Goal: Contribute content: Contribute content

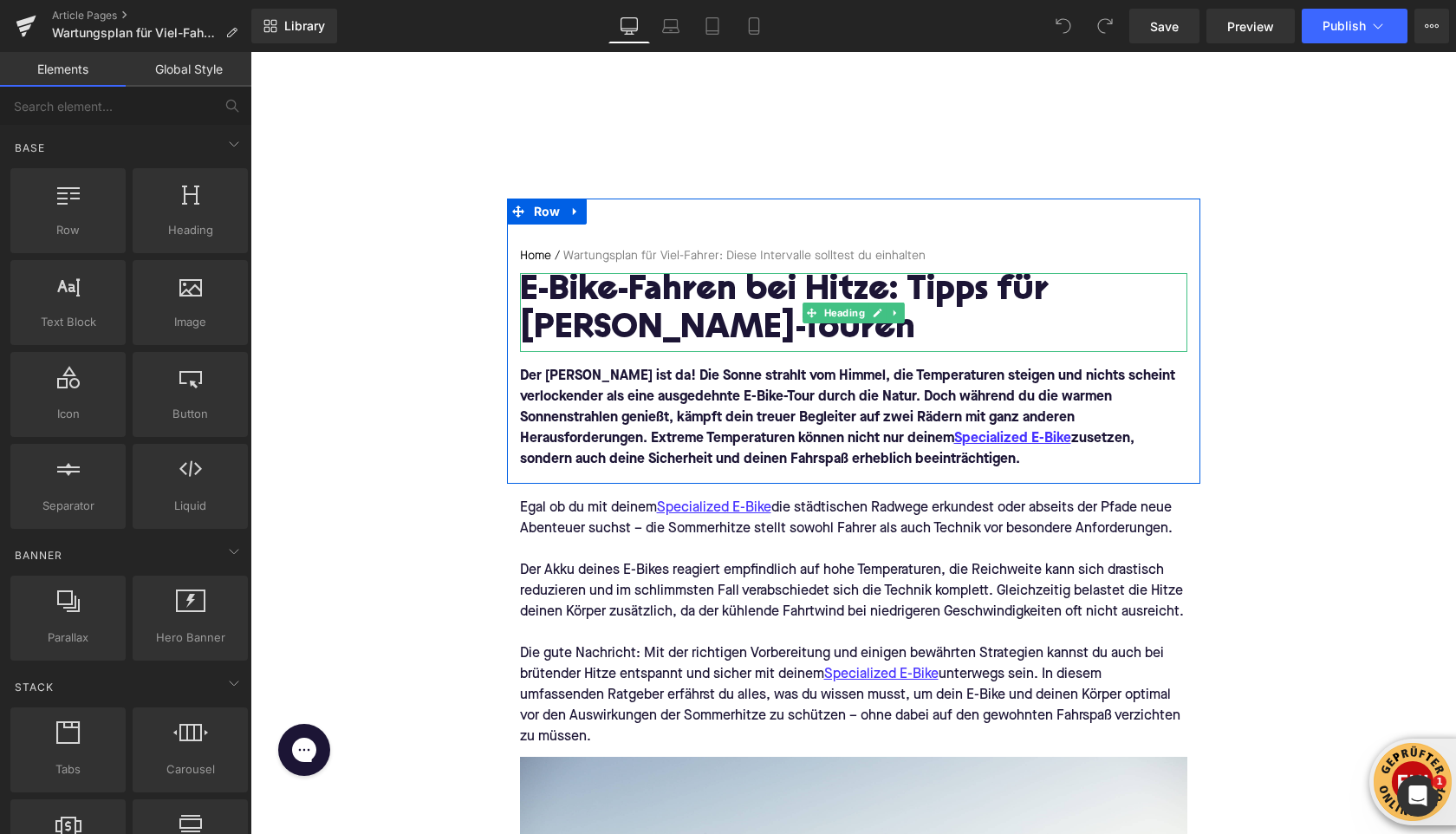
click at [589, 318] on h1 "E-Bike-Fahren bei Hitze: Tipps für [PERSON_NAME]-Touren" at bounding box center [853, 311] width 668 height 76
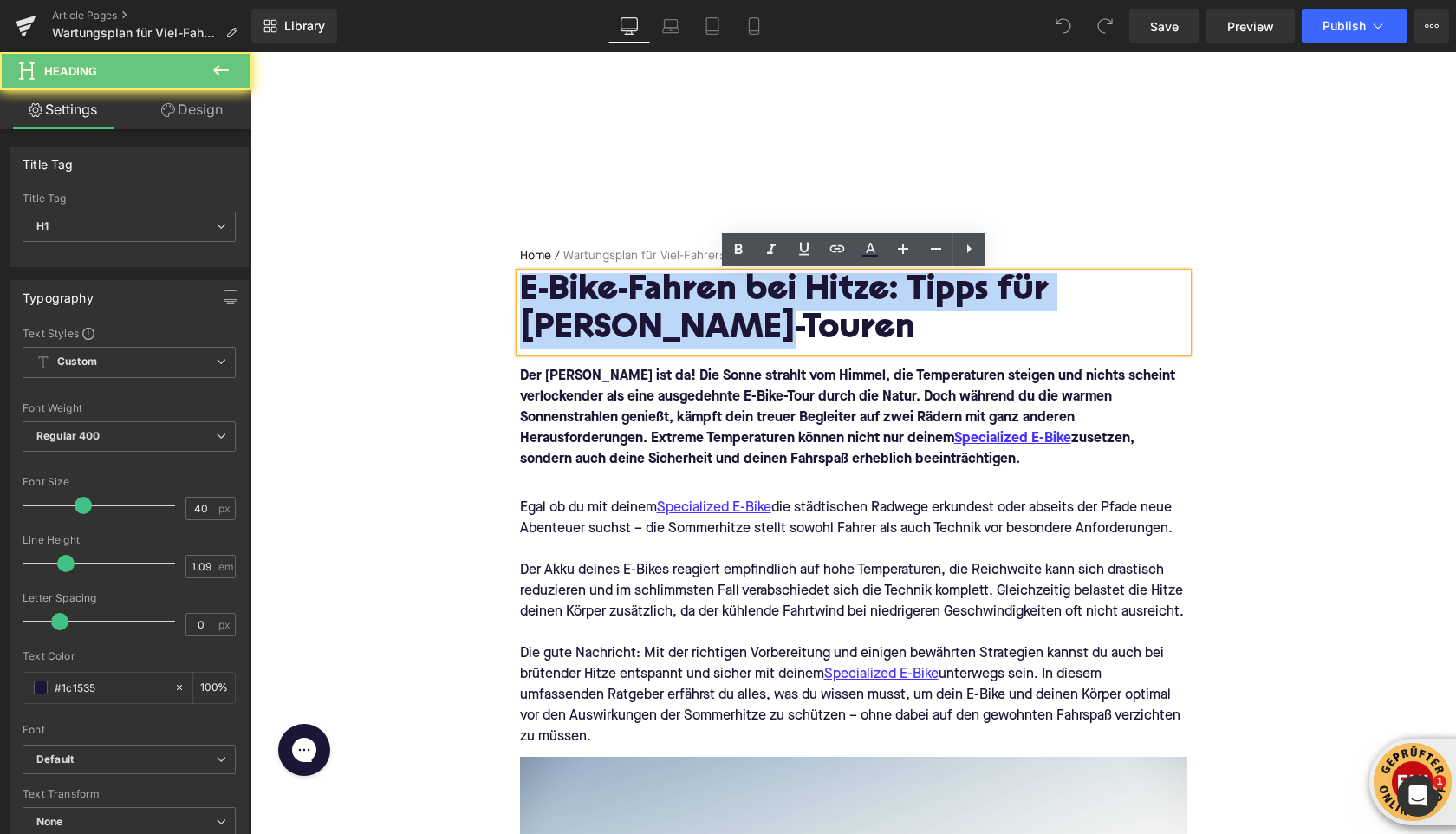
click at [589, 318] on h1 "E-Bike-Fahren bei Hitze: Tipps für [PERSON_NAME]-Touren" at bounding box center [853, 311] width 668 height 76
paste div
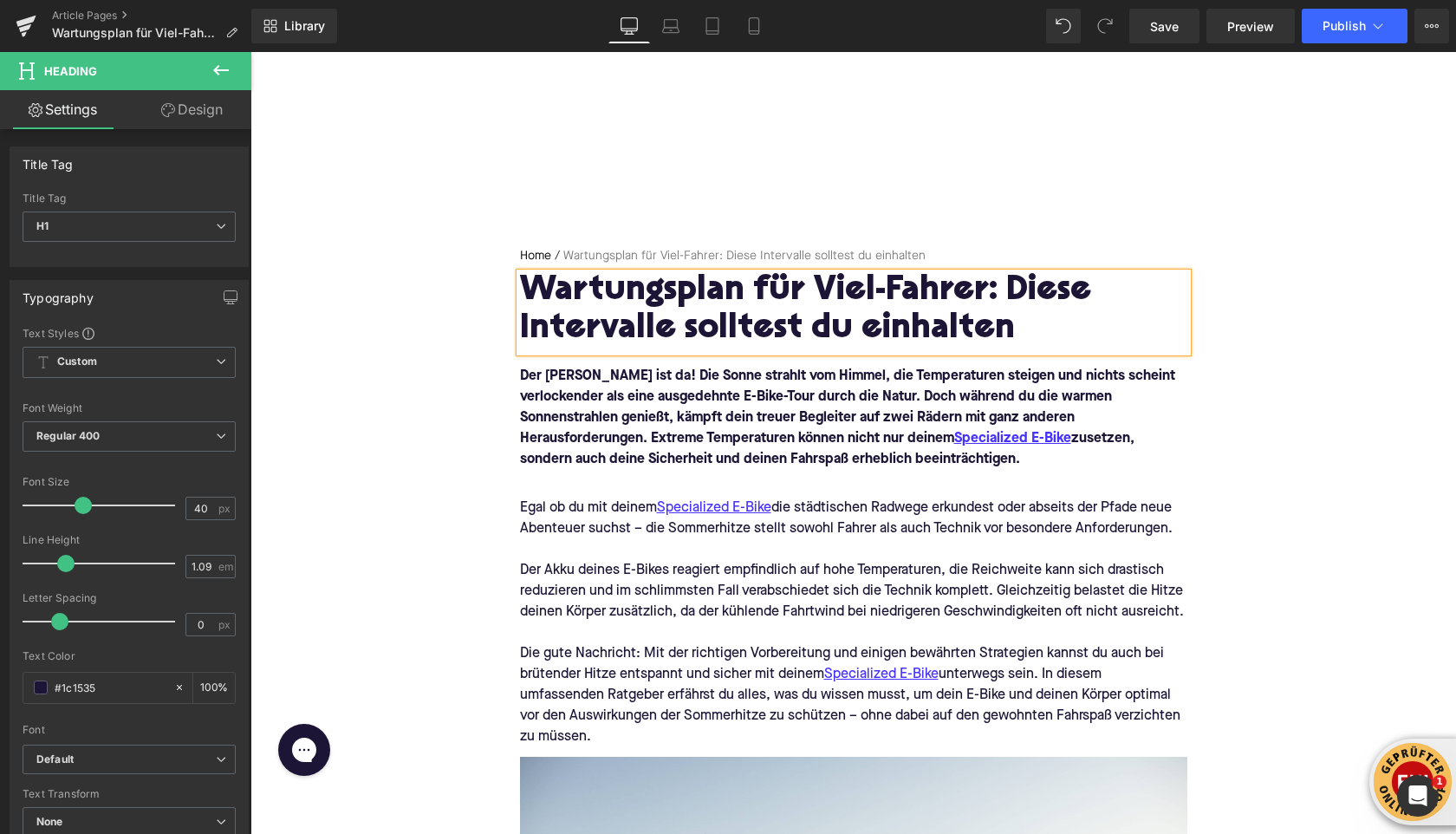
click at [596, 397] on font "Der [PERSON_NAME] ist da! Die Sonne strahlt vom Himmel, die Temperaturen steige…" at bounding box center [848, 418] width 655 height 97
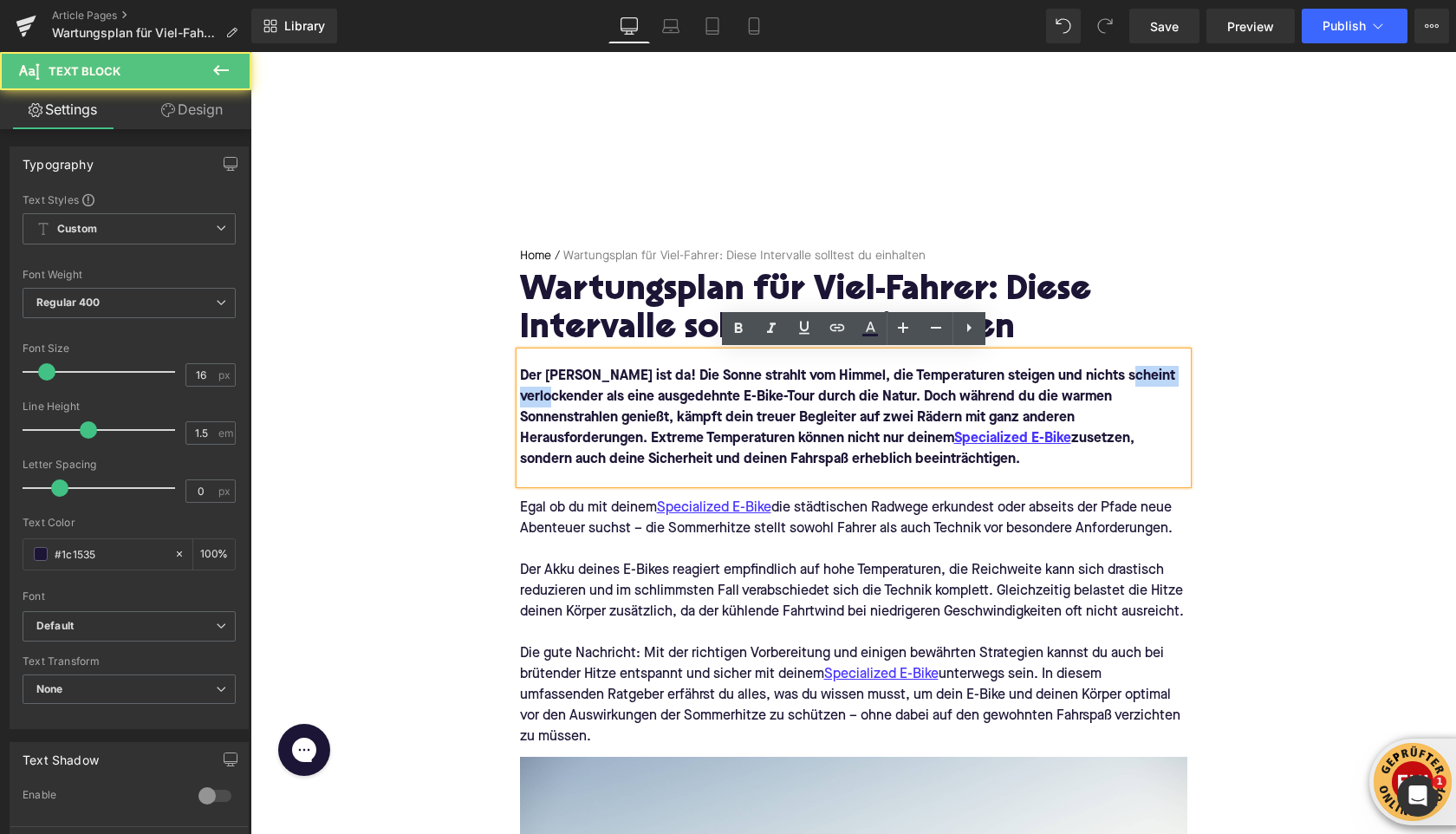
click at [596, 397] on font "Der [PERSON_NAME] ist da! Die Sonne strahlt vom Himmel, die Temperaturen steige…" at bounding box center [848, 418] width 655 height 97
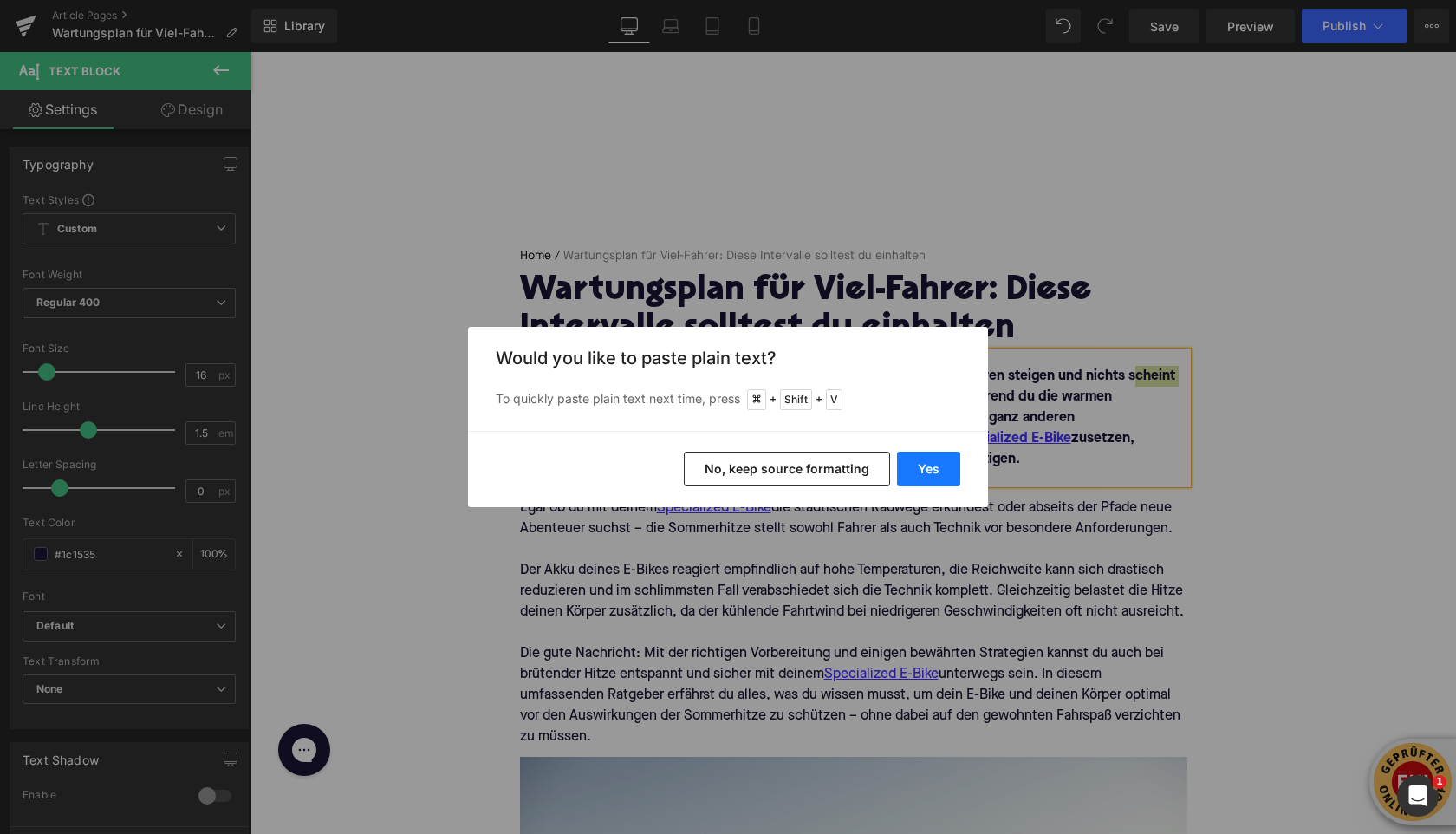
click at [929, 475] on button "Yes" at bounding box center [928, 469] width 63 height 35
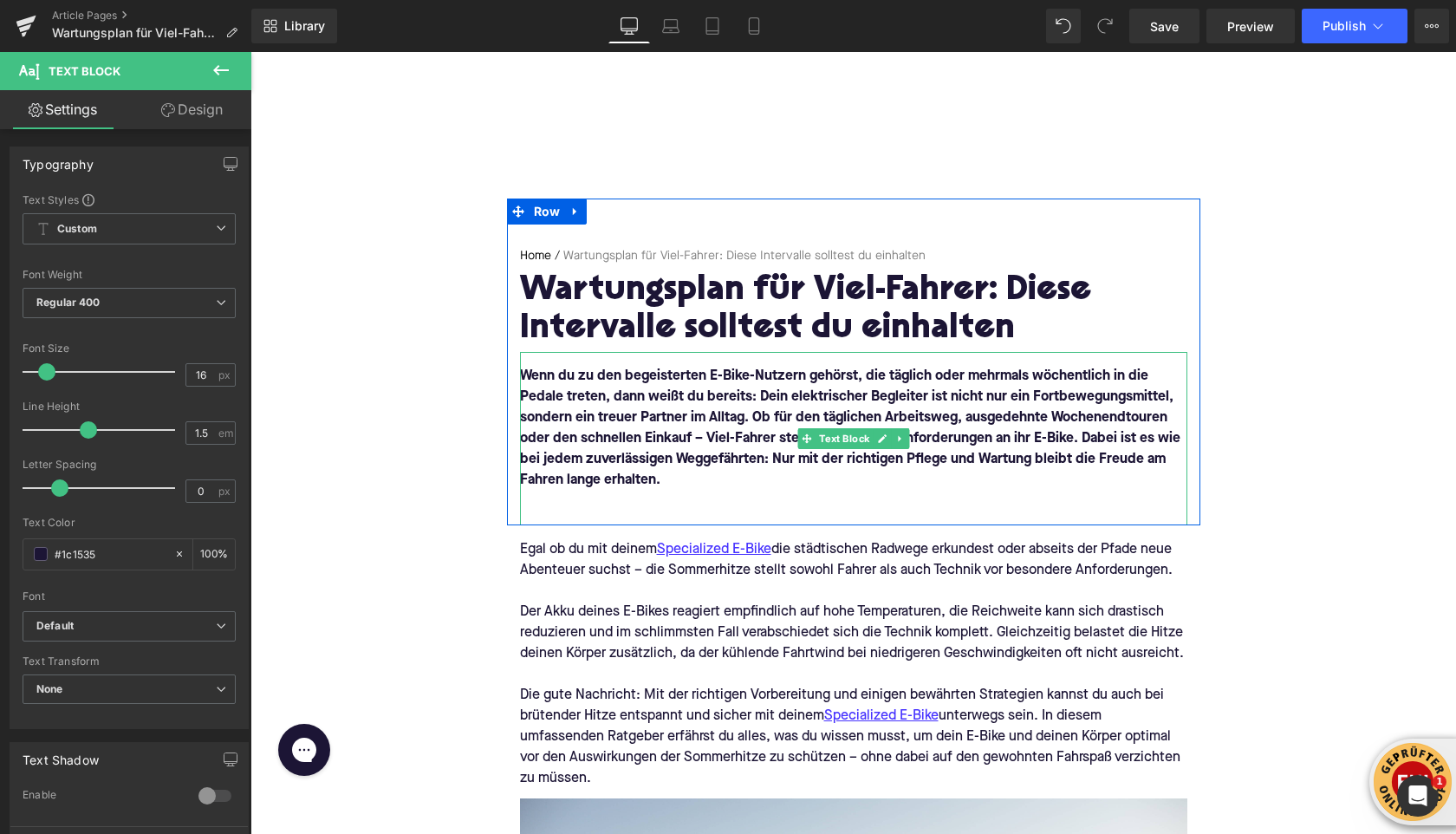
click at [677, 492] on p at bounding box center [853, 501] width 668 height 20
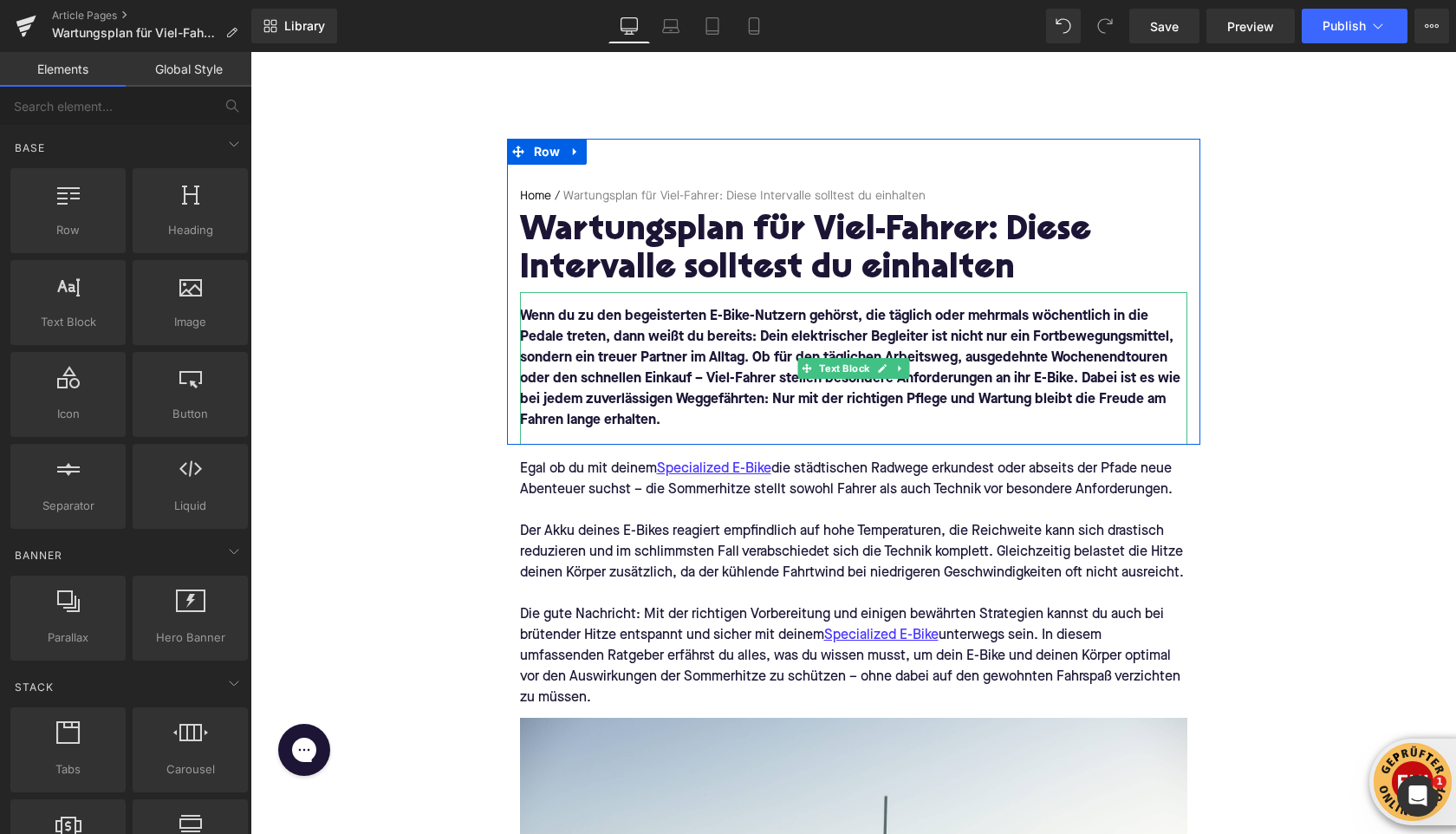
scroll to position [97, 0]
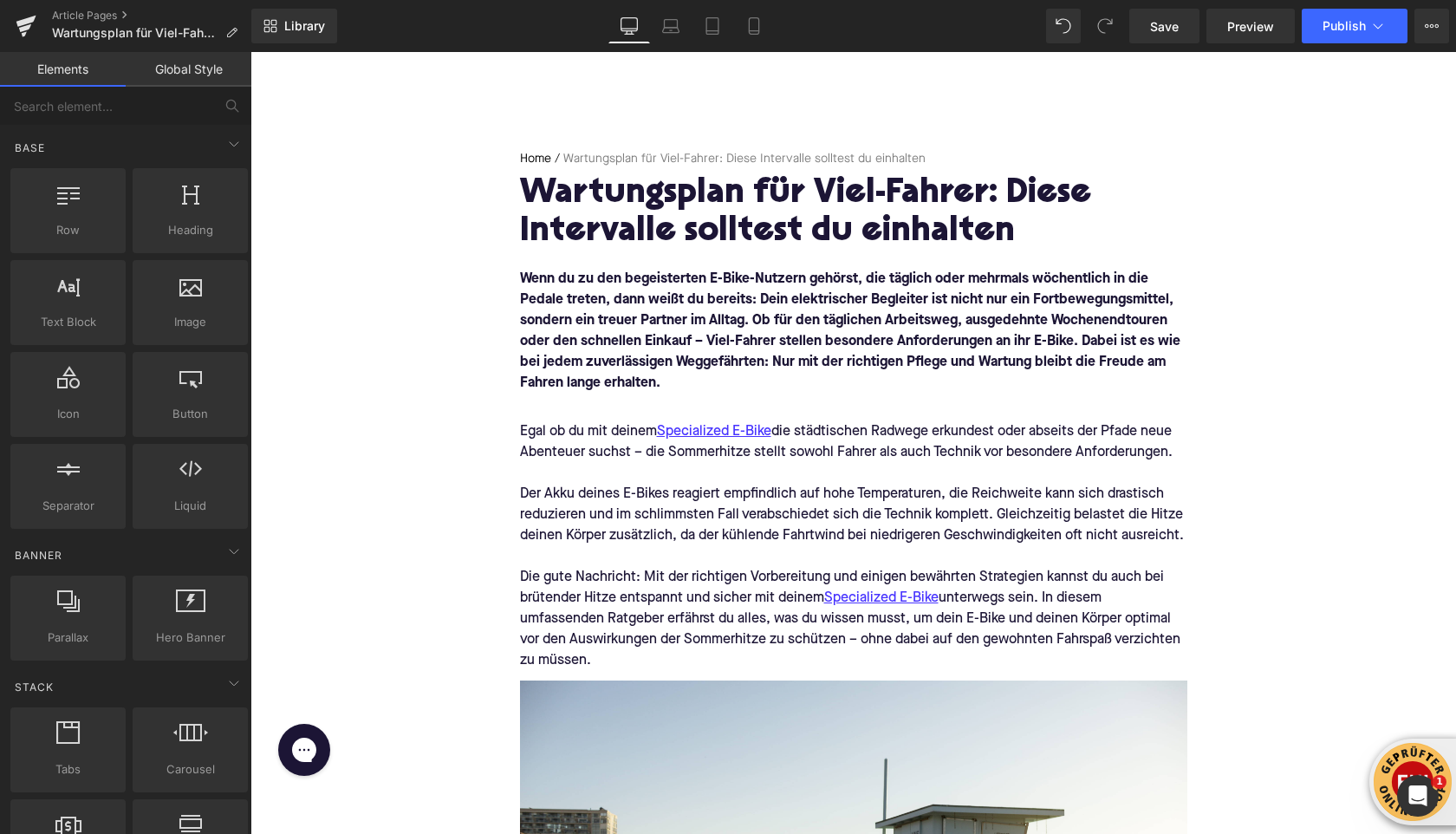
click at [608, 503] on div "Der Akku deines E-Bikes reagiert empfindlich auf hohe Temperaturen, die Reichwe…" at bounding box center [853, 515] width 668 height 62
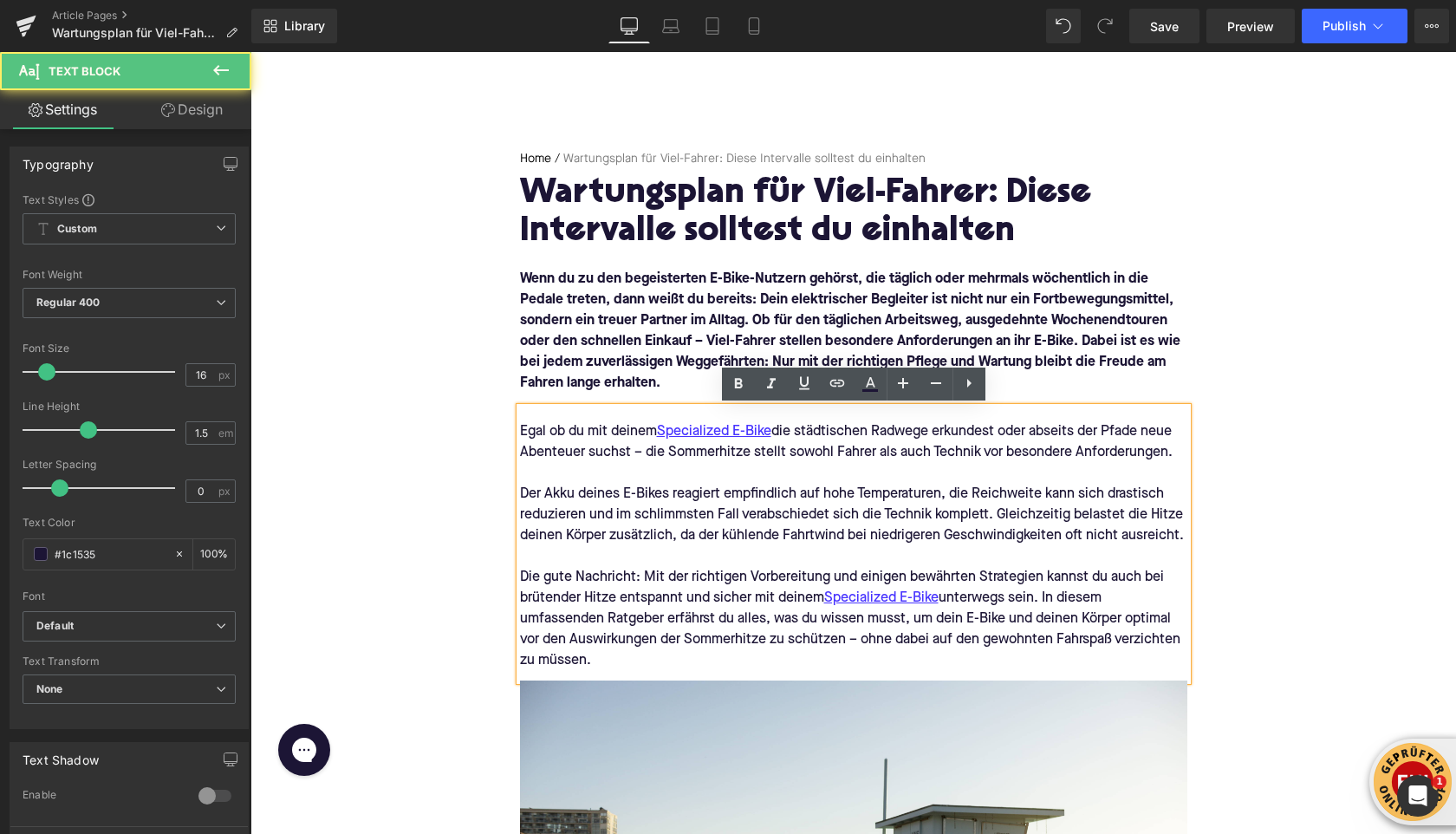
click at [629, 537] on div "Der Akku deines E-Bikes reagiert empfindlich auf hohe Temperaturen, die Reichwe…" at bounding box center [853, 515] width 668 height 62
drag, startPoint x: 606, startPoint y: 669, endPoint x: 512, endPoint y: 430, distance: 256.8
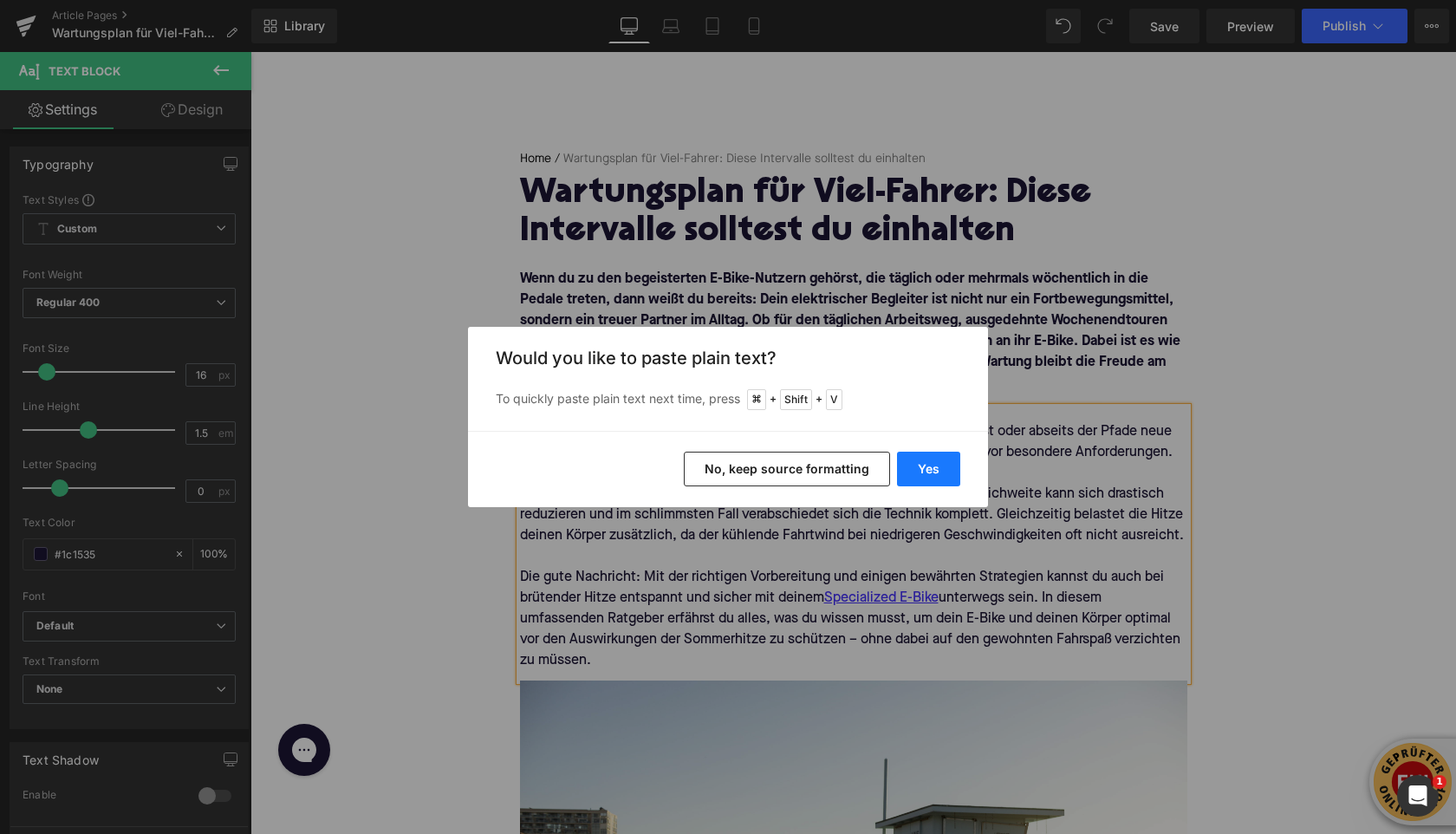
click at [953, 474] on button "Yes" at bounding box center [928, 469] width 63 height 35
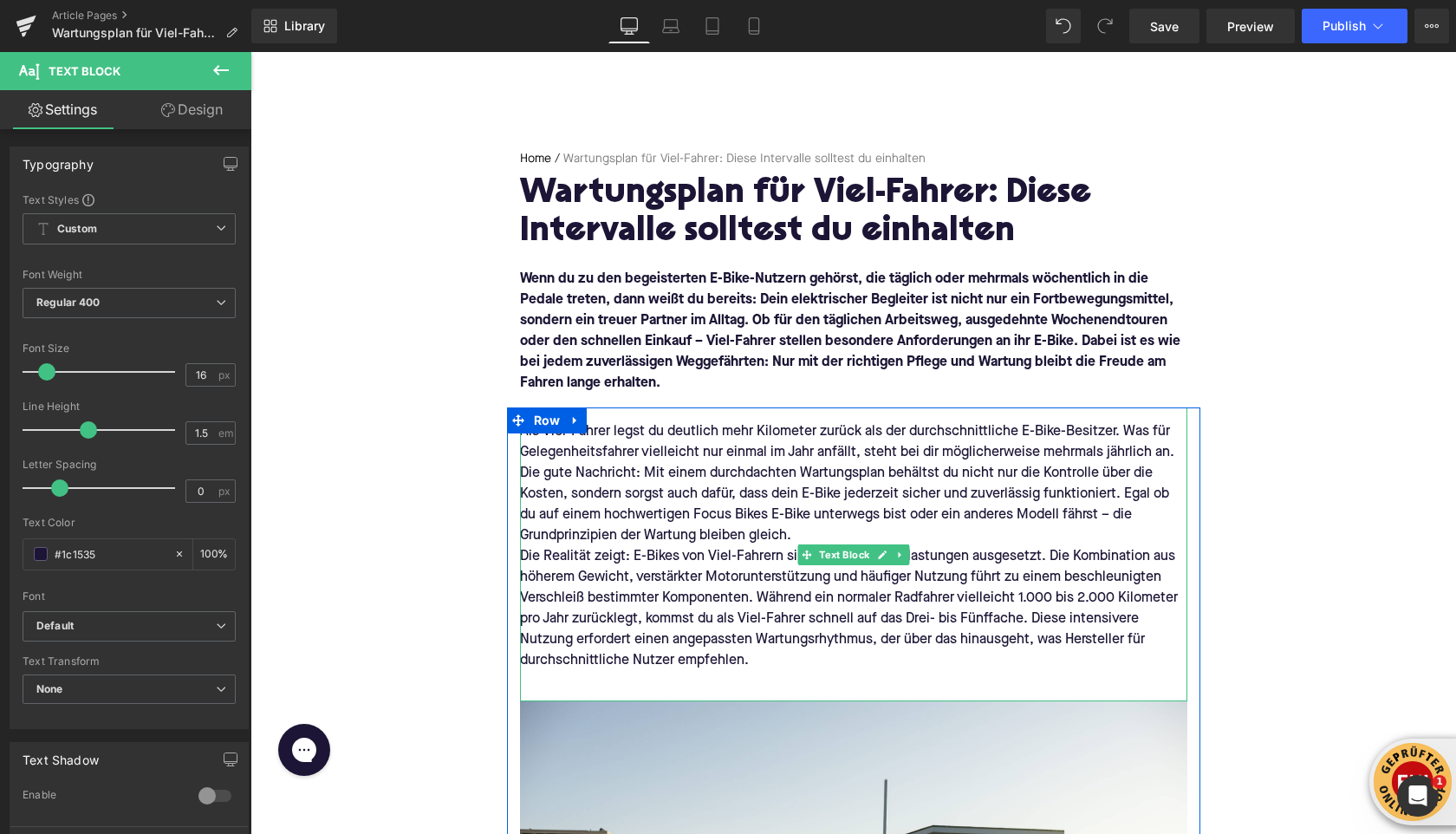
click at [815, 531] on div "Als Viel-Fahrer legst du deutlich mehr Kilometer zurück als der durchschnittlic…" at bounding box center [853, 483] width 668 height 124
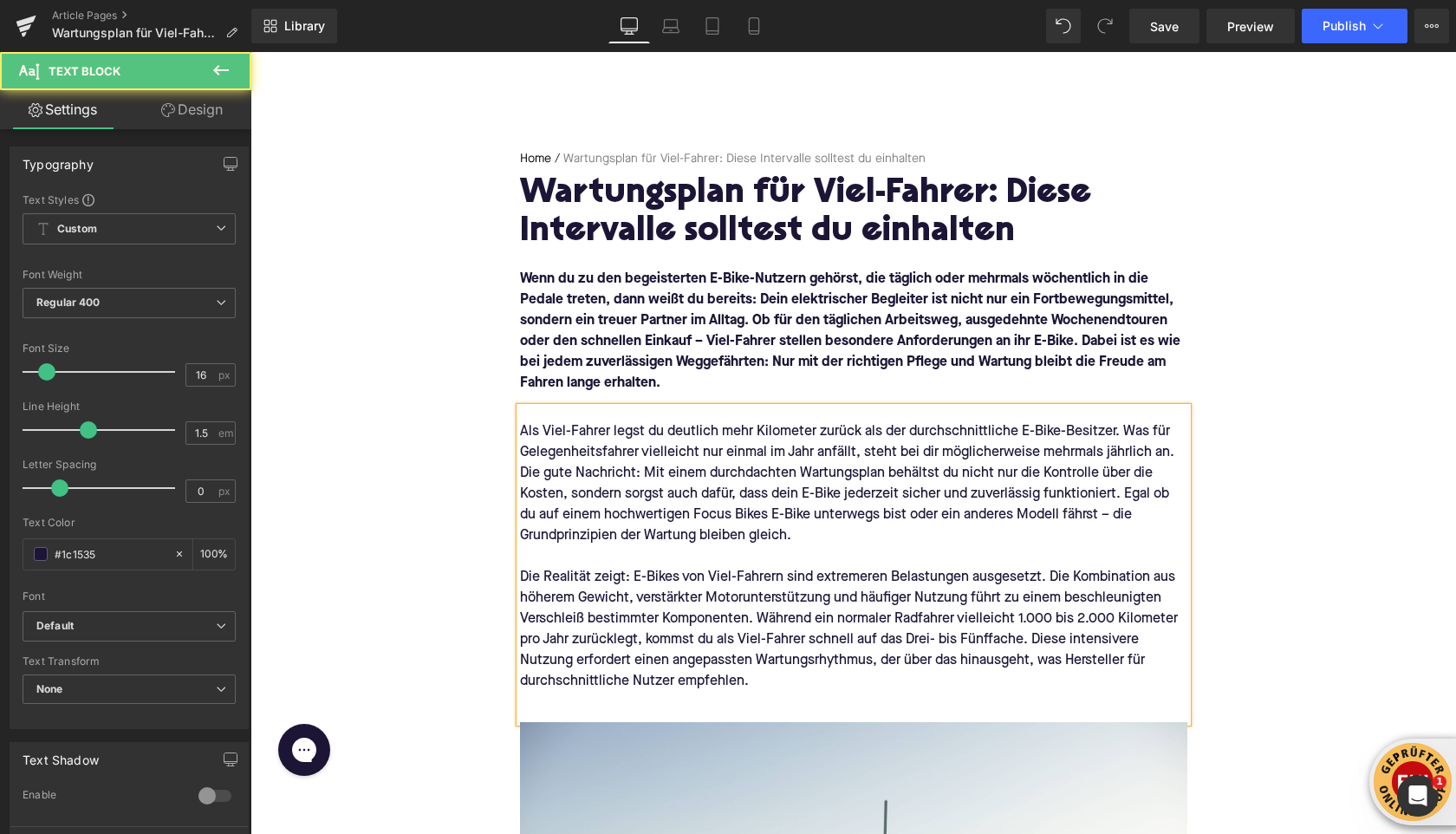
click at [684, 701] on div at bounding box center [853, 702] width 668 height 20
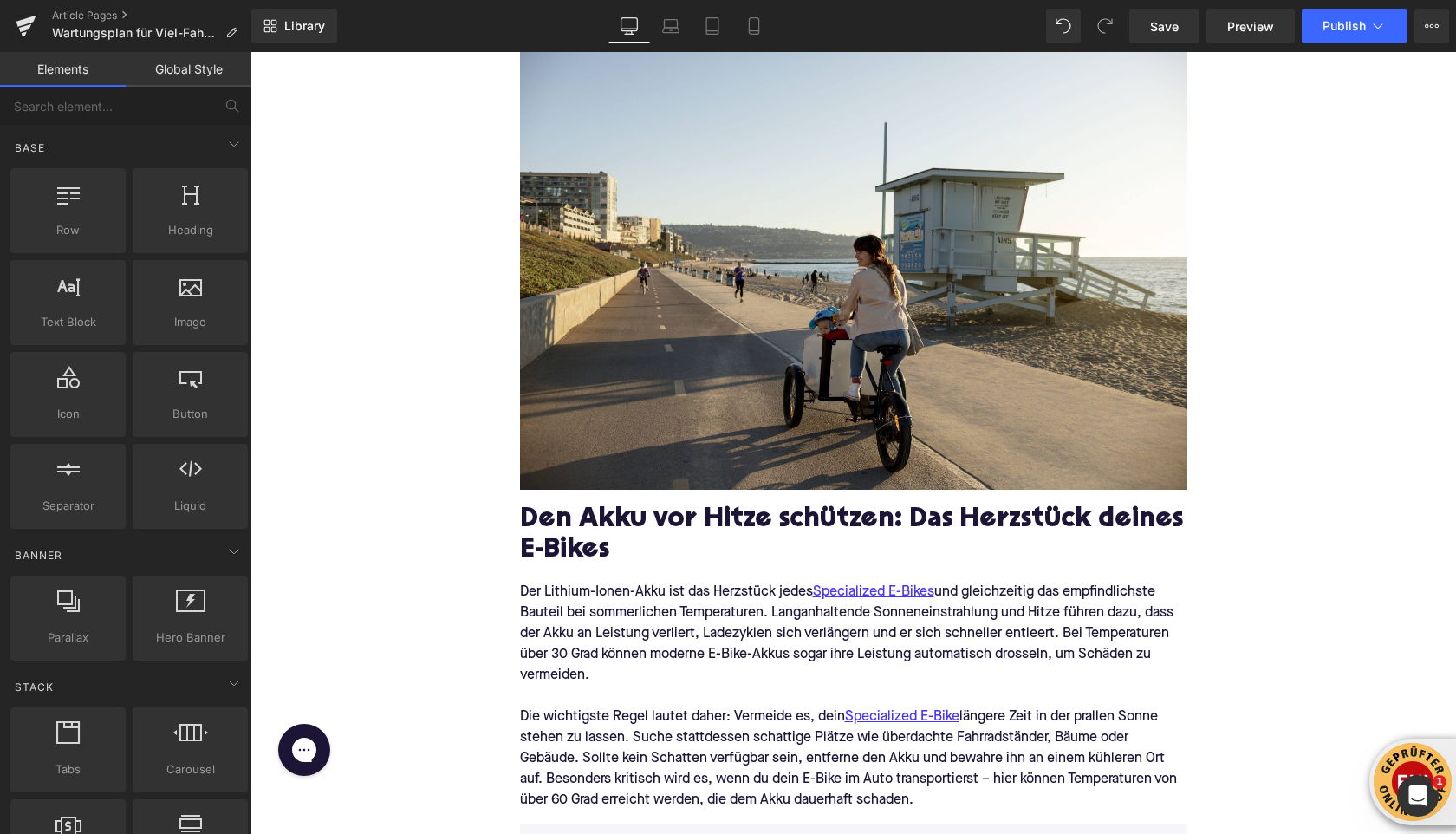
scroll to position [771, 0]
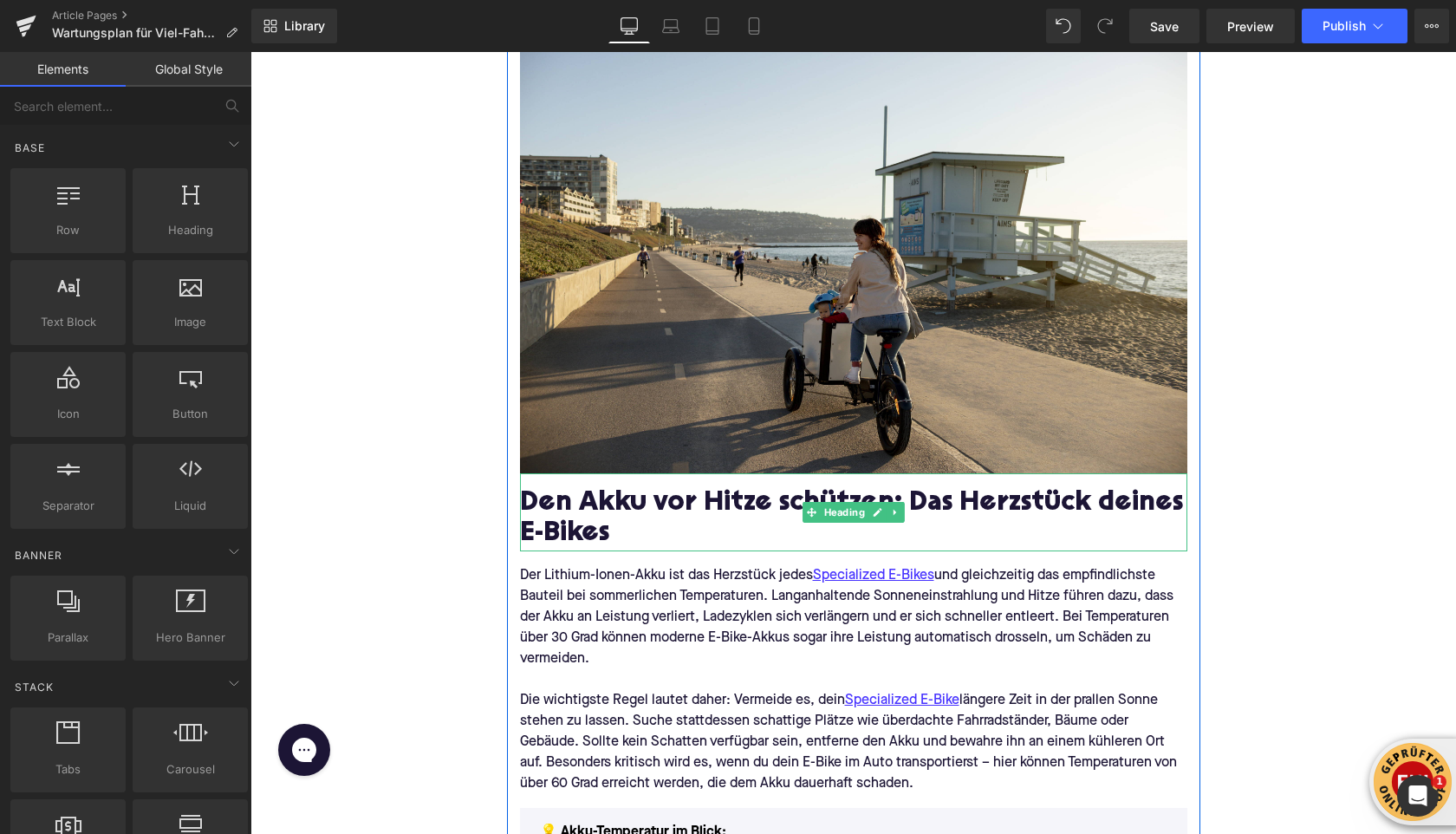
click at [543, 507] on h2 "Den Akku vor Hitze schützen: Das Herzstück deines E-Bikes" at bounding box center [853, 519] width 668 height 61
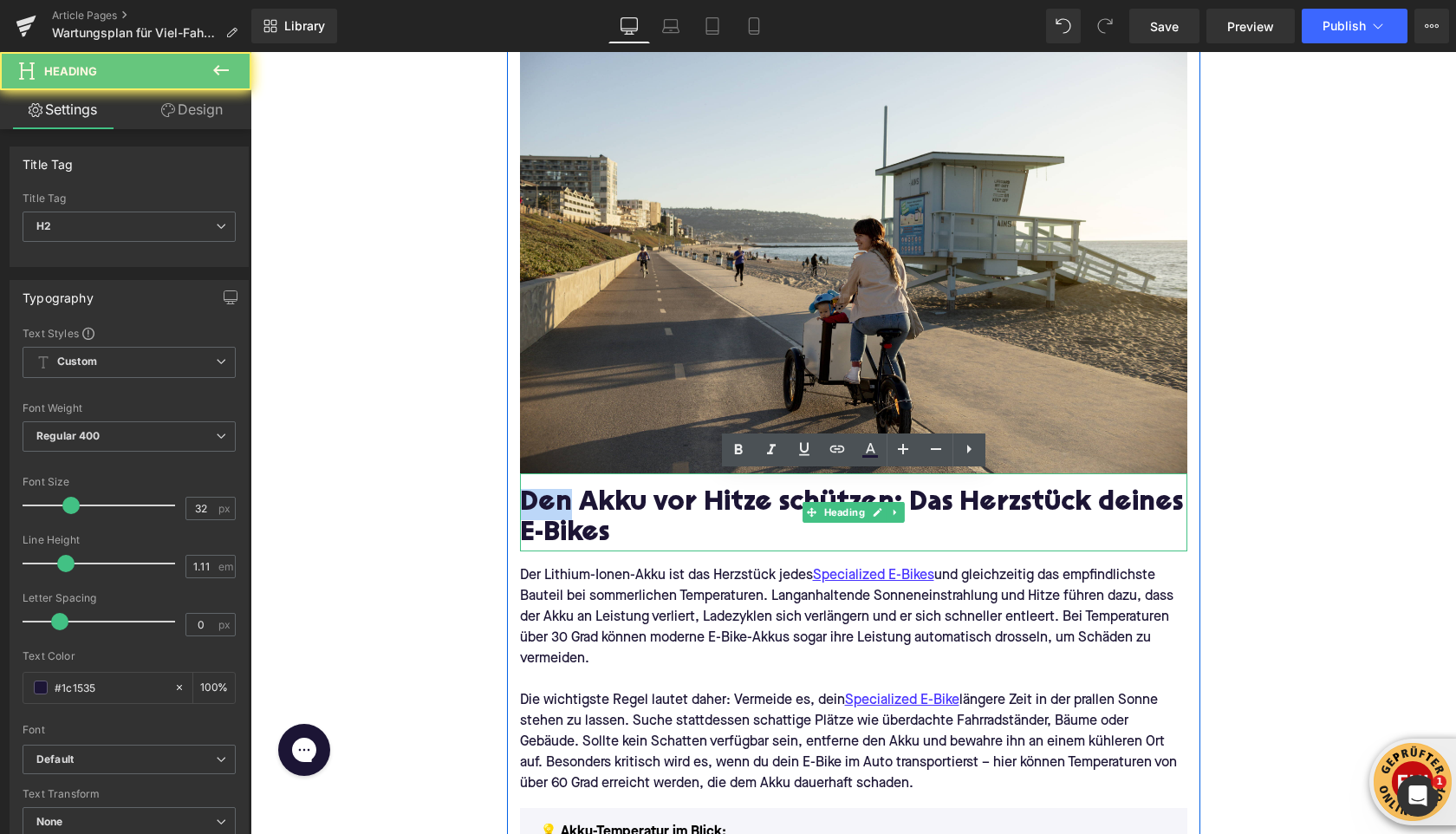
click at [543, 507] on h2 "Den Akku vor Hitze schützen: Das Herzstück deines E-Bikes" at bounding box center [853, 519] width 668 height 61
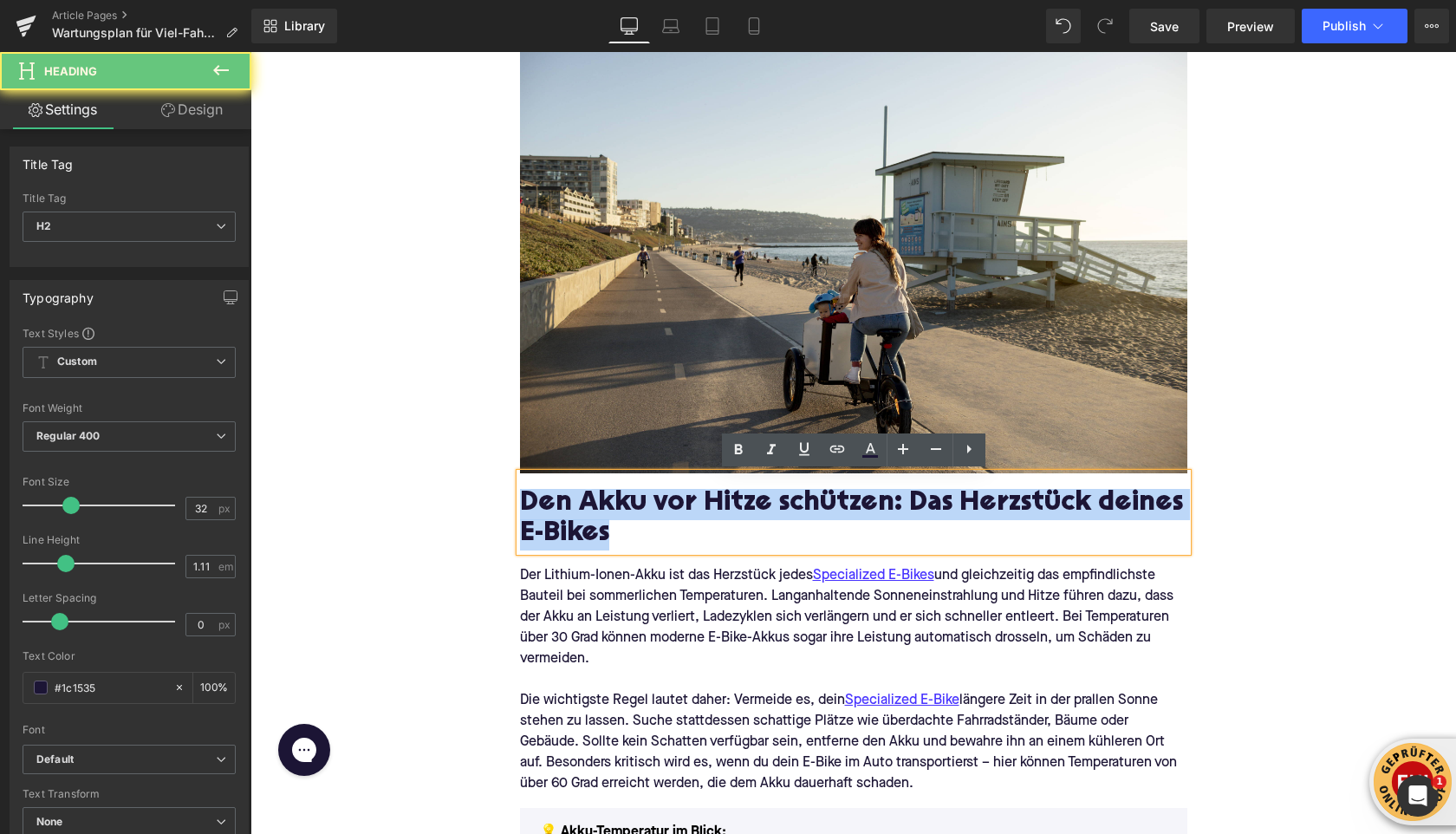
click at [543, 507] on h2 "Den Akku vor Hitze schützen: Das Herzstück deines E-Bikes" at bounding box center [853, 519] width 668 height 61
paste div
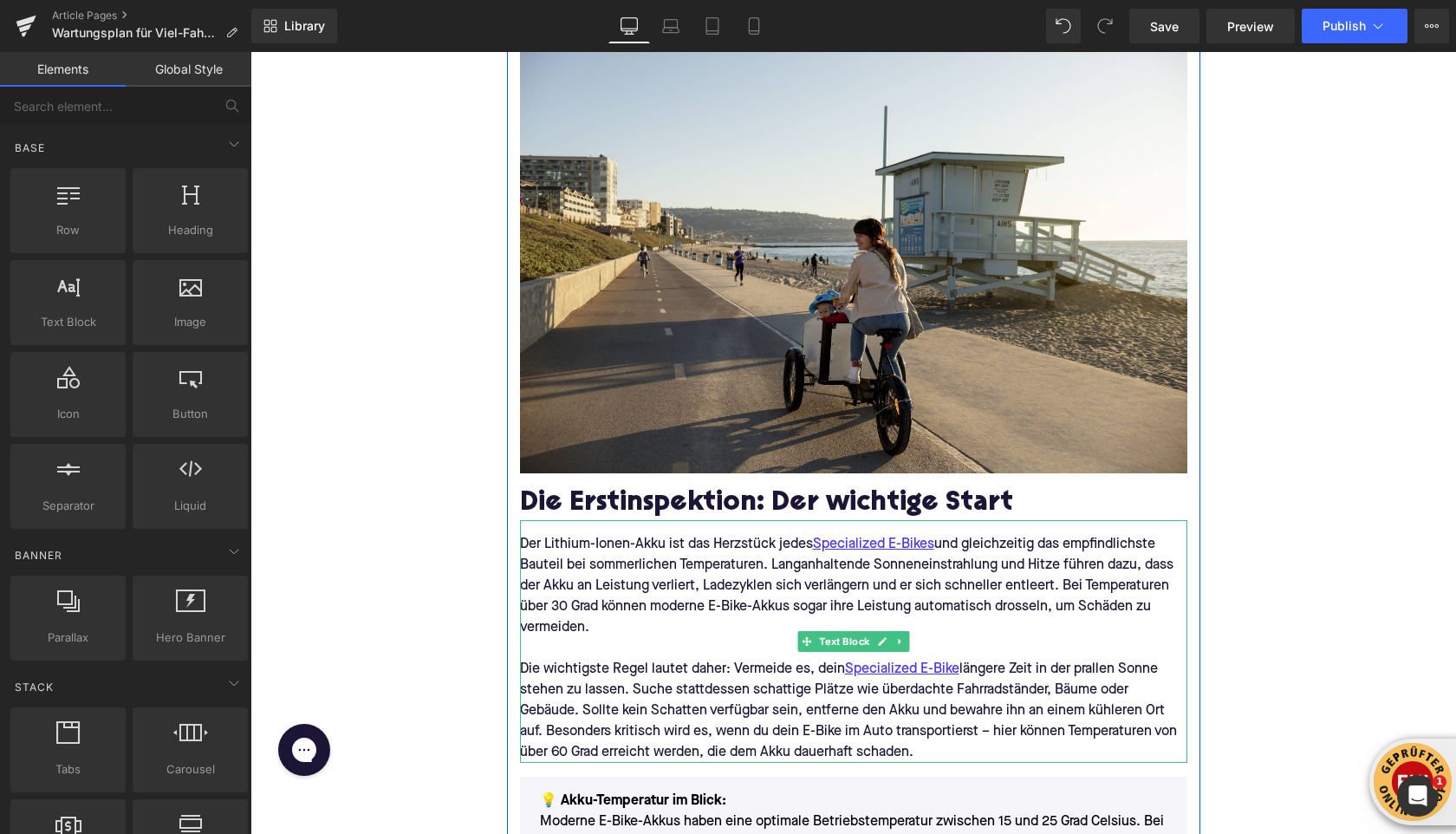
click at [606, 563] on p "Der Lithium-Ionen-Akku ist das Herzstück jedes Specialized E-Bikes und gleichze…" at bounding box center [853, 585] width 668 height 104
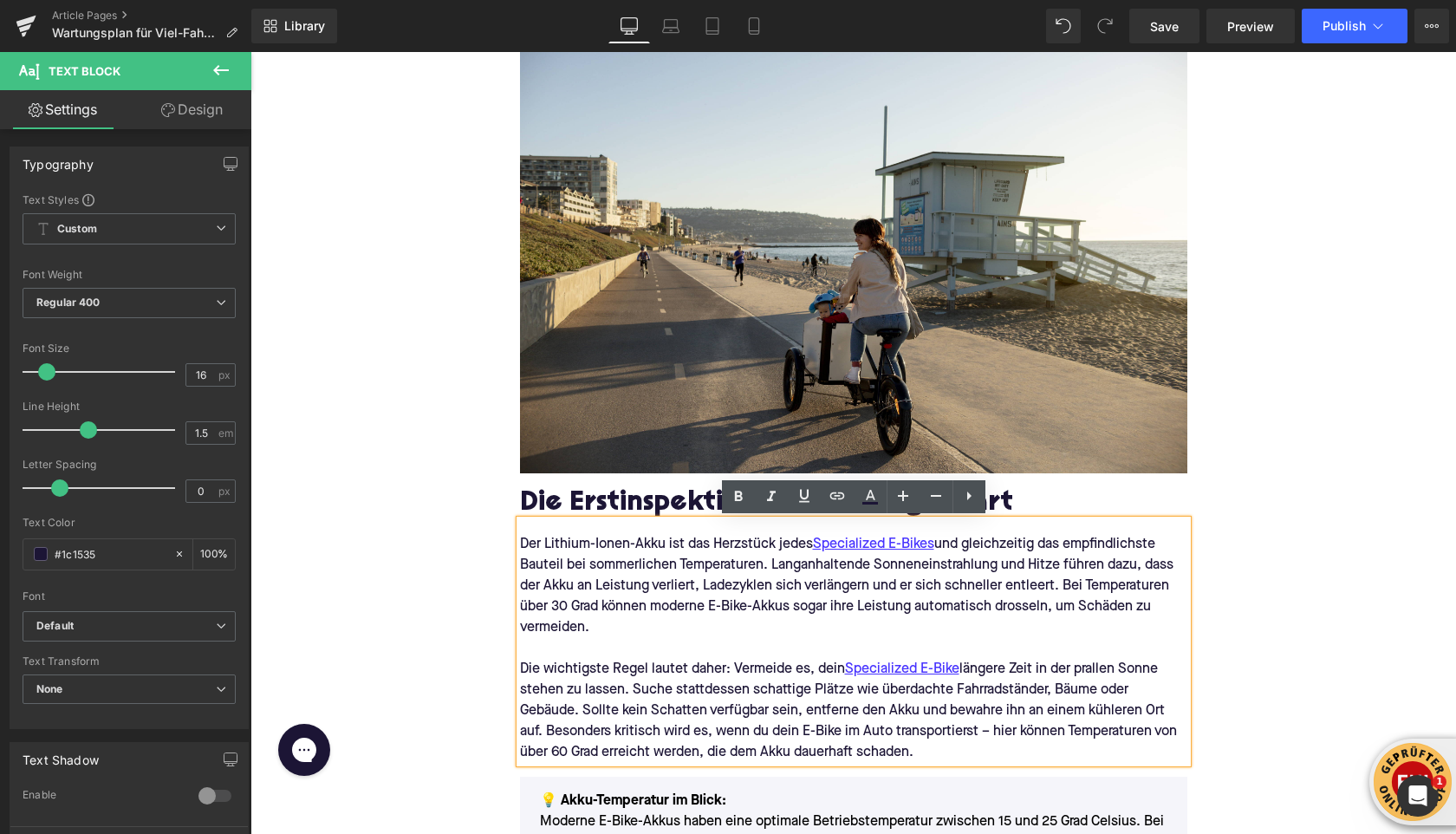
drag, startPoint x: 919, startPoint y: 754, endPoint x: 522, endPoint y: 544, distance: 449.1
click at [522, 544] on div "Der Lithium-Ionen-Akku ist das Herzstück jedes Specialized E-Bikes und gleichze…" at bounding box center [853, 642] width 668 height 243
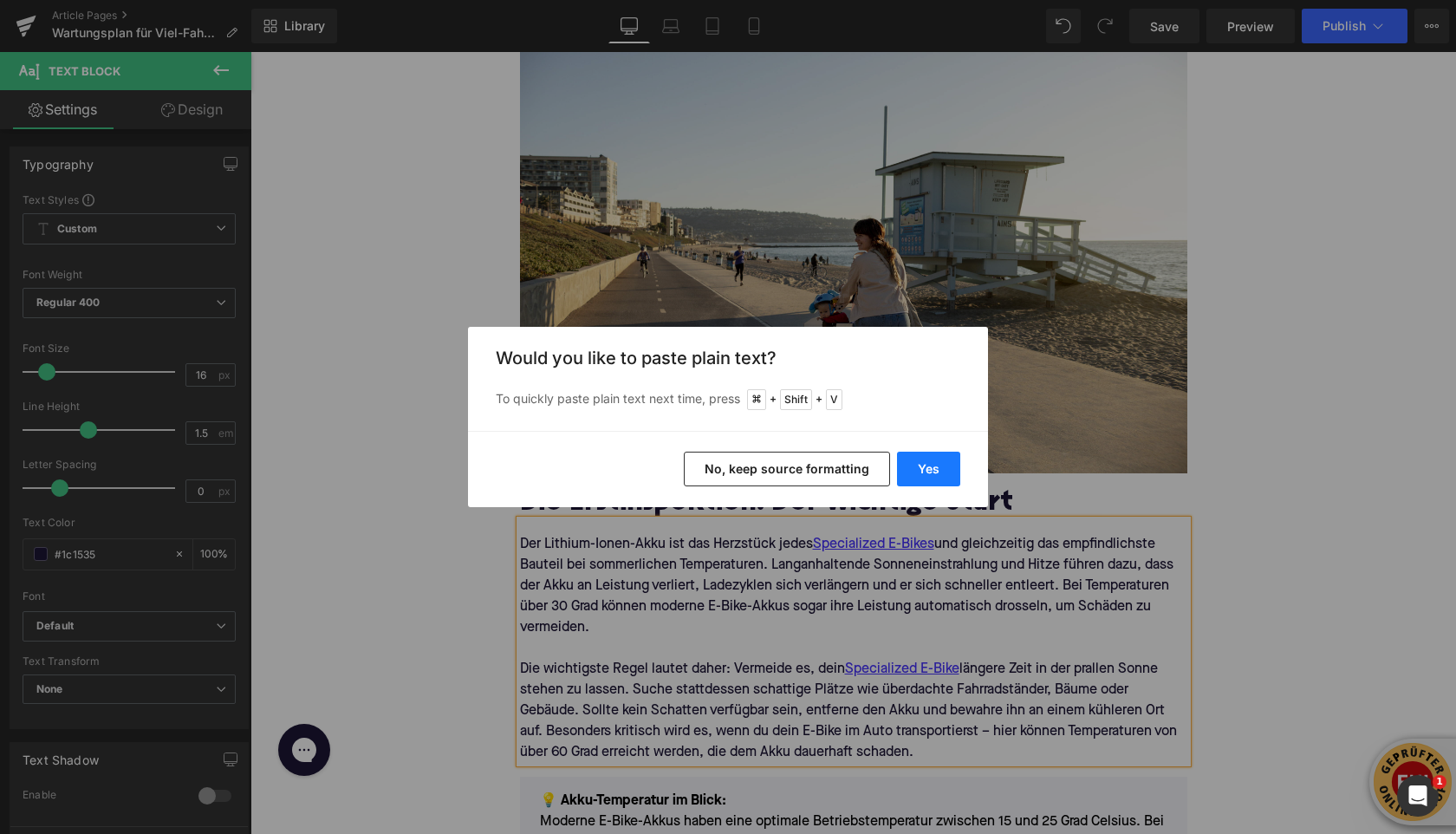
drag, startPoint x: 937, startPoint y: 466, endPoint x: 686, endPoint y: 413, distance: 256.5
click at [937, 466] on button "Yes" at bounding box center [928, 469] width 63 height 35
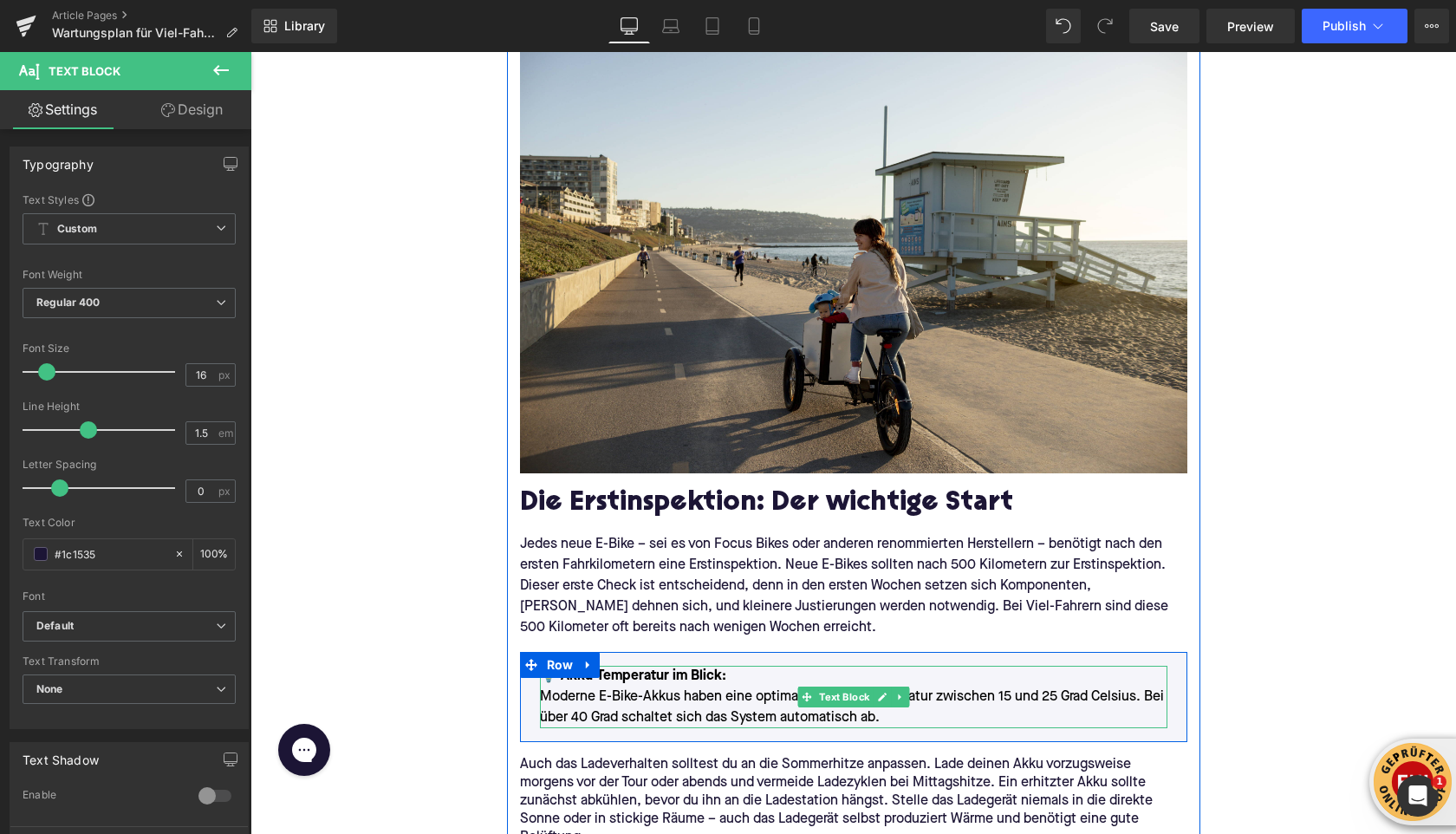
click at [607, 675] on strong "Akku-Temperatur im Blick:" at bounding box center [643, 676] width 165 height 14
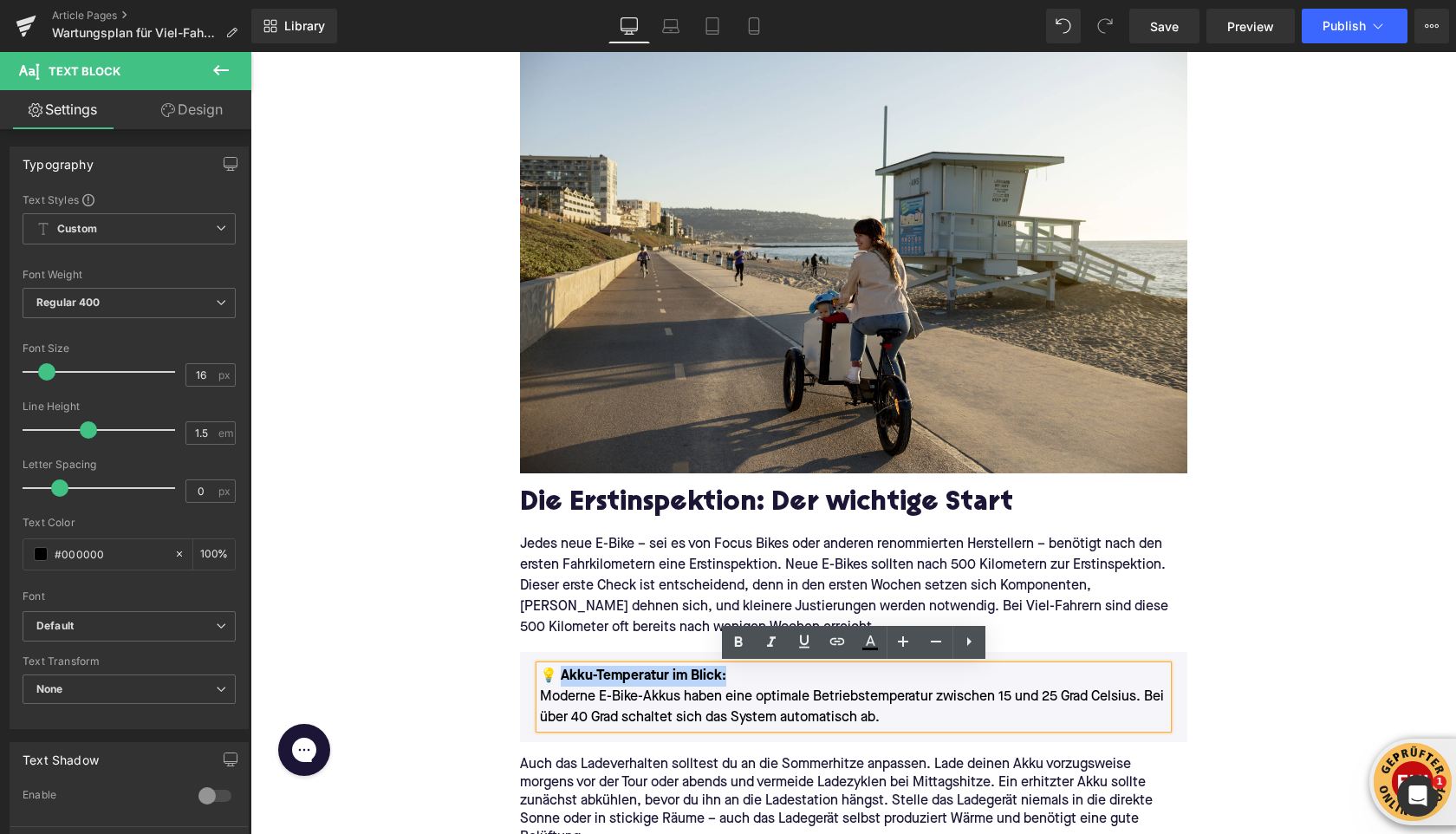
drag, startPoint x: 727, startPoint y: 678, endPoint x: 560, endPoint y: 678, distance: 167.0
click at [560, 678] on p "💡 Akku-Temperatur im Blick: Moderne E-Bike-Akkus haben eine optimale Betriebste…" at bounding box center [854, 697] width 628 height 62
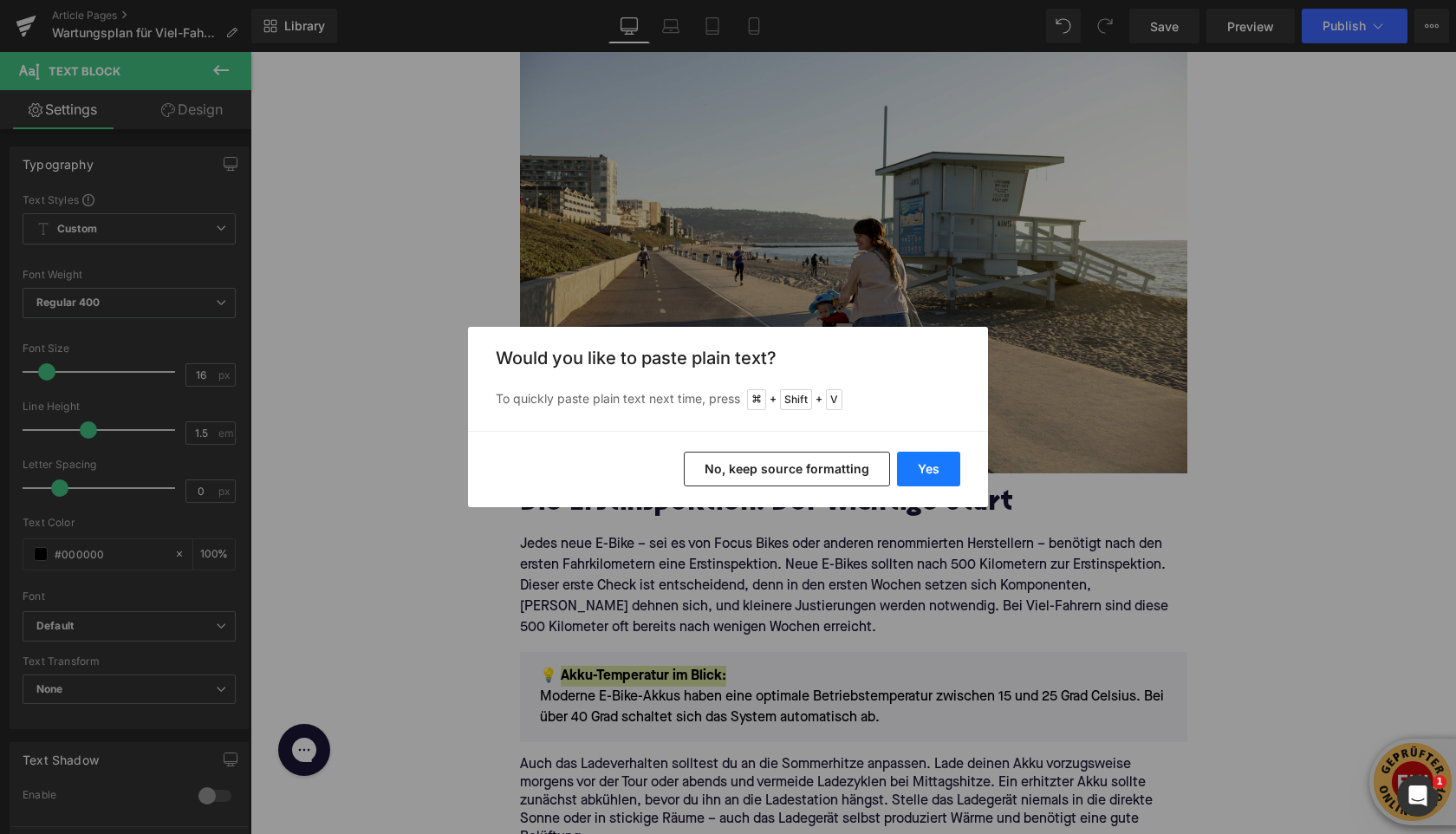
click at [932, 466] on button "Yes" at bounding box center [928, 469] width 63 height 35
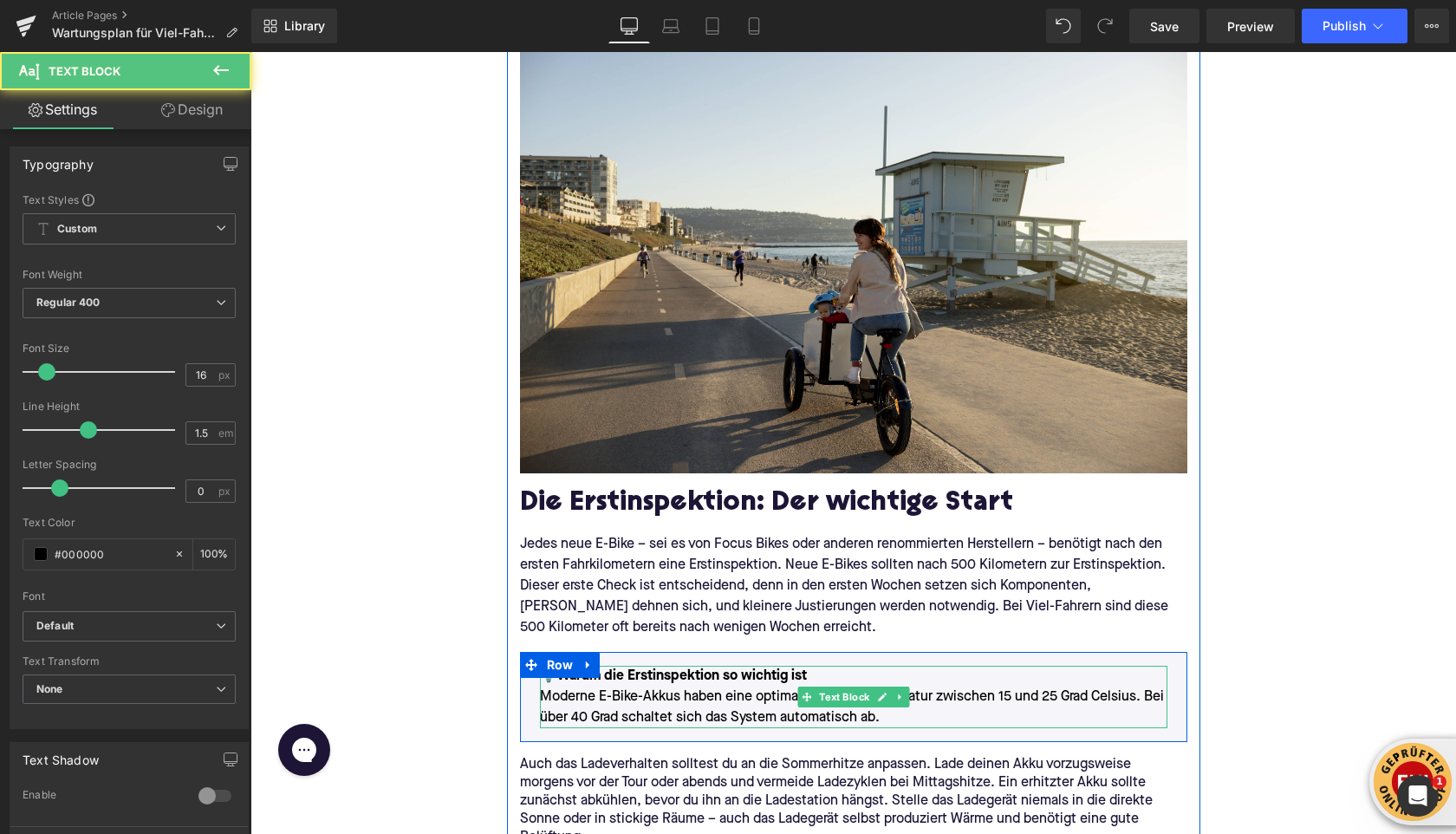
click at [821, 679] on p "💡 Warum die Erstinspektion so wichtig ist Moderne E-Bike-Akkus haben eine optim…" at bounding box center [854, 697] width 628 height 62
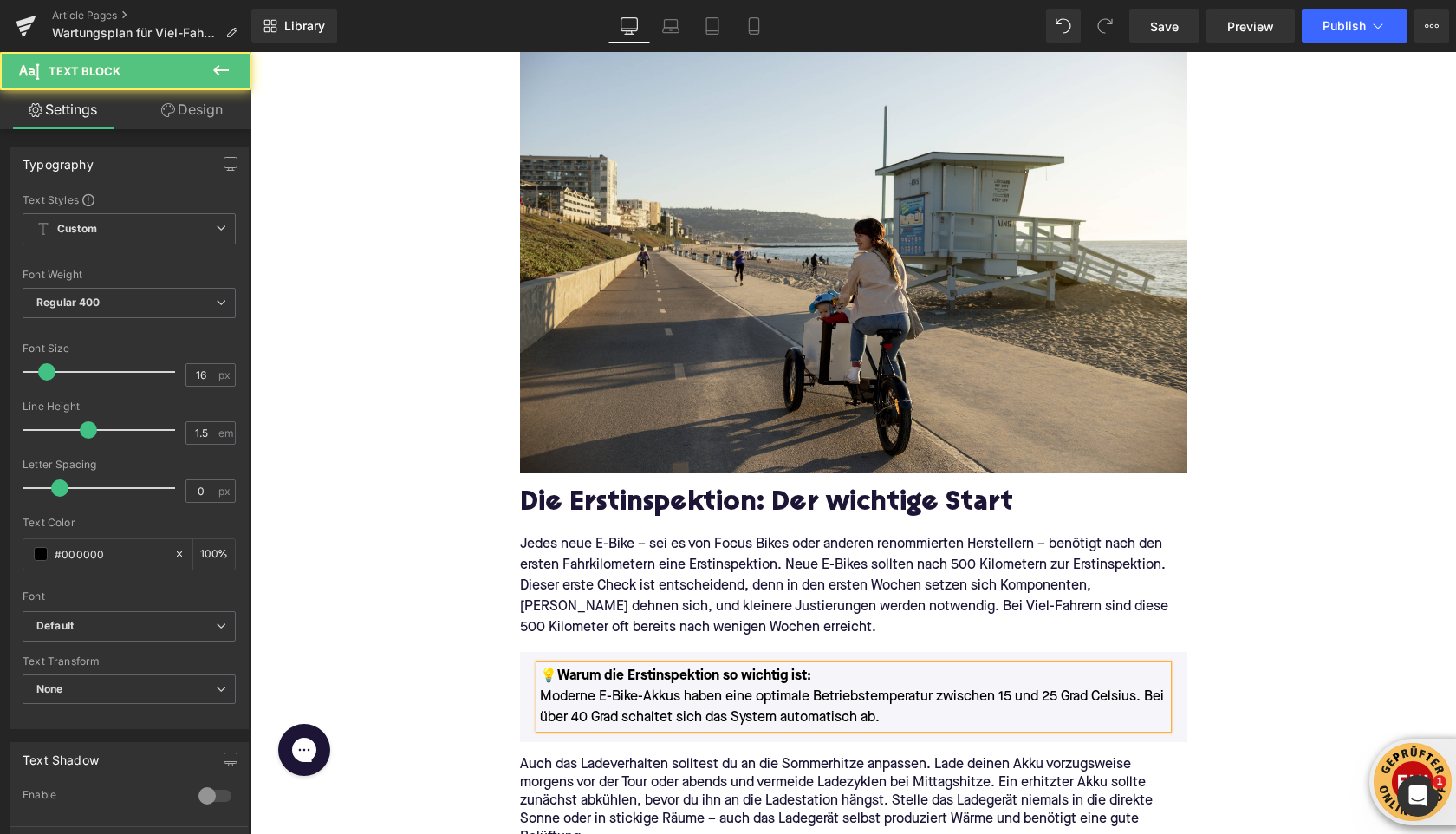
click at [691, 700] on p "💡 Warum die Erstinspektion so wichtig ist: Moderne E-Bike-Akkus haben eine opti…" at bounding box center [854, 697] width 628 height 62
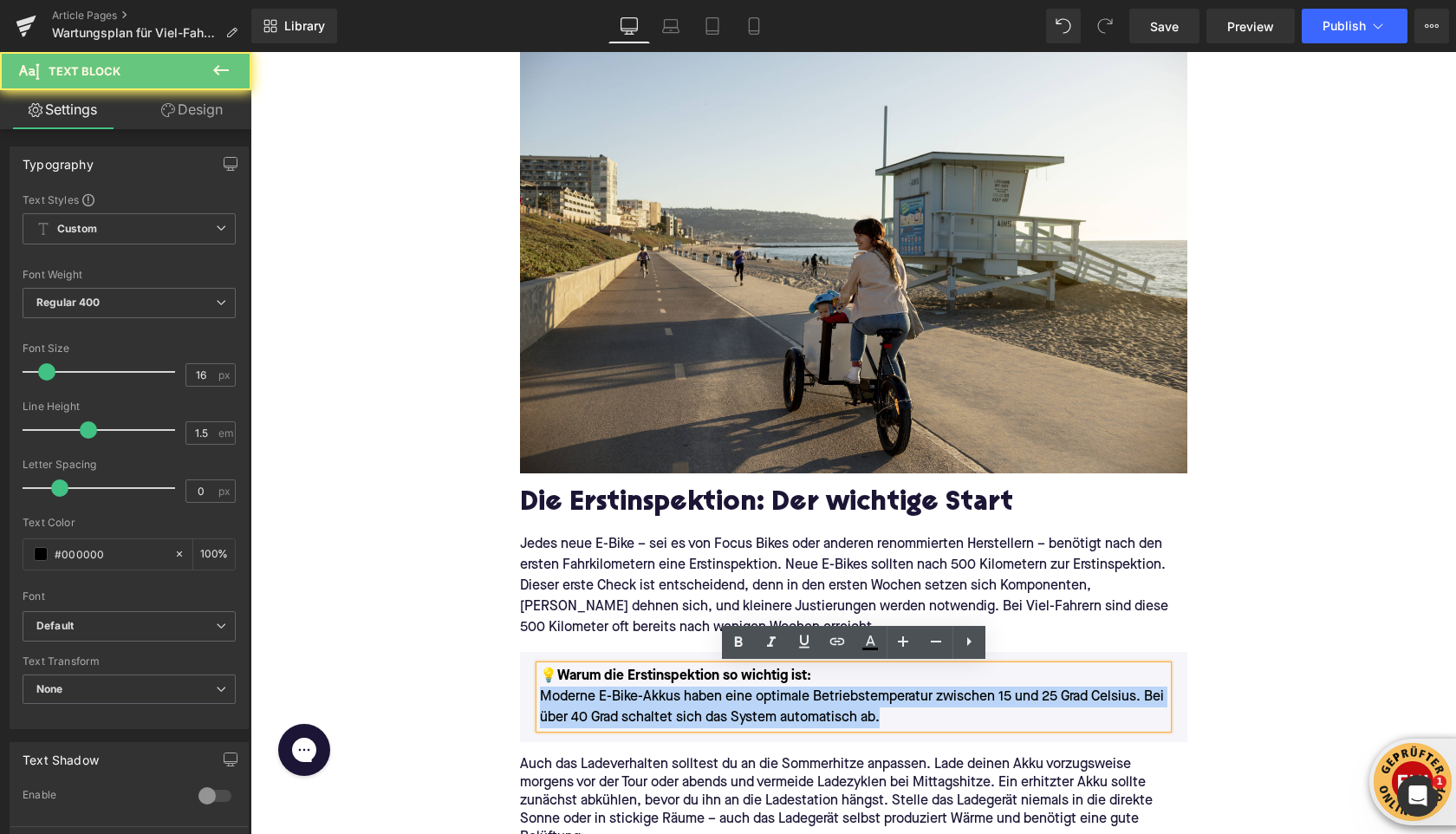
click at [691, 700] on p "💡 Warum die Erstinspektion so wichtig ist: Moderne E-Bike-Akkus haben eine opti…" at bounding box center [854, 697] width 628 height 62
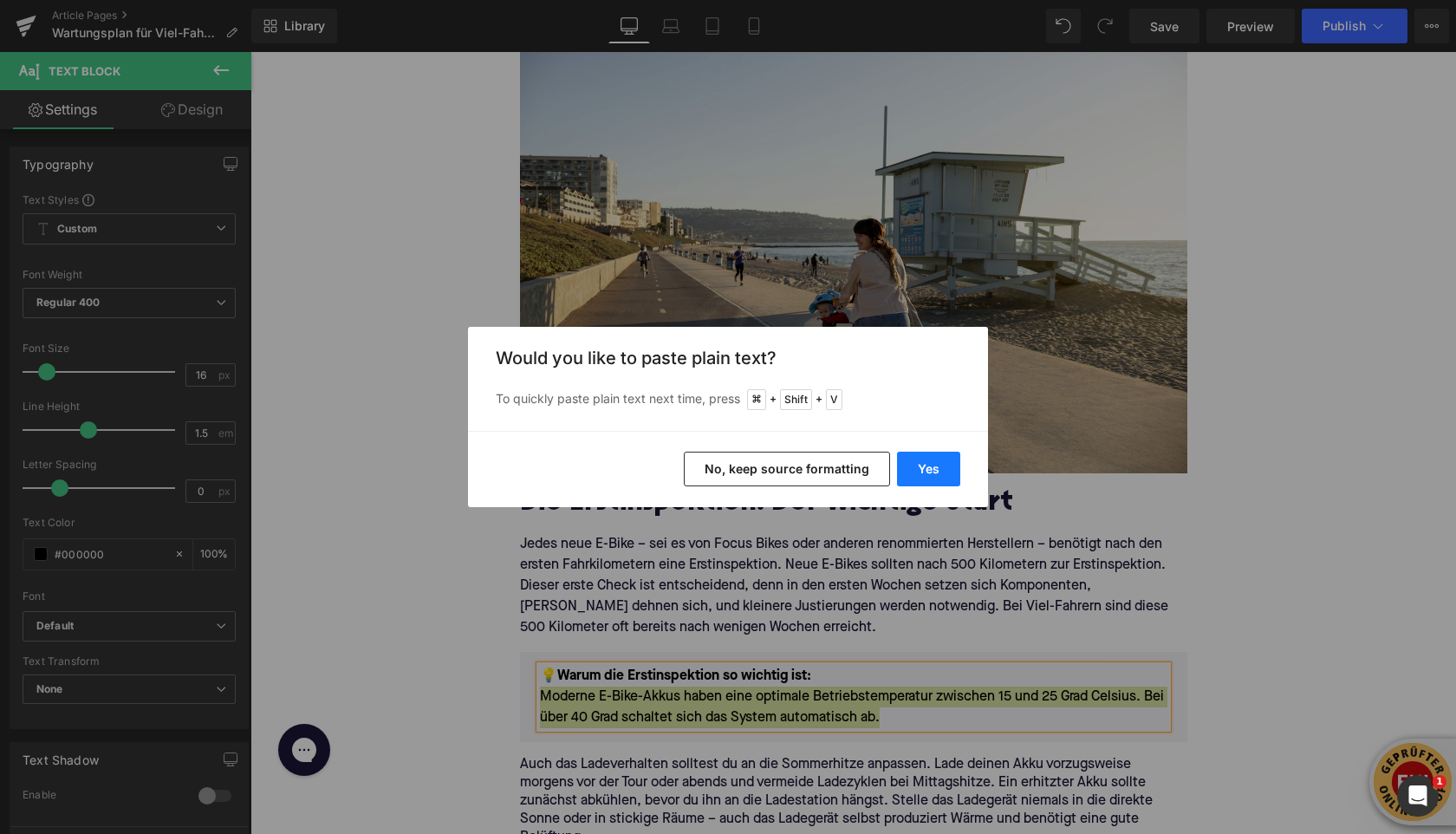
click at [930, 473] on button "Yes" at bounding box center [928, 469] width 63 height 35
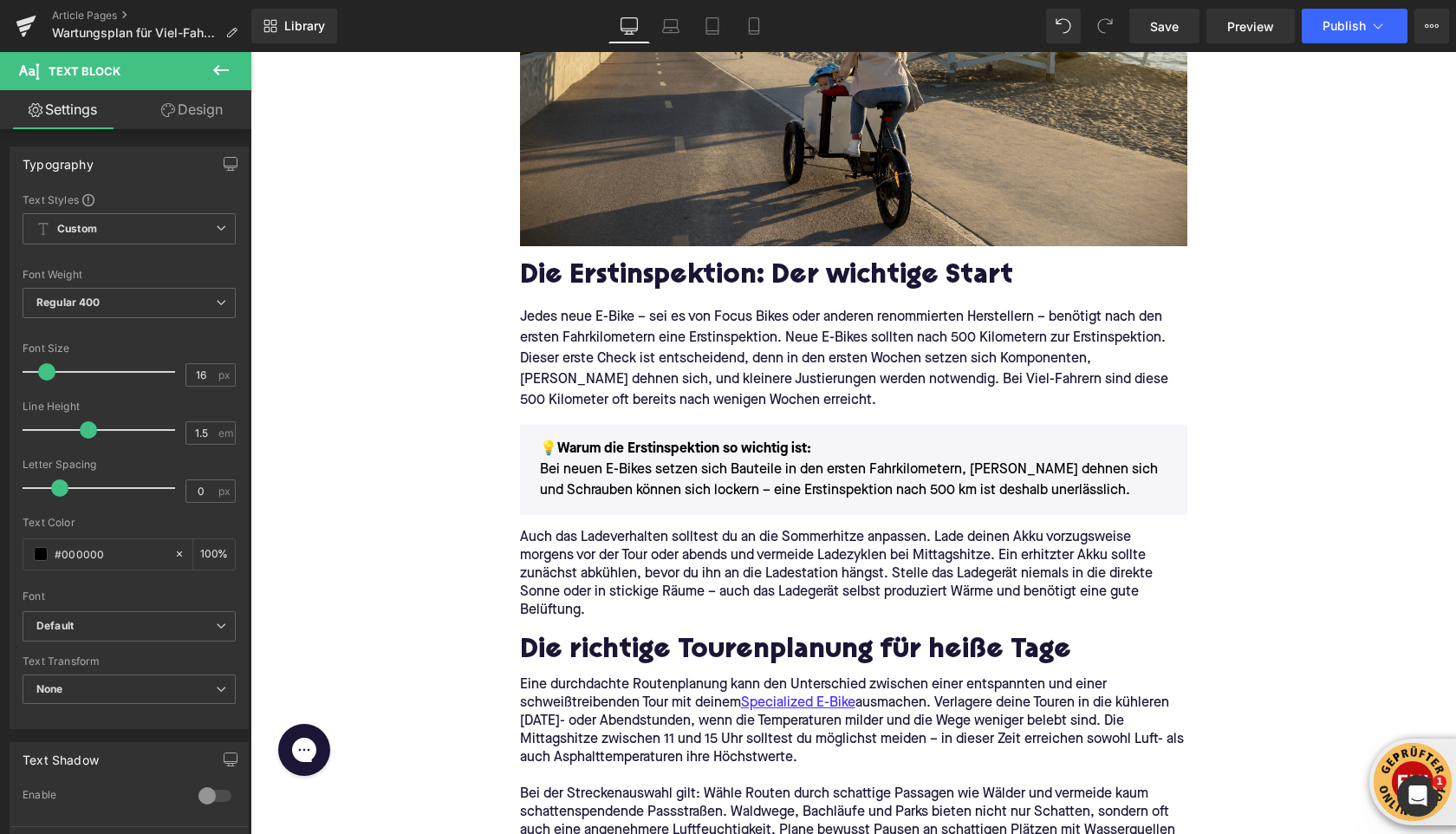
scroll to position [1038, 0]
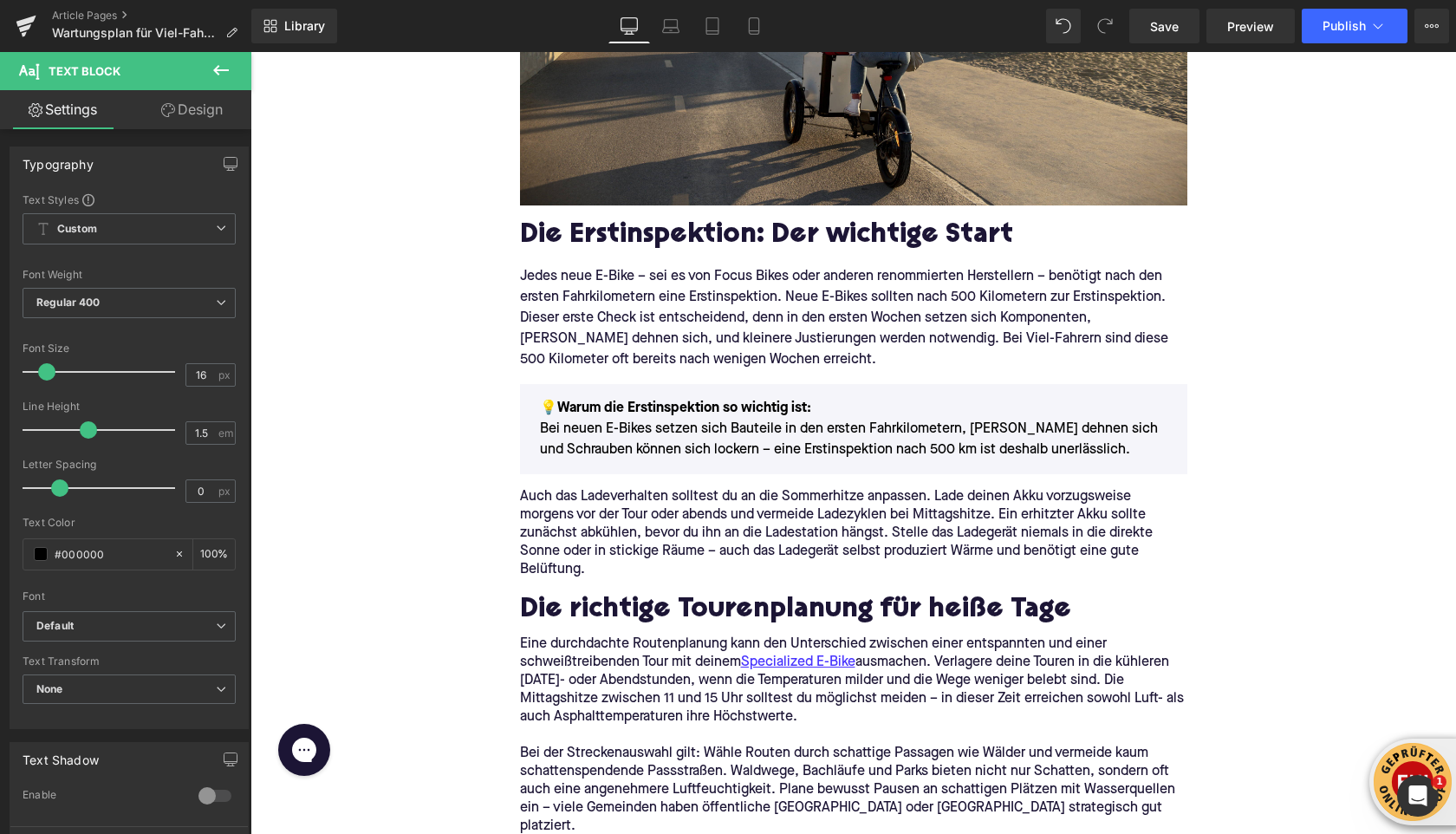
click at [614, 522] on p "Auch das Ladeverhalten solltest du an die Sommerhitze anpassen. Lade deinen Akk…" at bounding box center [853, 534] width 668 height 91
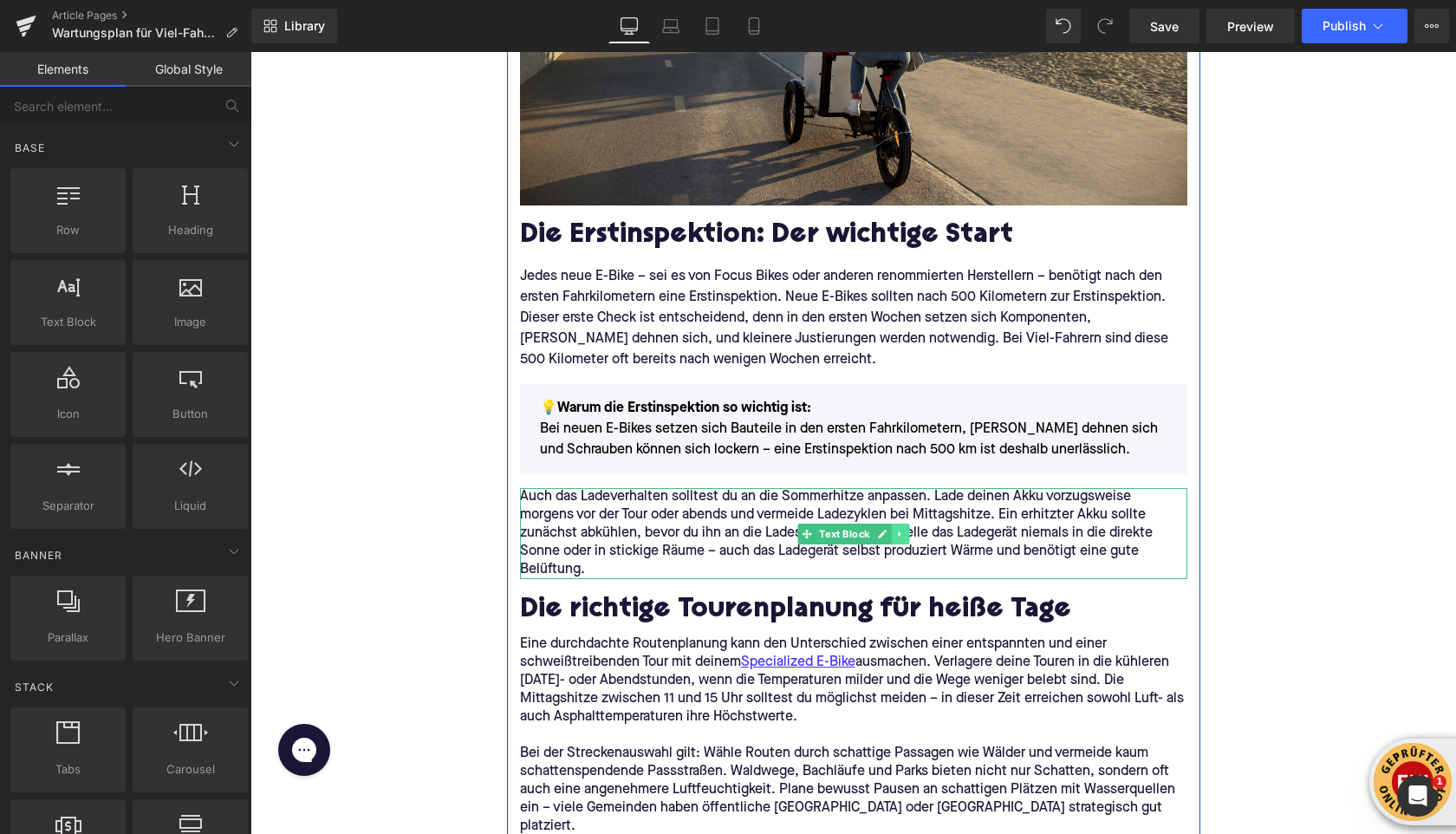
click at [907, 539] on link at bounding box center [900, 534] width 18 height 20
click at [910, 533] on icon at bounding box center [909, 534] width 10 height 10
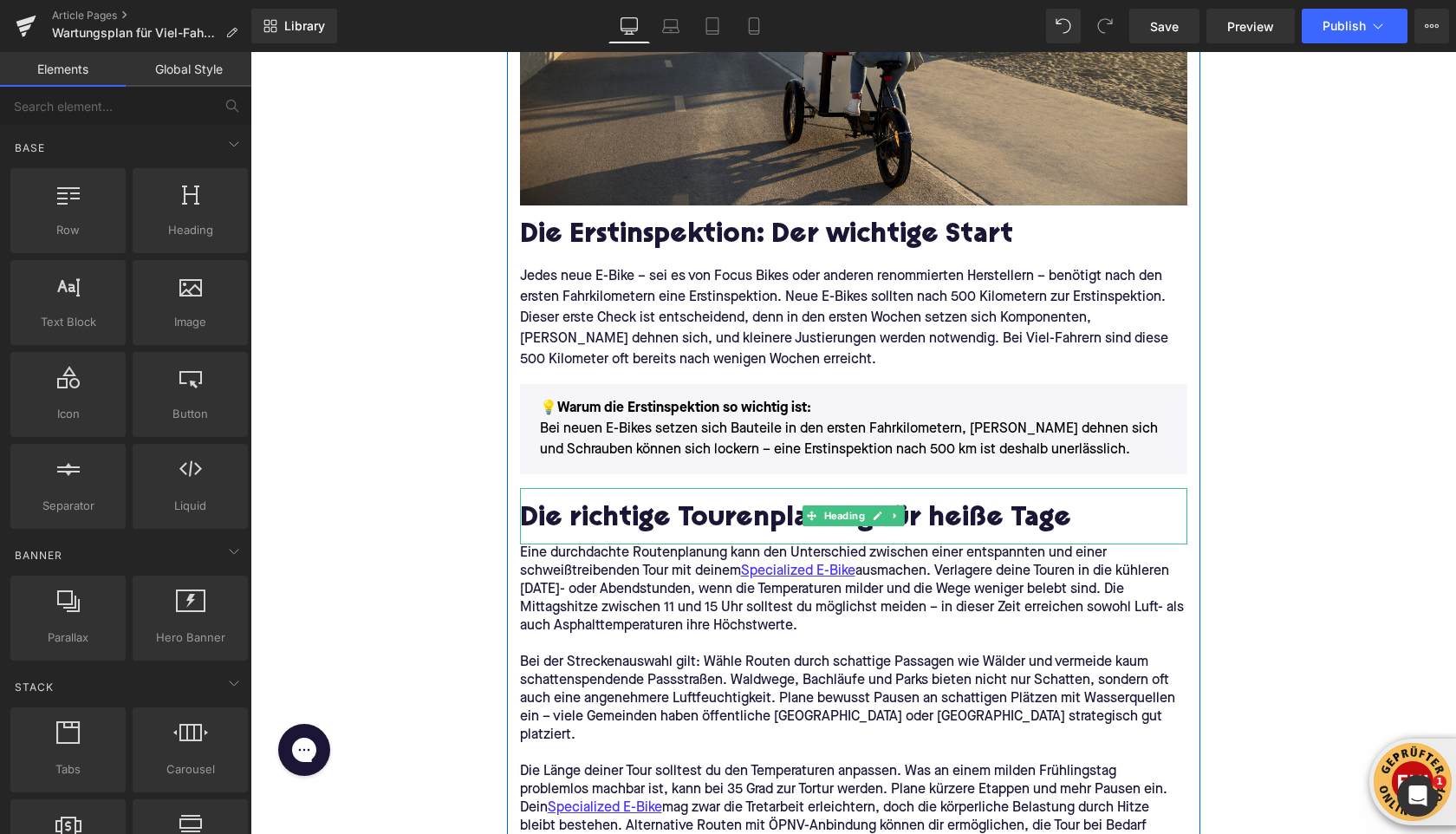
click at [625, 522] on h2 "Die richtige Tourenplanung für heiße Tage" at bounding box center [853, 520] width 668 height 31
click at [625, 521] on h2 "Die richtige Tourenplanung für heiße Tage" at bounding box center [853, 520] width 668 height 31
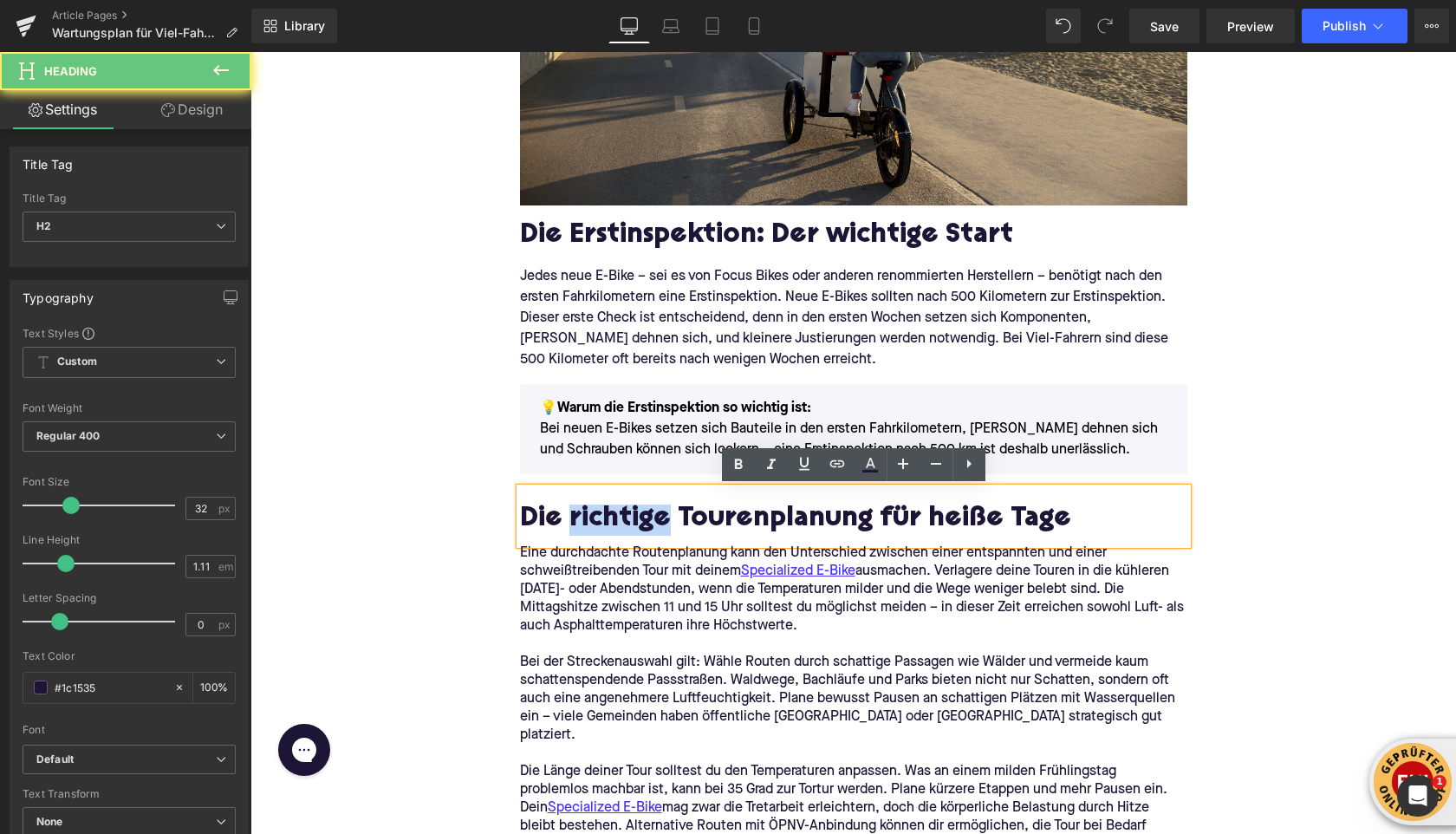
click at [625, 521] on h2 "Die richtige Tourenplanung für heiße Tage" at bounding box center [853, 520] width 668 height 31
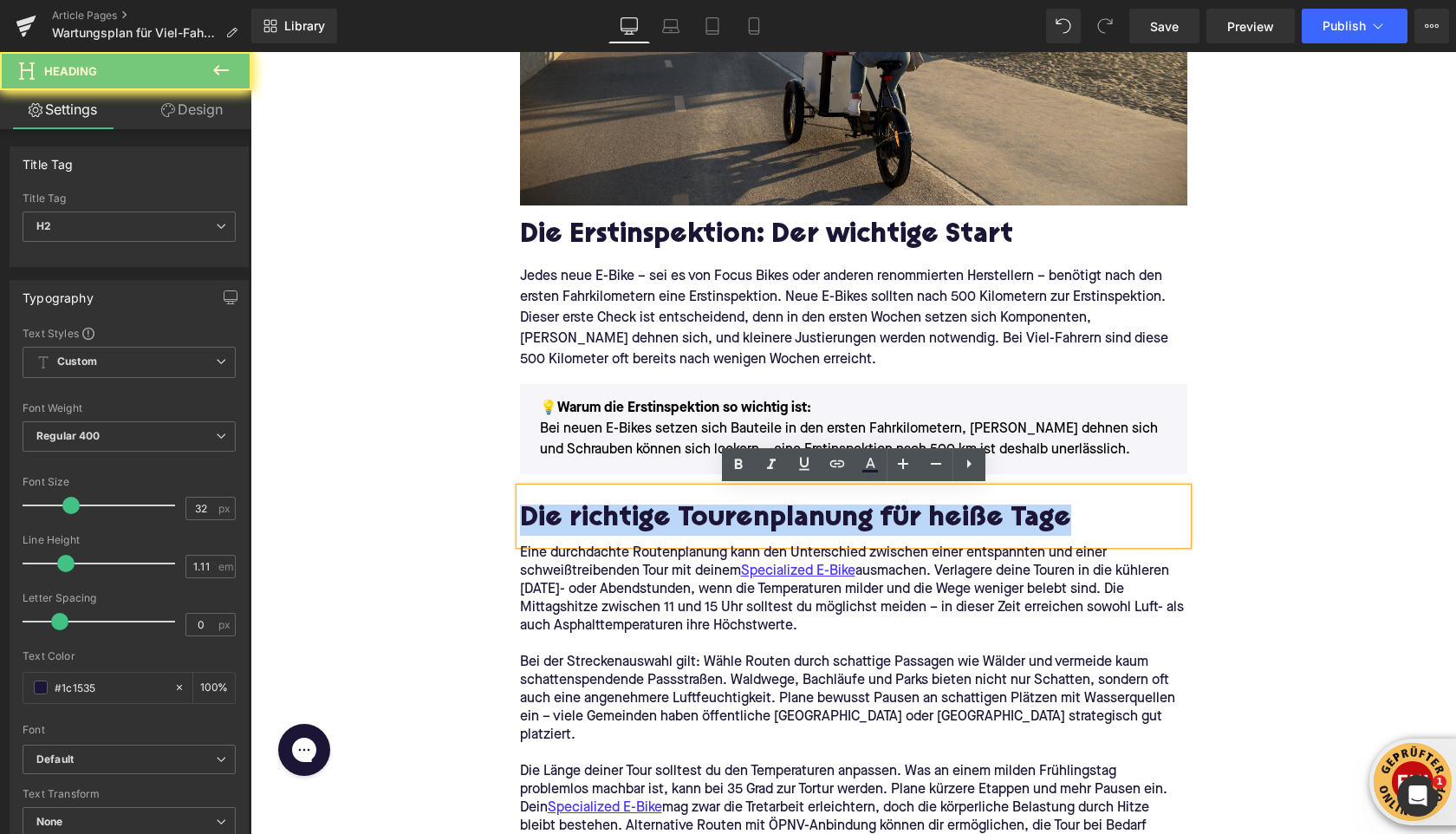
paste div
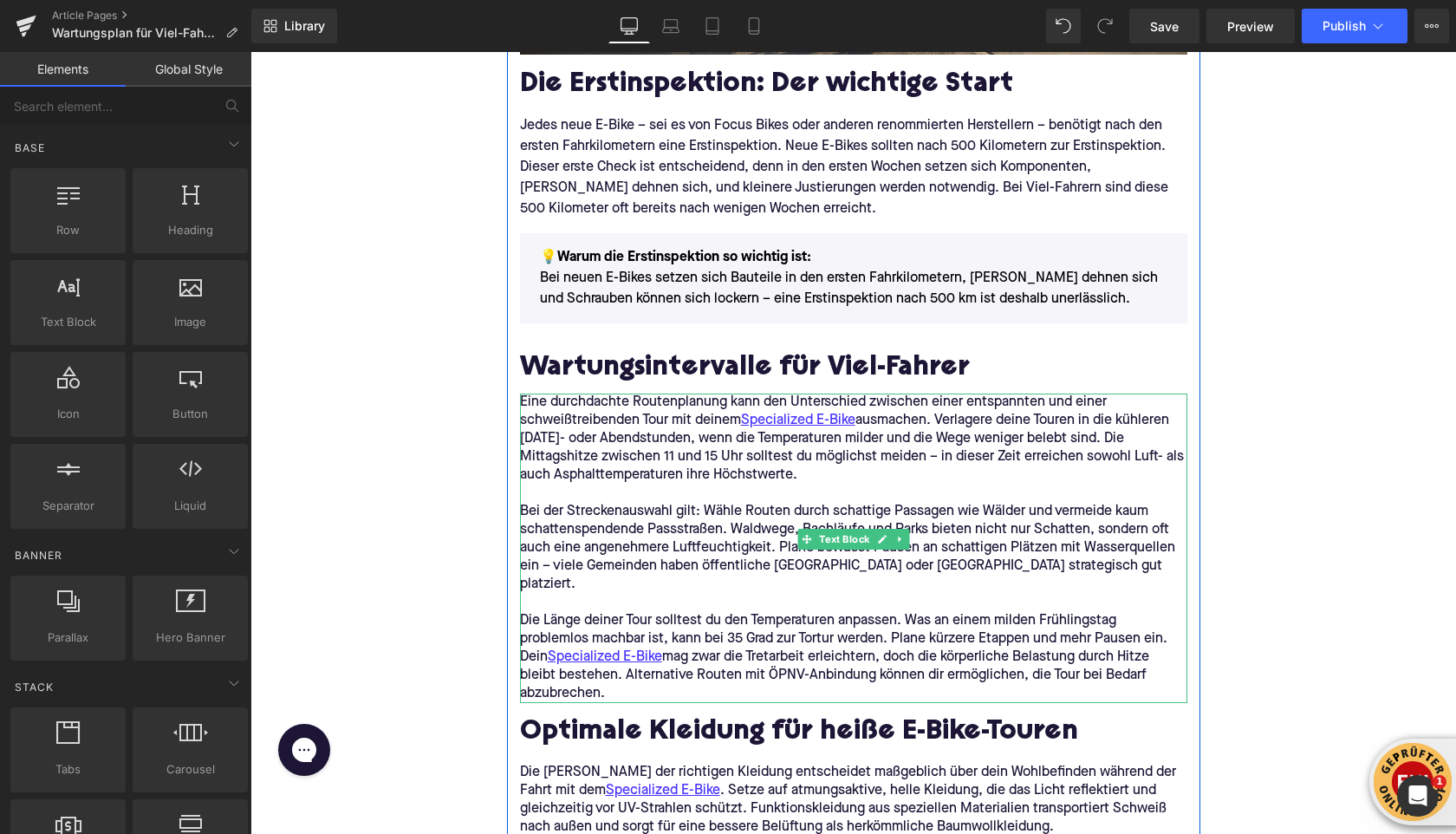
scroll to position [1194, 0]
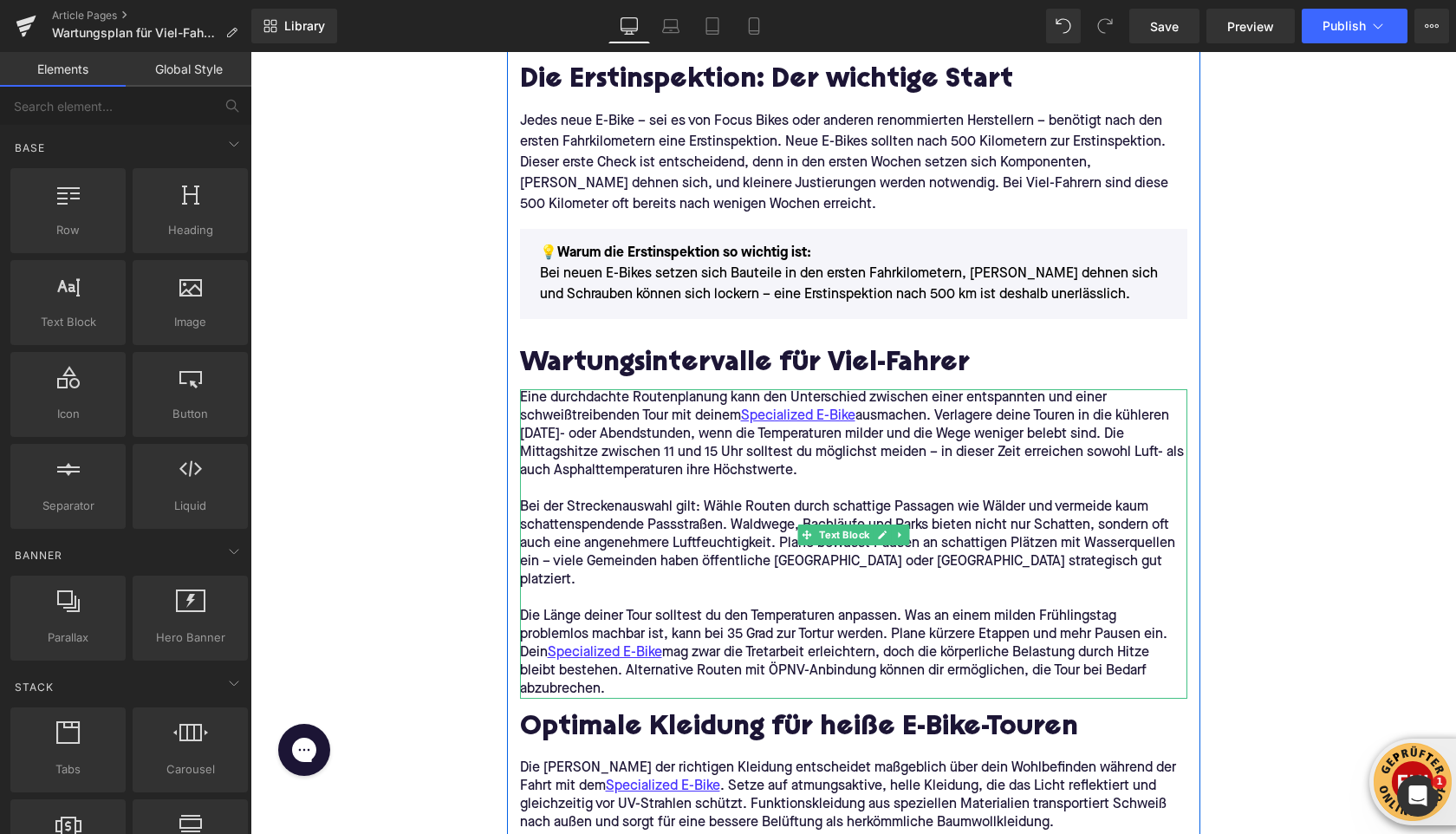
click at [733, 643] on p "Die Länge deiner Tour solltest du den Temperaturen anpassen. Was an einem milde…" at bounding box center [853, 653] width 668 height 91
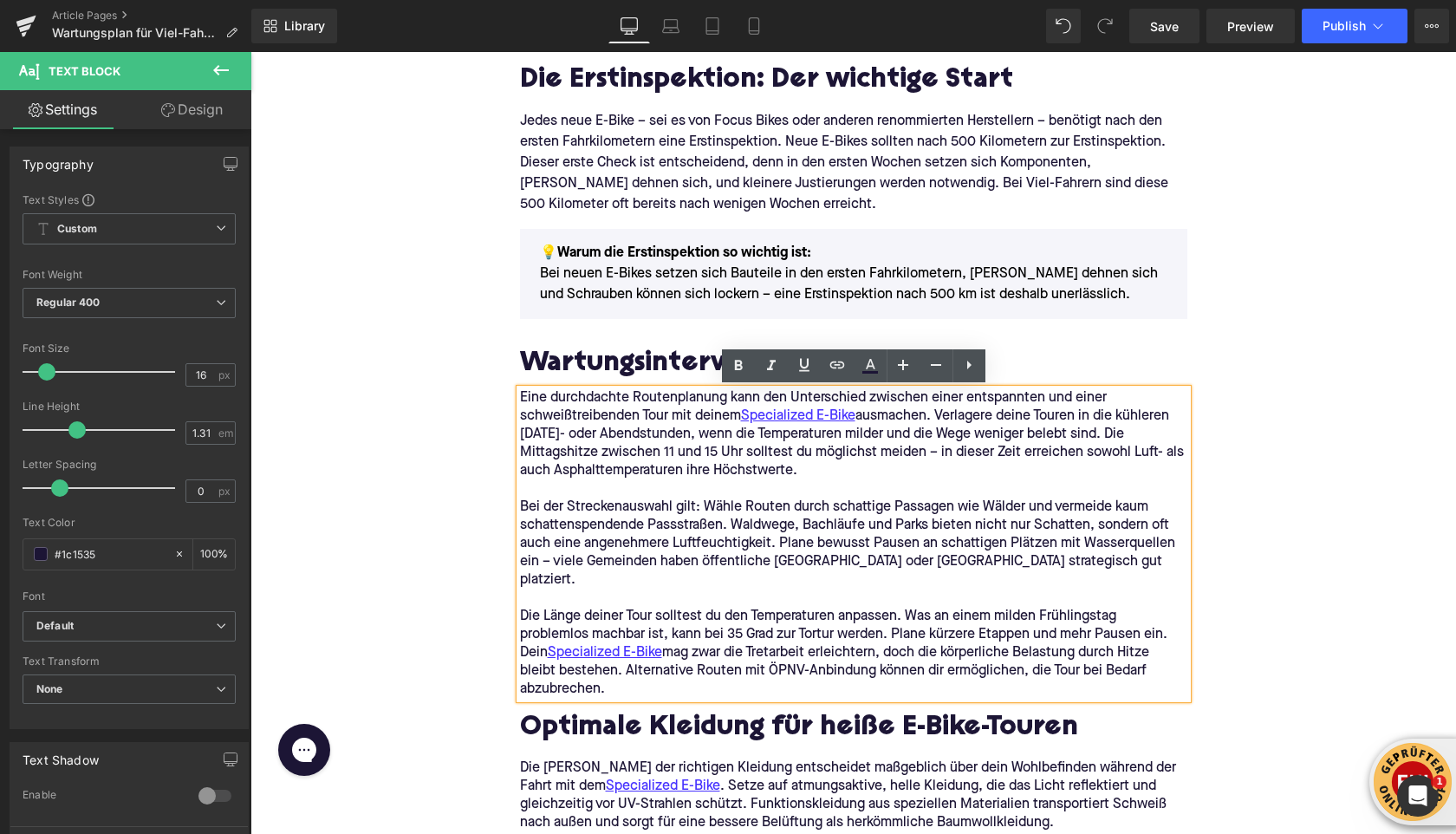
drag, startPoint x: 638, startPoint y: 672, endPoint x: 504, endPoint y: 393, distance: 309.5
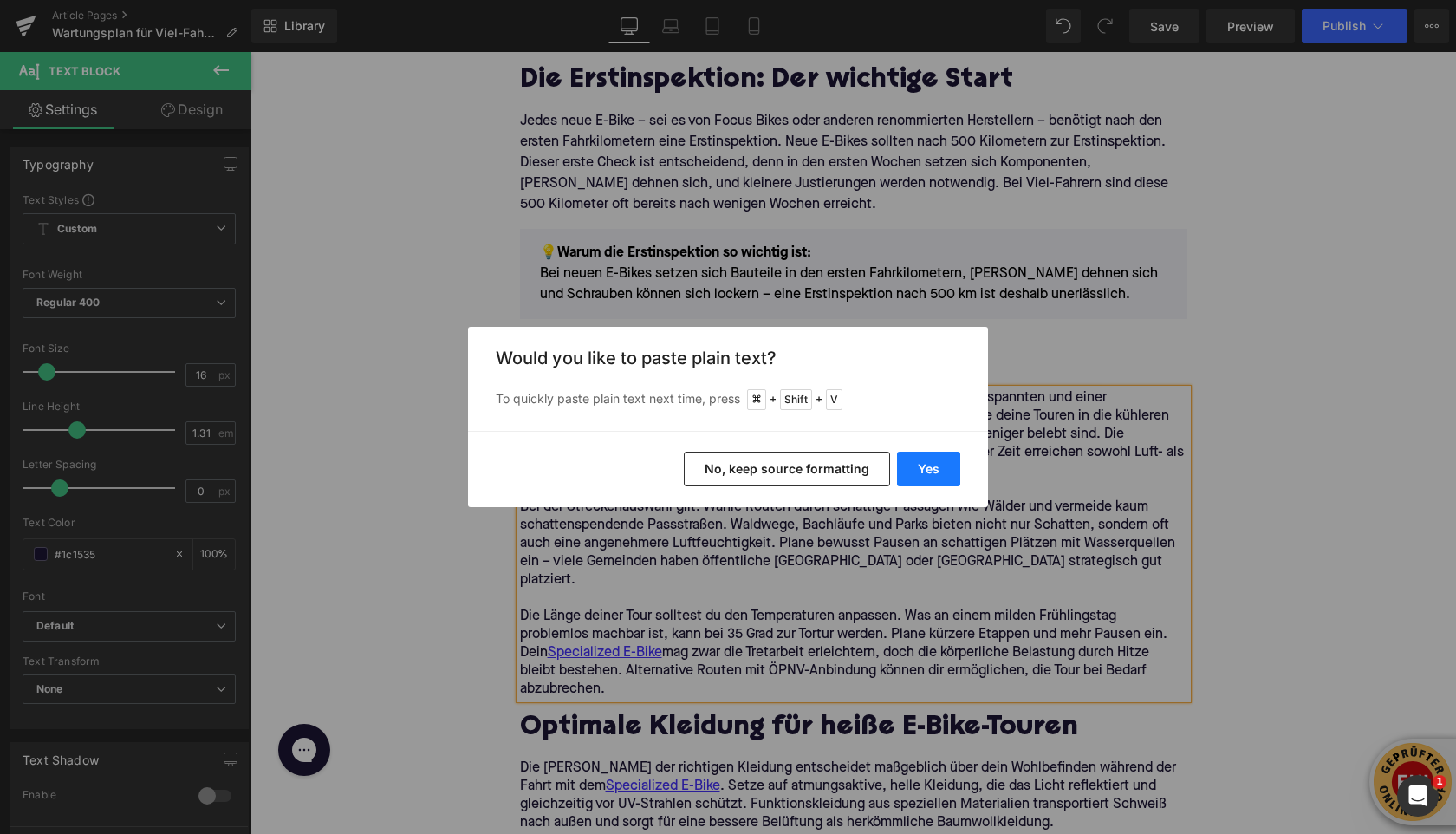
click at [925, 472] on button "Yes" at bounding box center [928, 469] width 63 height 35
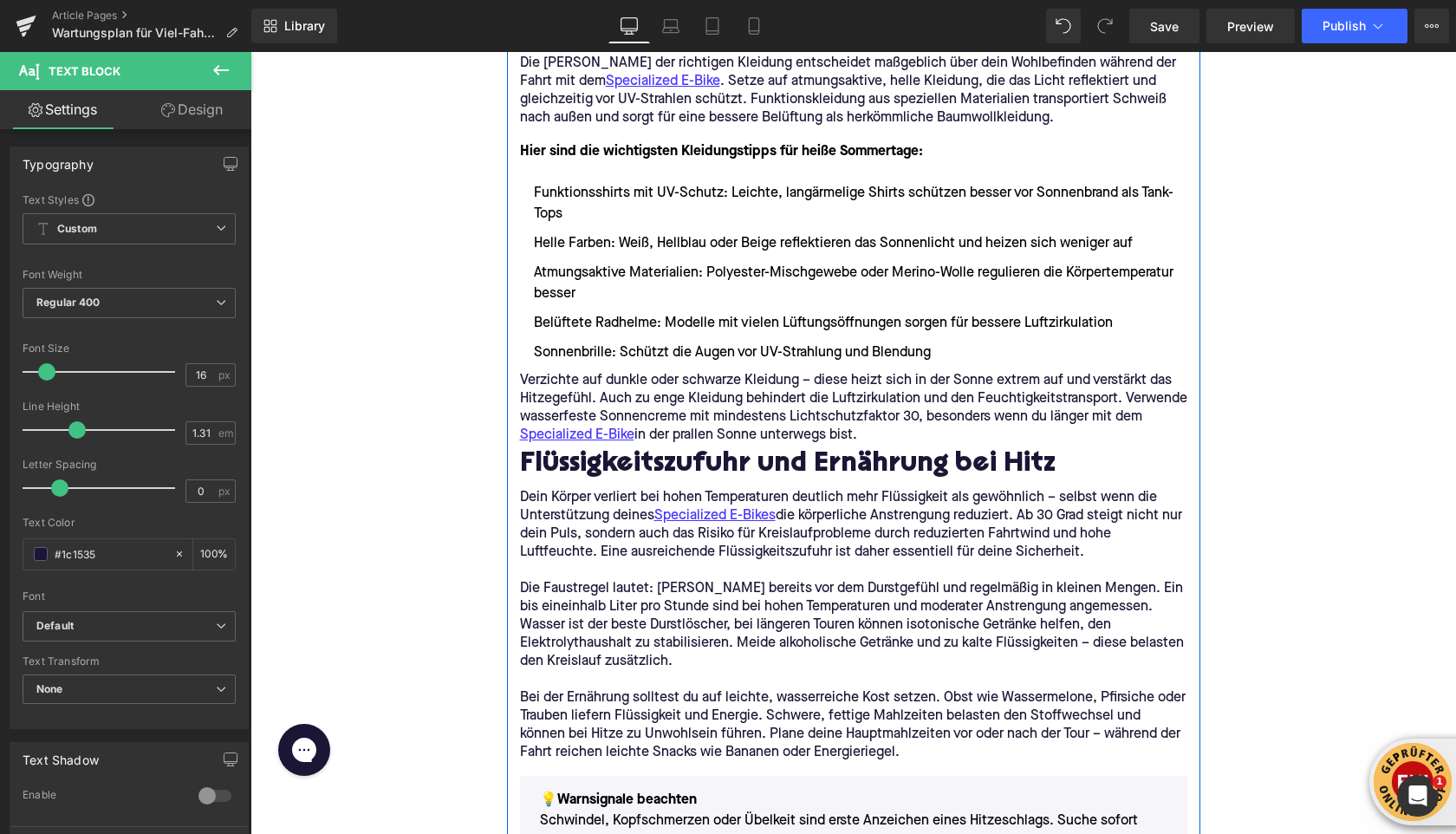
scroll to position [1640, 0]
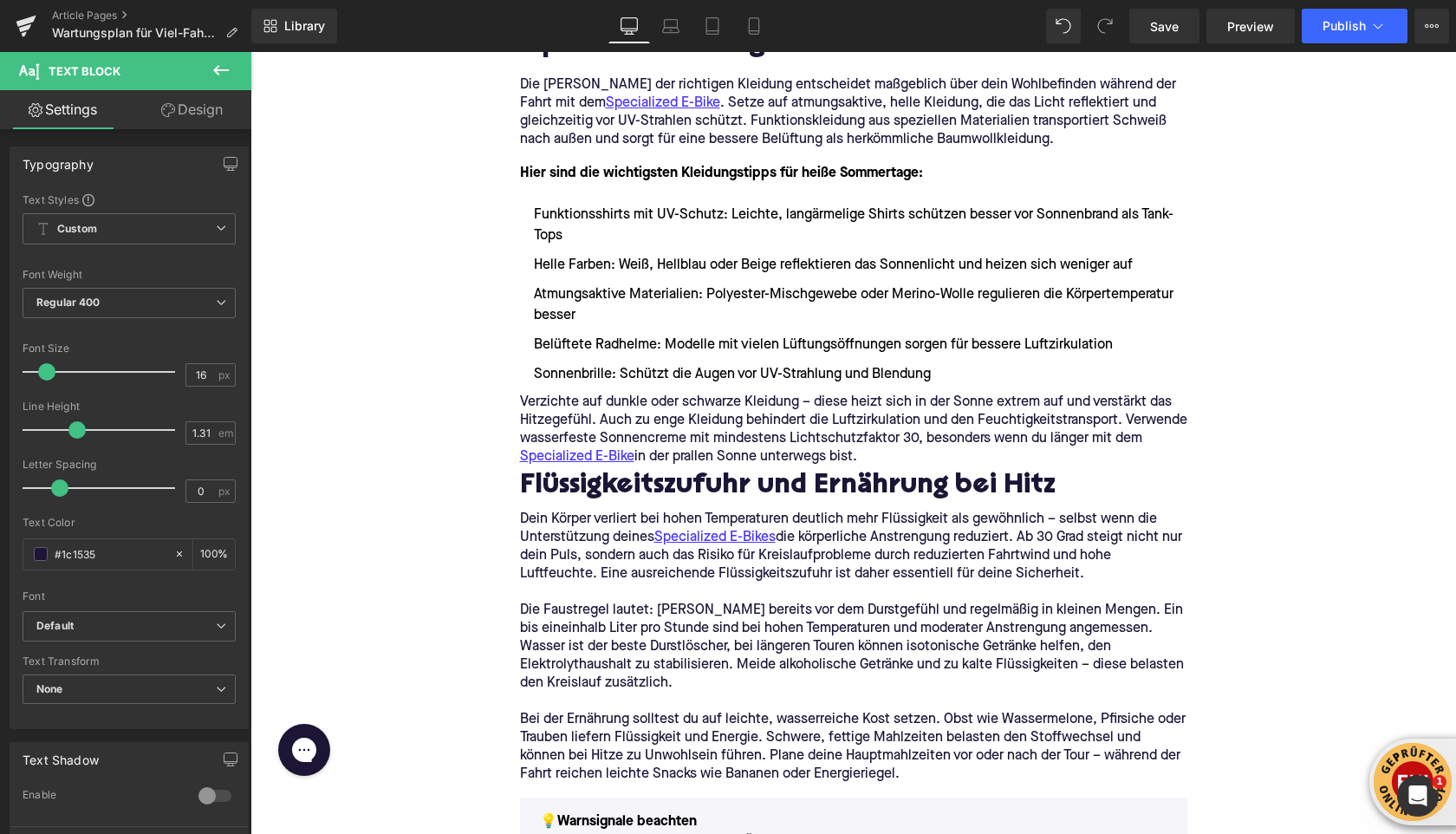
click at [228, 78] on icon at bounding box center [221, 70] width 20 height 20
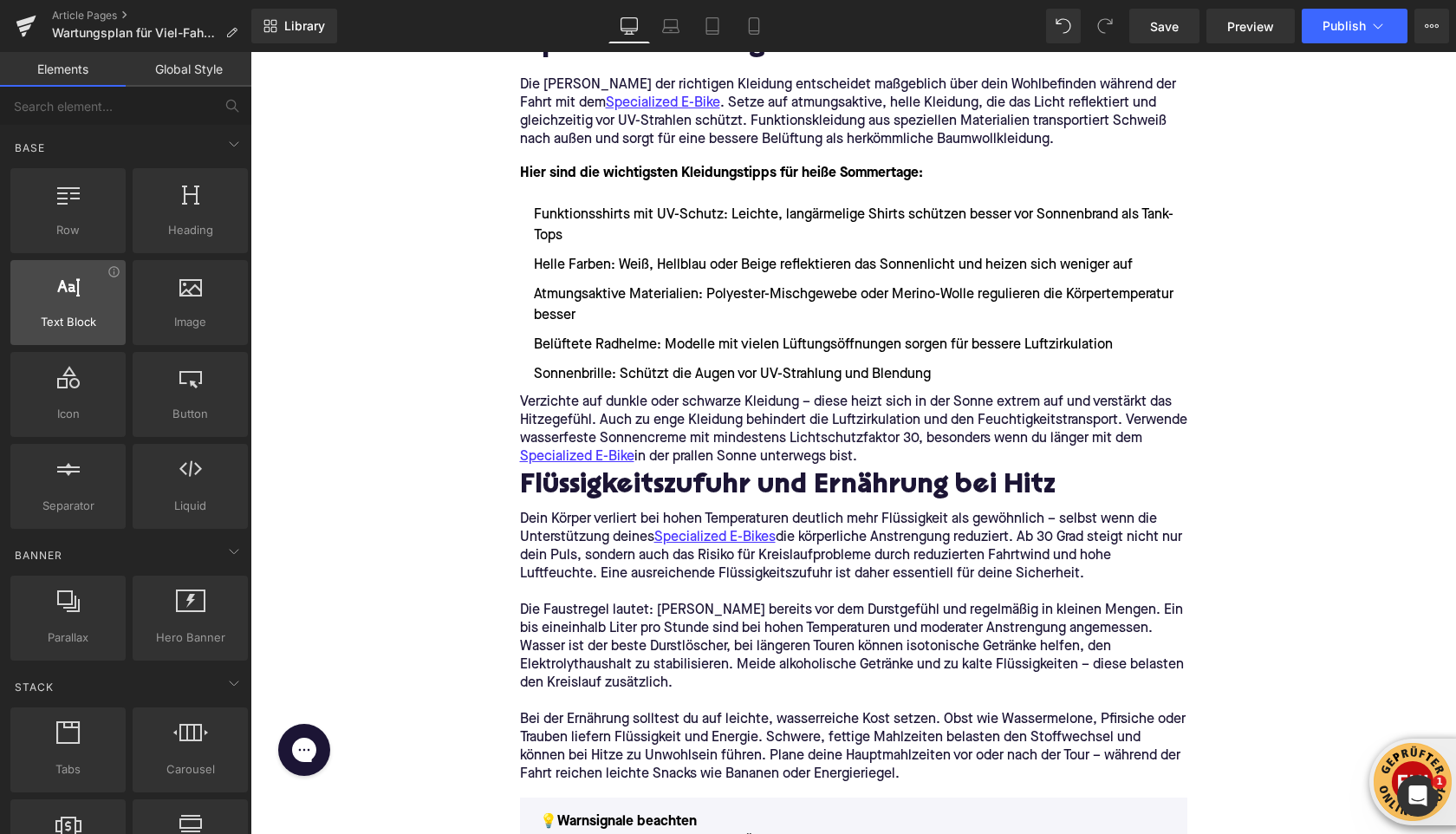
click at [105, 270] on div "Text Block texts, paragraphs, contents, blocks" at bounding box center [68, 302] width 116 height 85
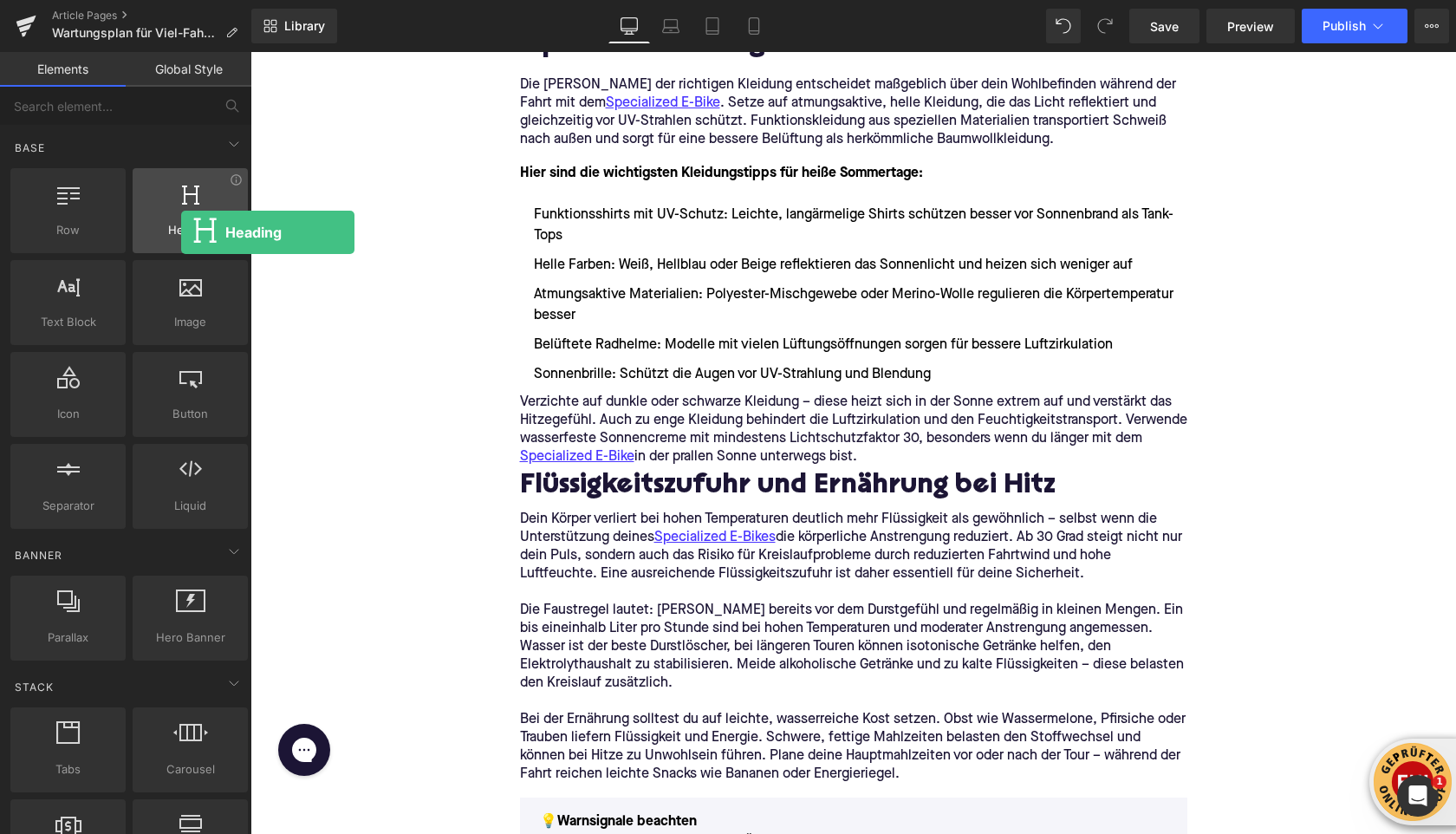
drag, startPoint x: 162, startPoint y: 227, endPoint x: 172, endPoint y: 229, distance: 10.2
click at [173, 230] on span "Heading" at bounding box center [191, 229] width 105 height 18
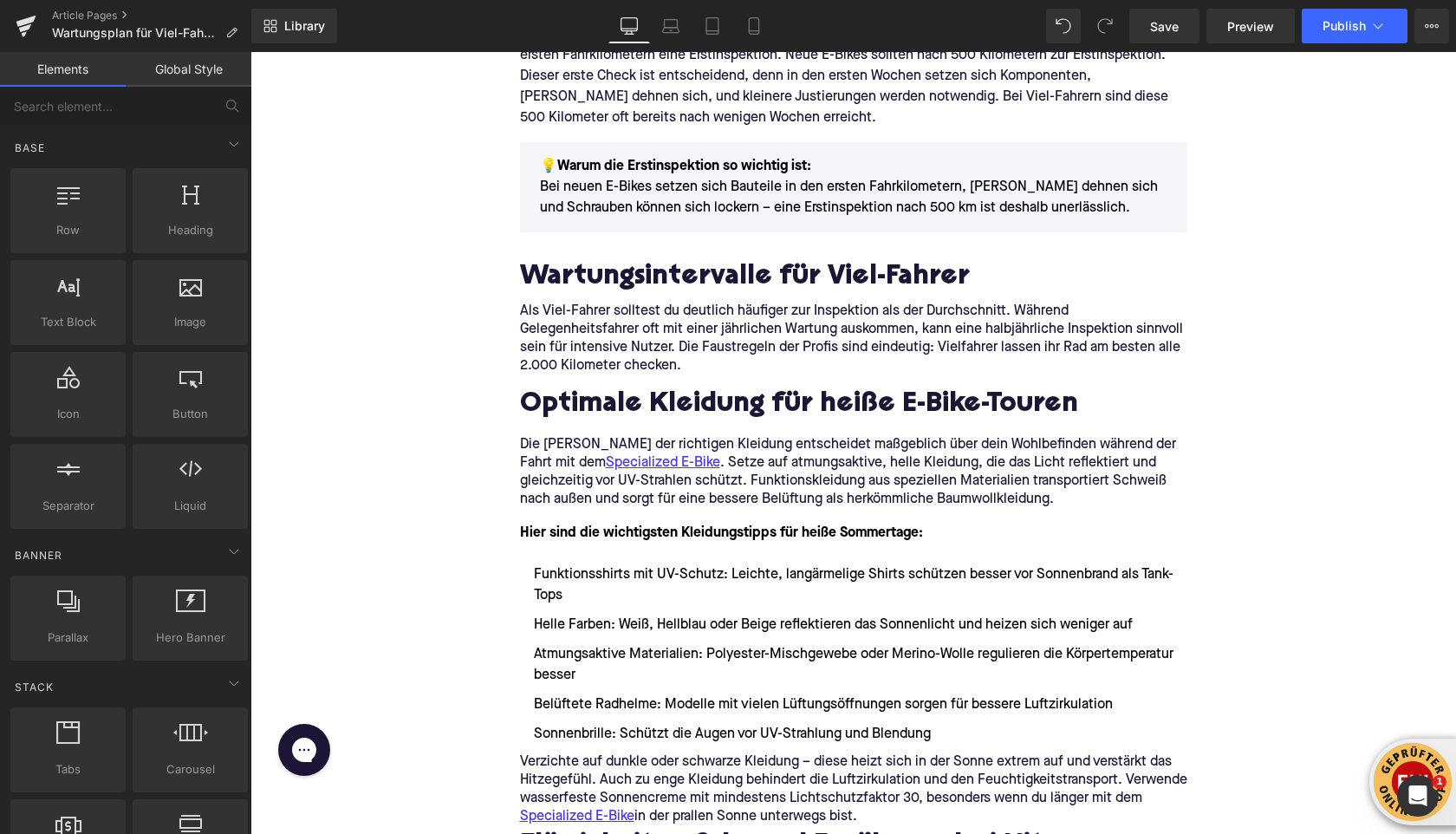
scroll to position [1275, 0]
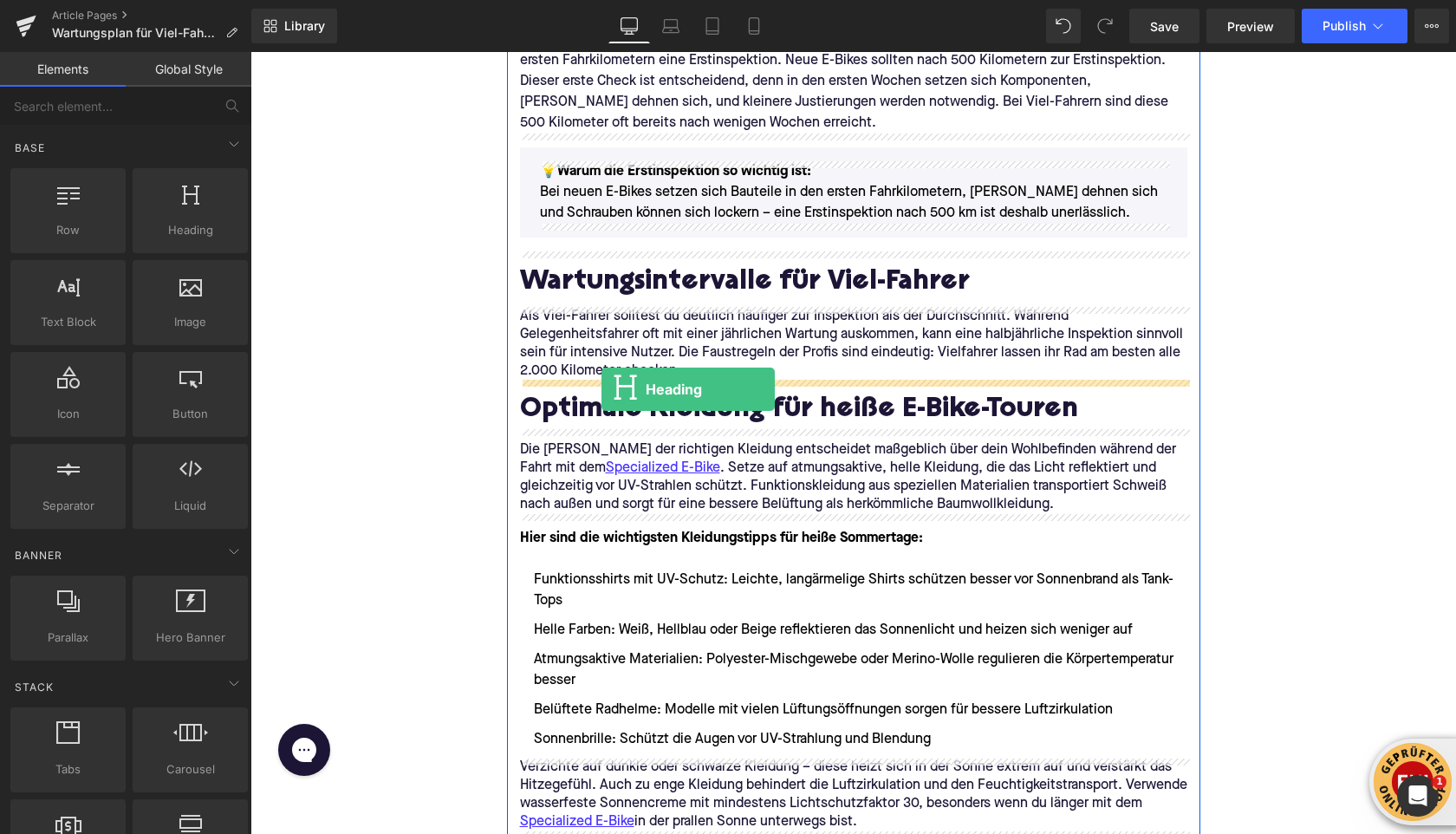
drag, startPoint x: 450, startPoint y: 268, endPoint x: 602, endPoint y: 389, distance: 194.3
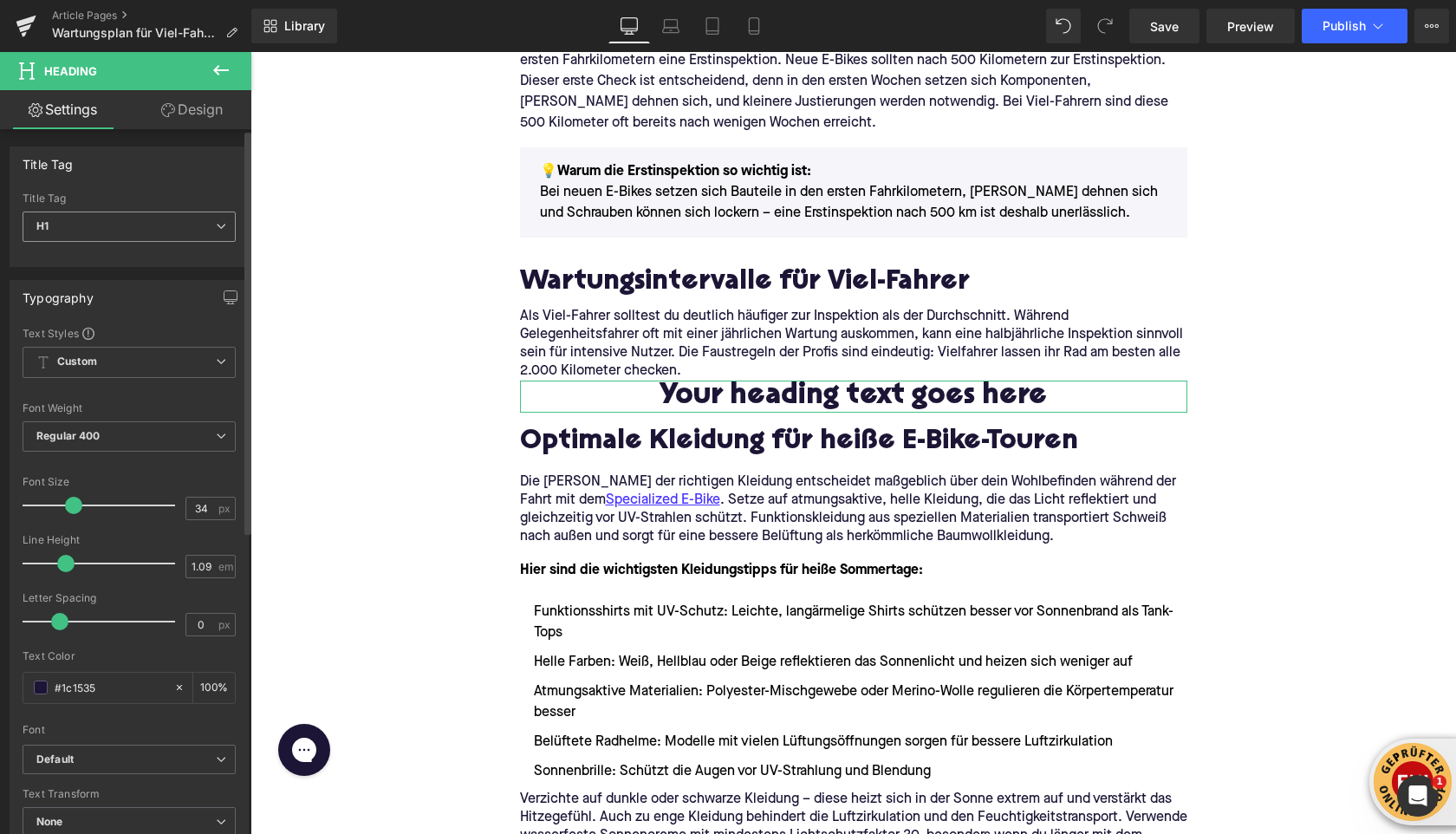
click at [170, 233] on span "H1" at bounding box center [128, 226] width 213 height 30
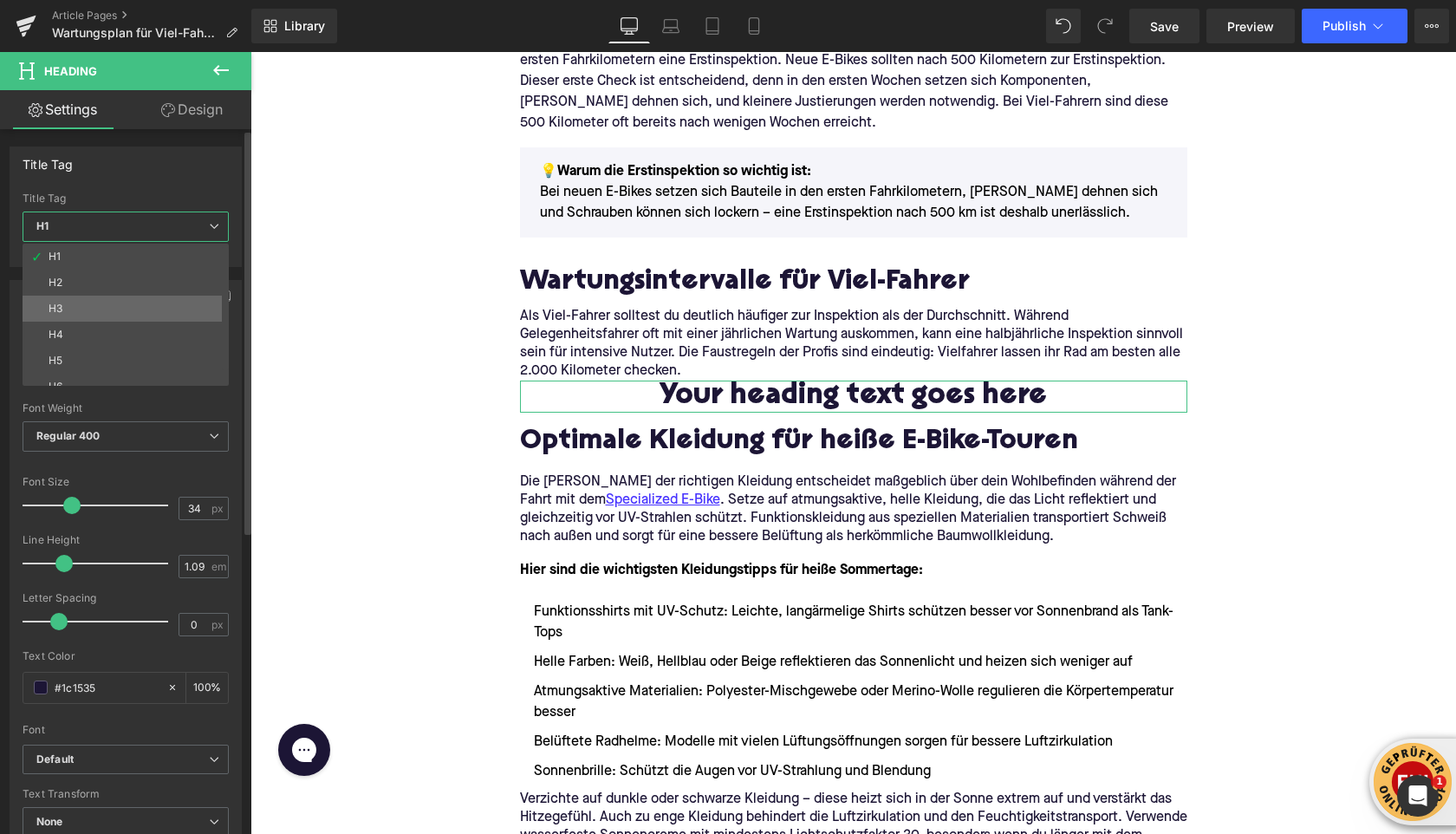
click at [93, 315] on li "H3" at bounding box center [129, 308] width 214 height 26
type input "24"
type input "1.29"
type input "100"
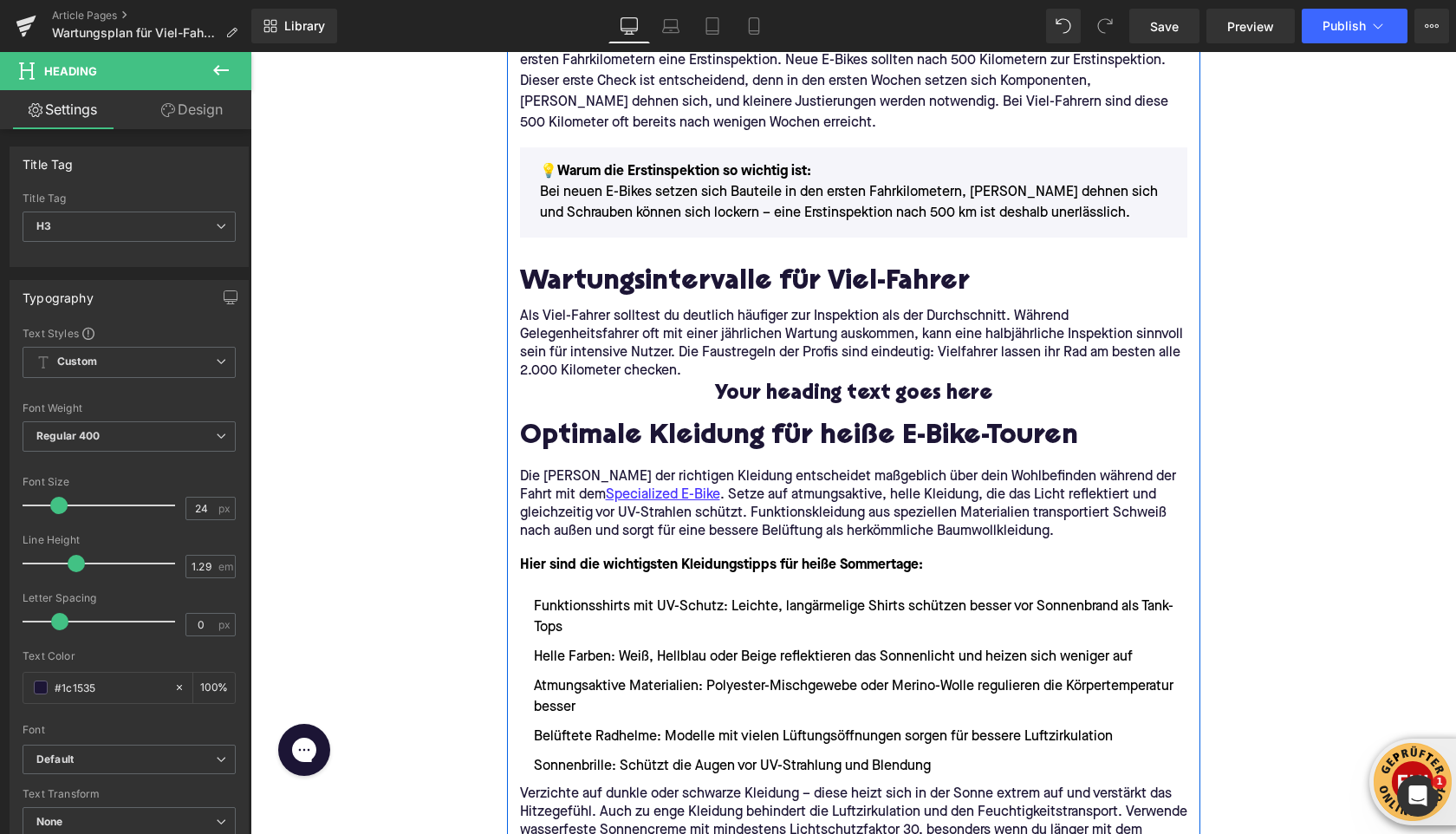
click at [543, 304] on div "Wartungsintervalle für Viel-Fahrer Heading" at bounding box center [853, 280] width 668 height 56
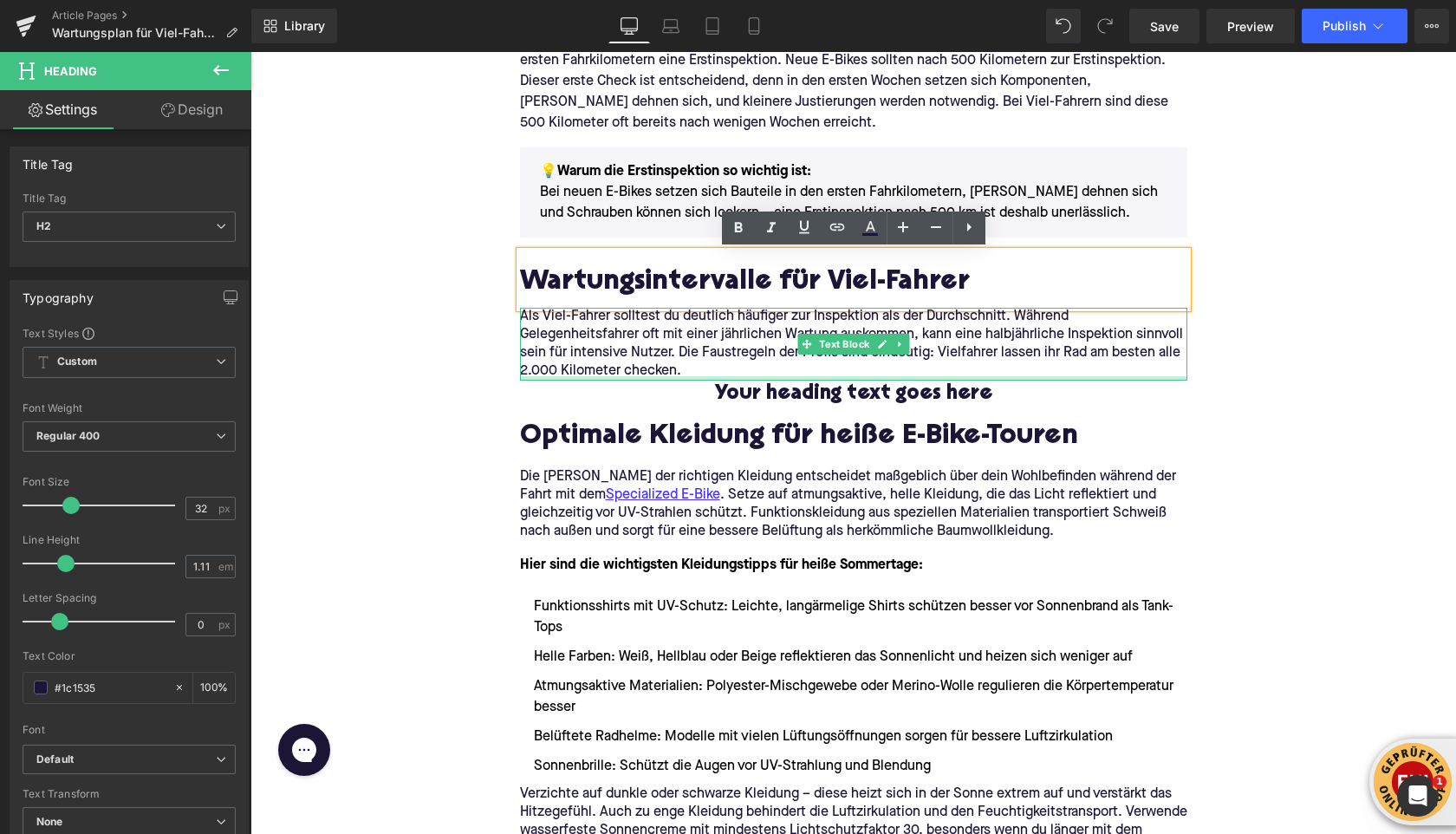
click at [606, 398] on h3 "Your heading text goes here" at bounding box center [853, 395] width 668 height 27
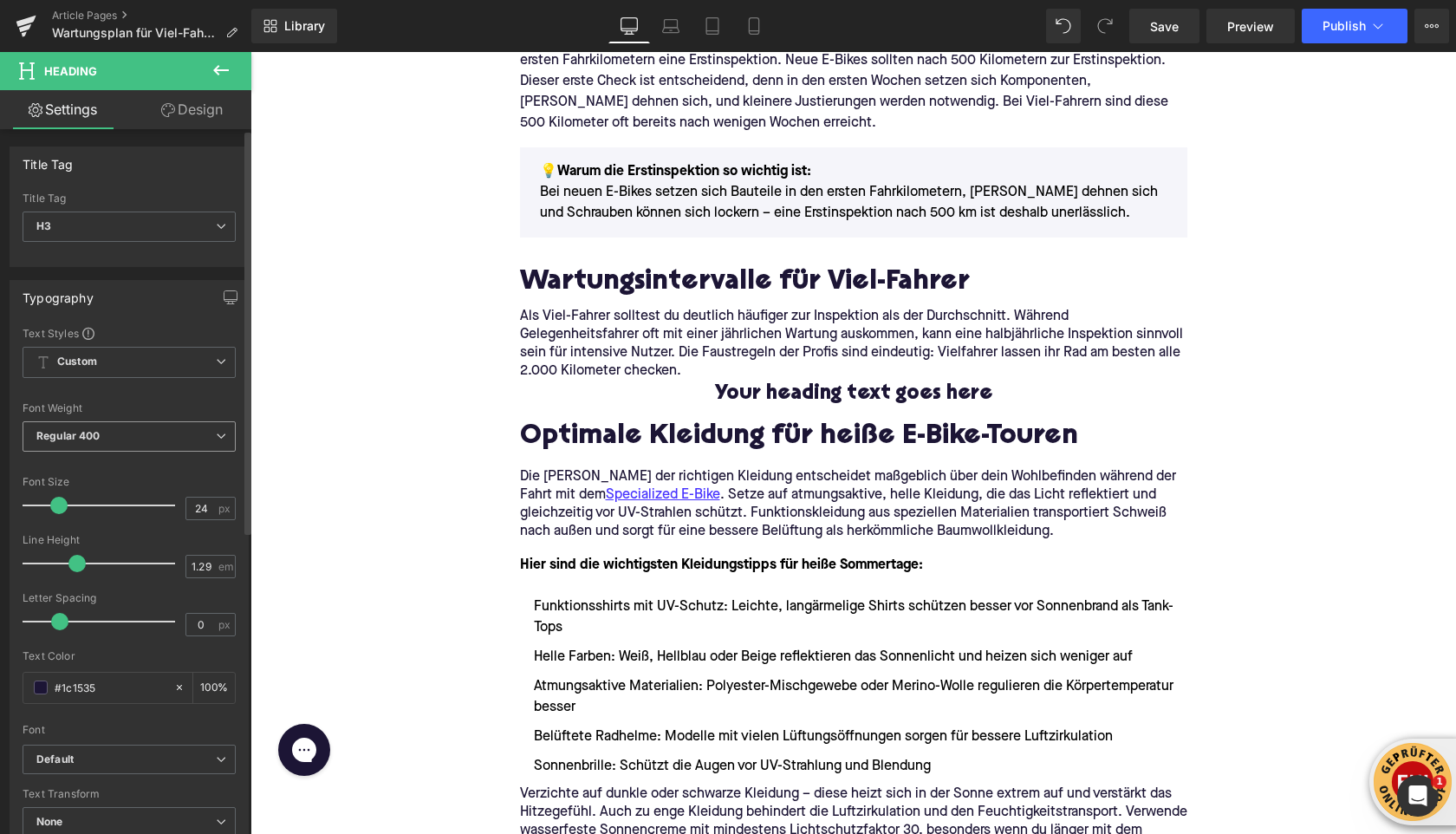
scroll to position [525, 0]
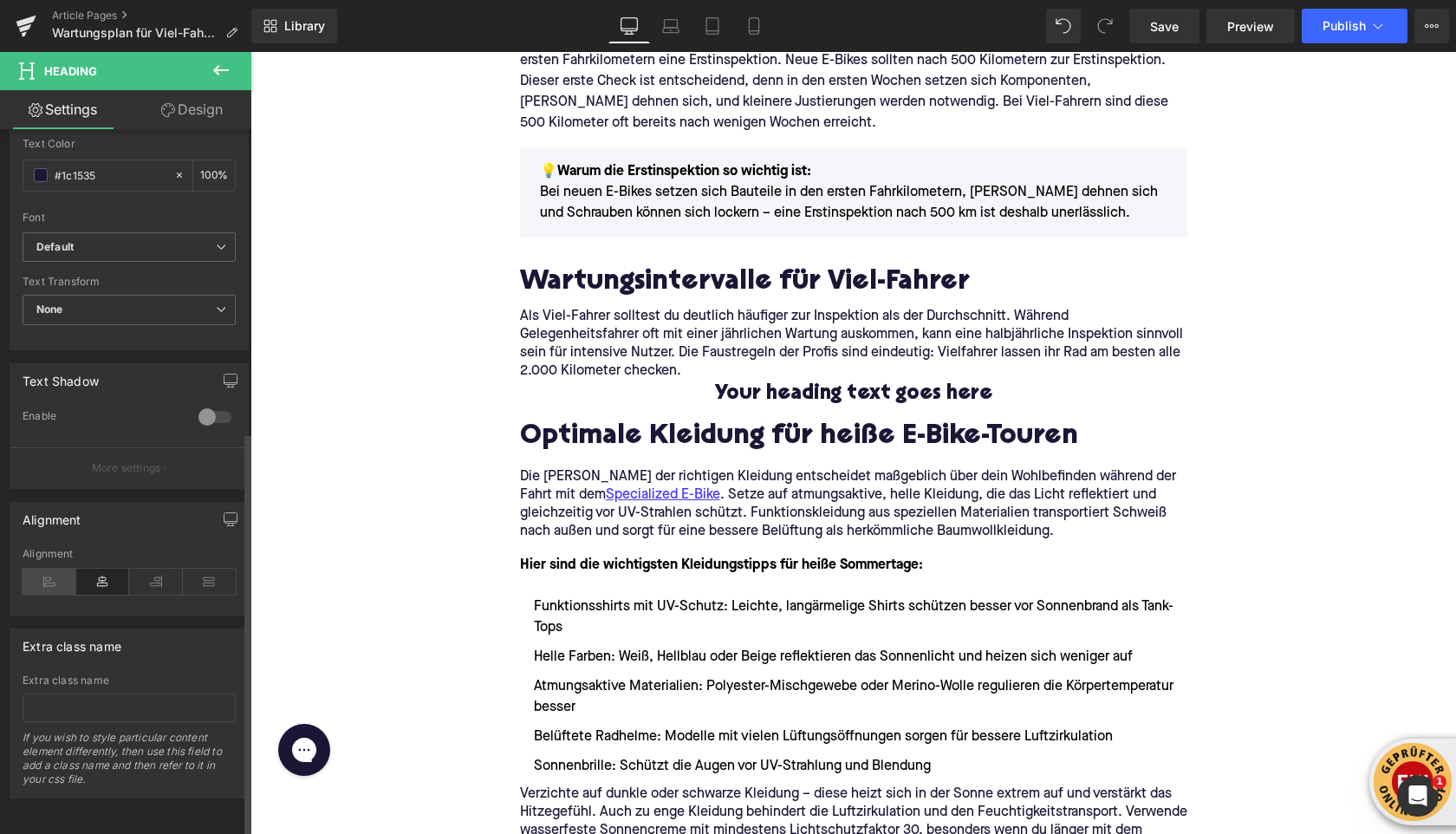
click at [52, 575] on icon at bounding box center [49, 581] width 53 height 26
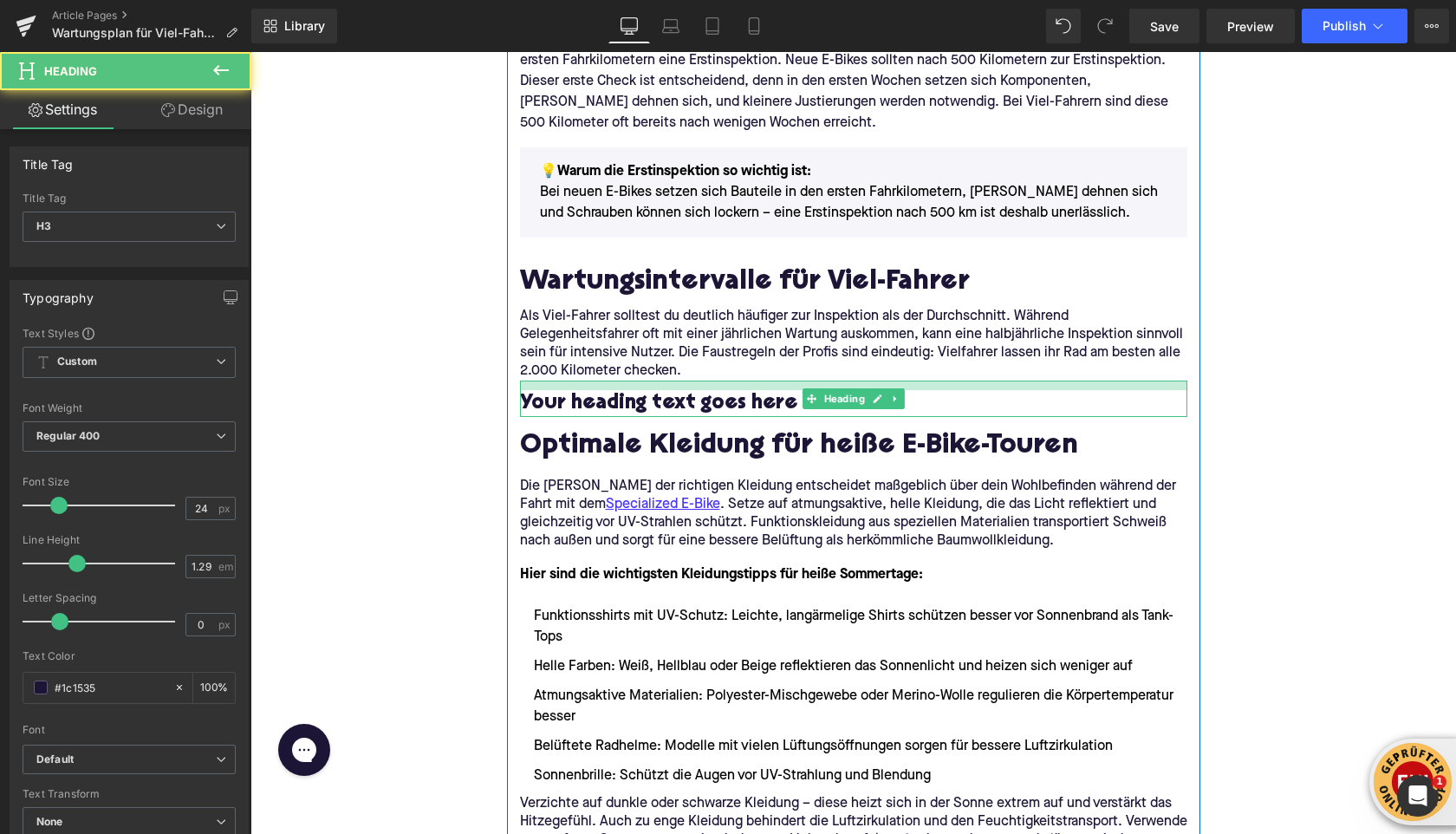
drag, startPoint x: 560, startPoint y: 381, endPoint x: 559, endPoint y: 411, distance: 30.0
click at [560, 392] on div "Your heading text goes here Heading" at bounding box center [853, 399] width 668 height 36
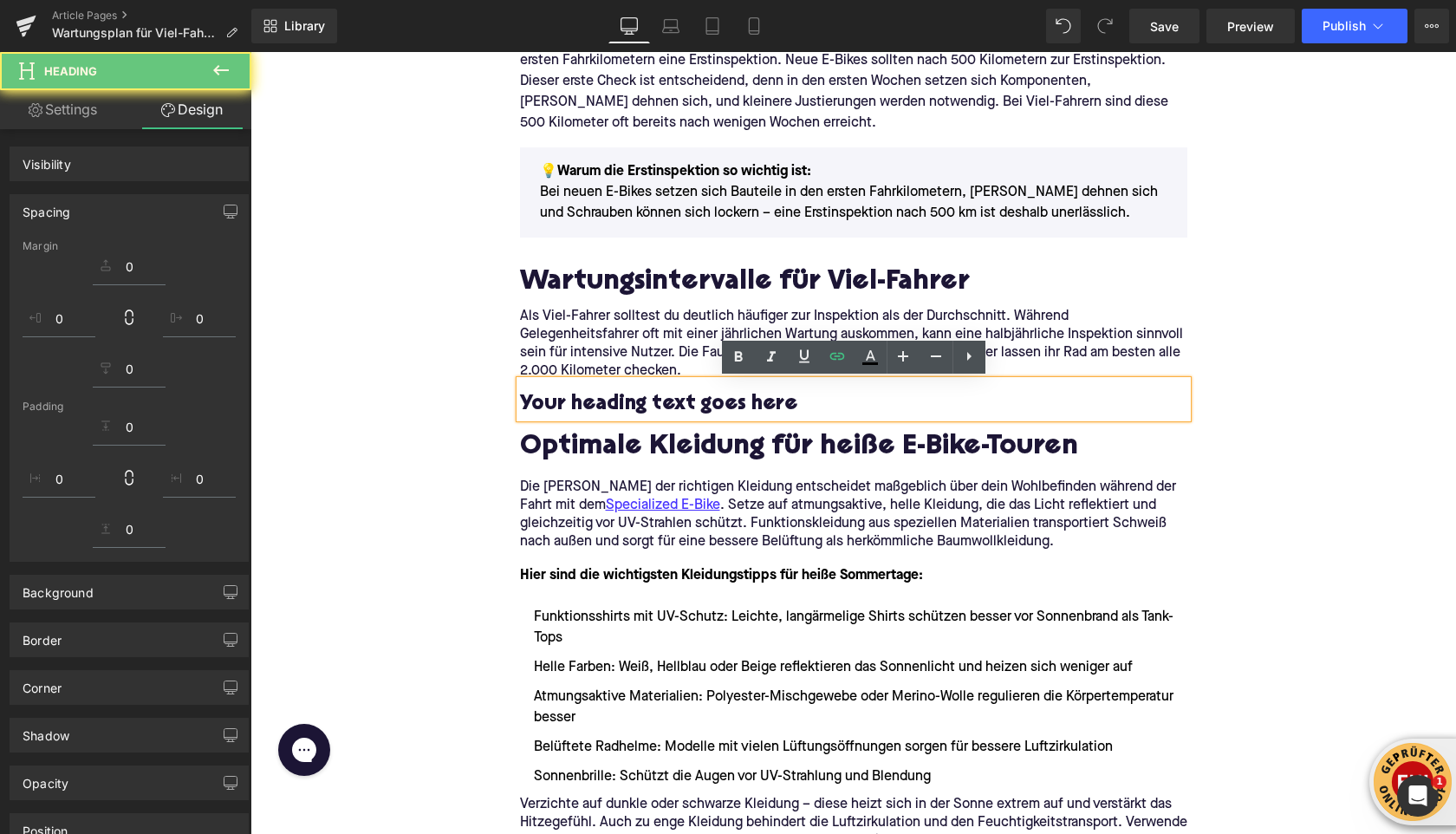
click at [559, 407] on h3 "Your heading text goes here" at bounding box center [853, 404] width 668 height 27
click at [559, 406] on h3 "Your heading text goes here" at bounding box center [853, 404] width 668 height 27
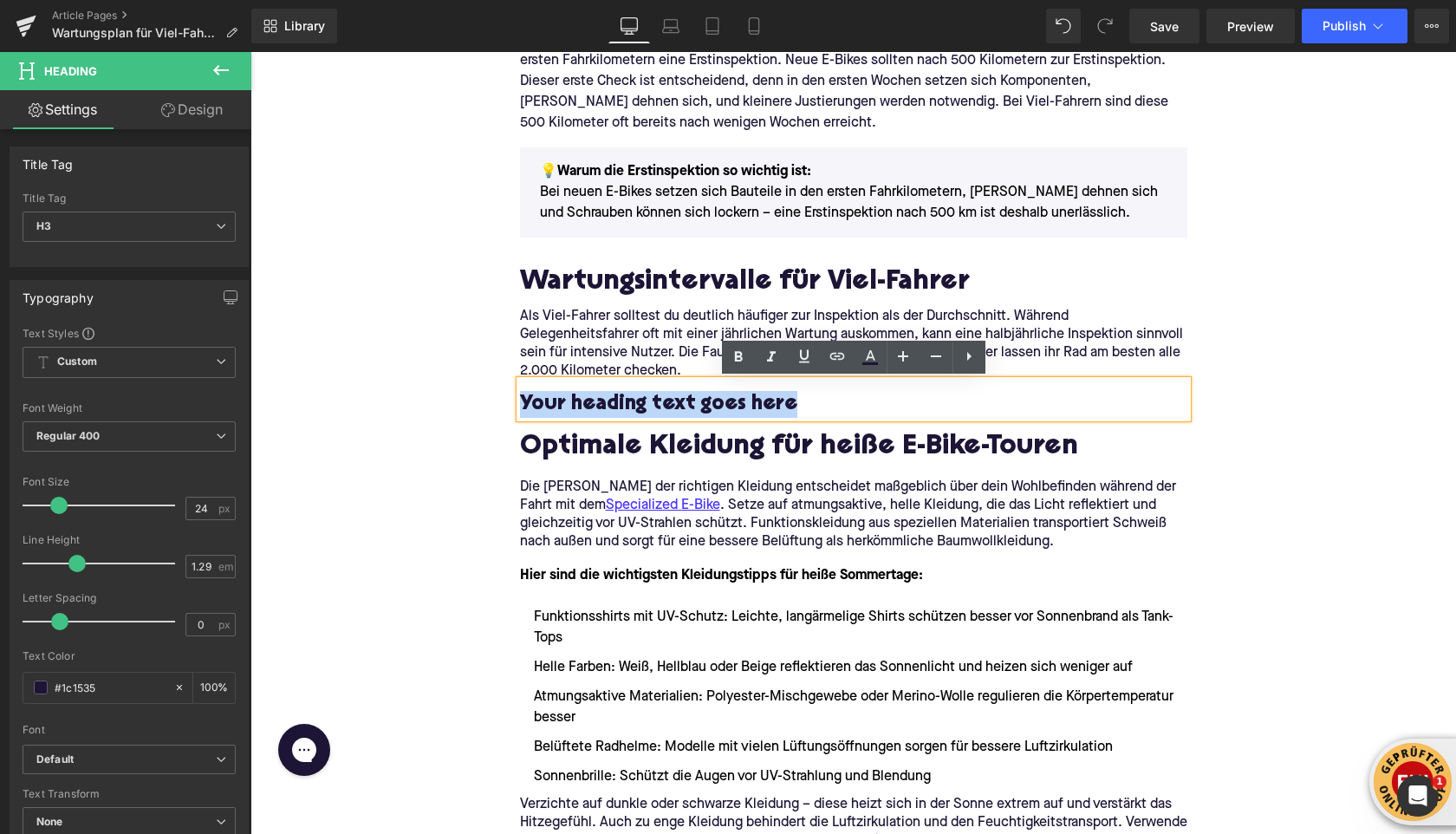
paste div
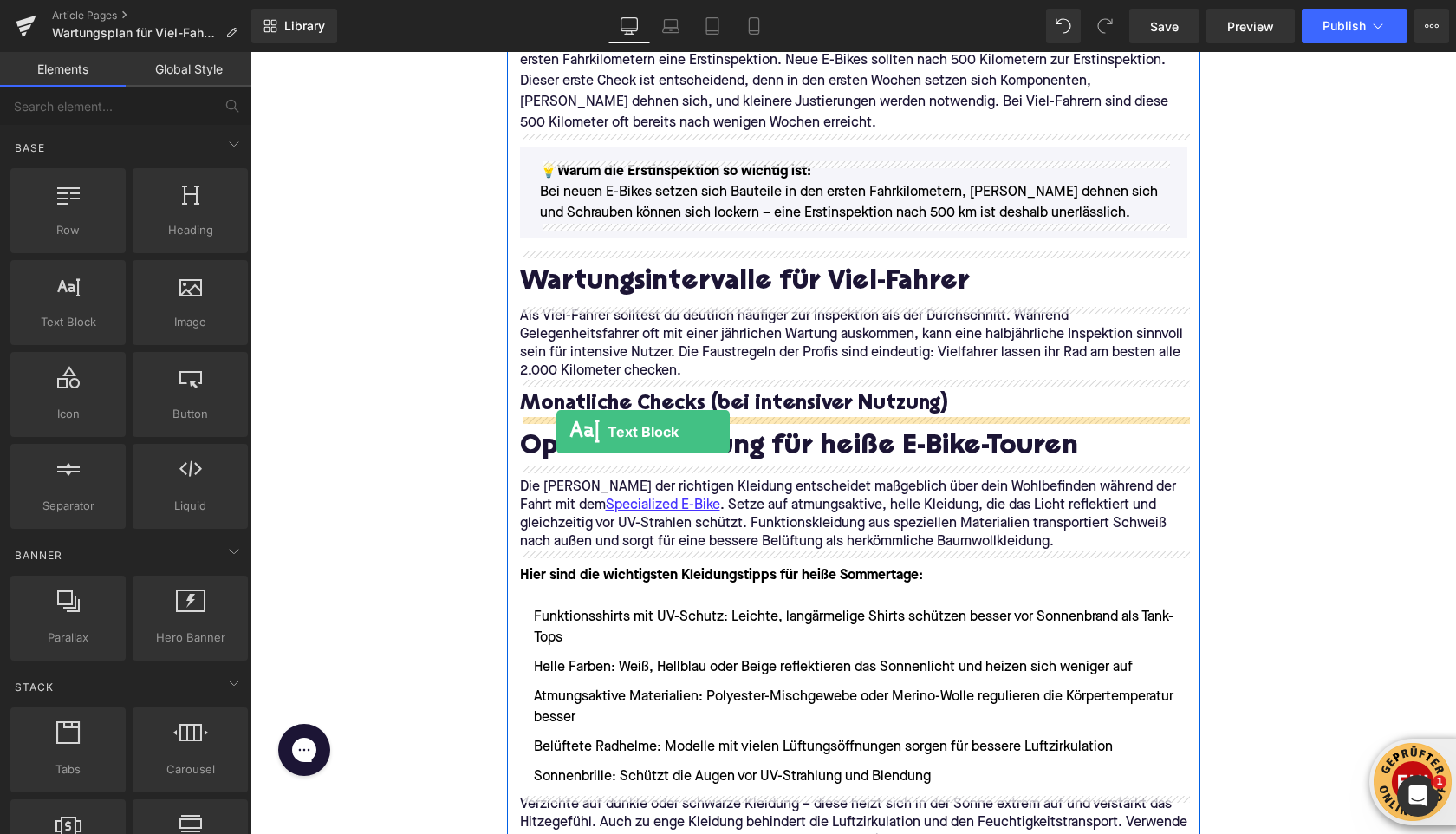
drag, startPoint x: 312, startPoint y: 363, endPoint x: 557, endPoint y: 429, distance: 253.7
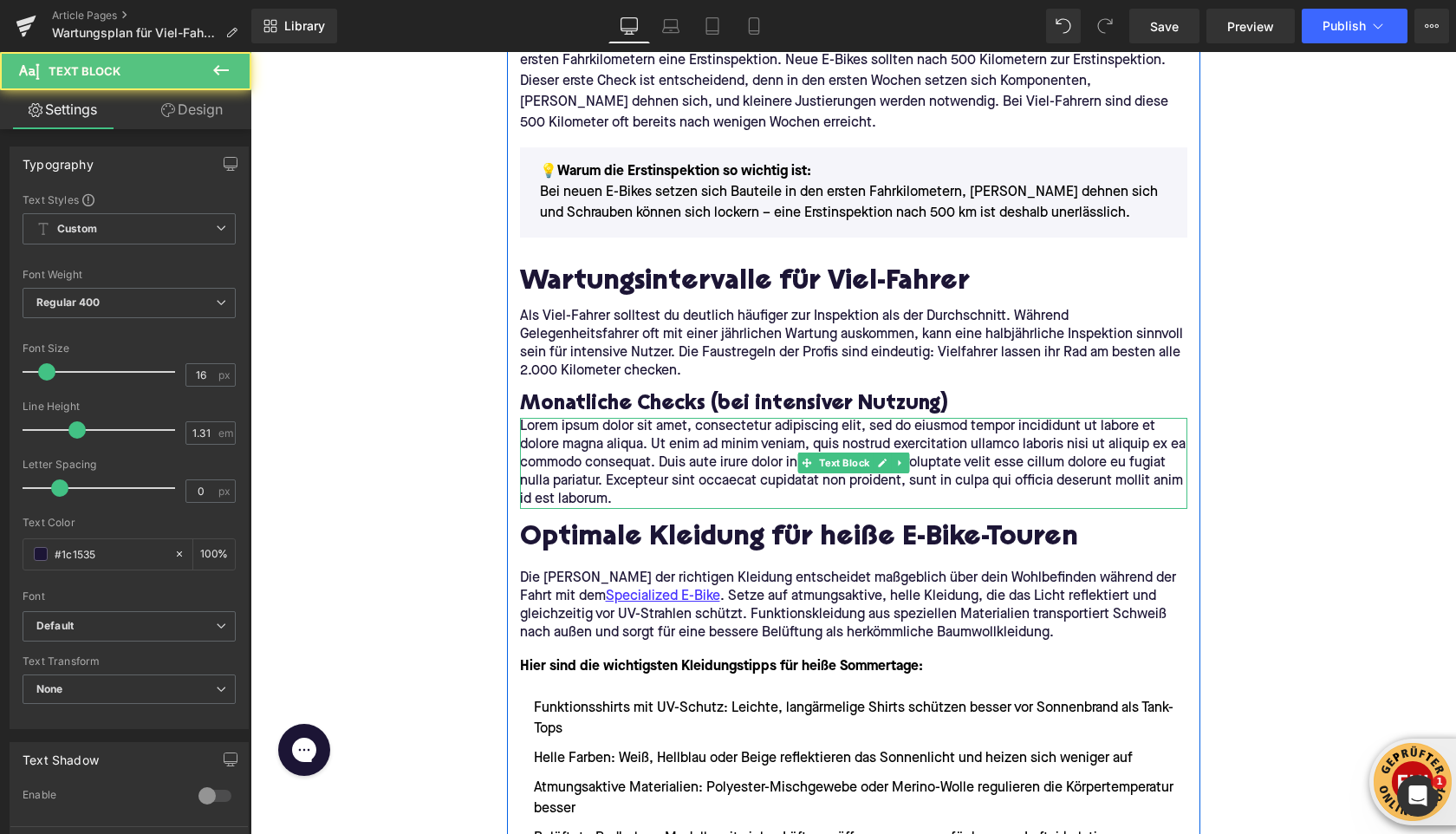
click at [584, 453] on p "Lorem ipsum dolor sit amet, consectetur adipiscing elit, sed do eiusmod tempor …" at bounding box center [853, 464] width 668 height 91
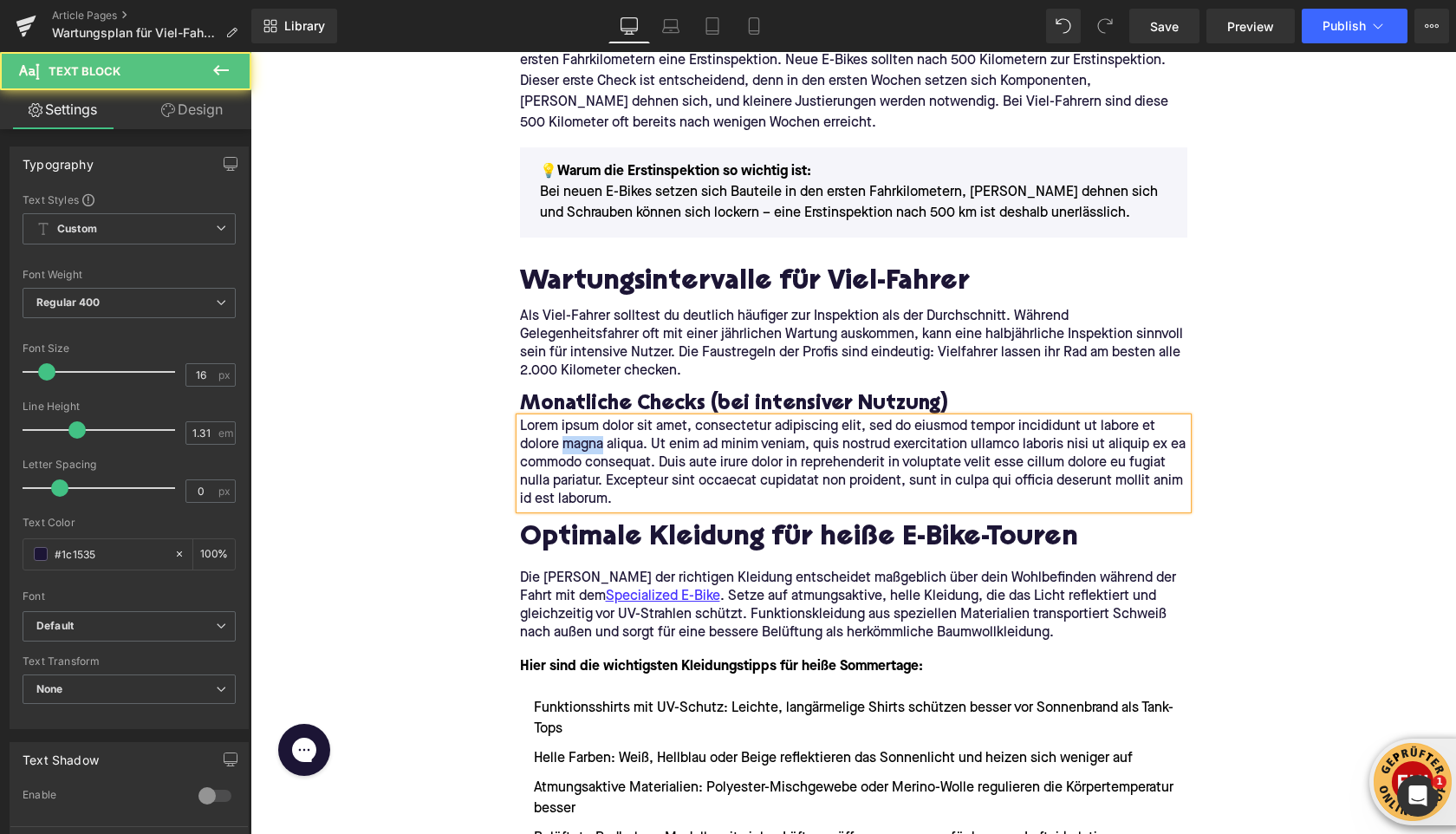
click at [584, 453] on p "Lorem ipsum dolor sit amet, consectetur adipiscing elit, sed do eiusmod tempor …" at bounding box center [853, 464] width 668 height 91
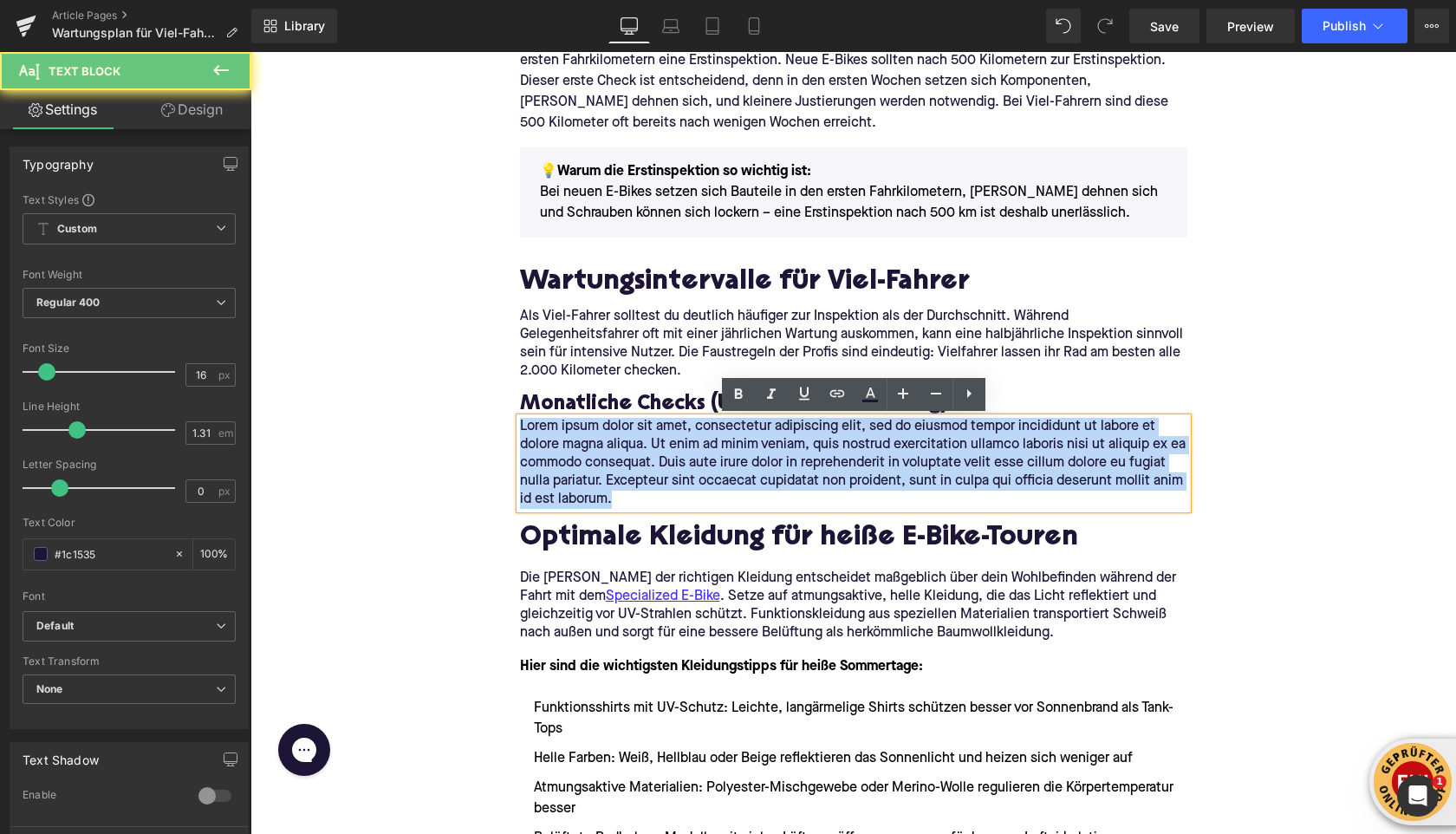
click at [584, 453] on p "Lorem ipsum dolor sit amet, consectetur adipiscing elit, sed do eiusmod tempor …" at bounding box center [853, 464] width 668 height 91
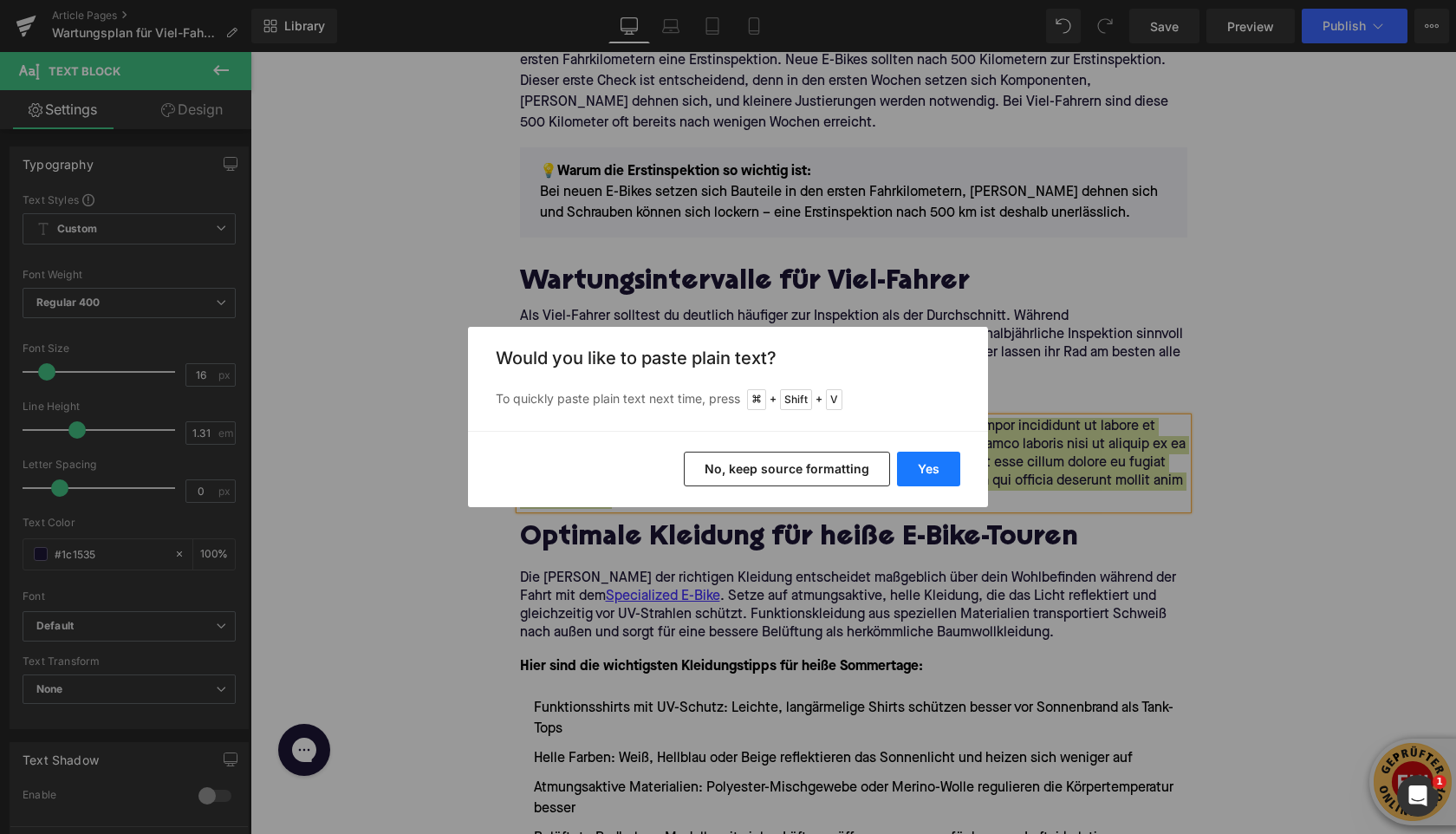
drag, startPoint x: 928, startPoint y: 478, endPoint x: 673, endPoint y: 427, distance: 260.0
click at [928, 478] on button "Yes" at bounding box center [928, 469] width 63 height 35
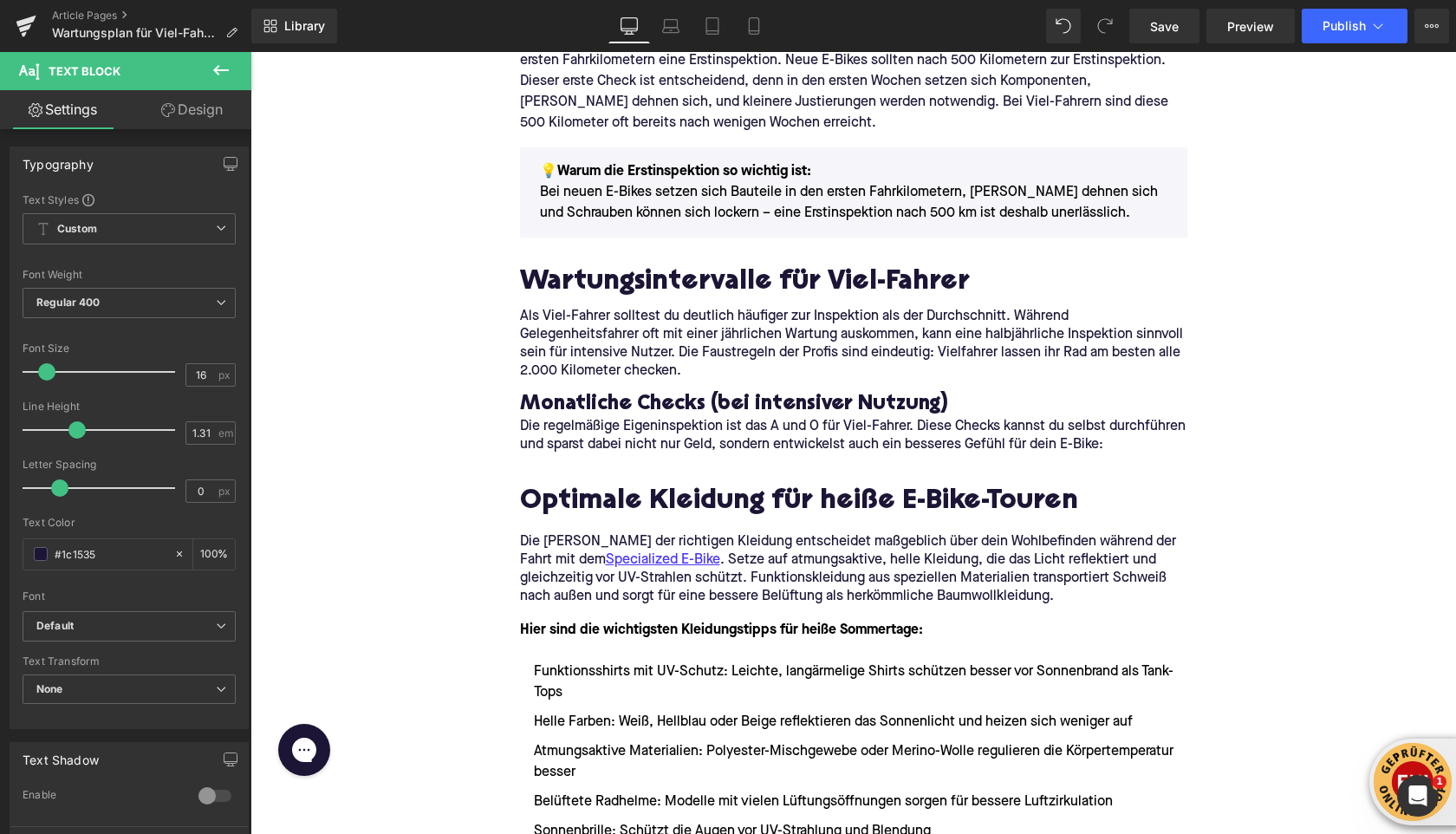
scroll to position [1307, 0]
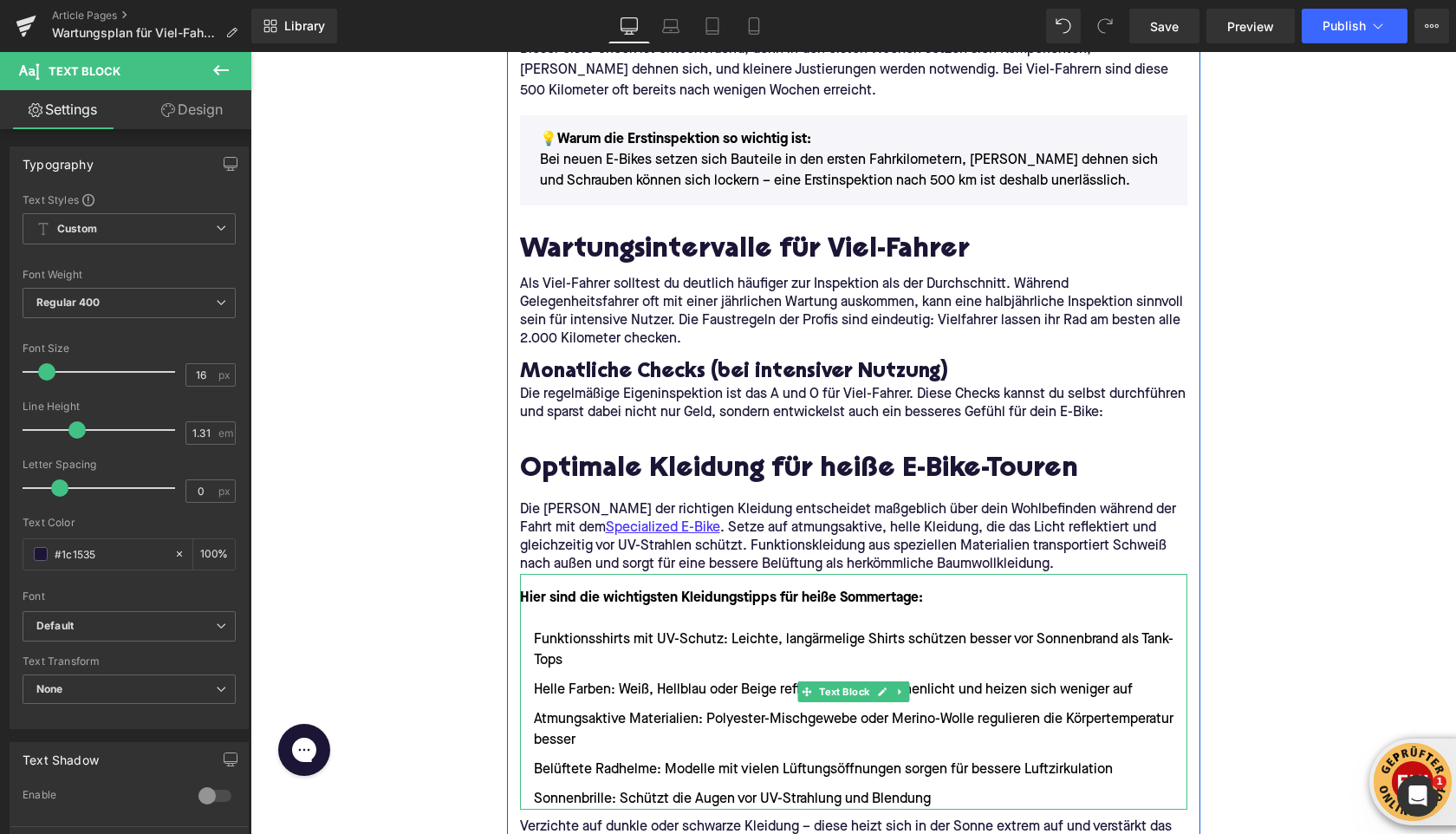
click at [773, 691] on li "Helle Farben: Weiß, Hellblau oder Beige reflektieren das Sonnenlicht und heizen…" at bounding box center [853, 689] width 668 height 20
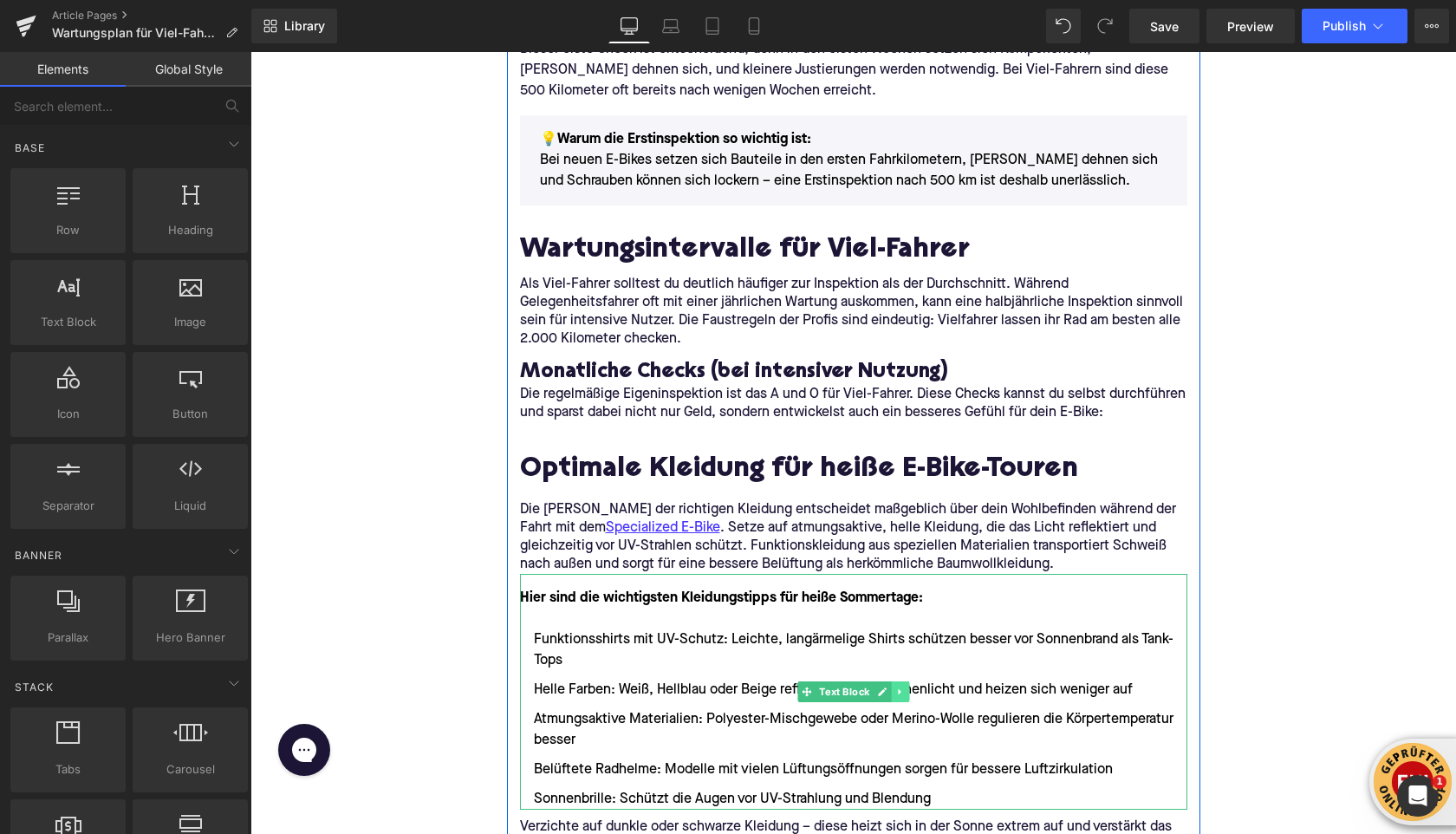
click at [903, 695] on icon at bounding box center [900, 691] width 10 height 11
click at [895, 691] on icon at bounding box center [891, 691] width 10 height 10
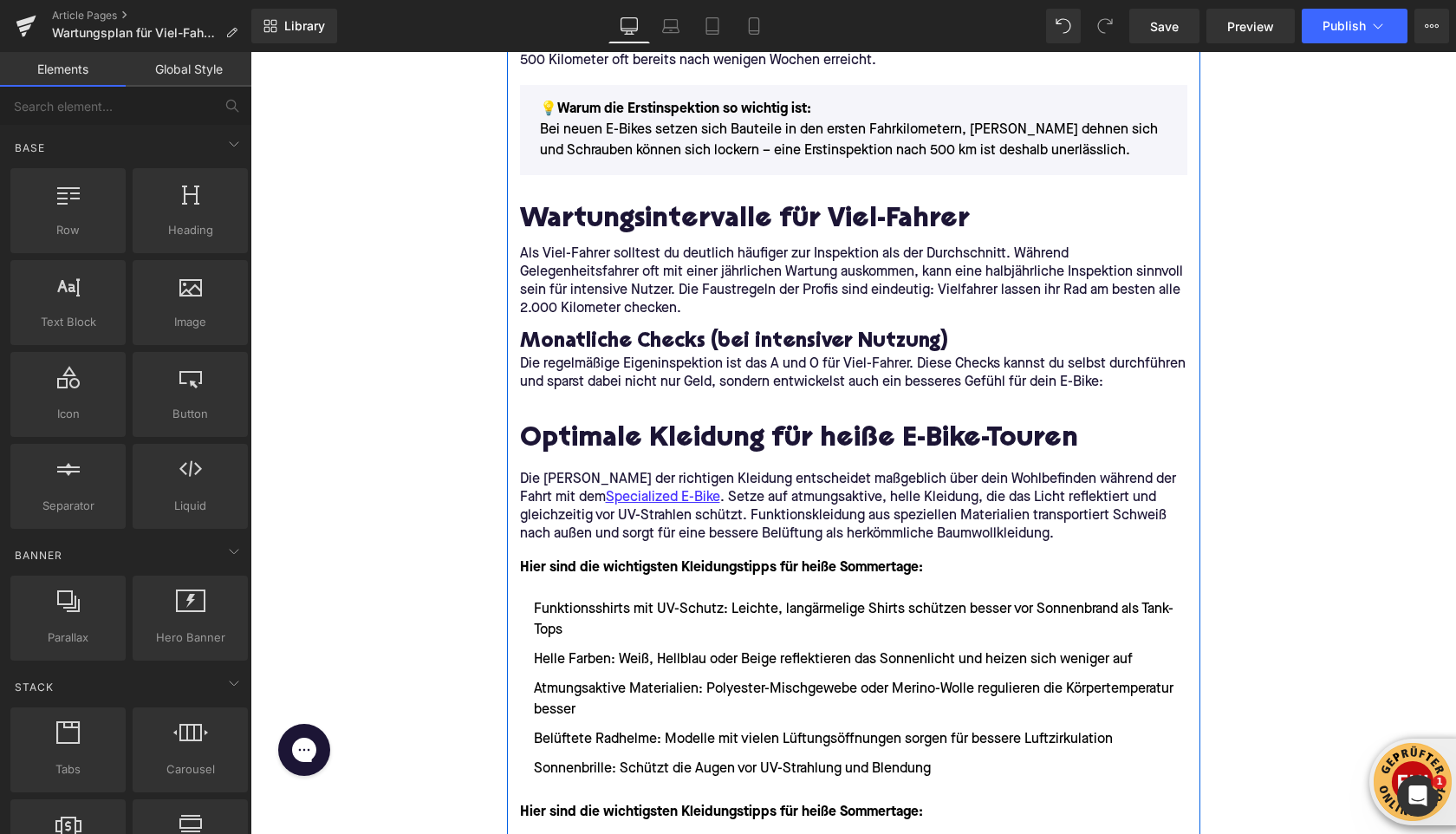
scroll to position [1327, 0]
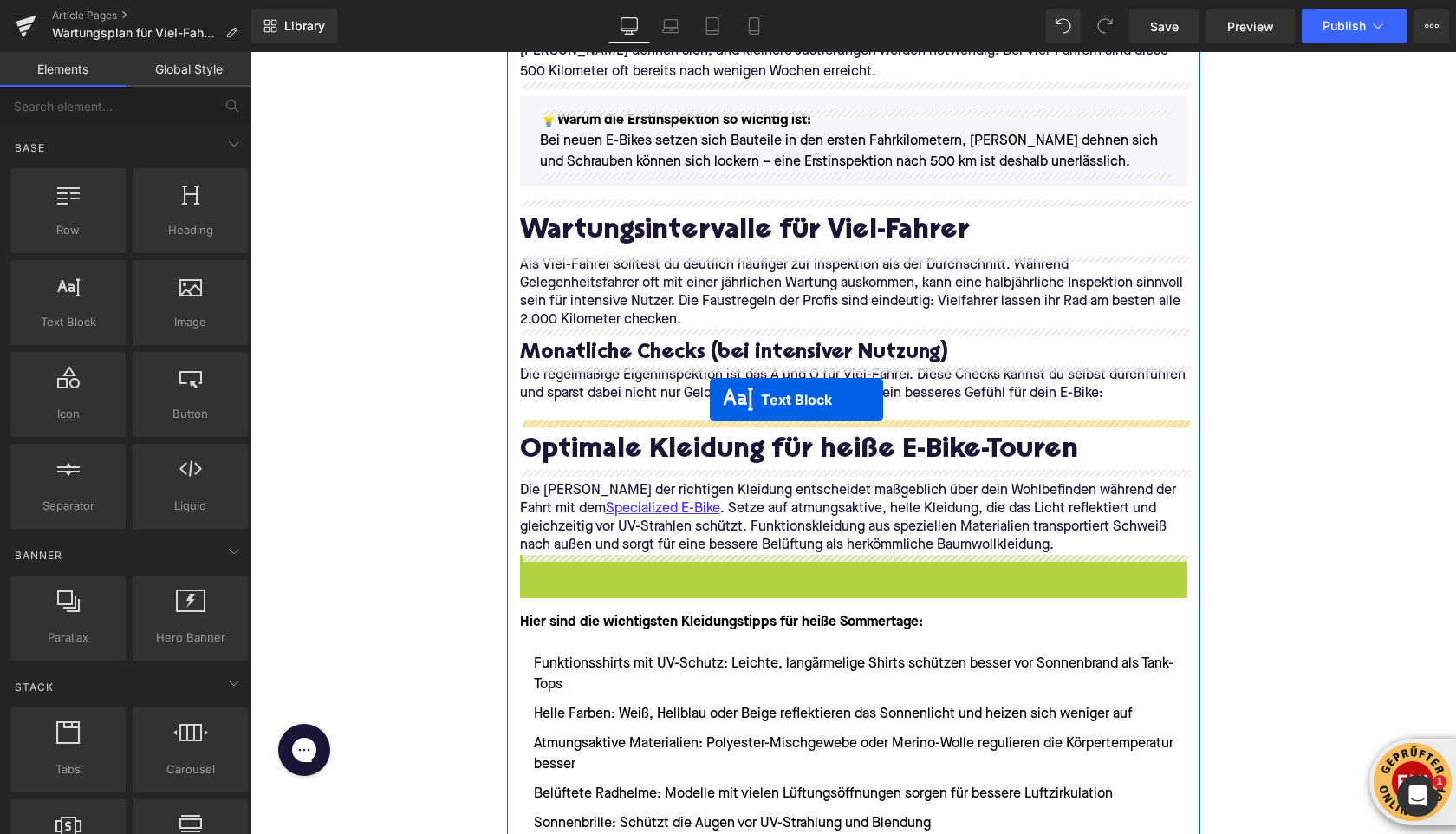
drag, startPoint x: 778, startPoint y: 671, endPoint x: 701, endPoint y: 401, distance: 280.8
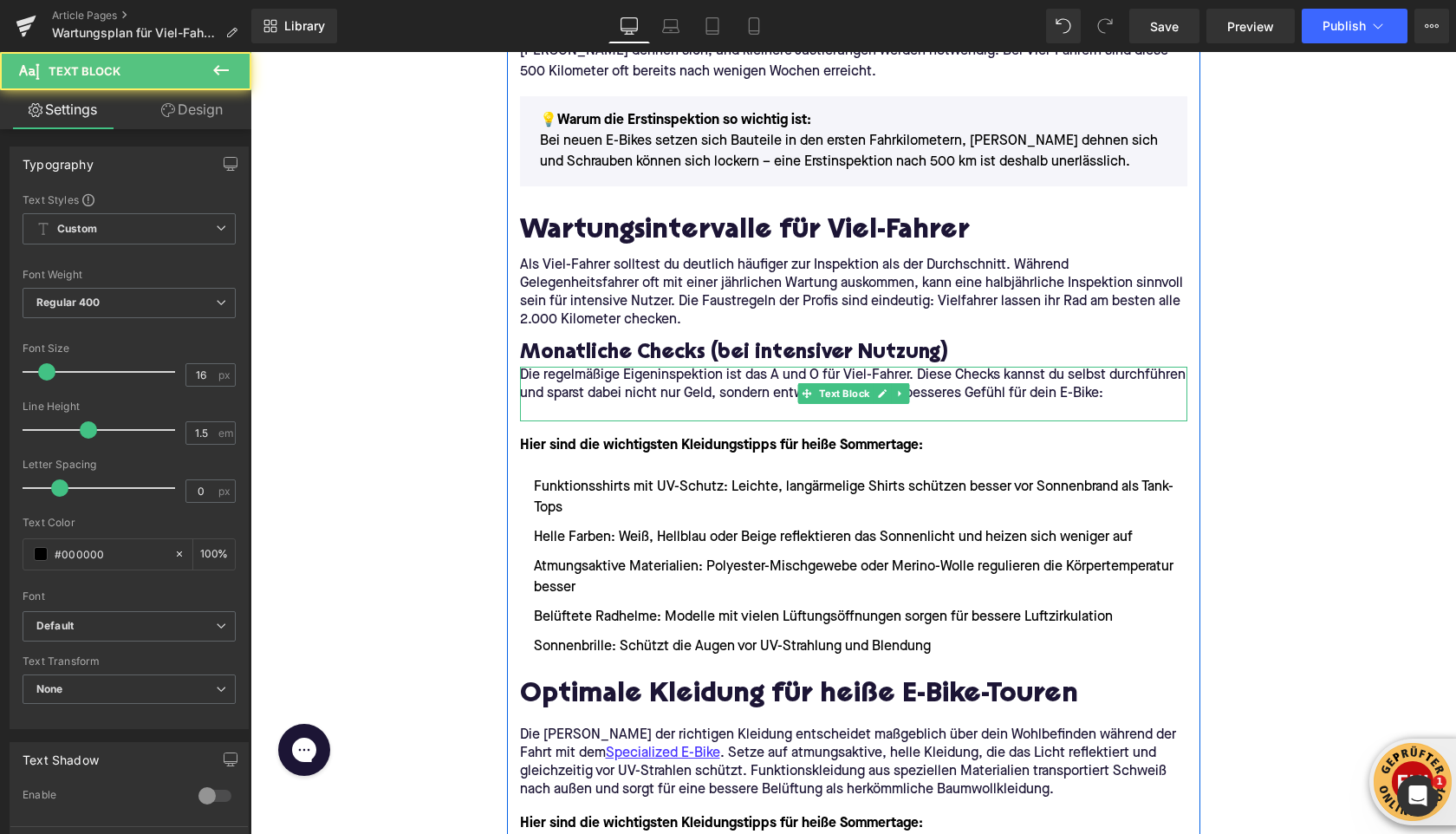
click at [576, 404] on p at bounding box center [853, 412] width 668 height 18
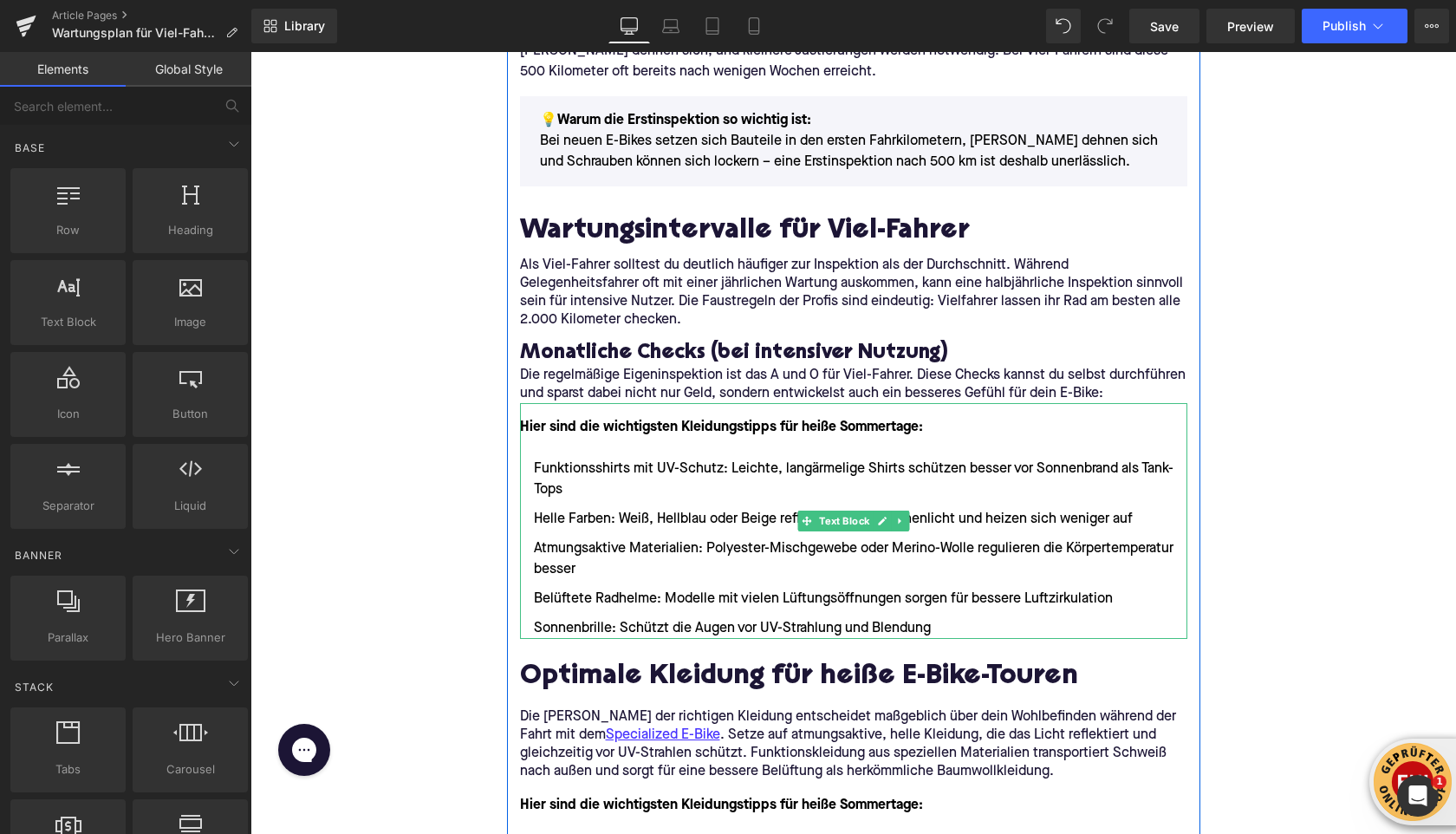
click at [573, 422] on strong "Hier sind die wichtigsten Kleidungstipps für heiße Sommertage:" at bounding box center [721, 428] width 403 height 14
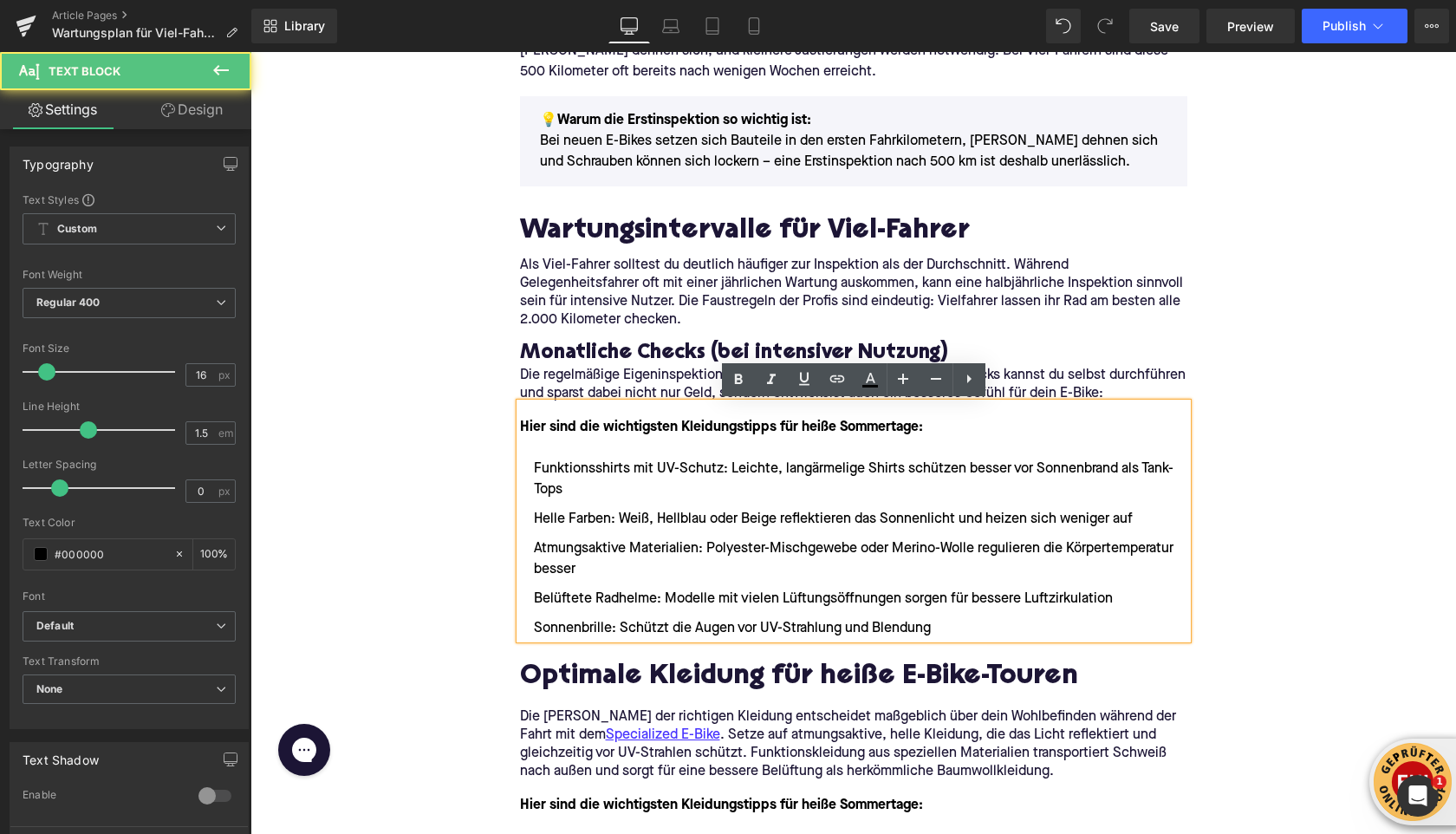
click at [573, 422] on strong "Hier sind die wichtigsten Kleidungstipps für heiße Sommertage:" at bounding box center [721, 428] width 403 height 14
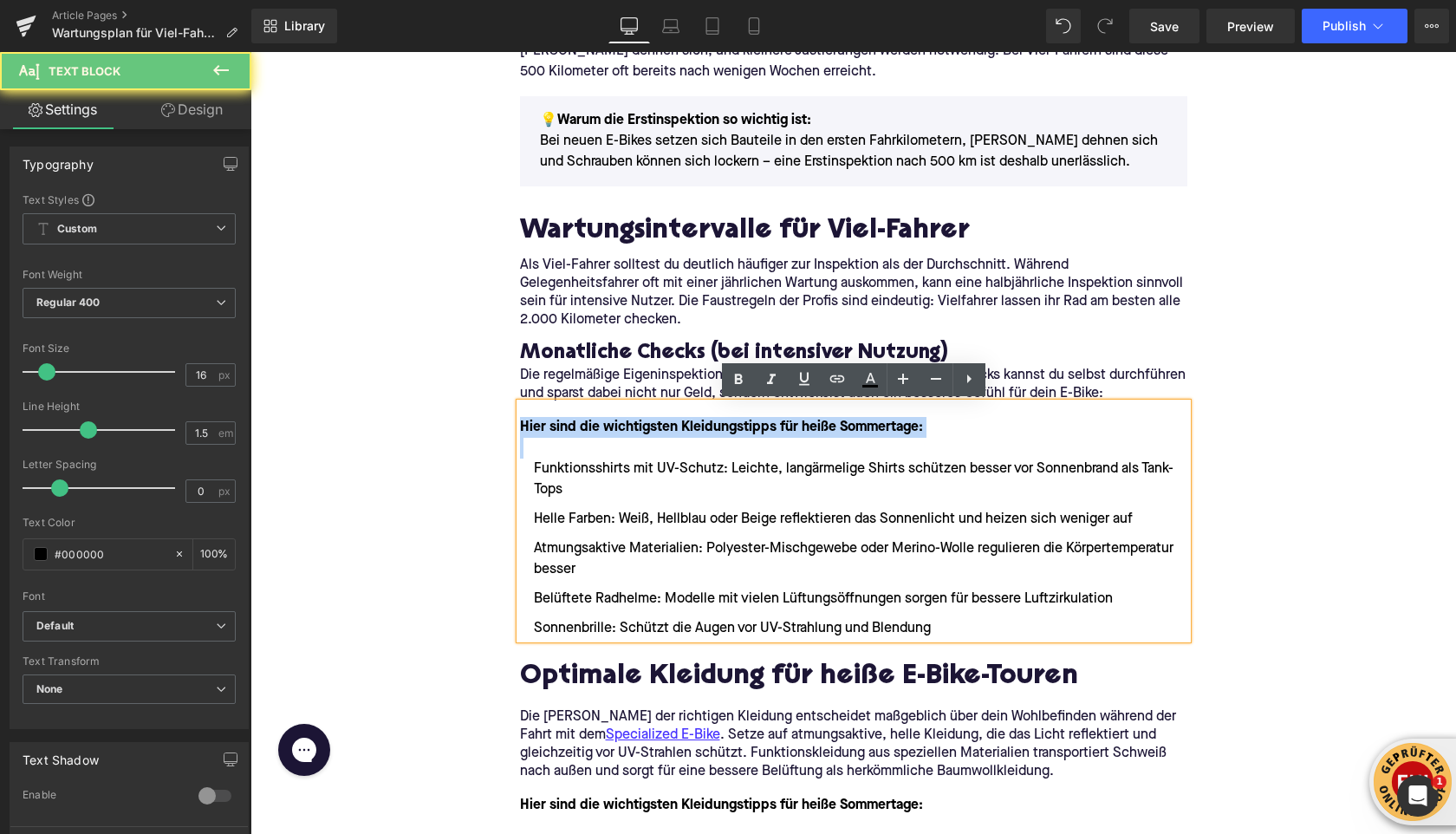
click at [573, 422] on strong "Hier sind die wichtigsten Kleidungstipps für heiße Sommertage:" at bounding box center [721, 428] width 403 height 14
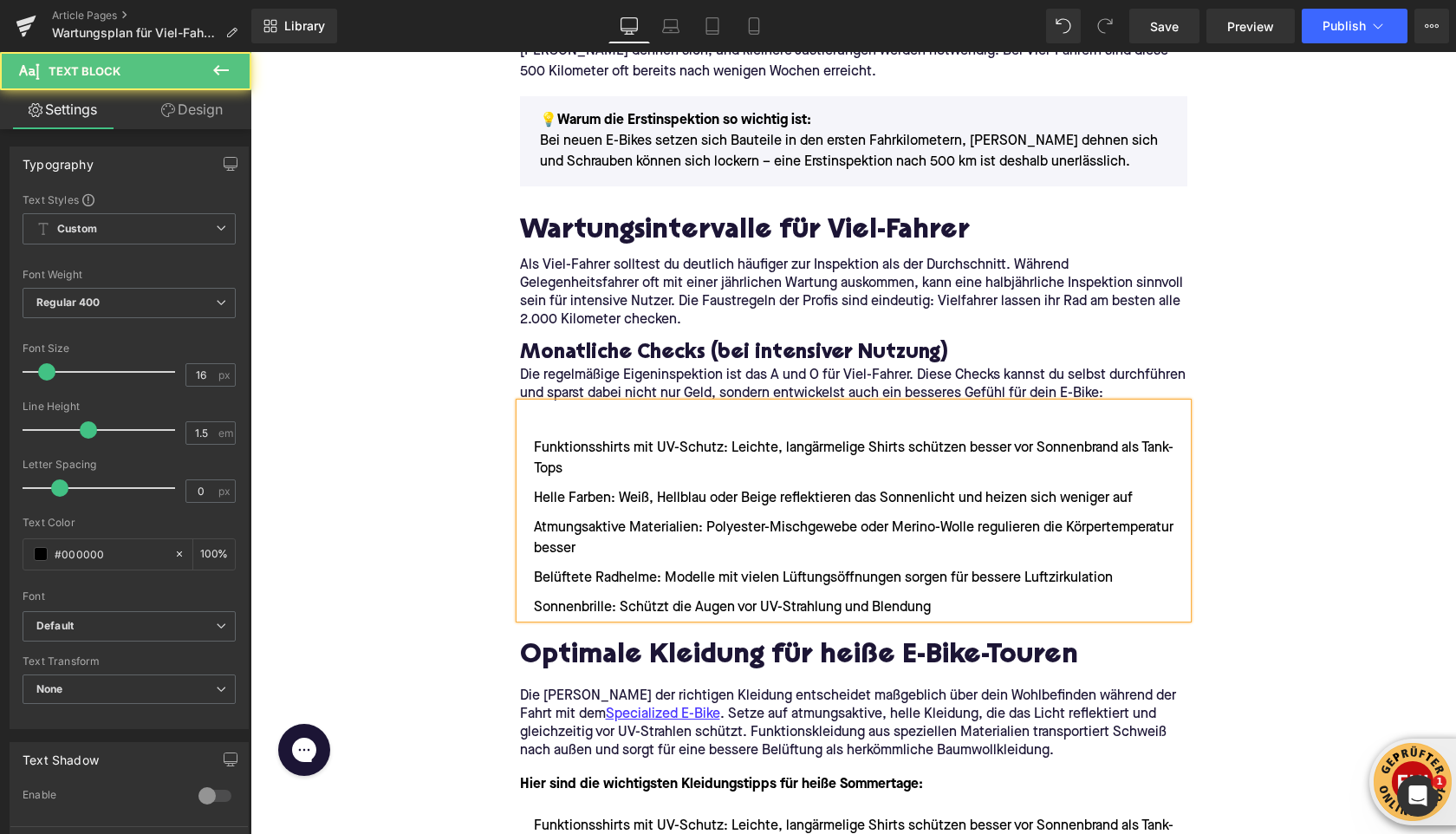
click at [538, 448] on li "Funktionsshirts mit UV-Schutz: Leichte, langärmelige Shirts schützen besser vor…" at bounding box center [853, 458] width 668 height 42
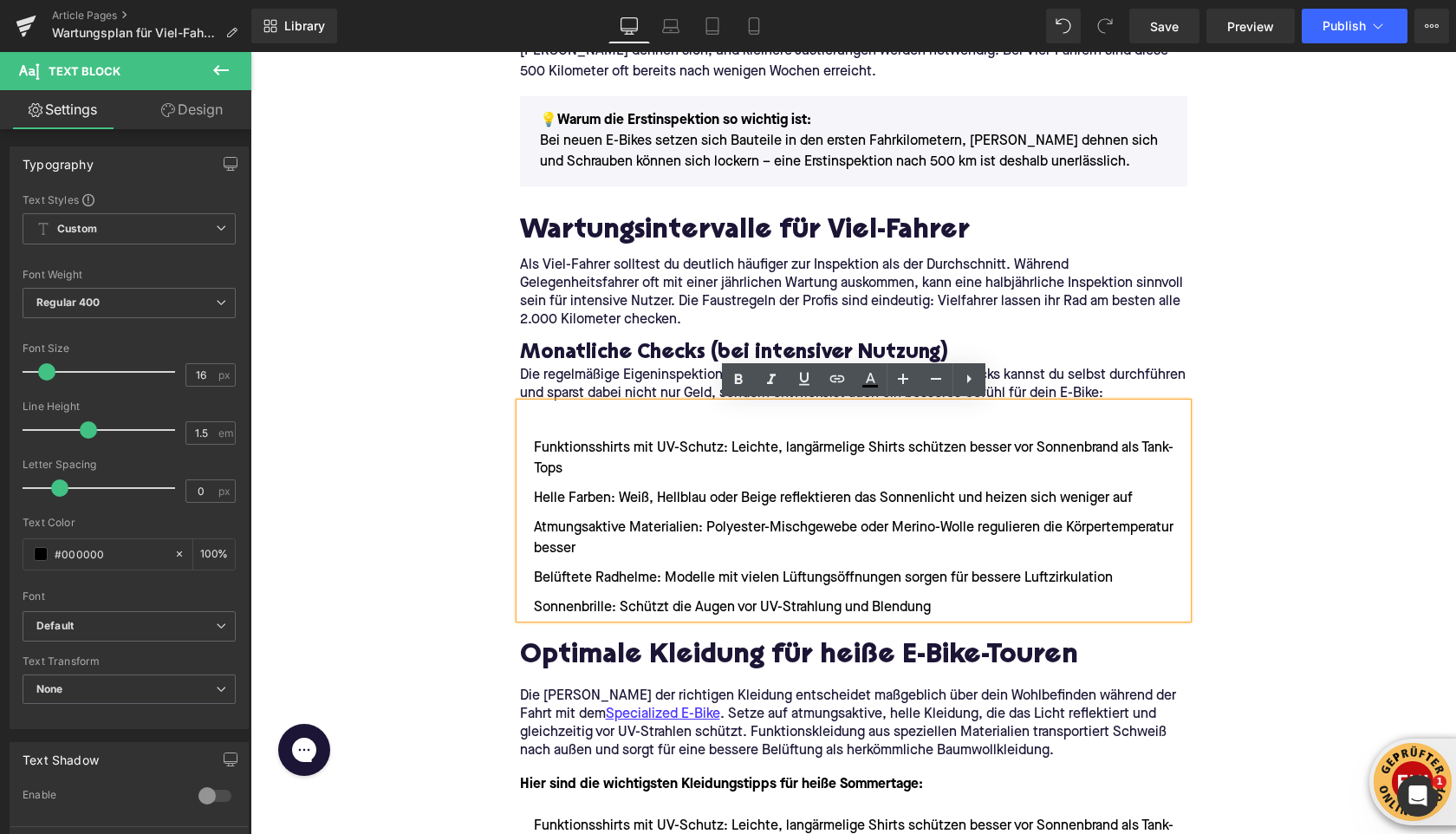
click at [533, 446] on li "Funktionsshirts mit UV-Schutz: Leichte, langärmelige Shirts schützen besser vor…" at bounding box center [853, 458] width 668 height 42
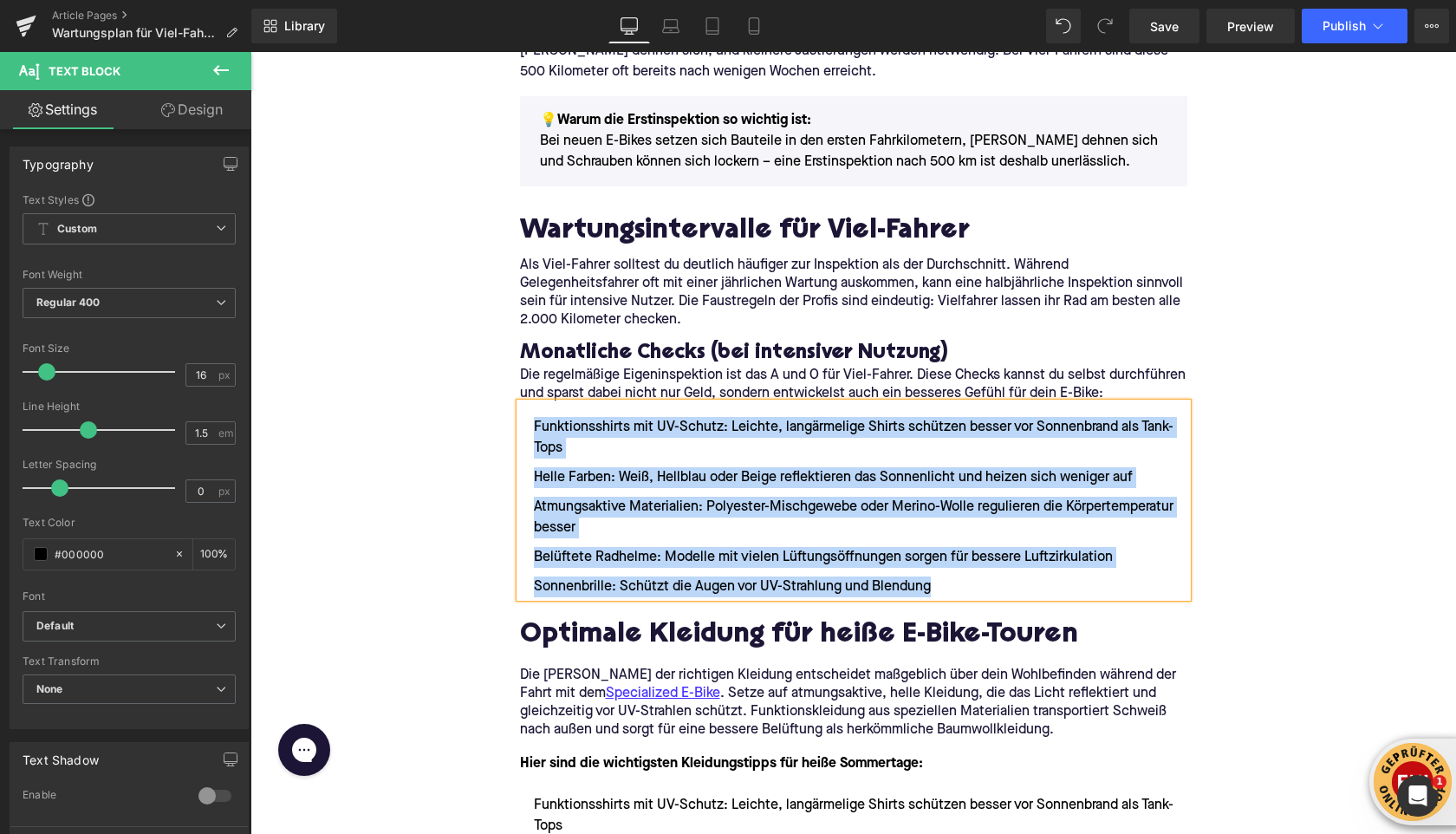
drag, startPoint x: 934, startPoint y: 591, endPoint x: 534, endPoint y: 434, distance: 429.7
click at [534, 434] on ul "Funktionsshirts mit UV-Schutz: Leichte, langärmelige Shirts schützen besser vor…" at bounding box center [853, 507] width 668 height 181
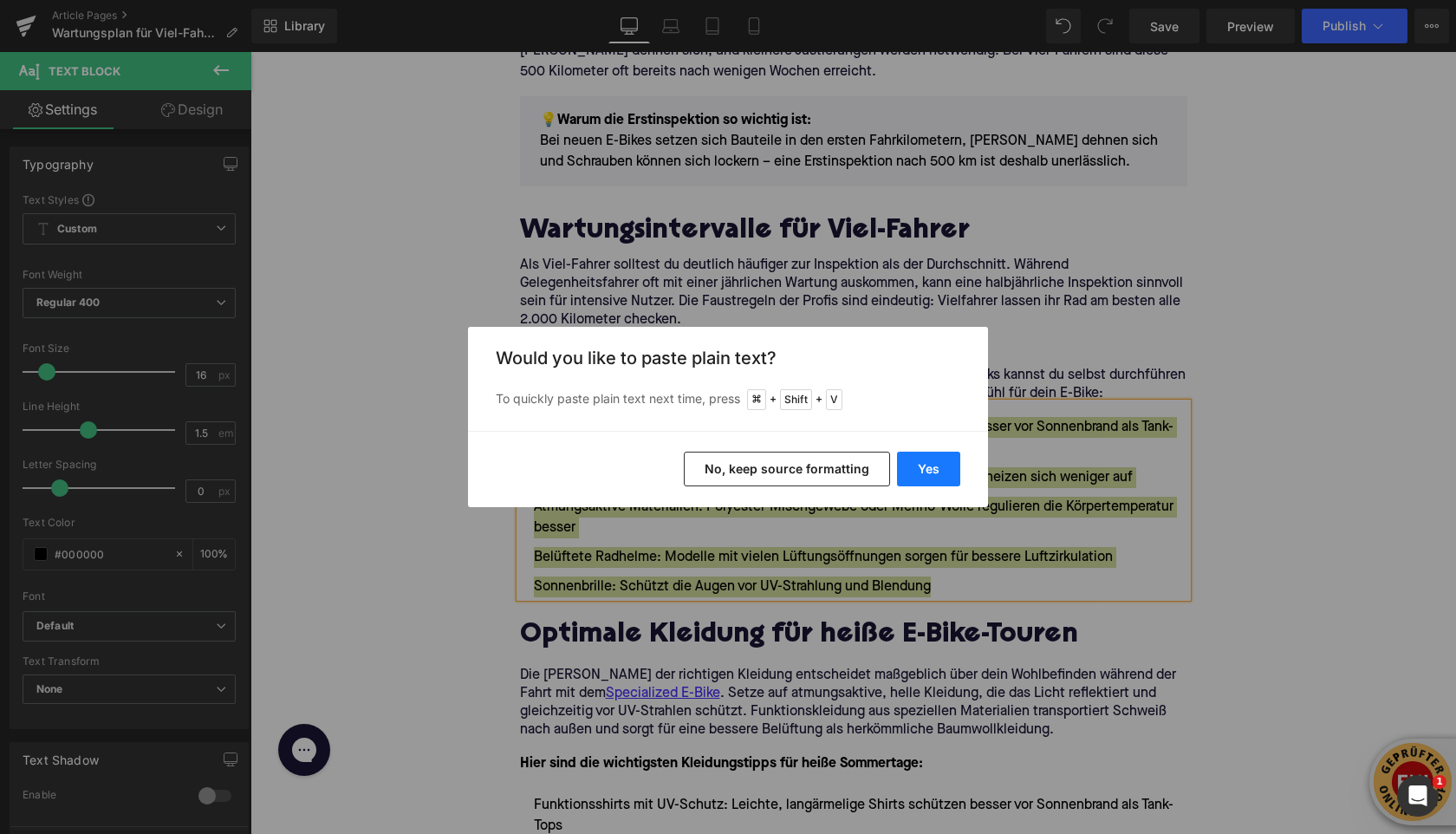
click at [924, 476] on button "Yes" at bounding box center [928, 469] width 63 height 35
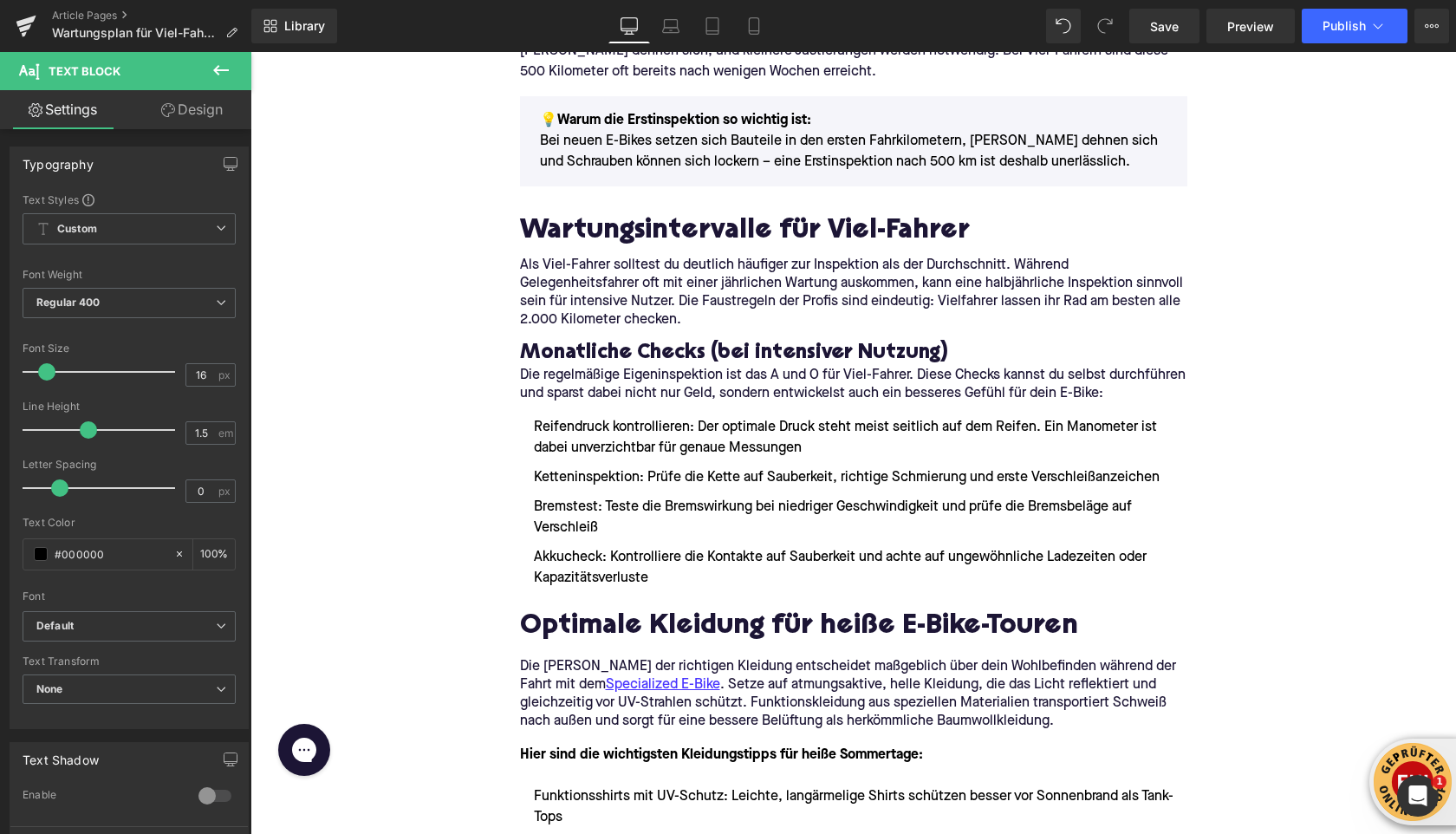
scroll to position [1346, 0]
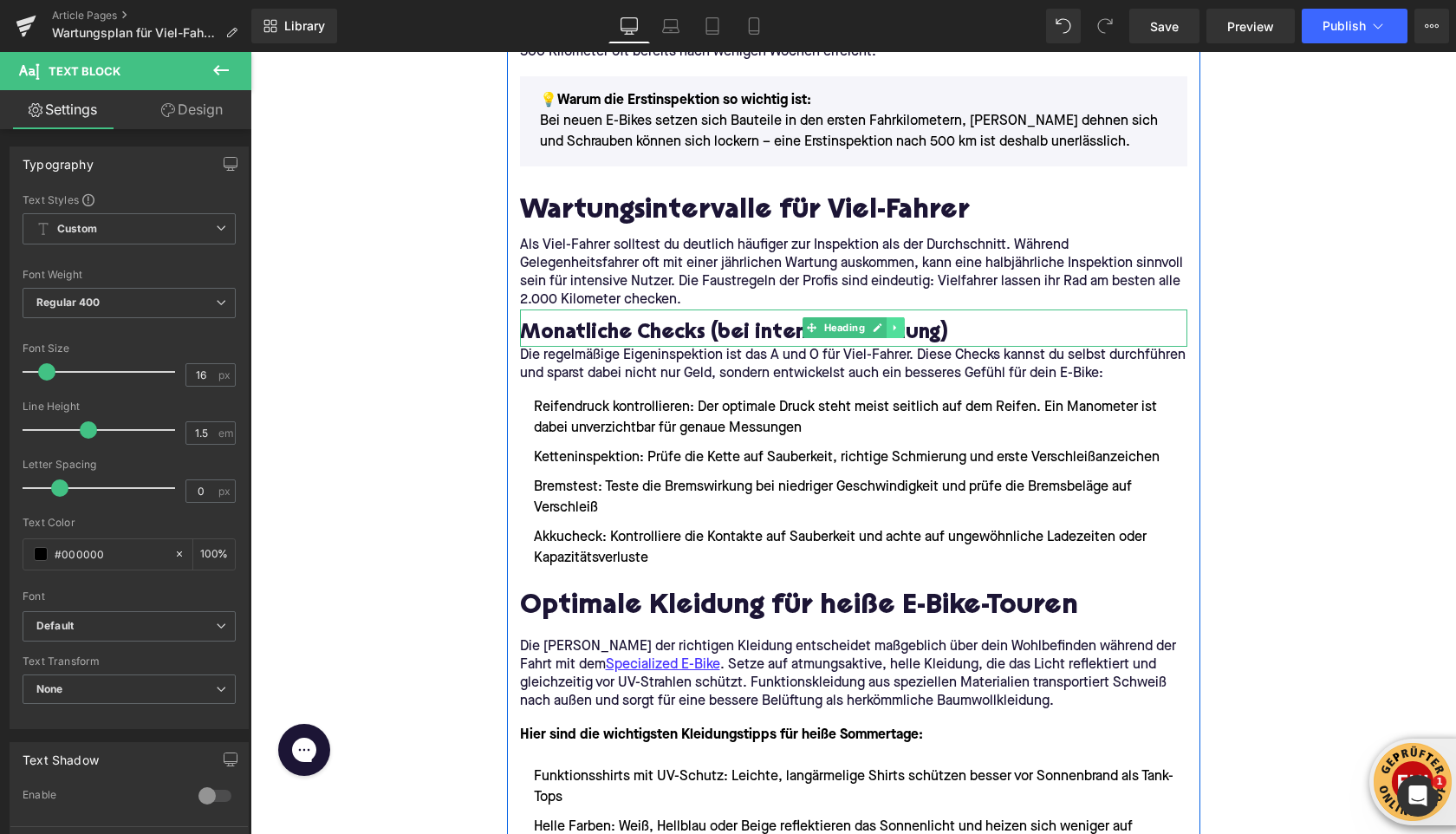
click at [899, 328] on icon at bounding box center [895, 328] width 10 height 11
click at [887, 329] on icon at bounding box center [886, 328] width 10 height 10
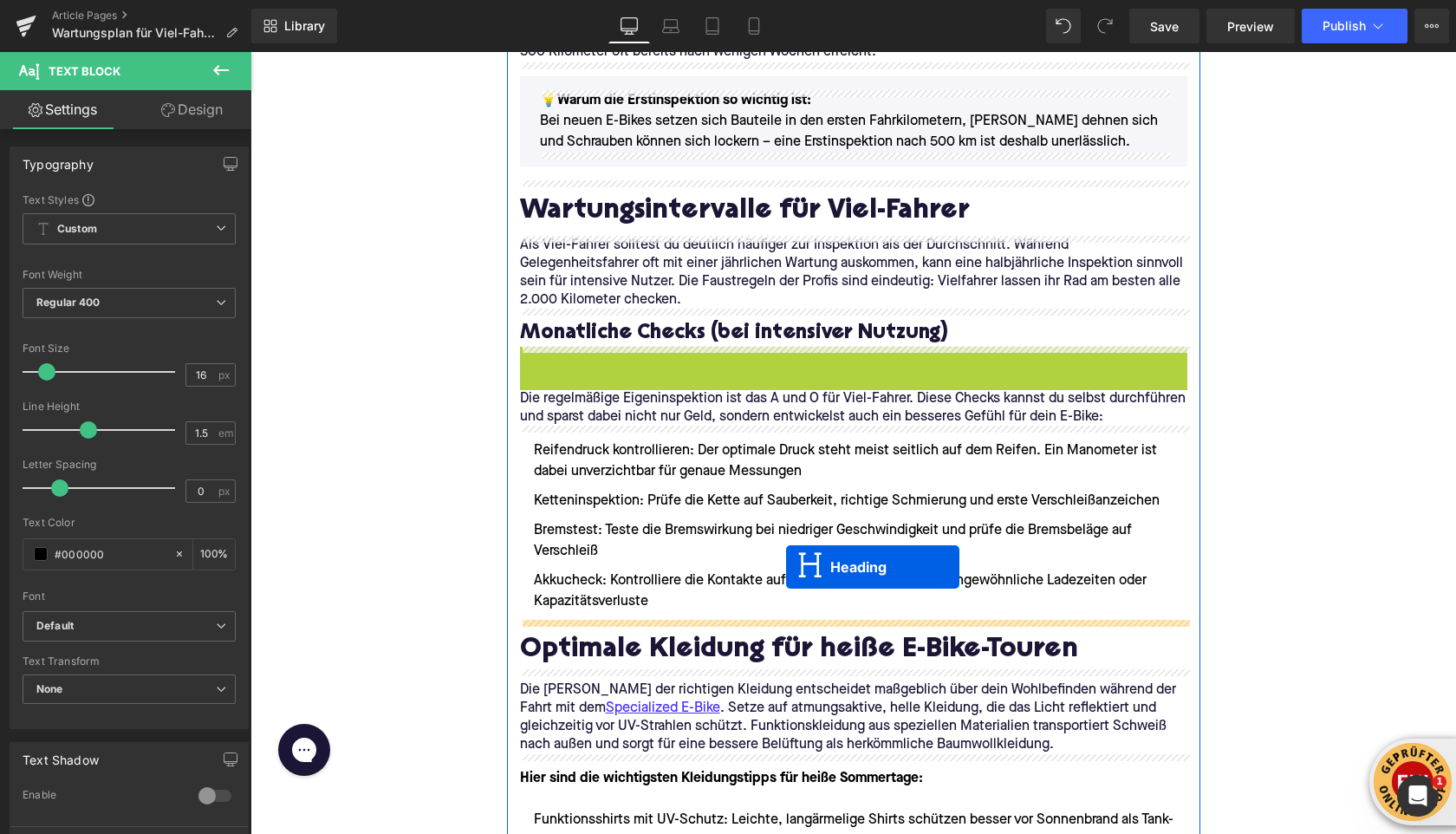
drag, startPoint x: 806, startPoint y: 366, endPoint x: 786, endPoint y: 567, distance: 202.0
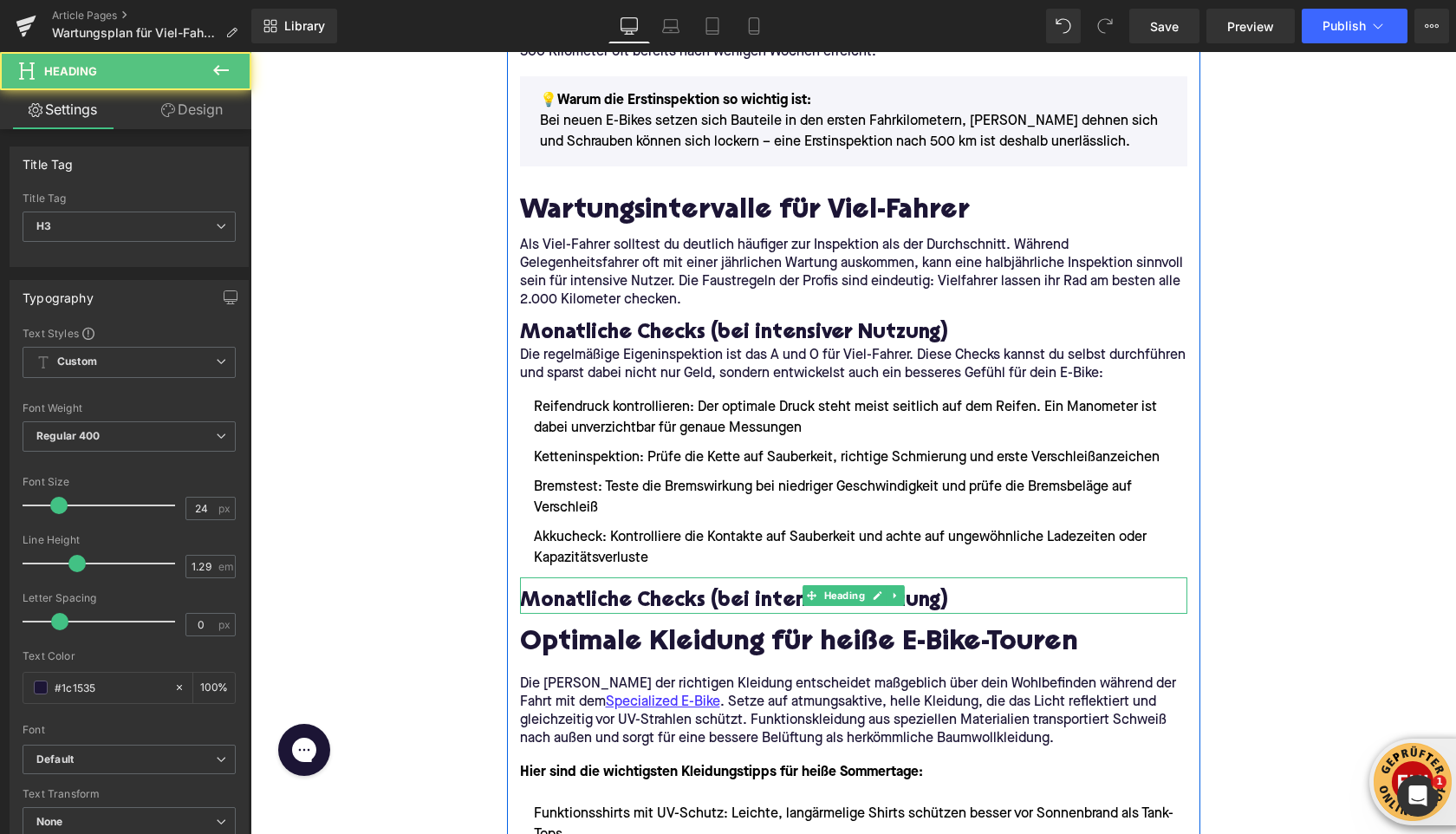
click at [580, 606] on h3 "Monatliche Checks (bei intensiver Nutzung)" at bounding box center [853, 602] width 668 height 27
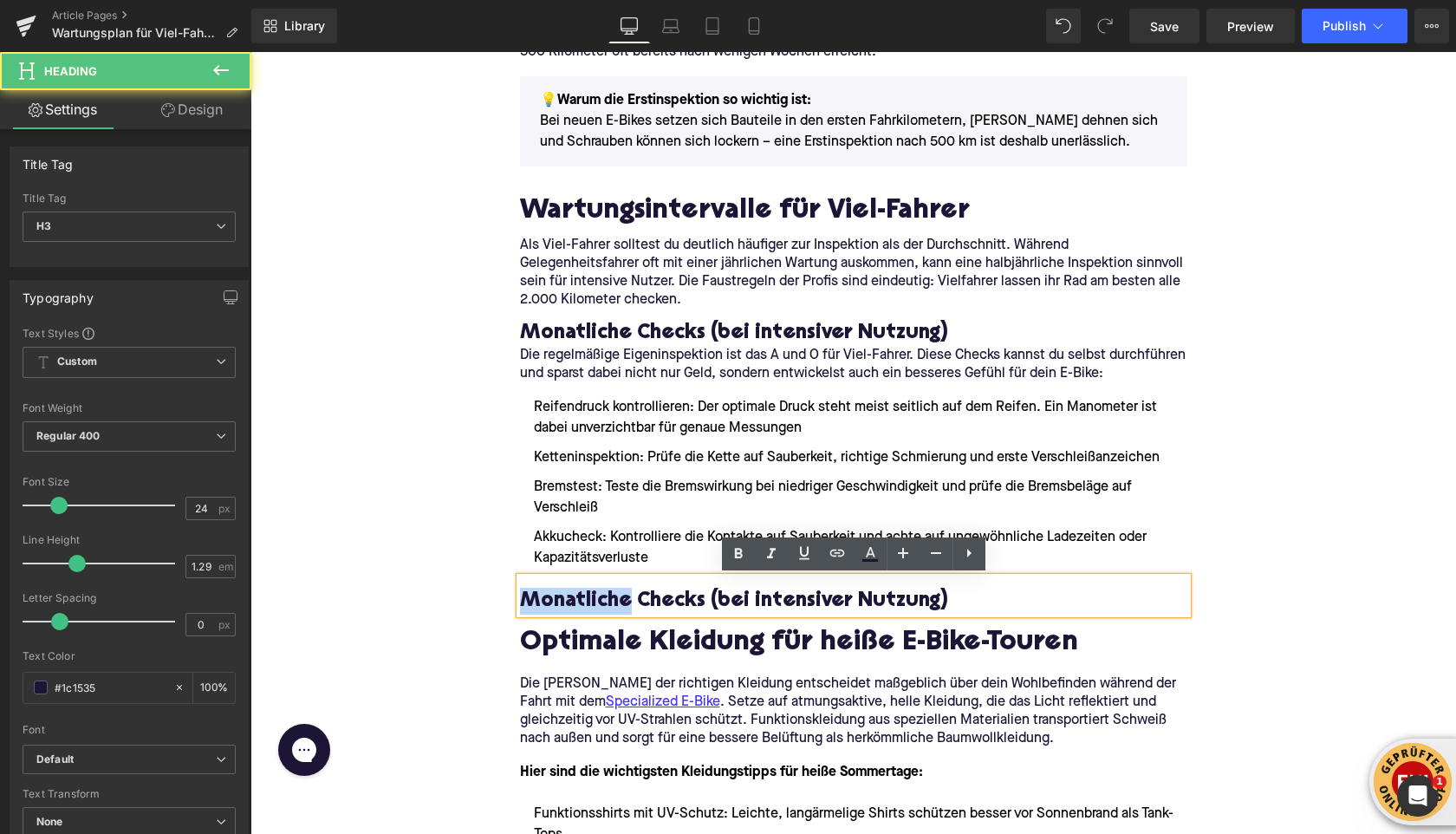
click at [580, 605] on h3 "Monatliche Checks (bei intensiver Nutzung)" at bounding box center [853, 602] width 668 height 27
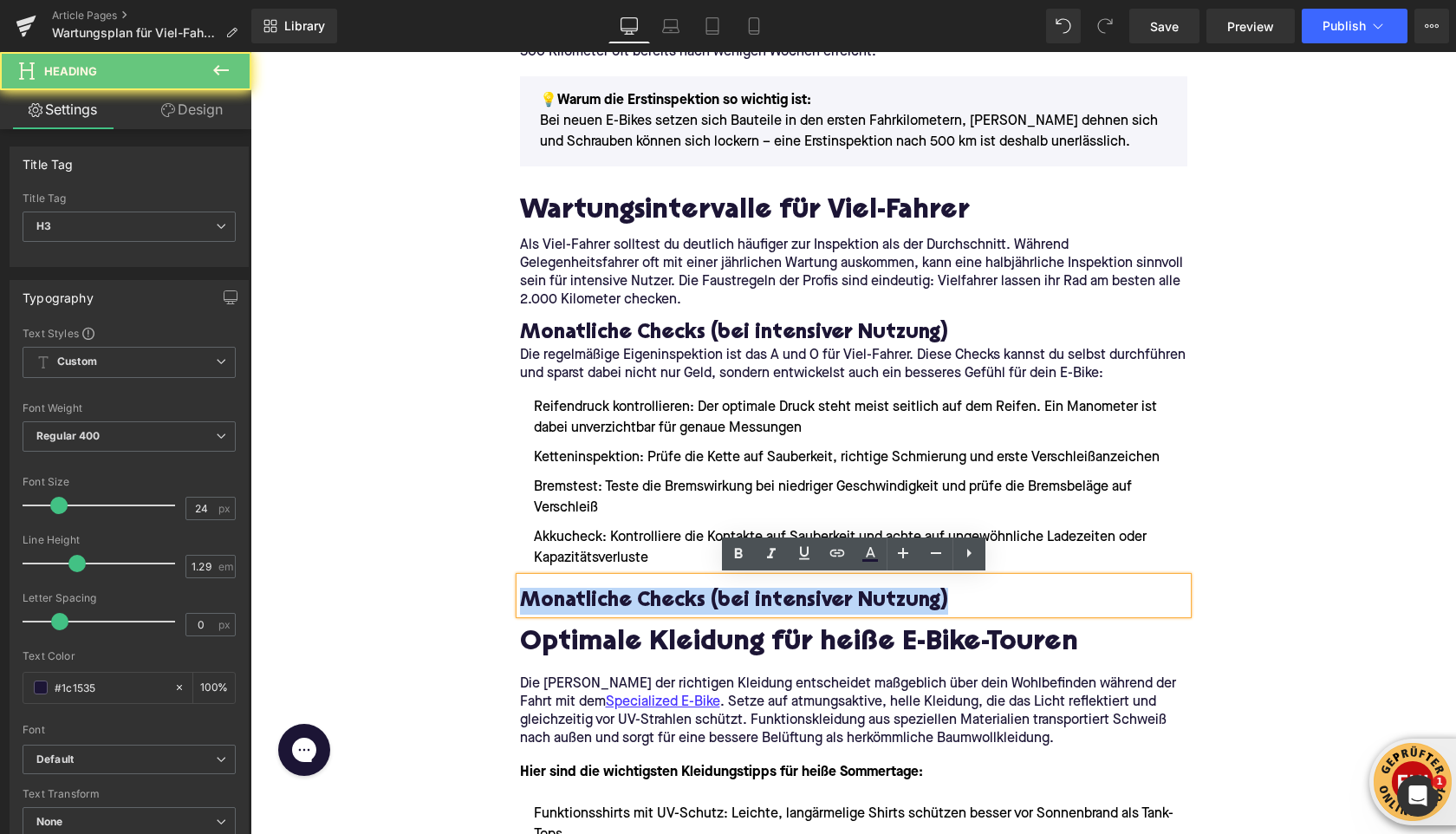
paste div
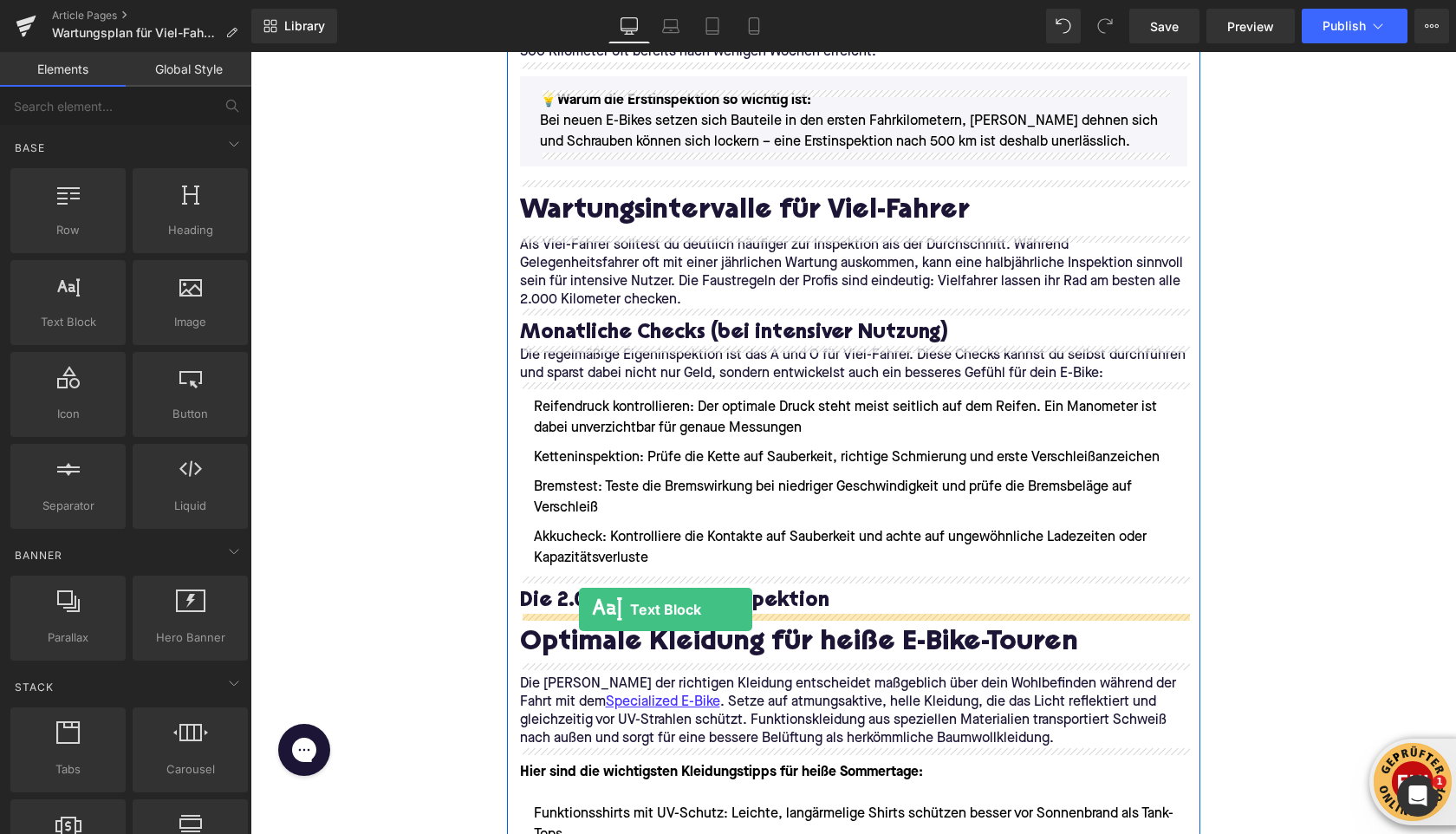
drag, startPoint x: 334, startPoint y: 353, endPoint x: 579, endPoint y: 609, distance: 354.3
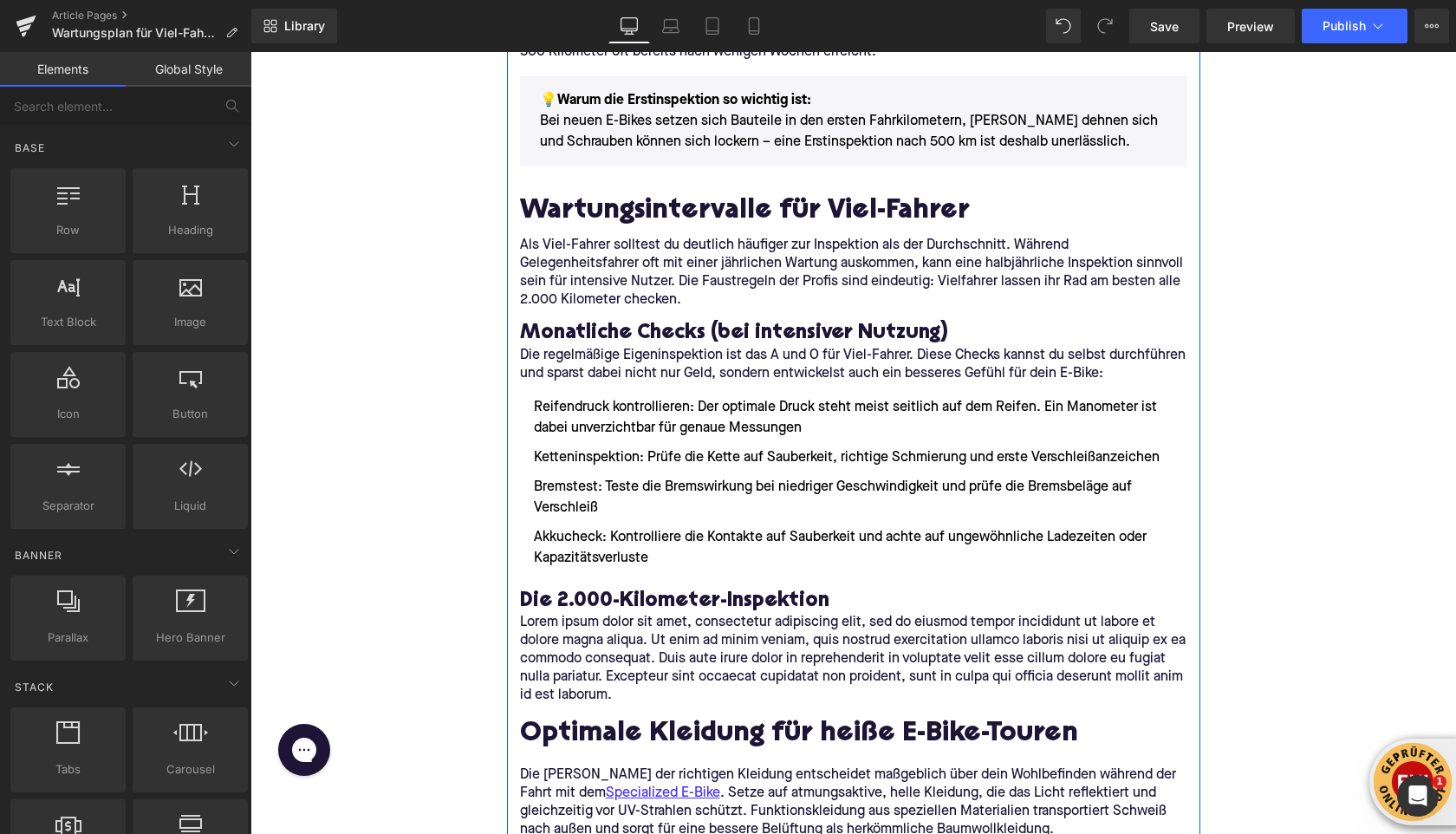
click at [553, 630] on p "Lorem ipsum dolor sit amet, consectetur adipiscing elit, sed do eiusmod tempor …" at bounding box center [853, 659] width 668 height 91
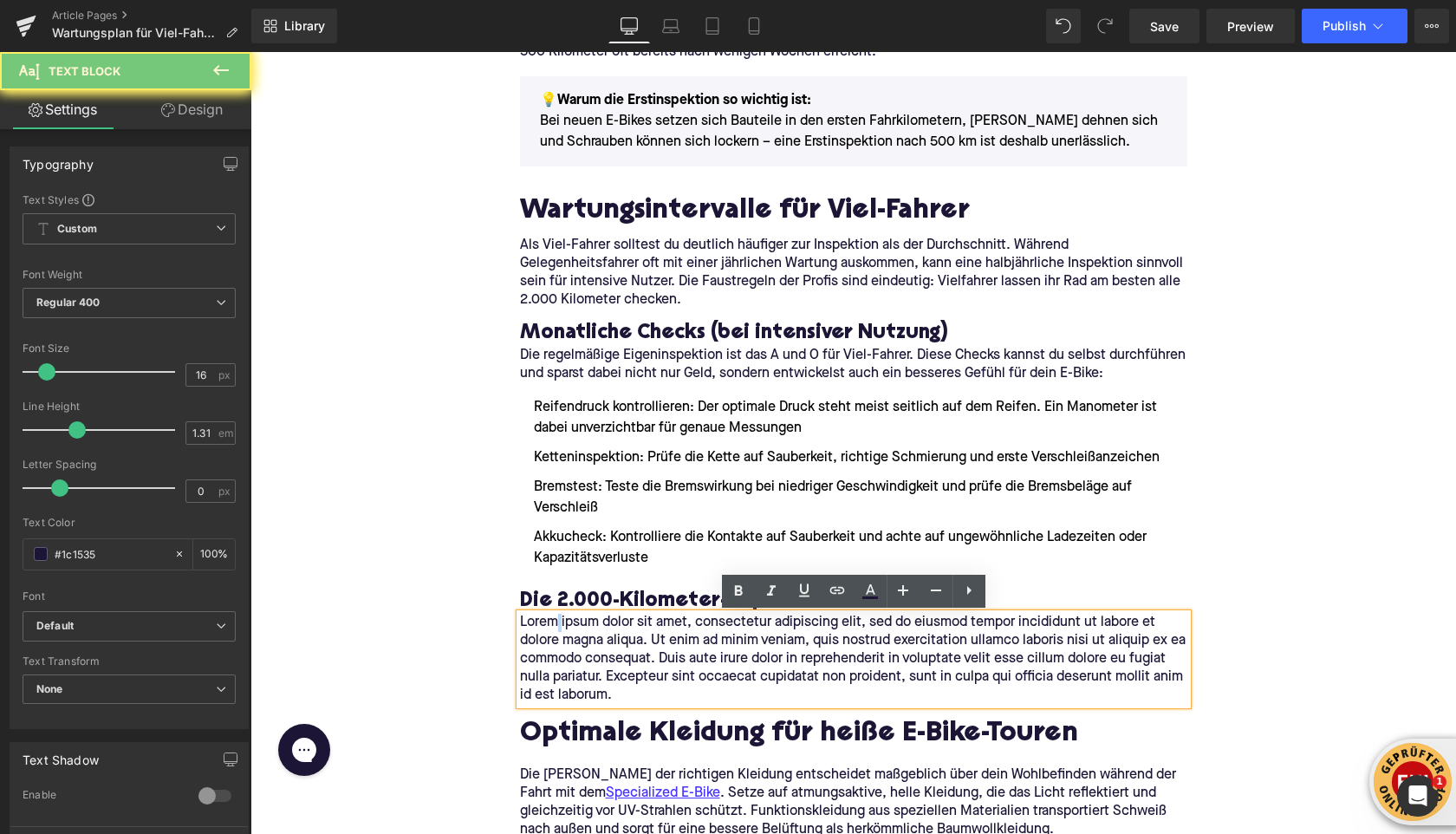
click at [553, 630] on p "Lorem ipsum dolor sit amet, consectetur adipiscing elit, sed do eiusmod tempor …" at bounding box center [853, 659] width 668 height 91
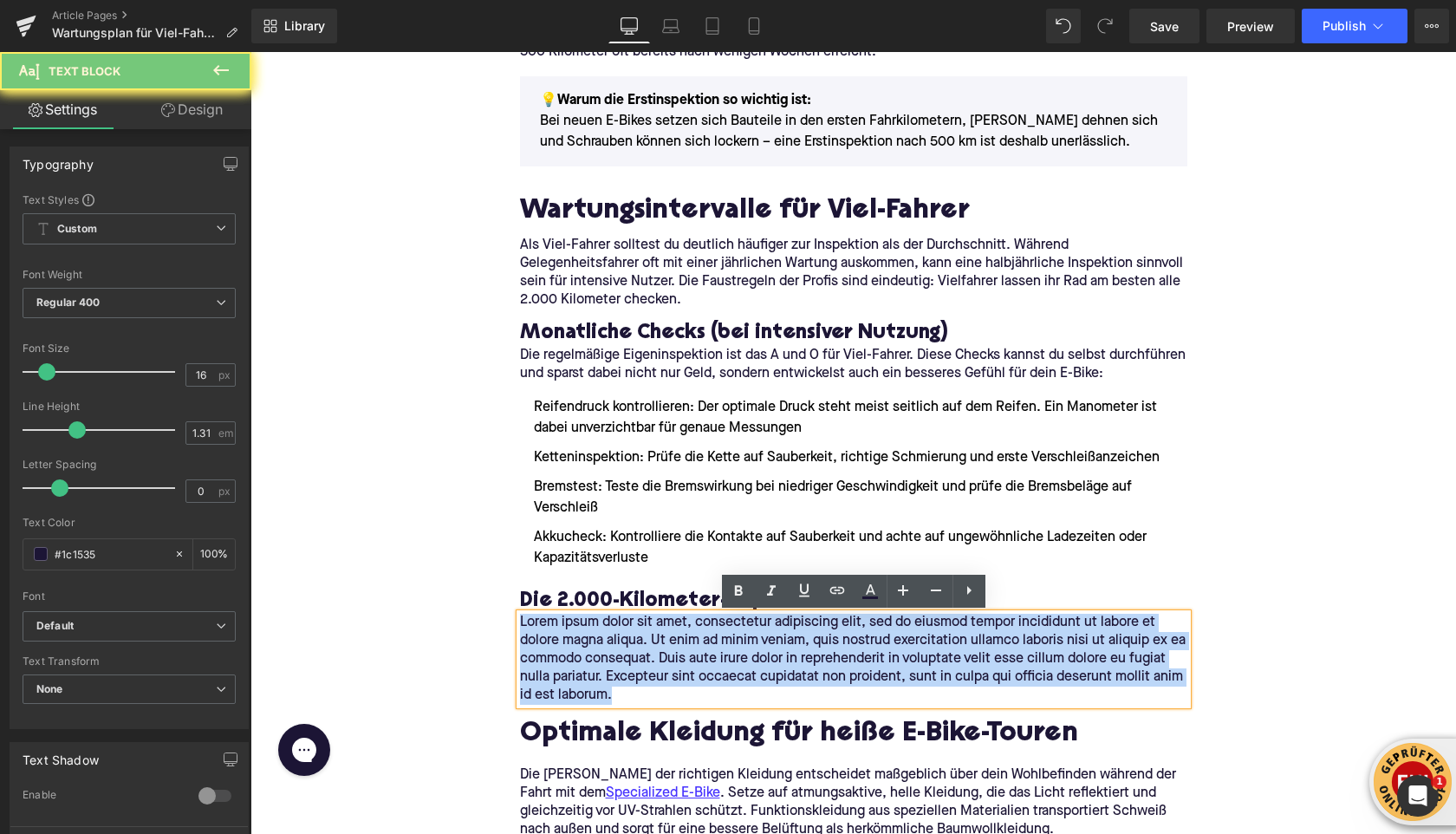
click at [553, 630] on p "Lorem ipsum dolor sit amet, consectetur adipiscing elit, sed do eiusmod tempor …" at bounding box center [853, 659] width 668 height 91
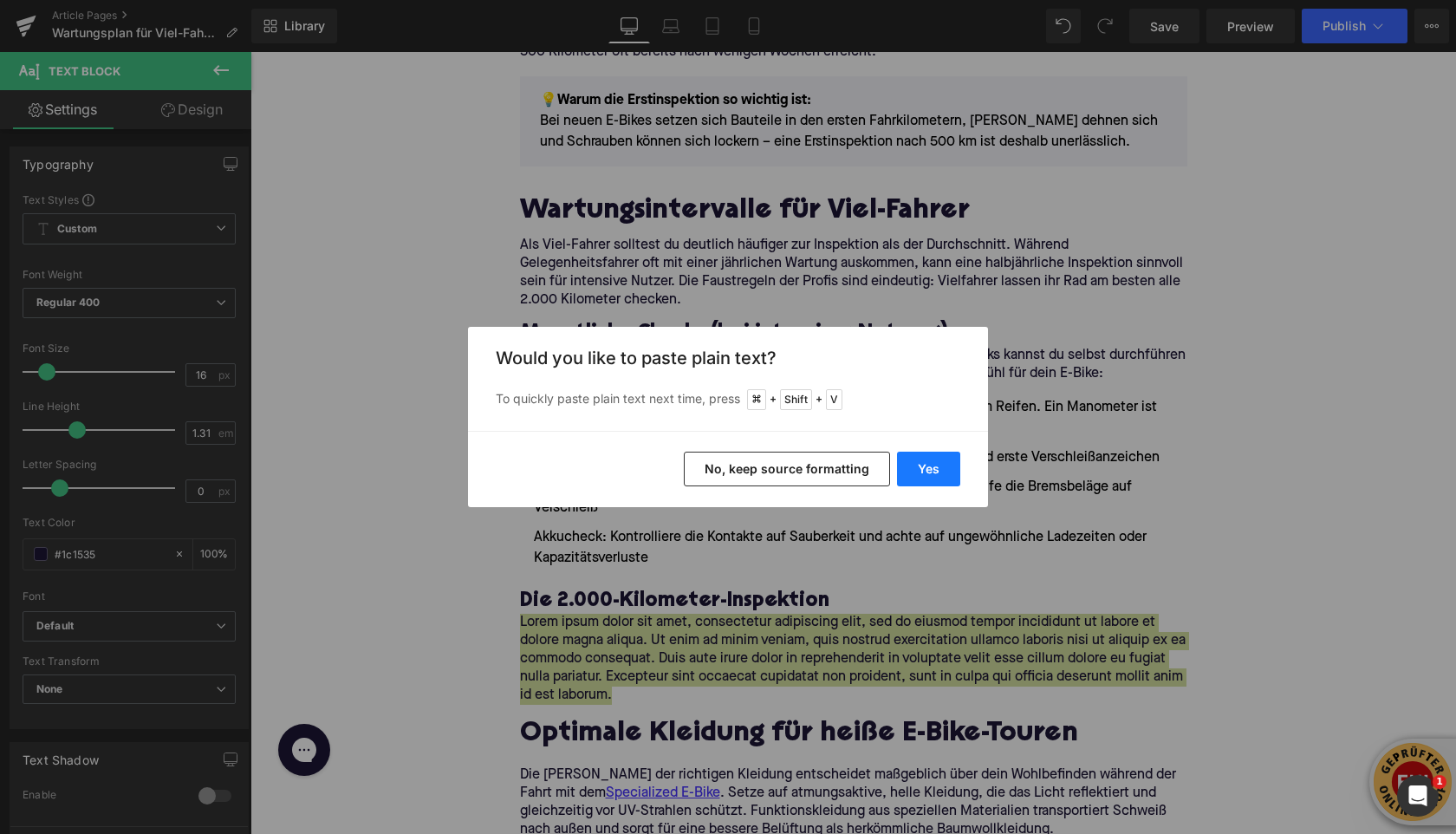
click at [930, 459] on button "Yes" at bounding box center [928, 469] width 63 height 35
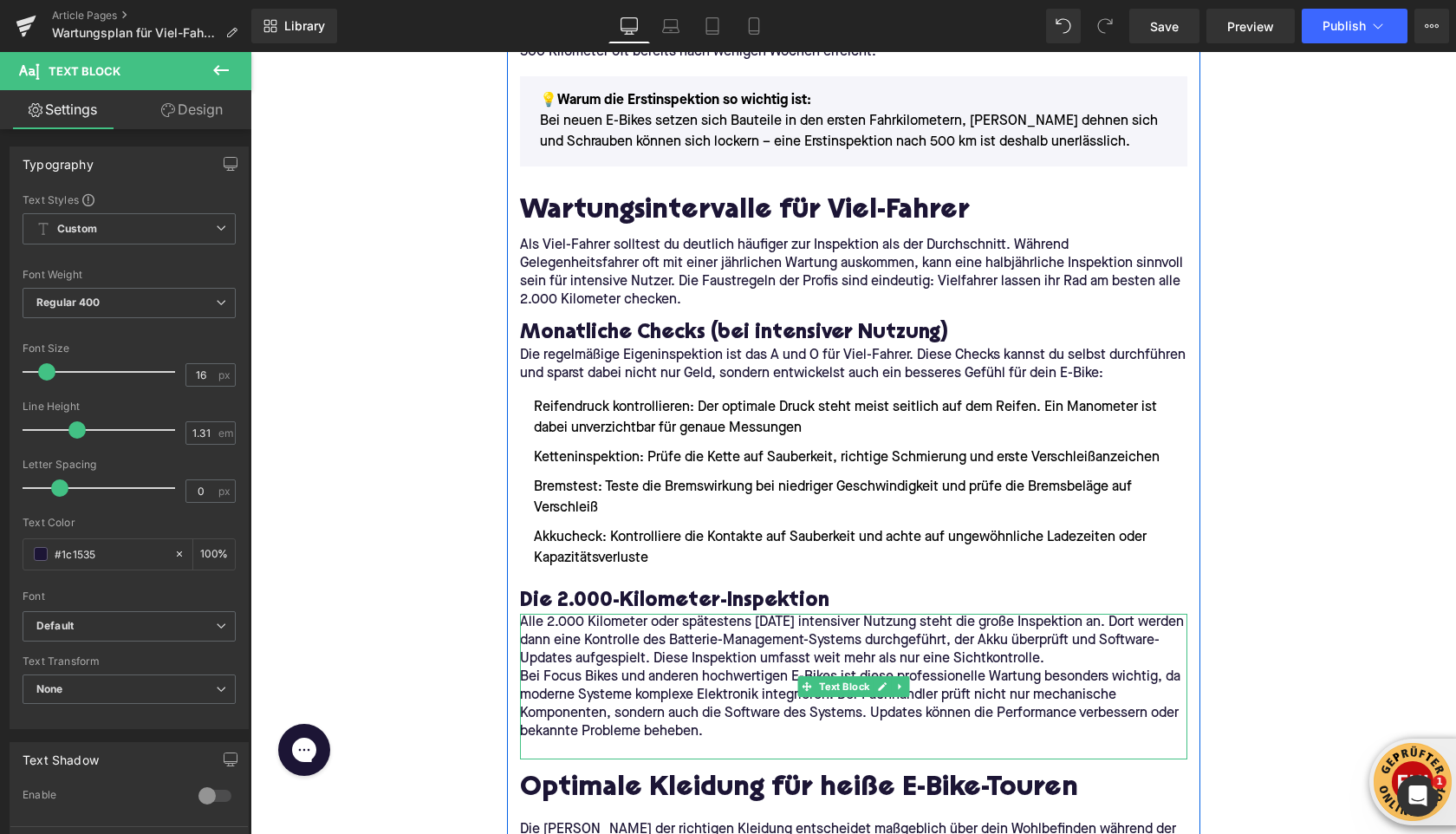
click at [1140, 658] on p "Alle 2.000 Kilometer oder spätestens [DATE] intensiver Nutzung steht die große …" at bounding box center [853, 641] width 668 height 54
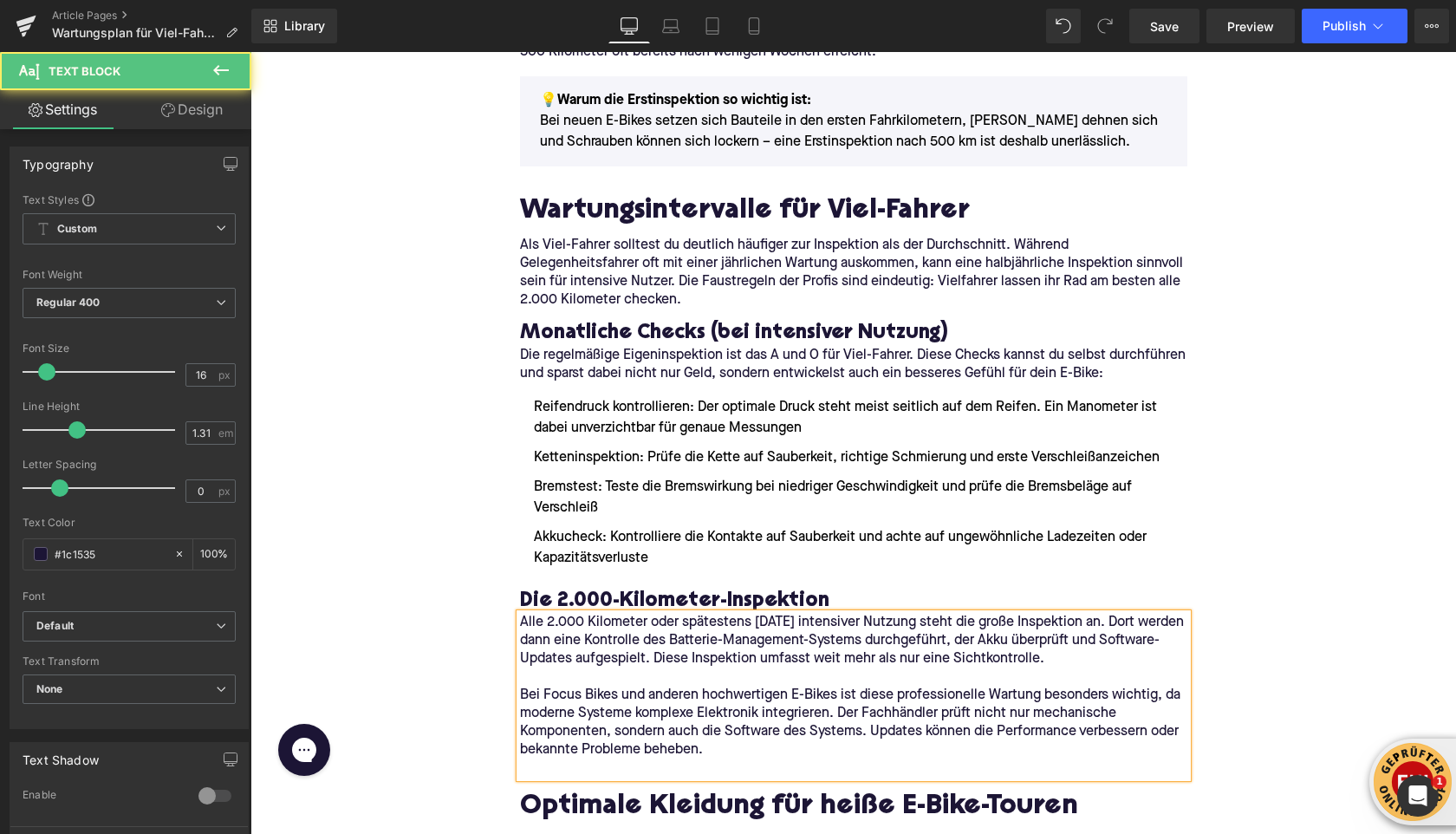
click at [669, 772] on p at bounding box center [853, 768] width 668 height 18
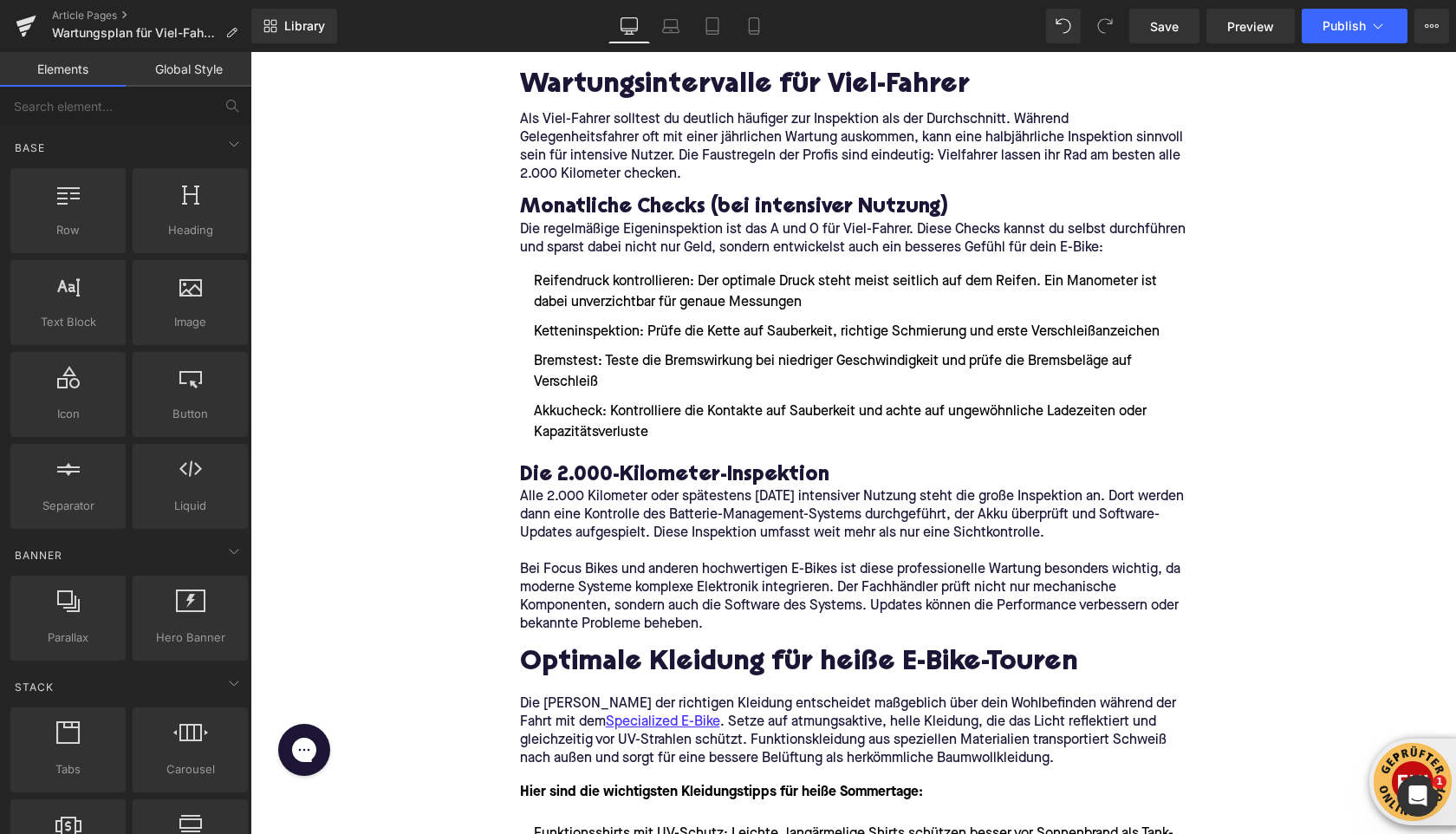
scroll to position [1481, 0]
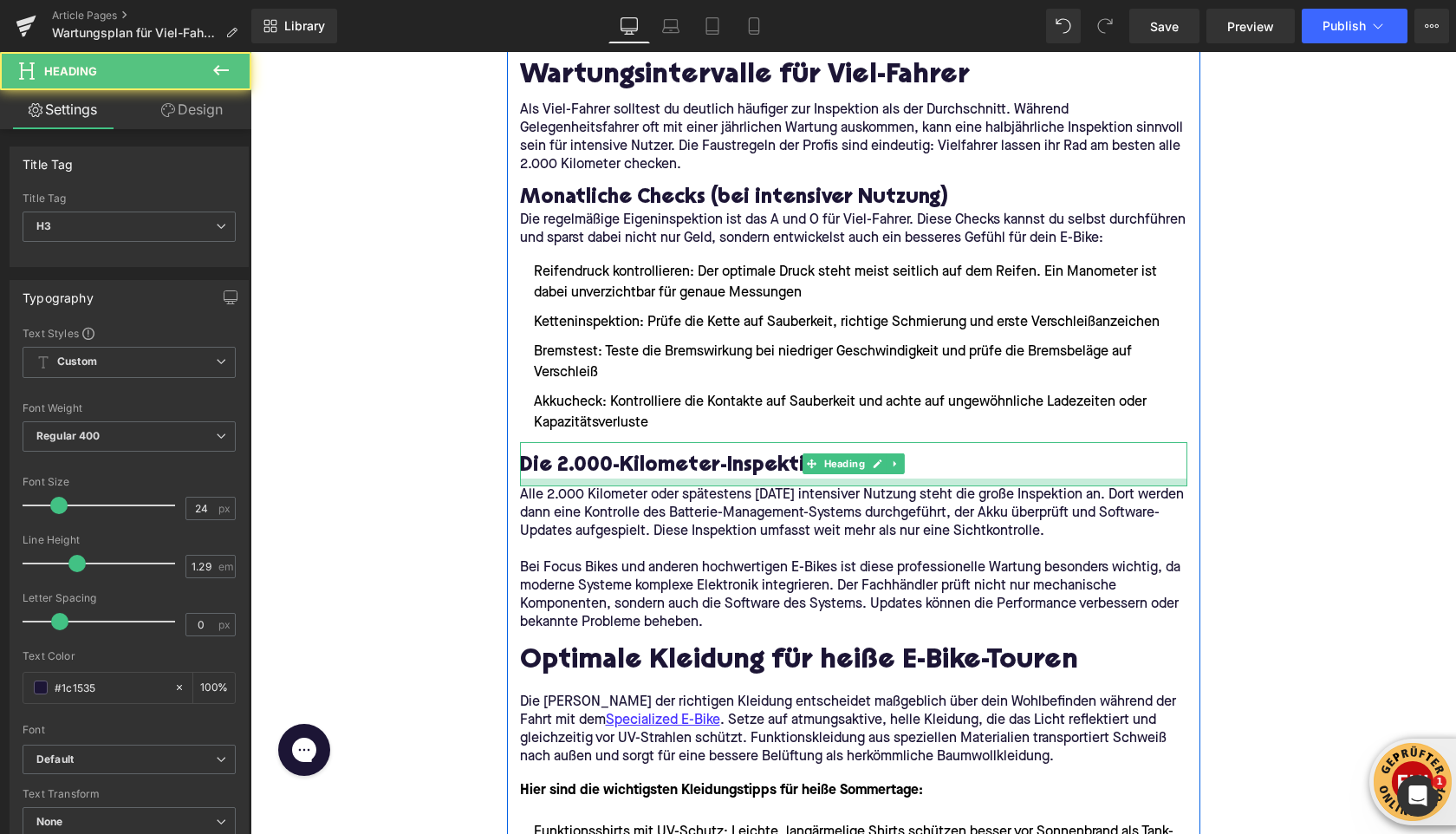
click at [557, 484] on div at bounding box center [853, 482] width 668 height 8
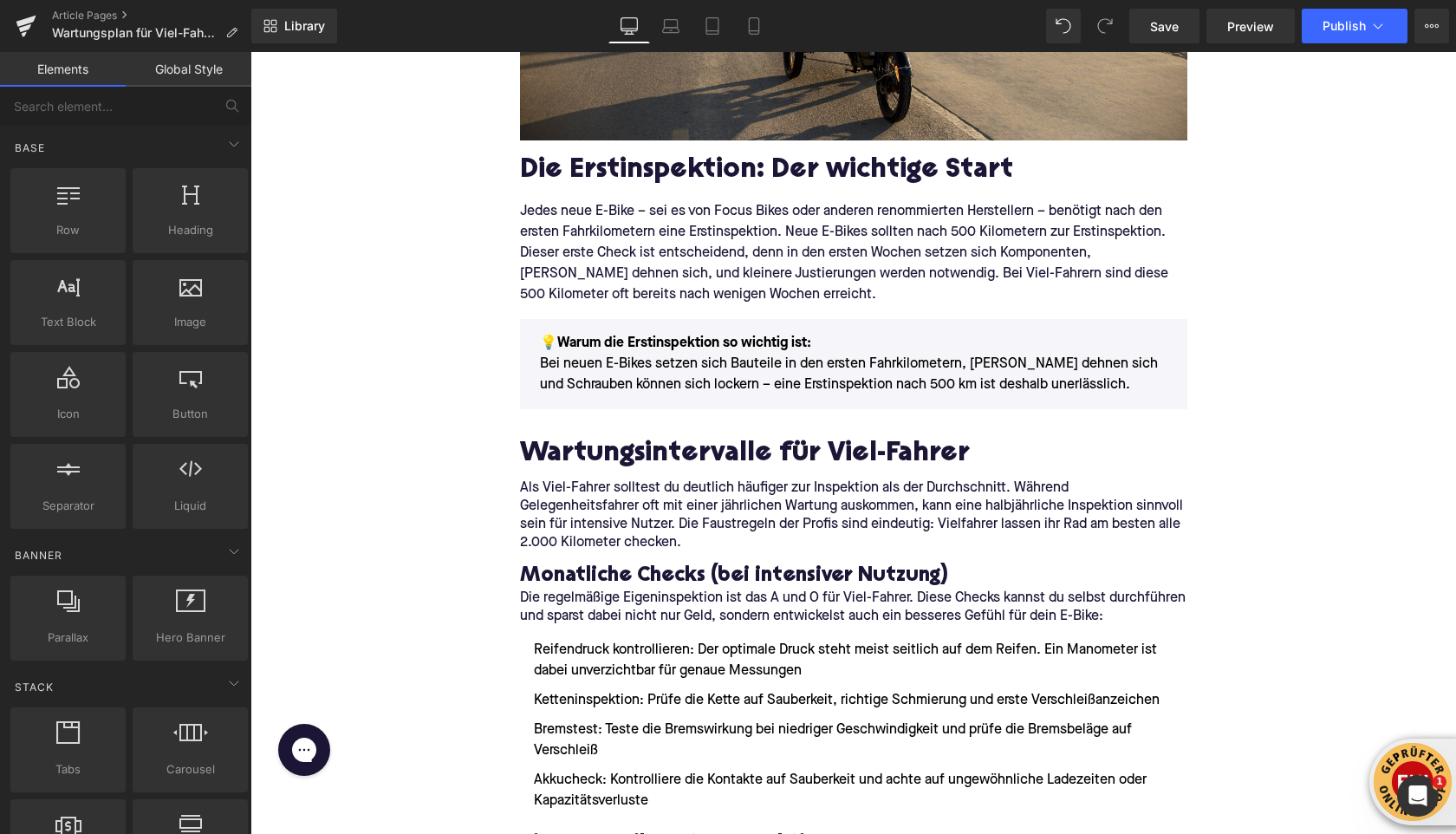
scroll to position [1101, 0]
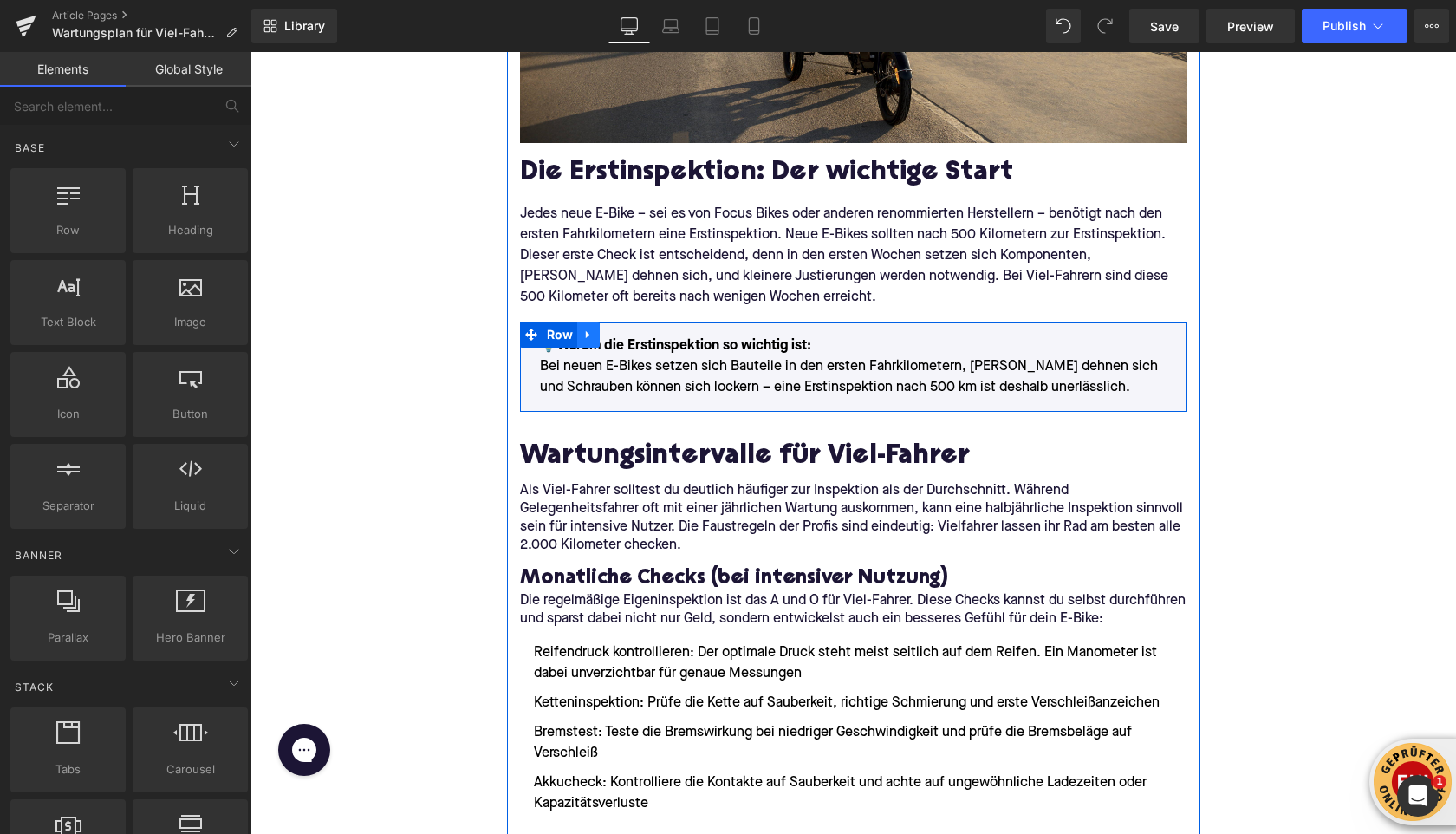
click at [589, 332] on icon at bounding box center [588, 334] width 12 height 13
click at [610, 334] on icon at bounding box center [611, 334] width 12 height 12
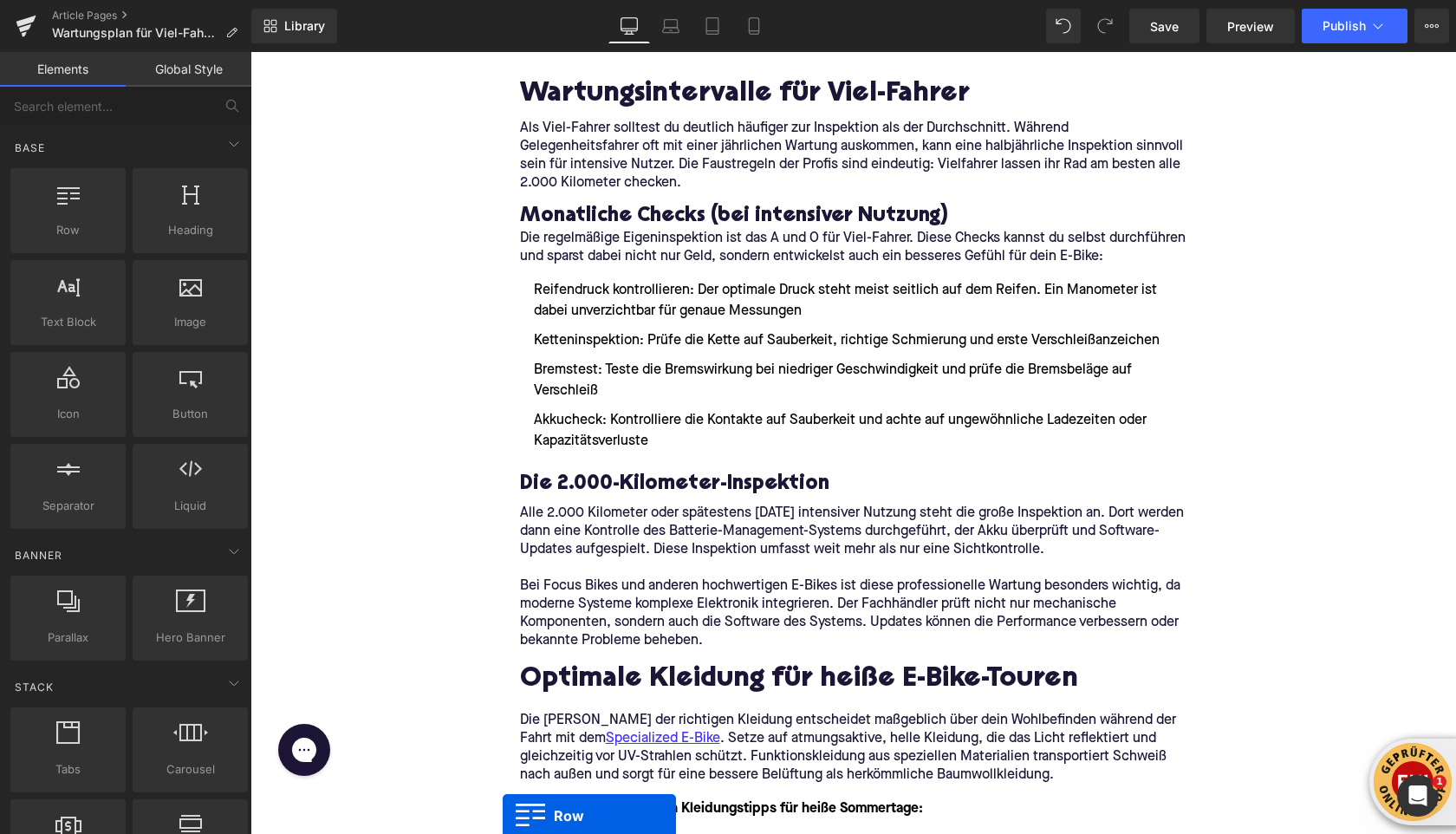
scroll to position [1655, 0]
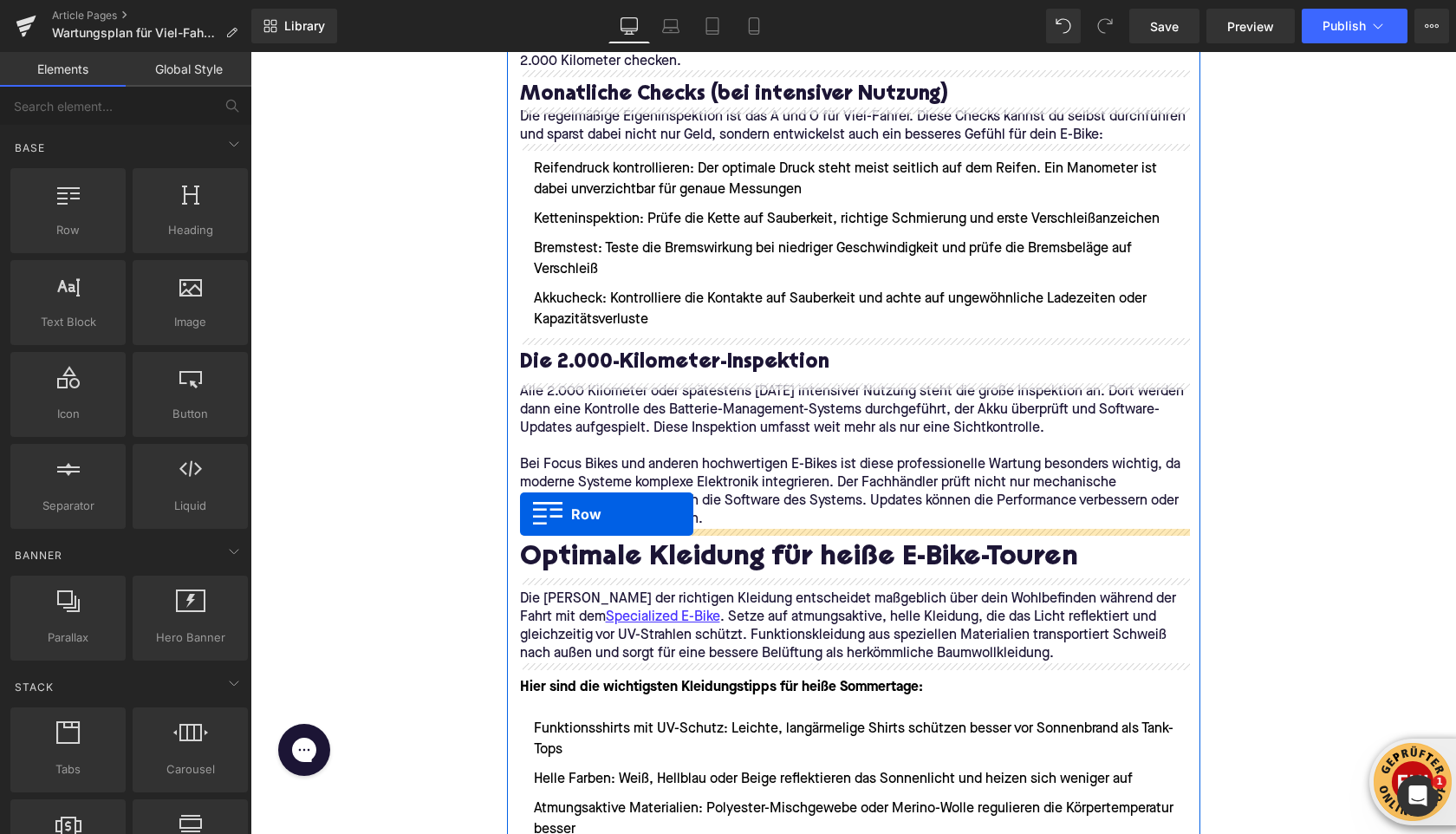
drag, startPoint x: 527, startPoint y: 452, endPoint x: 521, endPoint y: 525, distance: 73.2
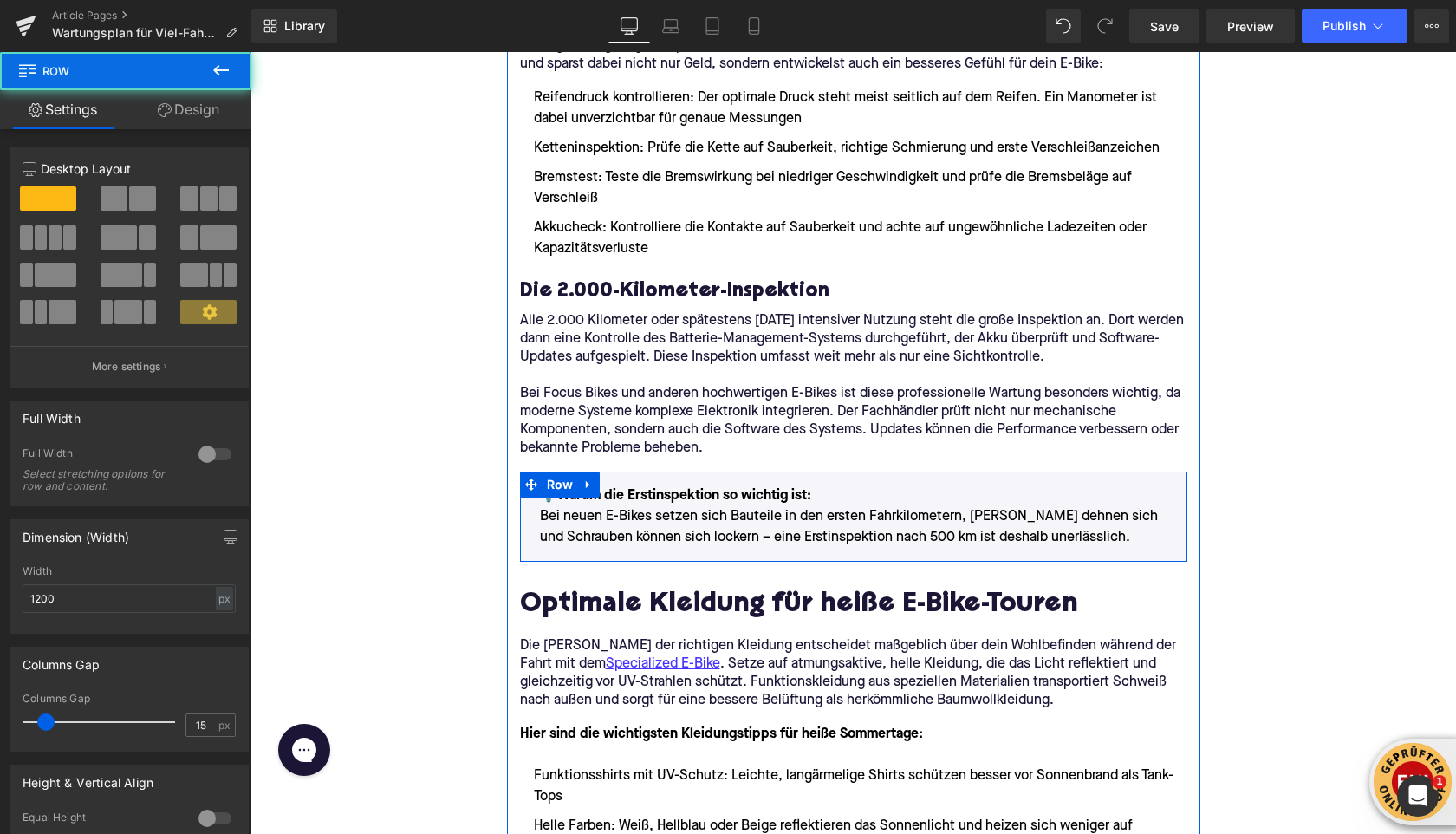
scroll to position [1584, 0]
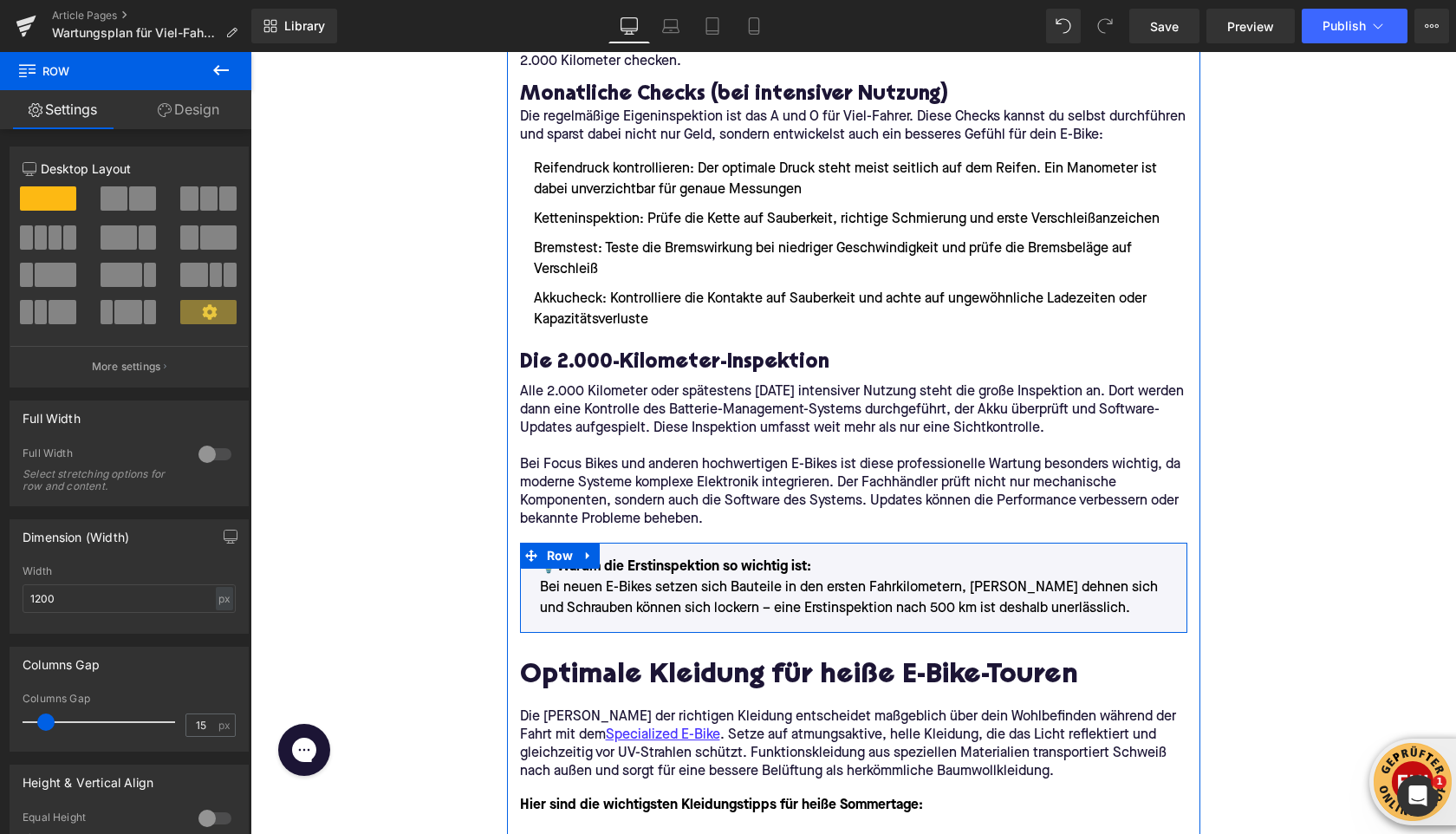
click at [652, 561] on strong "Warum die Erstinspektion so wichtig ist:" at bounding box center [683, 567] width 254 height 14
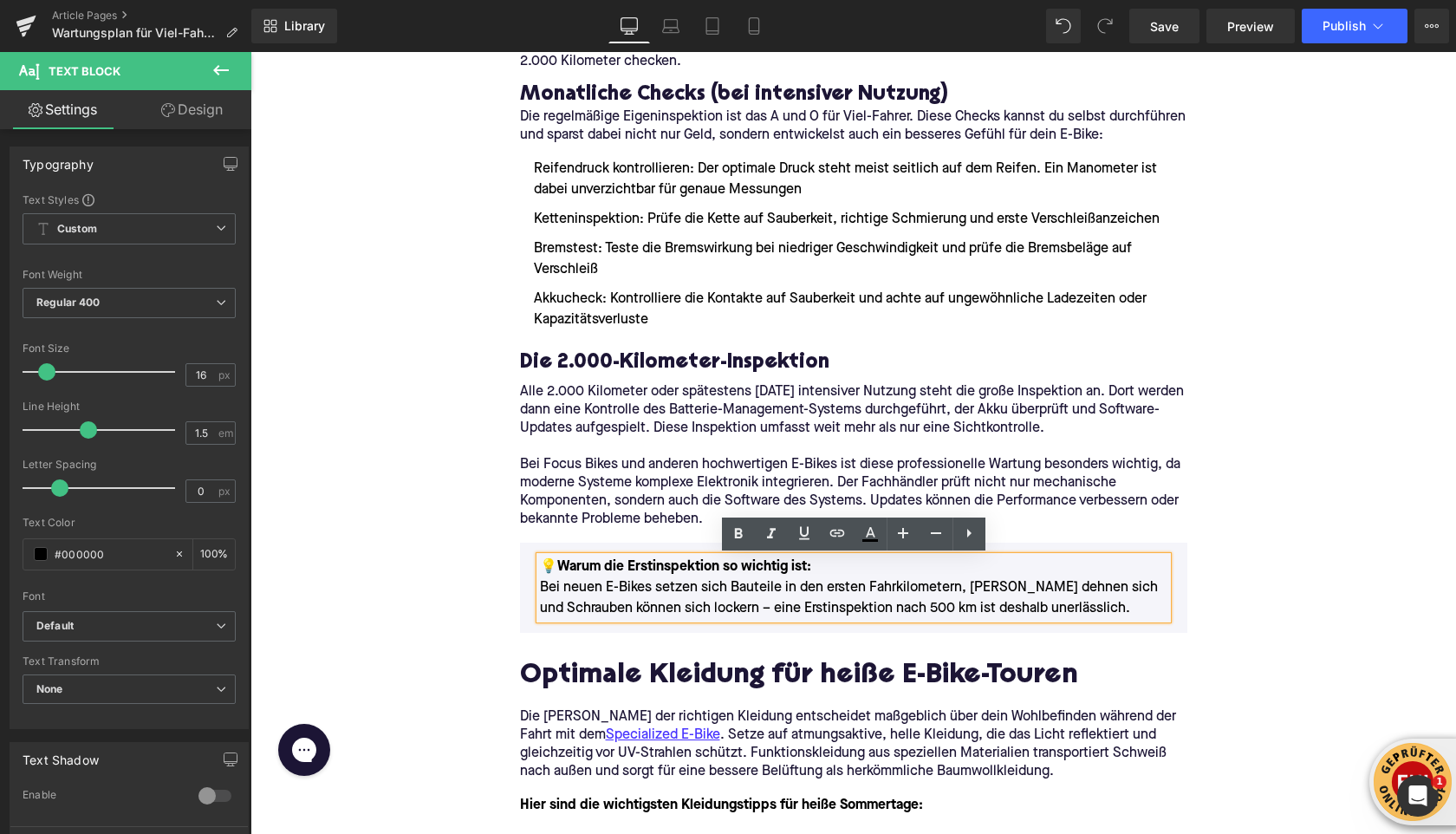
drag, startPoint x: 816, startPoint y: 569, endPoint x: 562, endPoint y: 570, distance: 254.0
click at [562, 570] on p "💡 Warum die Erstinspektion so wichtig ist: Bei neuen E-Bikes setzen sich Bautei…" at bounding box center [854, 588] width 628 height 62
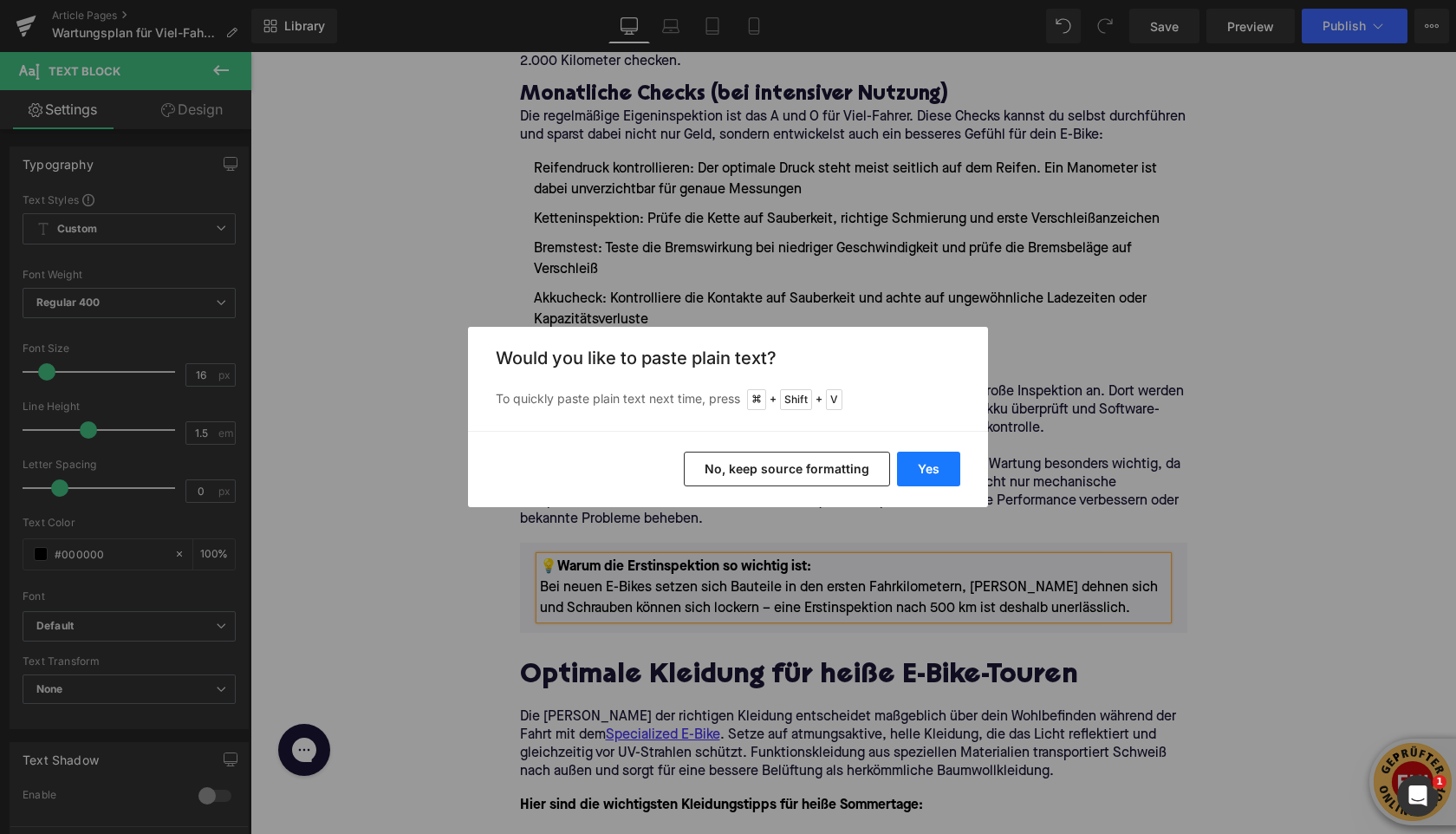
drag, startPoint x: 914, startPoint y: 473, endPoint x: 663, endPoint y: 421, distance: 256.3
click at [914, 473] on button "Yes" at bounding box center [928, 469] width 63 height 35
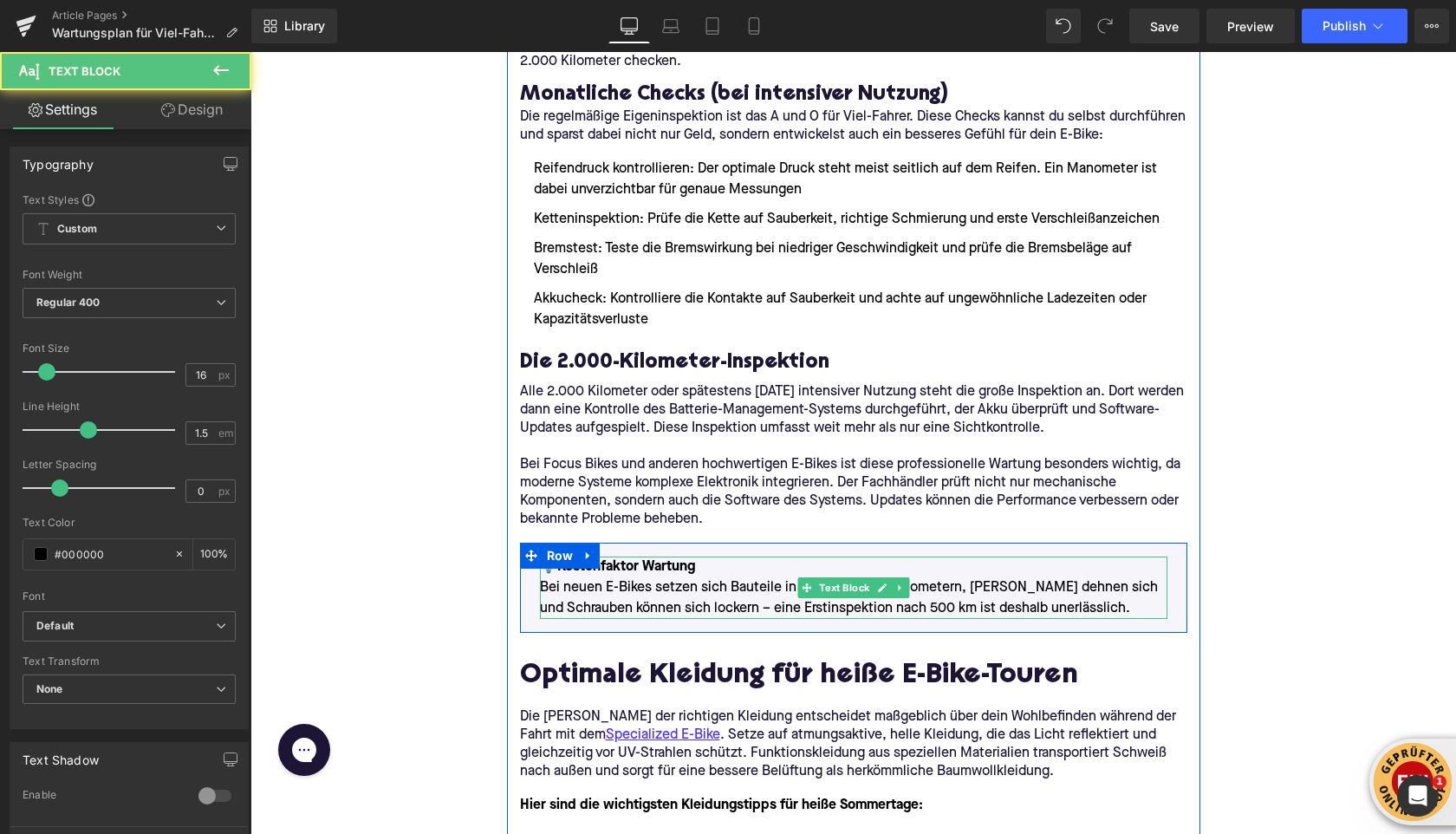
click at [698, 562] on p "💡 Kostenfaktor Wartung Bei neuen E-Bikes setzen sich Bauteile in den ersten Fah…" at bounding box center [854, 588] width 628 height 62
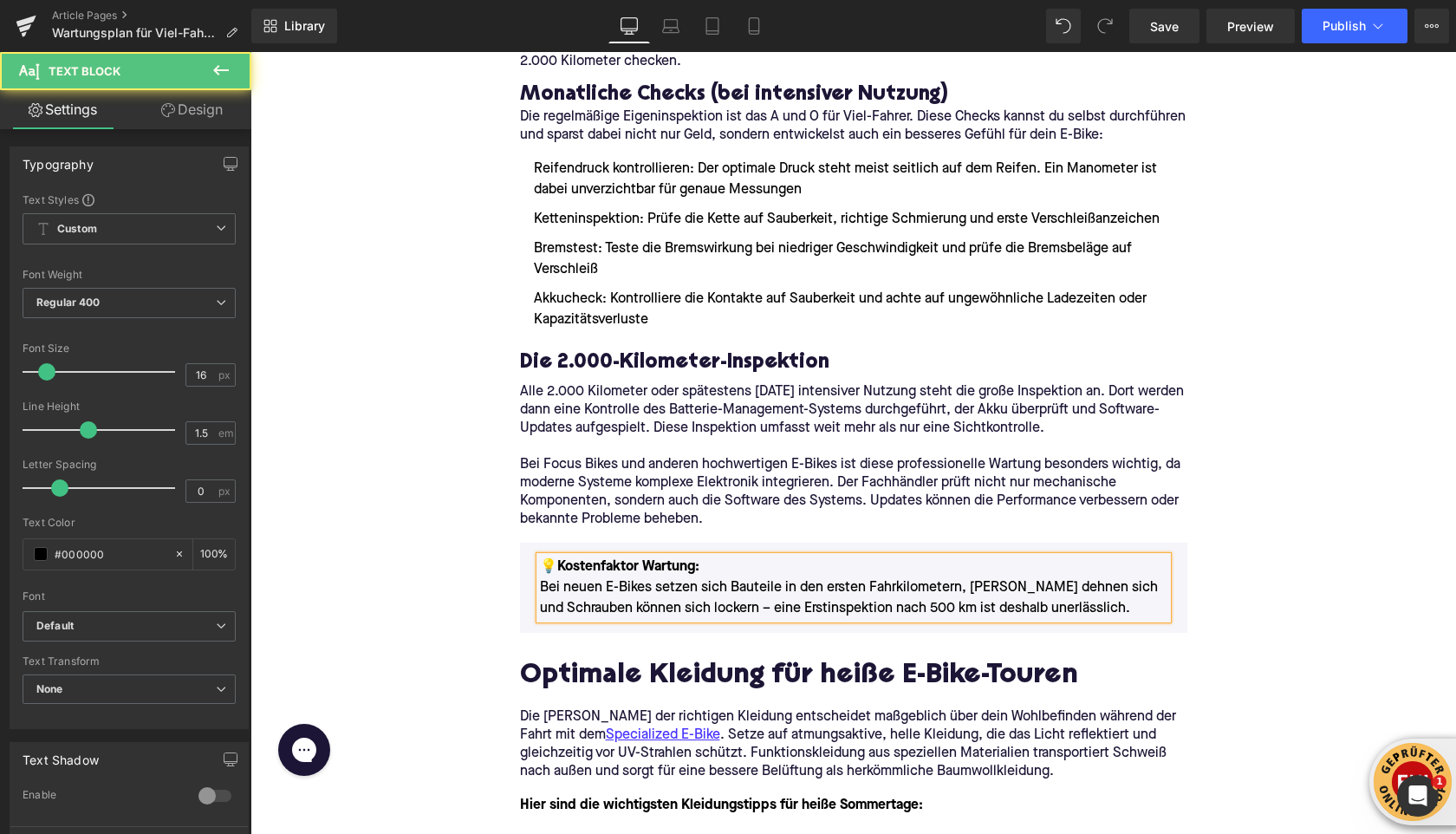
click at [571, 592] on p "💡 Kostenfaktor Wartung: Bei neuen E-Bikes setzen sich Bauteile in den ersten Fa…" at bounding box center [854, 588] width 628 height 62
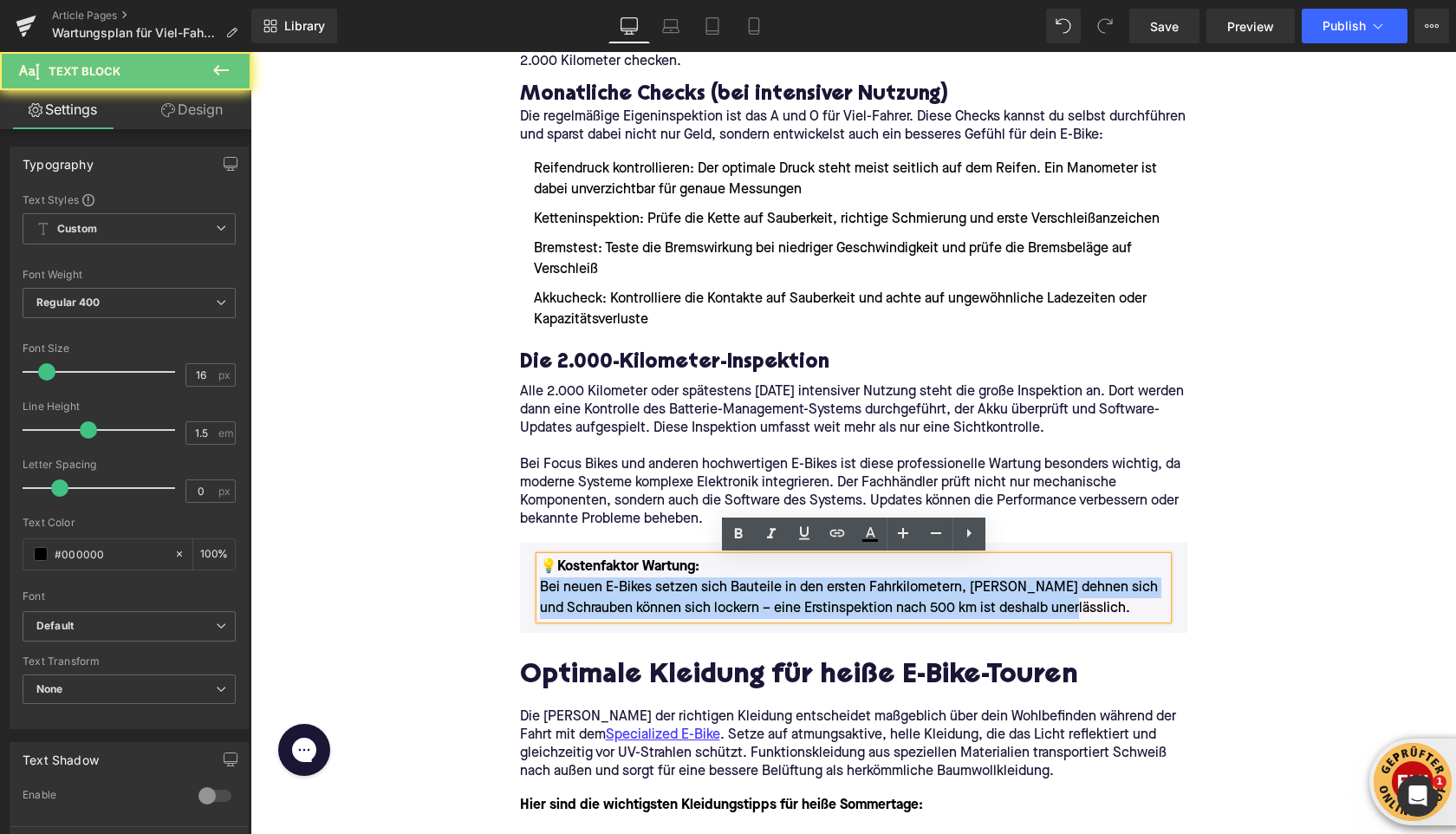
click at [571, 592] on p "💡 Kostenfaktor Wartung: Bei neuen E-Bikes setzen sich Bauteile in den ersten Fa…" at bounding box center [854, 588] width 628 height 62
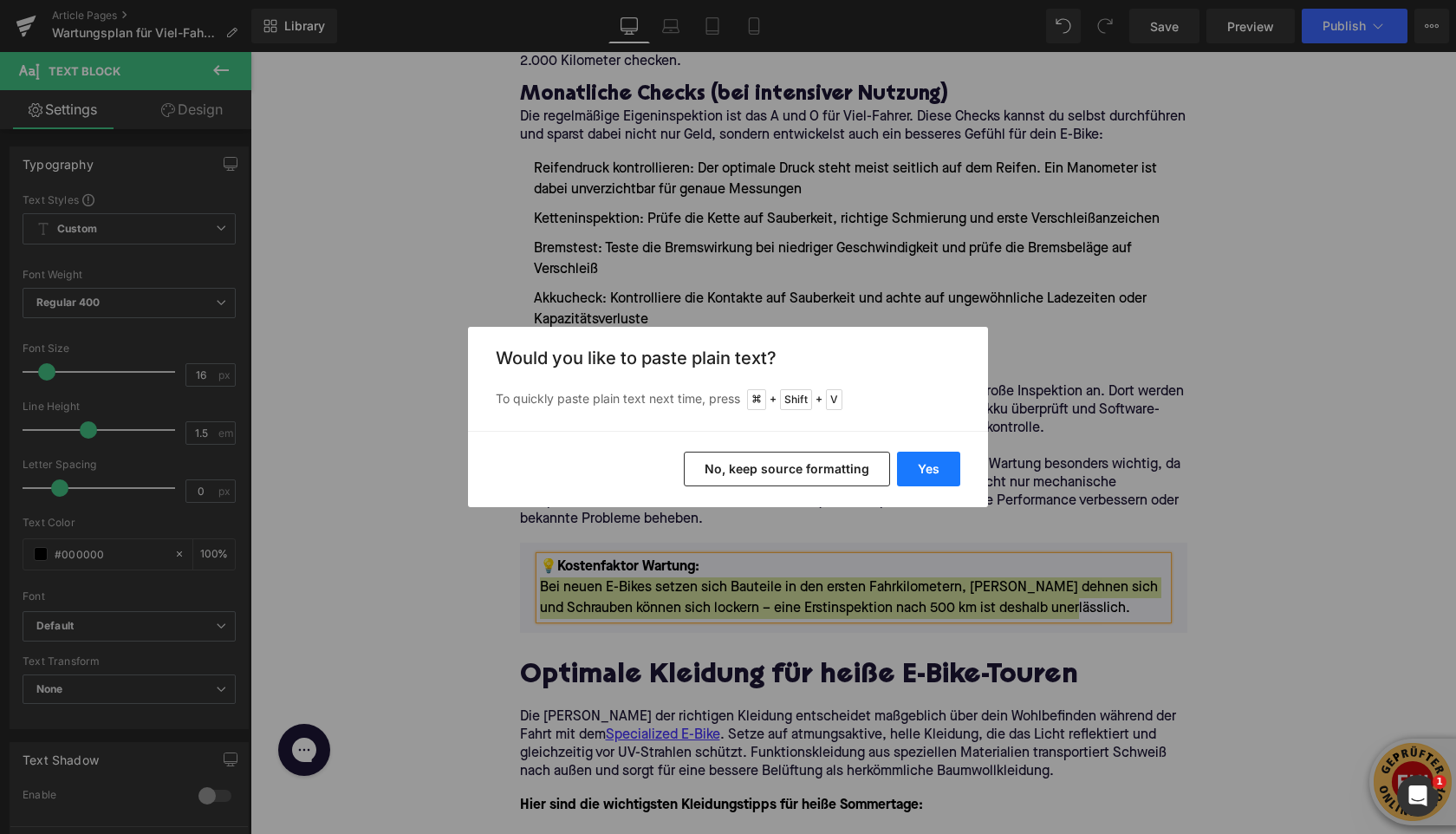
click at [932, 469] on button "Yes" at bounding box center [928, 469] width 63 height 35
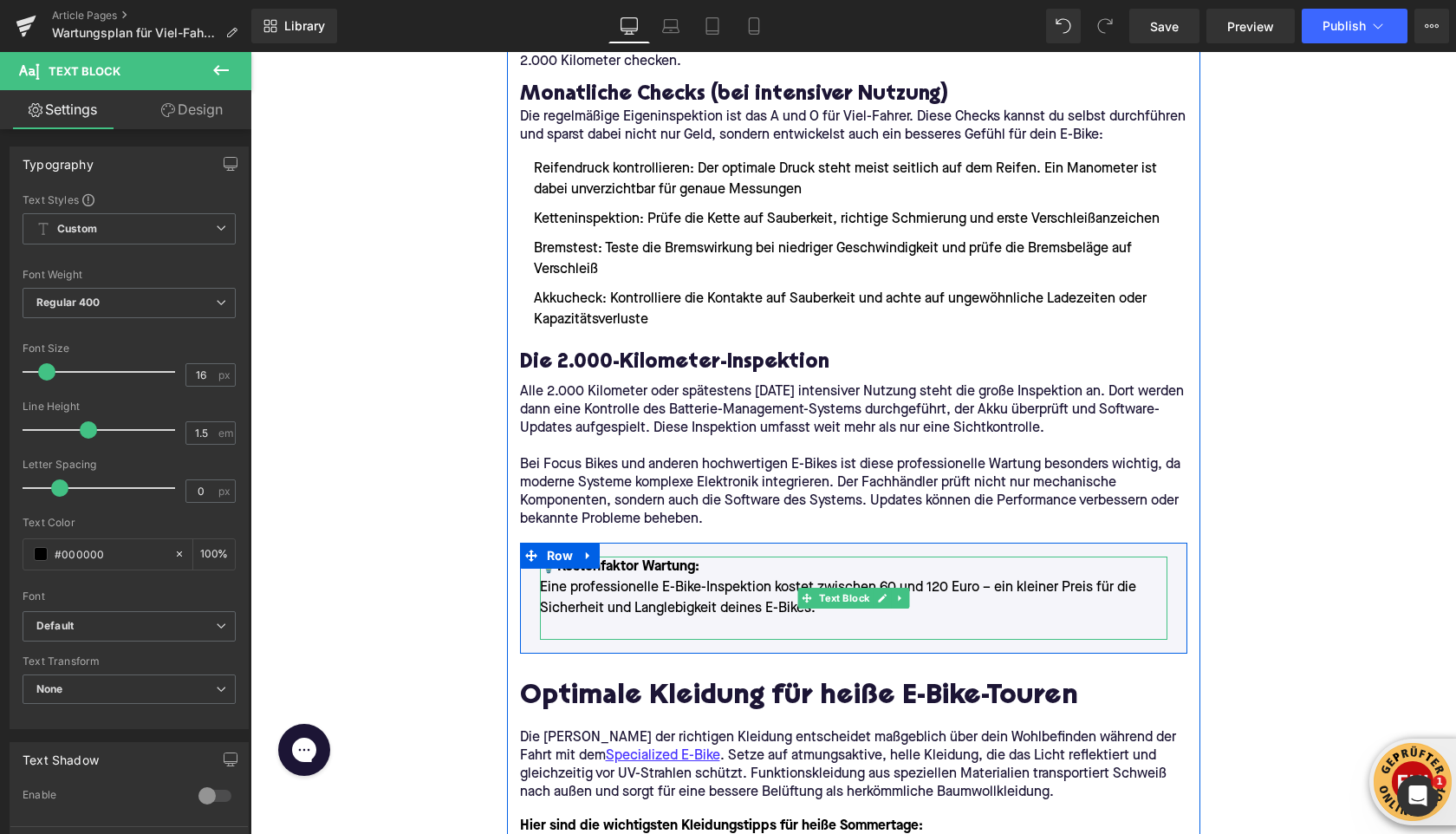
click at [622, 620] on p at bounding box center [854, 629] width 628 height 20
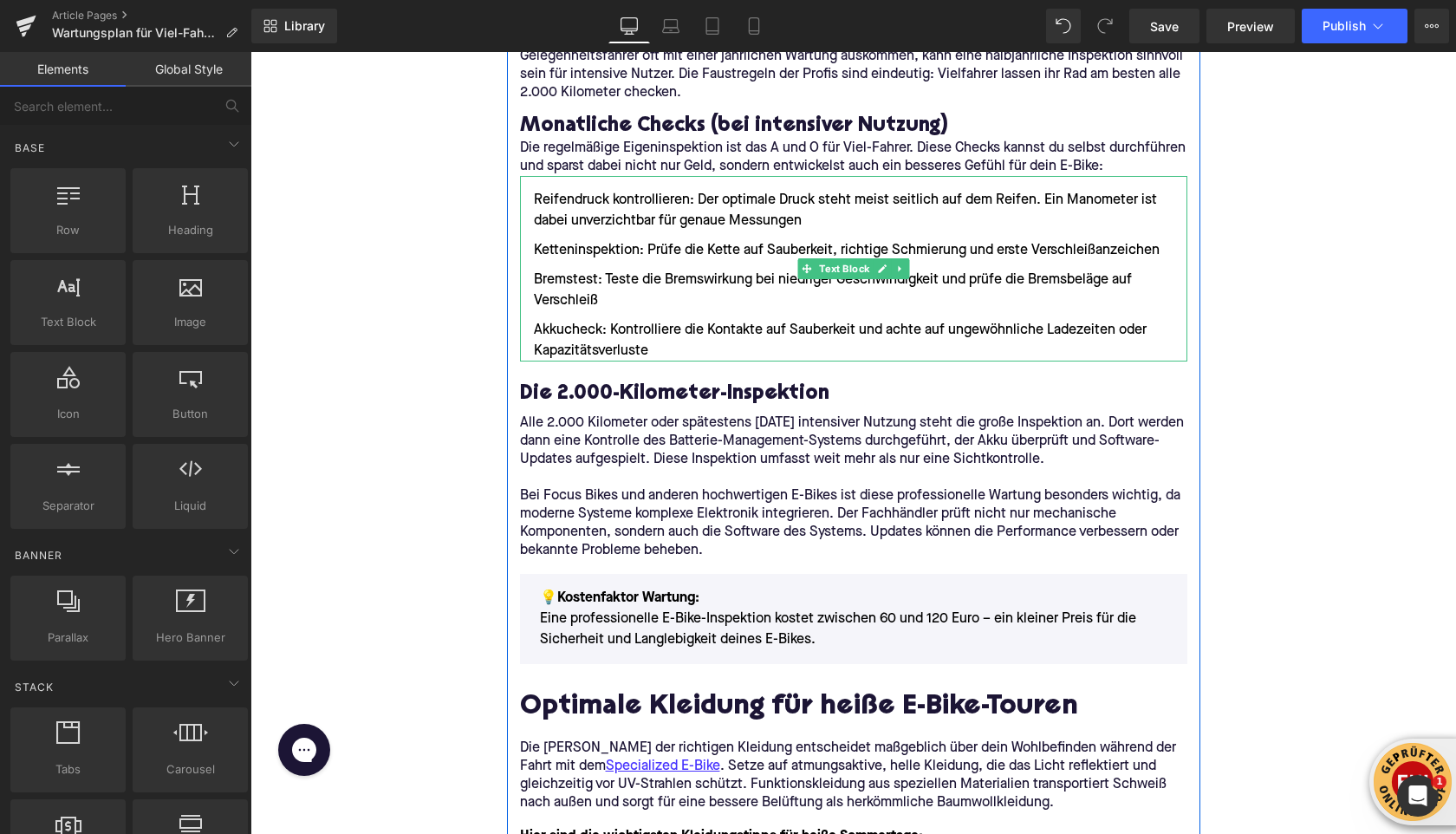
scroll to position [1543, 0]
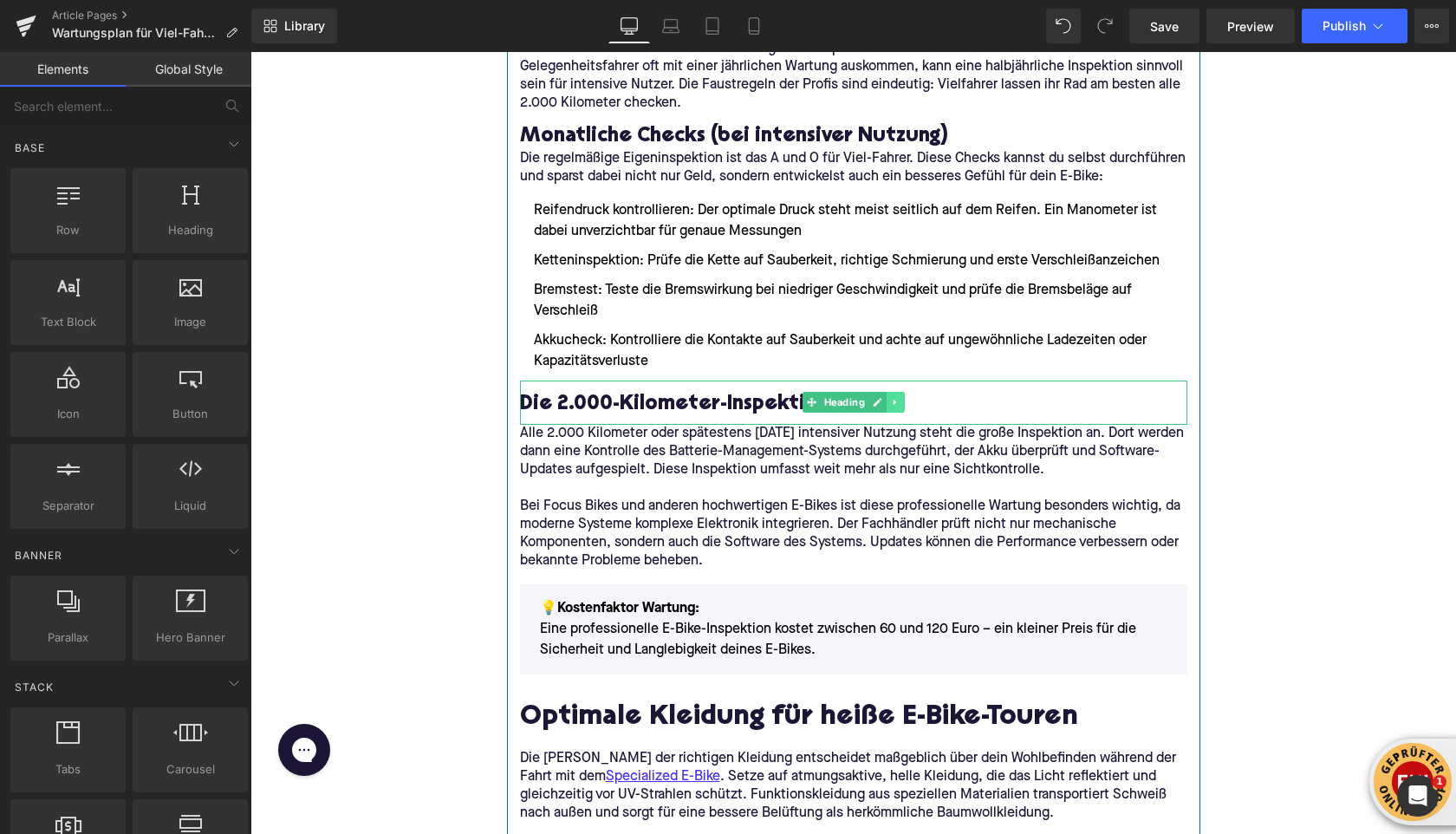
click at [889, 402] on link at bounding box center [895, 401] width 18 height 20
click at [887, 402] on icon at bounding box center [886, 402] width 10 height 10
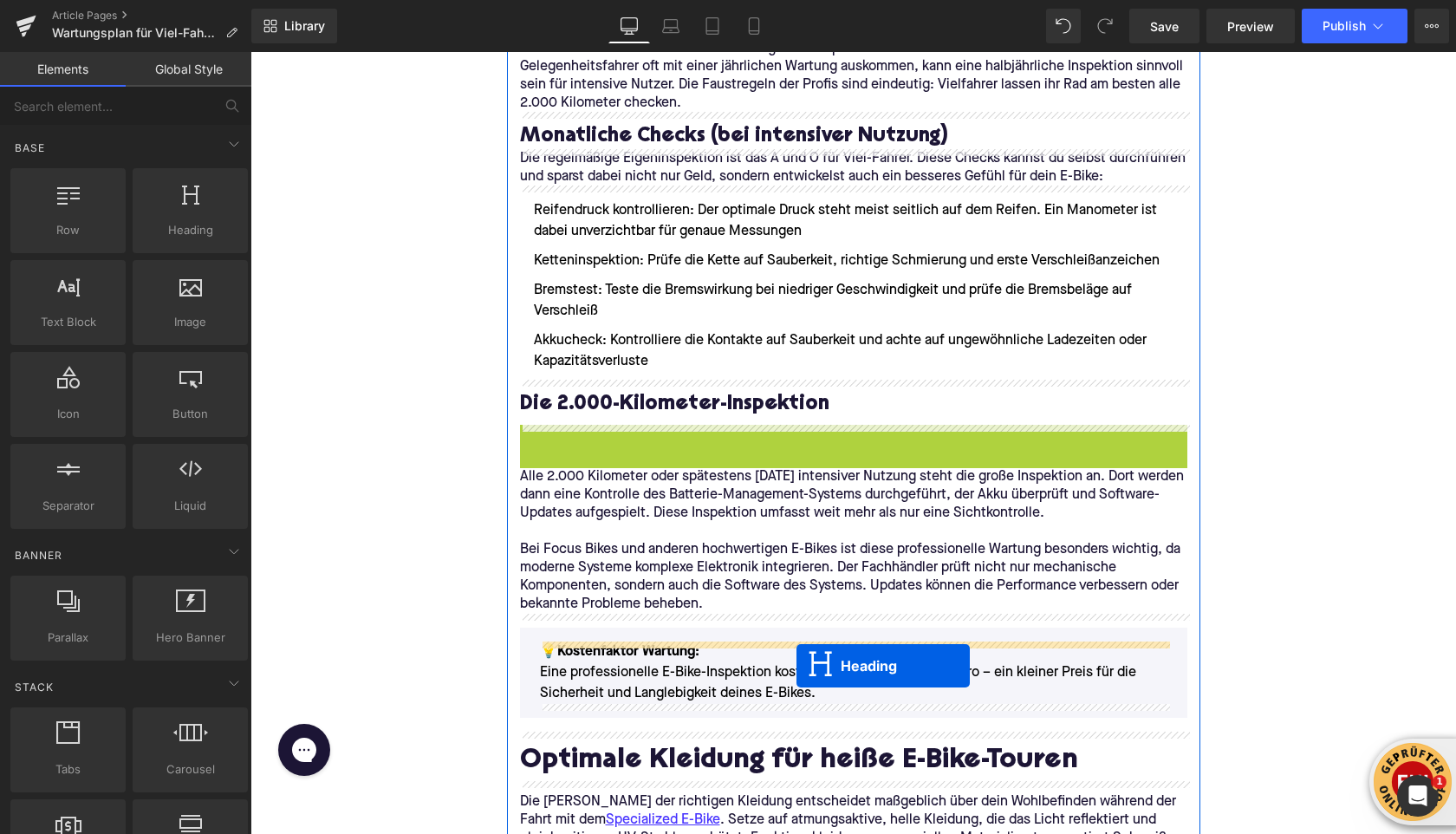
drag, startPoint x: 809, startPoint y: 447, endPoint x: 797, endPoint y: 664, distance: 217.3
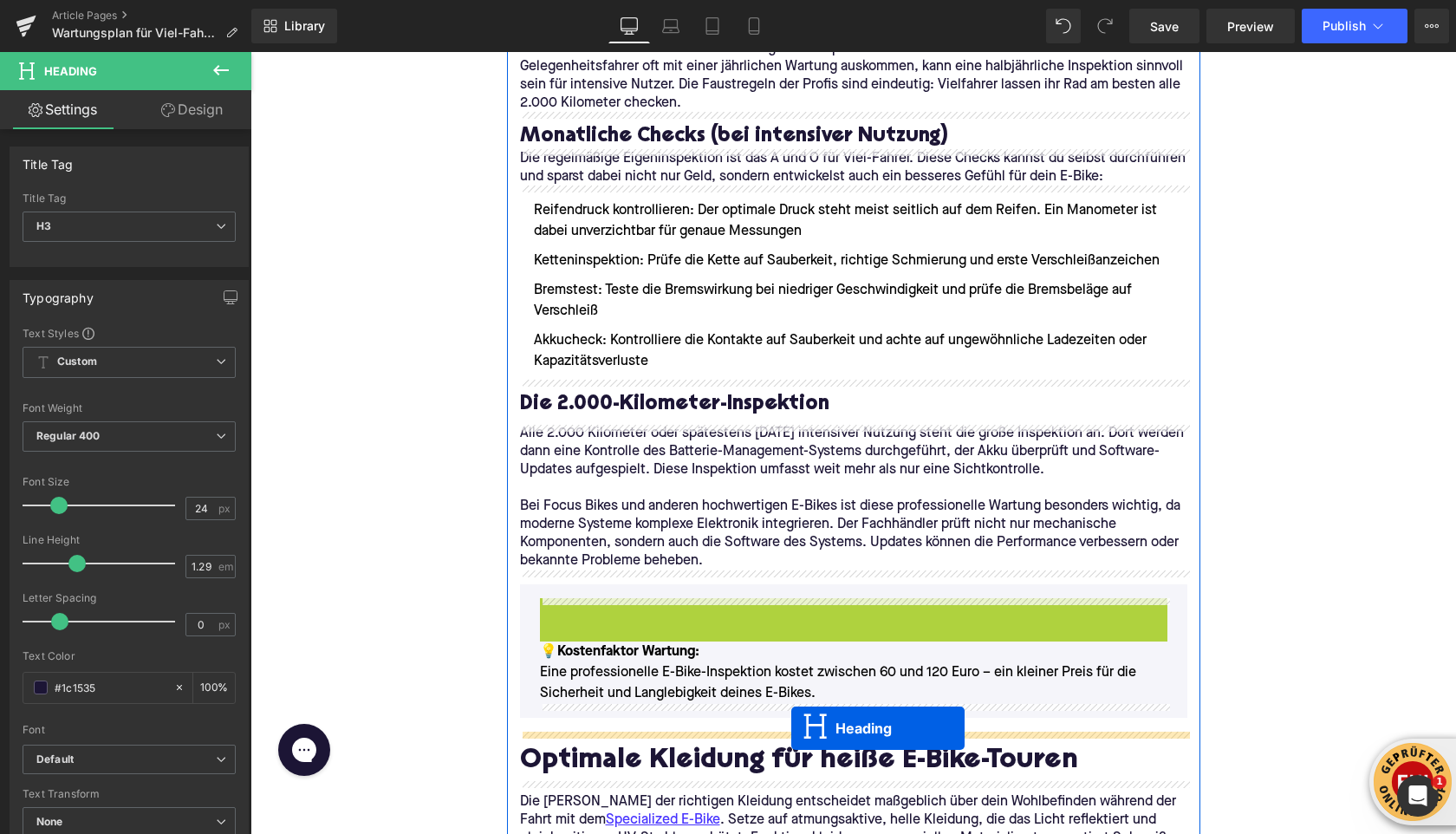
drag, startPoint x: 808, startPoint y: 619, endPoint x: 791, endPoint y: 726, distance: 108.3
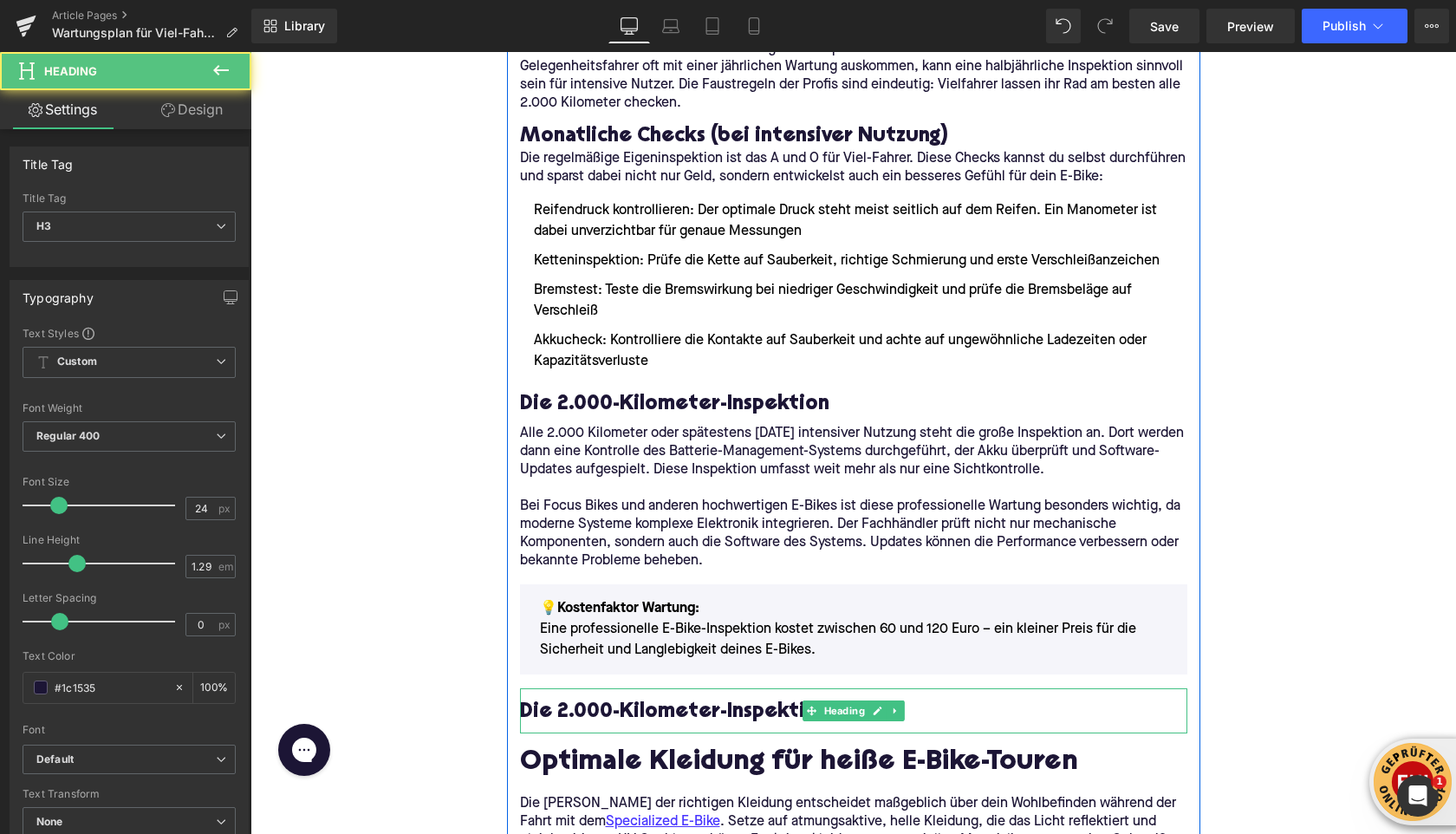
click at [639, 716] on h3 "Die 2.000-Kilometer-Inspektion" at bounding box center [853, 712] width 668 height 27
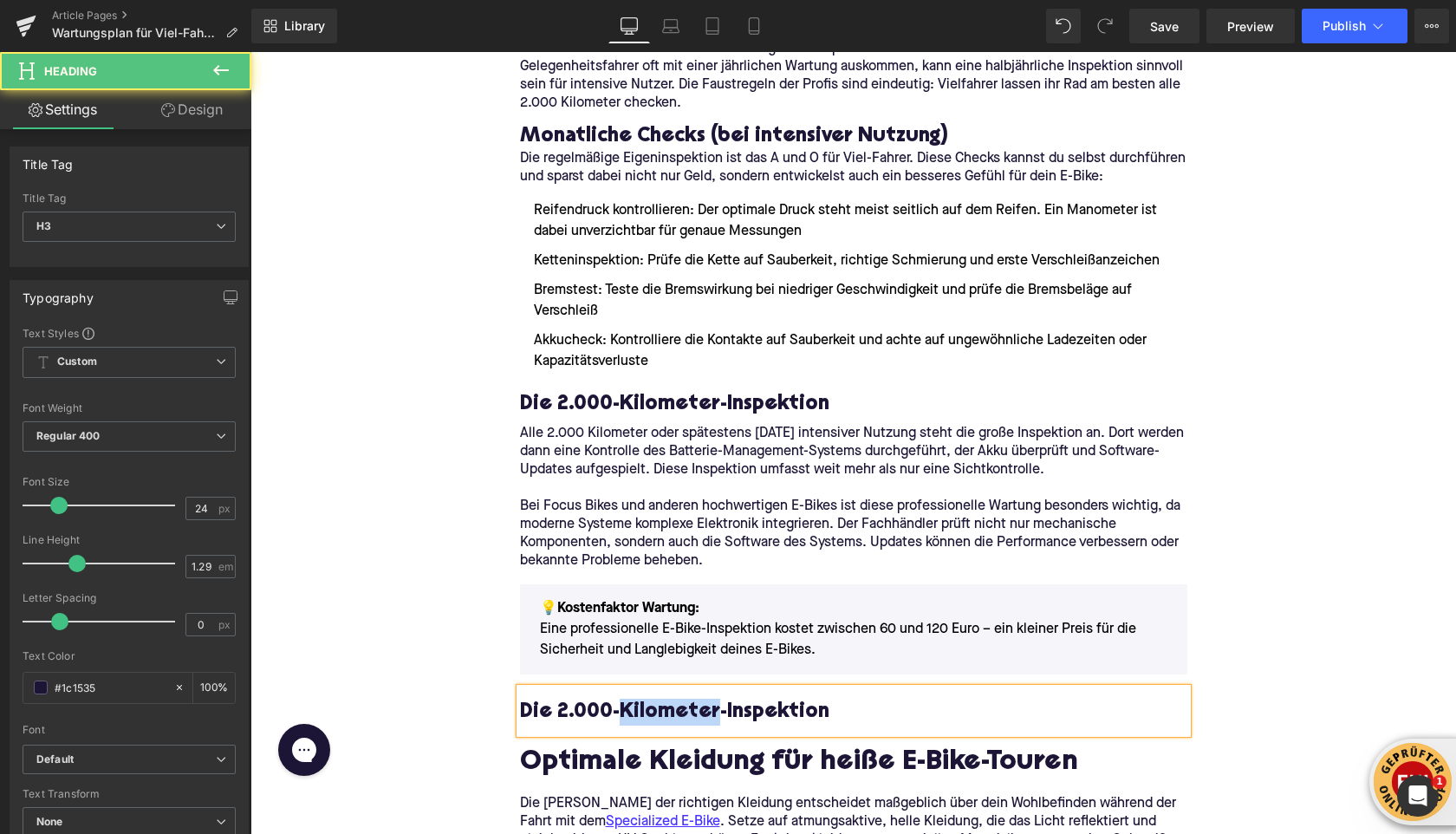
click at [639, 716] on h3 "Die 2.000-Kilometer-Inspektion" at bounding box center [853, 712] width 668 height 27
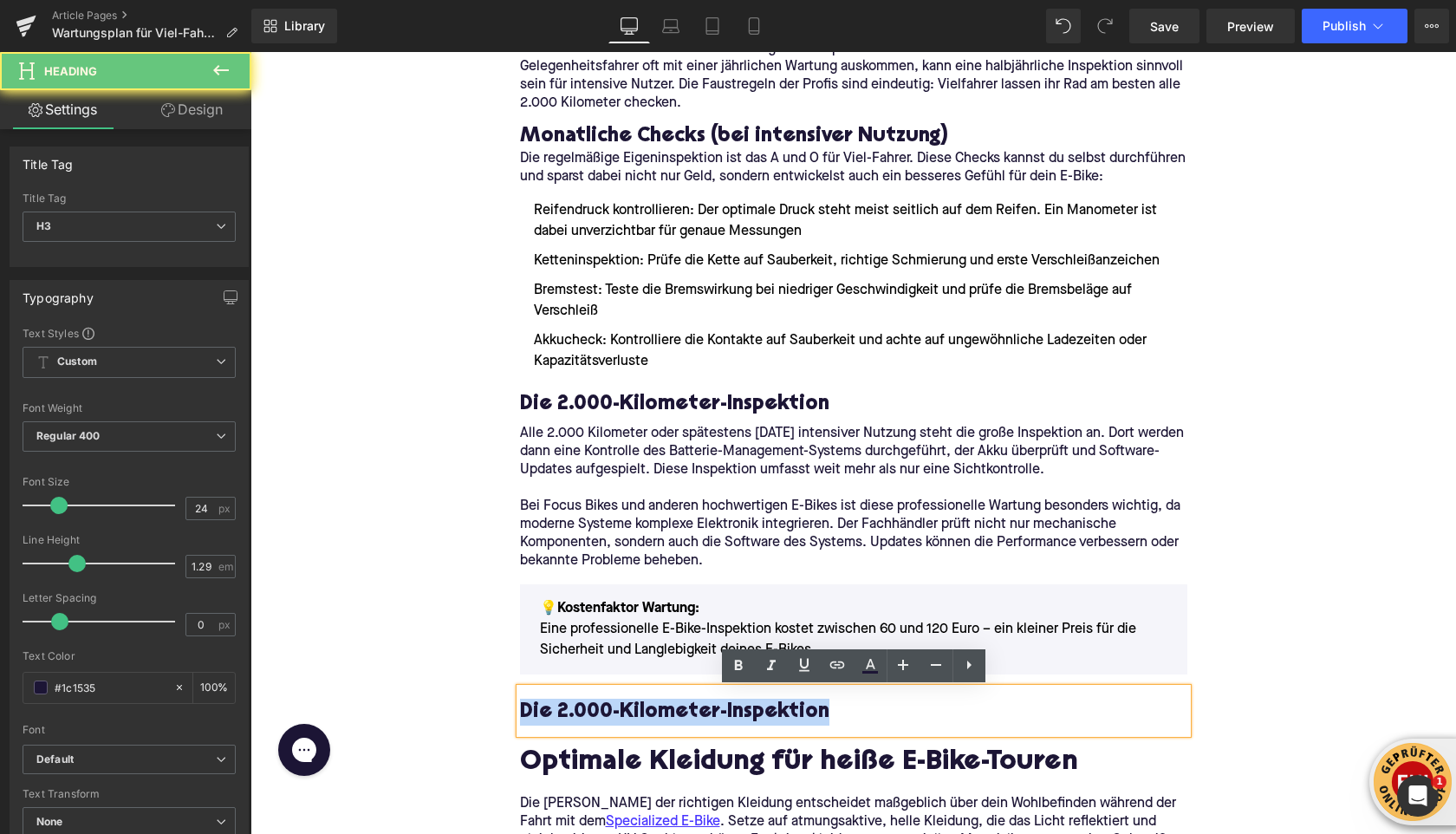
click at [639, 716] on h3 "Die 2.000-Kilometer-Inspektion" at bounding box center [853, 712] width 668 height 27
paste div
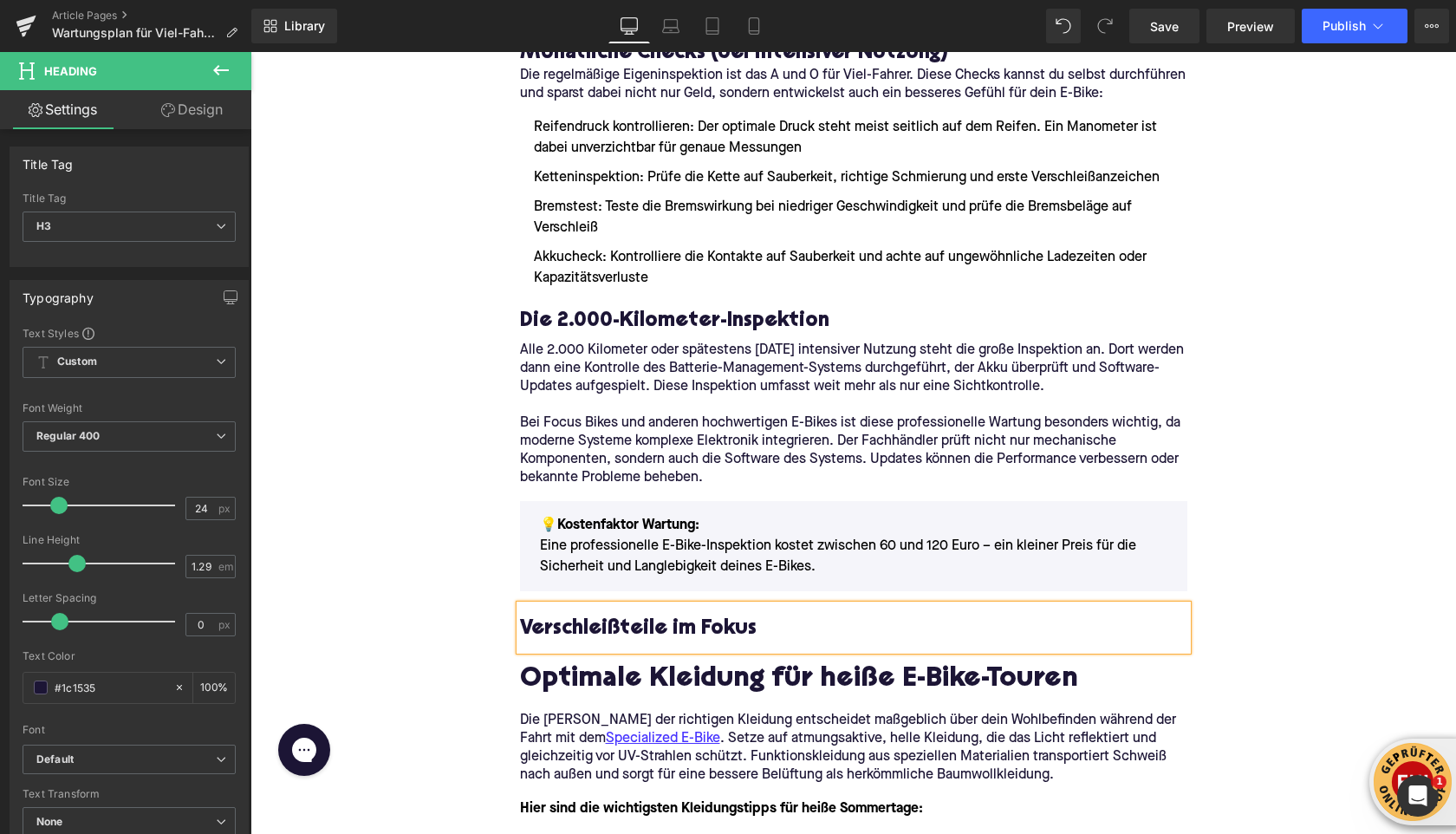
scroll to position [1633, 0]
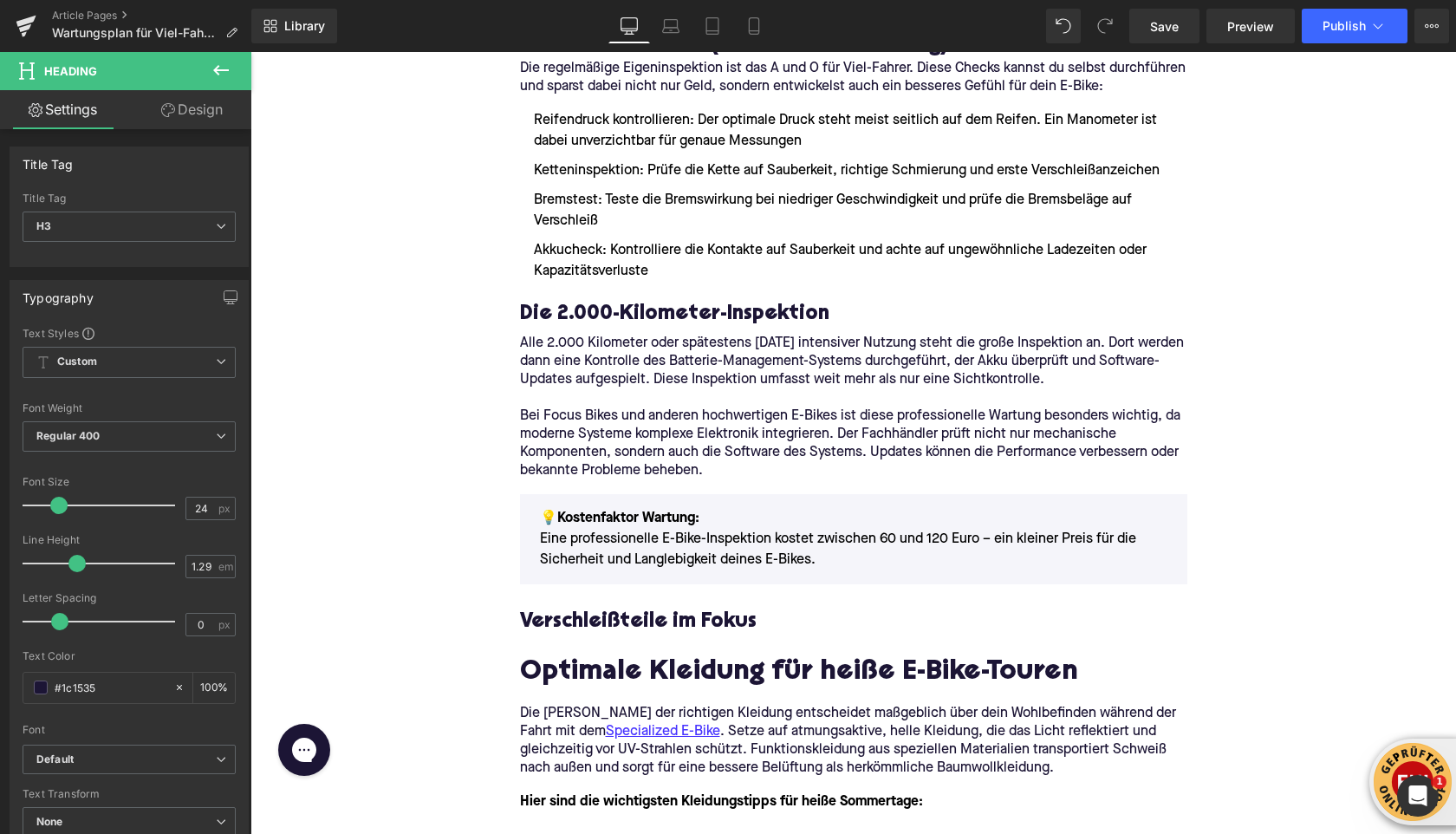
click at [222, 72] on icon at bounding box center [221, 70] width 20 height 20
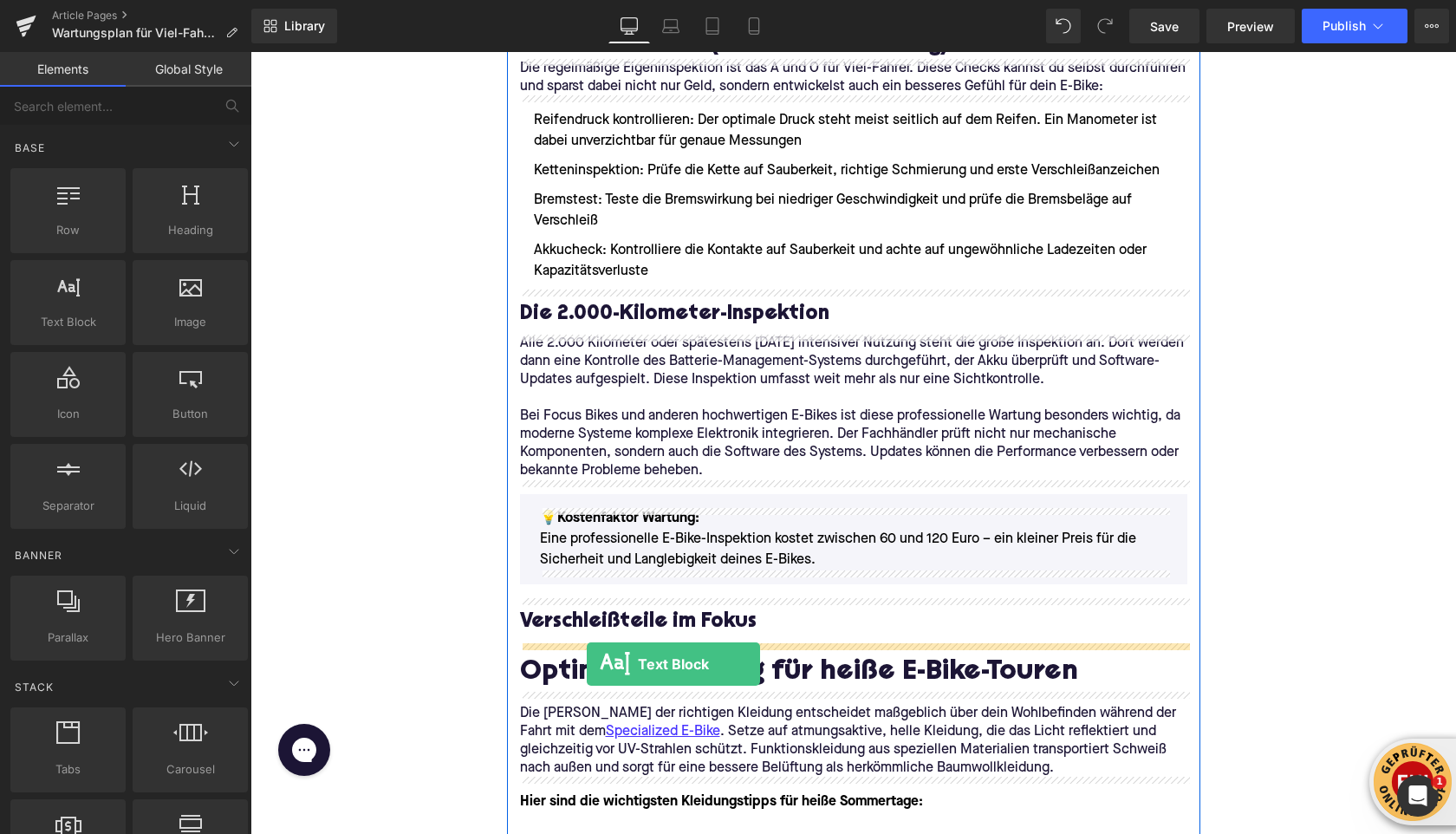
drag, startPoint x: 322, startPoint y: 329, endPoint x: 587, endPoint y: 661, distance: 424.8
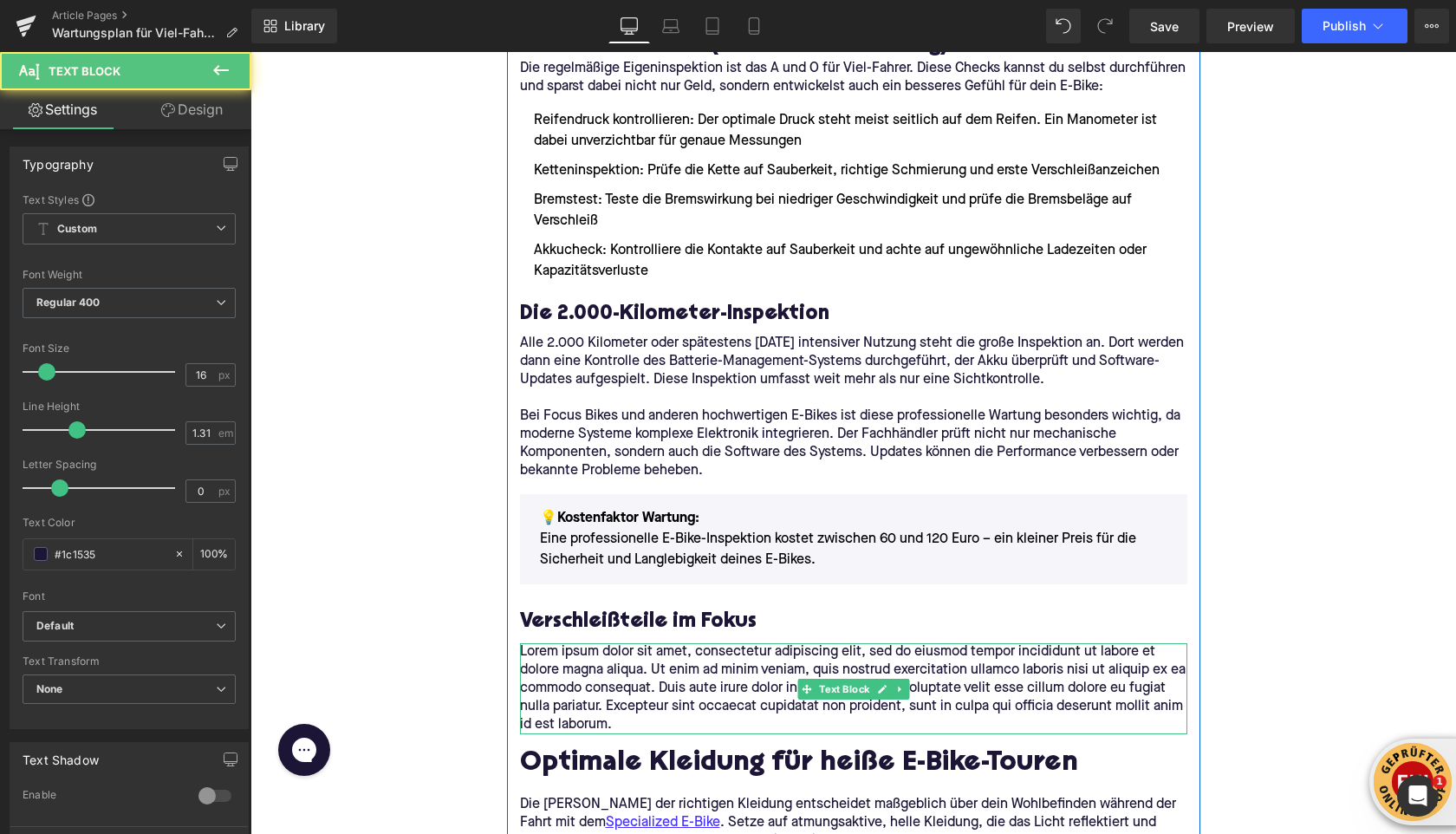
click at [621, 662] on p "Lorem ipsum dolor sit amet, consectetur adipiscing elit, sed do eiusmod tempor …" at bounding box center [853, 689] width 668 height 91
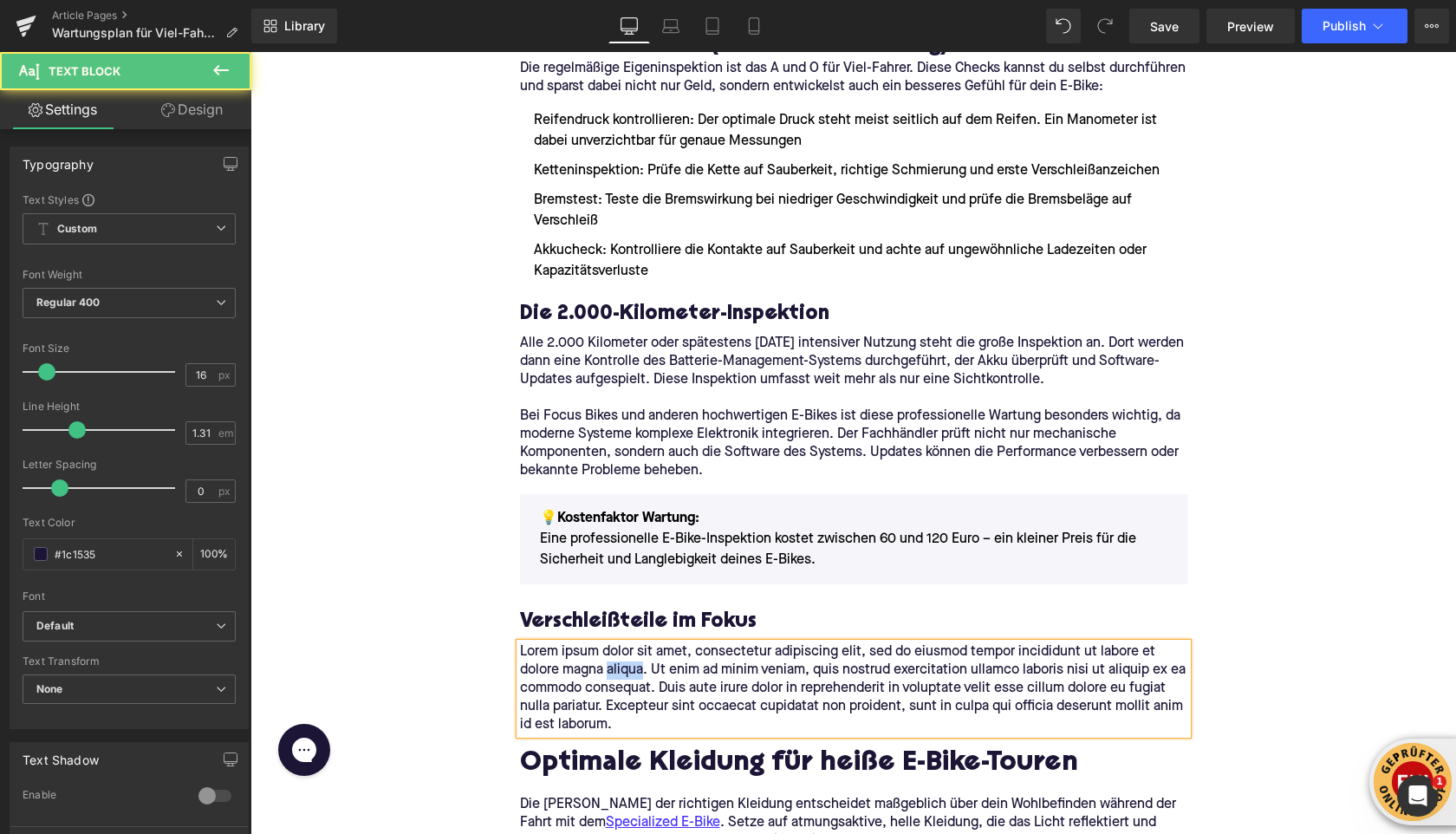
click at [621, 662] on p "Lorem ipsum dolor sit amet, consectetur adipiscing elit, sed do eiusmod tempor …" at bounding box center [853, 689] width 668 height 91
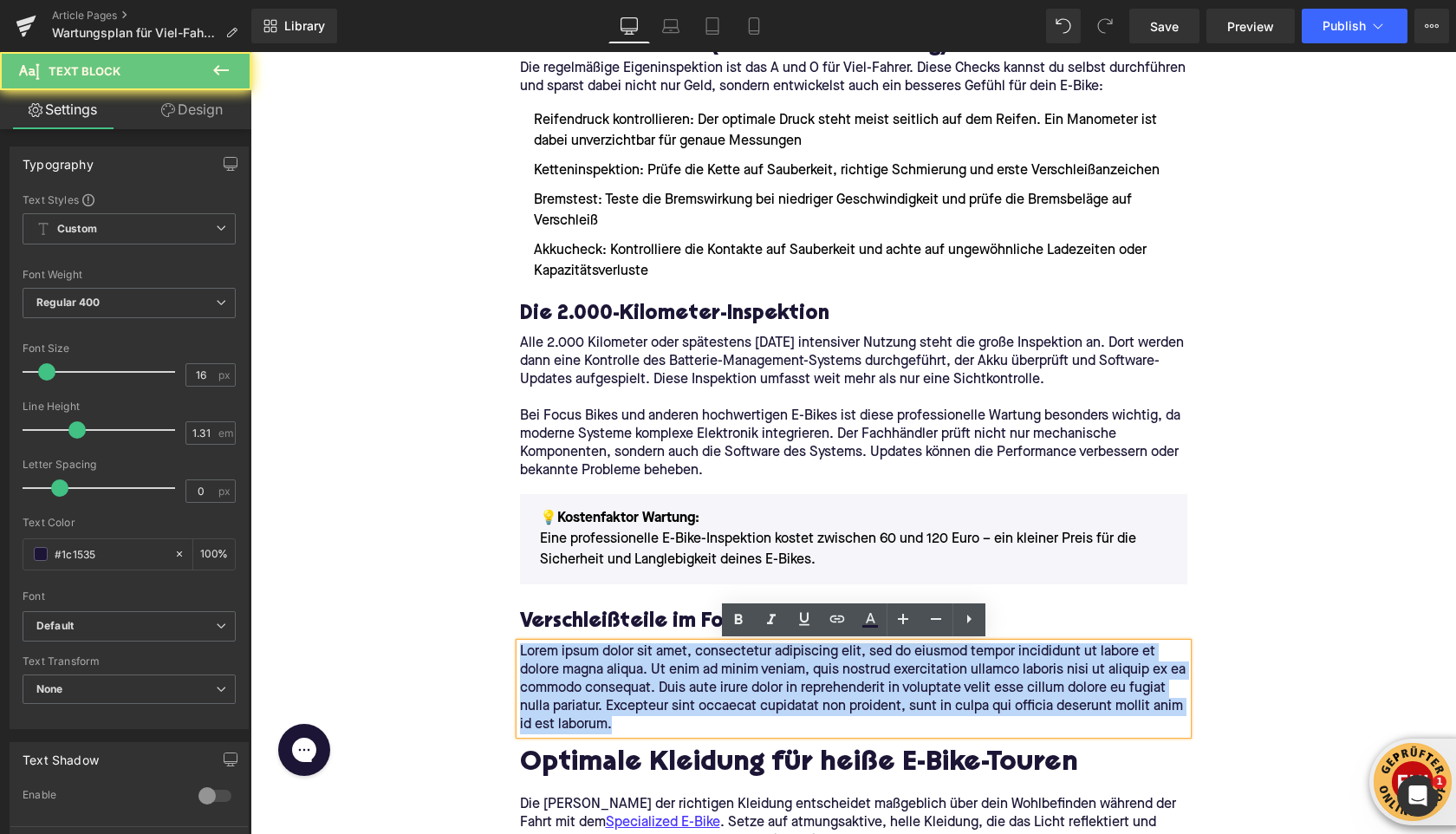
click at [621, 662] on p "Lorem ipsum dolor sit amet, consectetur adipiscing elit, sed do eiusmod tempor …" at bounding box center [853, 689] width 668 height 91
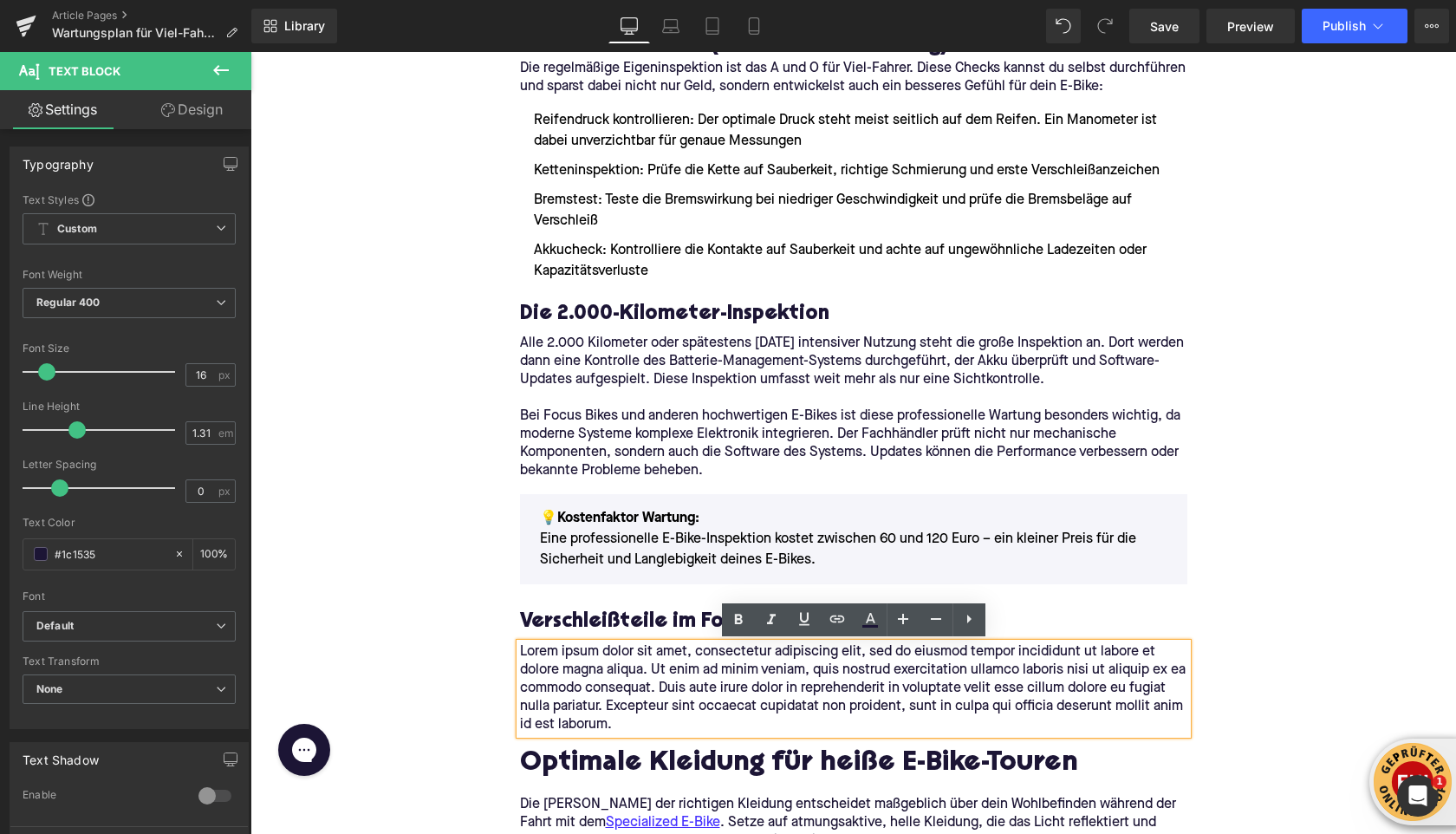
click at [572, 715] on p "Lorem ipsum dolor sit amet, consectetur adipiscing elit, sed do eiusmod tempor …" at bounding box center [853, 689] width 668 height 91
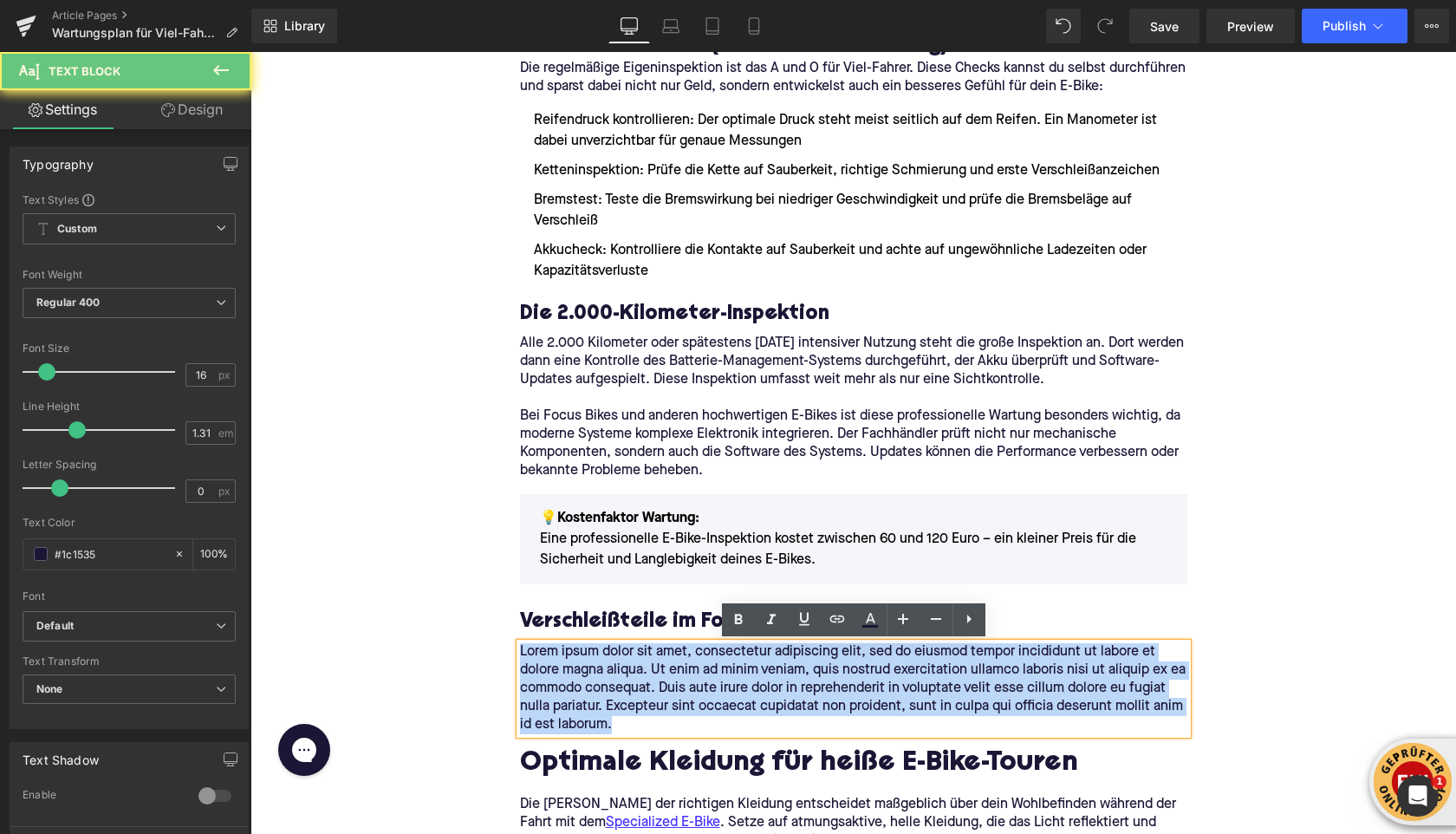
click at [572, 715] on p "Lorem ipsum dolor sit amet, consectetur adipiscing elit, sed do eiusmod tempor …" at bounding box center [853, 689] width 668 height 91
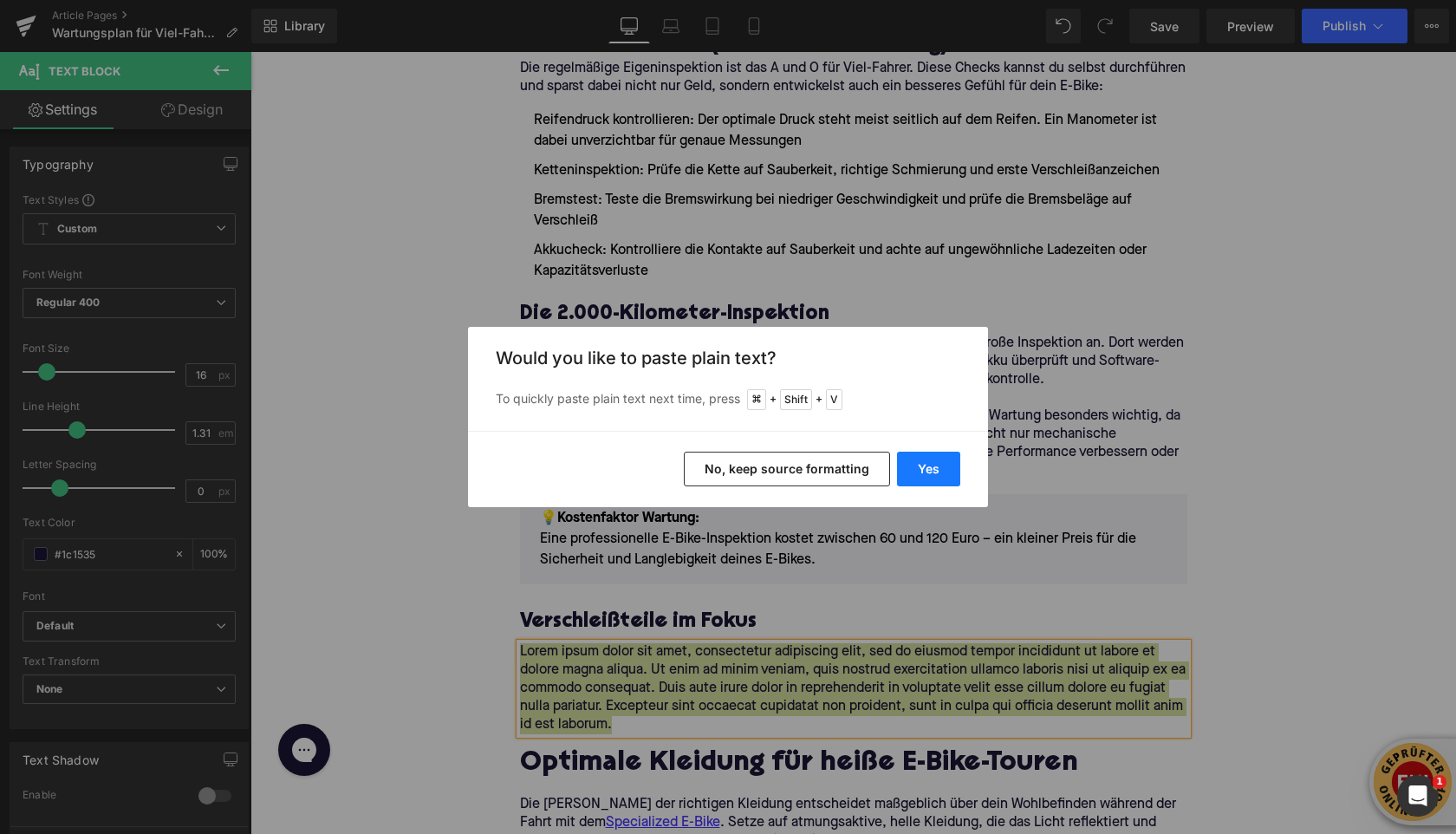
drag, startPoint x: 911, startPoint y: 475, endPoint x: 661, endPoint y: 423, distance: 255.4
click at [911, 475] on button "Yes" at bounding box center [928, 469] width 63 height 35
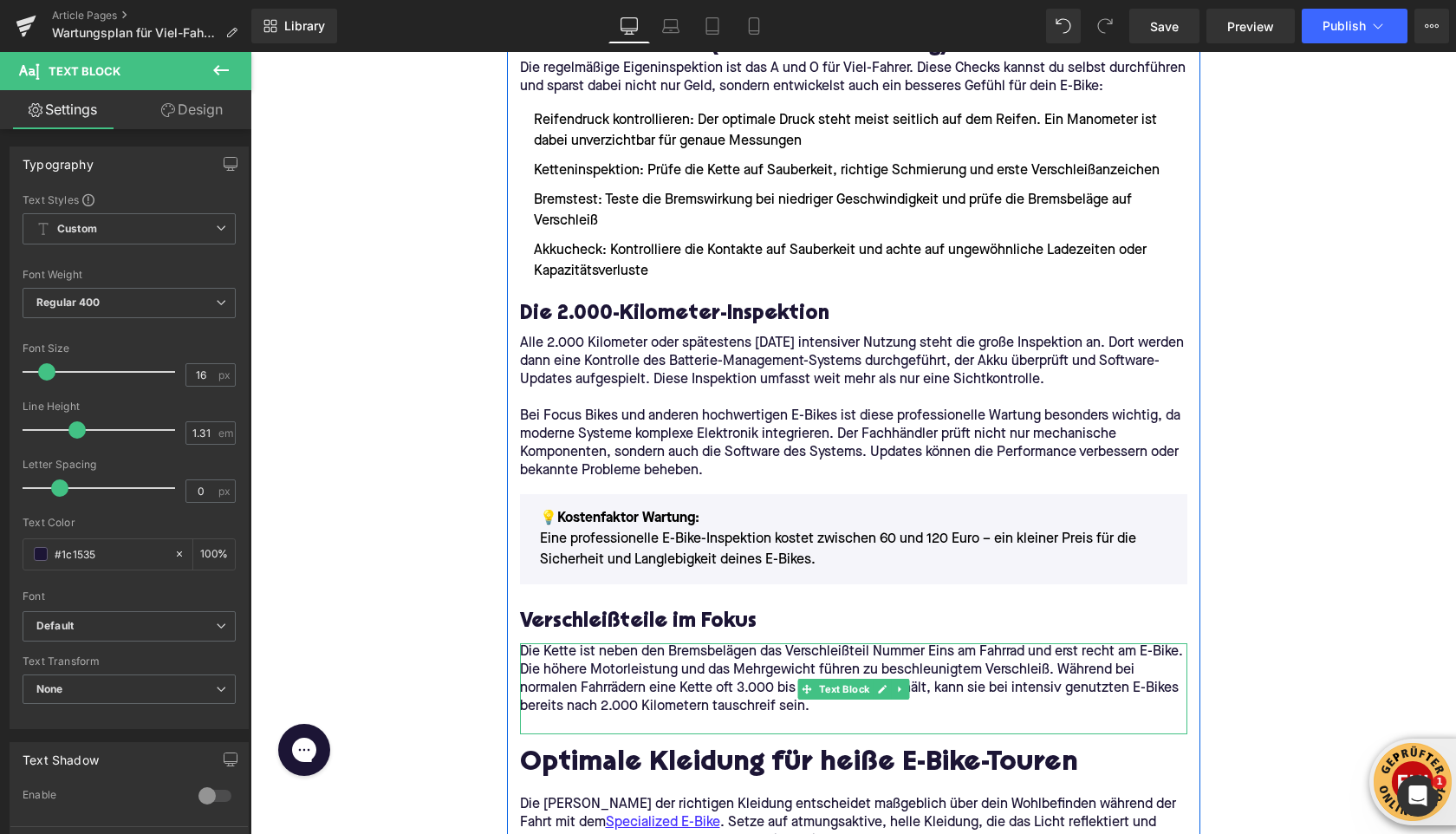
click at [654, 727] on p at bounding box center [853, 725] width 668 height 18
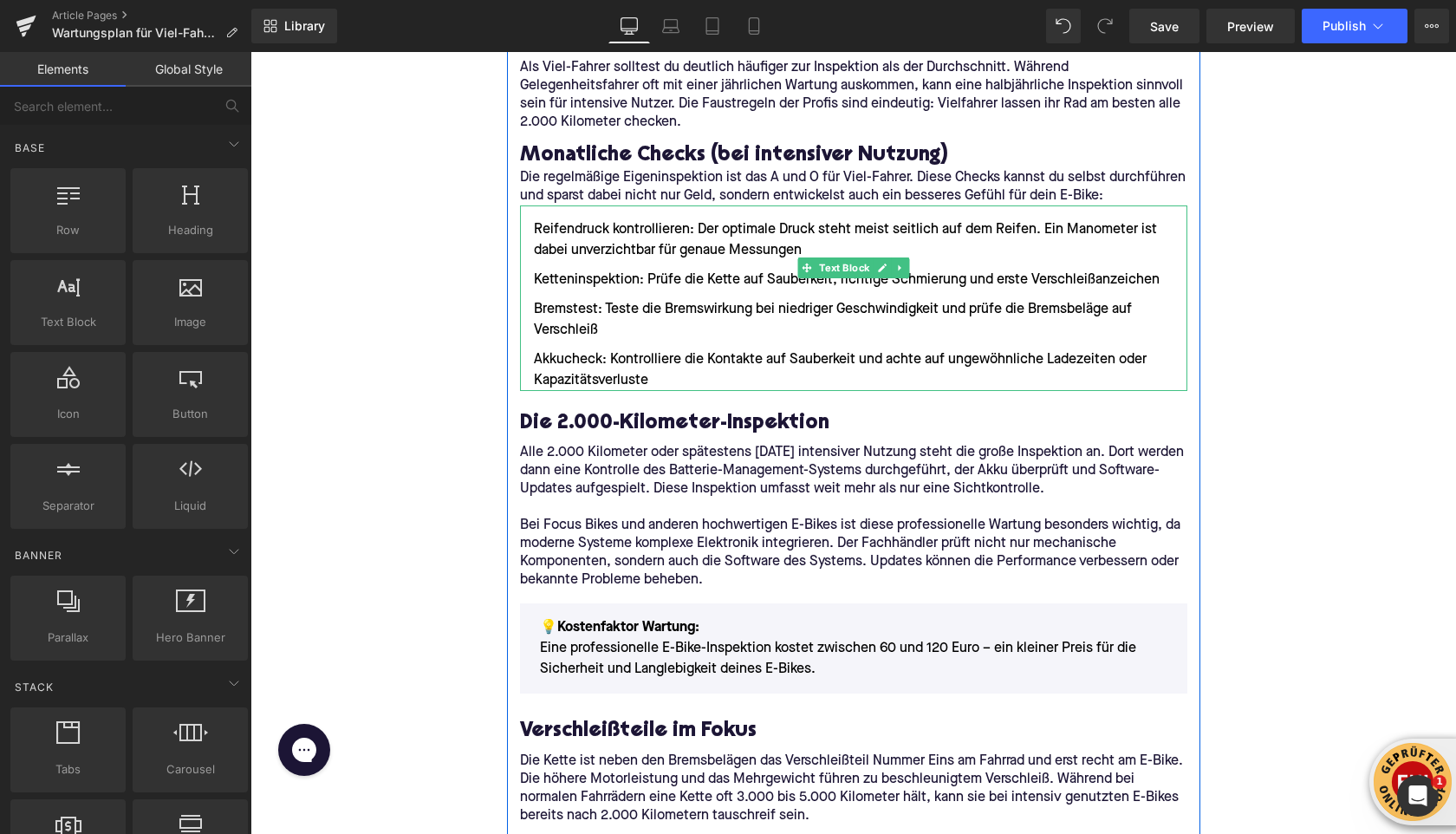
scroll to position [1513, 0]
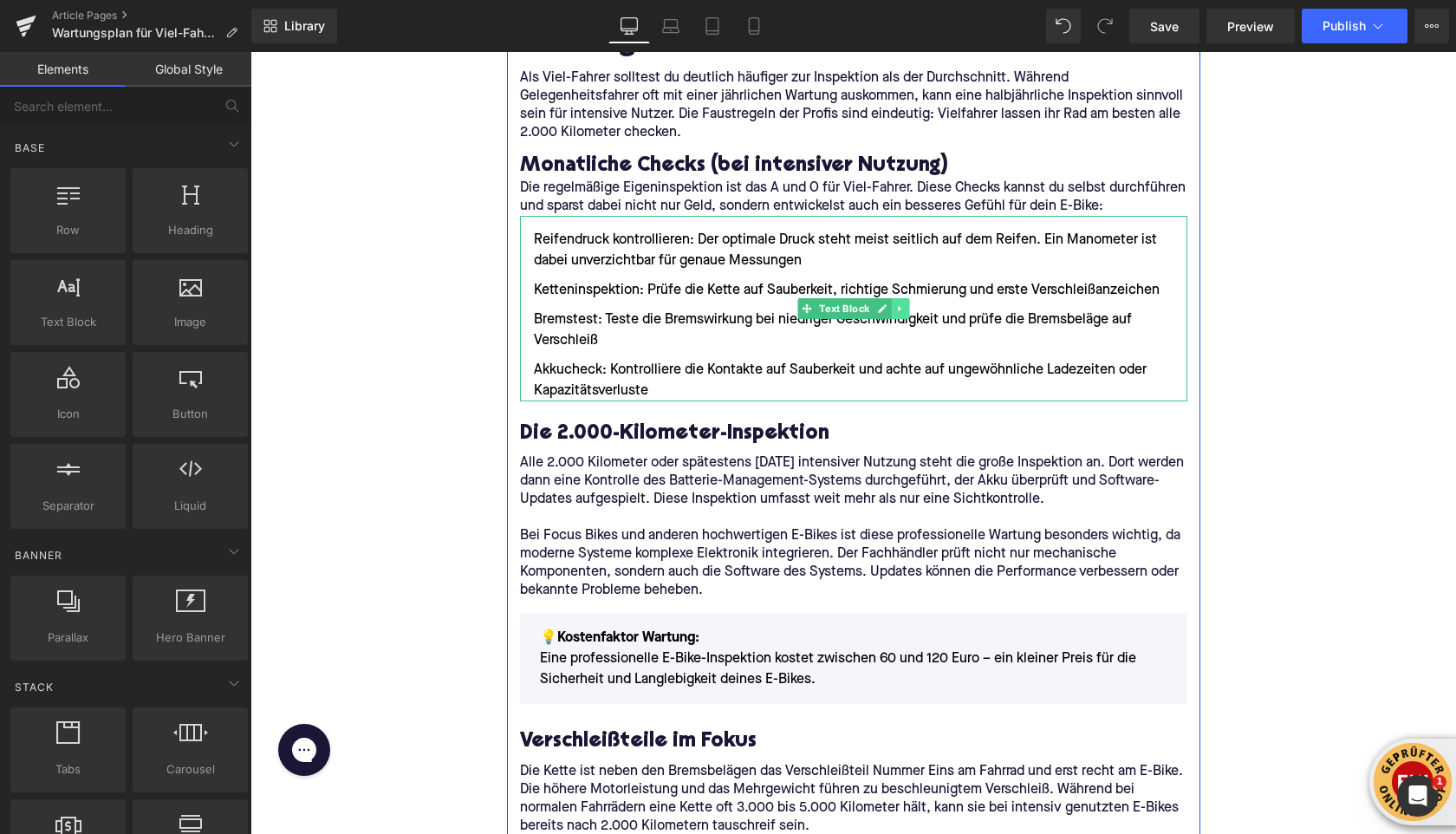
click at [902, 308] on icon at bounding box center [900, 308] width 10 height 11
click at [889, 309] on icon at bounding box center [891, 308] width 10 height 10
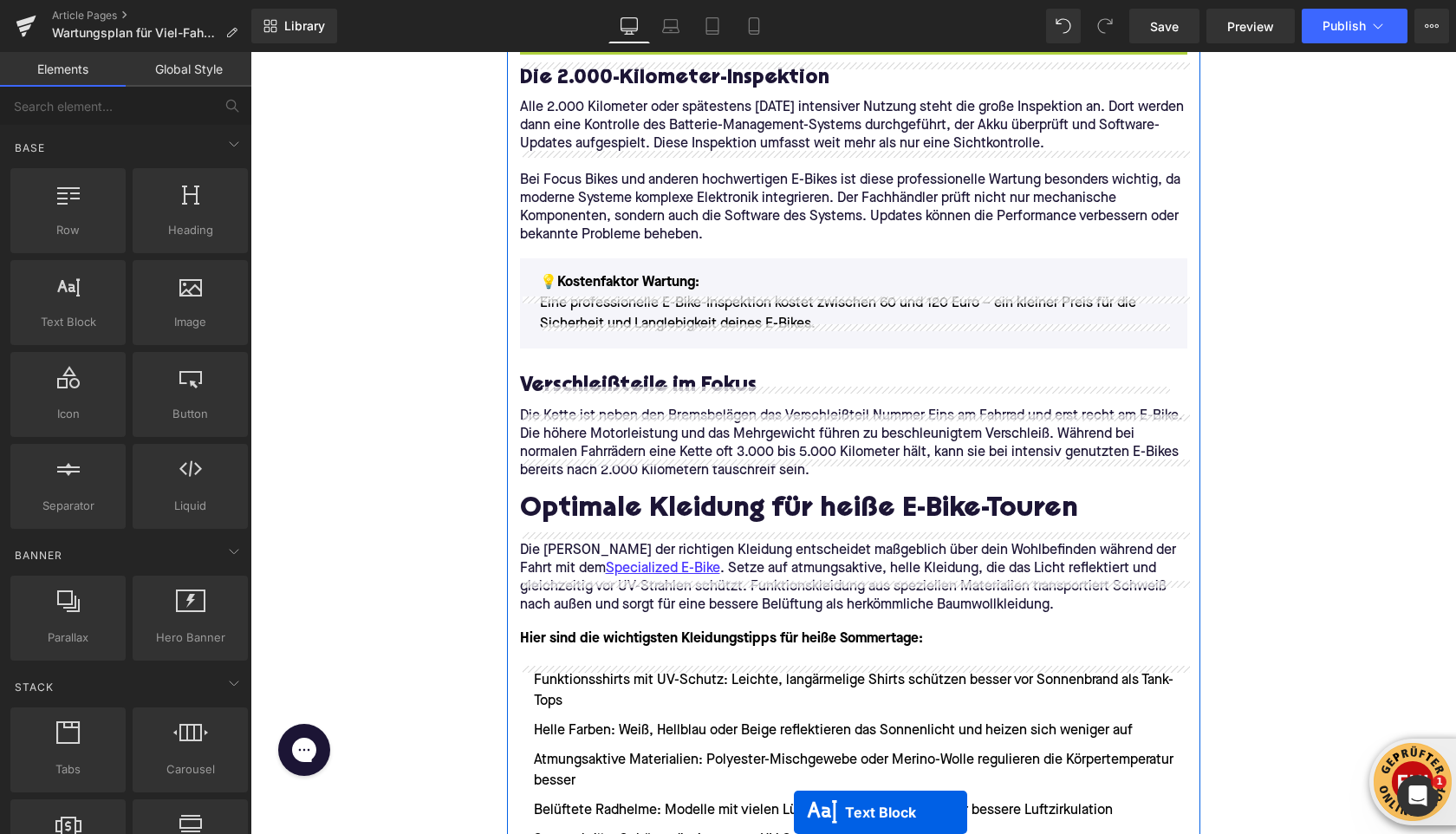
scroll to position [1947, 0]
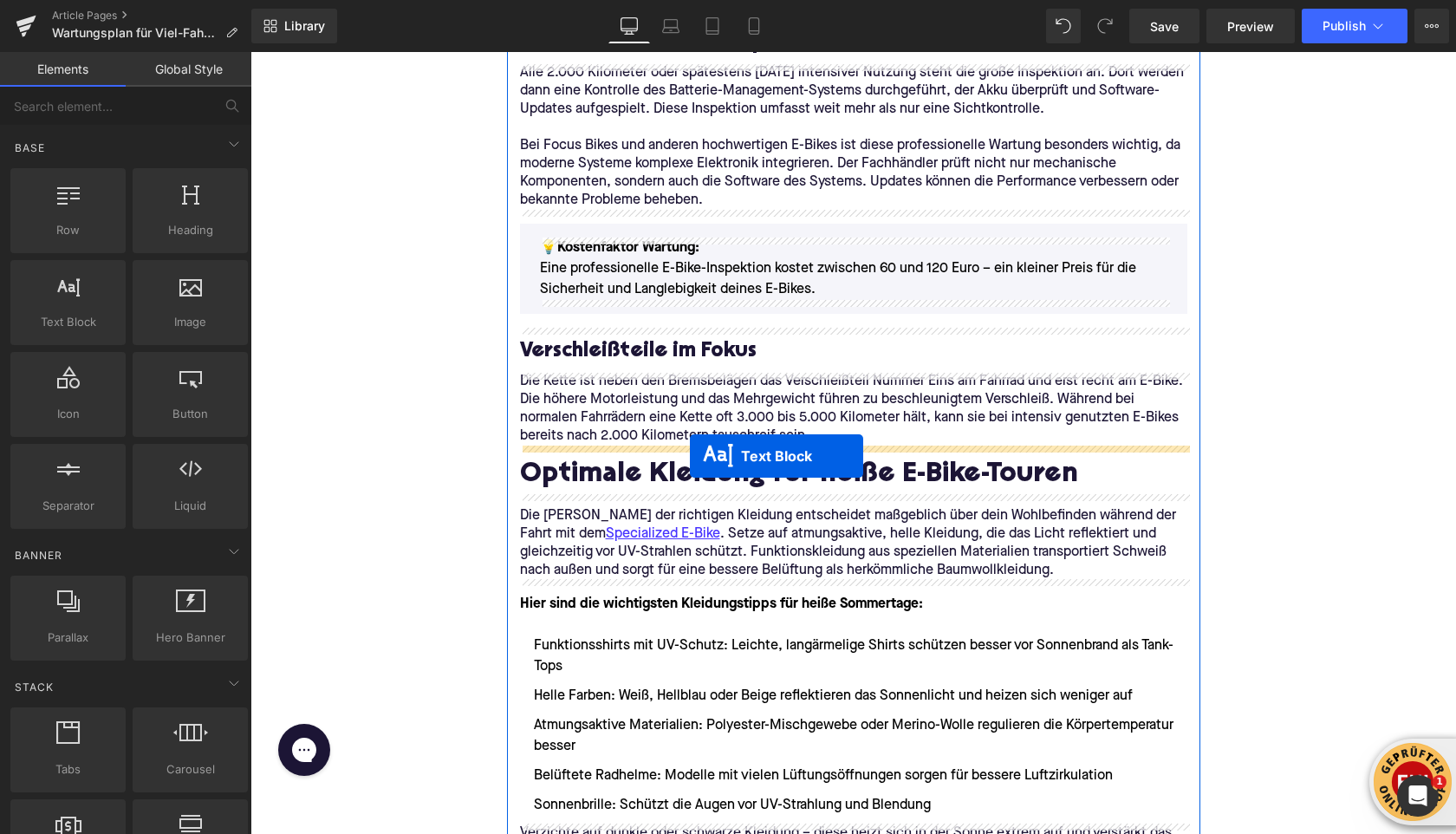
drag, startPoint x: 808, startPoint y: 504, endPoint x: 690, endPoint y: 456, distance: 127.4
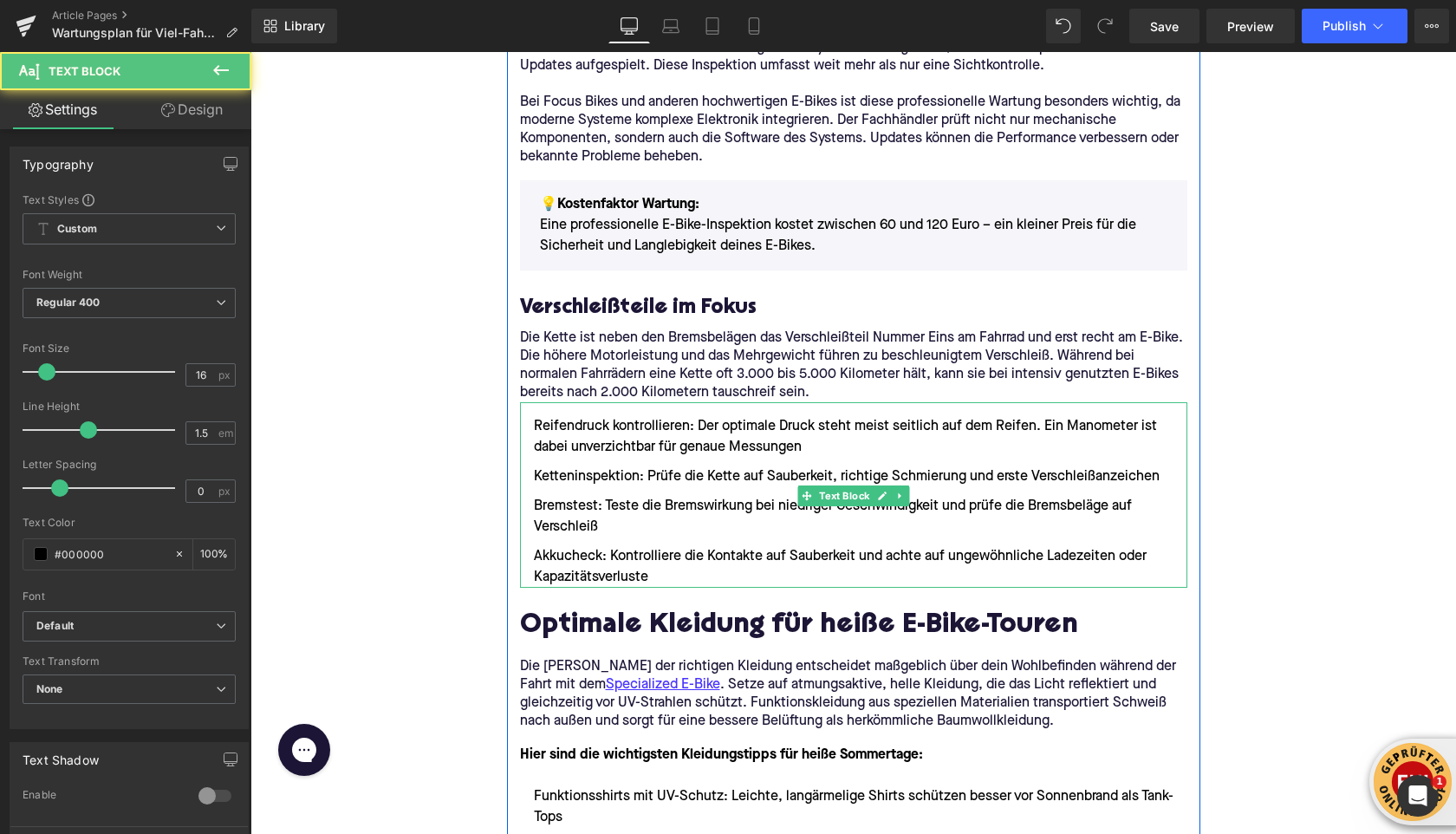
scroll to position [1903, 0]
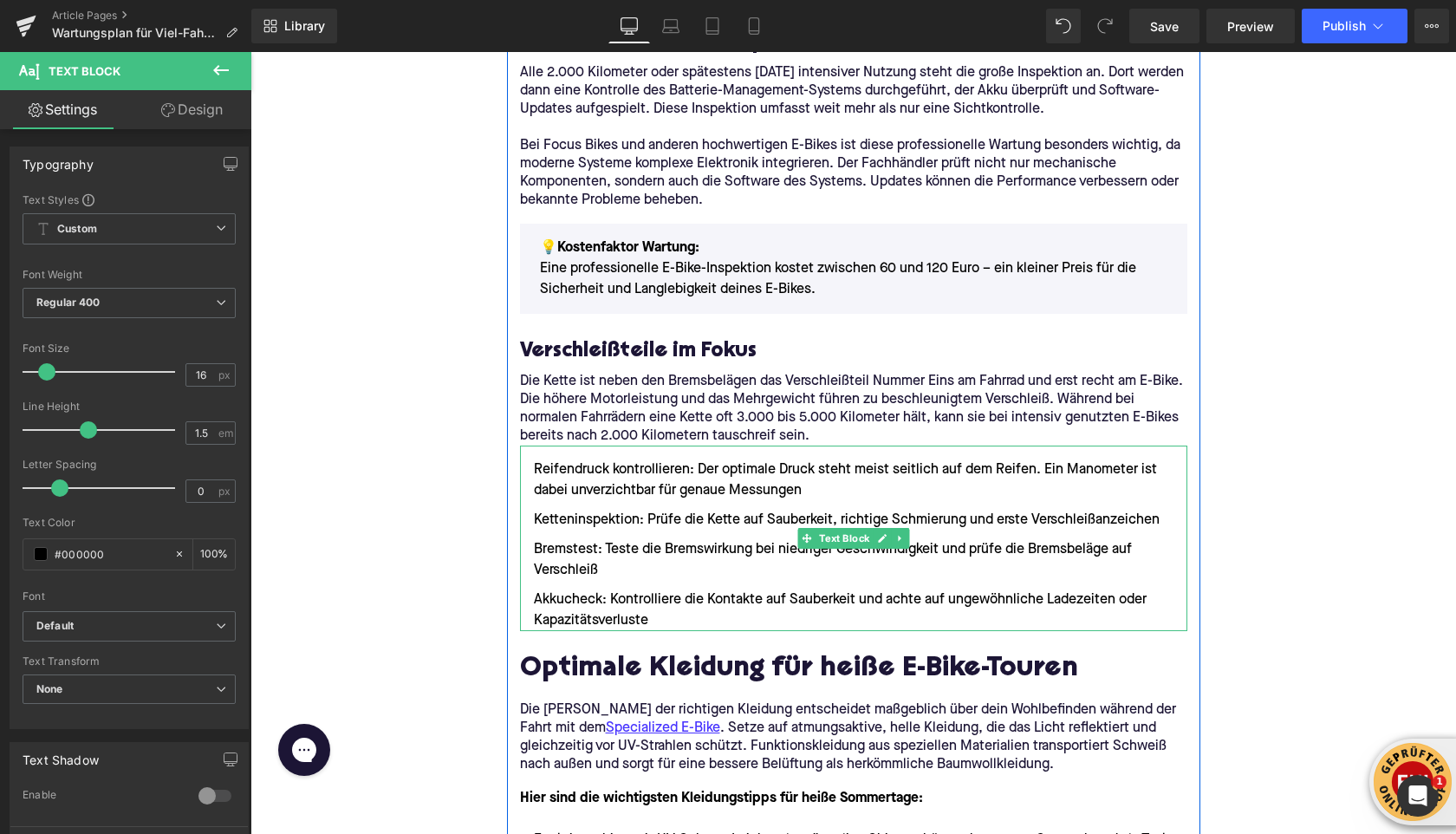
click at [622, 533] on ul "Reifendruck kontrollieren: Der optimale Druck steht meist seitlich auf dem Reif…" at bounding box center [853, 545] width 668 height 172
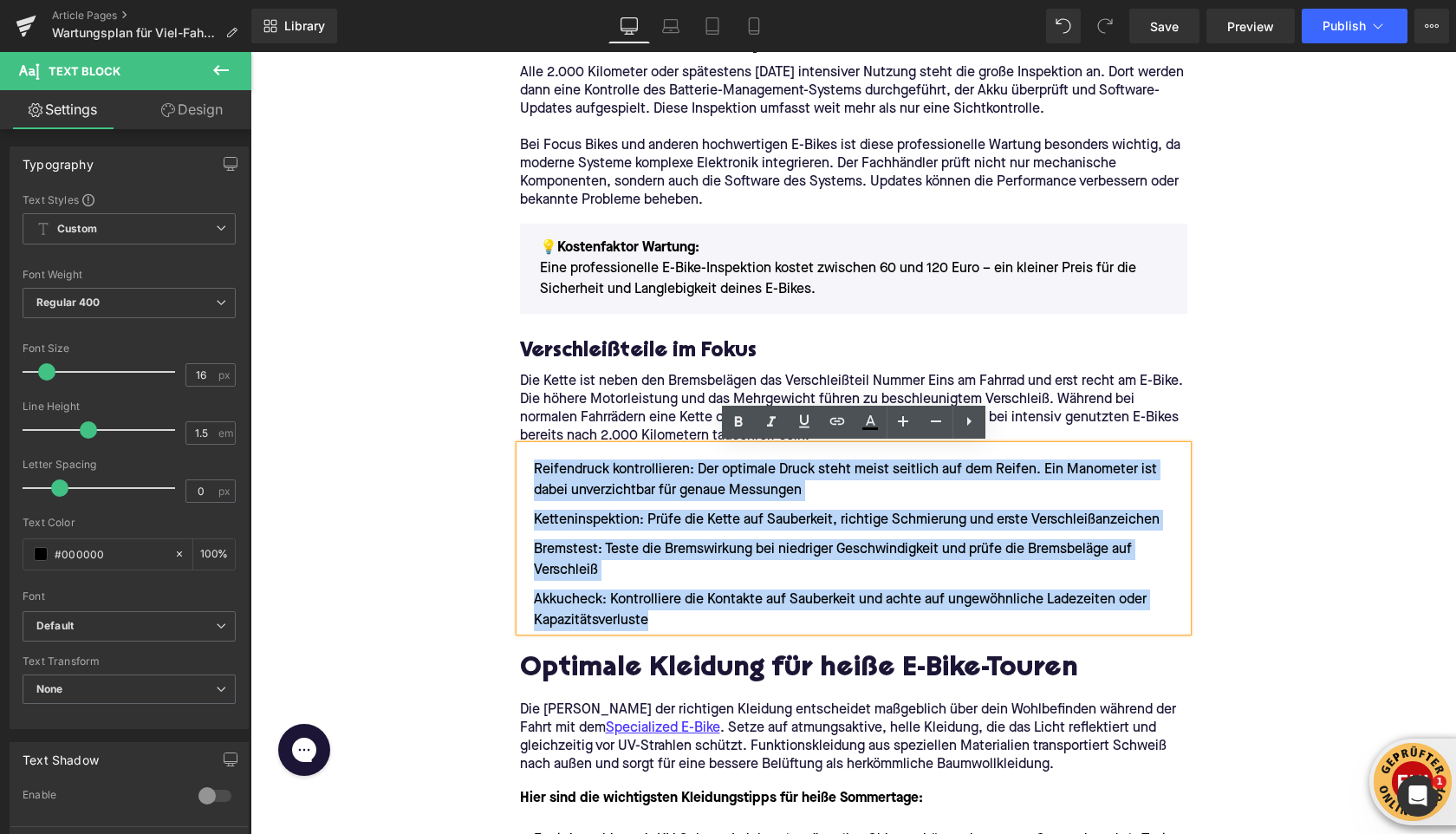
drag, startPoint x: 658, startPoint y: 619, endPoint x: 531, endPoint y: 465, distance: 199.6
click at [531, 465] on ul "Reifendruck kontrollieren: Der optimale Druck steht meist seitlich auf dem Reif…" at bounding box center [853, 545] width 668 height 172
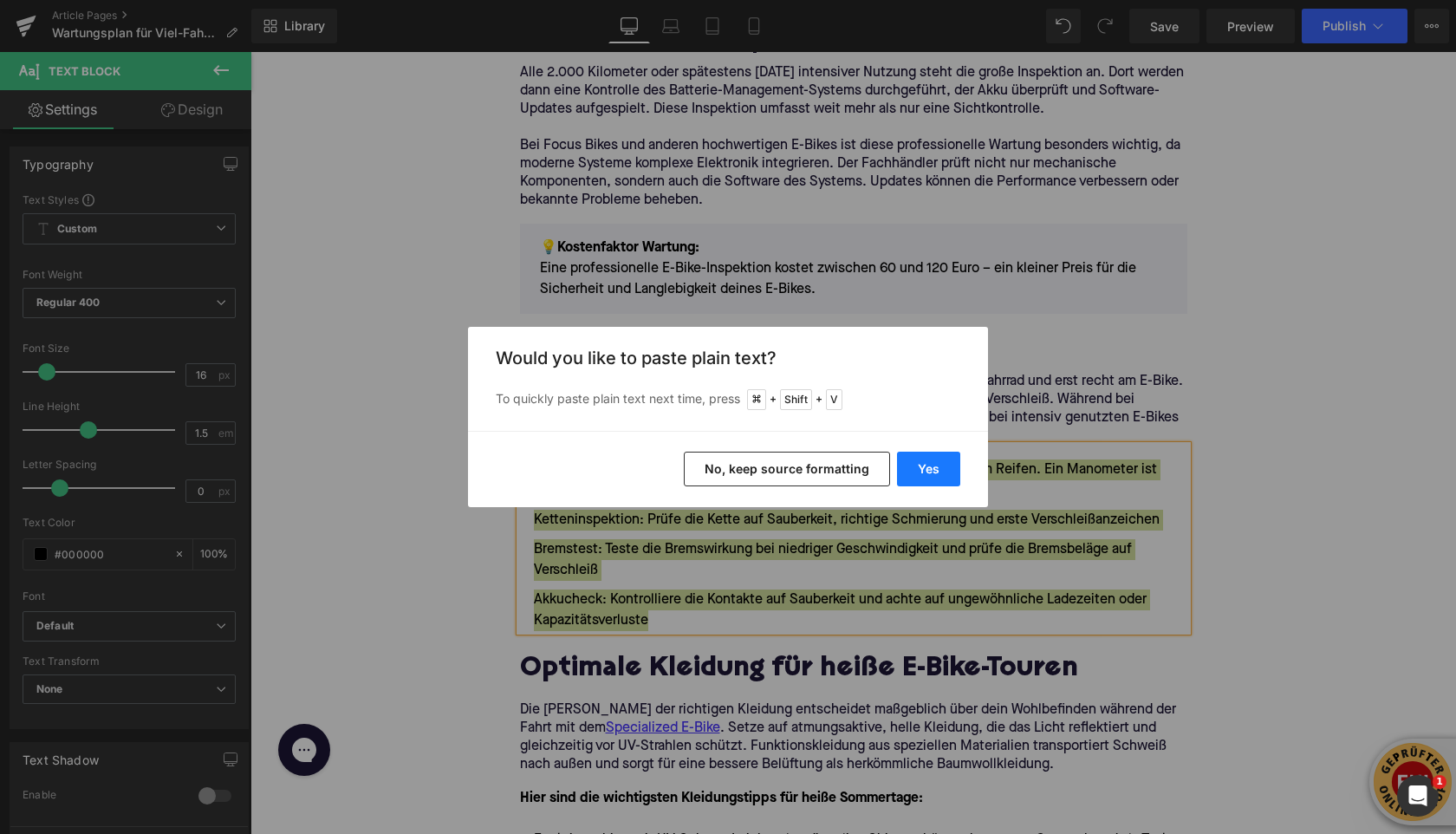
drag, startPoint x: 938, startPoint y: 475, endPoint x: 687, endPoint y: 423, distance: 256.3
click at [938, 475] on button "Yes" at bounding box center [928, 469] width 63 height 35
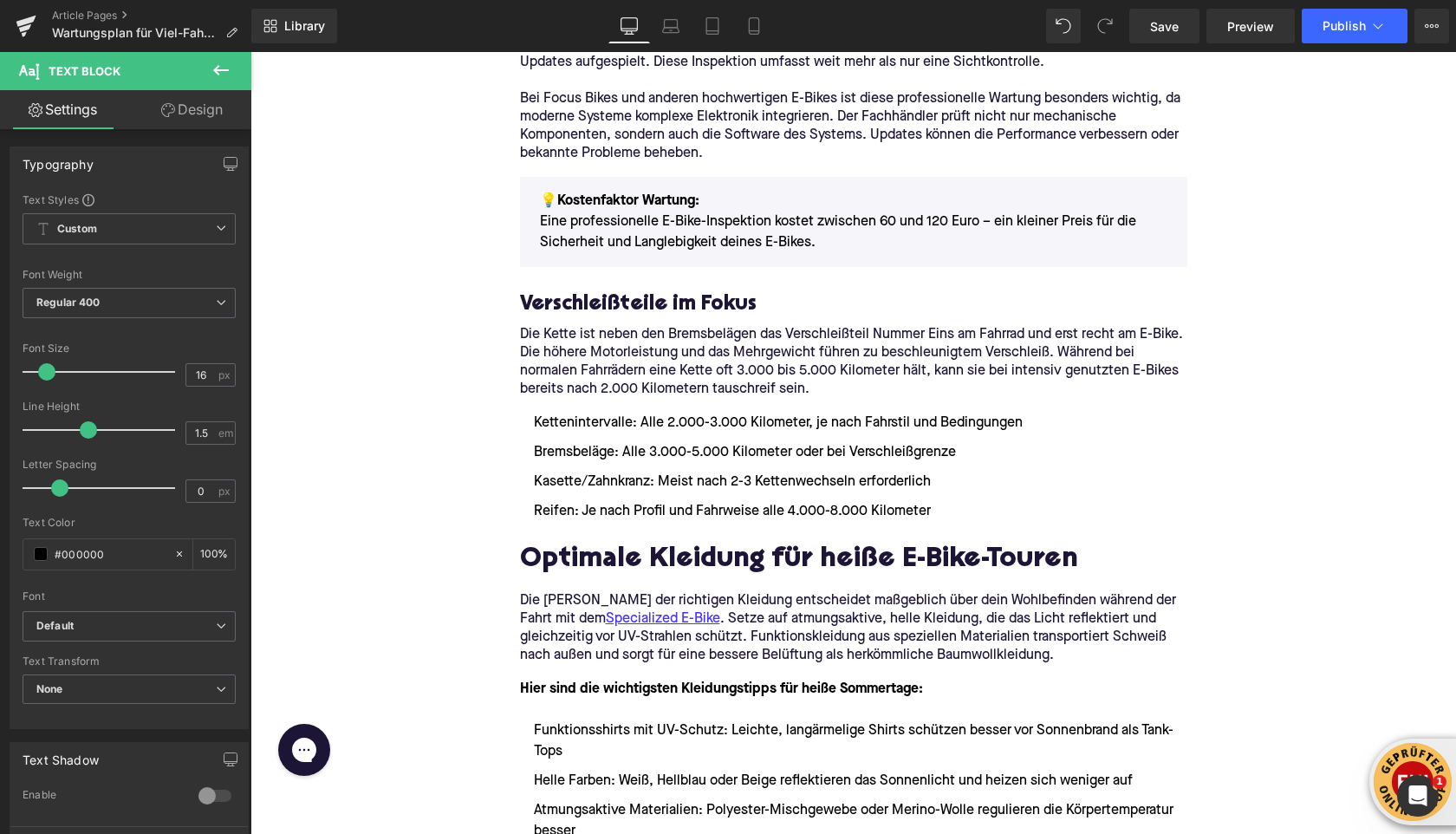
scroll to position [1963, 0]
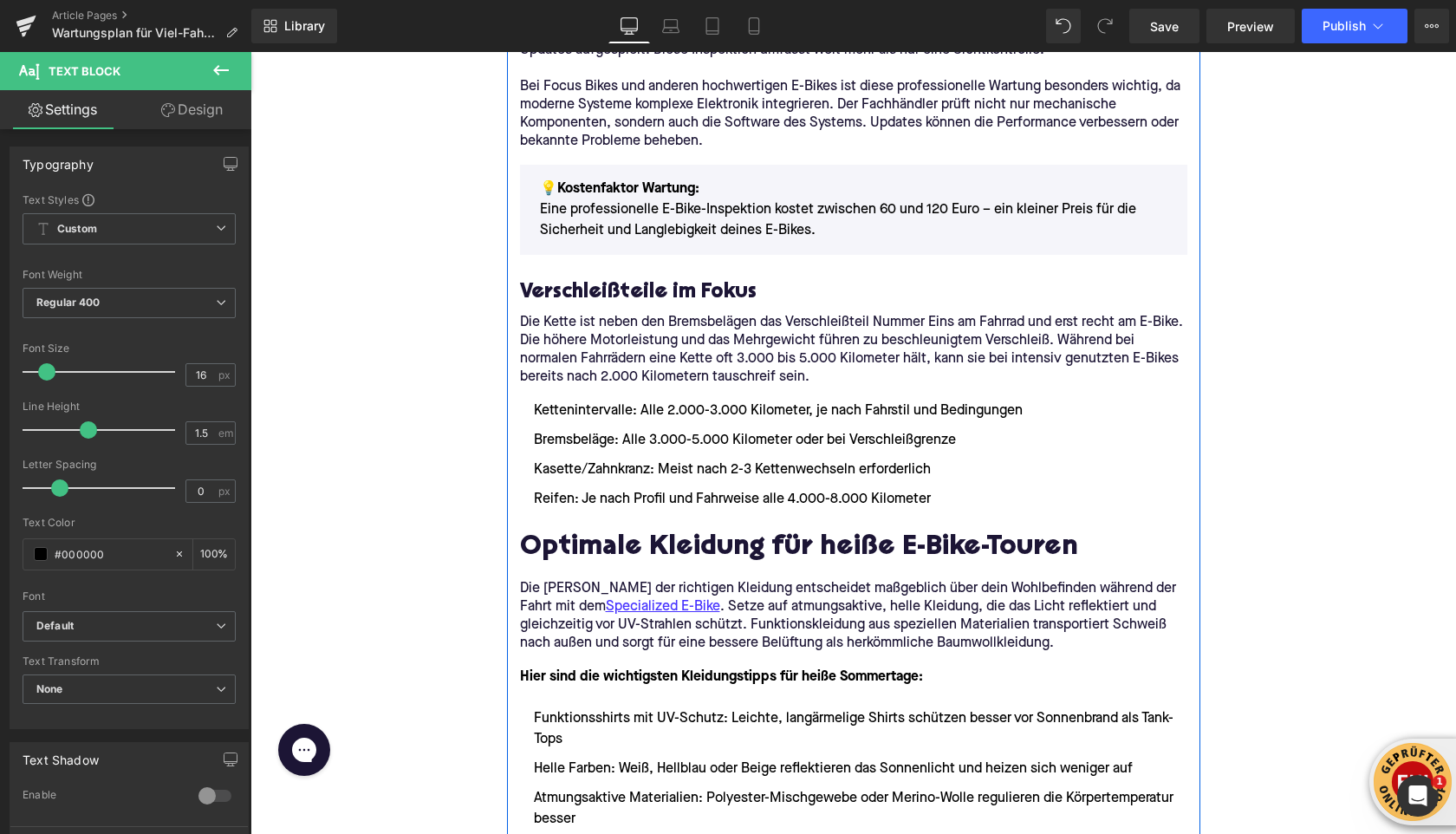
click at [552, 542] on h2 "Optimale Kleidung für heiße E-Bike-Touren" at bounding box center [853, 548] width 668 height 31
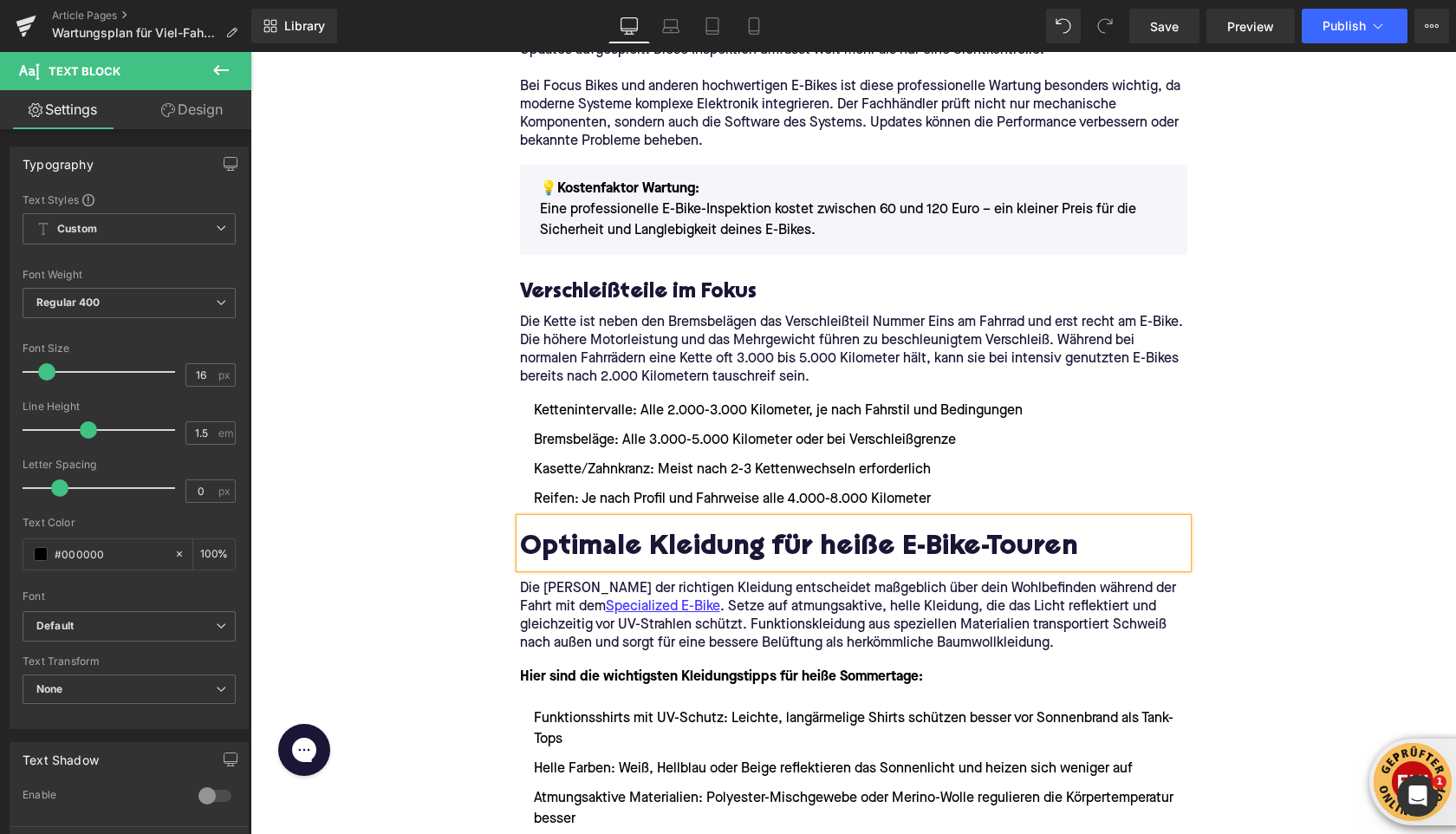
click at [552, 542] on h2 "Optimale Kleidung für heiße E-Bike-Touren" at bounding box center [853, 548] width 668 height 31
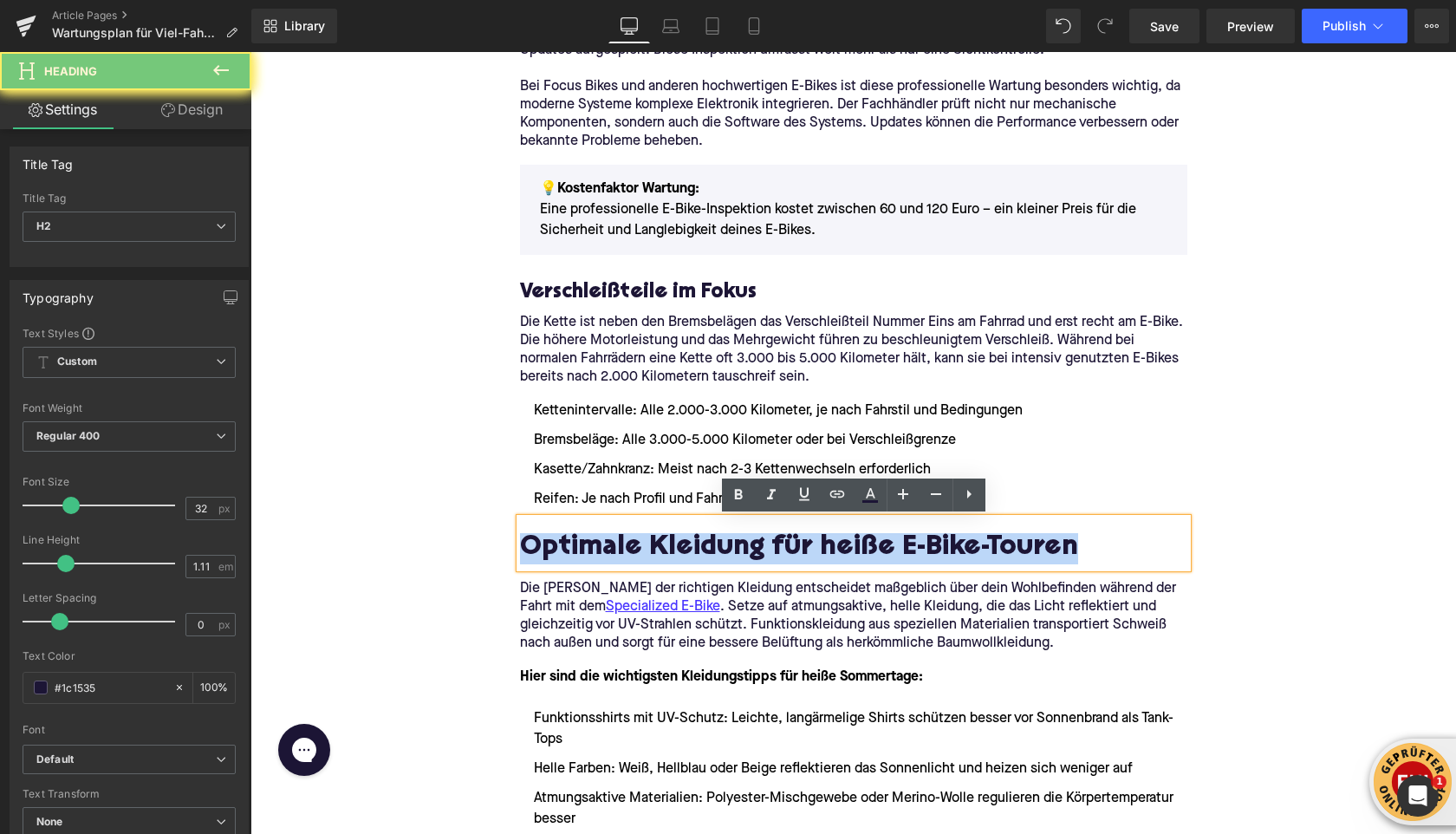
paste div
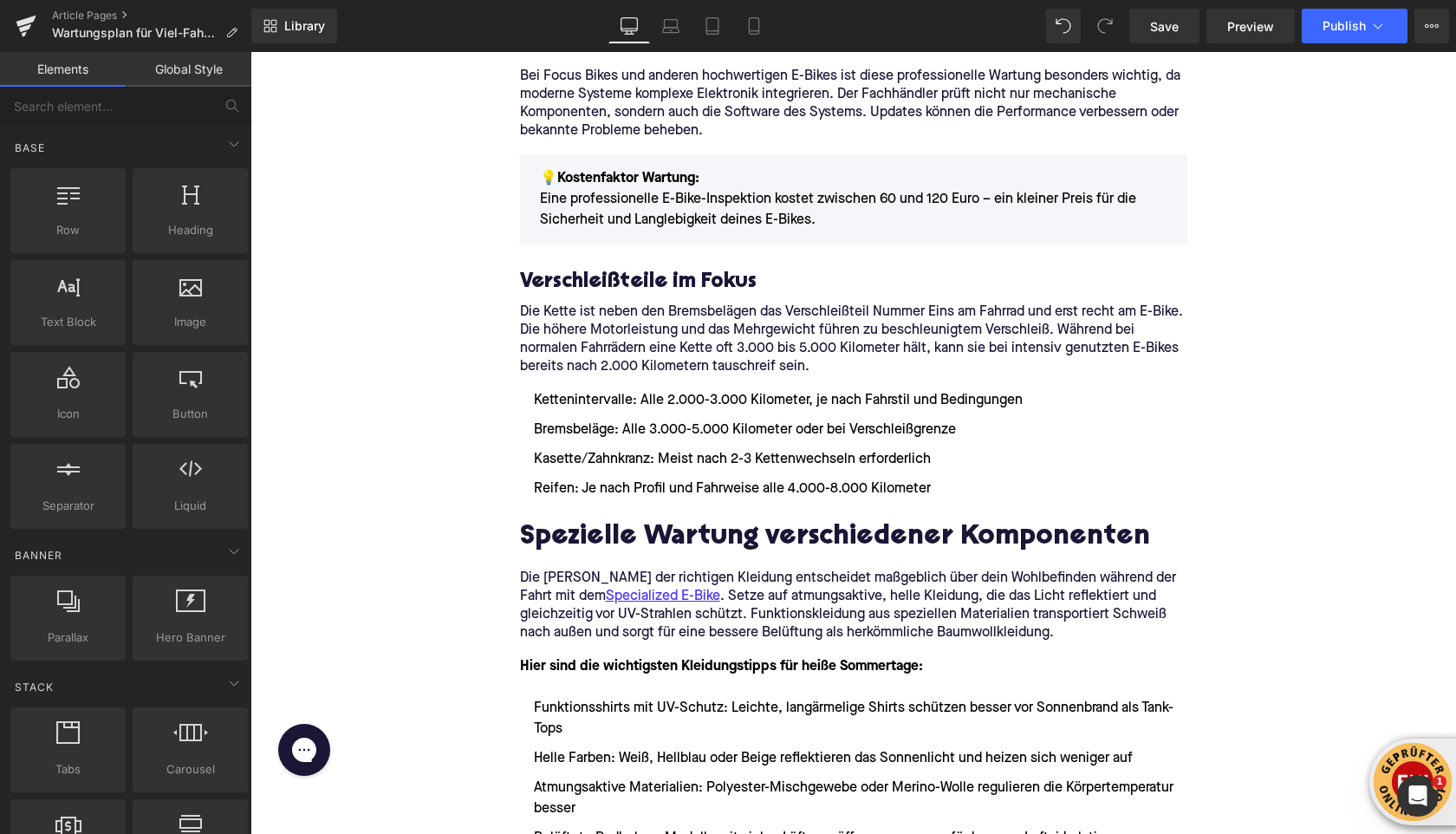
scroll to position [1982, 0]
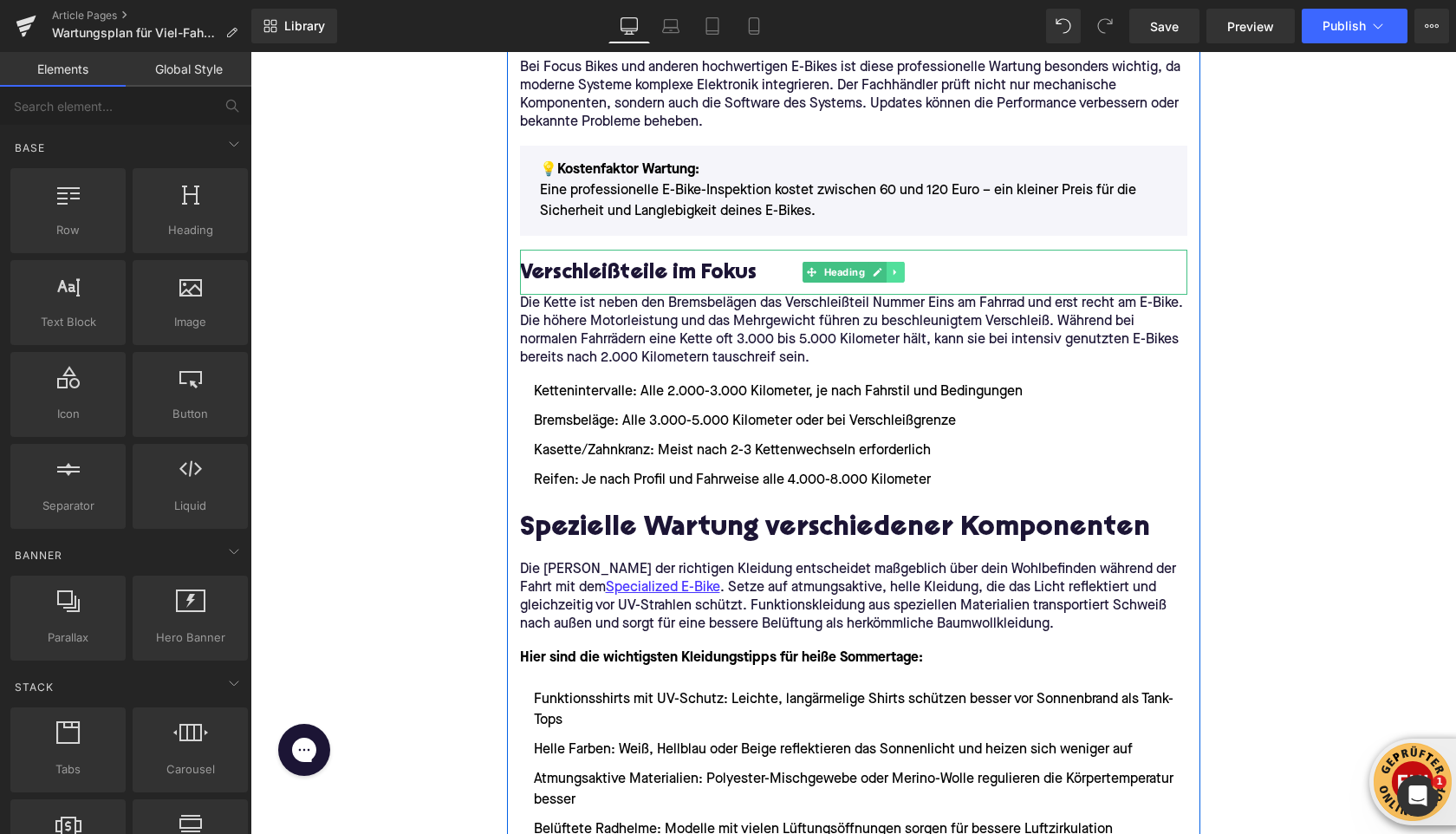
click at [901, 268] on link at bounding box center [895, 271] width 18 height 20
click at [892, 272] on link at bounding box center [886, 271] width 18 height 20
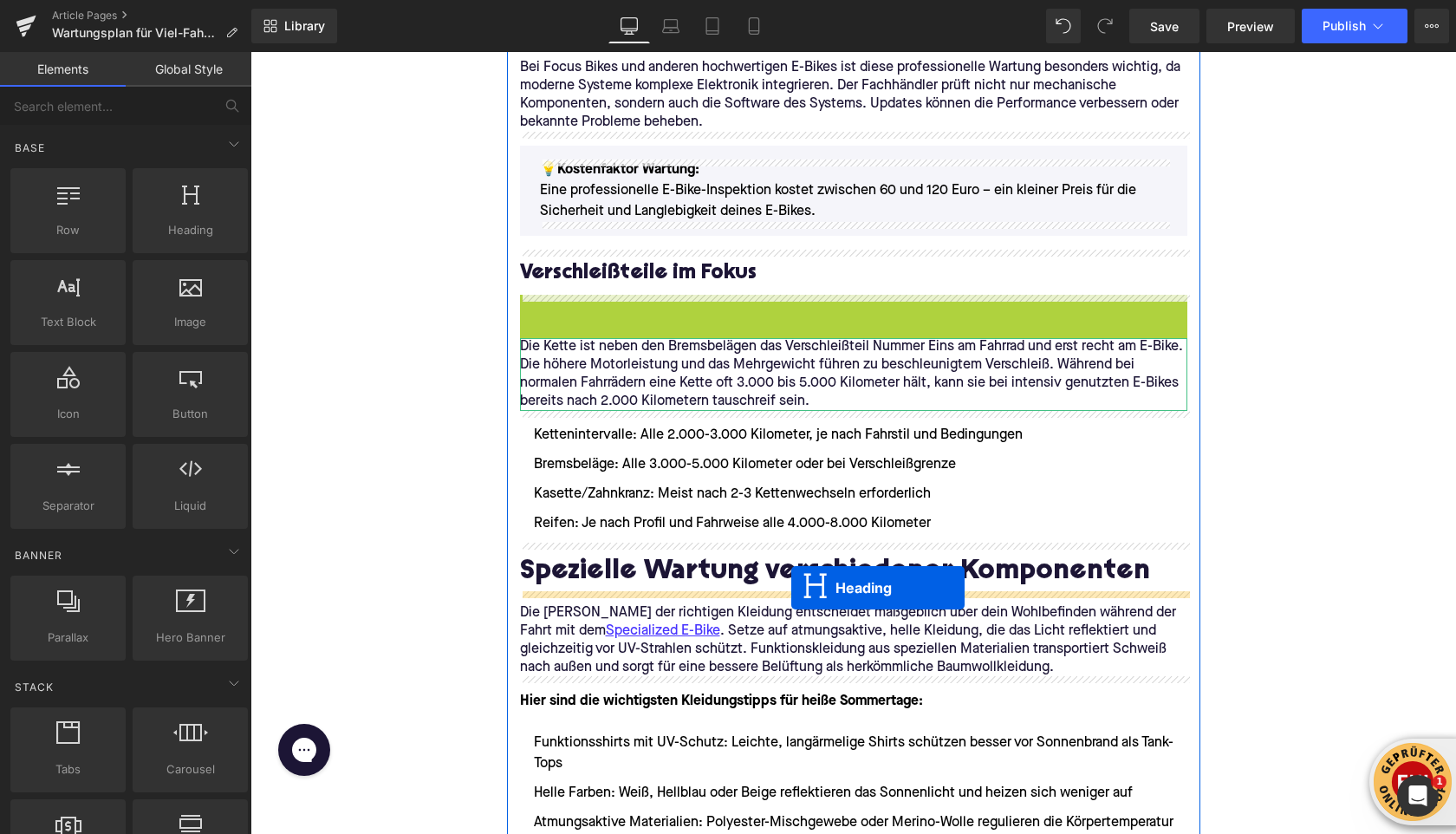
drag, startPoint x: 815, startPoint y: 313, endPoint x: 791, endPoint y: 588, distance: 276.0
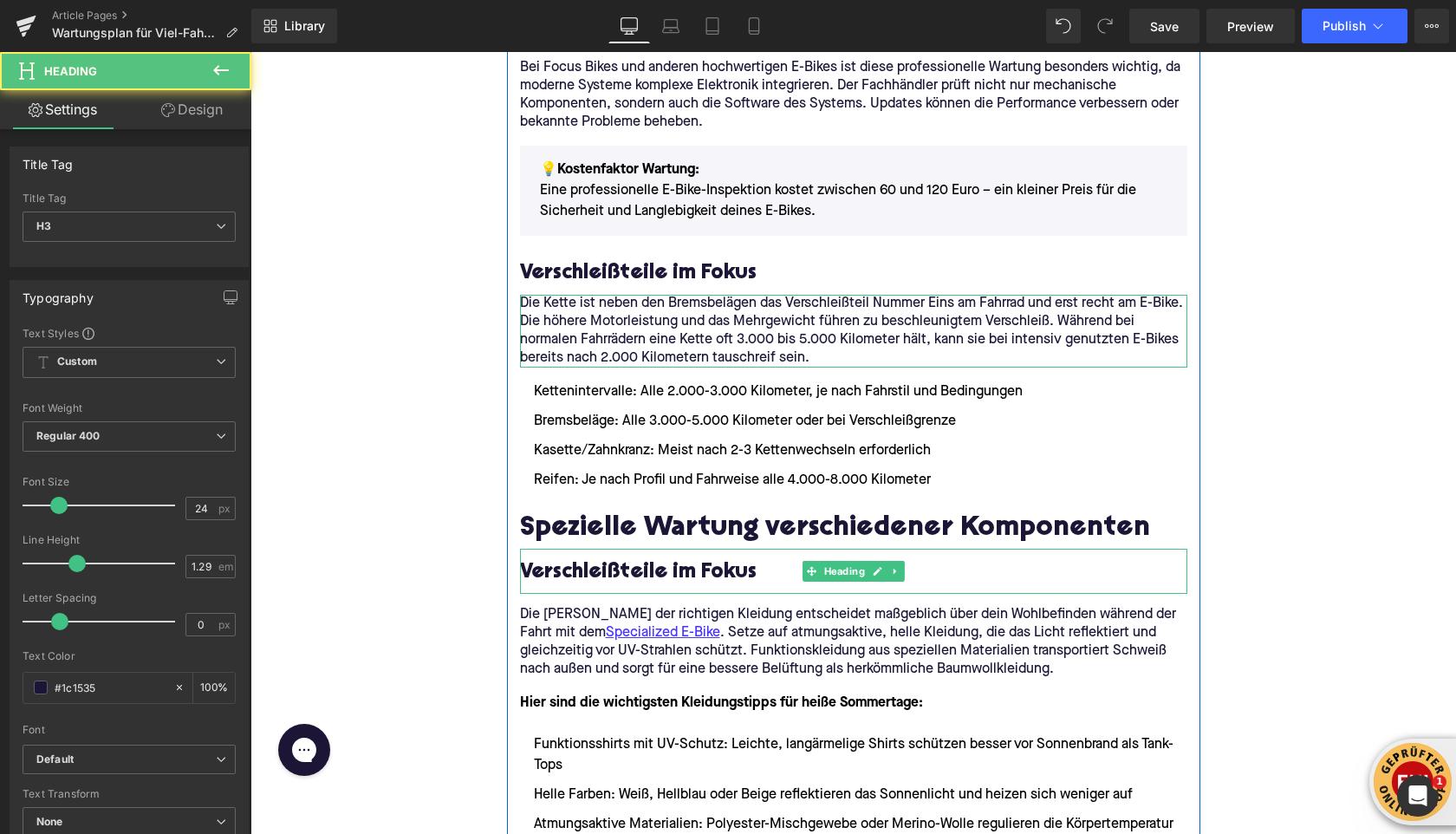
click at [595, 566] on h3 "Verschleißteile im Fokus" at bounding box center [853, 573] width 668 height 27
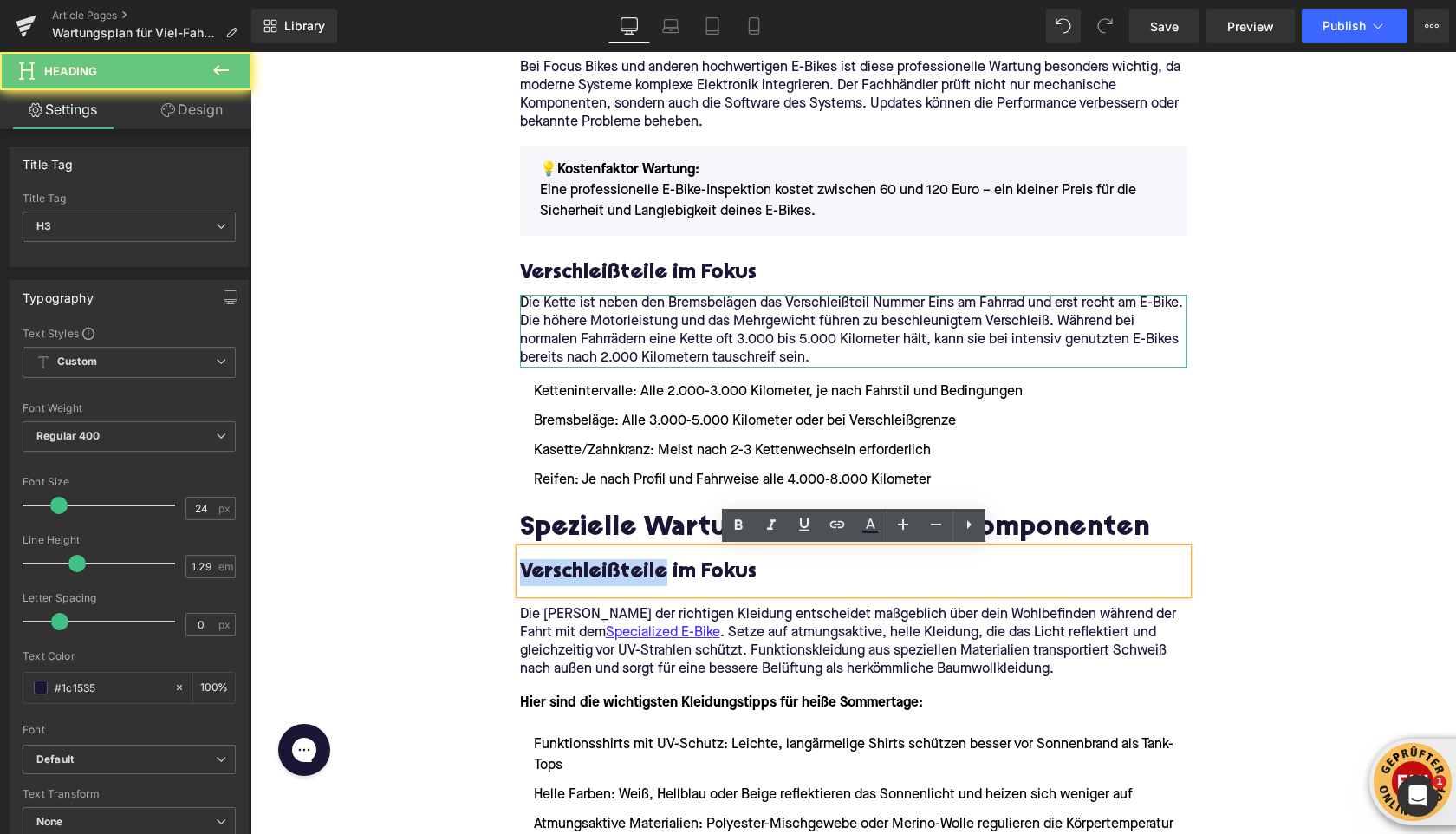
click at [595, 567] on h3 "Verschleißteile im Fokus" at bounding box center [853, 573] width 668 height 27
paste div
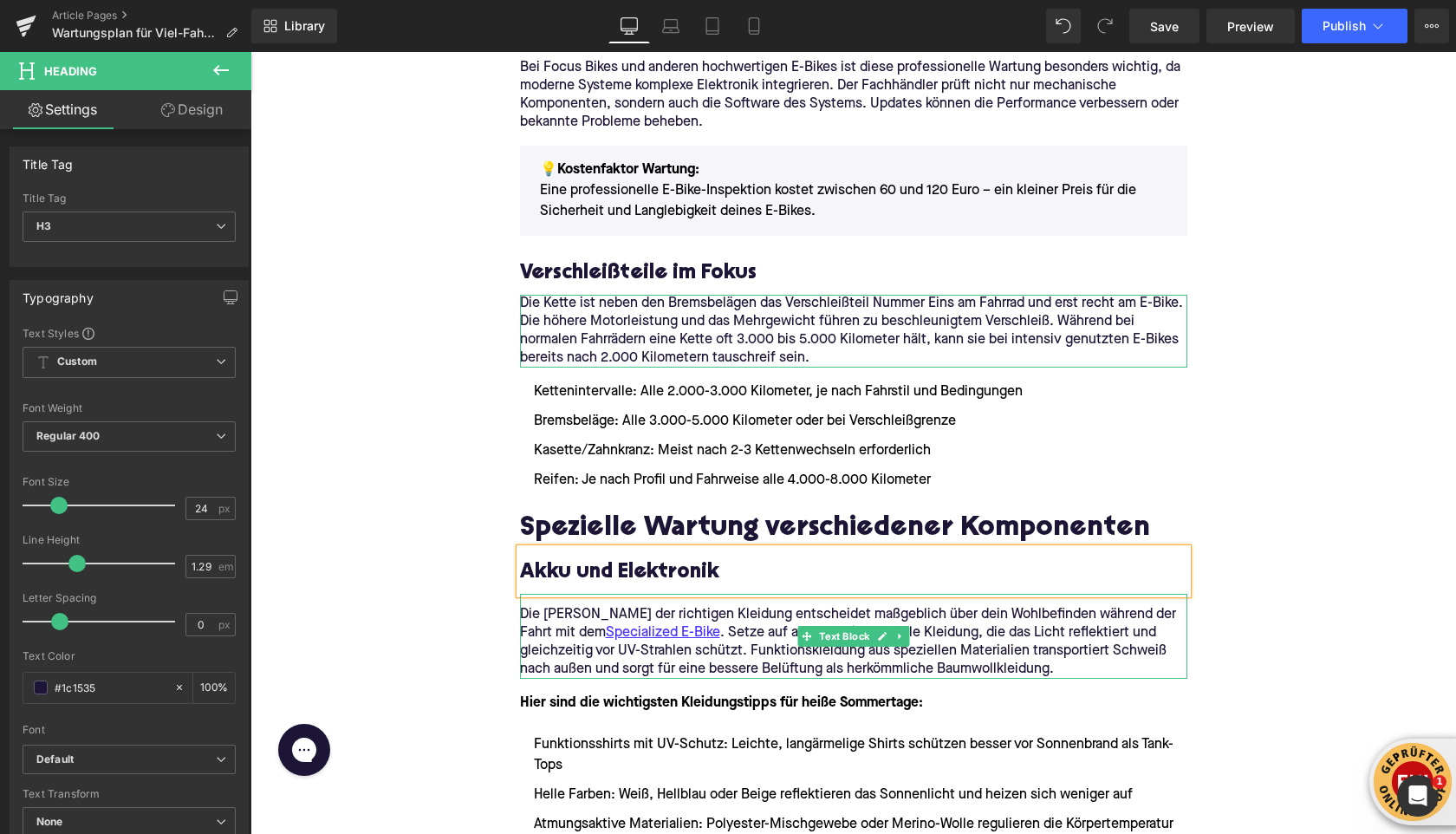
click at [533, 638] on p "Die [PERSON_NAME] der richtigen Kleidung entscheidet maßgeblich über dein Wohlb…" at bounding box center [853, 642] width 668 height 73
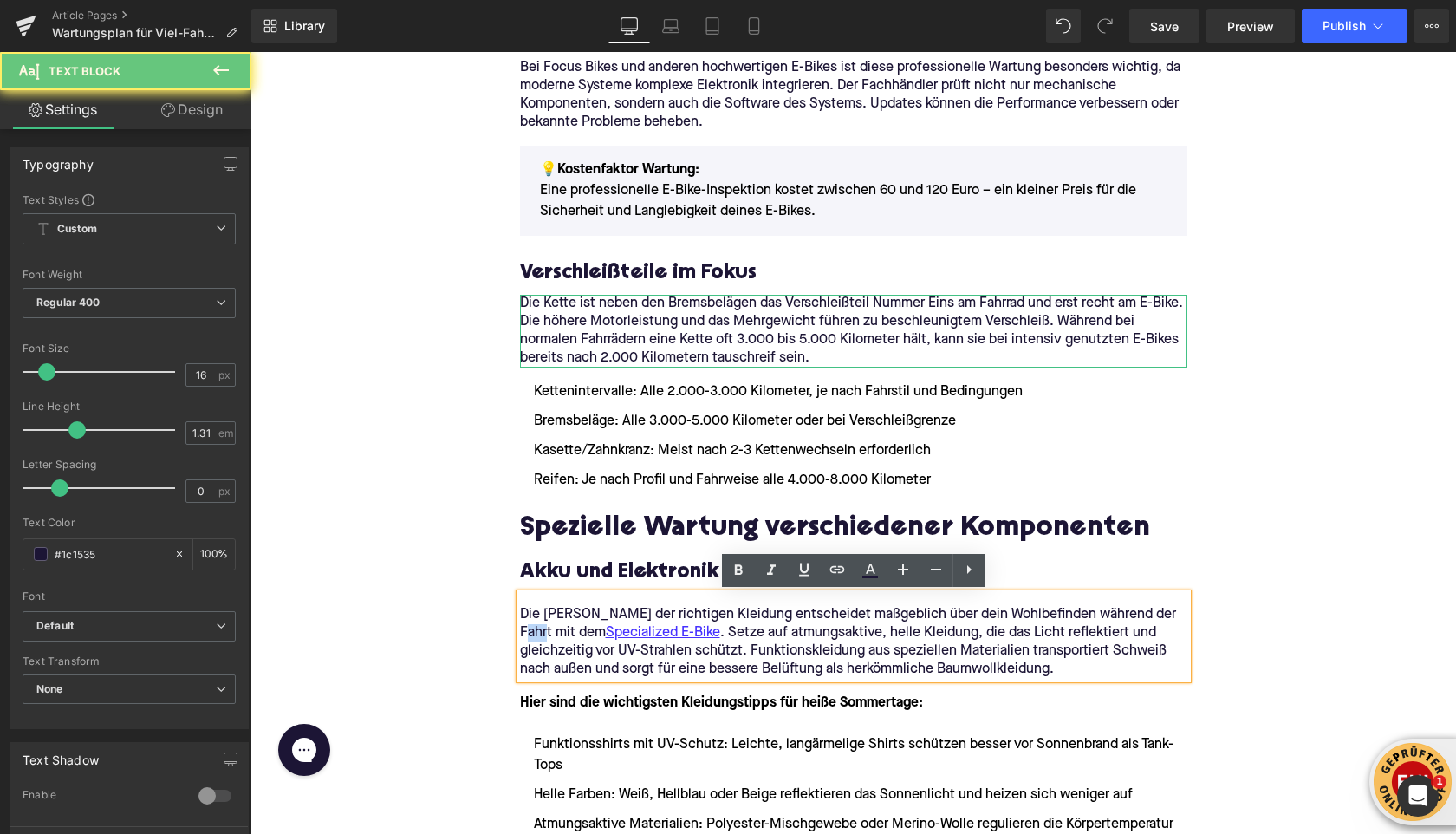
click at [533, 638] on p "Die [PERSON_NAME] der richtigen Kleidung entscheidet maßgeblich über dein Wohlb…" at bounding box center [853, 642] width 668 height 73
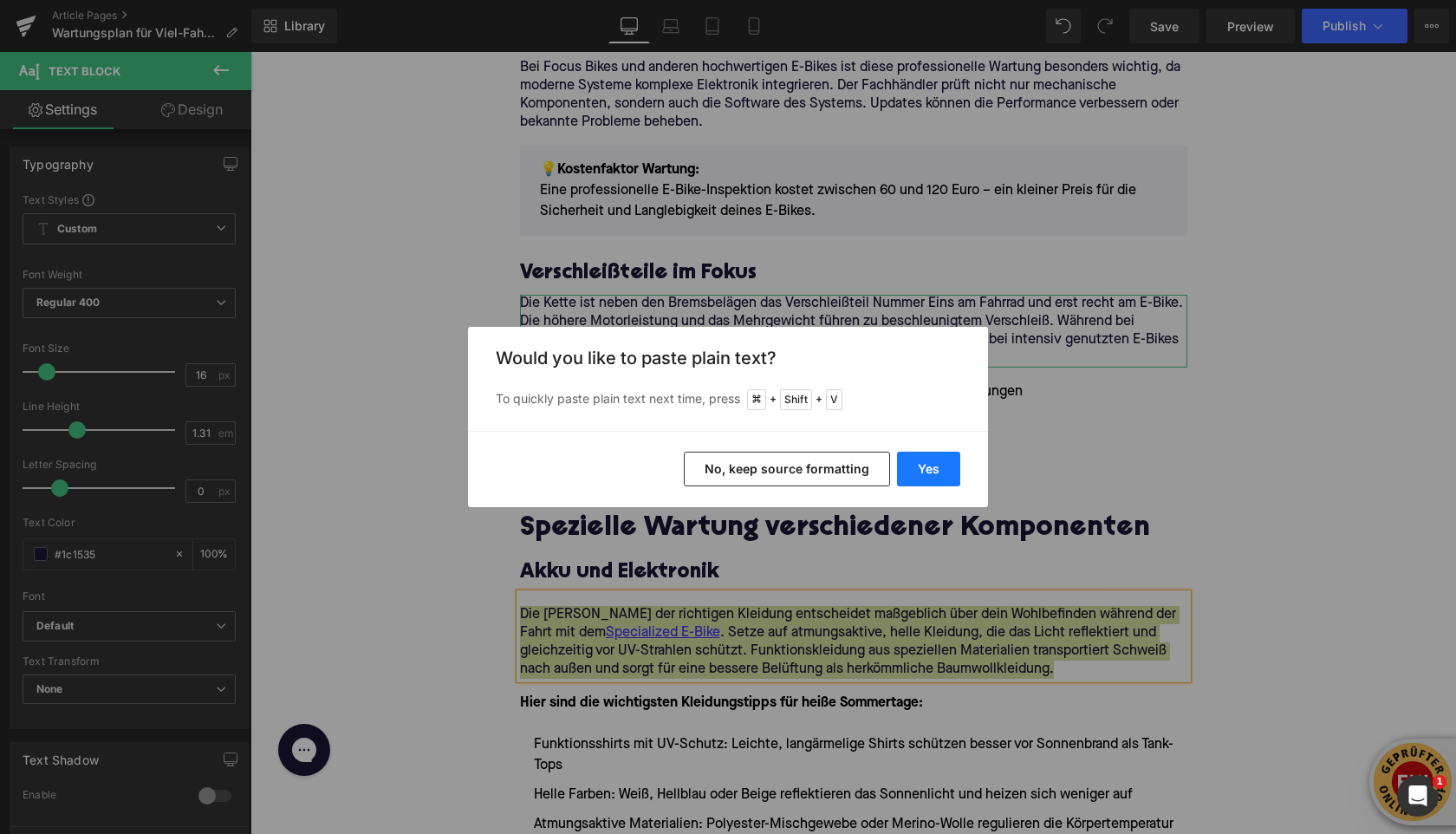
drag, startPoint x: 950, startPoint y: 471, endPoint x: 692, endPoint y: 420, distance: 263.0
click at [950, 471] on button "Yes" at bounding box center [928, 469] width 63 height 35
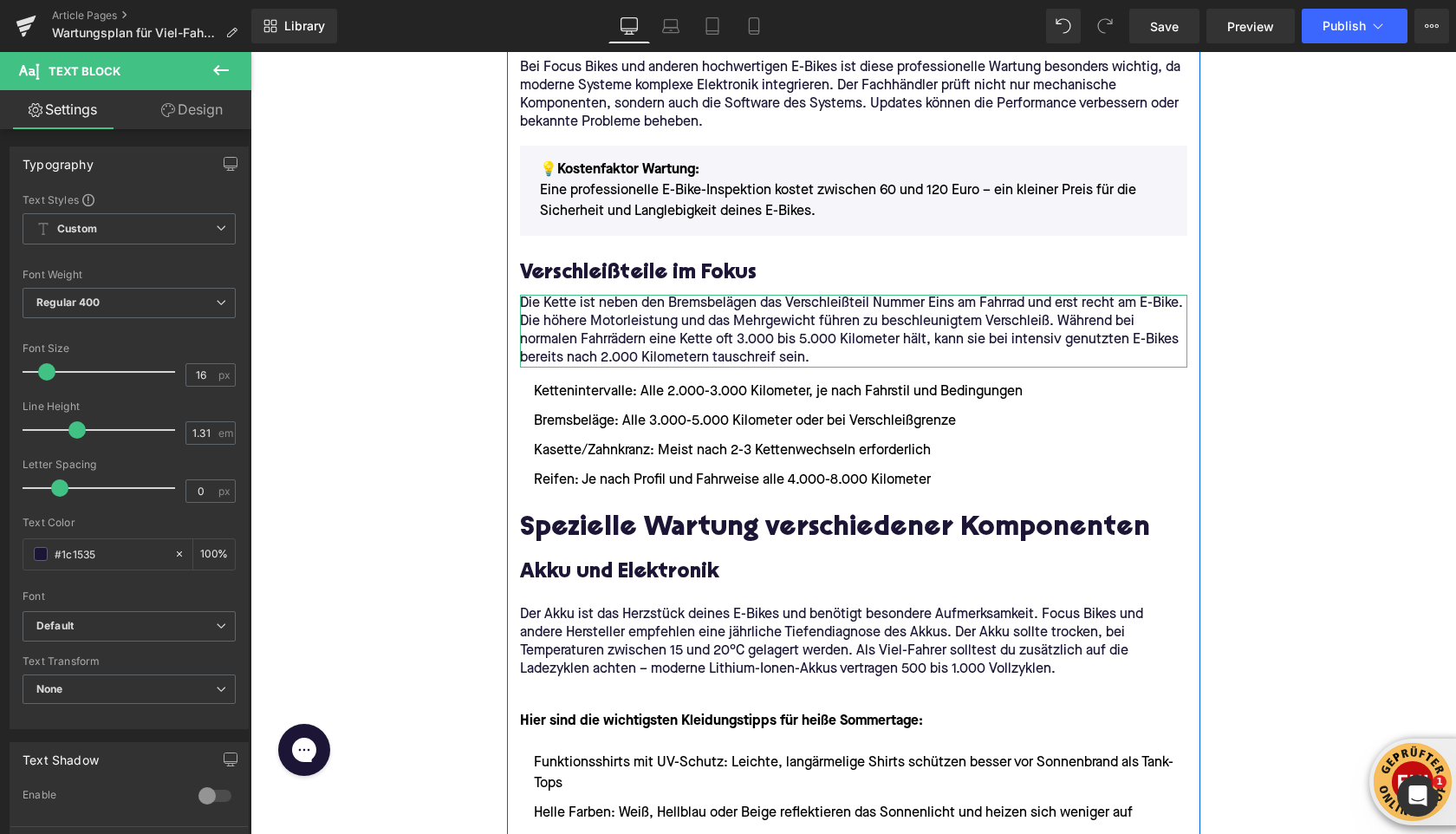
click at [251, 52] on div at bounding box center [251, 52] width 0 height 0
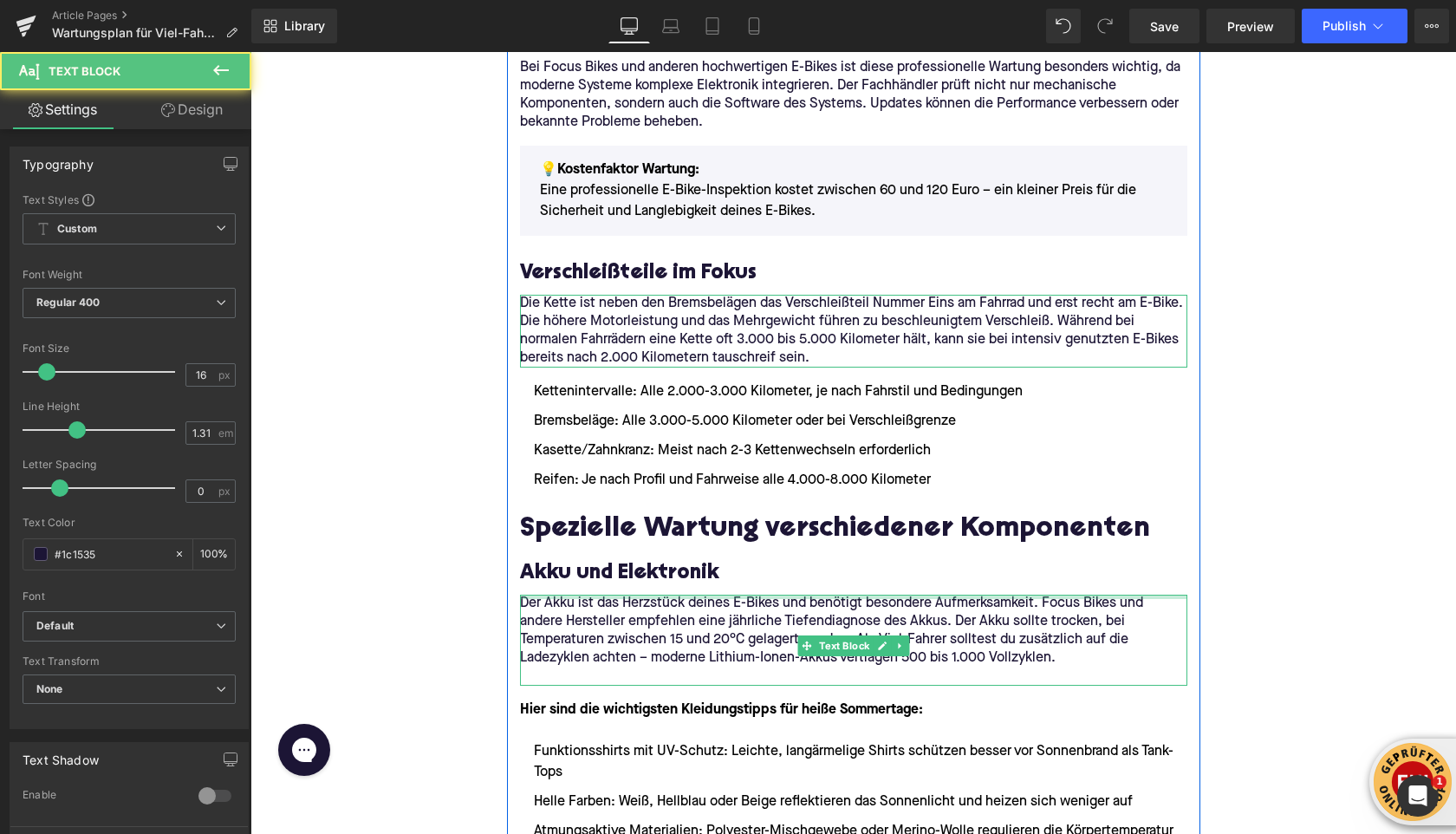
drag, startPoint x: 561, startPoint y: 596, endPoint x: 557, endPoint y: 575, distance: 21.4
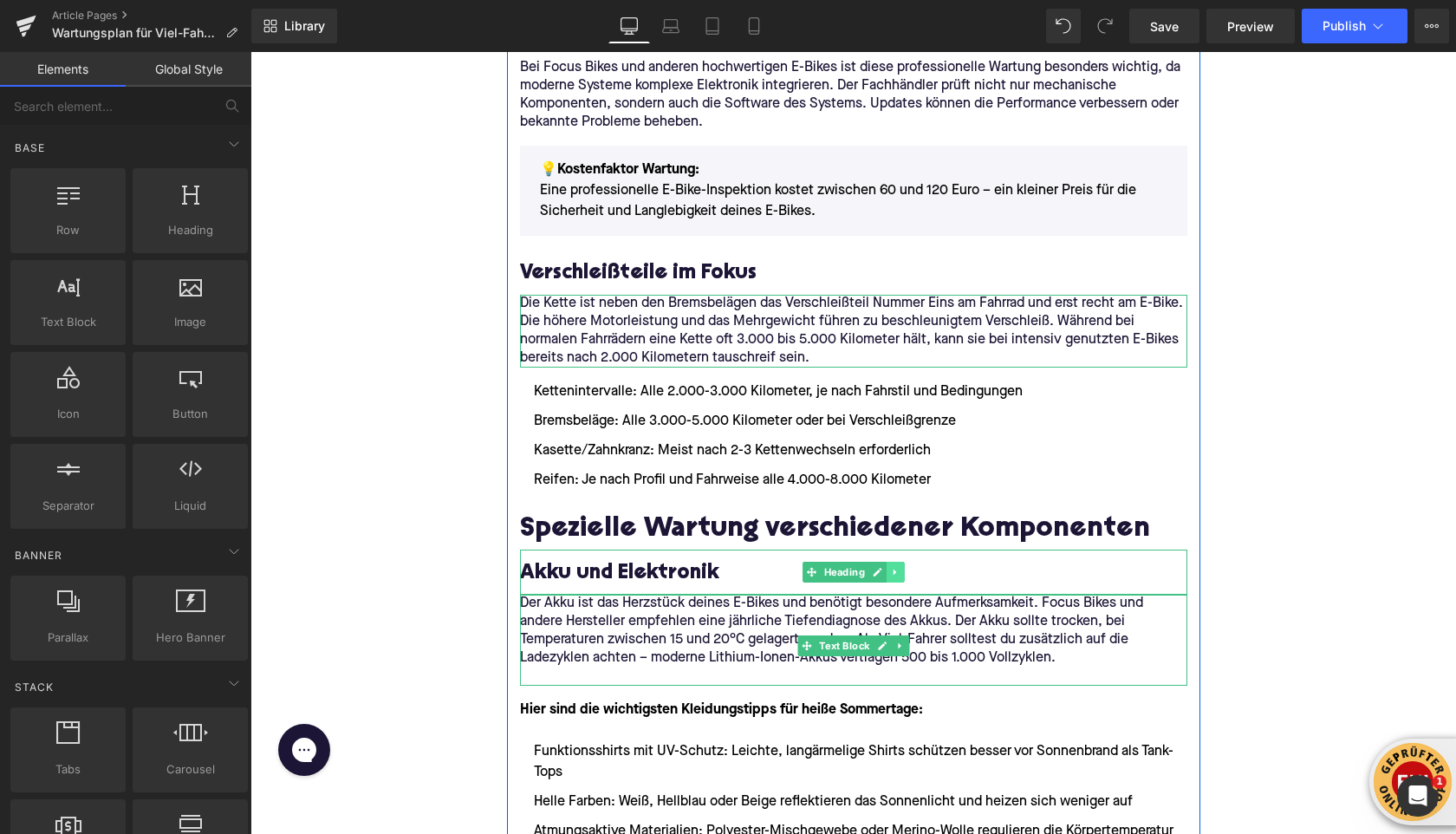
click at [897, 565] on link at bounding box center [895, 572] width 18 height 20
click at [892, 571] on link at bounding box center [886, 572] width 18 height 20
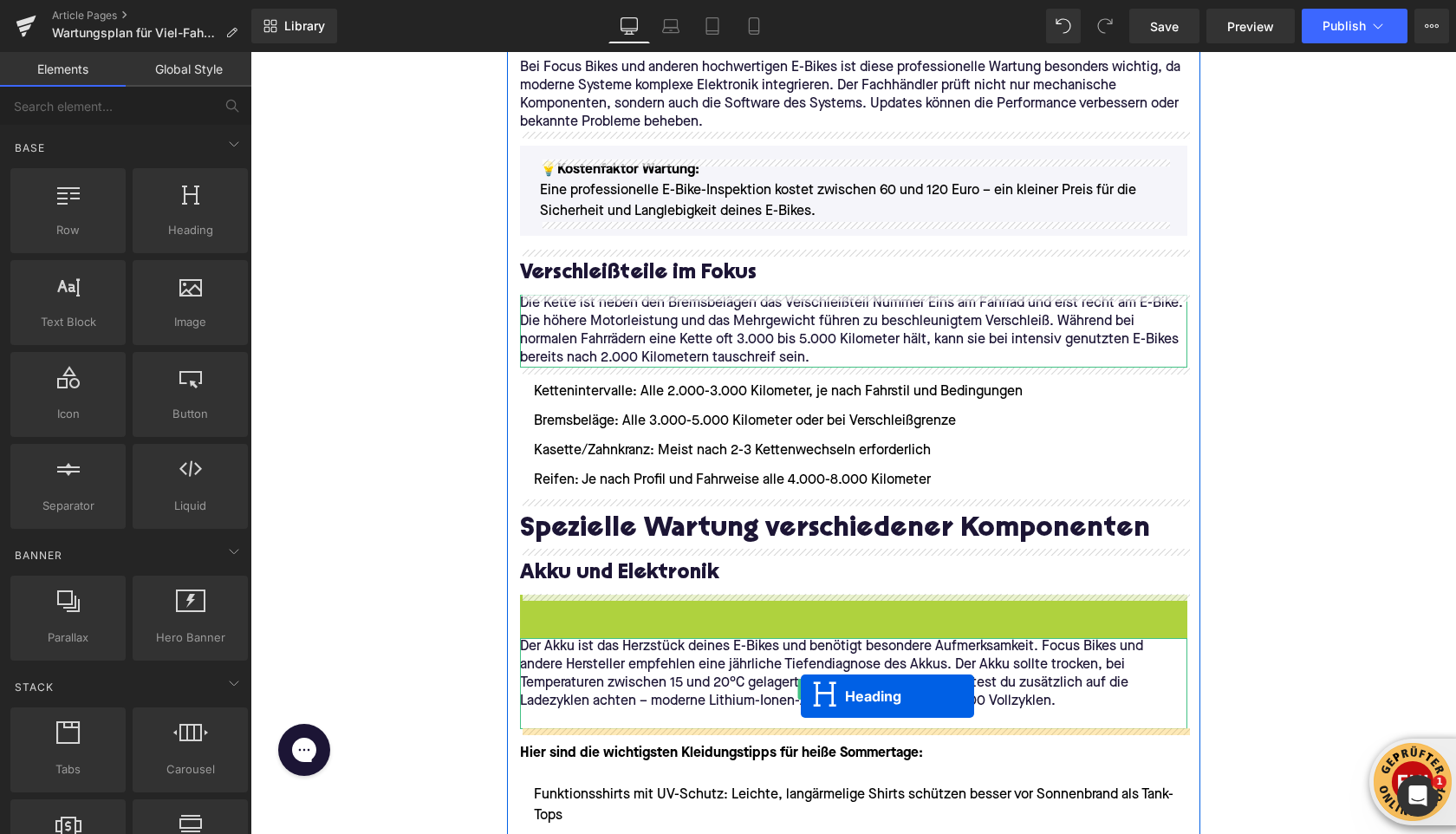
drag, startPoint x: 808, startPoint y: 617, endPoint x: 659, endPoint y: 684, distance: 163.4
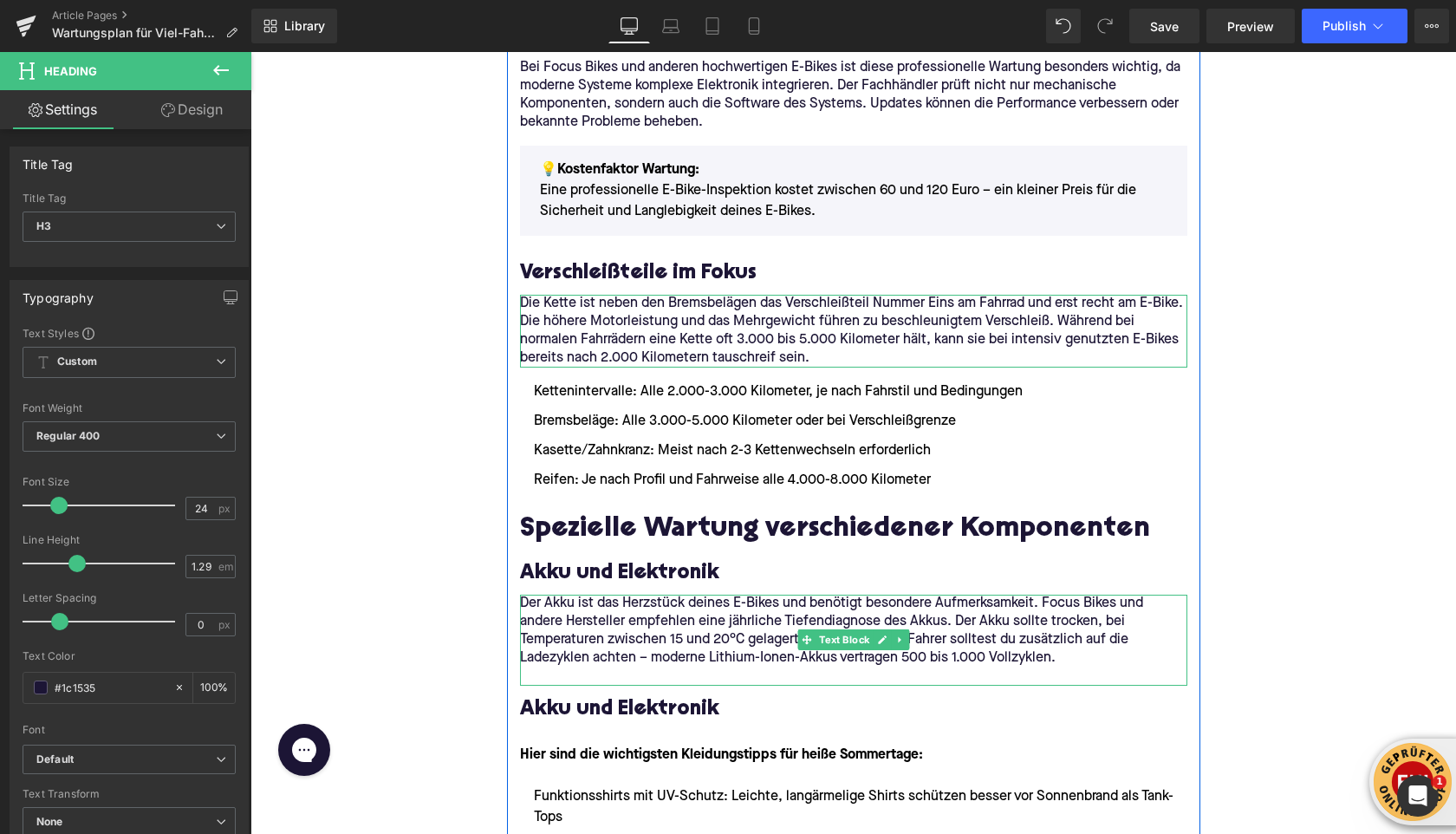
click at [604, 675] on p at bounding box center [853, 677] width 668 height 18
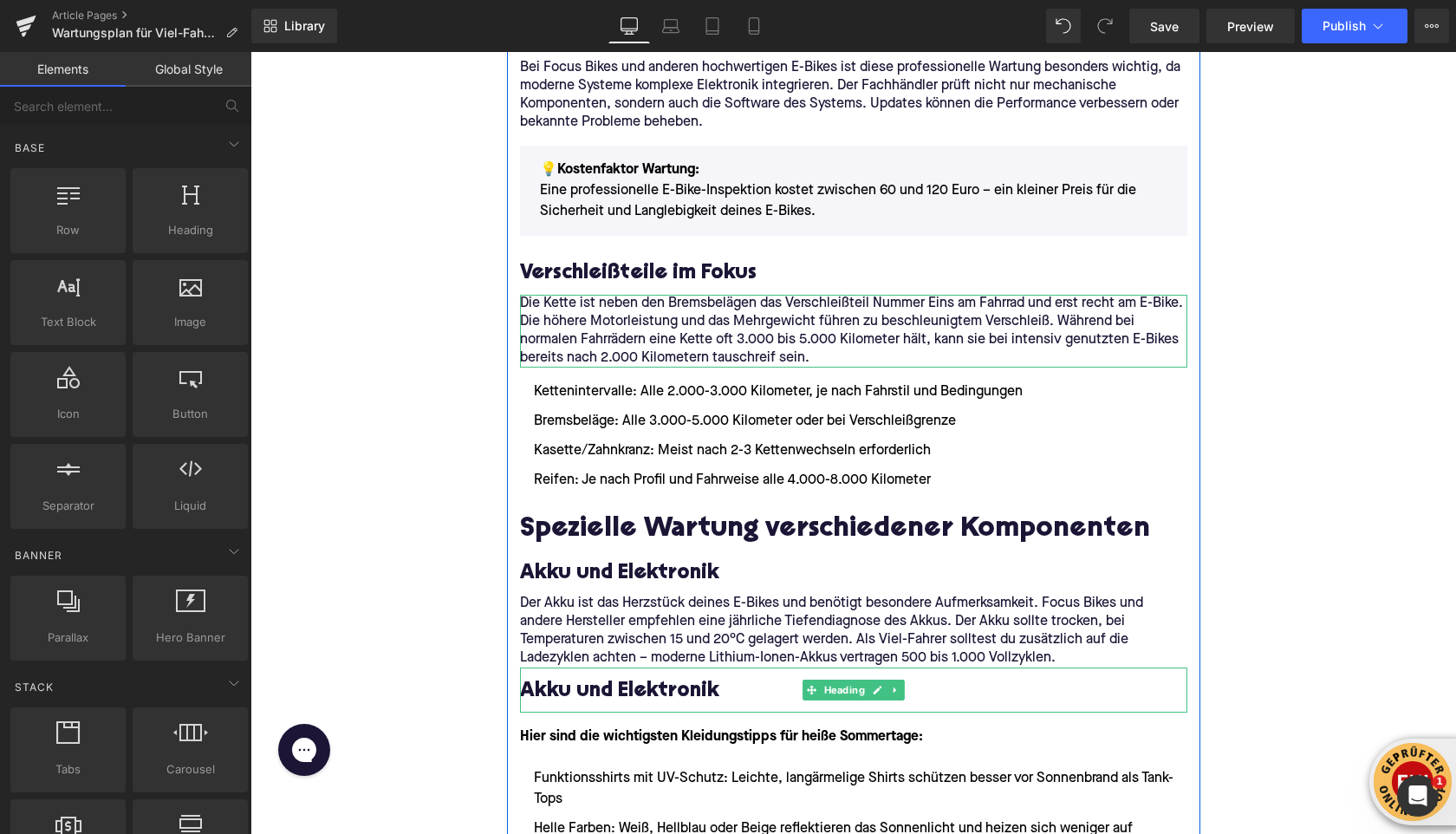
click at [538, 692] on h3 "Akku und Elektronik" at bounding box center [853, 691] width 668 height 27
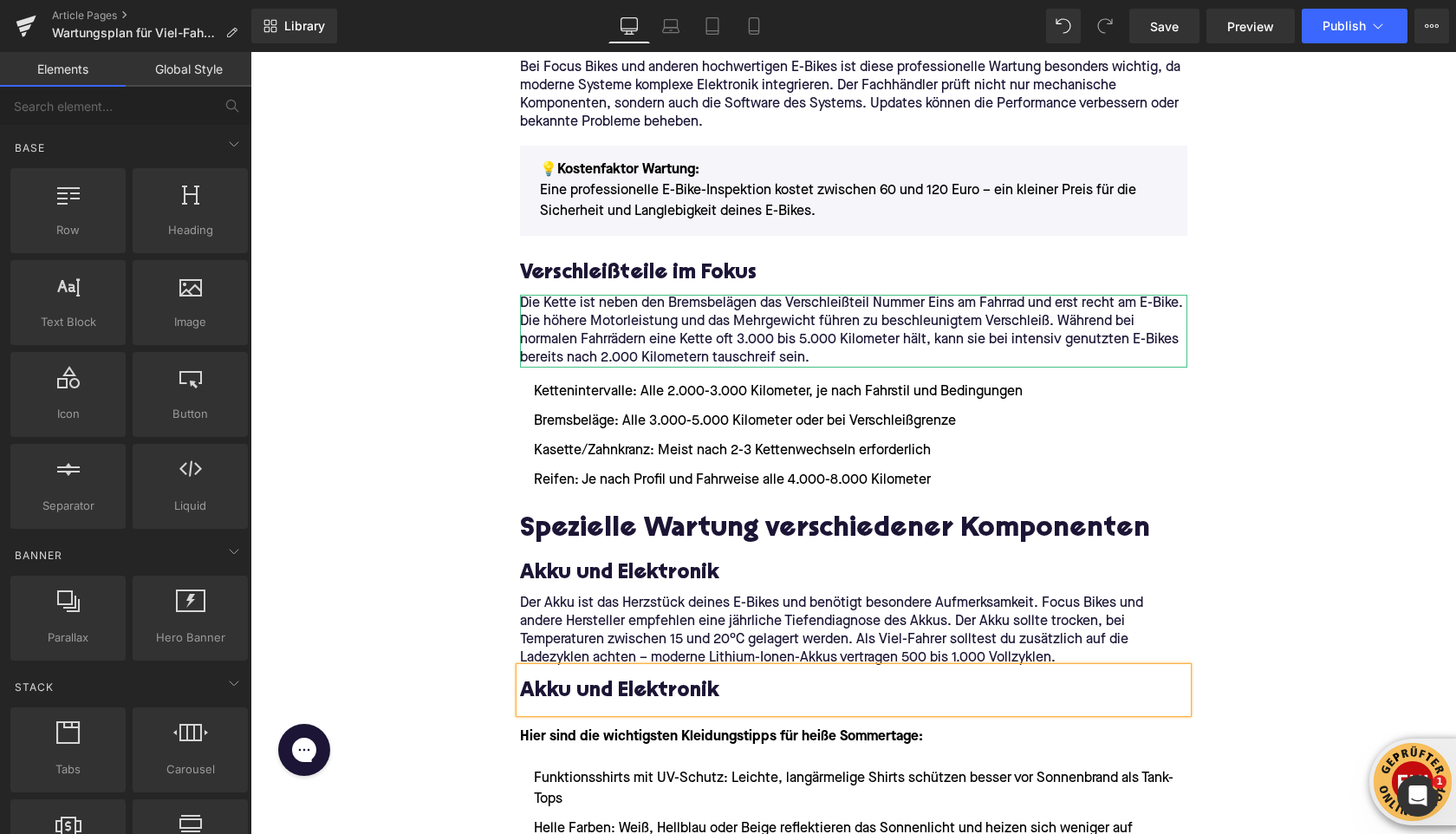
click at [538, 692] on h3 "Akku und Elektronik" at bounding box center [853, 691] width 668 height 27
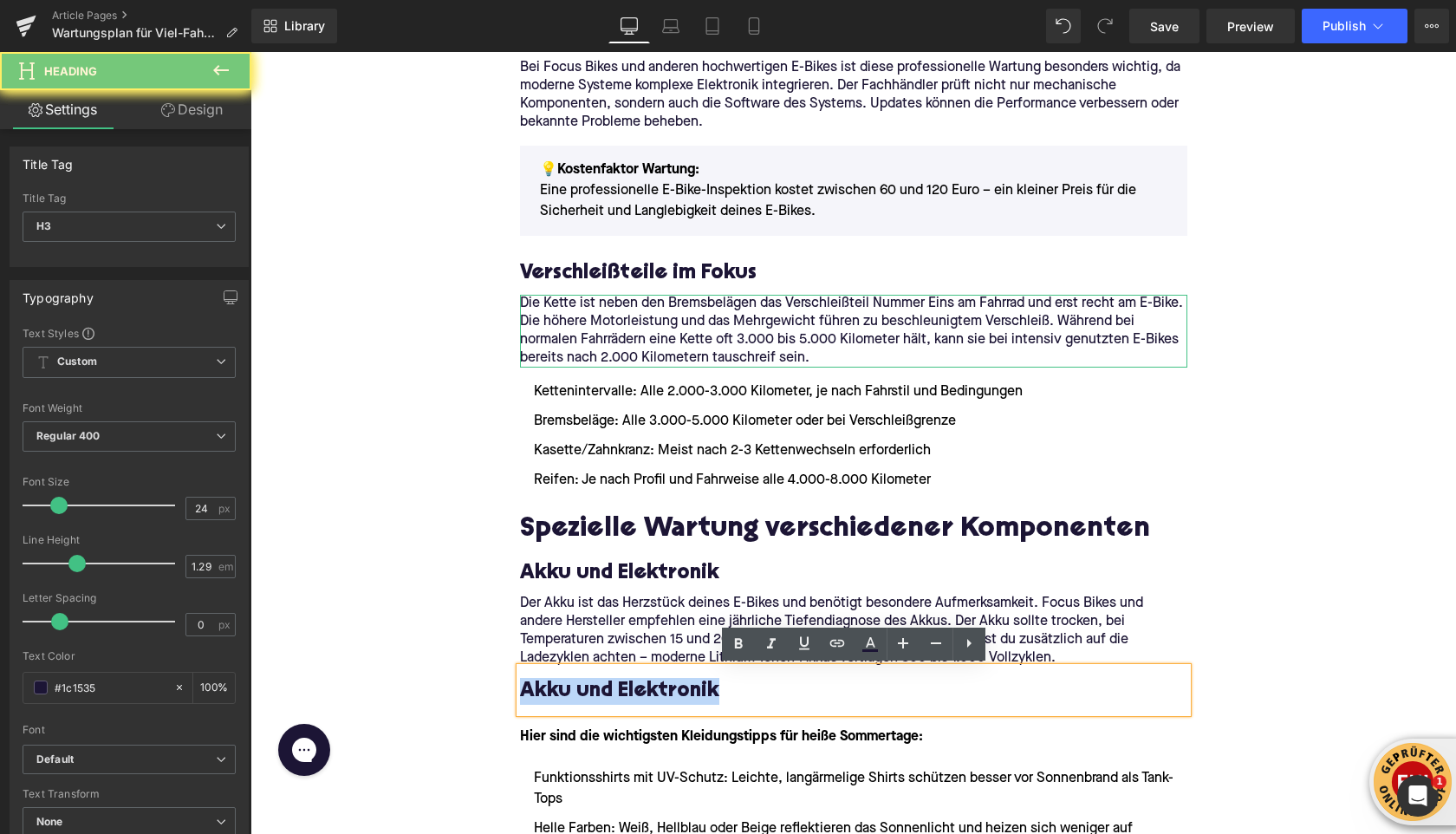
paste div
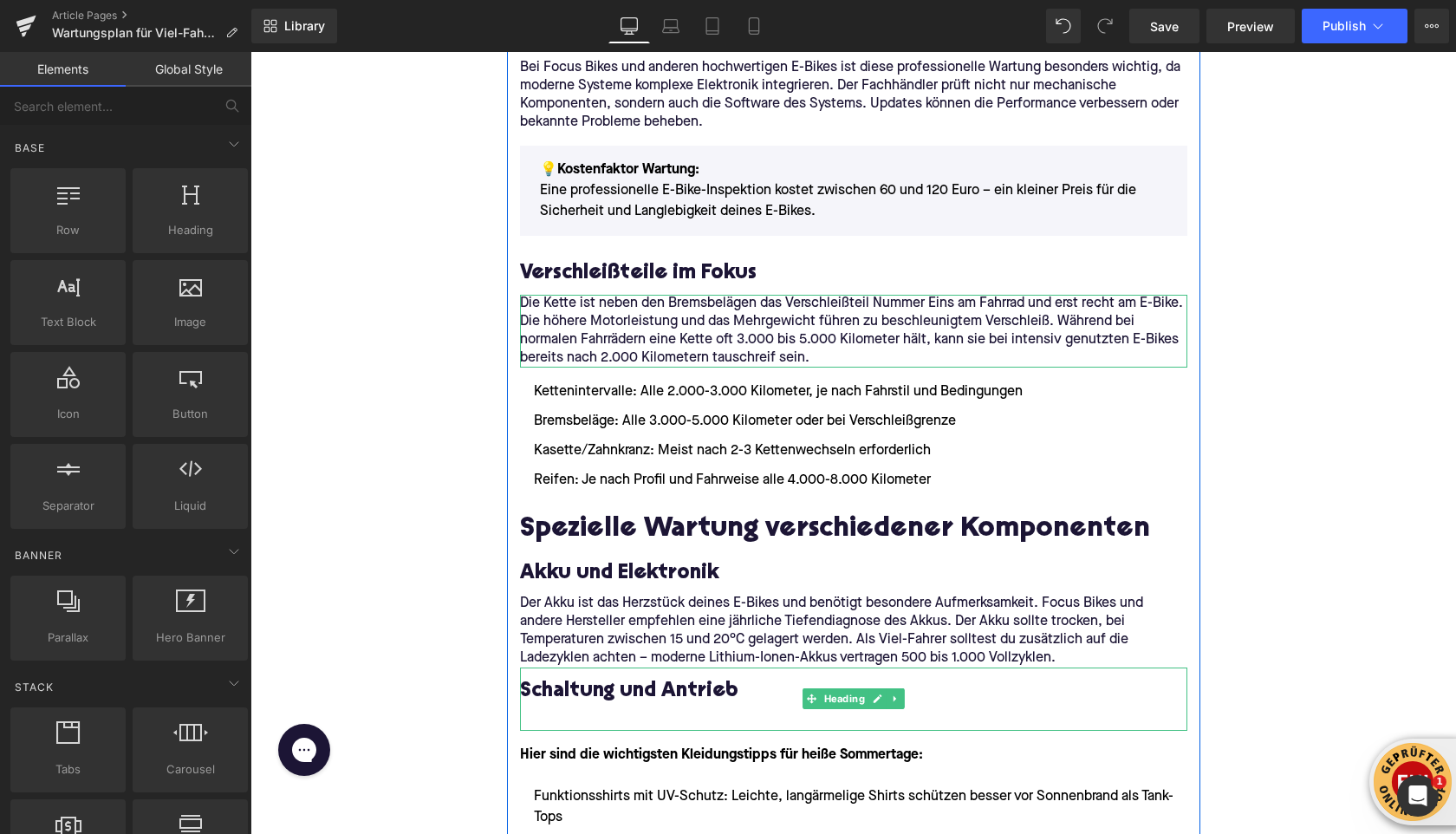
click at [549, 712] on div at bounding box center [853, 713] width 668 height 18
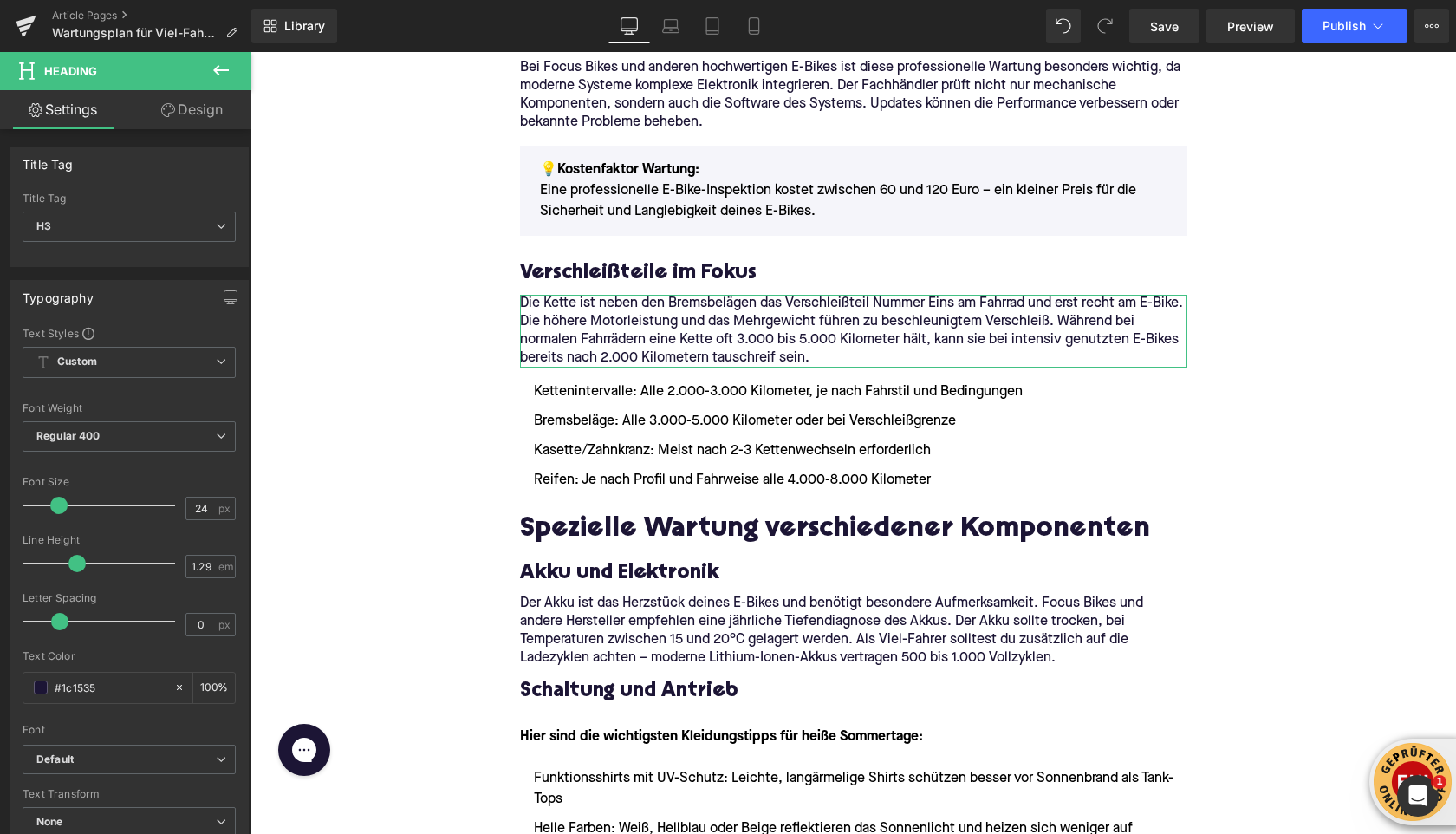
click at [211, 61] on icon at bounding box center [221, 70] width 20 height 20
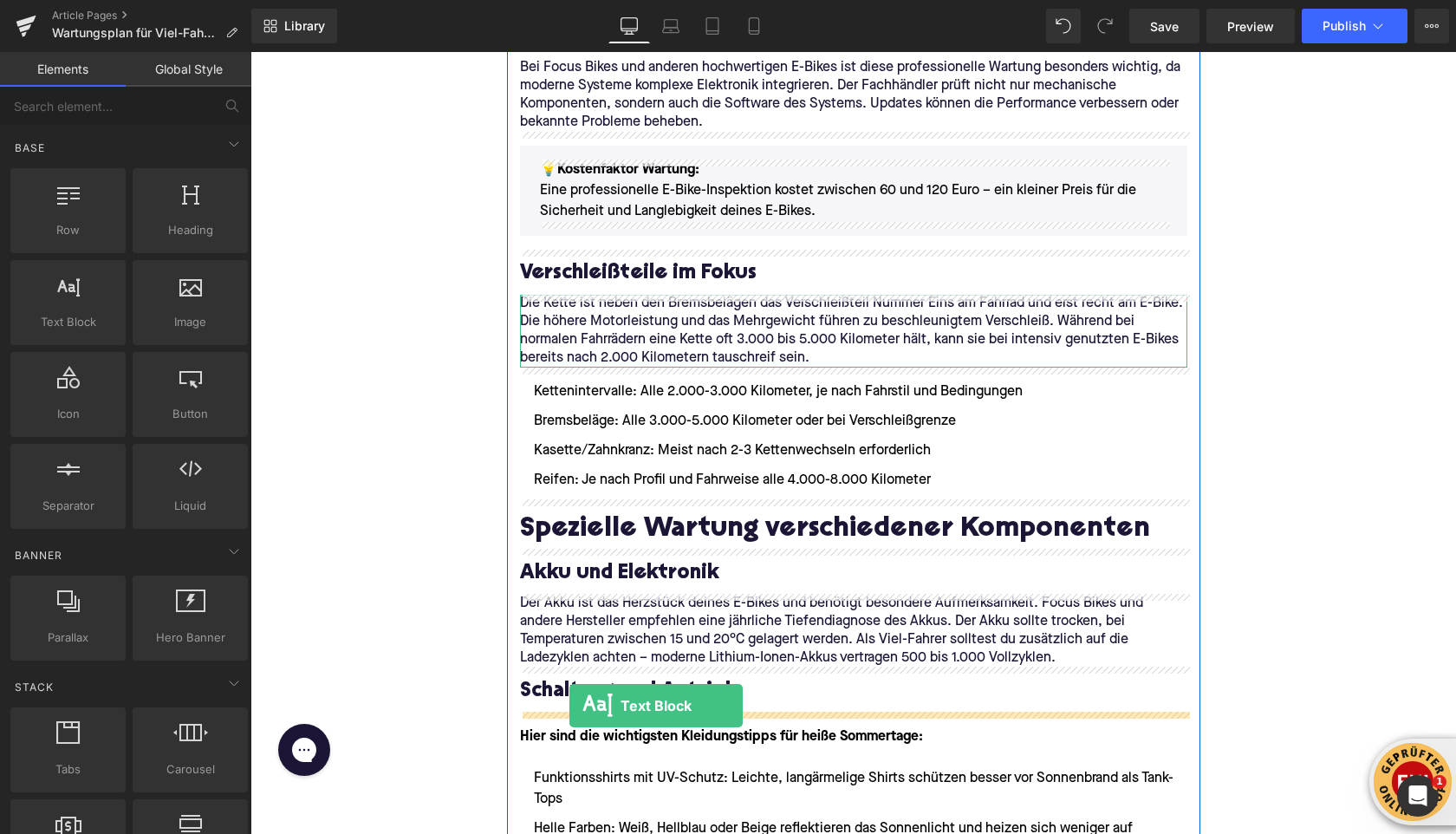
drag, startPoint x: 319, startPoint y: 345, endPoint x: 571, endPoint y: 703, distance: 437.8
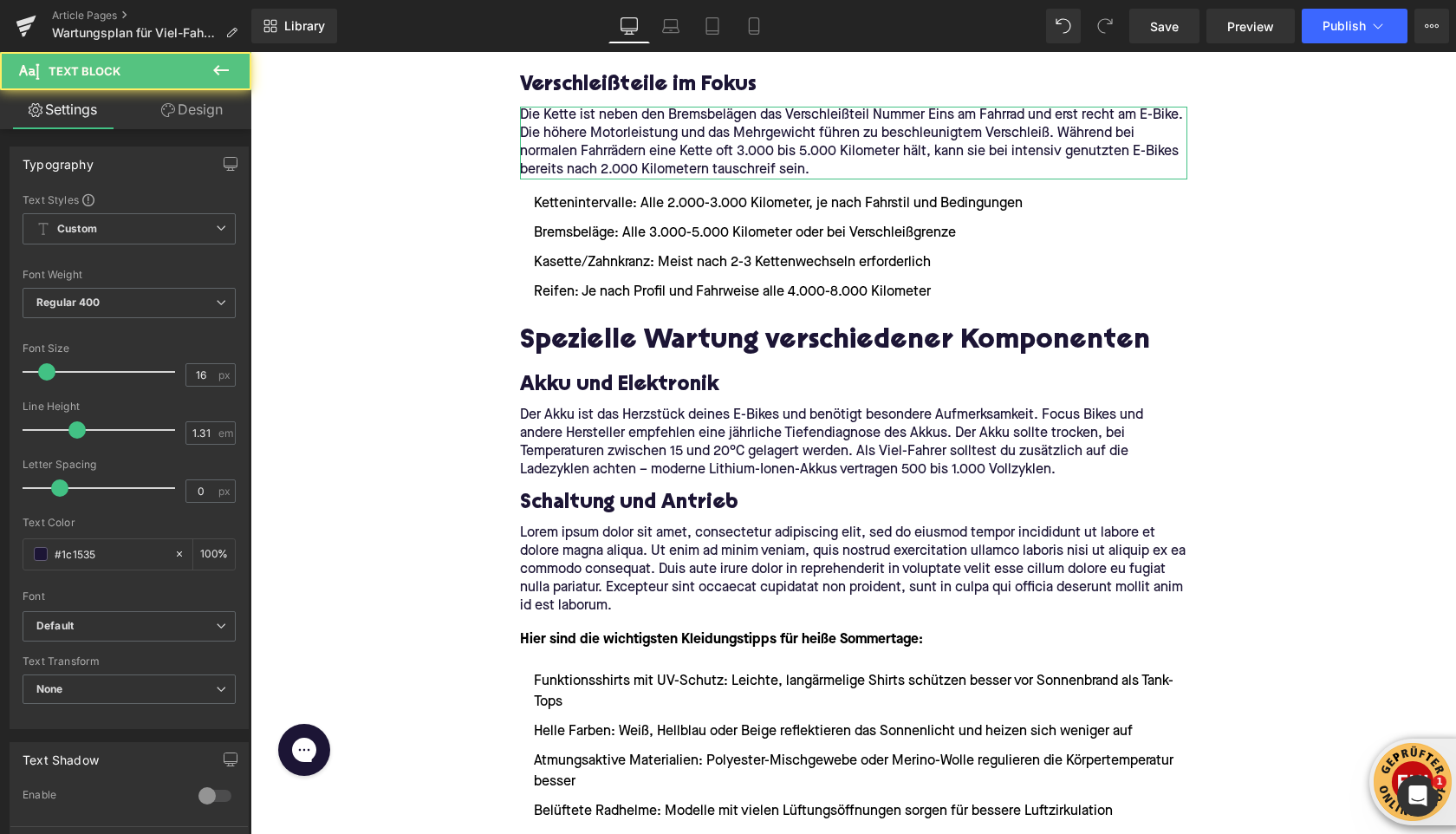
scroll to position [2172, 0]
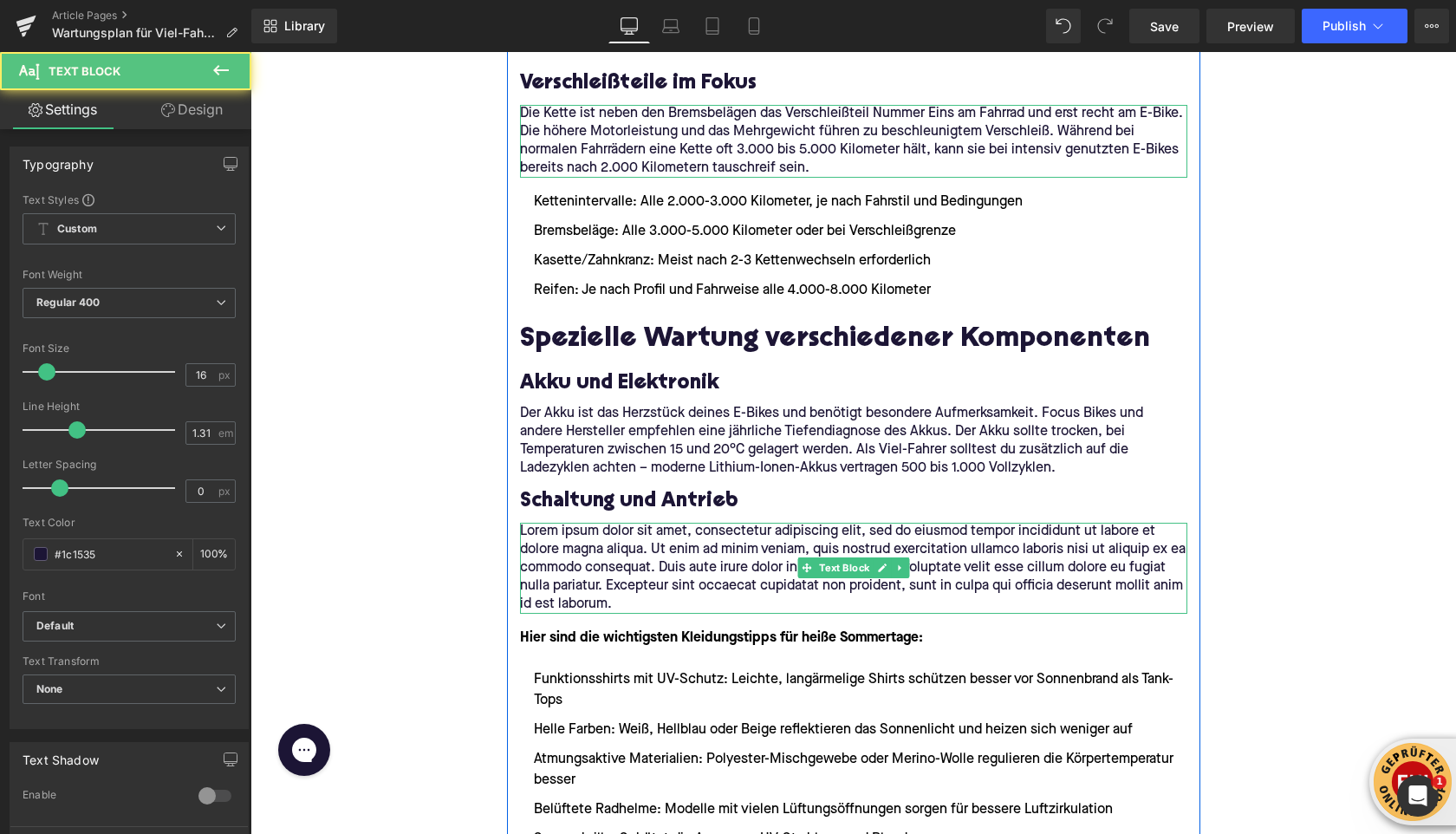
click at [619, 568] on p "Lorem ipsum dolor sit amet, consectetur adipiscing elit, sed do eiusmod tempor …" at bounding box center [853, 569] width 668 height 91
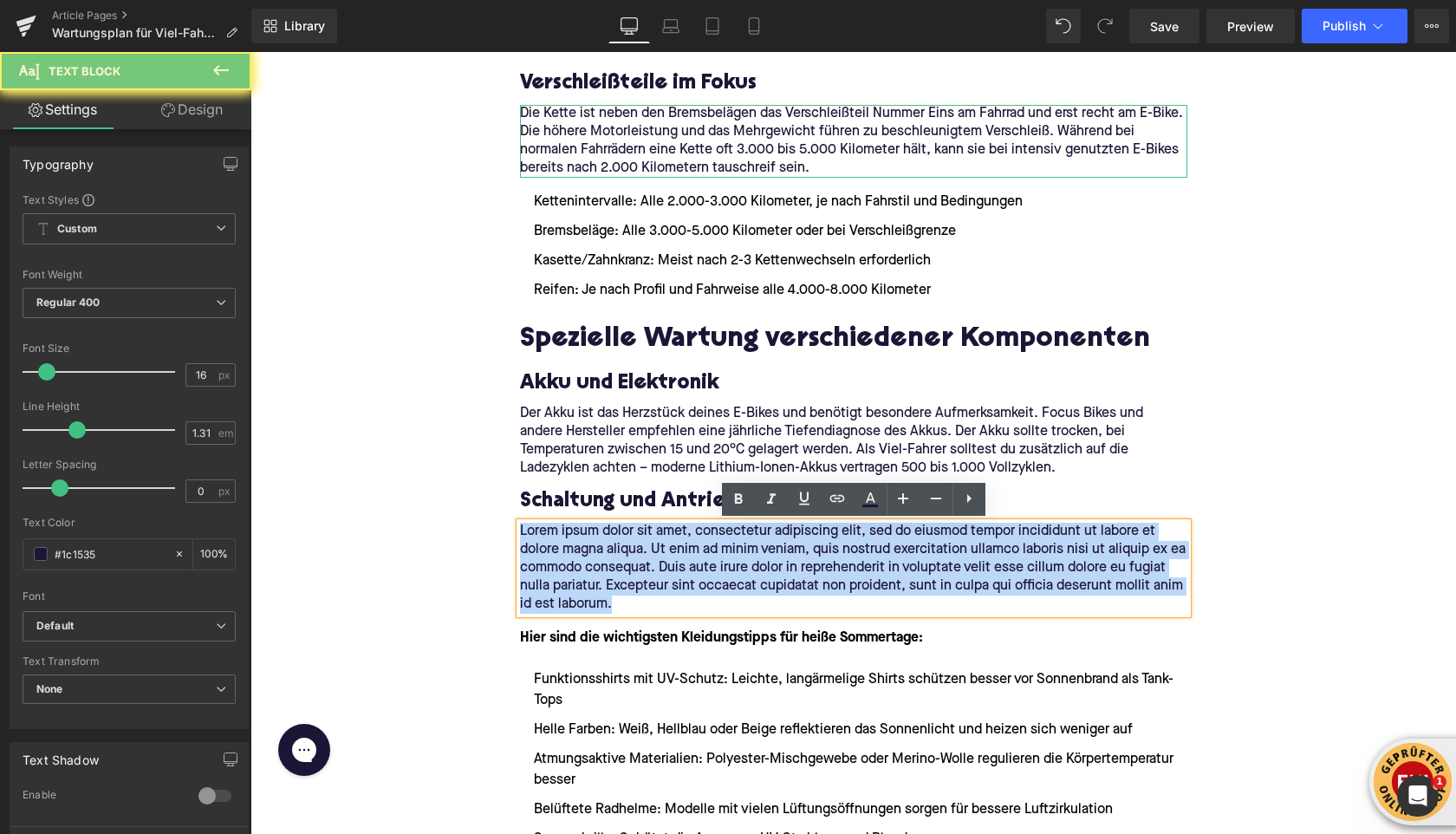
click at [619, 568] on p "Lorem ipsum dolor sit amet, consectetur adipiscing elit, sed do eiusmod tempor …" at bounding box center [853, 569] width 668 height 91
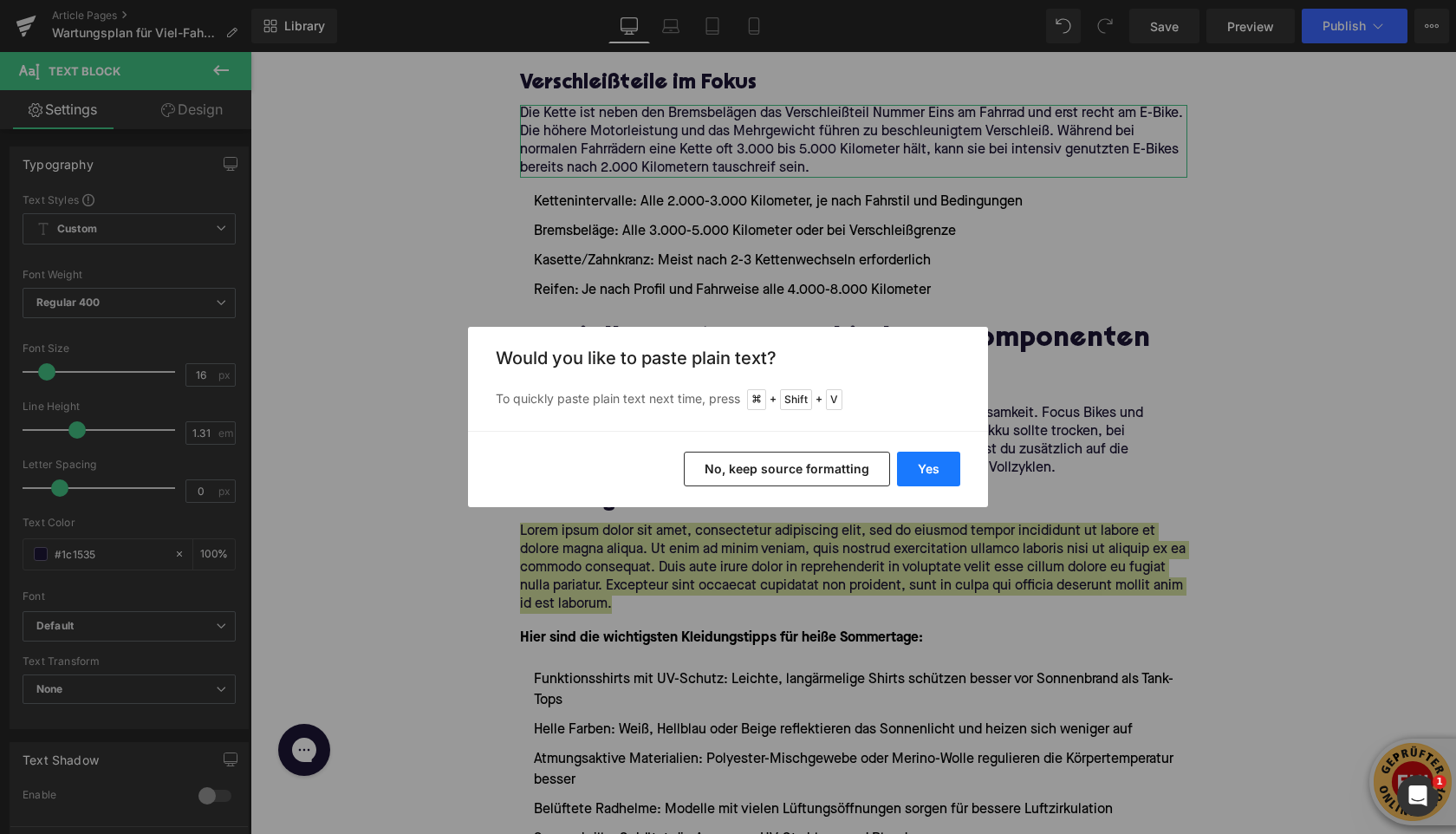
click at [934, 474] on button "Yes" at bounding box center [928, 469] width 63 height 35
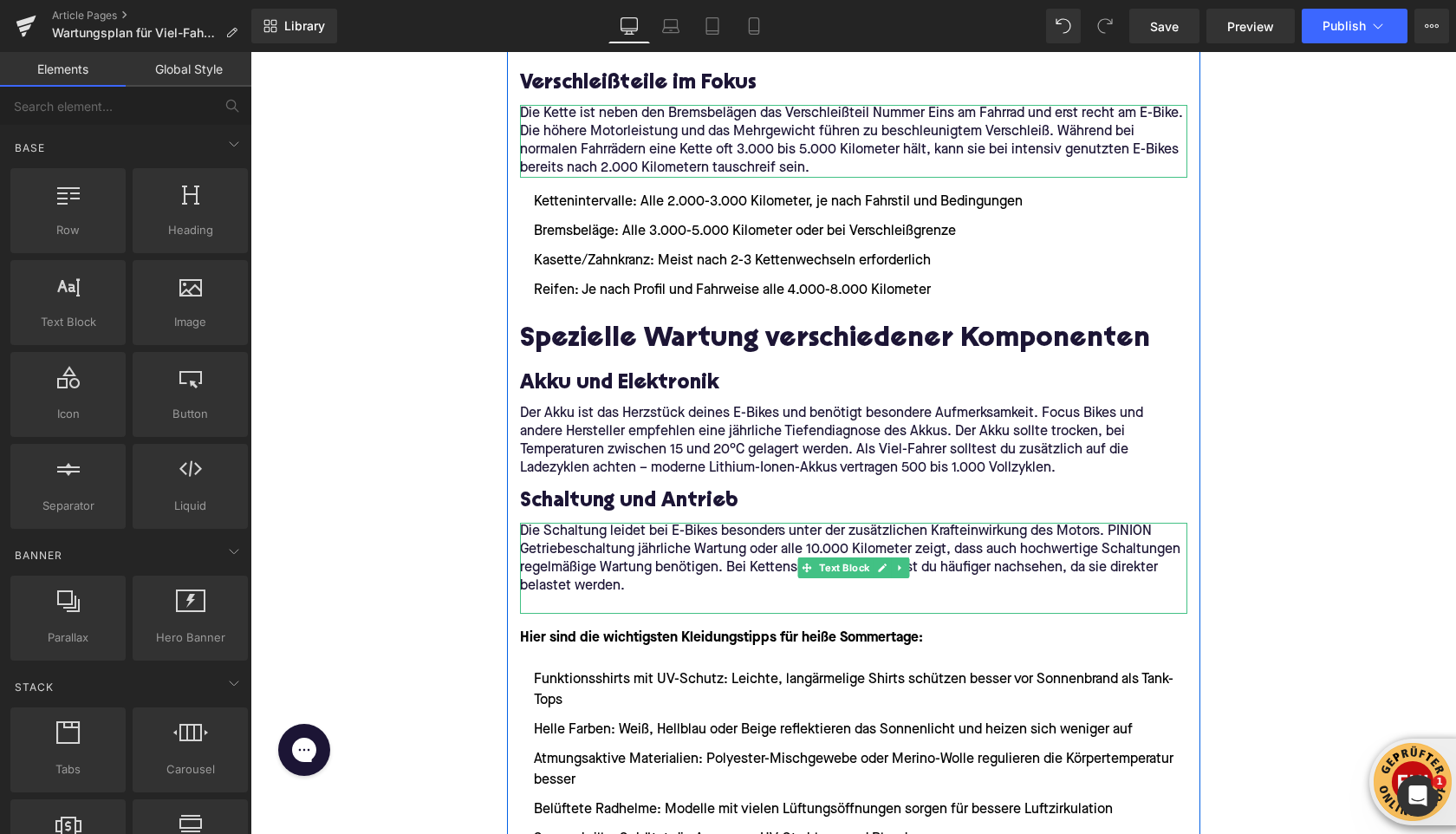
click at [597, 606] on p at bounding box center [853, 605] width 668 height 18
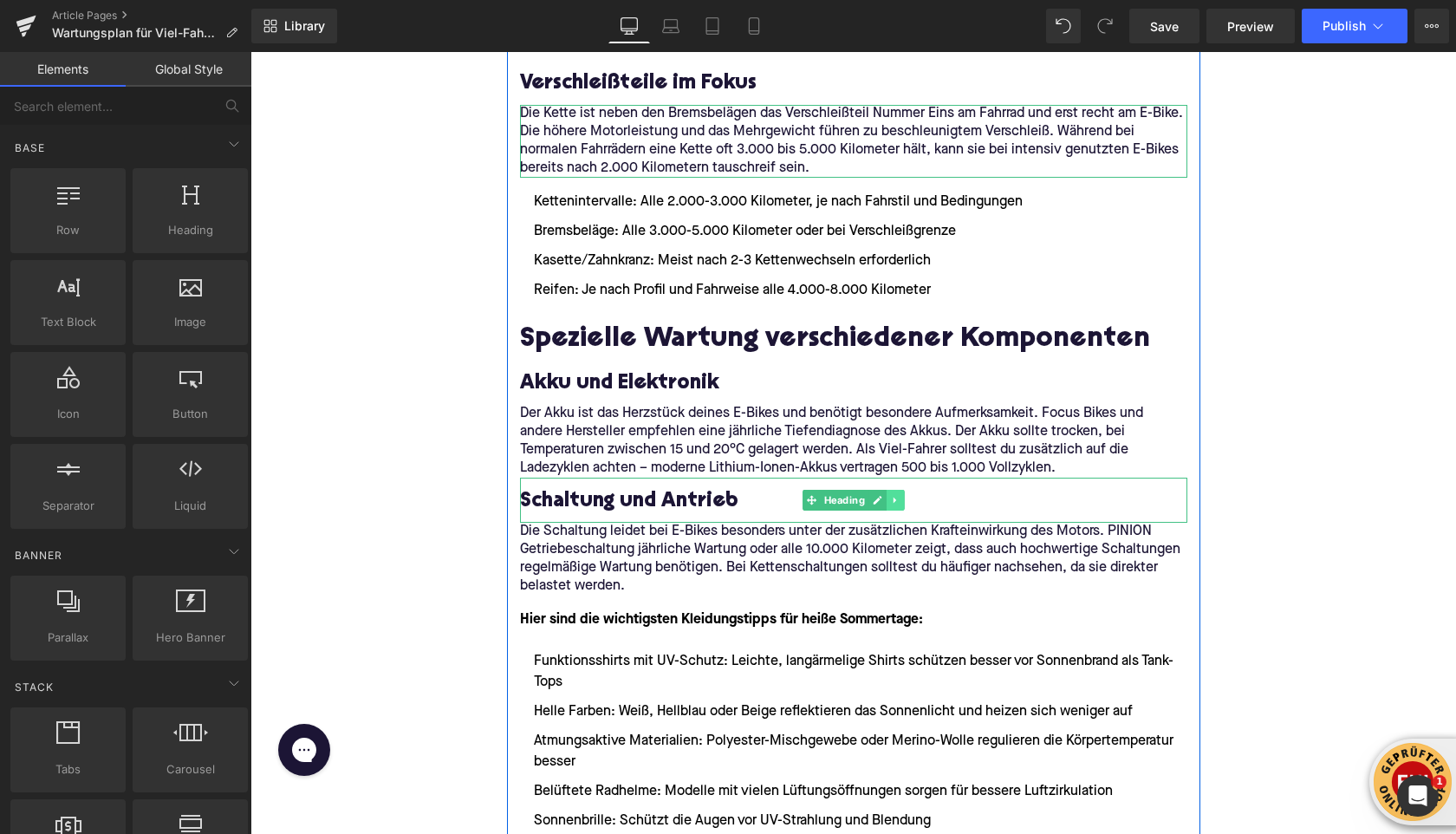
click at [898, 503] on icon at bounding box center [895, 500] width 10 height 11
click at [887, 502] on icon at bounding box center [886, 500] width 10 height 10
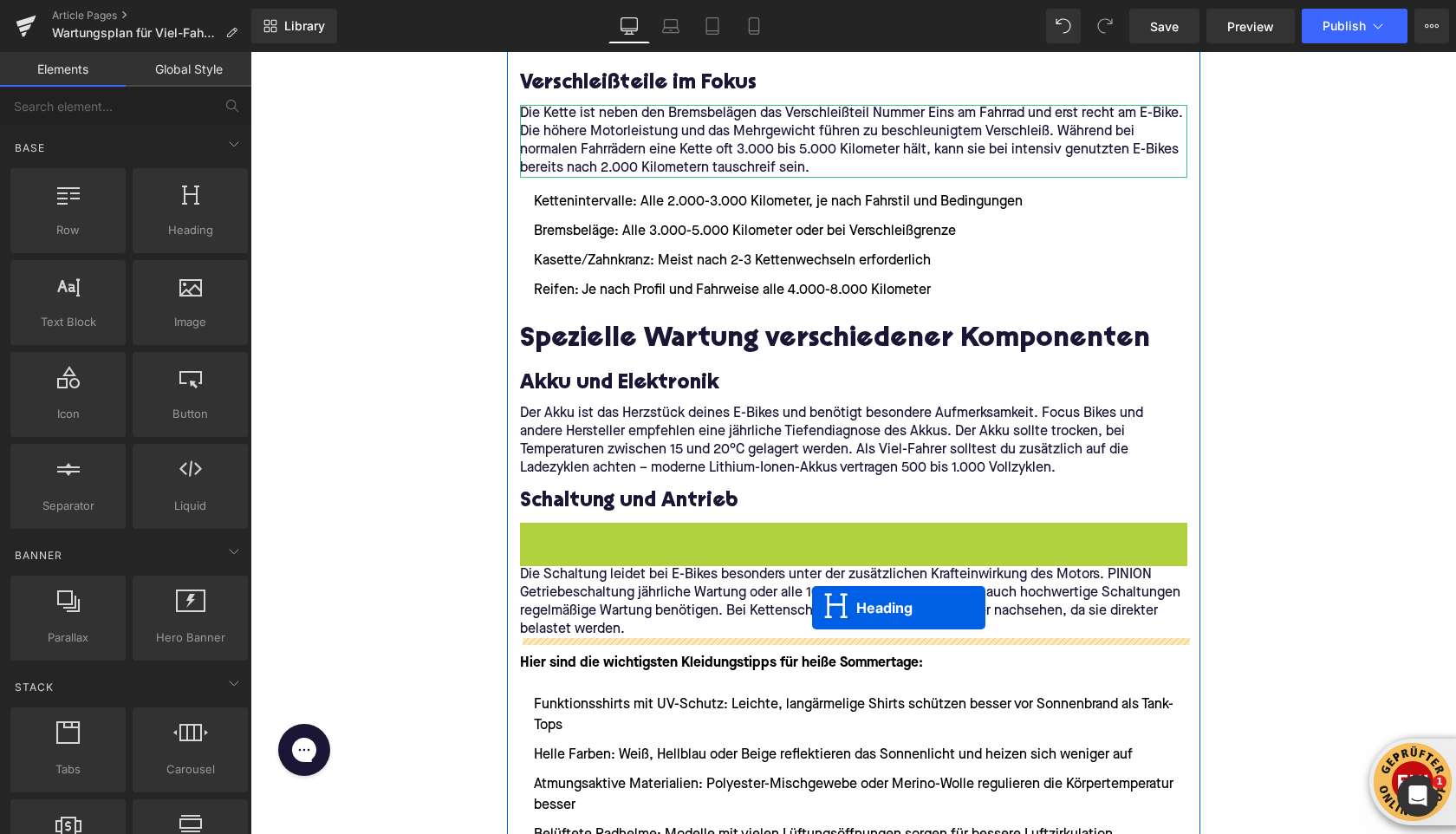
drag, startPoint x: 813, startPoint y: 544, endPoint x: 769, endPoint y: 592, distance: 65.1
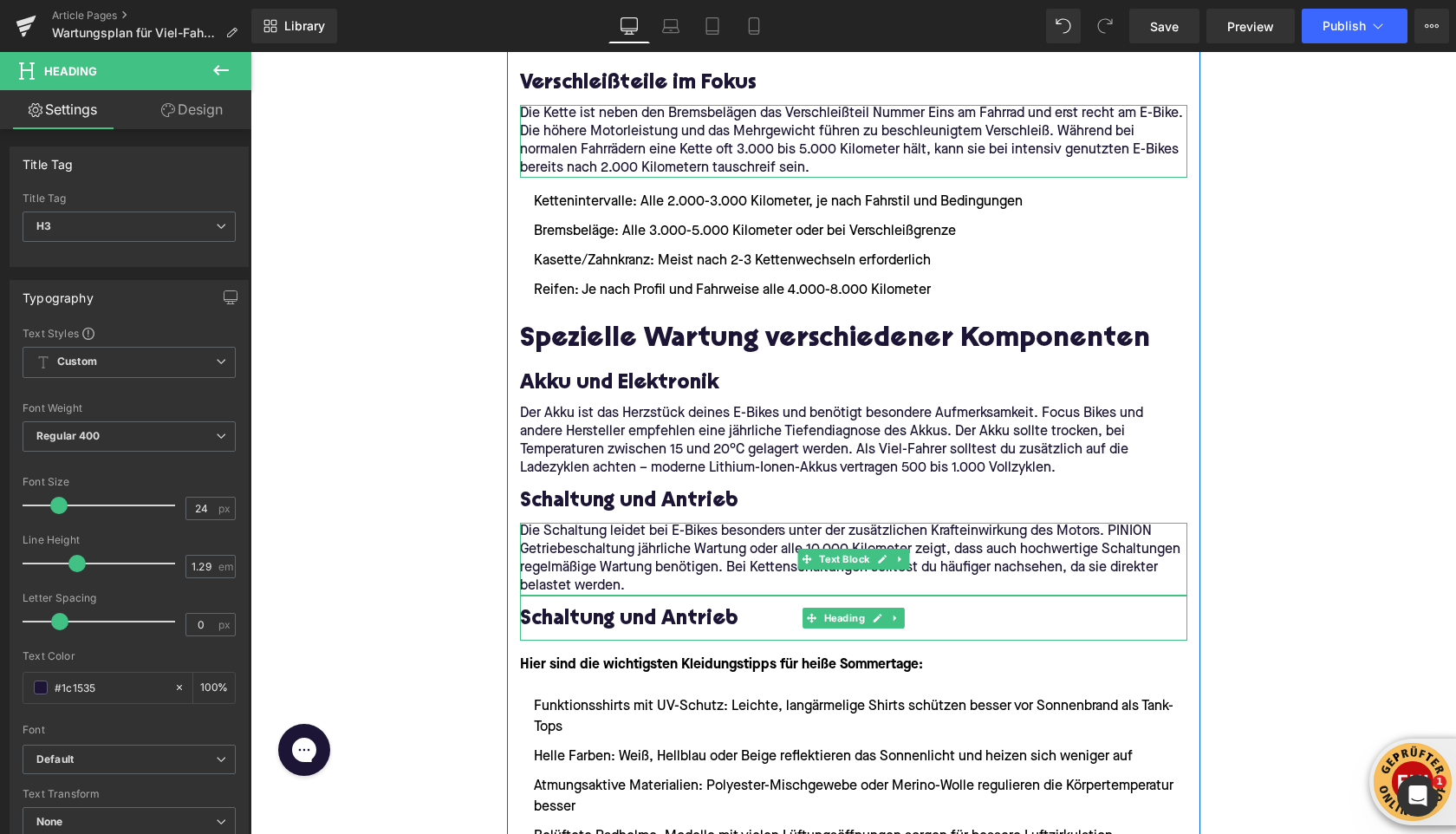
click at [898, 560] on icon at bounding box center [899, 559] width 3 height 6
click at [896, 560] on link at bounding box center [891, 559] width 18 height 20
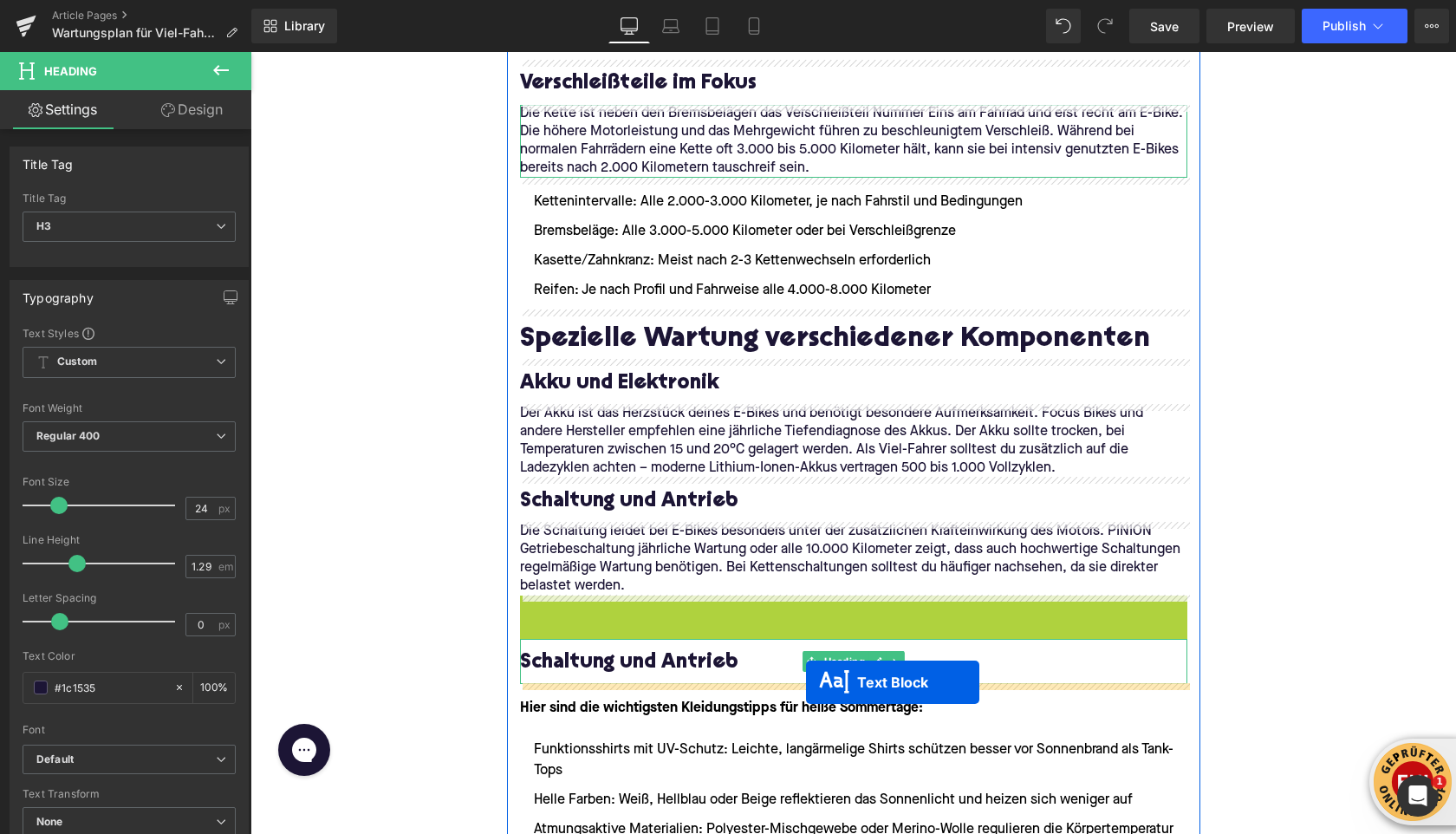
drag, startPoint x: 806, startPoint y: 630, endPoint x: 806, endPoint y: 681, distance: 51.0
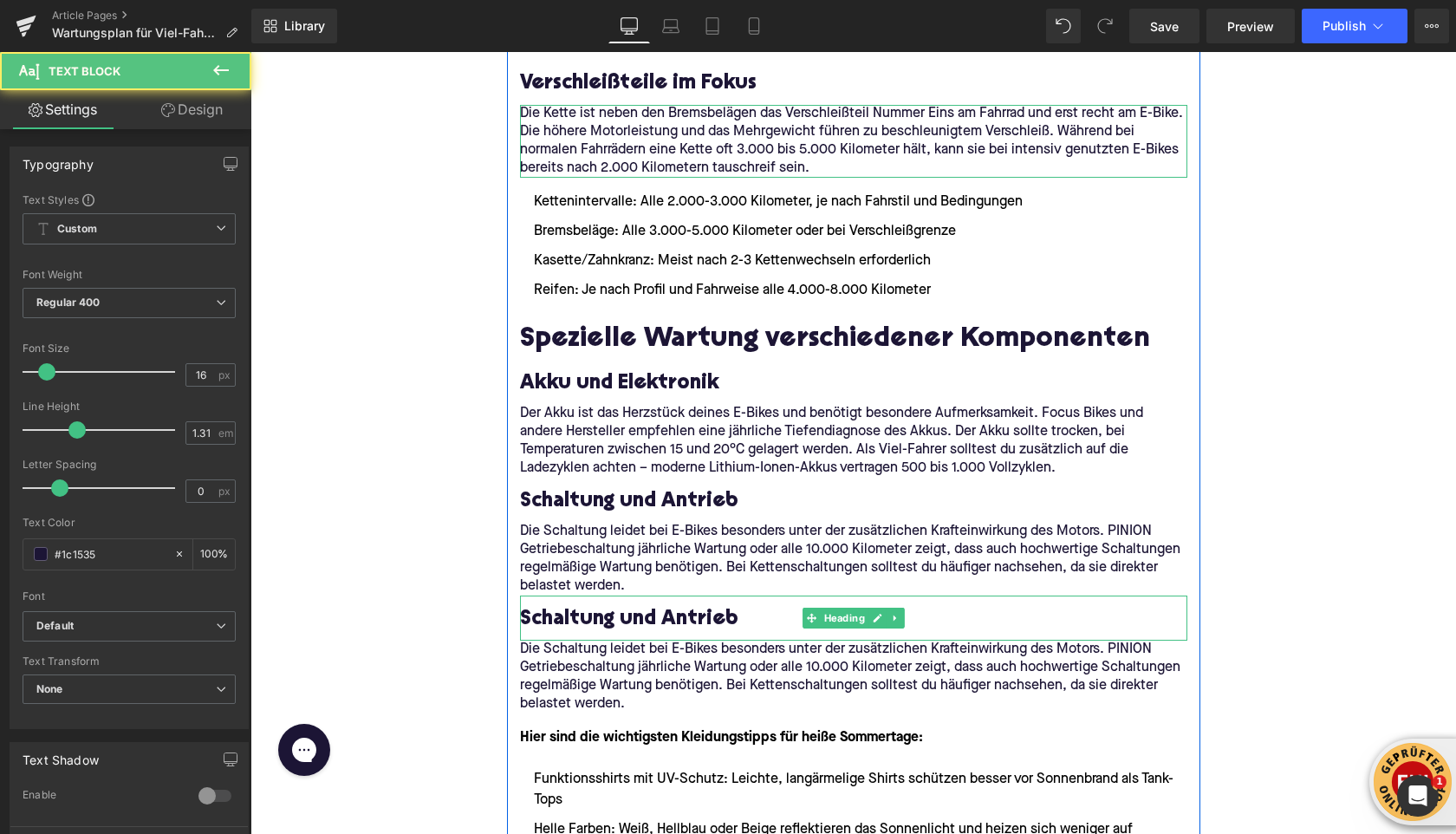
click at [617, 629] on h3 "Schaltung und Antrieb" at bounding box center [853, 619] width 668 height 27
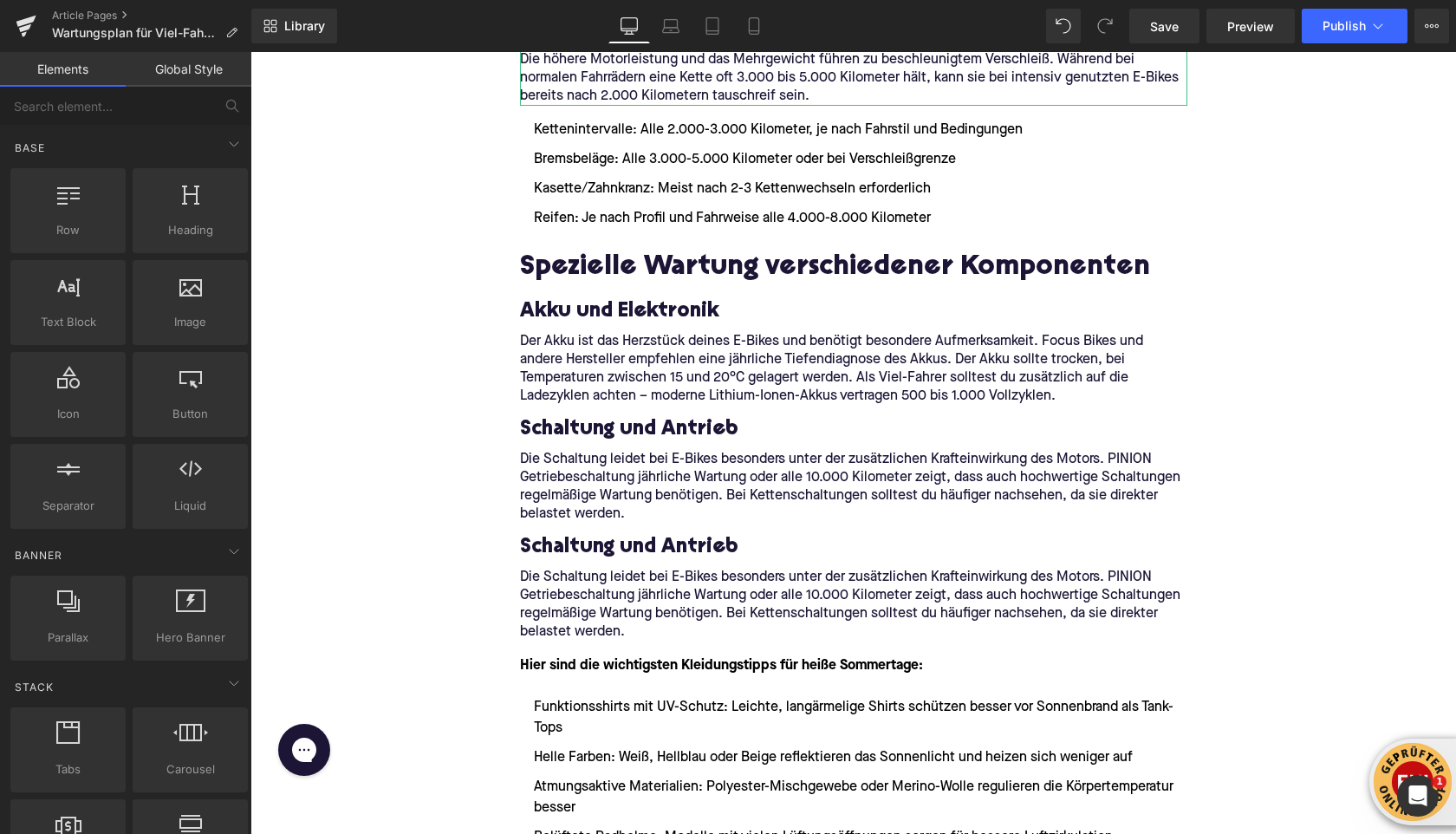
scroll to position [2248, 0]
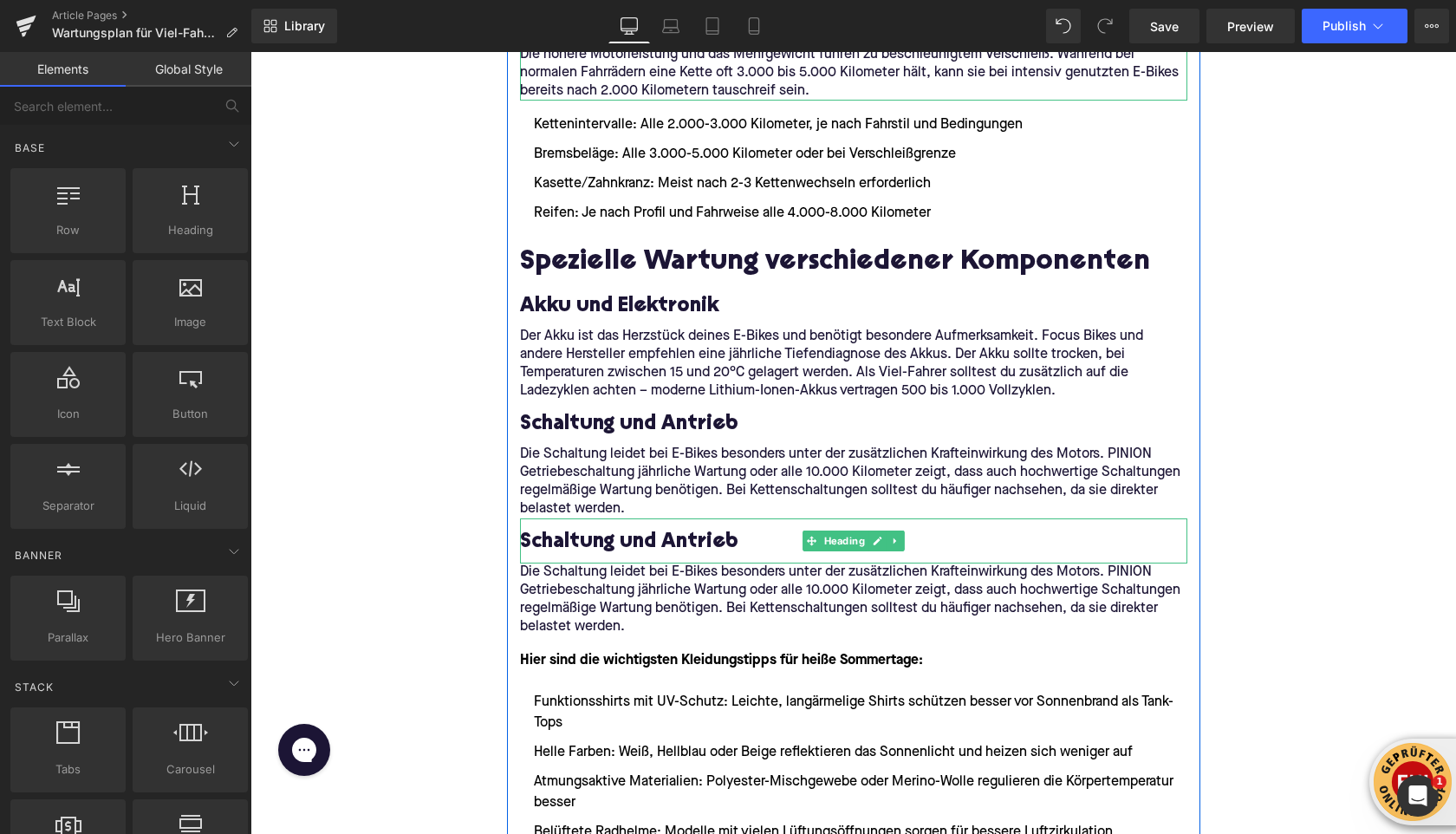
click at [564, 534] on h3 "Schaltung und Antrieb" at bounding box center [853, 542] width 668 height 27
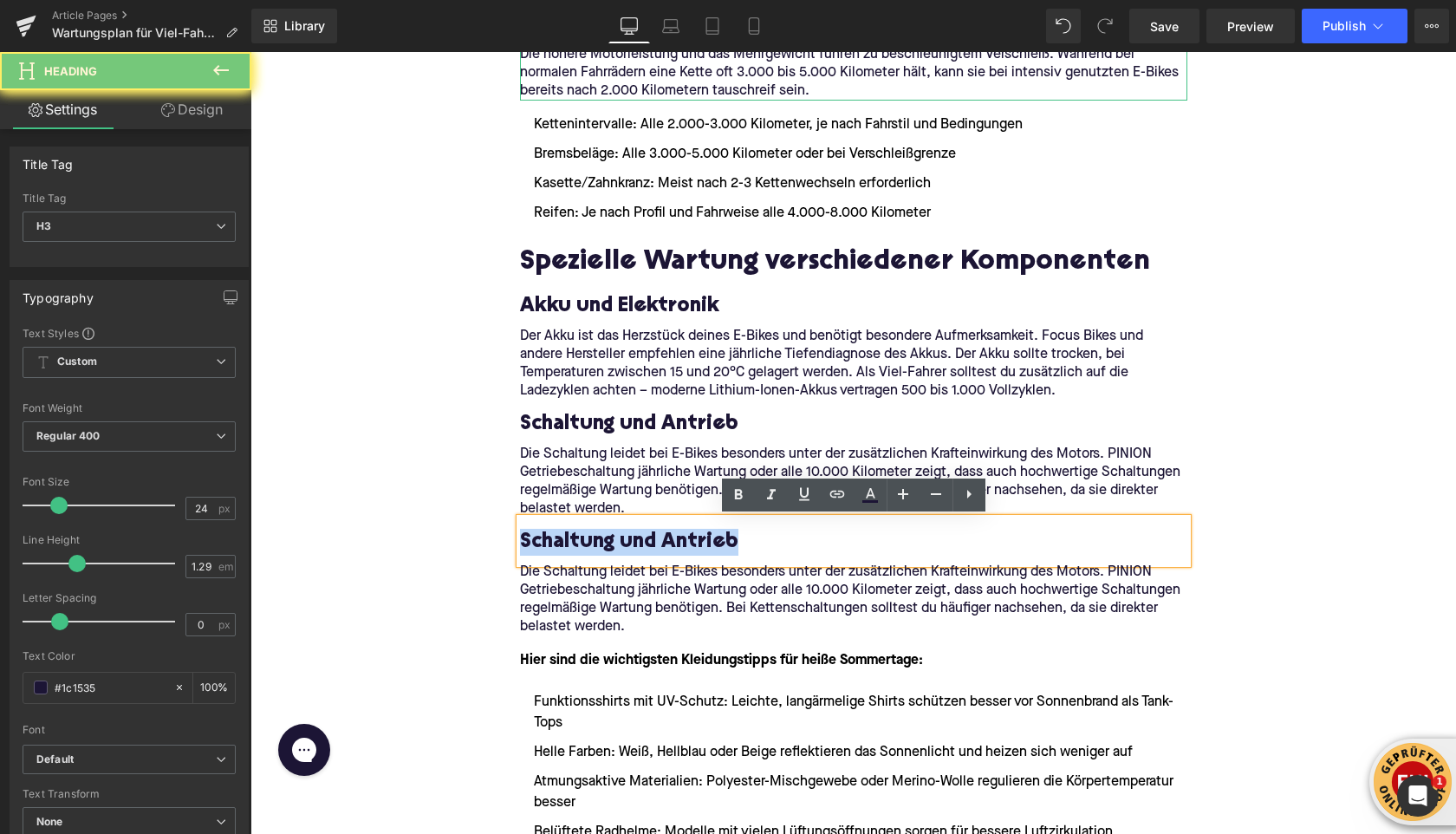
click at [564, 534] on h3 "Schaltung und Antrieb" at bounding box center [853, 542] width 668 height 27
paste div
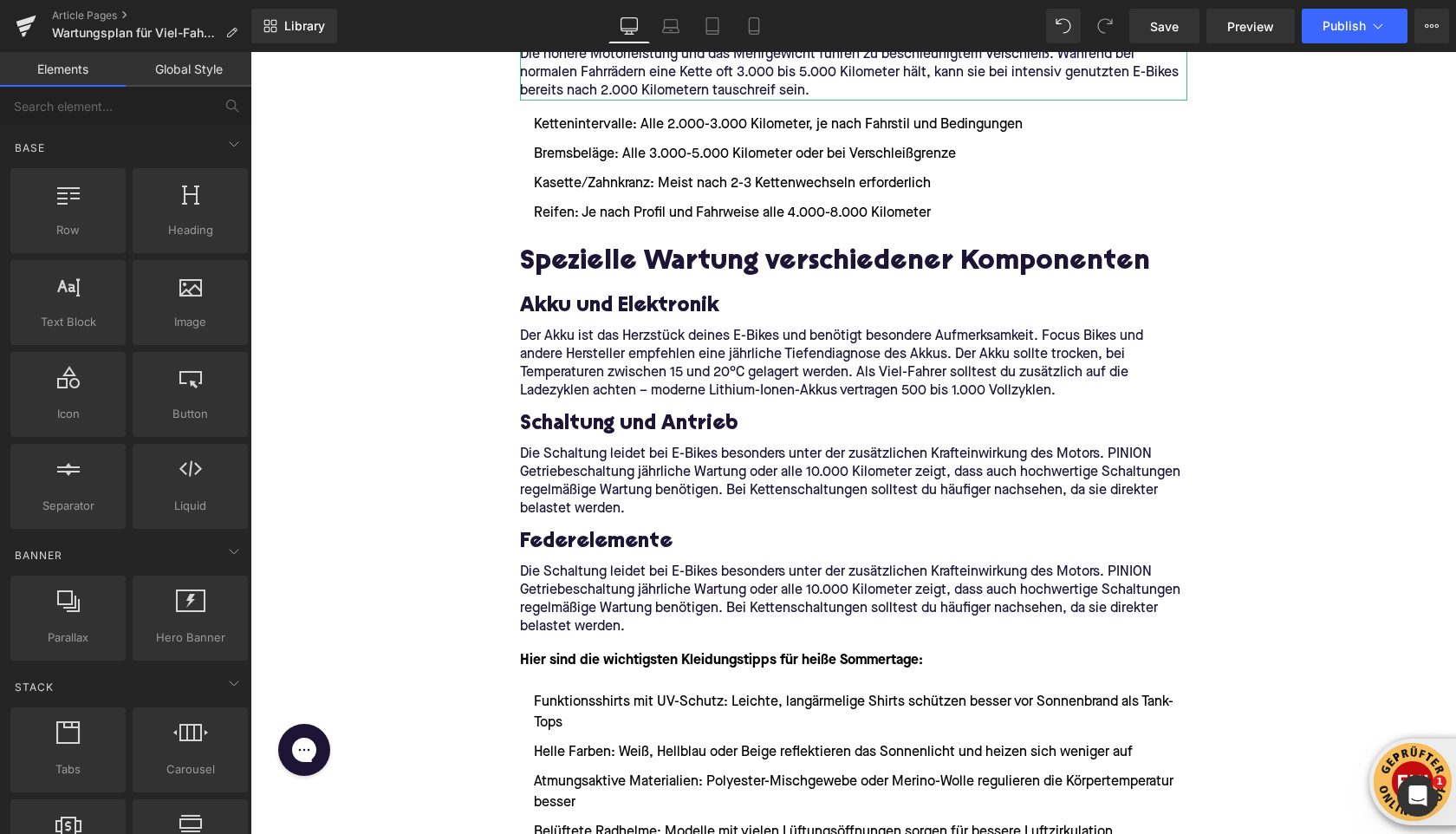
click at [583, 613] on p "Die Schaltung leidet bei E-Bikes besonders unter der zusätzlichen Krafteinwirku…" at bounding box center [853, 600] width 668 height 73
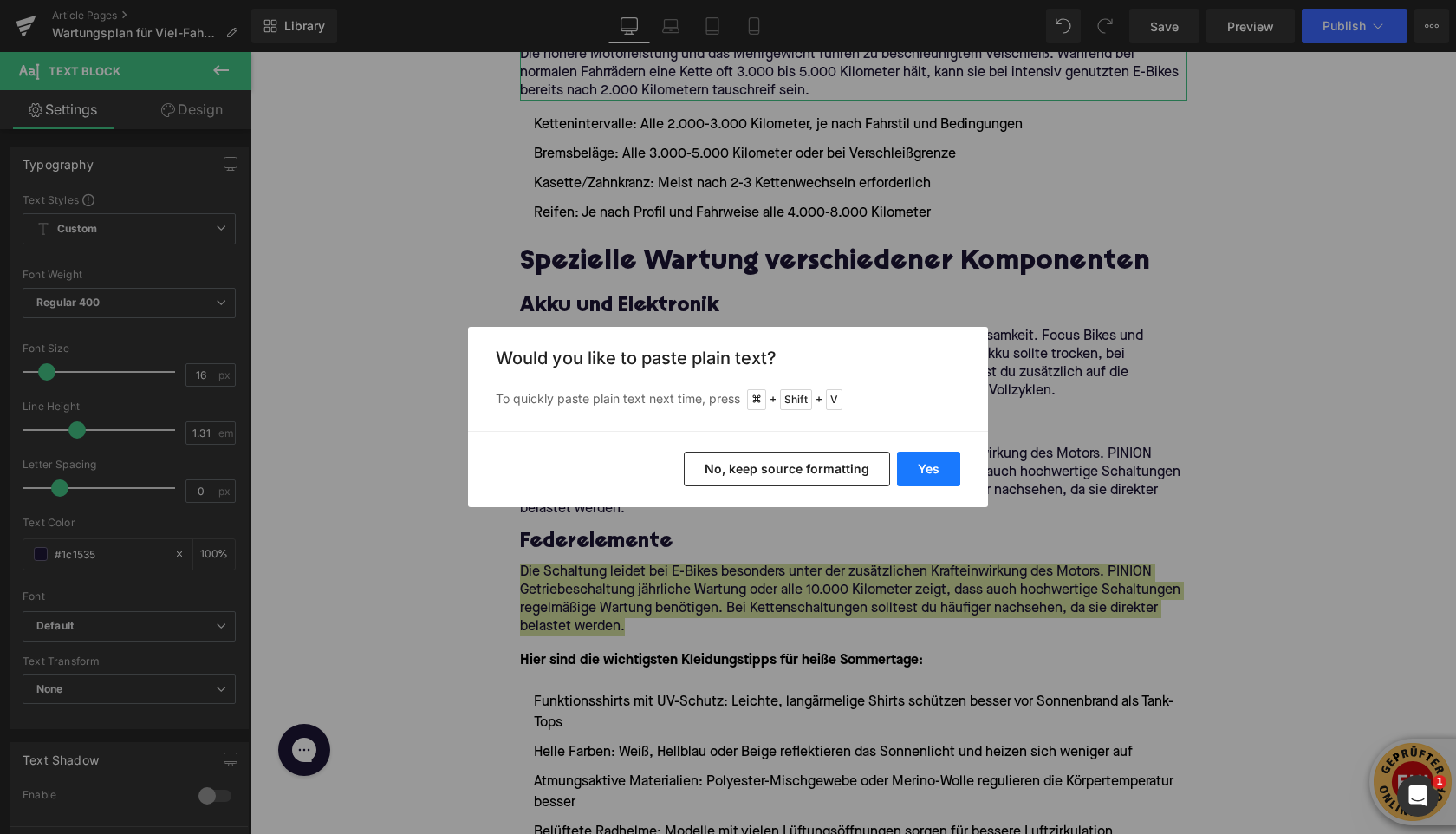
click at [916, 472] on button "Yes" at bounding box center [928, 469] width 63 height 35
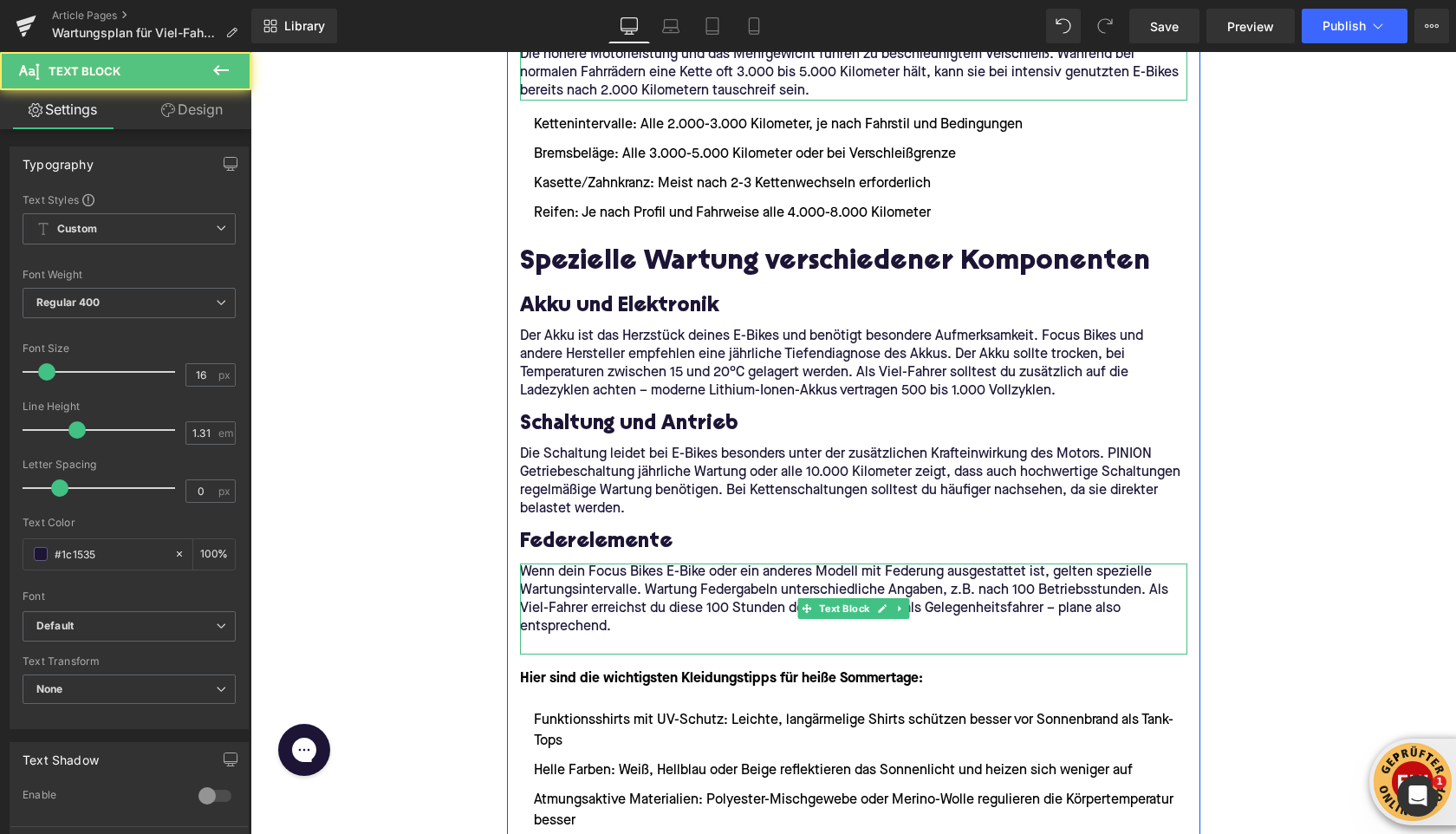
click at [536, 643] on p at bounding box center [853, 645] width 668 height 18
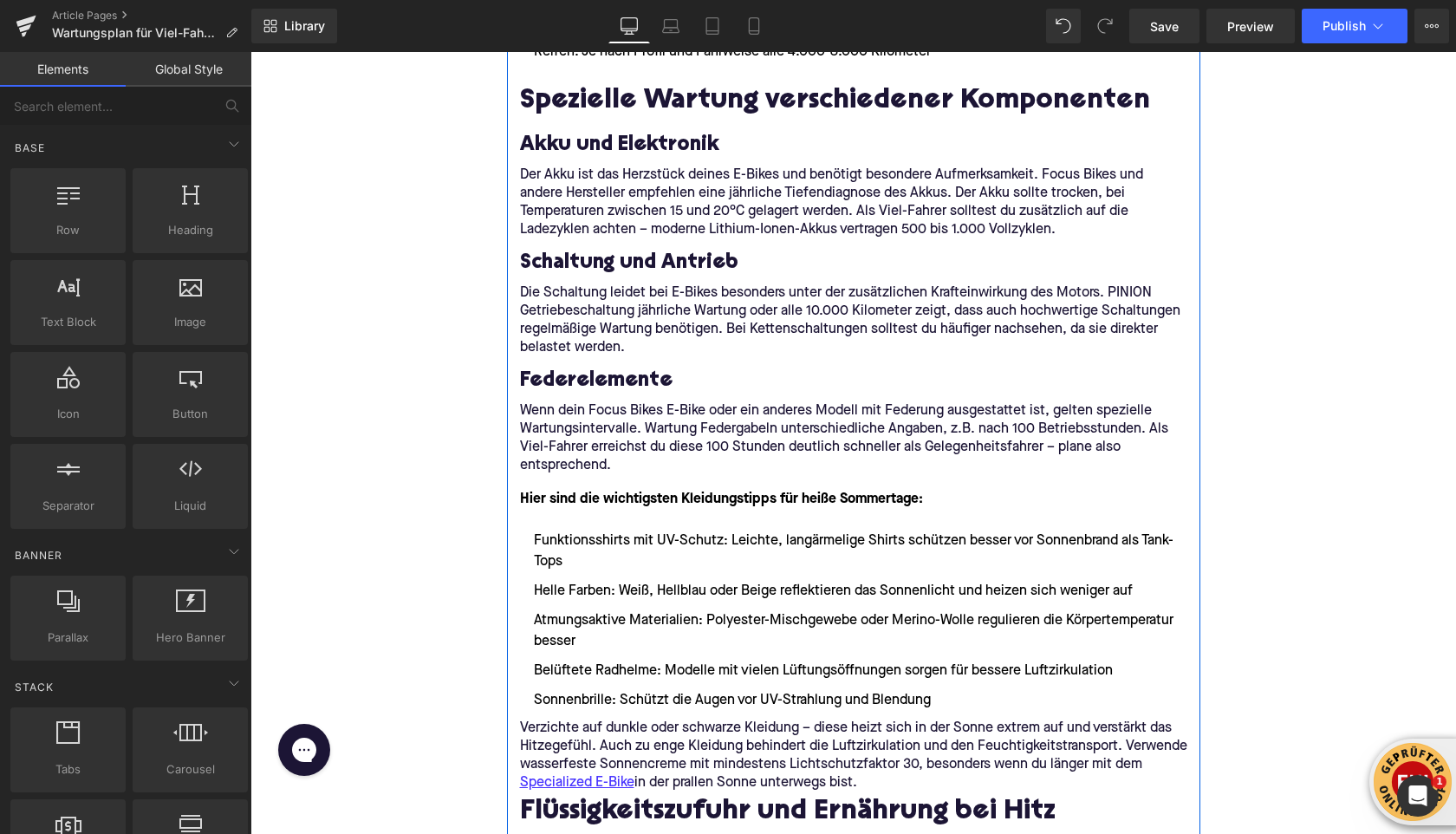
scroll to position [2420, 0]
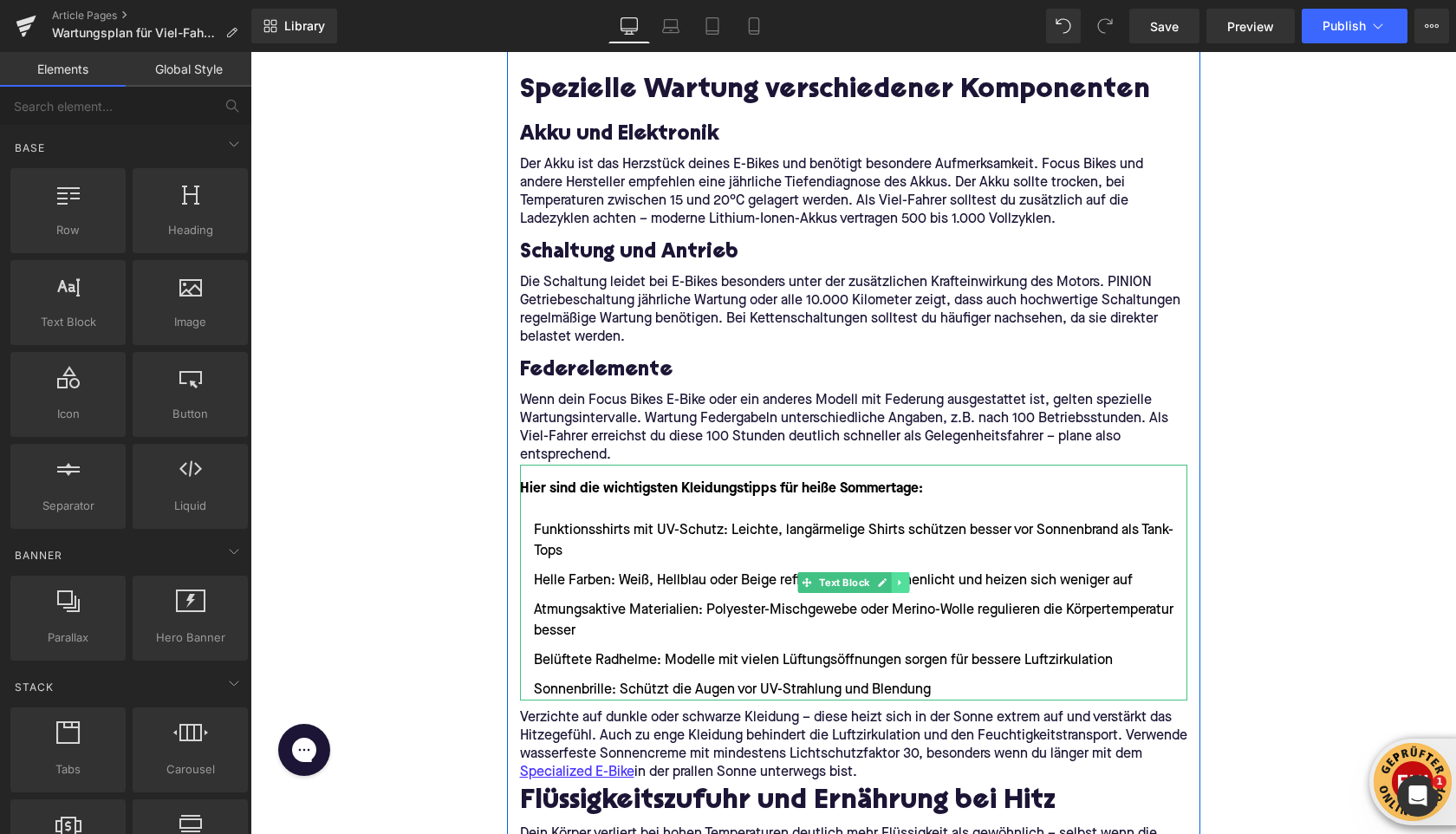
click at [898, 580] on icon at bounding box center [899, 582] width 3 height 6
click at [907, 581] on icon at bounding box center [909, 582] width 10 height 10
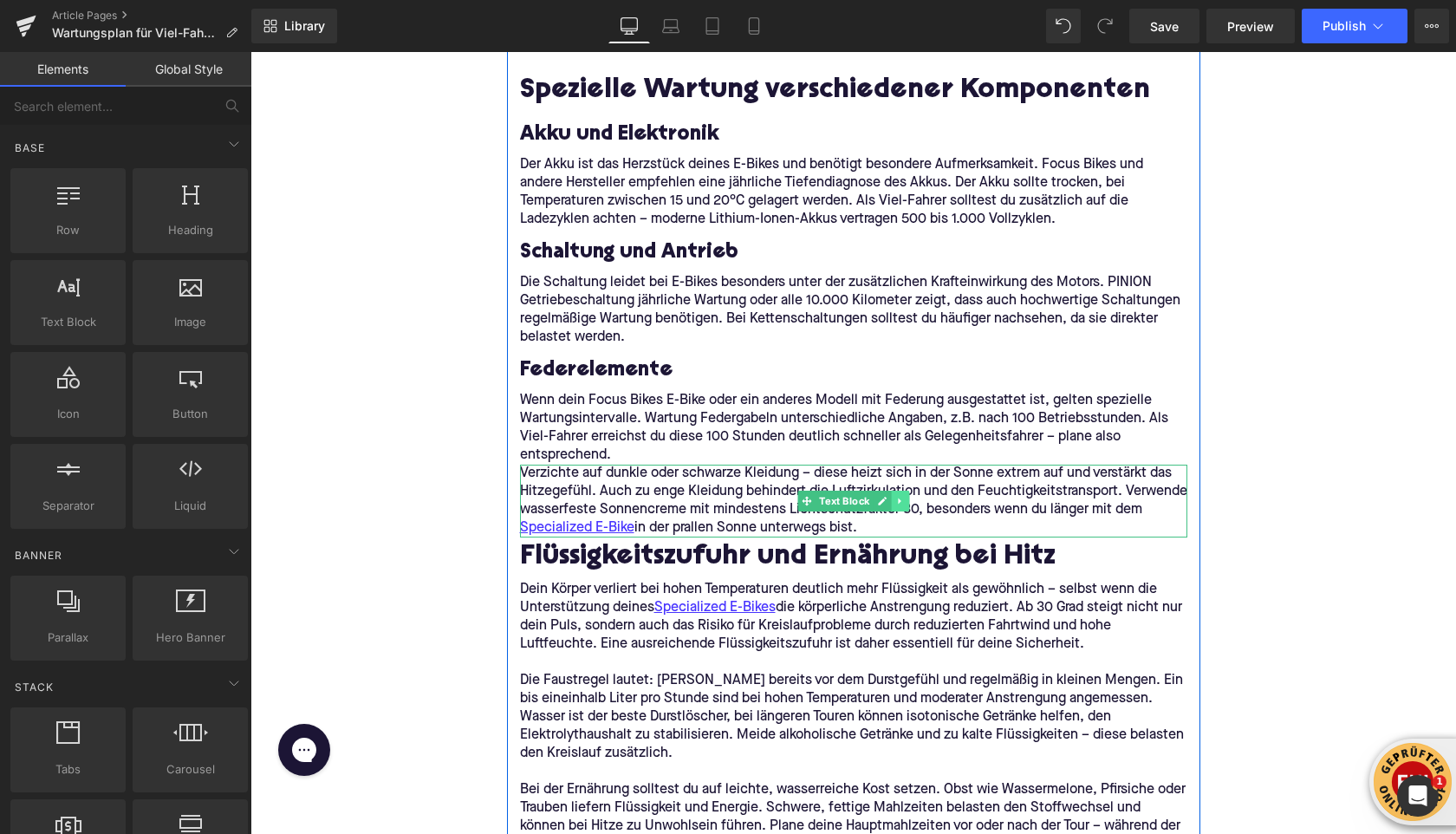
click at [901, 500] on icon at bounding box center [900, 501] width 10 height 11
click at [892, 500] on icon at bounding box center [891, 501] width 10 height 10
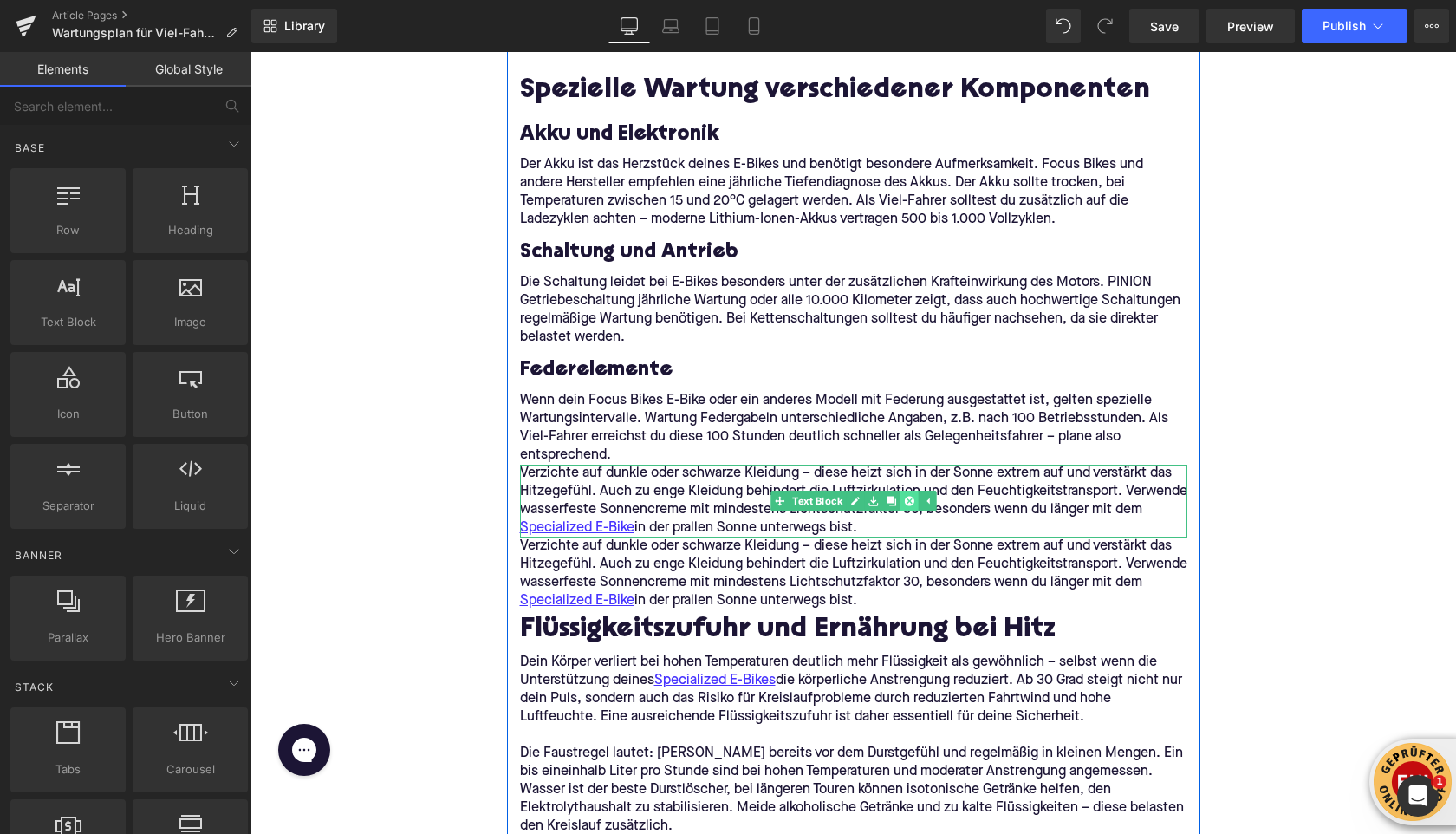
click at [910, 500] on icon at bounding box center [909, 501] width 10 height 11
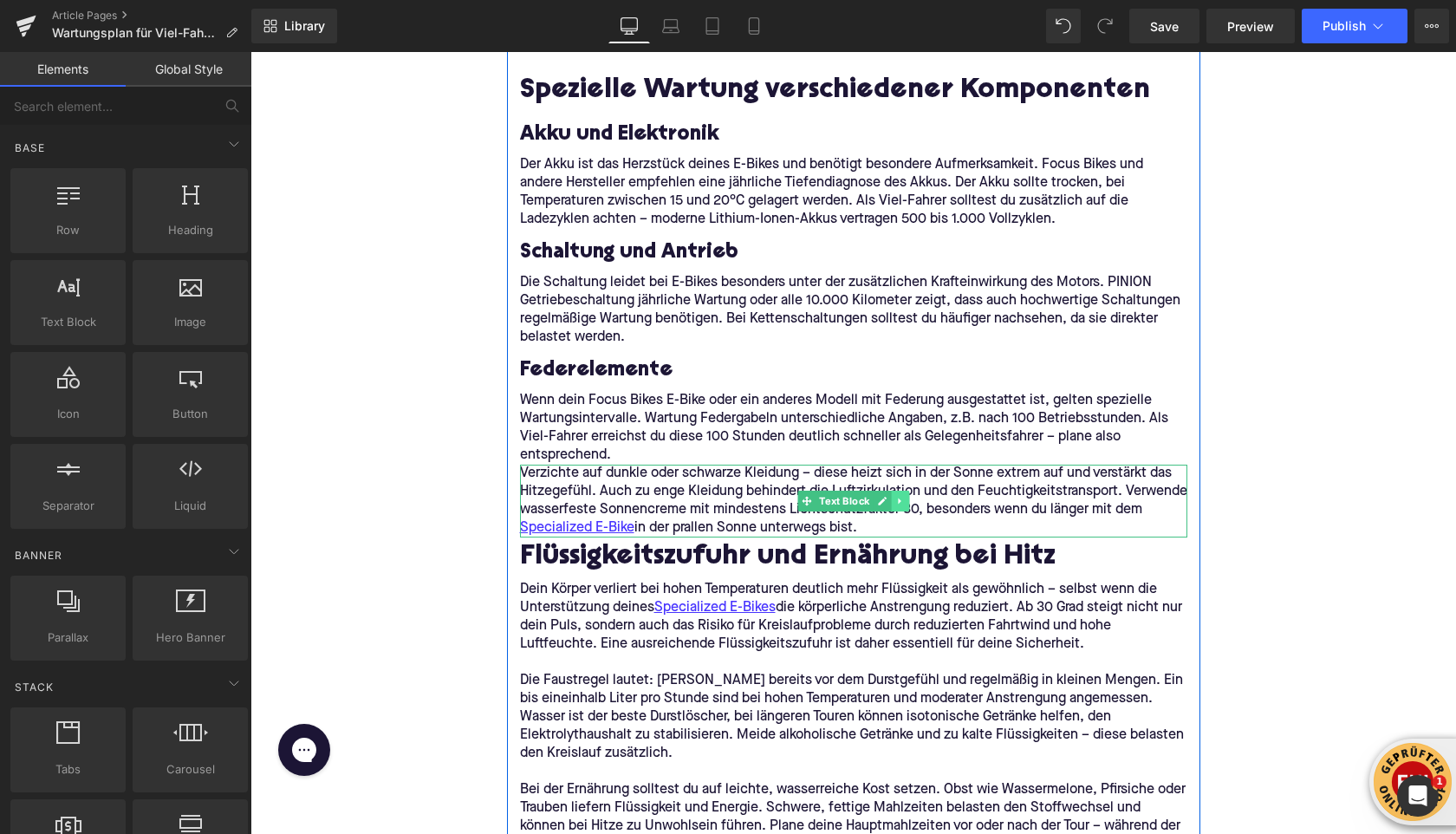
click at [904, 502] on icon at bounding box center [900, 501] width 10 height 11
click at [906, 502] on icon at bounding box center [909, 501] width 10 height 10
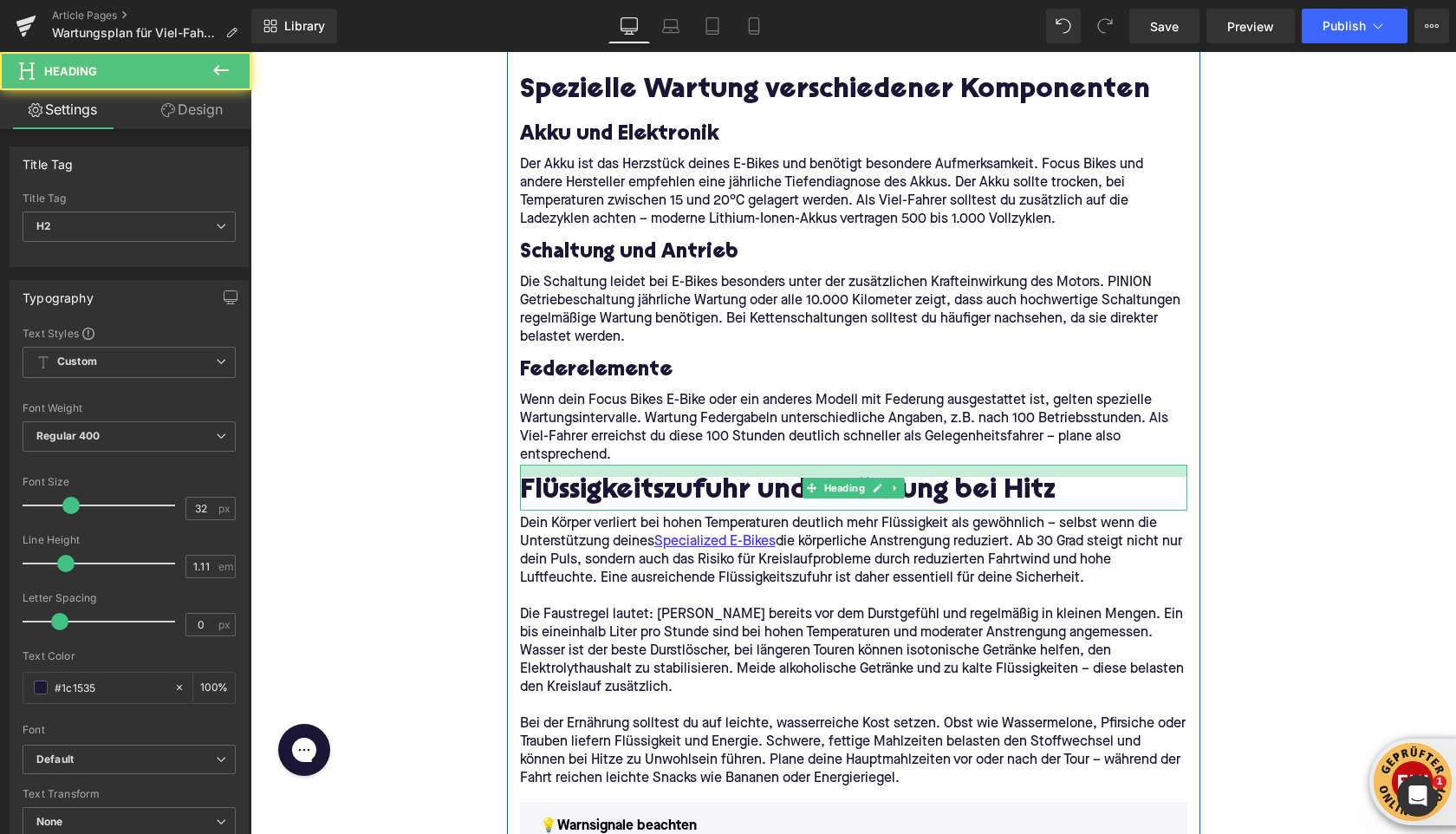
drag, startPoint x: 539, startPoint y: 467, endPoint x: 537, endPoint y: 486, distance: 19.1
click at [537, 473] on div at bounding box center [853, 470] width 668 height 12
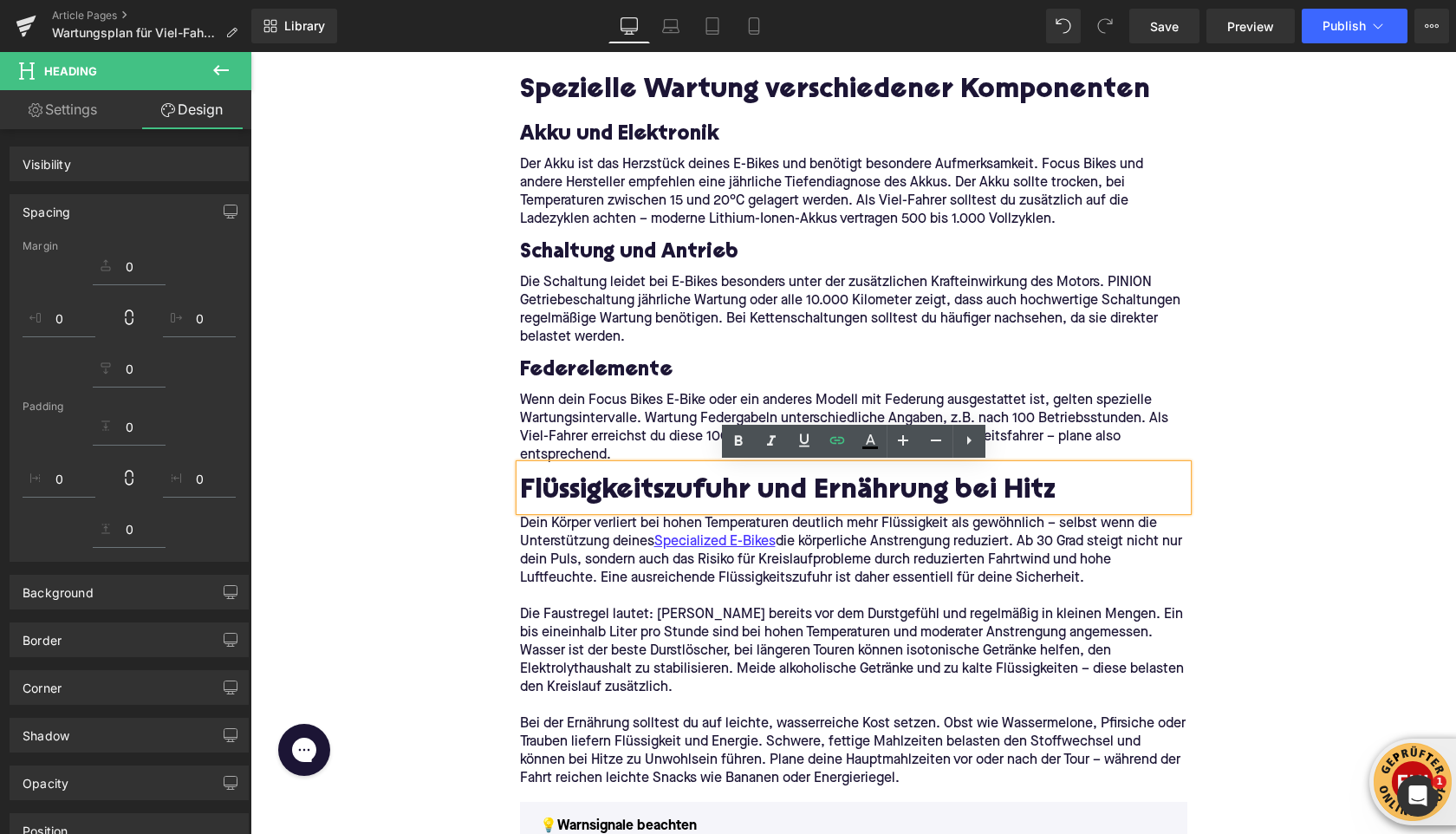
click at [539, 488] on h2 "Flüssigkeitszufuhr und Ernährung bei Hitz" at bounding box center [853, 493] width 668 height 31
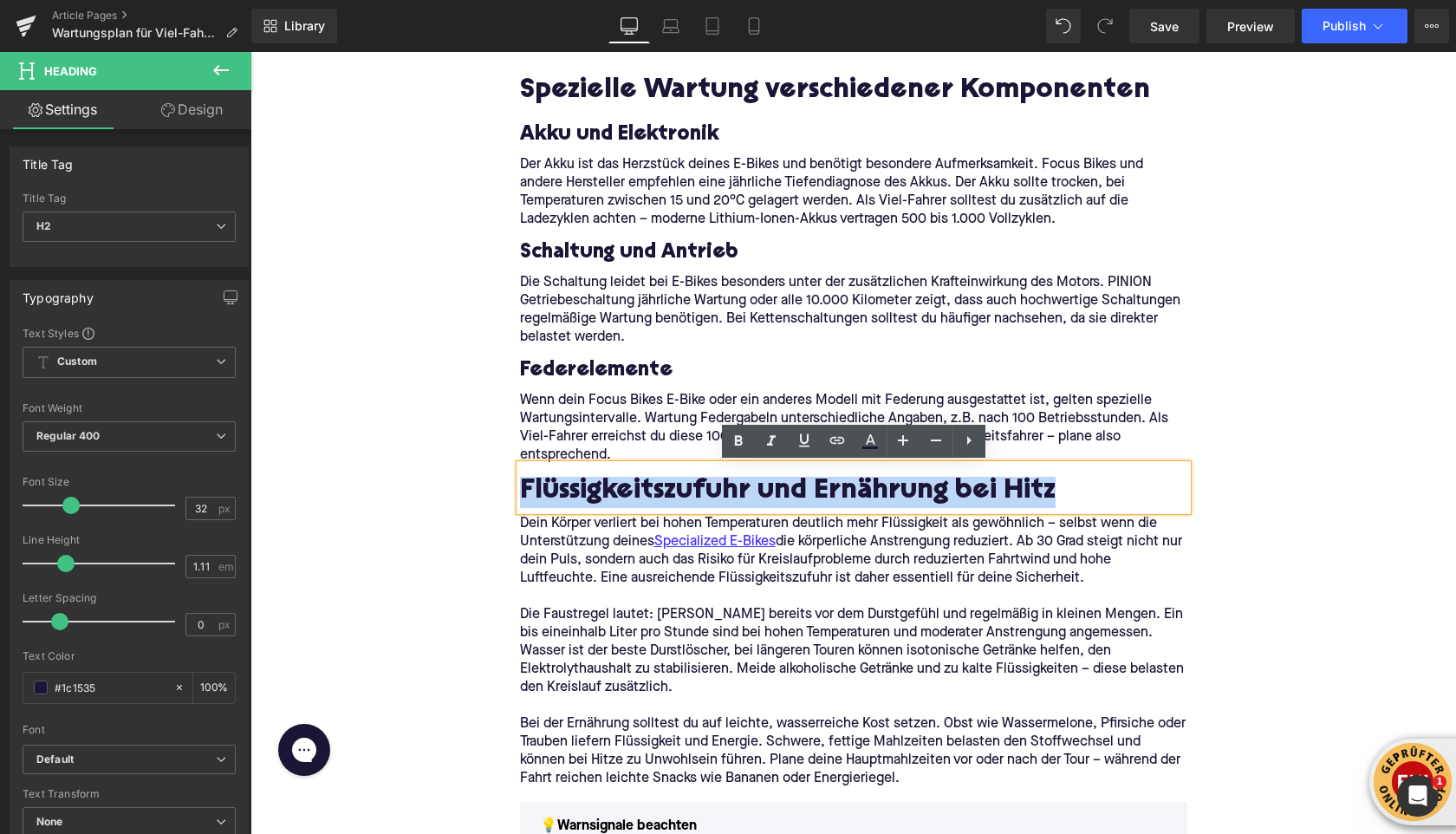
paste div
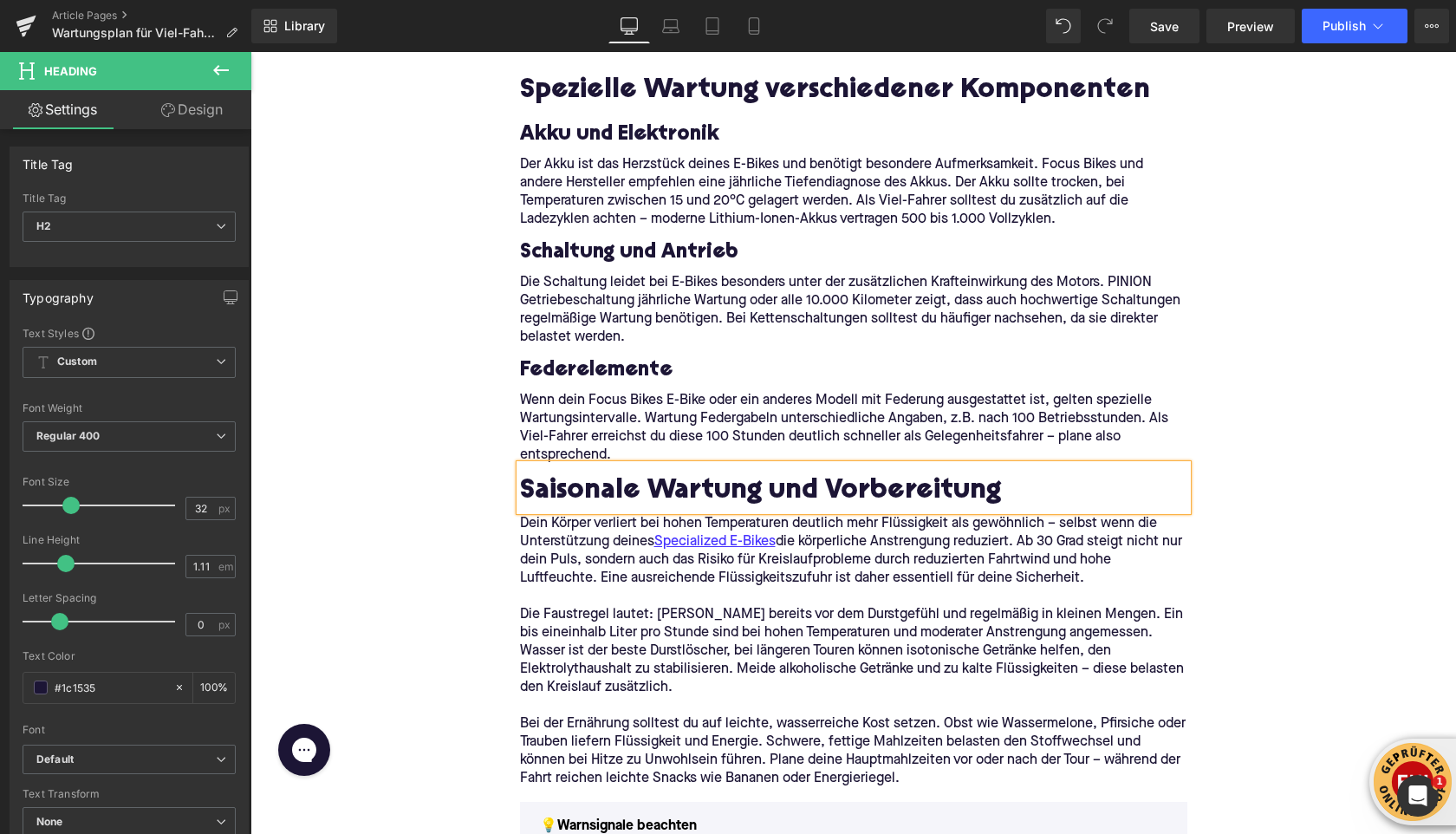
click at [409, 436] on div "Home / Wartungsplan für Viel-Fahrer: Diese Intervalle solltest du einhalten Bre…" at bounding box center [853, 697] width 1206 height 5839
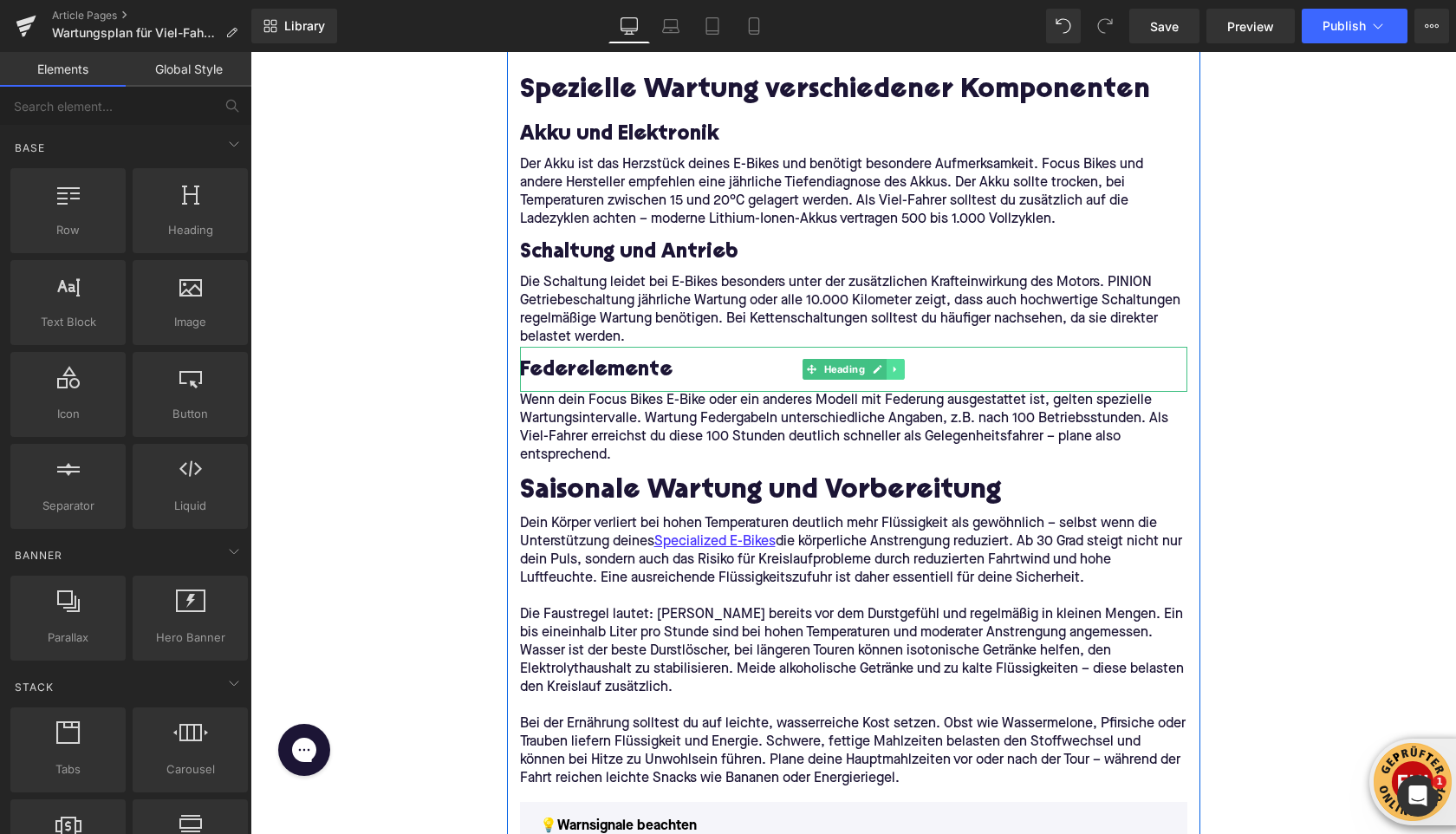
click at [893, 363] on link at bounding box center [895, 368] width 18 height 20
click at [885, 371] on icon at bounding box center [886, 369] width 10 height 11
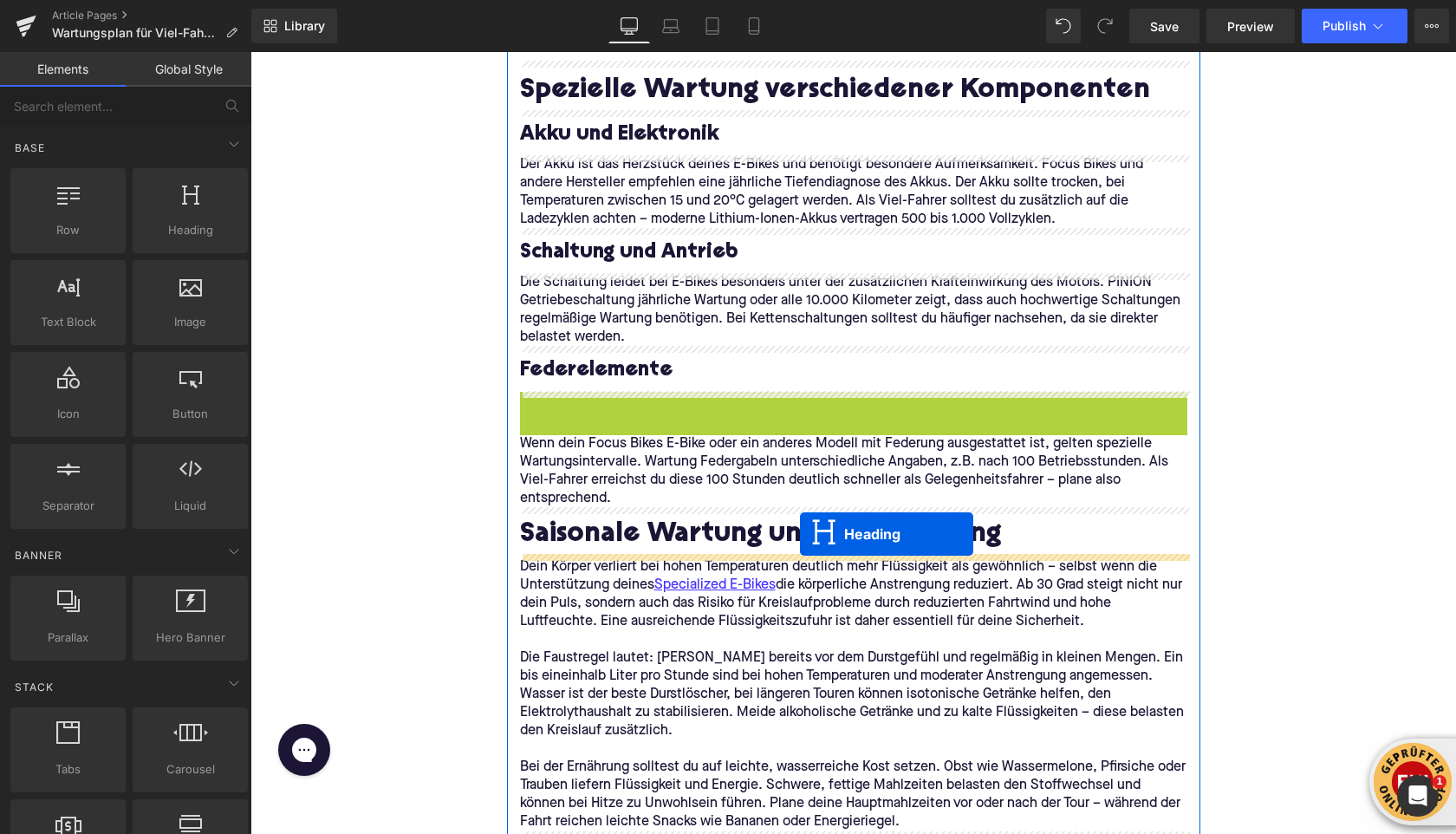
drag, startPoint x: 807, startPoint y: 412, endPoint x: 800, endPoint y: 534, distance: 122.2
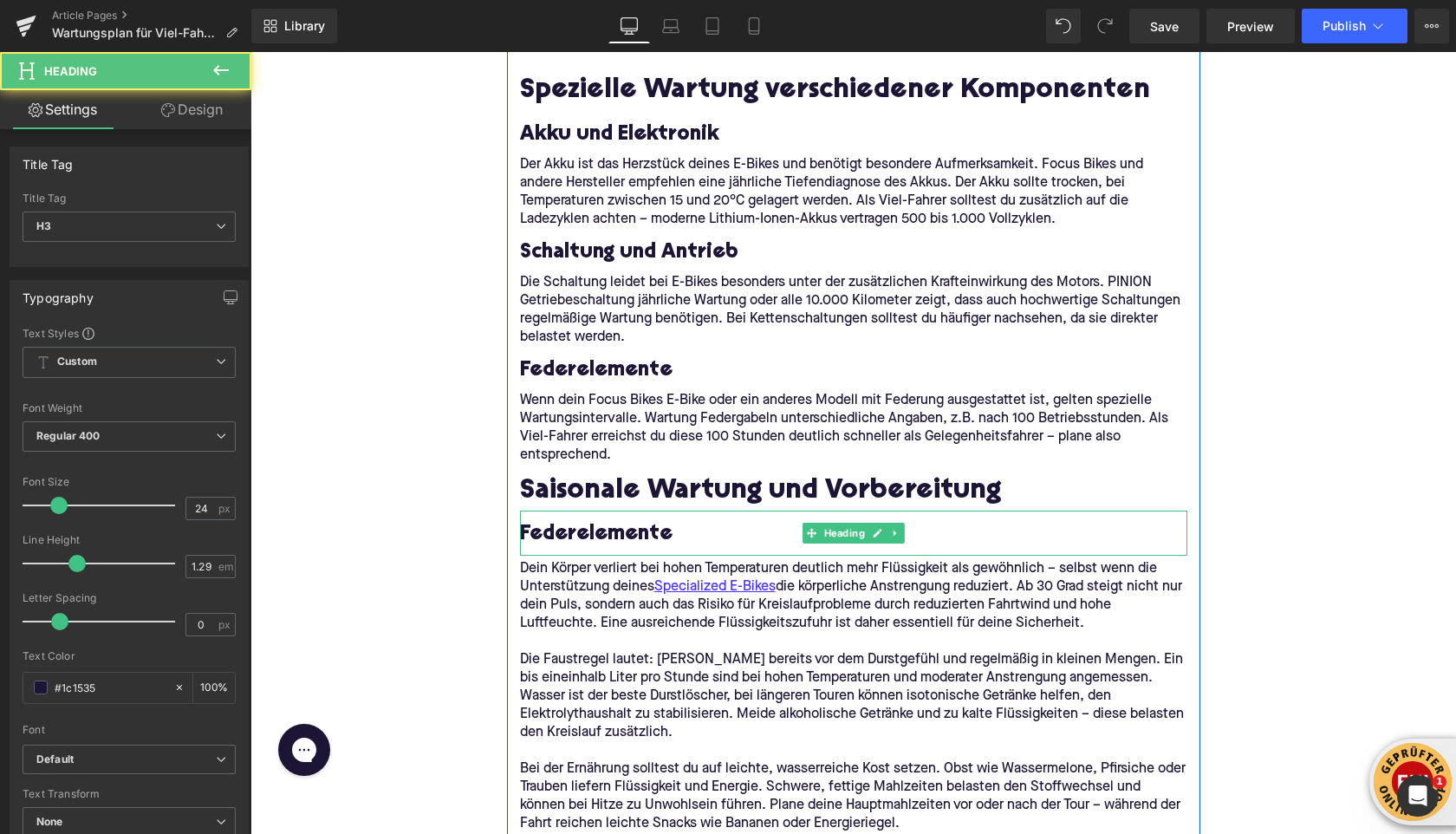
click at [593, 539] on h3 "Federelemente" at bounding box center [853, 535] width 668 height 27
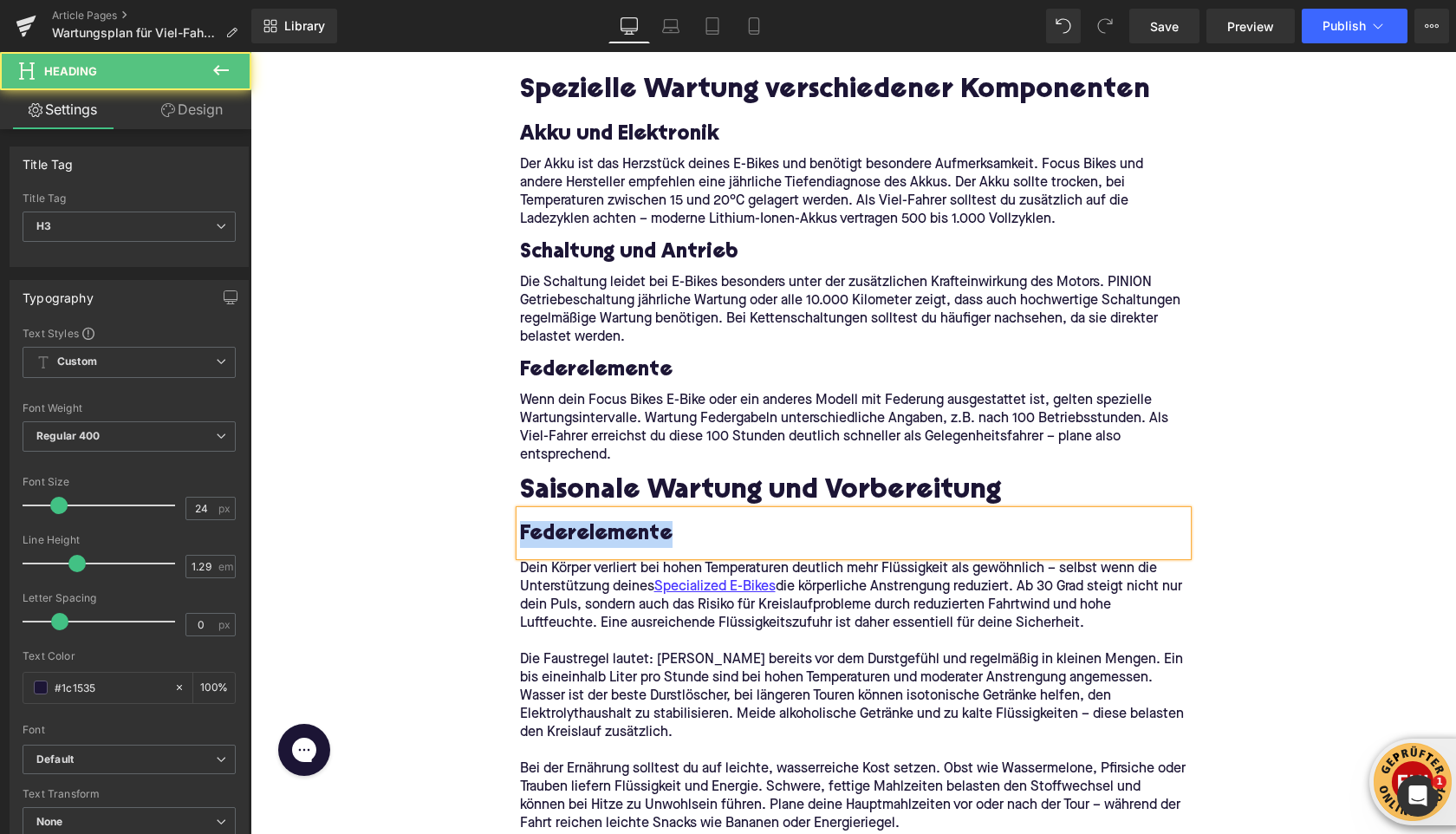
click at [593, 539] on h3 "Federelemente" at bounding box center [853, 535] width 668 height 27
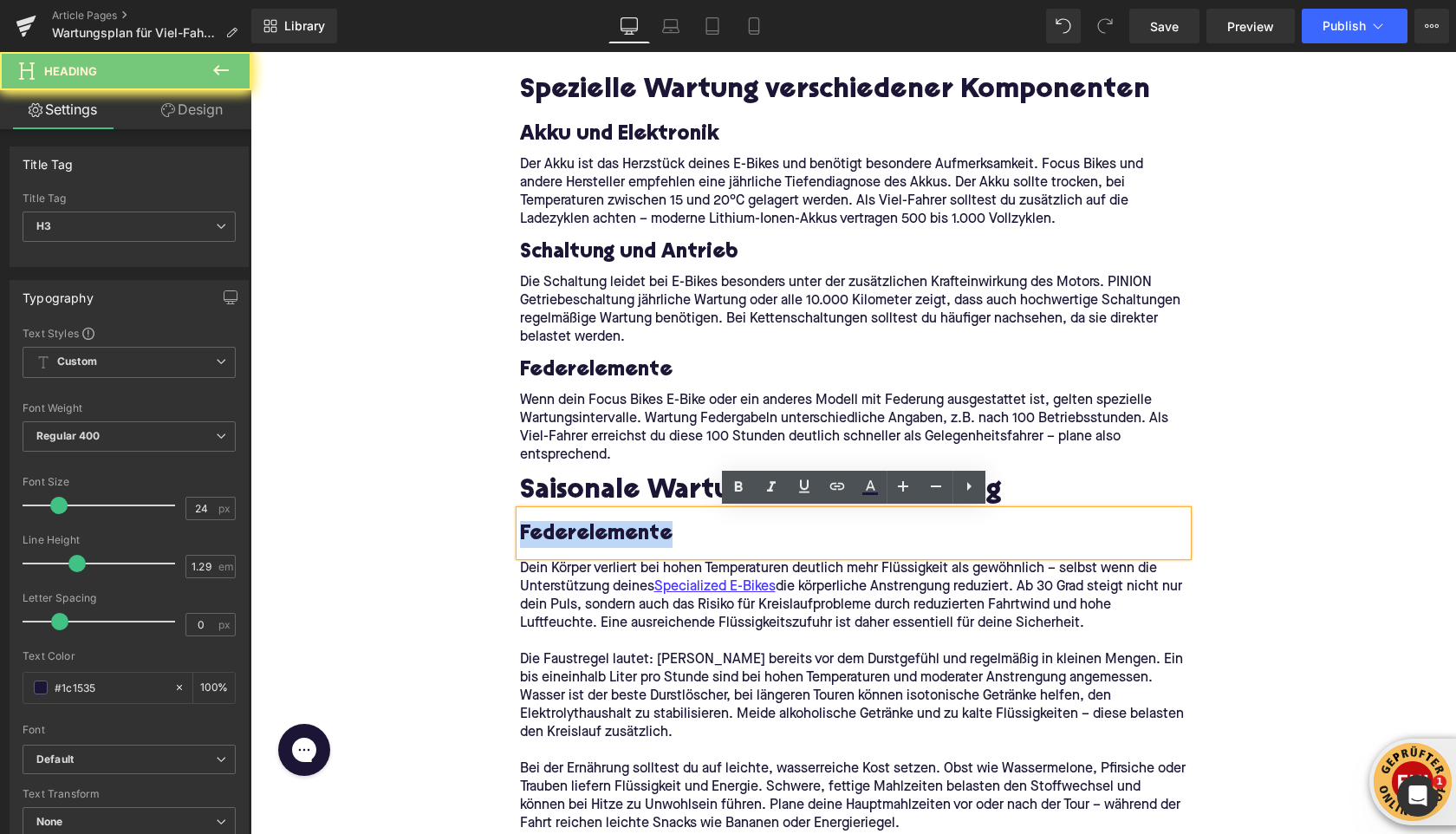
click at [593, 539] on h3 "Federelemente" at bounding box center [853, 535] width 668 height 27
paste div
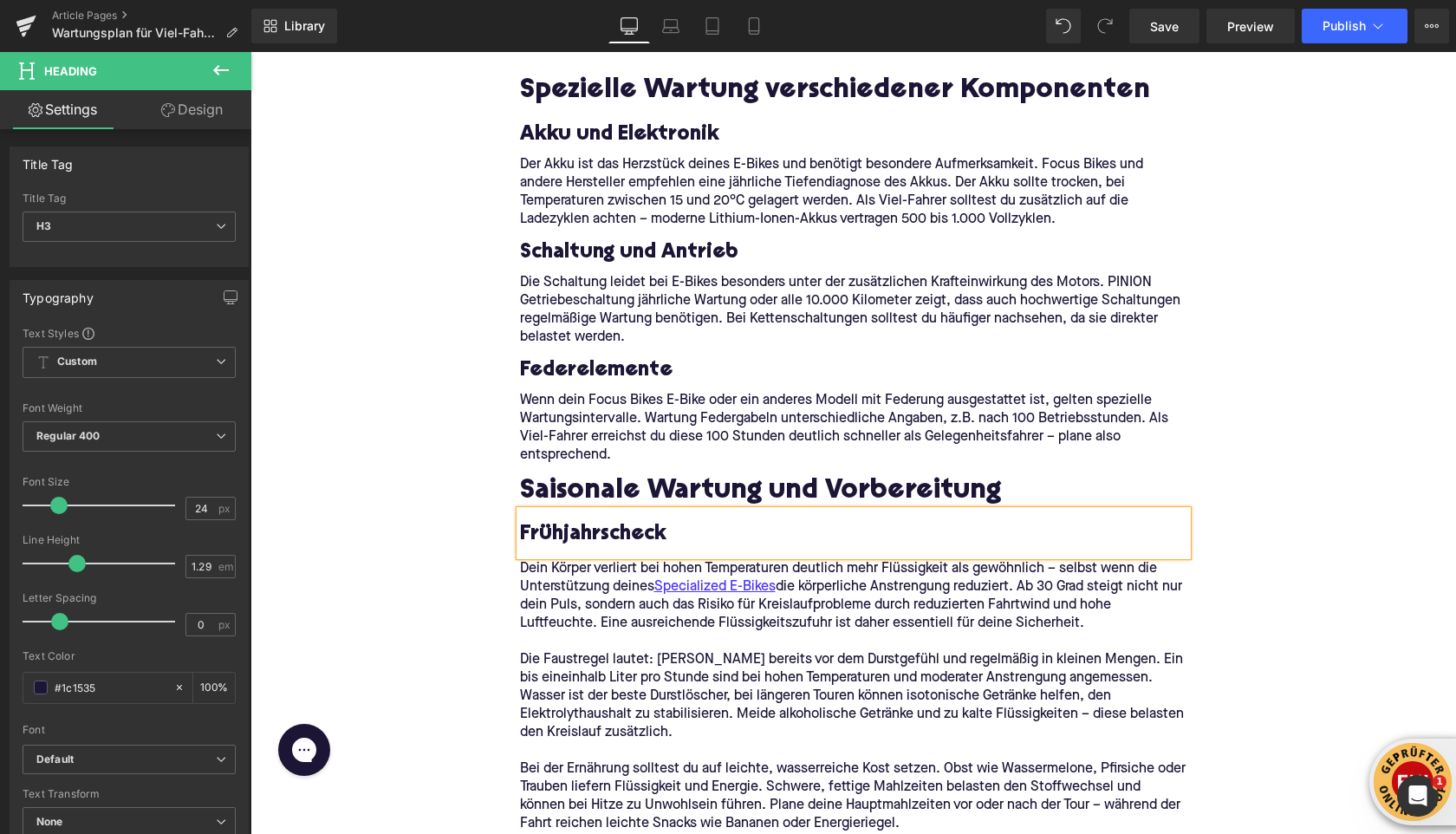
click at [477, 461] on div "Home / Wartungsplan für Viel-Fahrer: Diese Intervalle solltest du einhalten Bre…" at bounding box center [853, 720] width 1206 height 5885
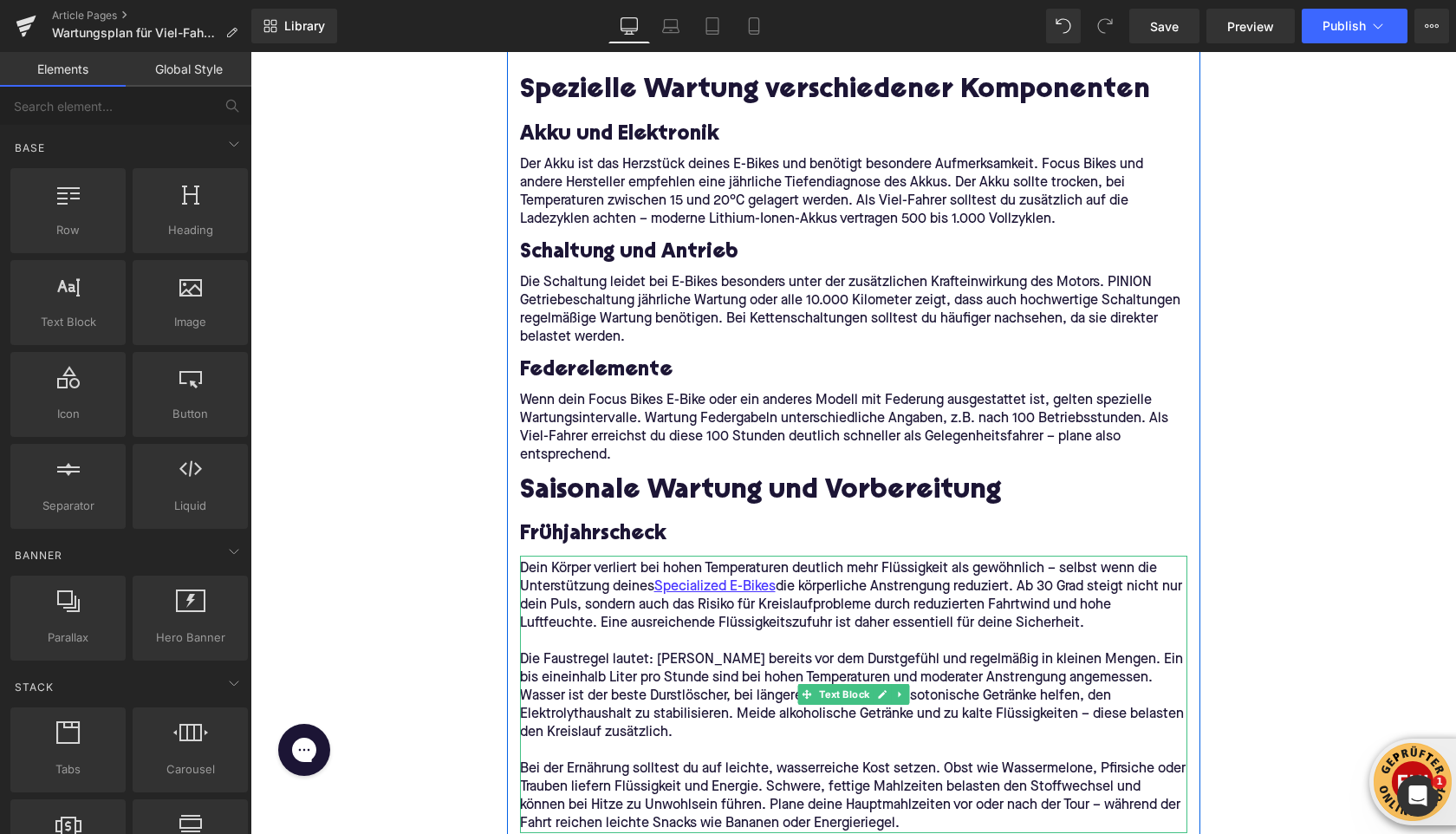
click at [608, 624] on p "Dein Körper verliert bei hohen Temperaturen deutlich mehr Flüssigkeit als gewöh…" at bounding box center [853, 596] width 668 height 73
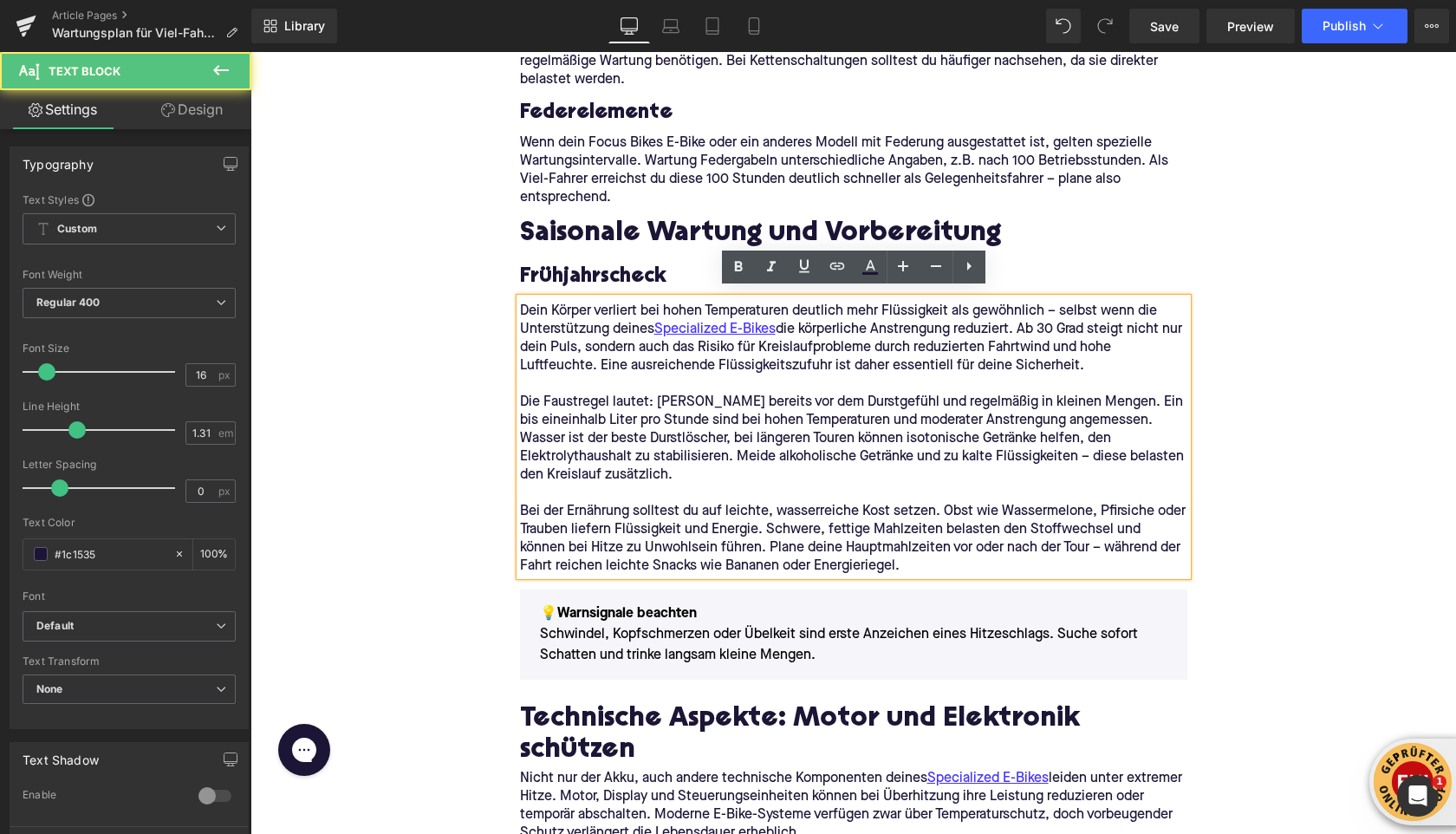
scroll to position [2656, 0]
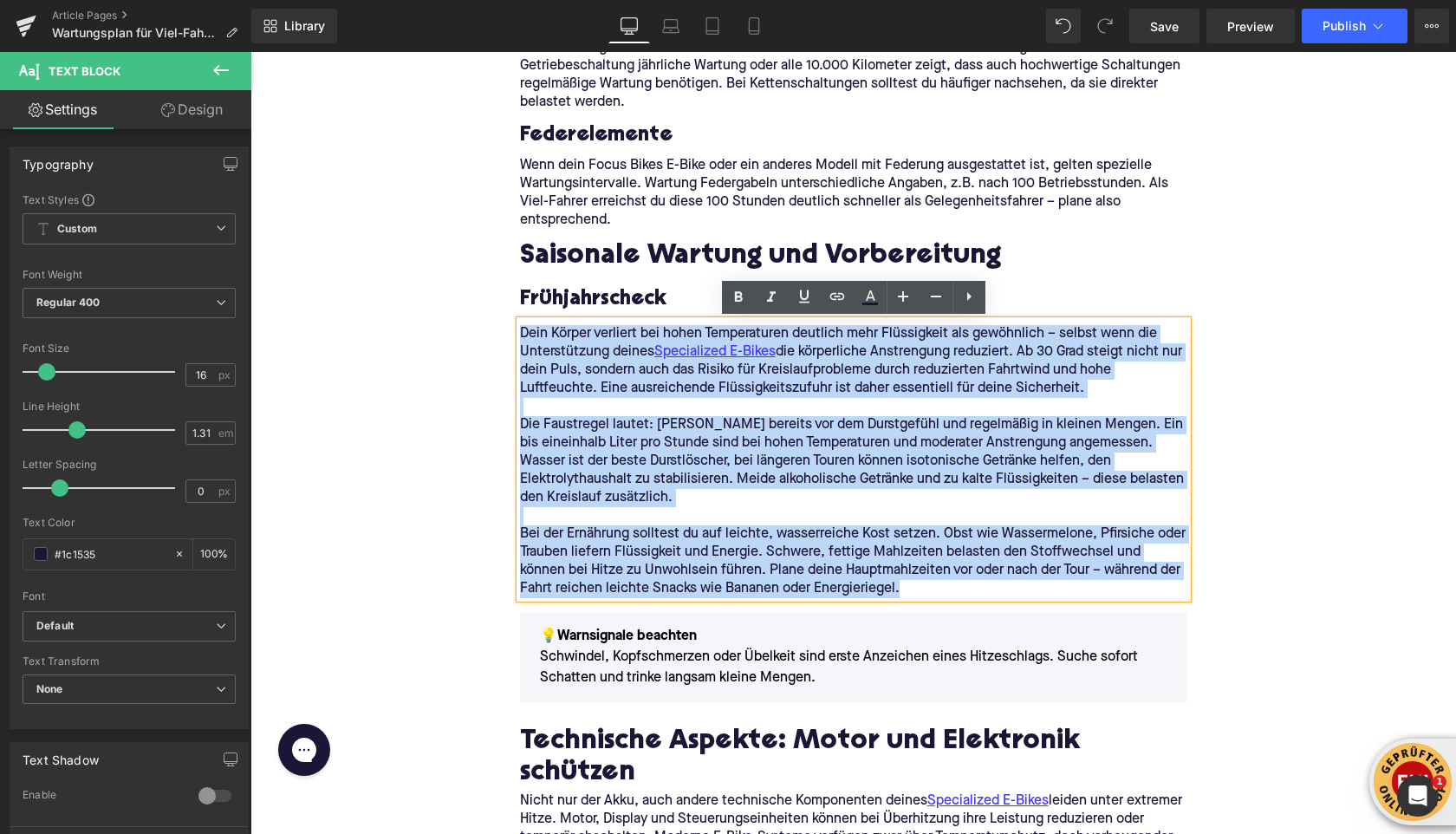
drag, startPoint x: 880, startPoint y: 586, endPoint x: 515, endPoint y: 339, distance: 440.7
click at [520, 339] on div "Dein Körper verliert bei hohen Temperaturen deutlich mehr Flüssigkeit als gewöh…" at bounding box center [853, 459] width 668 height 277
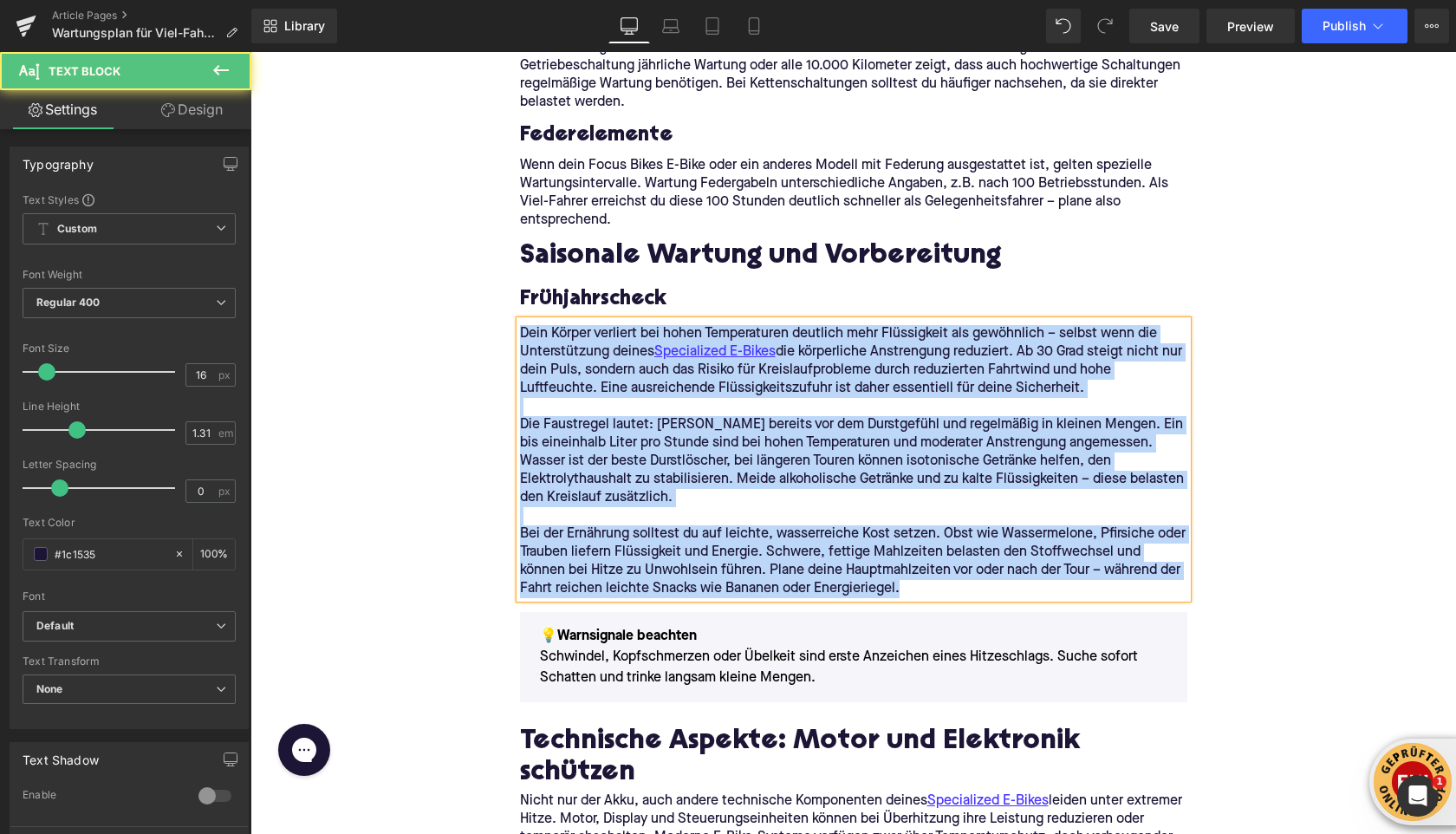
drag, startPoint x: 521, startPoint y: 334, endPoint x: 870, endPoint y: 582, distance: 428.1
click at [870, 584] on div "Dein Körper verliert bei hohen Temperaturen deutlich mehr Flüssigkeit als gewöh…" at bounding box center [853, 459] width 668 height 277
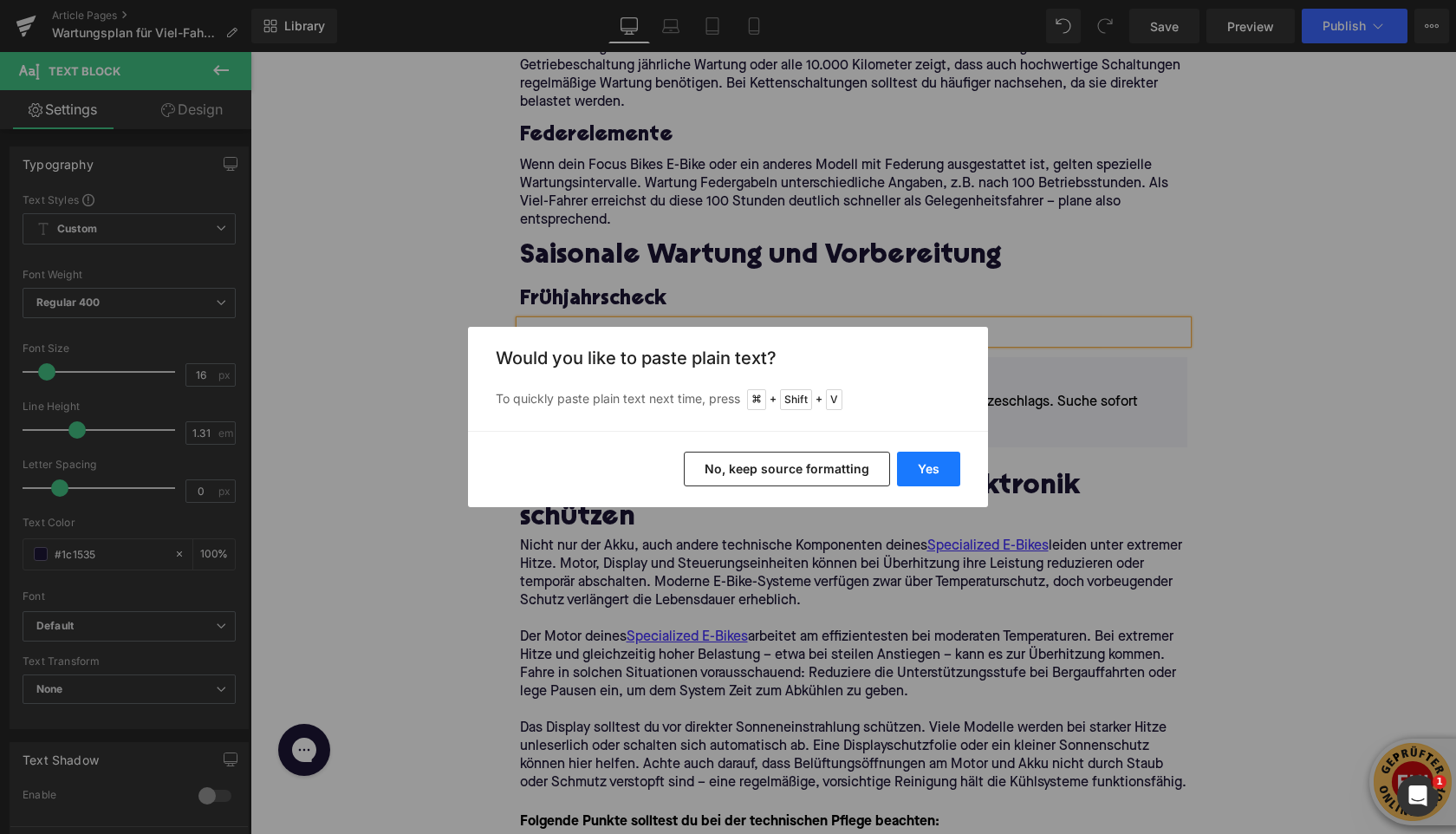
drag, startPoint x: 920, startPoint y: 466, endPoint x: 668, endPoint y: 413, distance: 257.5
click at [920, 466] on button "Yes" at bounding box center [928, 469] width 63 height 35
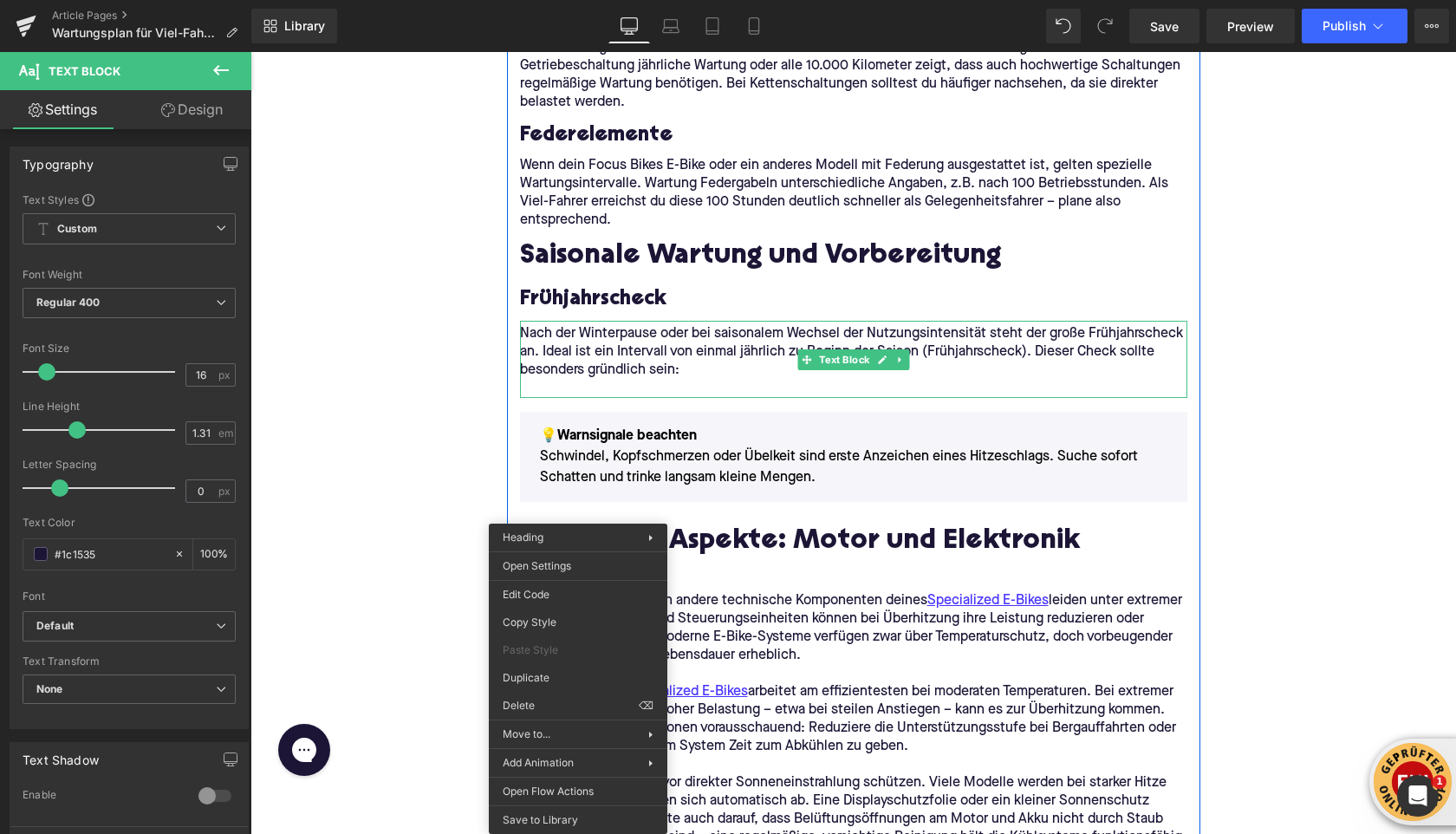
click at [565, 344] on p "Nach der Winterpause oder bei saisonalem Wechsel der Nutzungsintensität steht d…" at bounding box center [853, 352] width 668 height 54
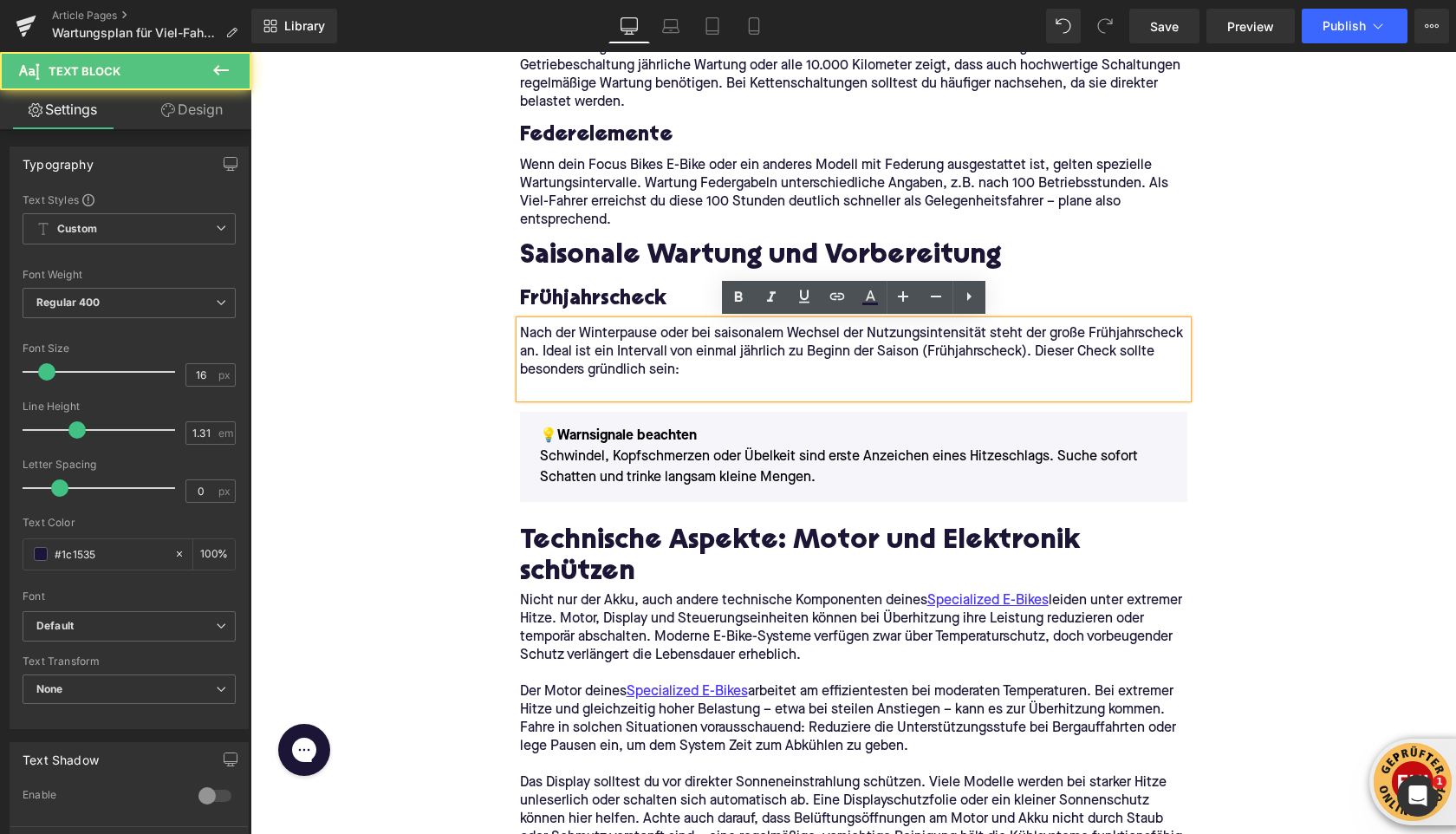
click at [557, 389] on p at bounding box center [853, 389] width 668 height 18
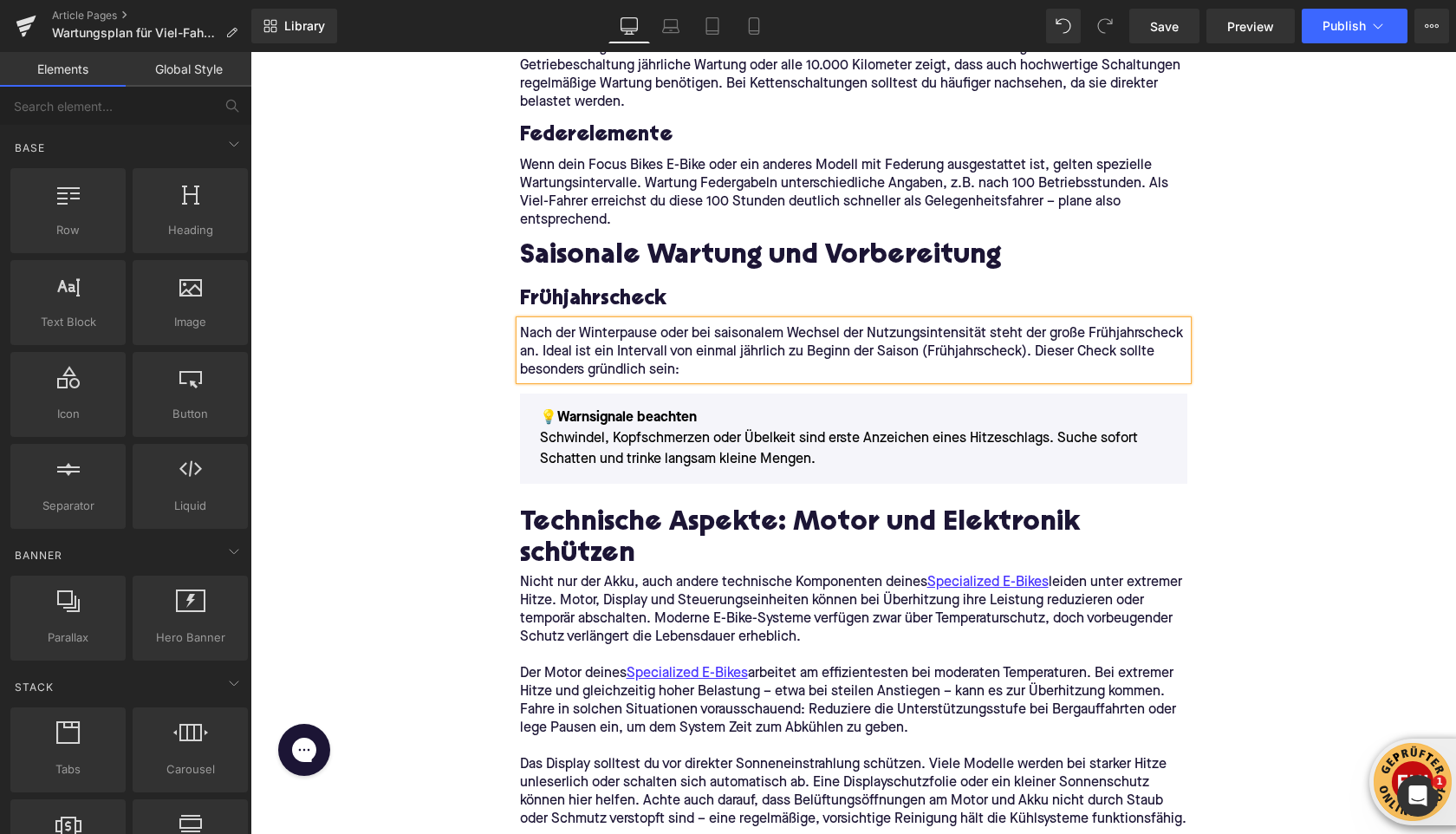
click at [431, 324] on div "Home / Wartungsplan für Viel-Fahrer: Diese Intervalle solltest du einhalten Bre…" at bounding box center [853, 376] width 1206 height 5666
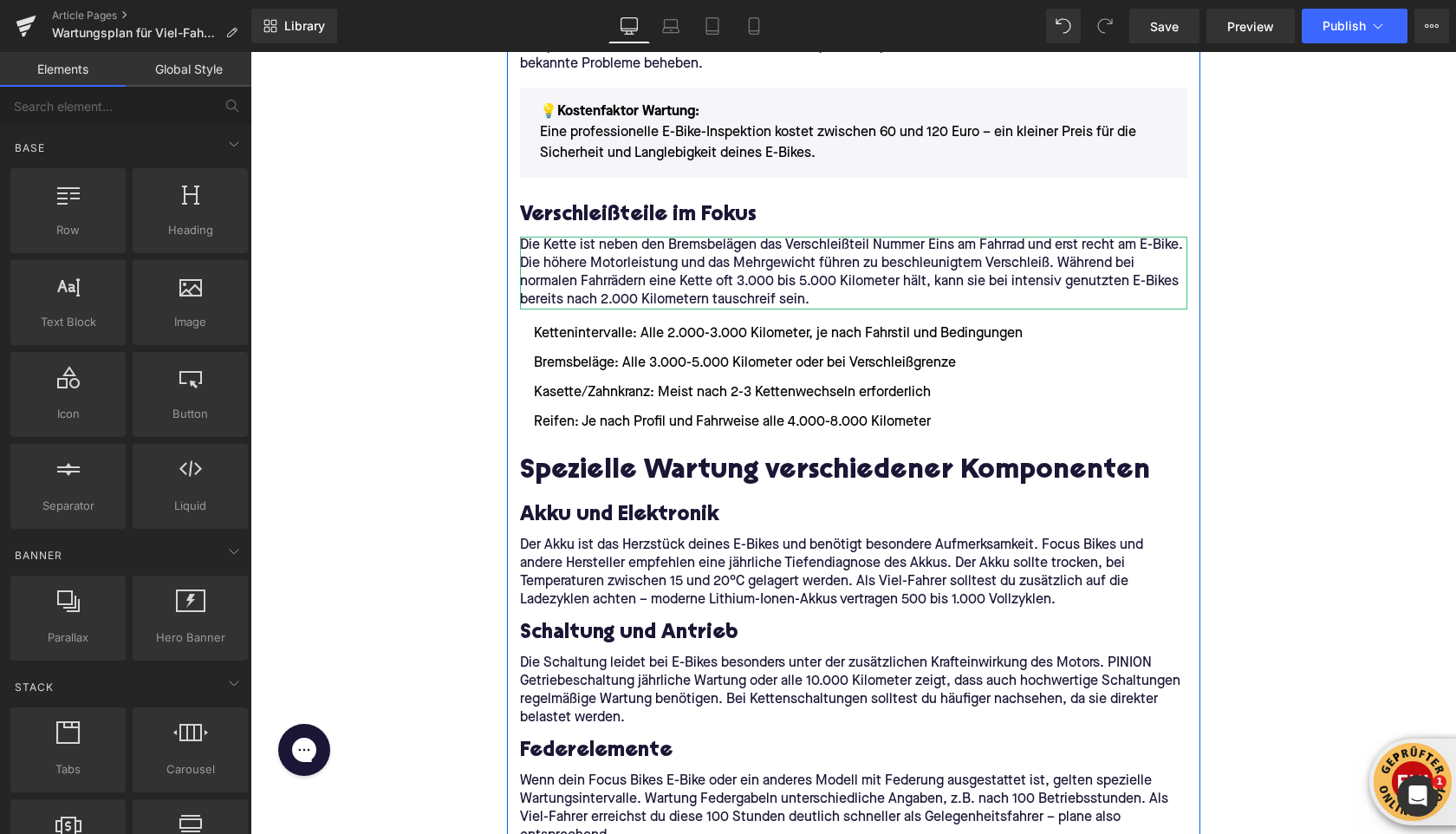
scroll to position [2057, 0]
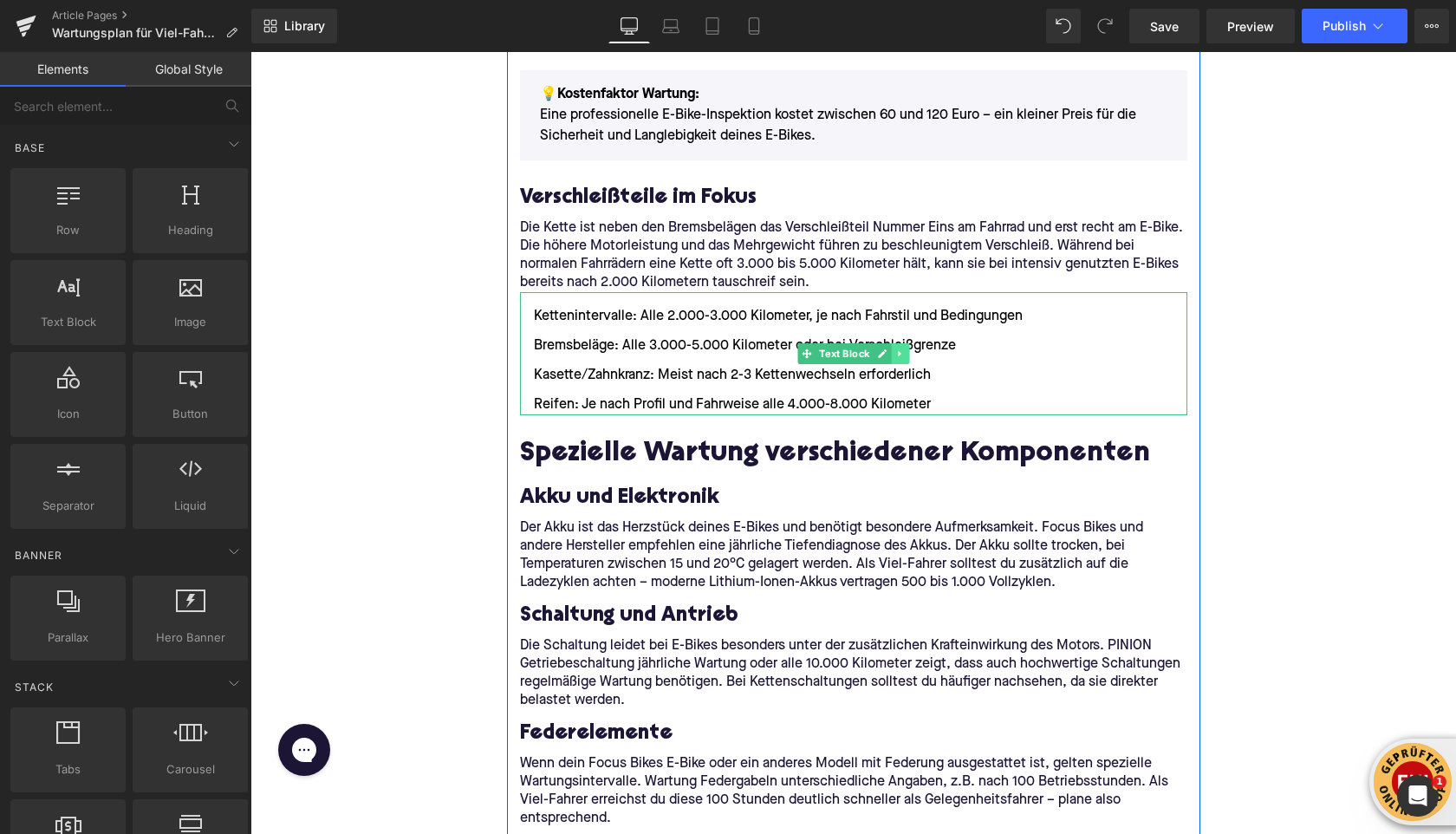
click at [903, 355] on icon at bounding box center [900, 354] width 10 height 11
click at [893, 355] on icon at bounding box center [891, 354] width 10 height 11
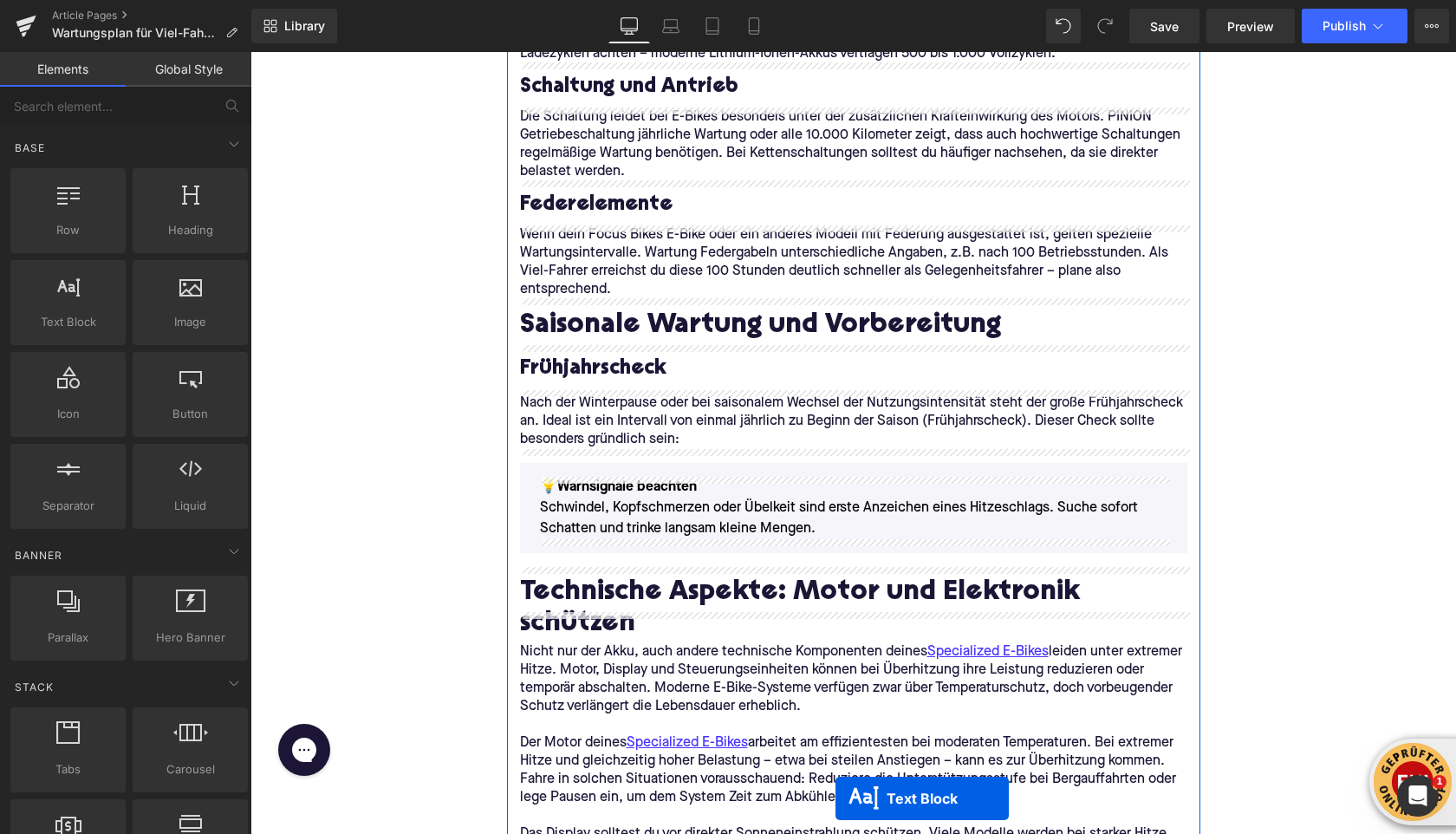
scroll to position [2647, 0]
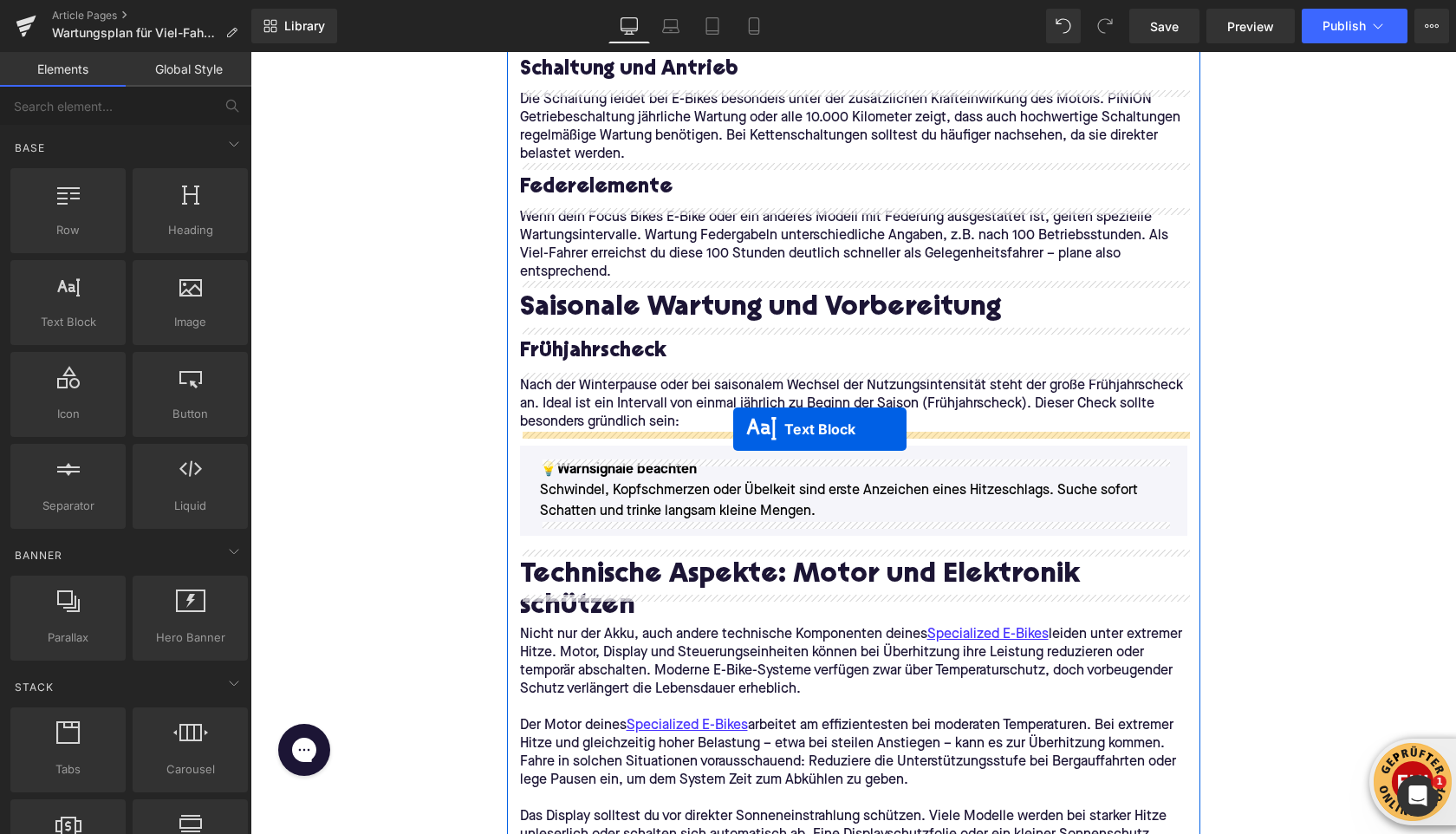
drag, startPoint x: 806, startPoint y: 484, endPoint x: 733, endPoint y: 429, distance: 91.4
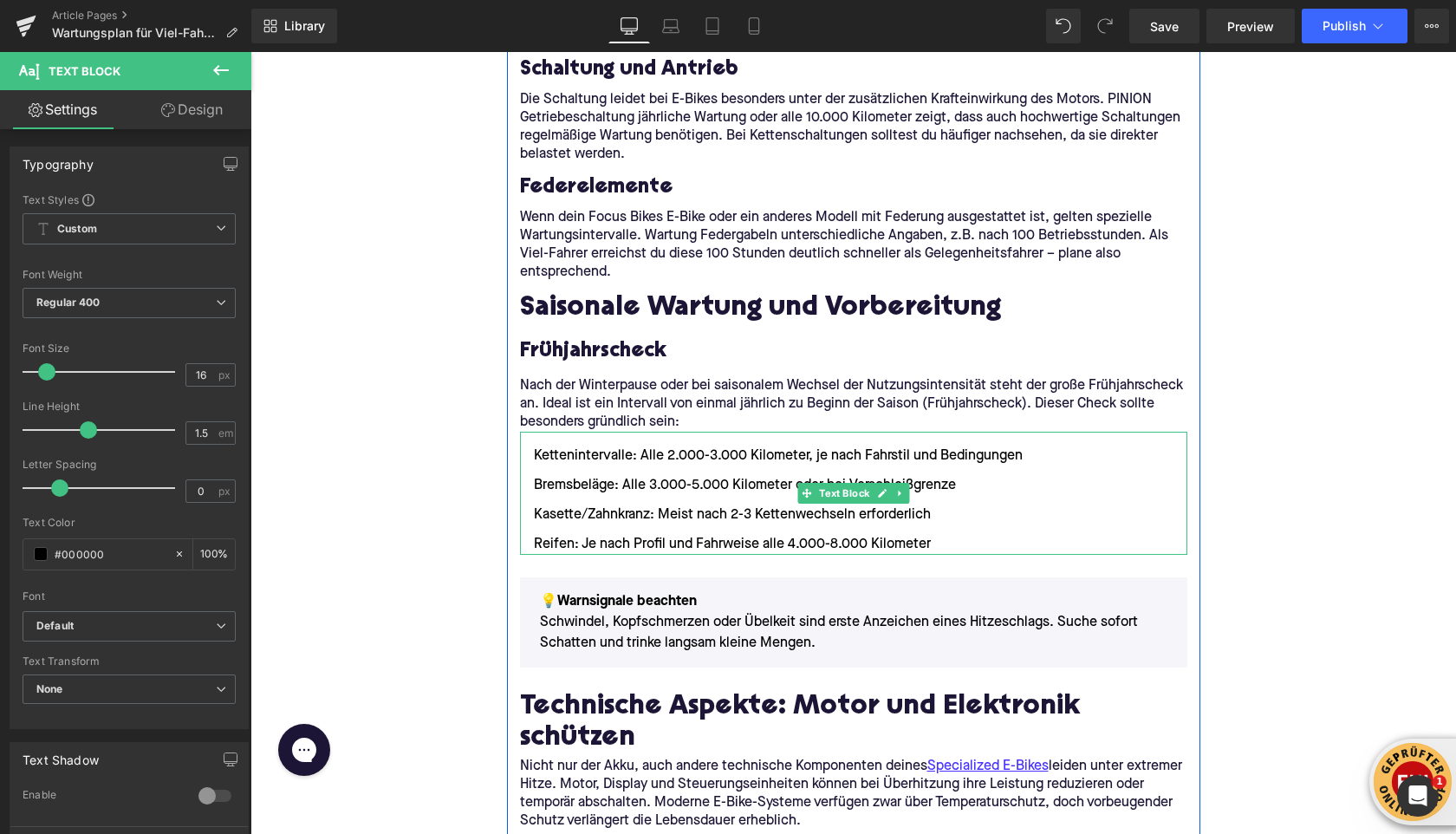
scroll to position [2613, 0]
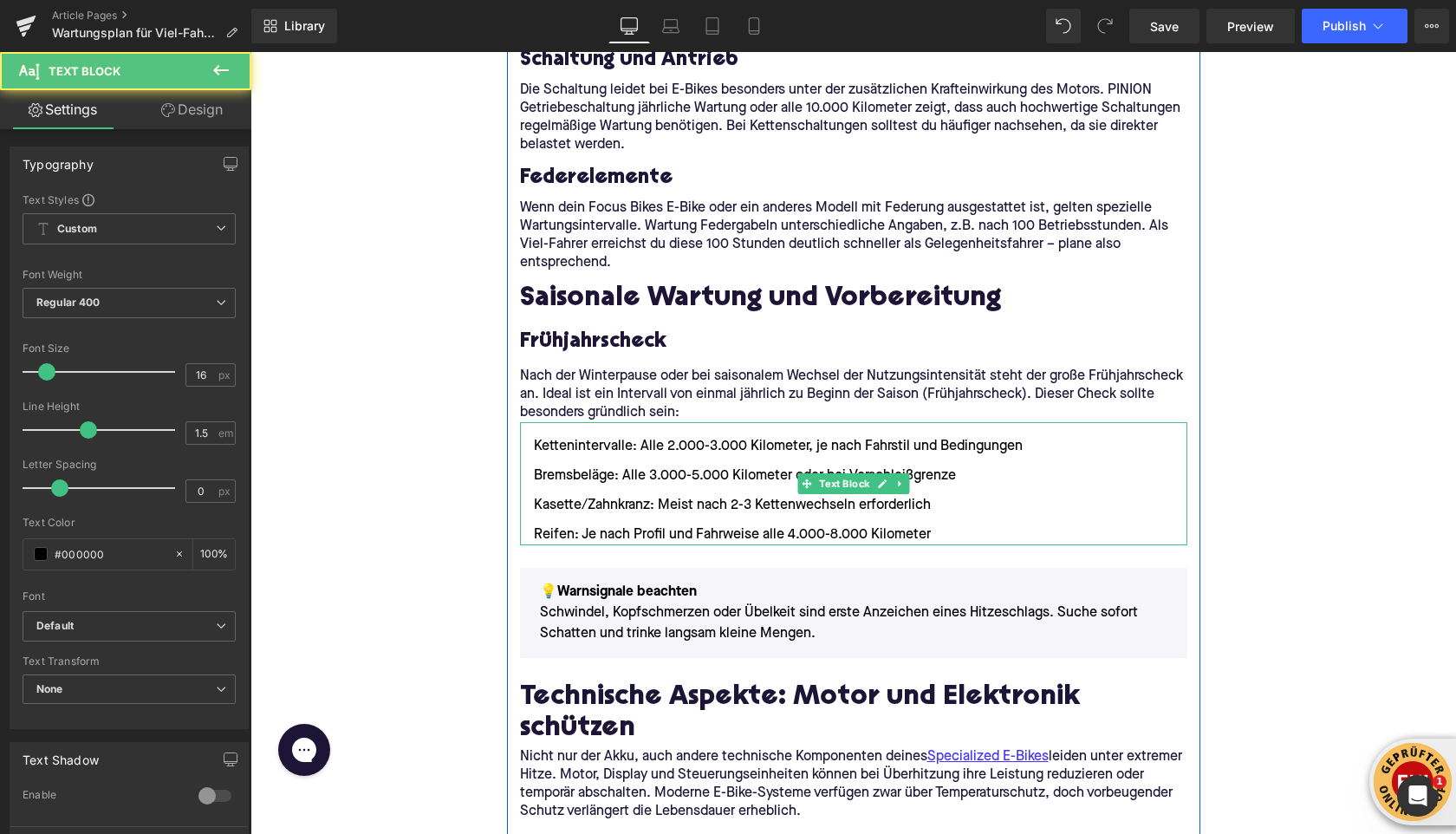
click at [950, 532] on li "Reifen: Je nach Profil und Fahrweise alle 4.000-8.000 Kilometer" at bounding box center [853, 535] width 668 height 20
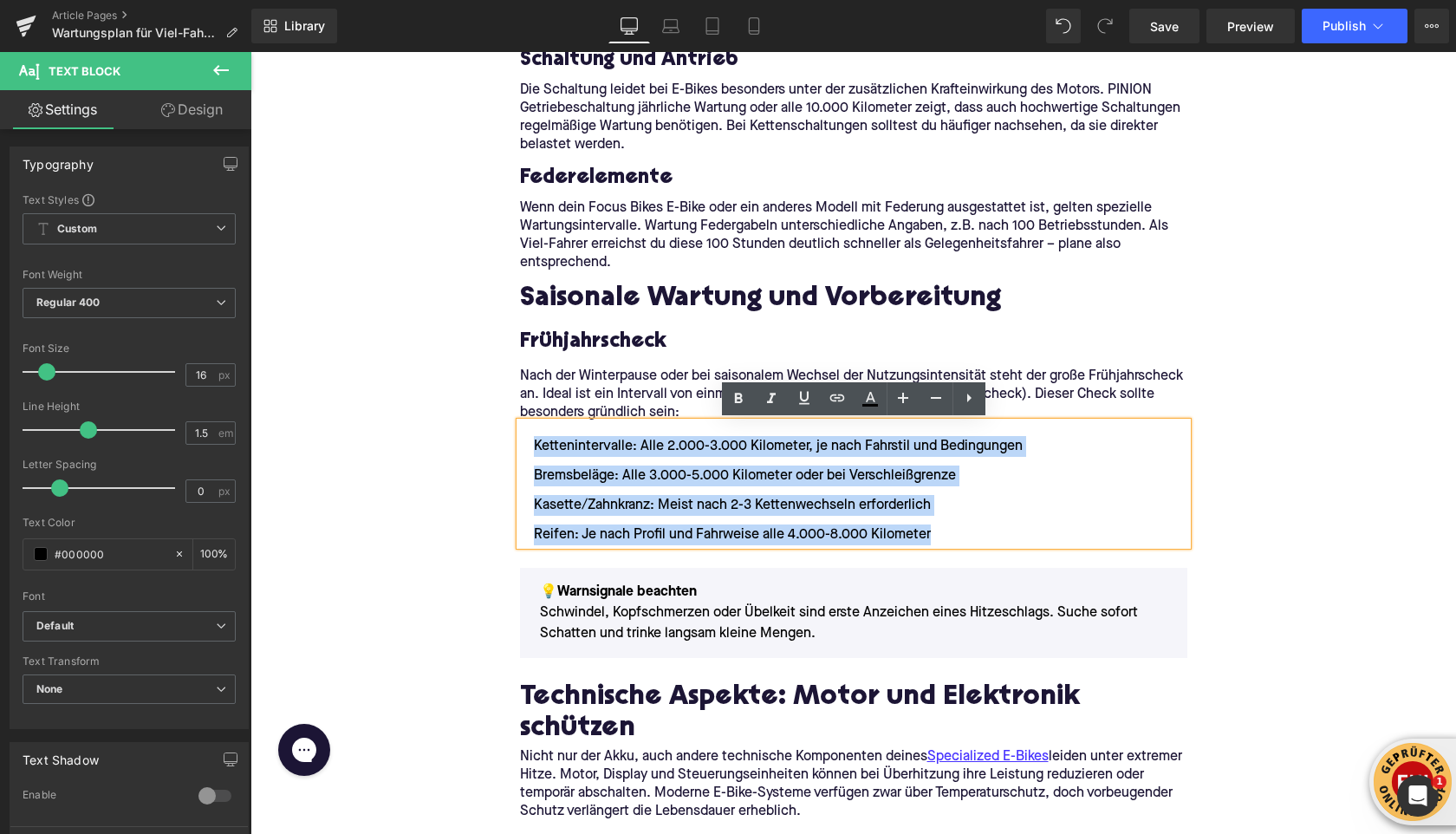
drag, startPoint x: 940, startPoint y: 536, endPoint x: 508, endPoint y: 446, distance: 441.3
click at [508, 446] on div "Als Viel-Fahrer legst du deutlich mehr Kilometer zurück als der durchschnittlic…" at bounding box center [853, 499] width 693 height 5214
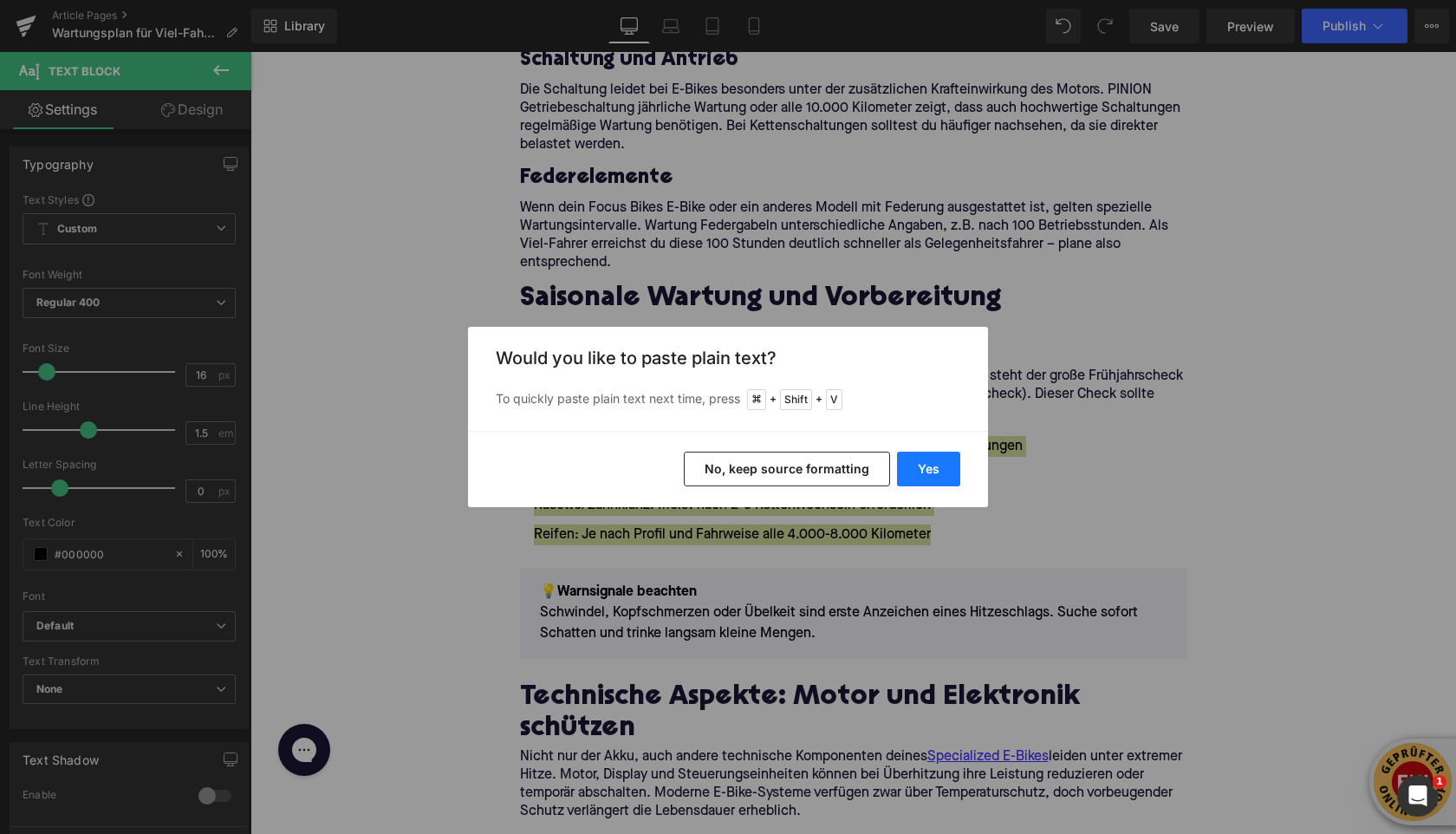
click at [932, 472] on button "Yes" at bounding box center [928, 469] width 63 height 35
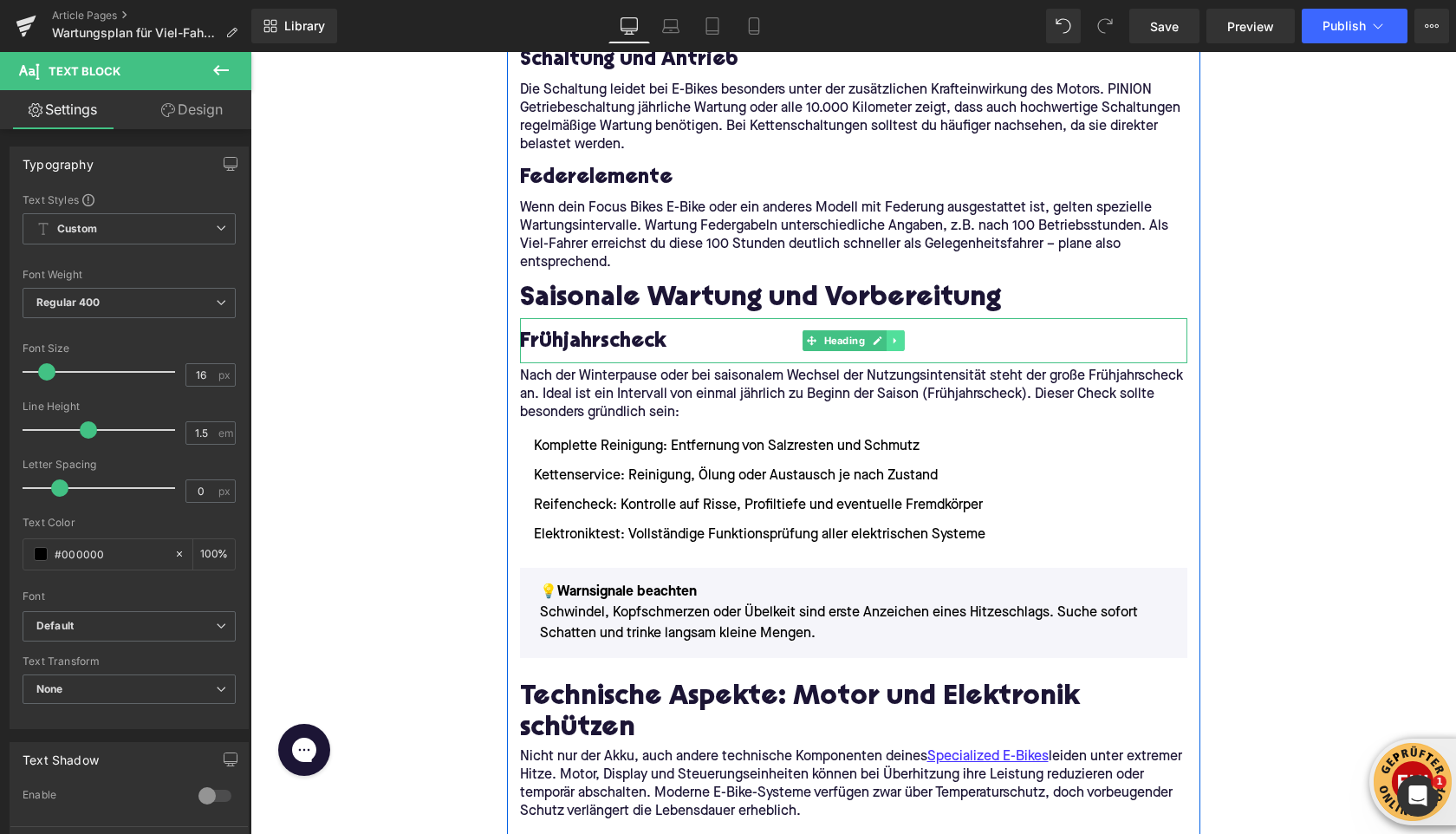
click at [891, 339] on icon at bounding box center [895, 340] width 10 height 11
click at [888, 339] on icon at bounding box center [886, 341] width 10 height 10
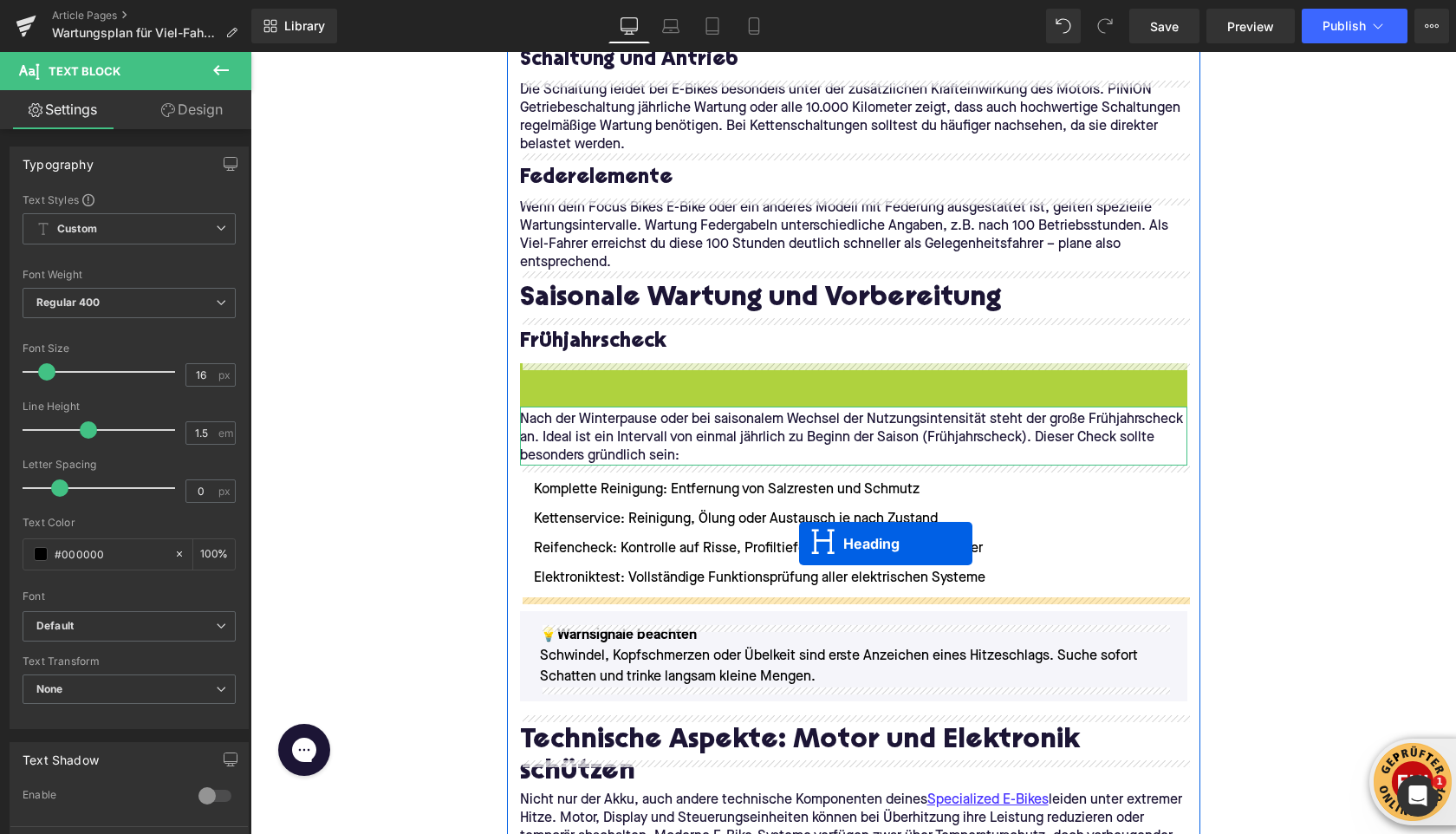
drag, startPoint x: 808, startPoint y: 386, endPoint x: 798, endPoint y: 549, distance: 163.3
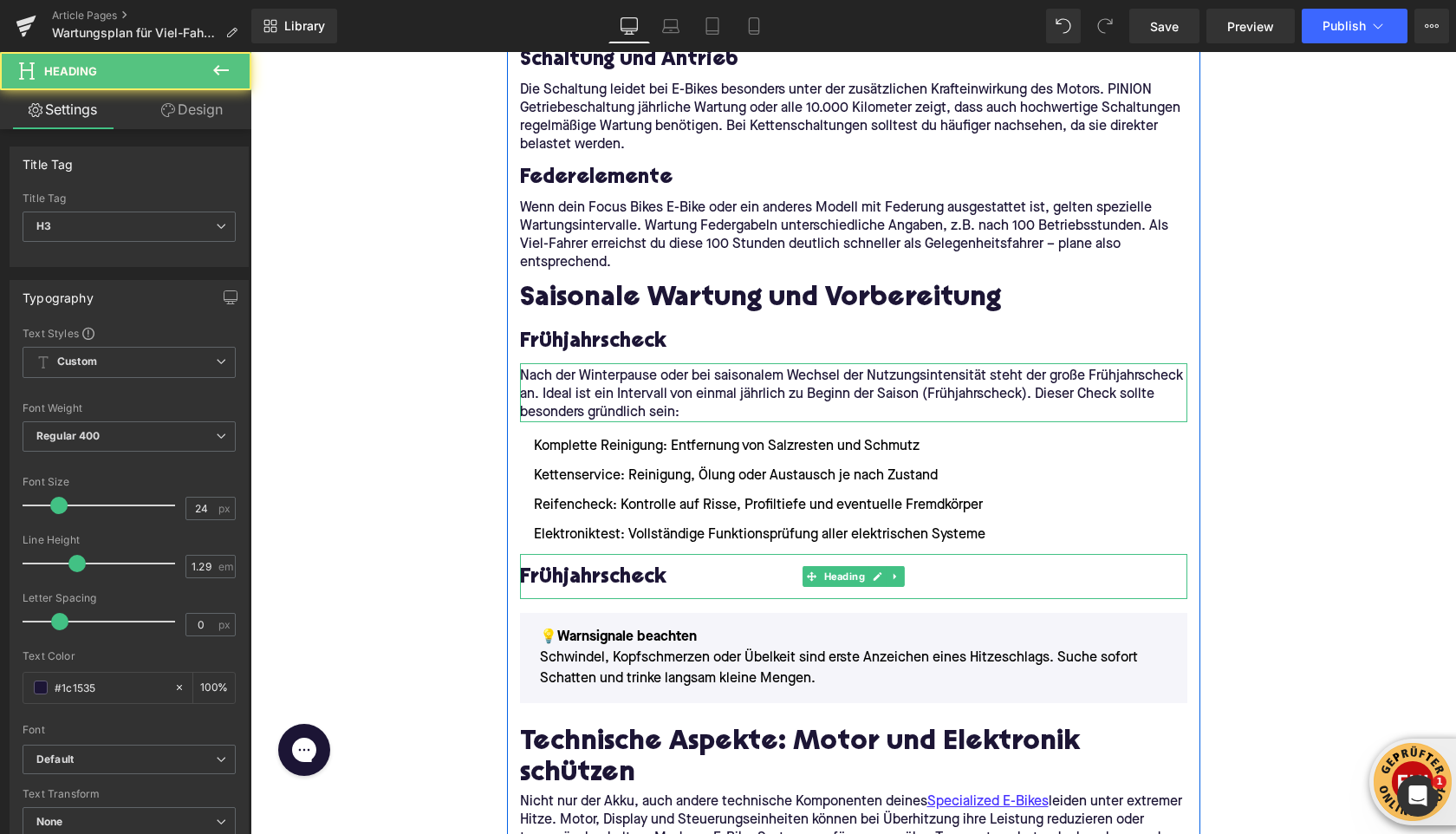
click at [584, 581] on h3 "Frühjahrscheck" at bounding box center [853, 578] width 668 height 27
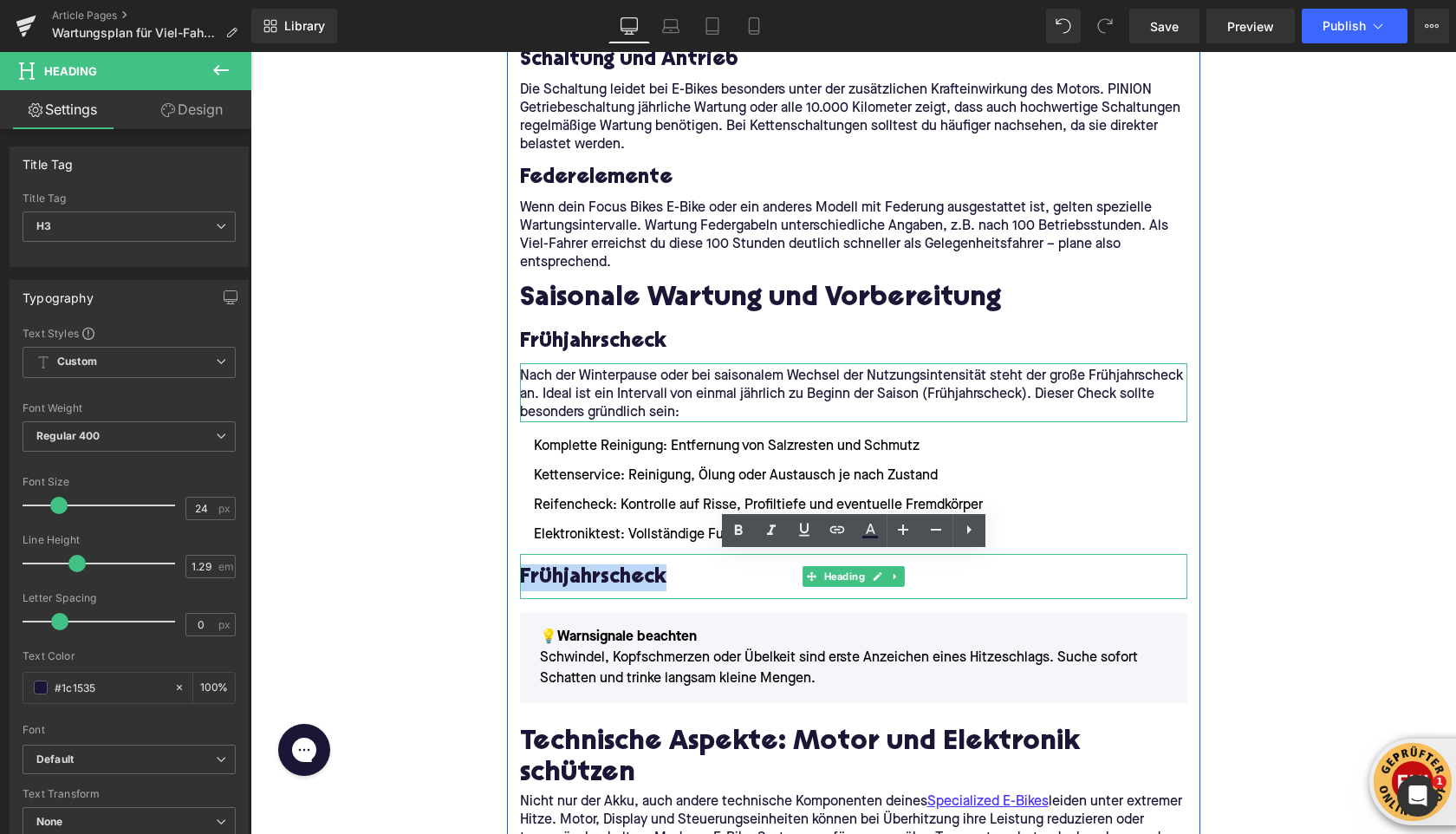
click at [584, 581] on h3 "Frühjahrscheck" at bounding box center [853, 578] width 668 height 27
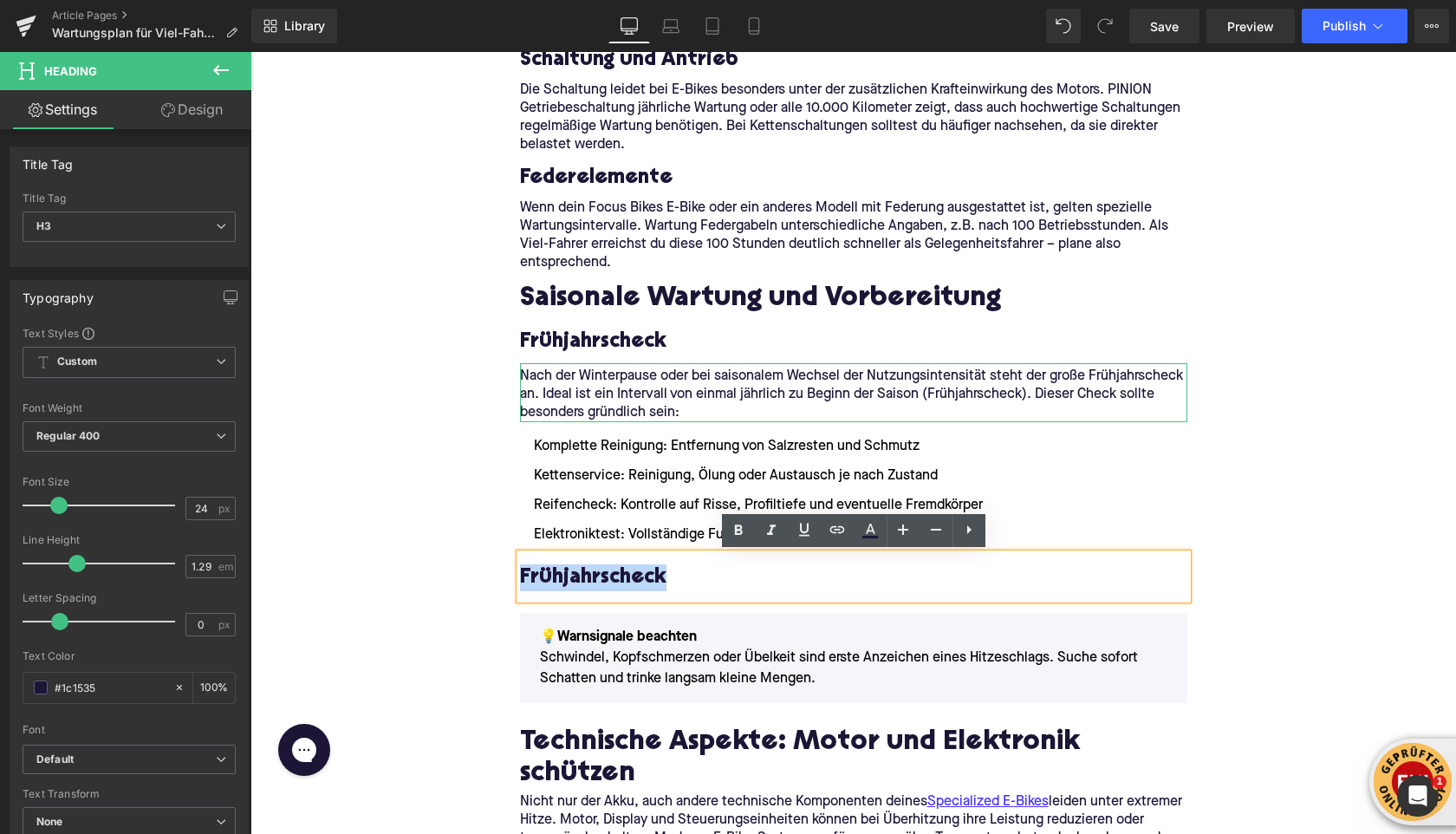
click at [584, 581] on h3 "Frühjahrscheck" at bounding box center [853, 578] width 668 height 27
paste div
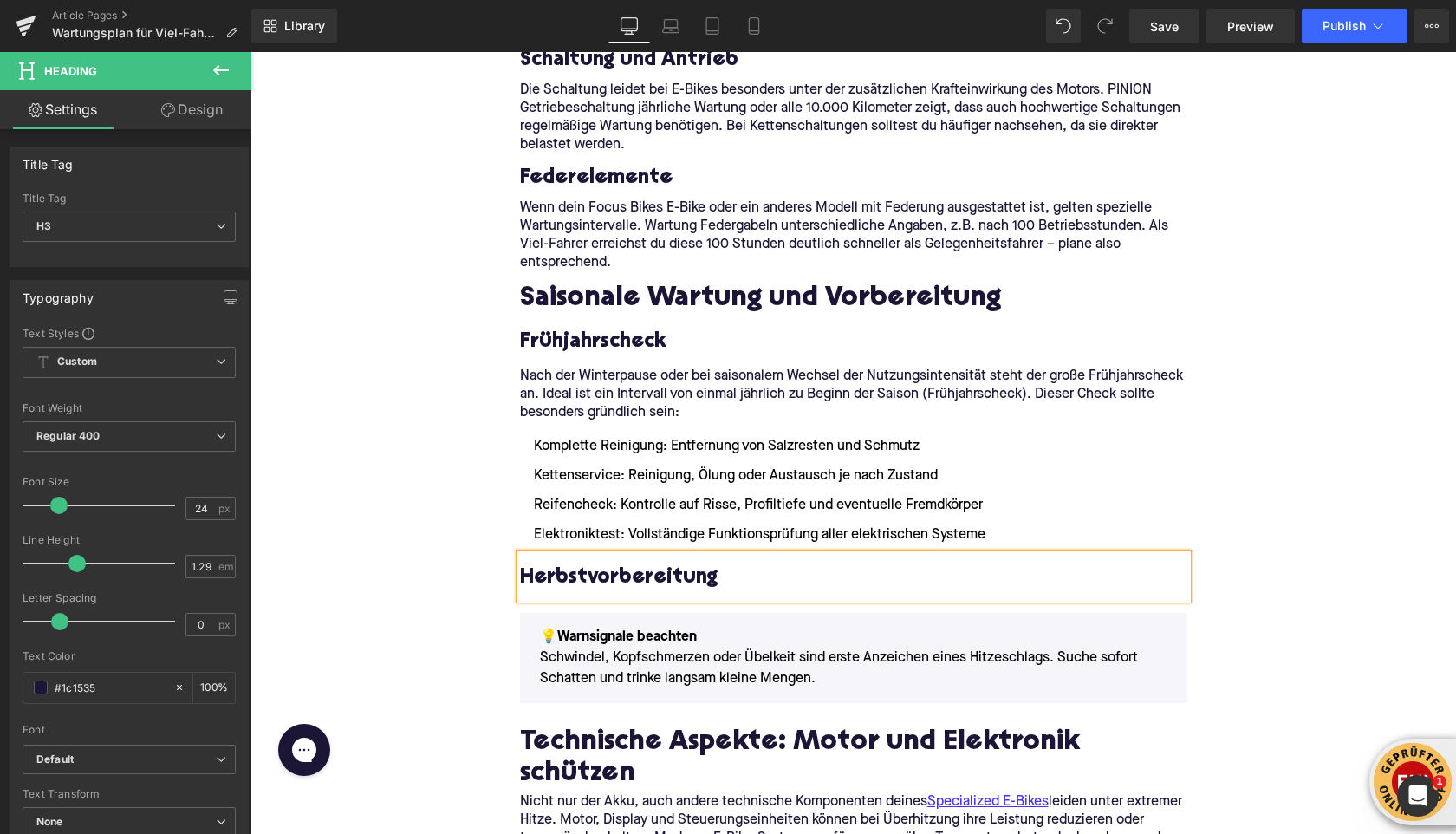
click at [341, 230] on div "Home / Wartungsplan für Viel-Fahrer: Diese Intervalle solltest du einhalten Bre…" at bounding box center [853, 506] width 1206 height 5843
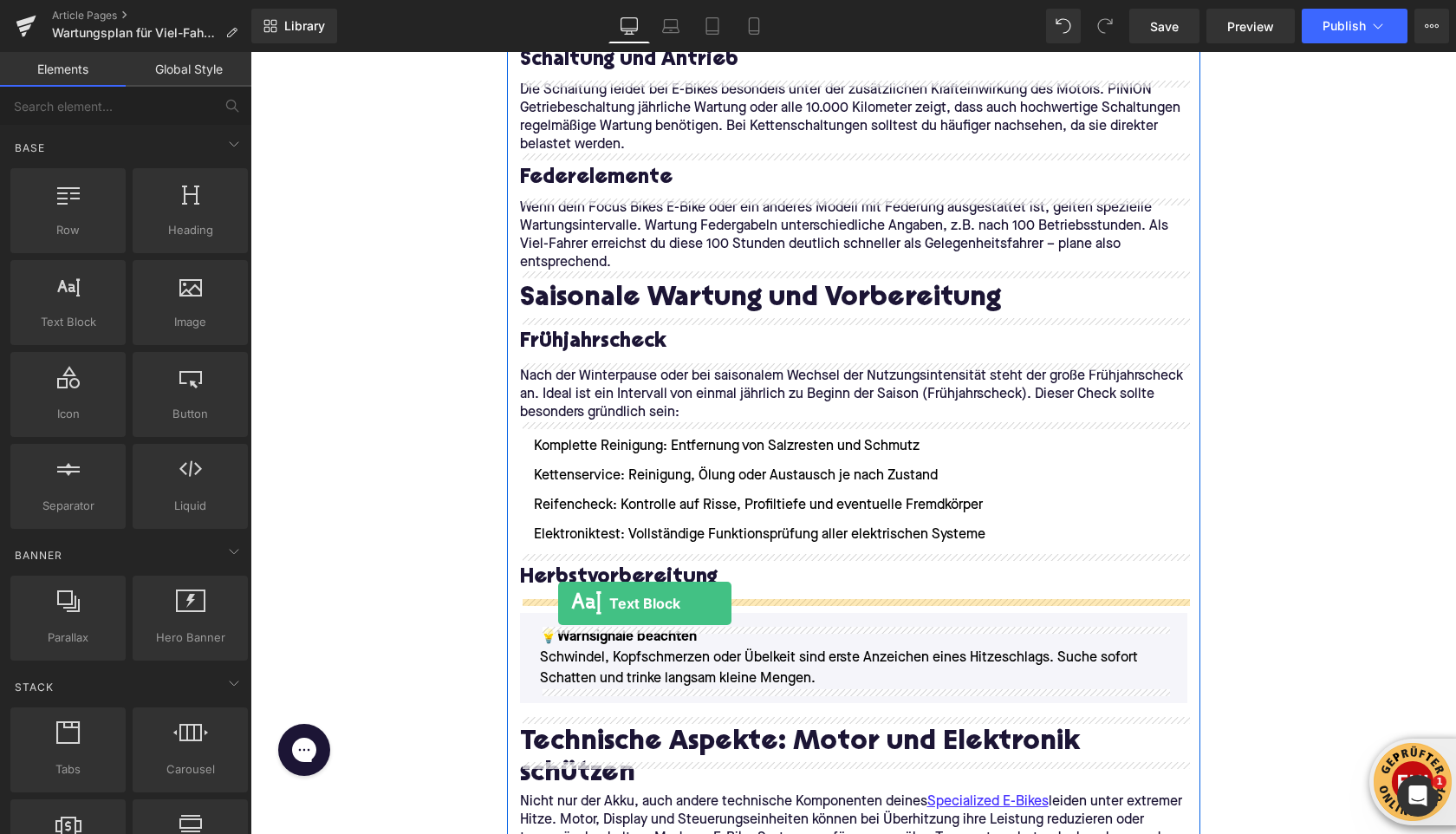
drag, startPoint x: 312, startPoint y: 343, endPoint x: 558, endPoint y: 603, distance: 357.9
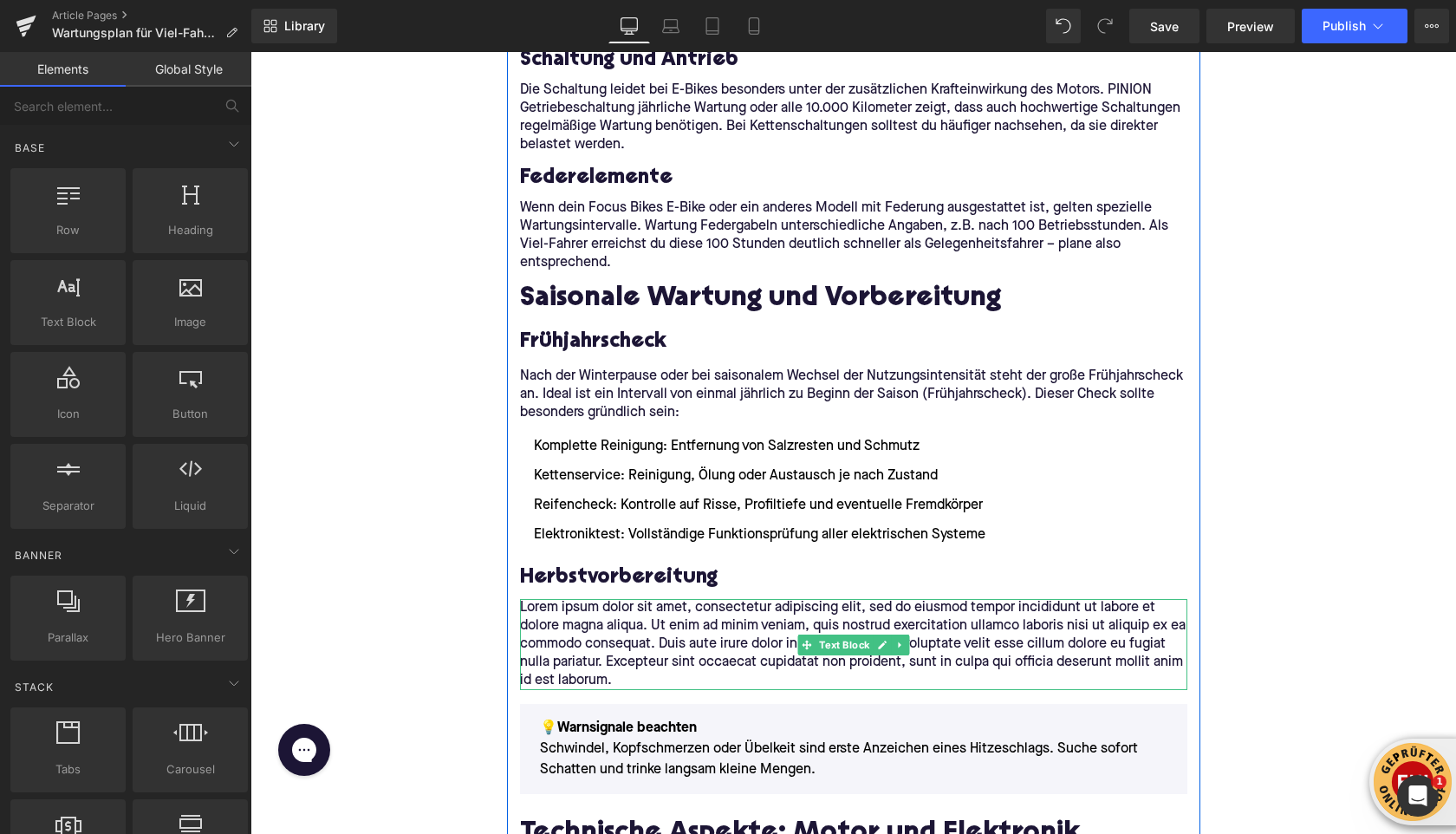
click at [570, 606] on p "Lorem ipsum dolor sit amet, consectetur adipiscing elit, sed do eiusmod tempor …" at bounding box center [853, 644] width 668 height 91
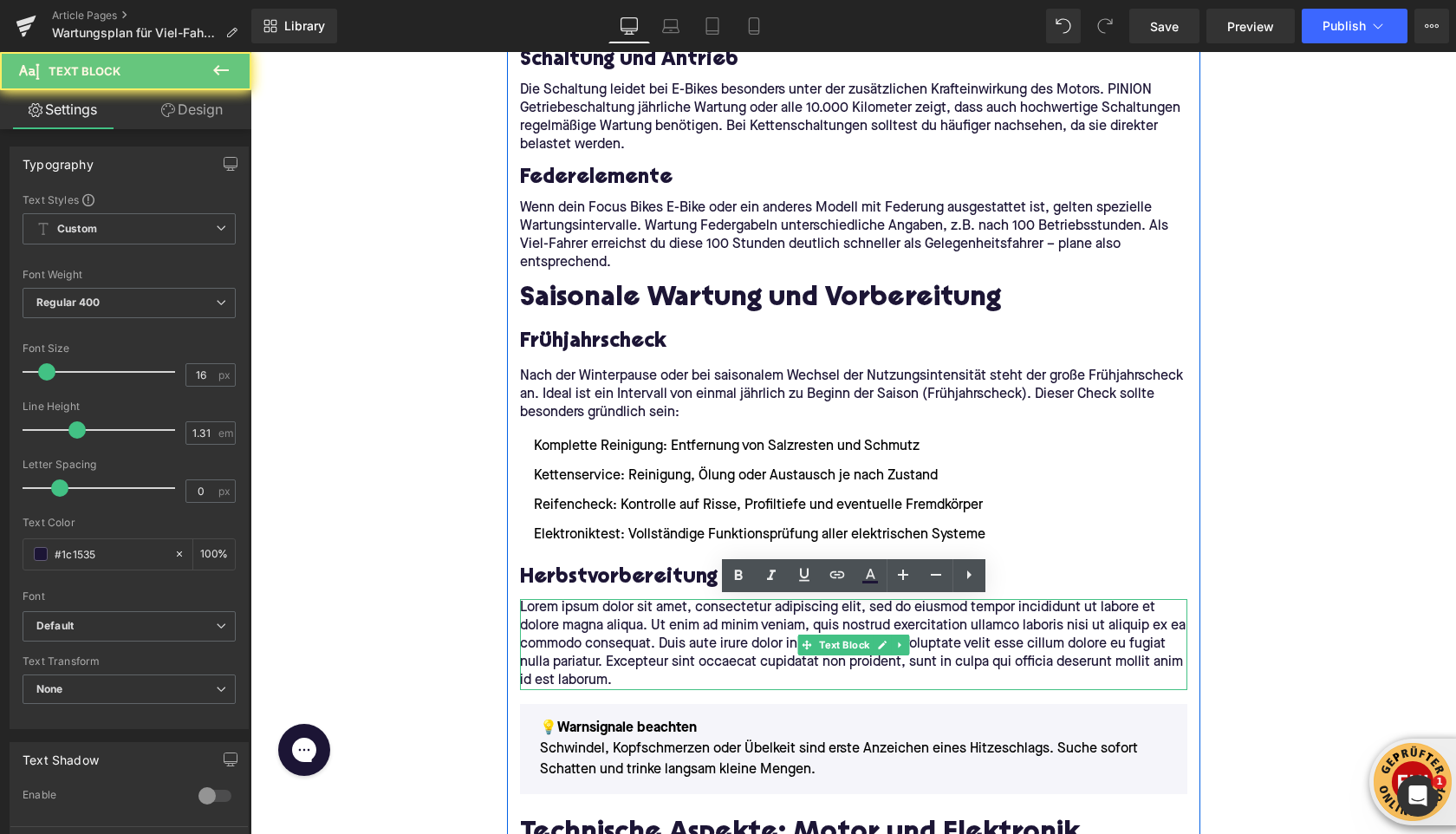
click at [570, 606] on p "Lorem ipsum dolor sit amet, consectetur adipiscing elit, sed do eiusmod tempor …" at bounding box center [853, 644] width 668 height 91
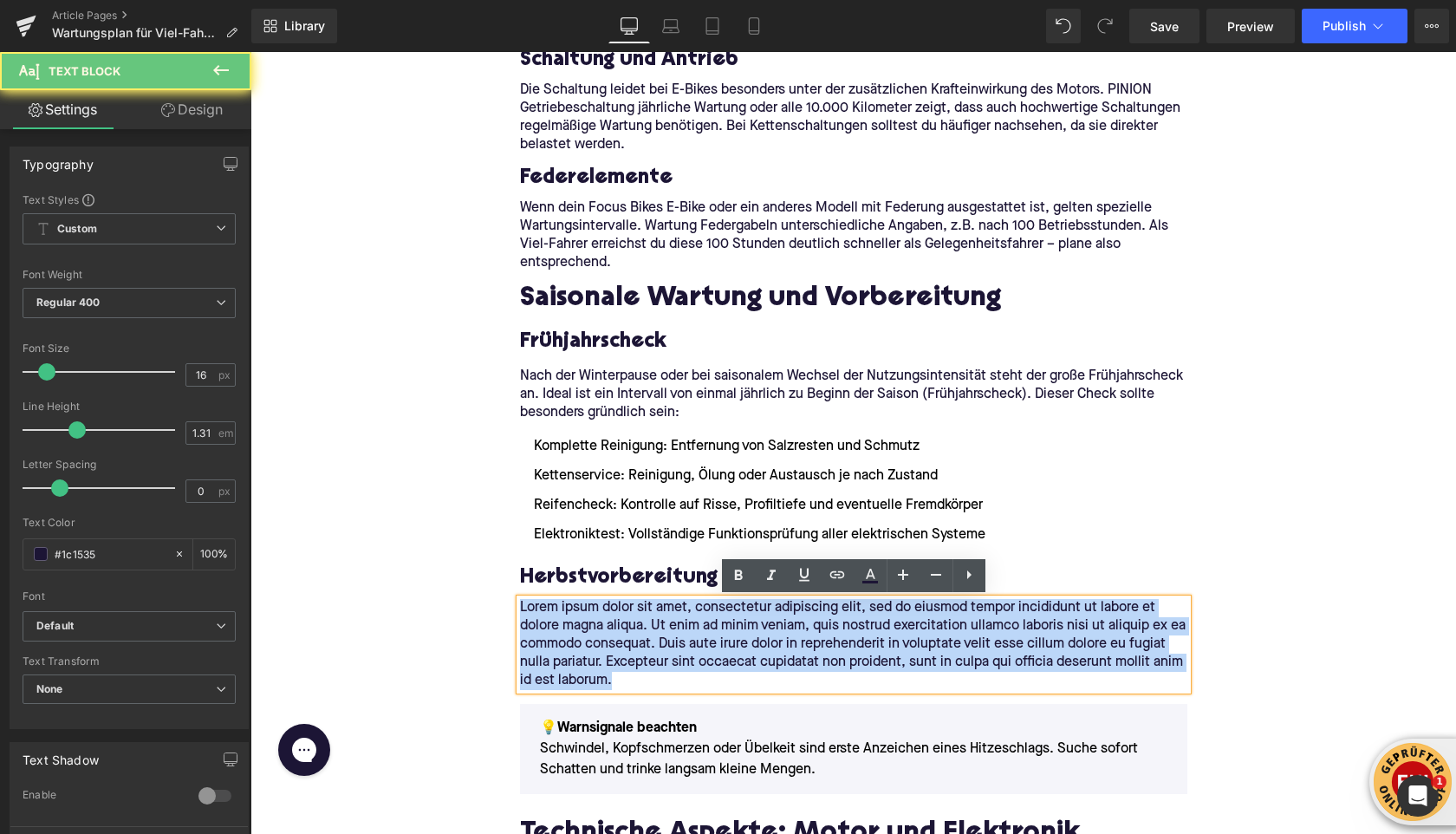
click at [570, 606] on p "Lorem ipsum dolor sit amet, consectetur adipiscing elit, sed do eiusmod tempor …" at bounding box center [853, 644] width 668 height 91
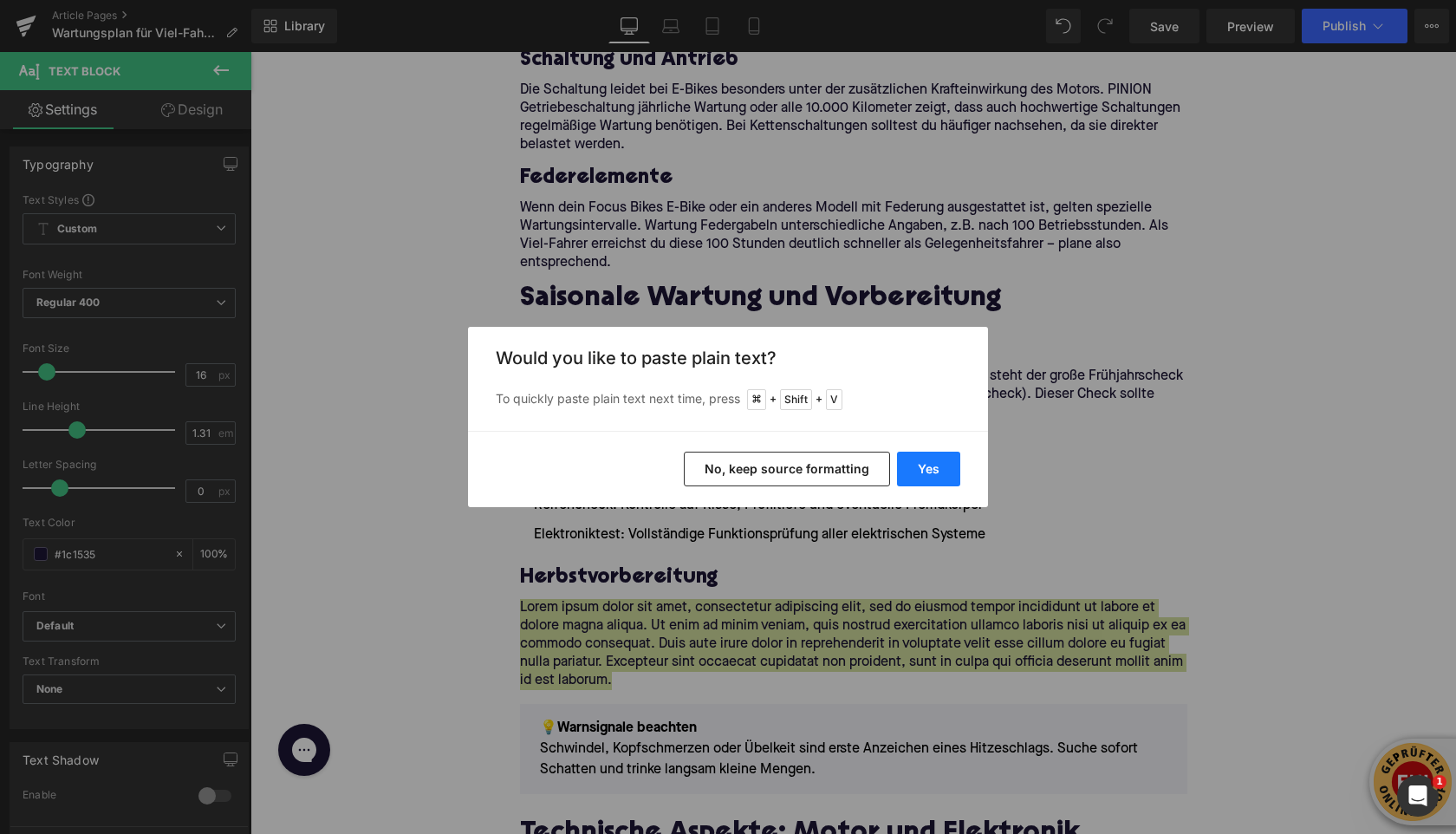
click at [922, 477] on button "Yes" at bounding box center [928, 469] width 63 height 35
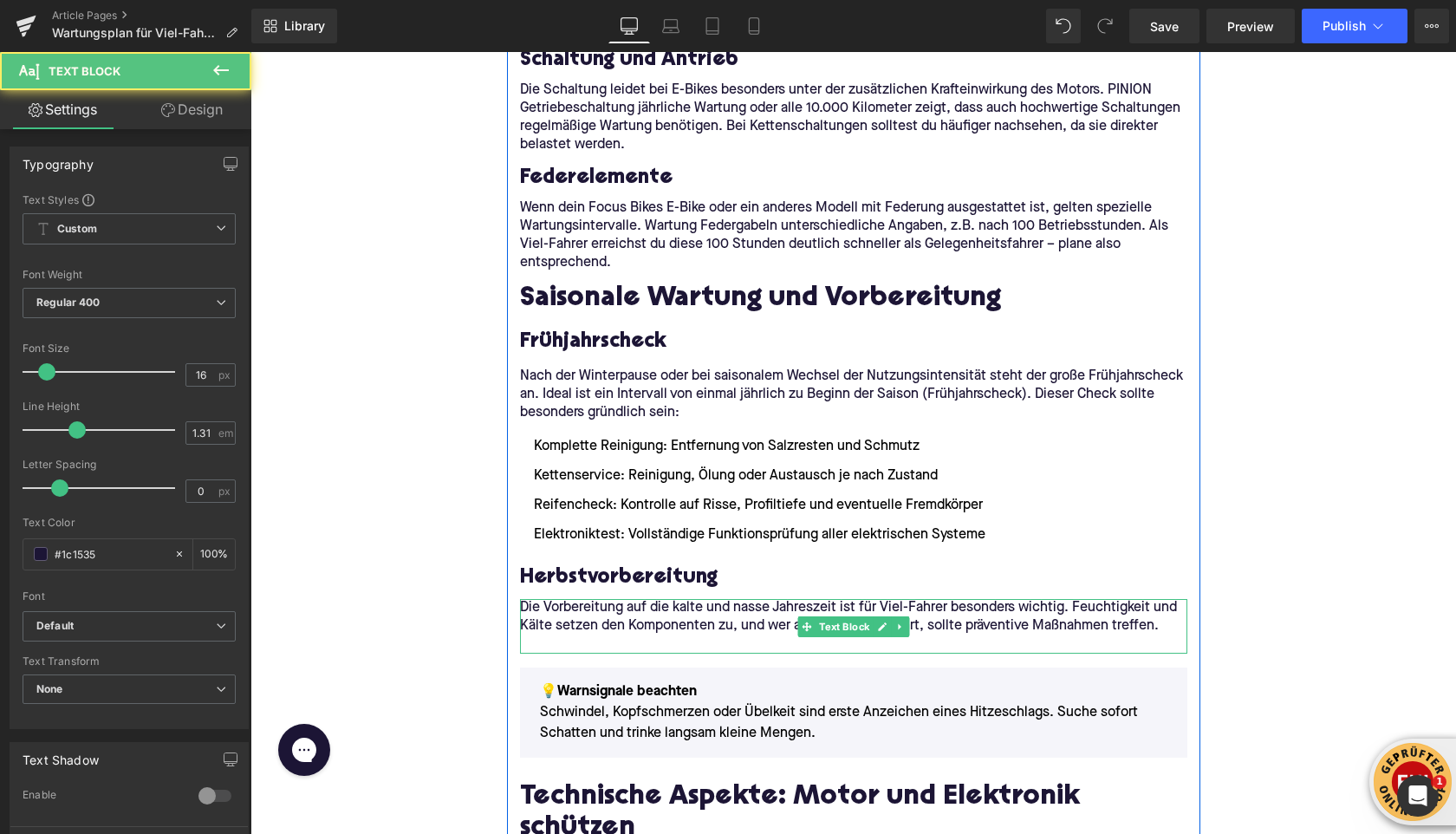
click at [605, 638] on p at bounding box center [853, 644] width 668 height 18
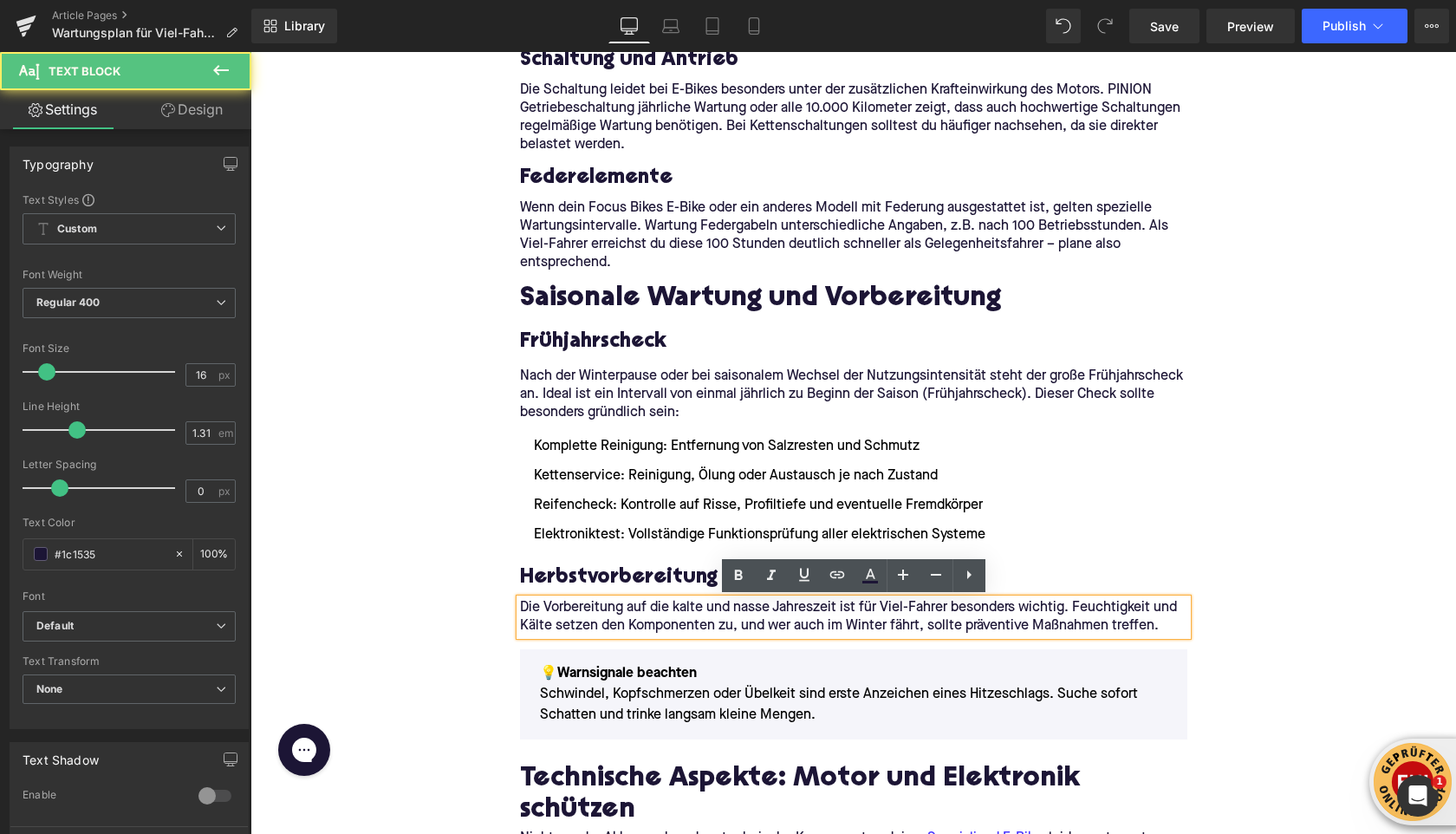
click at [433, 546] on div "Home / Wartungsplan für Viel-Fahrer: Diese Intervalle solltest du einhalten Bre…" at bounding box center [853, 525] width 1206 height 5879
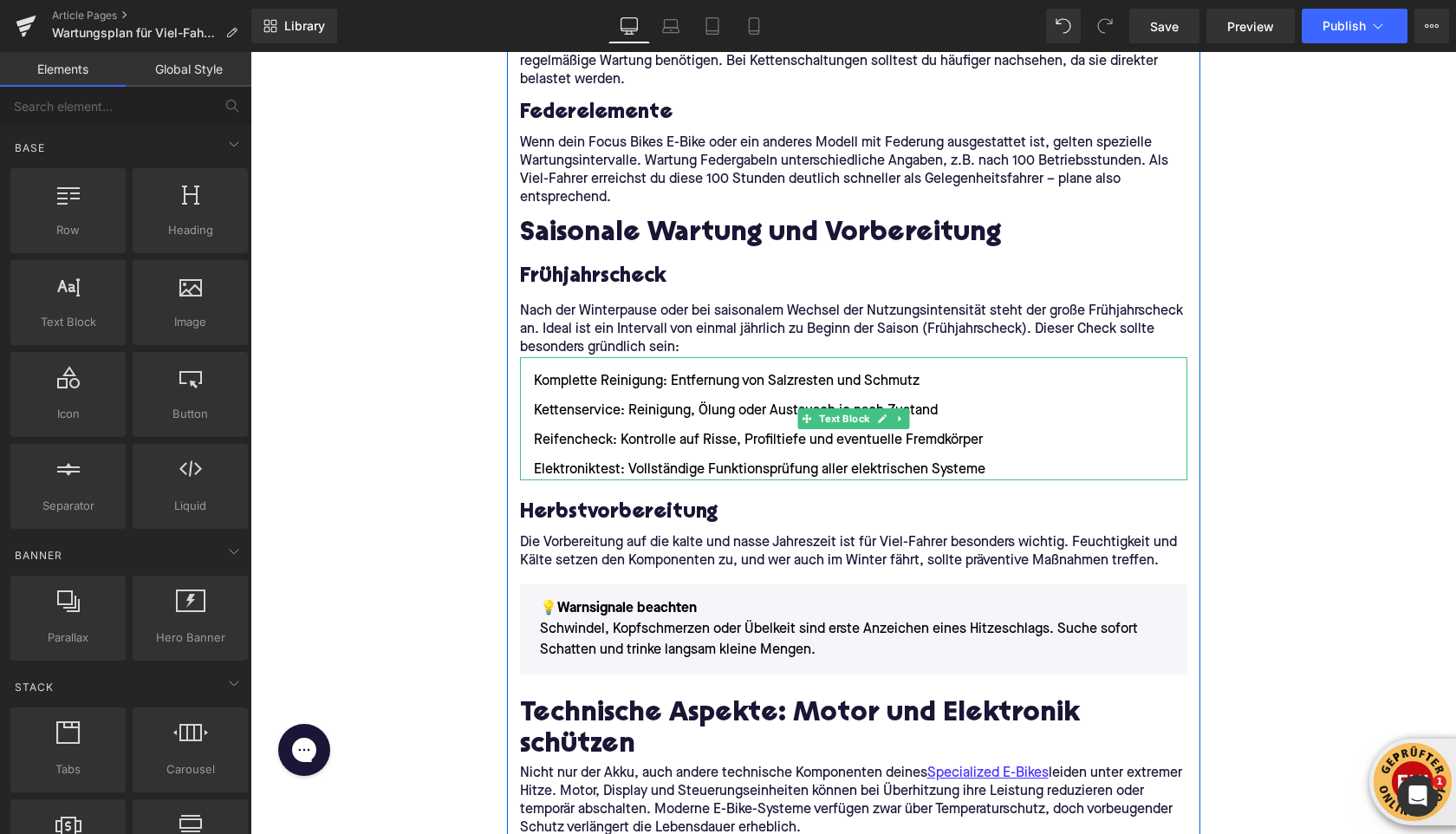
scroll to position [2715, 0]
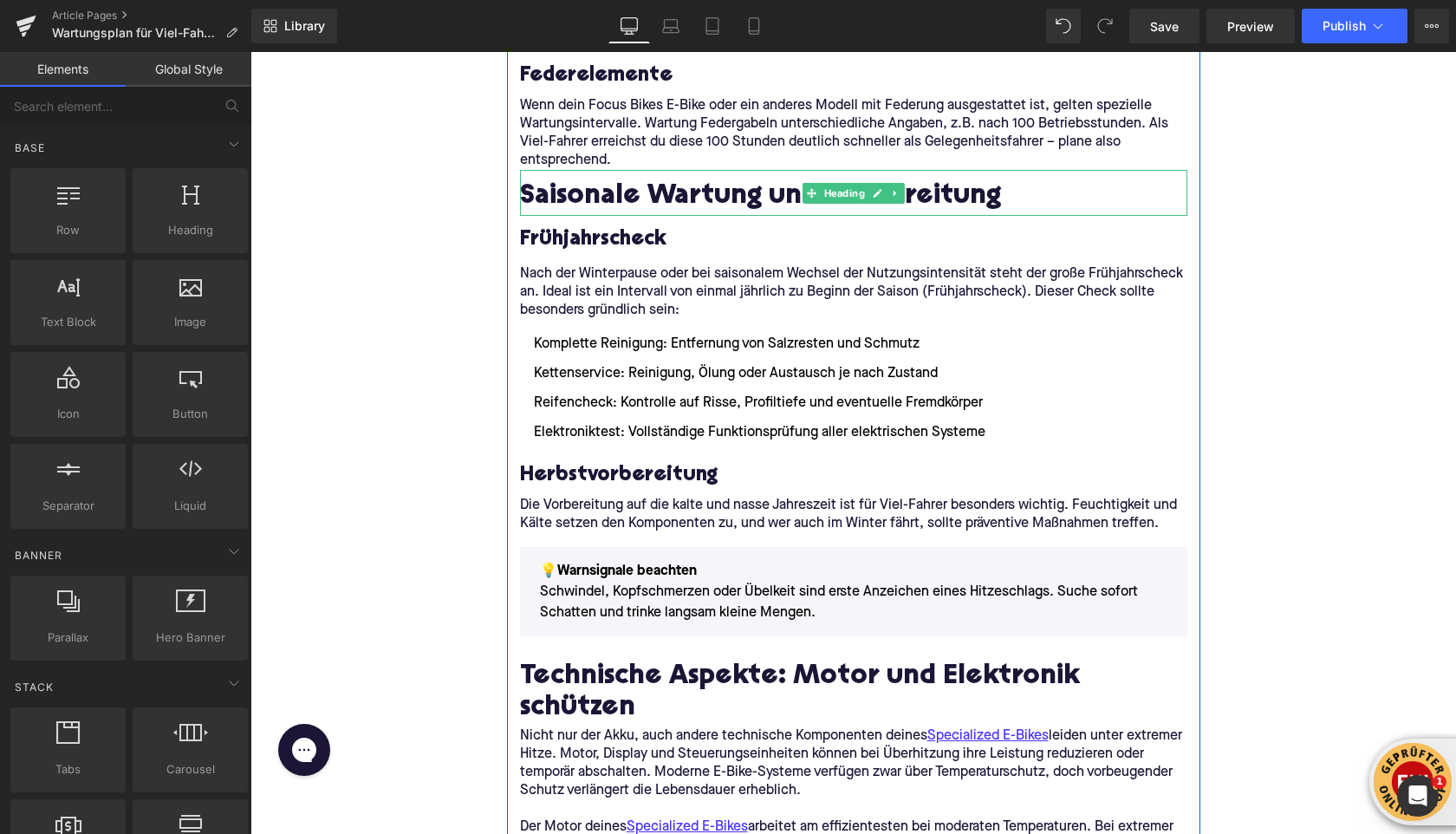
click at [897, 190] on icon at bounding box center [895, 193] width 10 height 11
click at [887, 193] on icon at bounding box center [886, 193] width 10 height 10
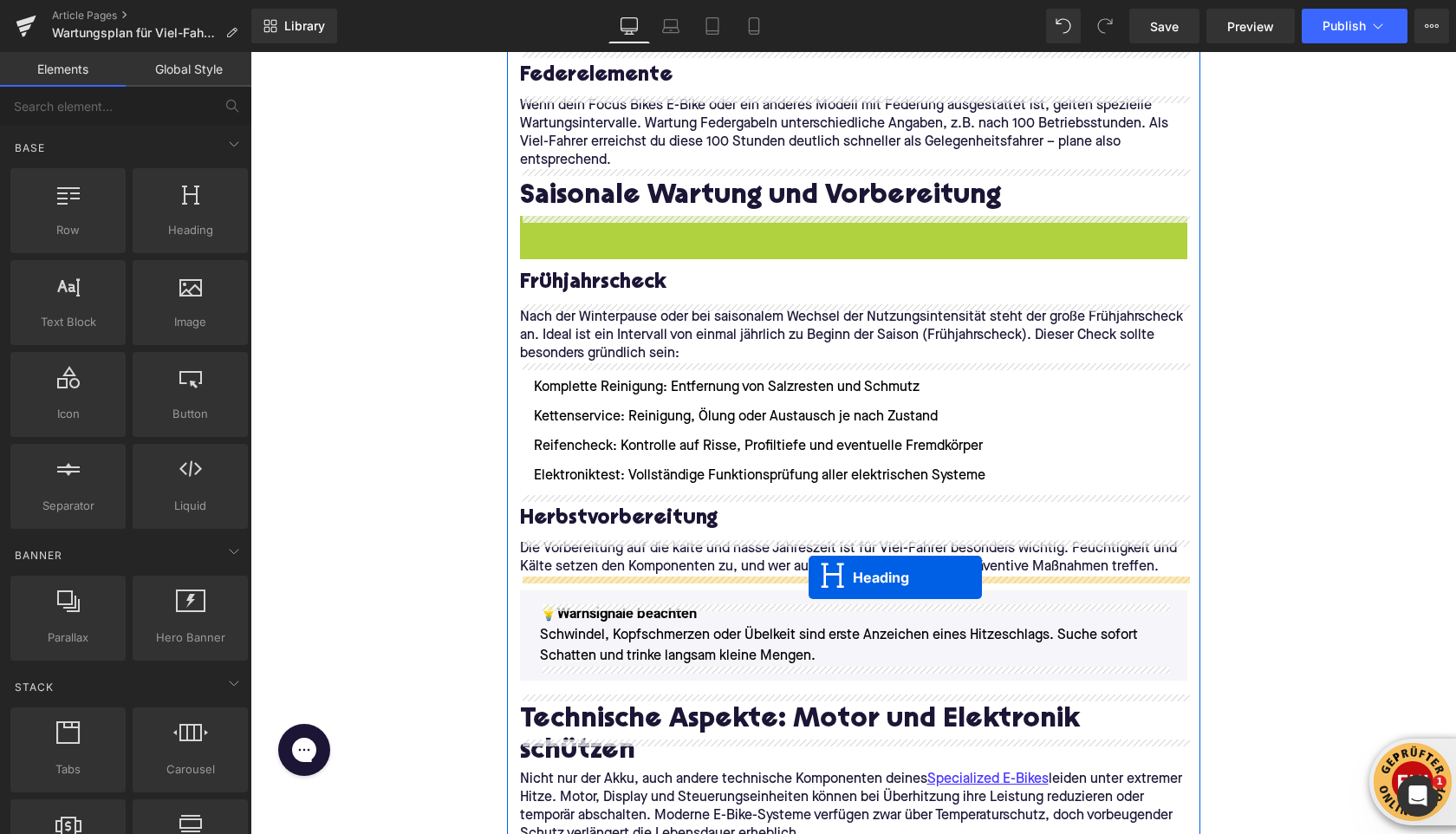
drag, startPoint x: 814, startPoint y: 240, endPoint x: 809, endPoint y: 577, distance: 337.0
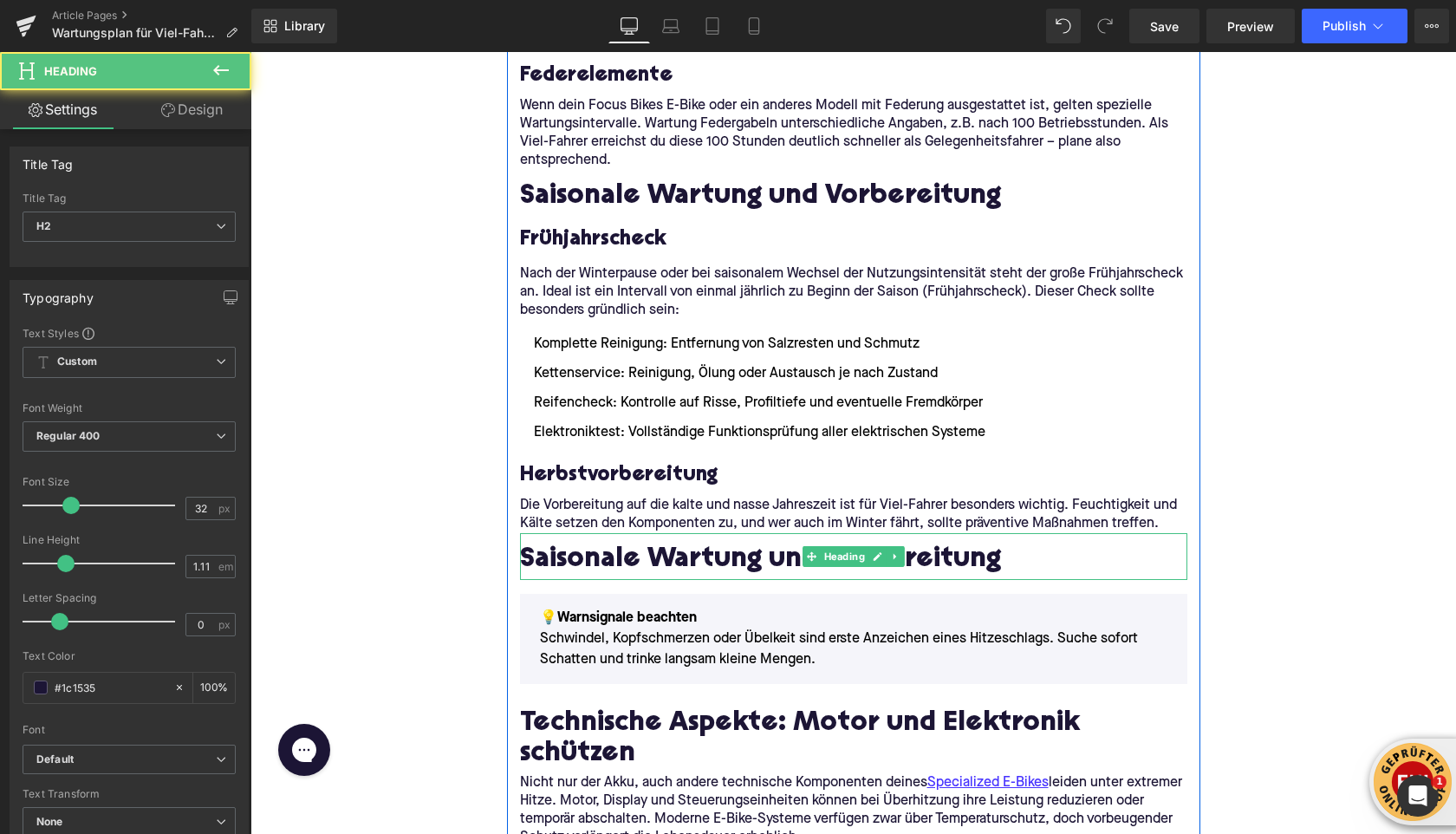
click at [589, 558] on h2 "Saisonale Wartung und Vorbereitung" at bounding box center [853, 561] width 668 height 31
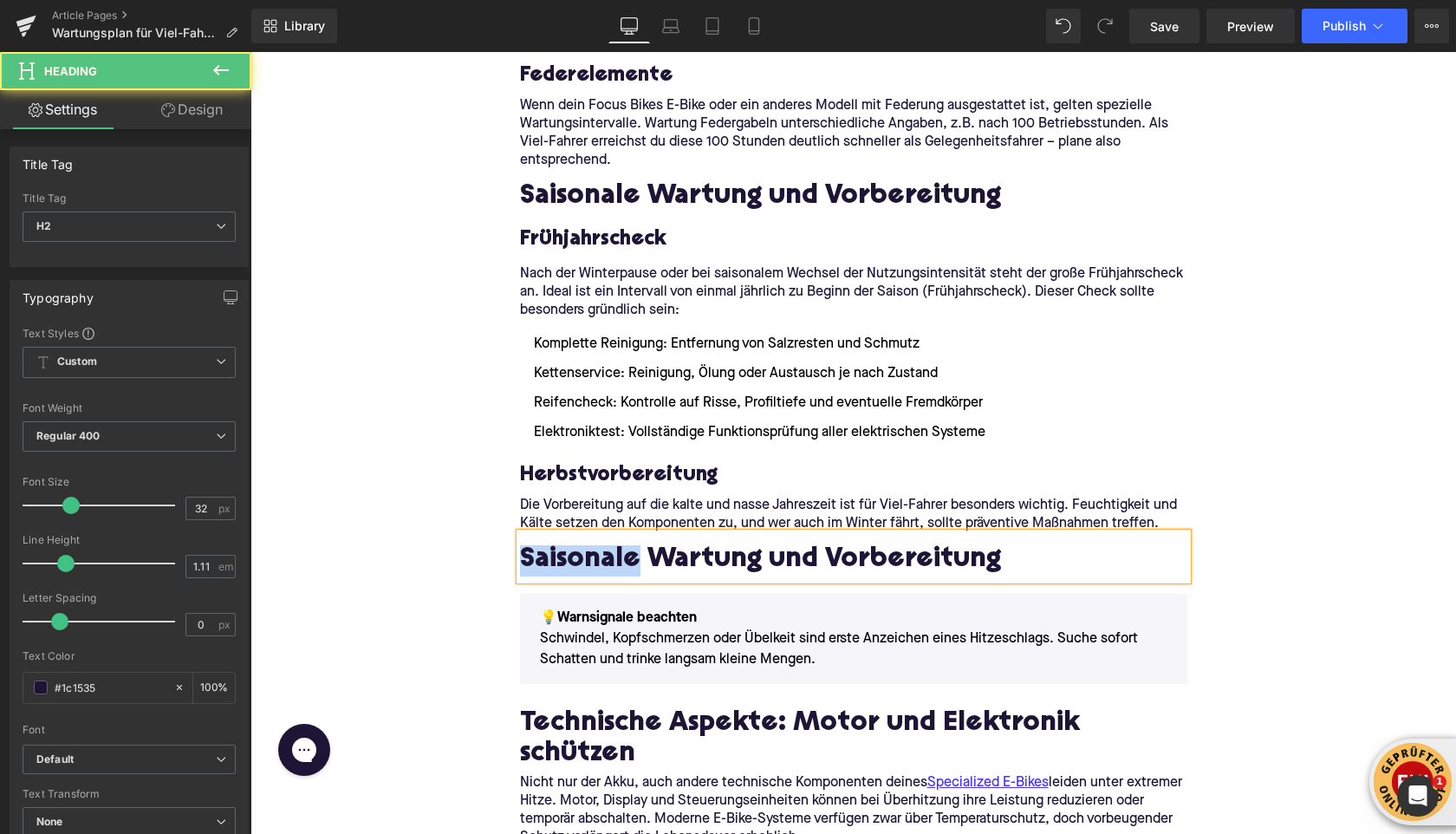
click at [589, 558] on h2 "Saisonale Wartung und Vorbereitung" at bounding box center [853, 561] width 668 height 31
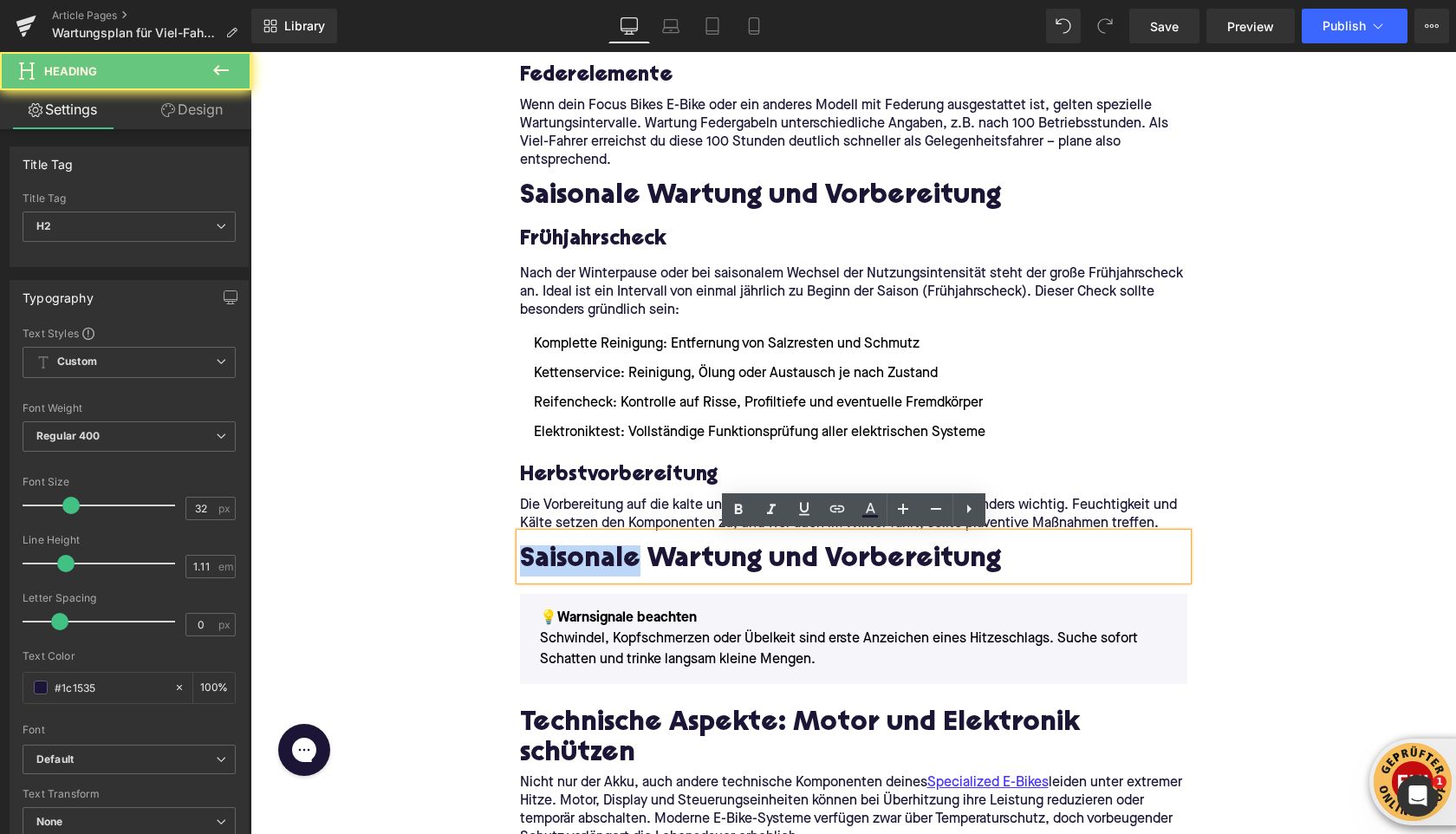
click at [589, 558] on h2 "Saisonale Wartung und Vorbereitung" at bounding box center [853, 561] width 668 height 31
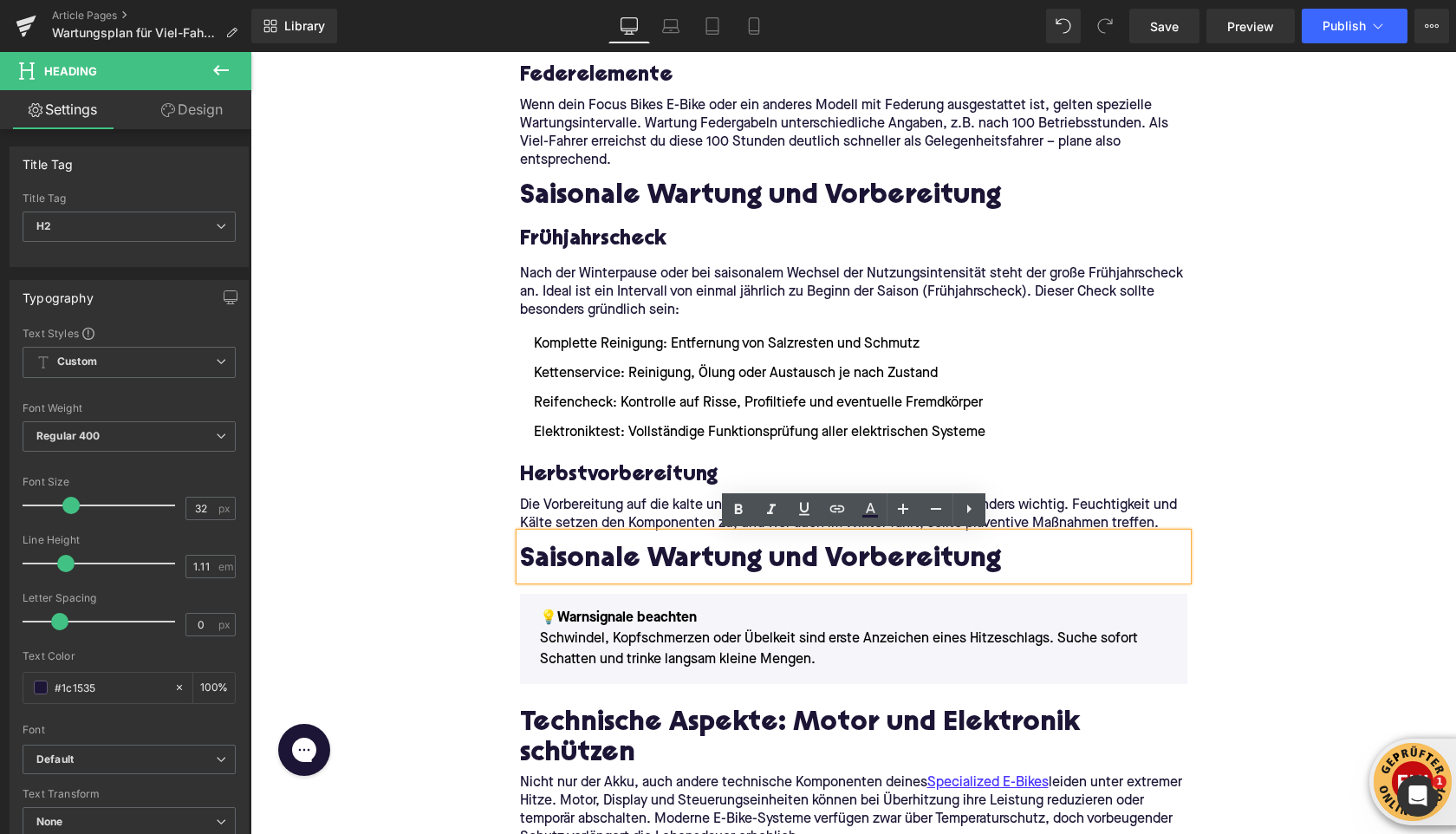
click at [589, 558] on h2 "Saisonale Wartung und Vorbereitung" at bounding box center [853, 561] width 668 height 31
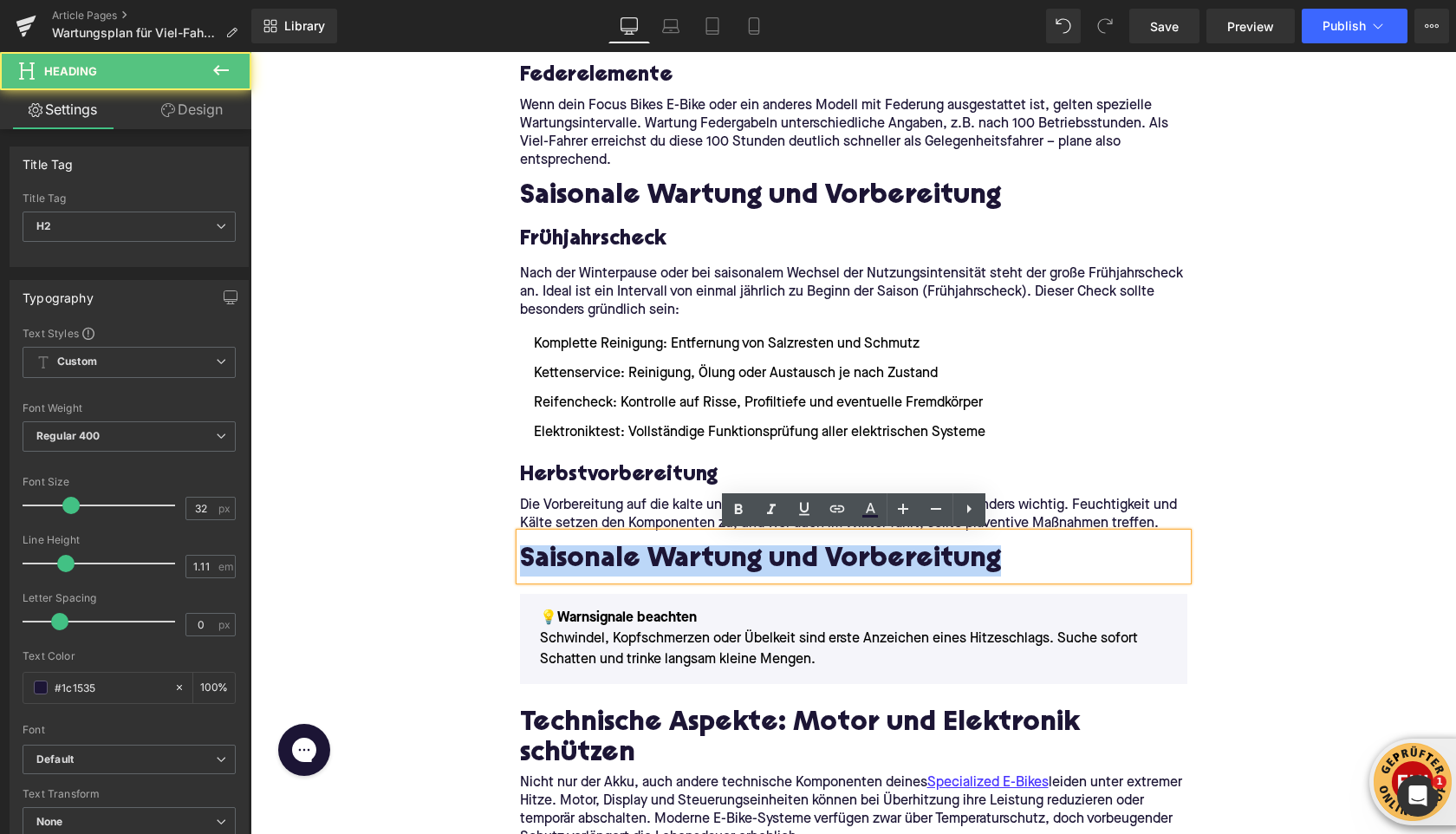
paste div
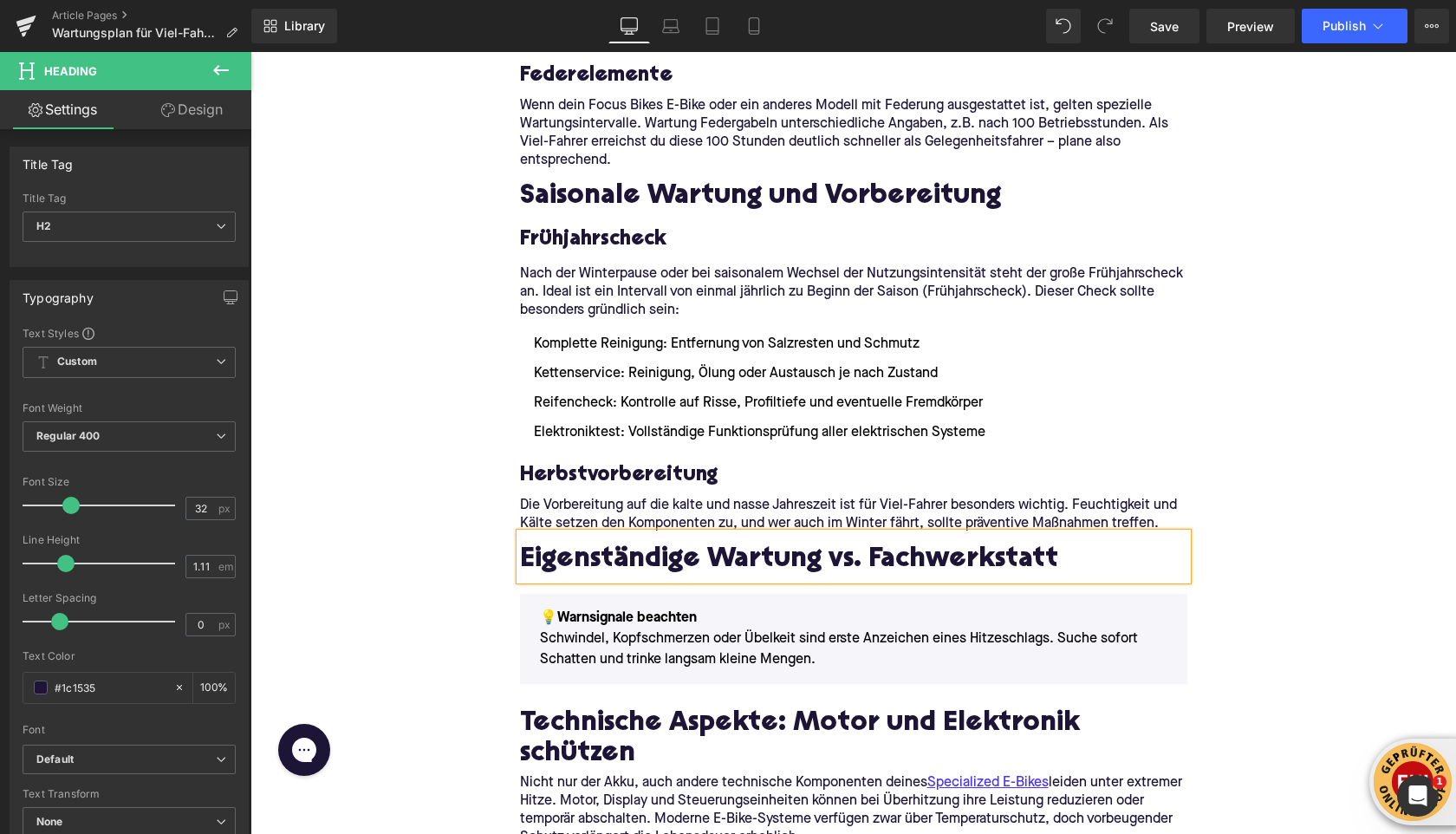
click at [445, 433] on div "Home / Wartungsplan für Viel-Fahrer: Diese Intervalle solltest du einhalten Bre…" at bounding box center [853, 446] width 1206 height 5925
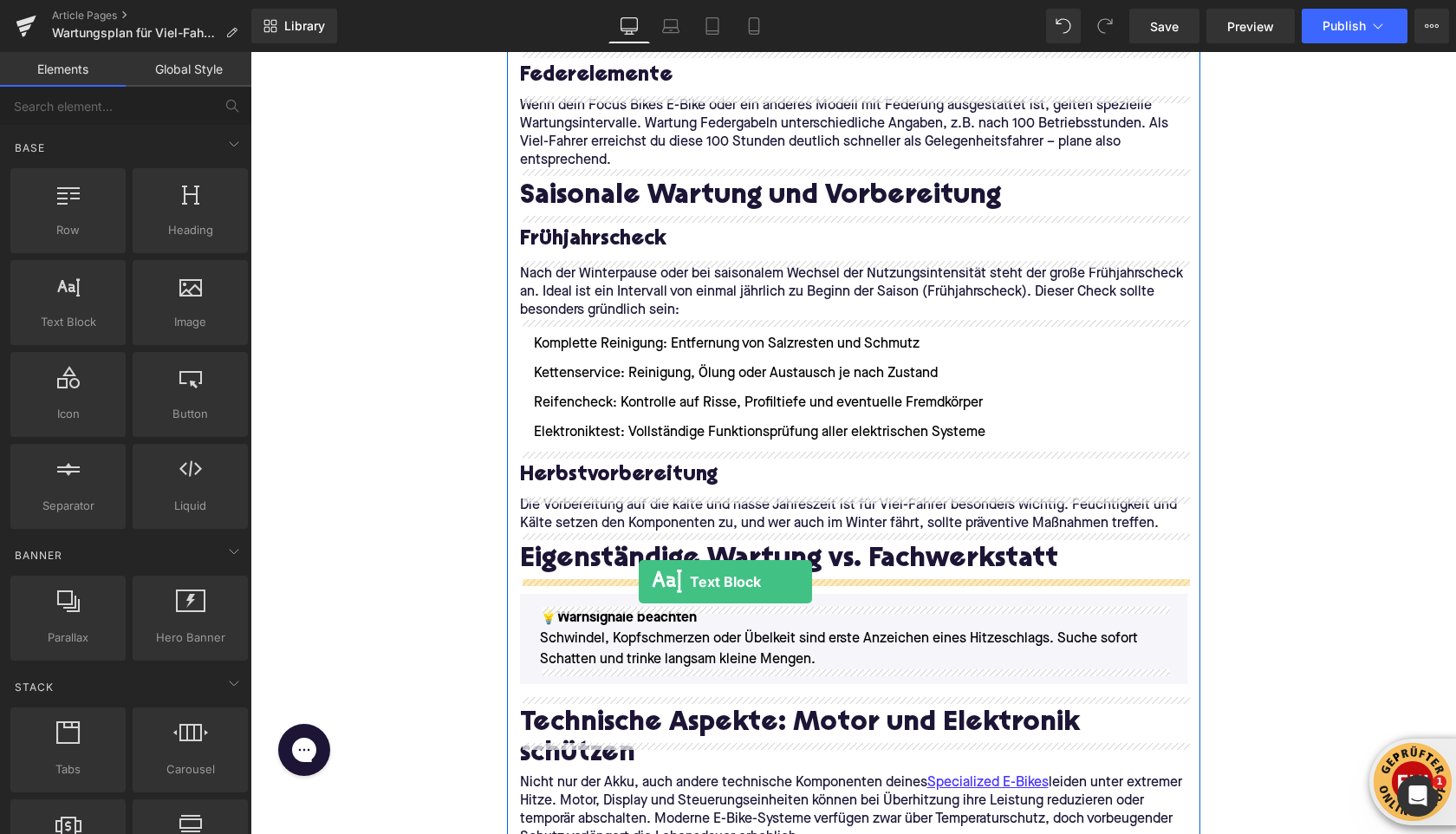
drag, startPoint x: 323, startPoint y: 357, endPoint x: 640, endPoint y: 585, distance: 390.5
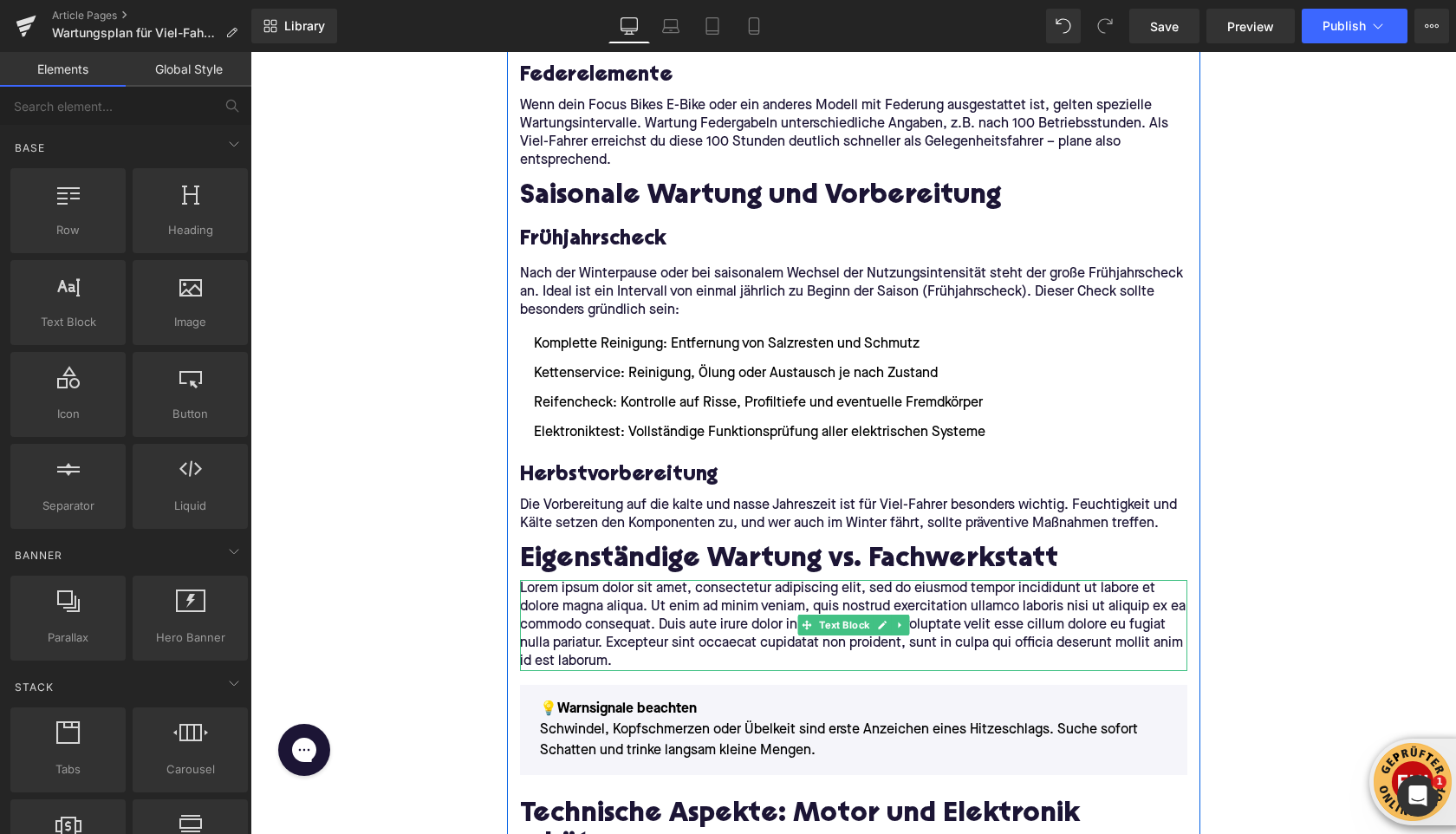
click at [605, 616] on p "Lorem ipsum dolor sit amet, consectetur adipiscing elit, sed do eiusmod tempor …" at bounding box center [853, 626] width 668 height 91
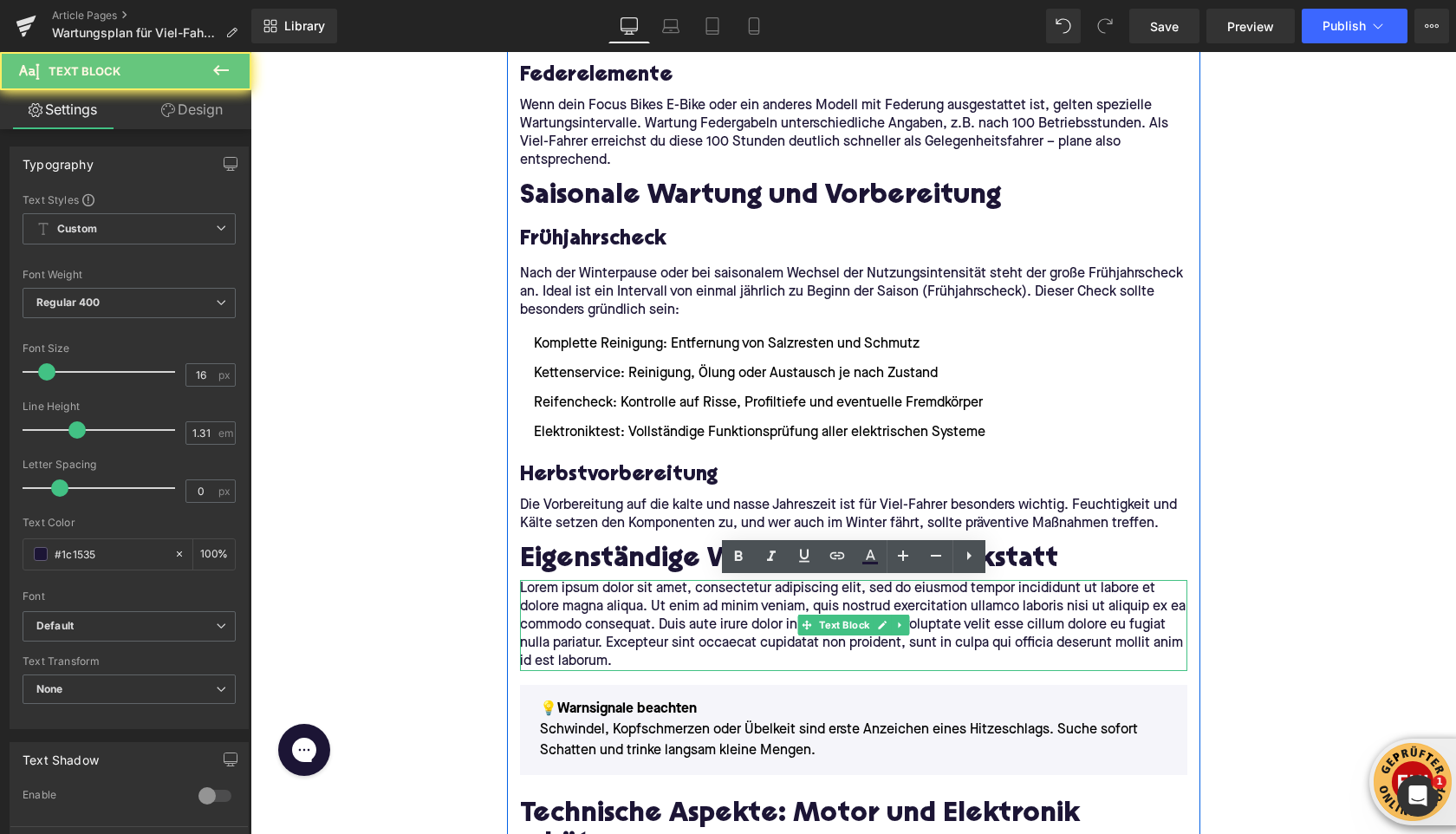
click at [605, 616] on p "Lorem ipsum dolor sit amet, consectetur adipiscing elit, sed do eiusmod tempor …" at bounding box center [853, 626] width 668 height 91
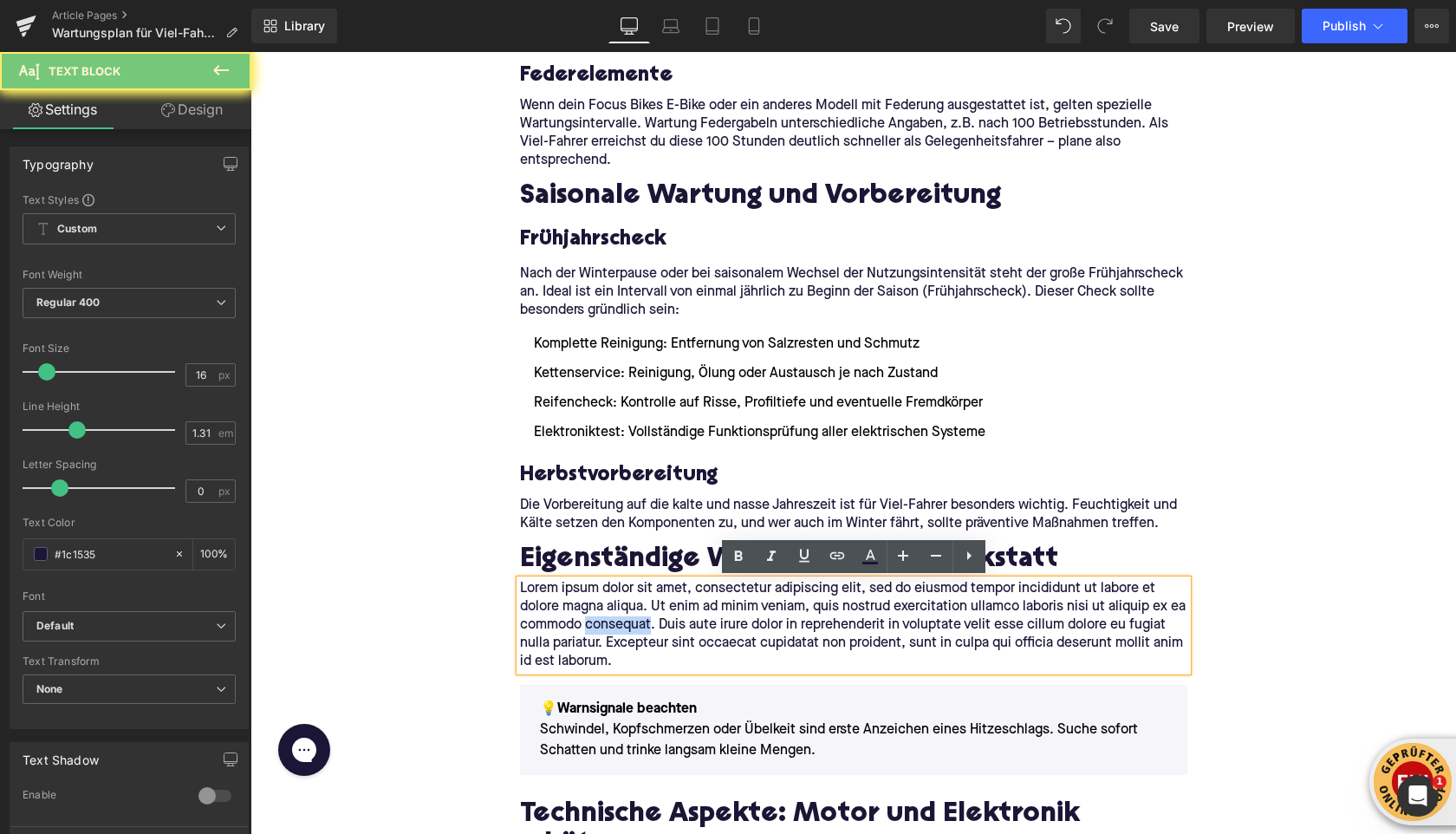
click at [605, 616] on p "Lorem ipsum dolor sit amet, consectetur adipiscing elit, sed do eiusmod tempor …" at bounding box center [853, 626] width 668 height 91
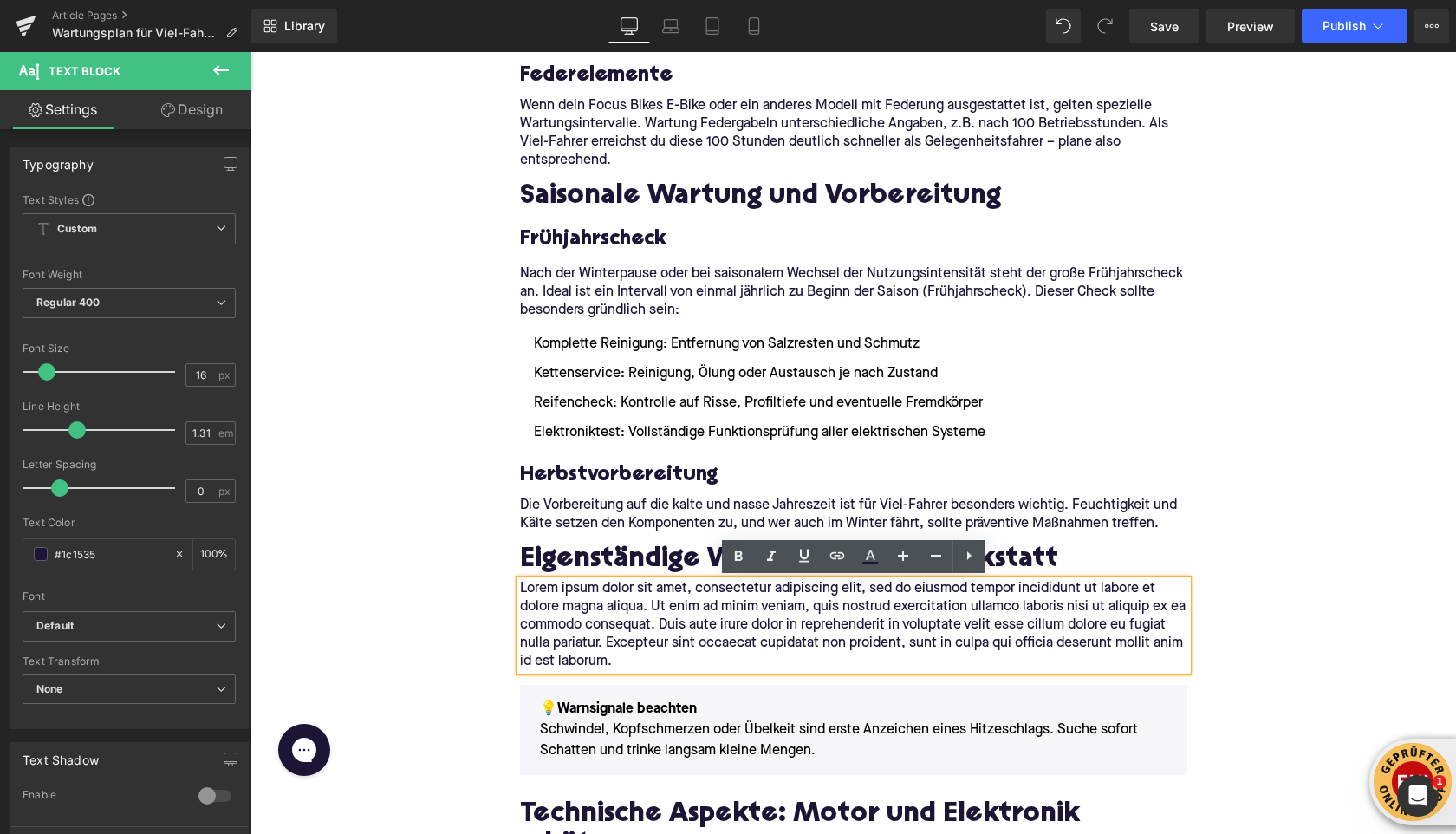
click at [605, 616] on p "Lorem ipsum dolor sit amet, consectetur adipiscing elit, sed do eiusmod tempor …" at bounding box center [853, 626] width 668 height 91
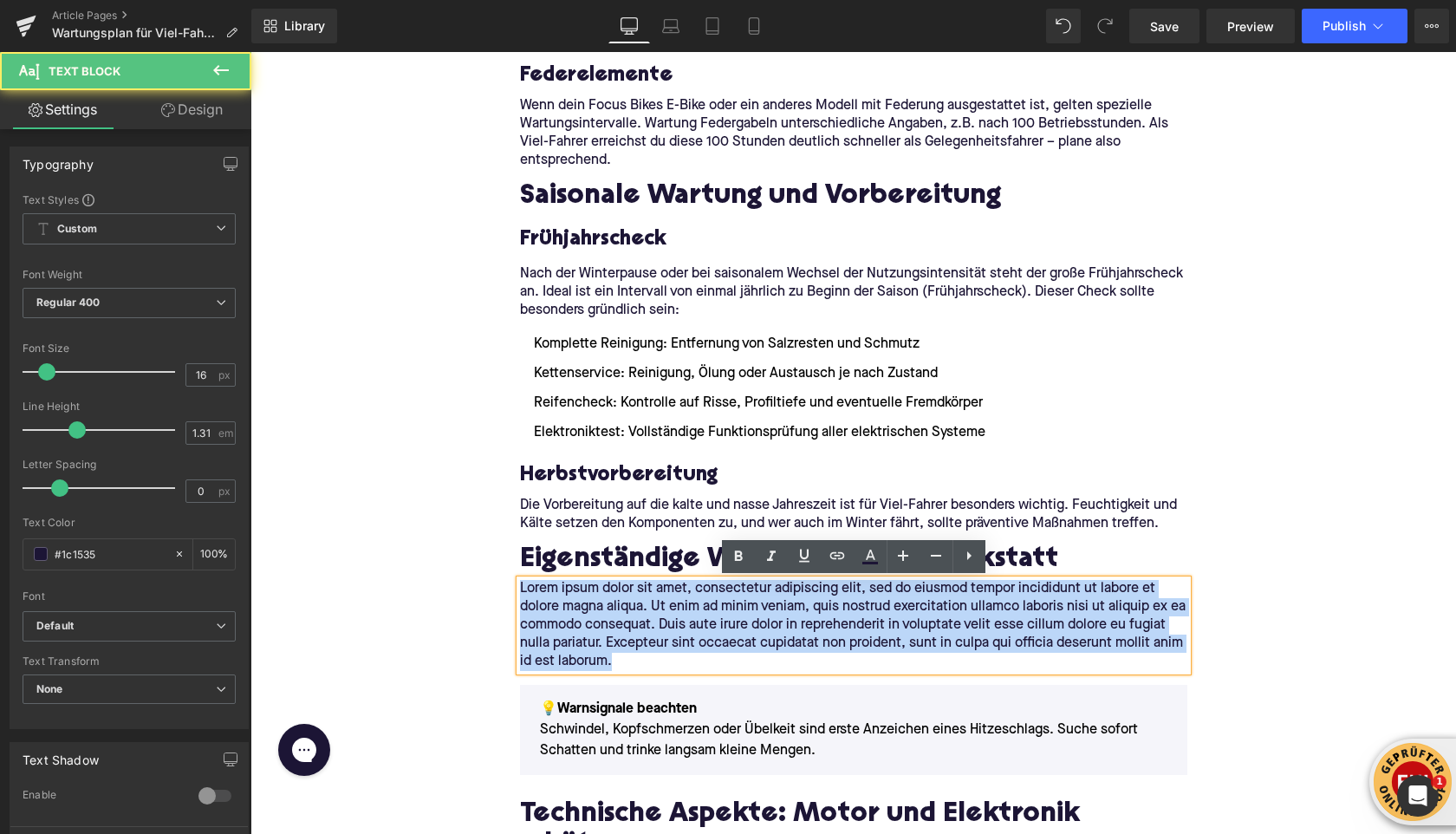
click at [605, 616] on p "Lorem ipsum dolor sit amet, consectetur adipiscing elit, sed do eiusmod tempor …" at bounding box center [853, 626] width 668 height 91
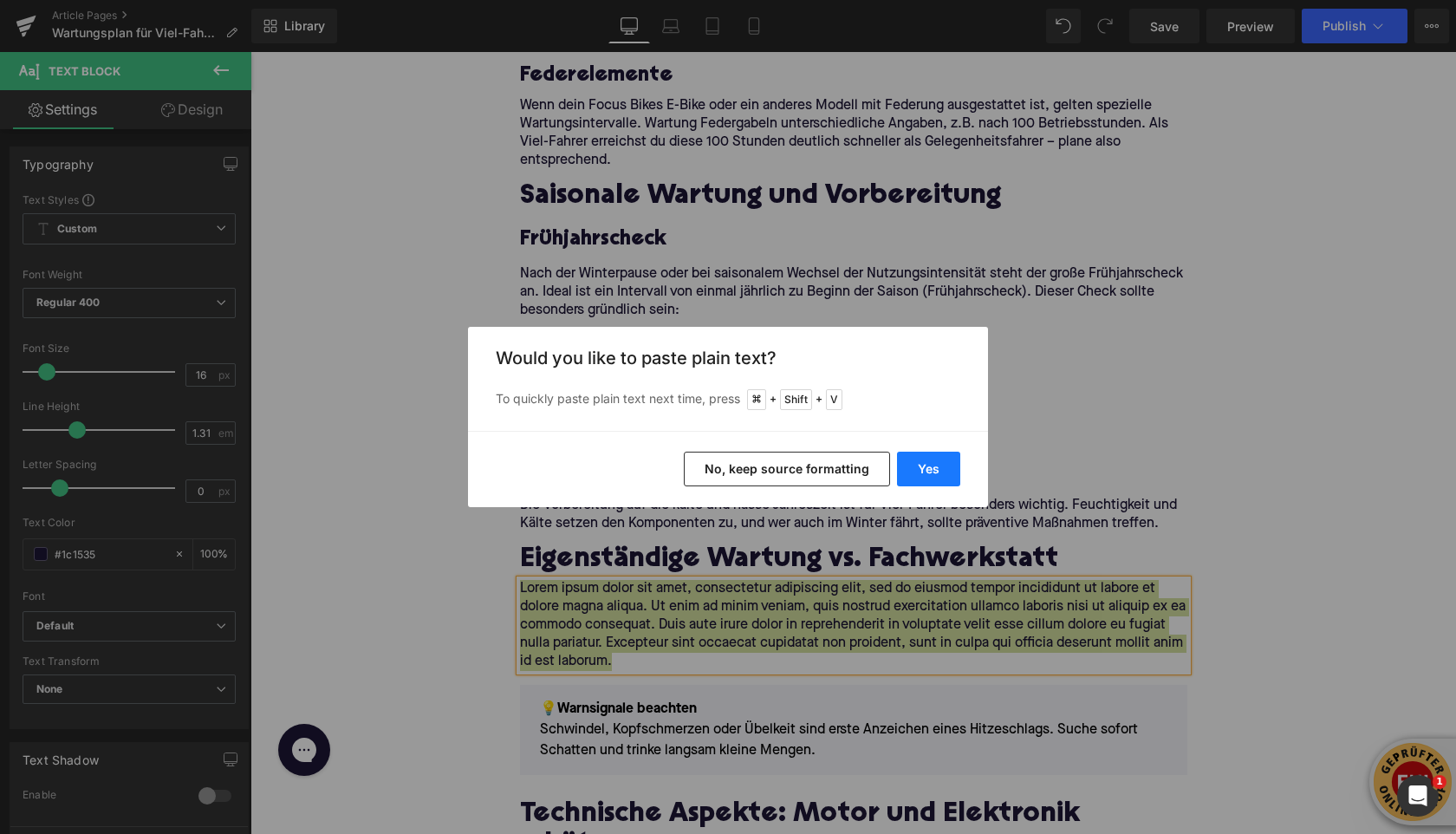
drag, startPoint x: 936, startPoint y: 465, endPoint x: 677, endPoint y: 413, distance: 264.2
click at [936, 465] on button "Yes" at bounding box center [928, 469] width 63 height 35
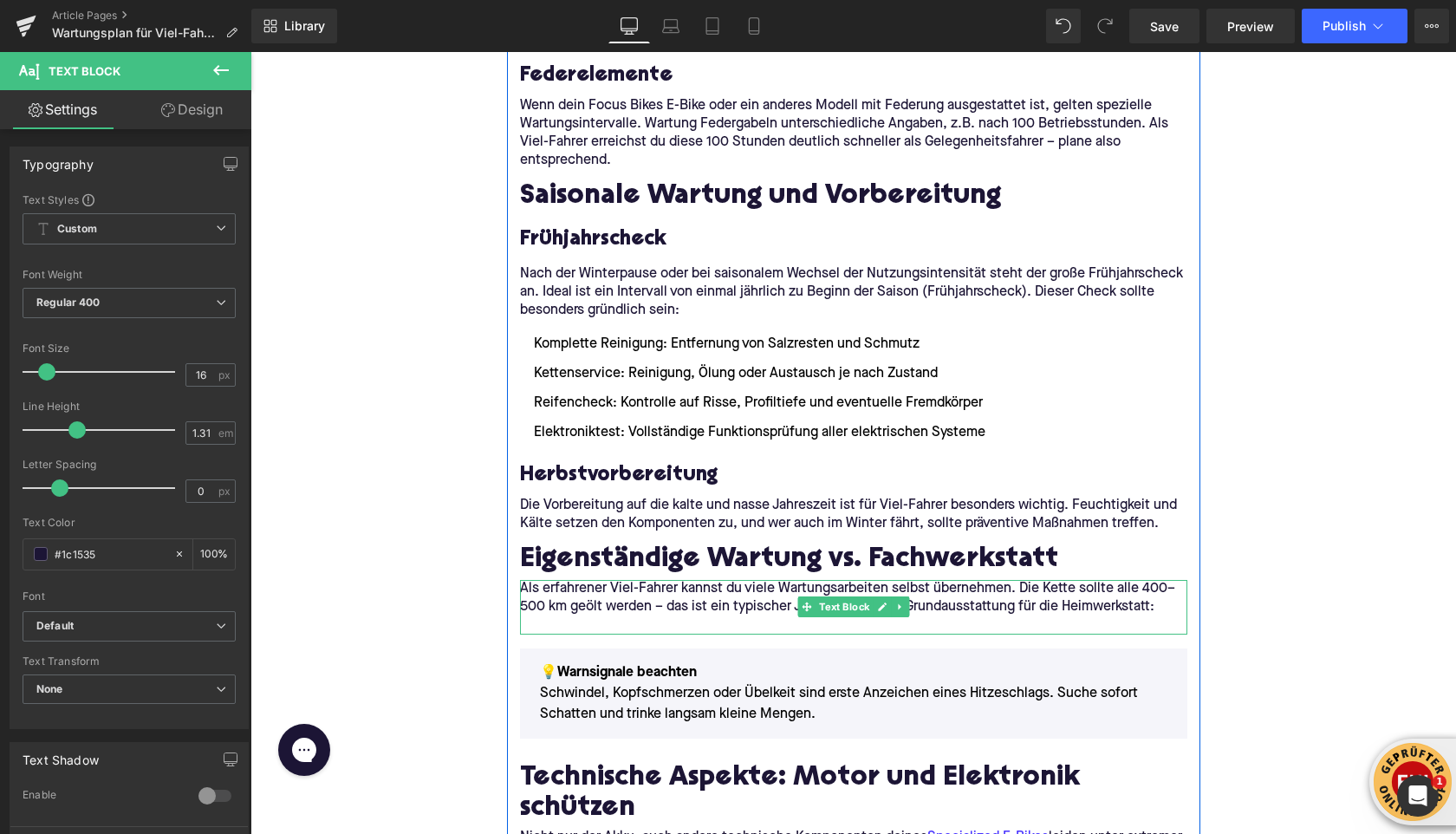
click at [538, 623] on p at bounding box center [853, 625] width 668 height 18
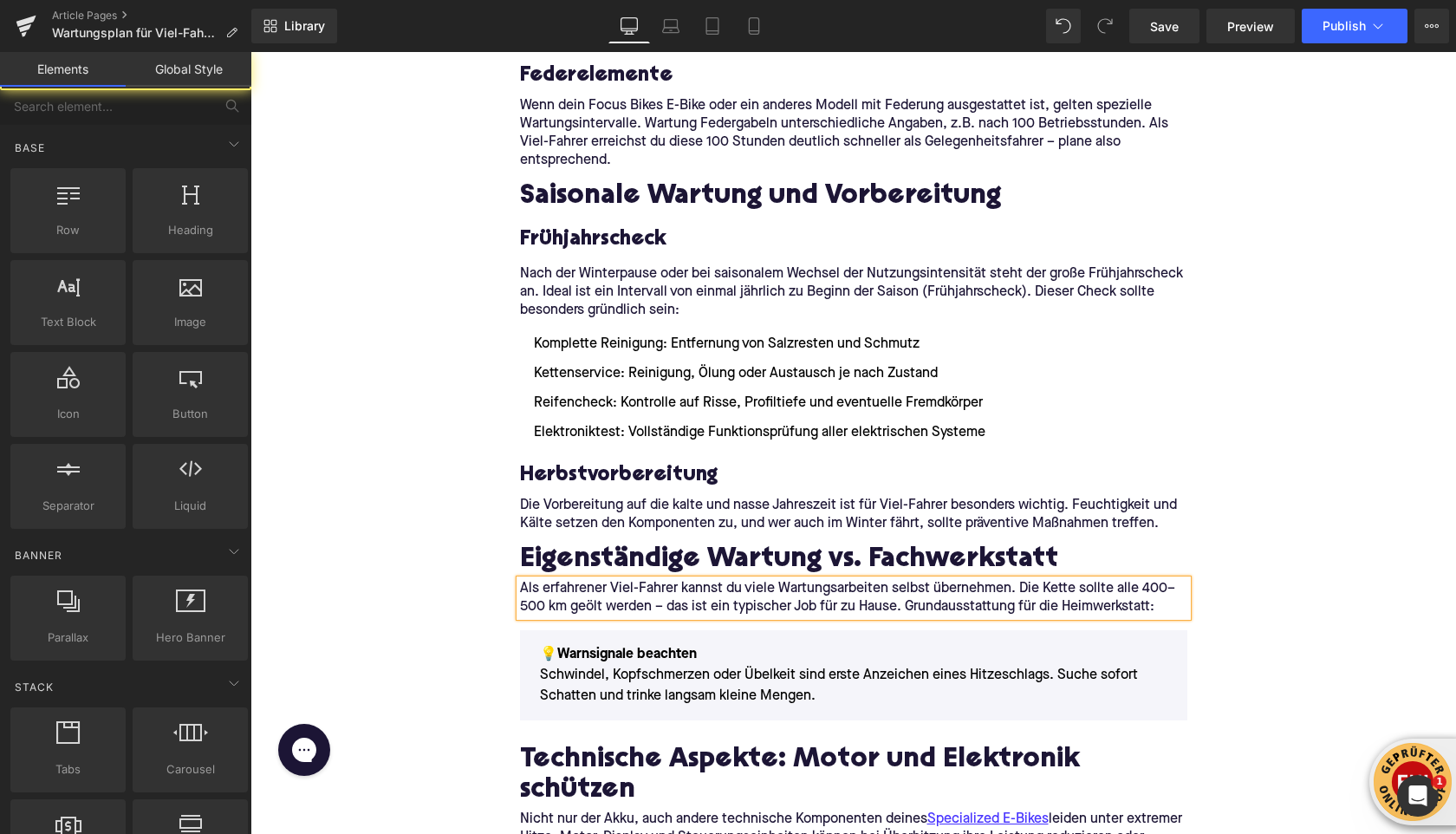
click at [453, 562] on div "Home / Wartungsplan für Viel-Fahrer: Diese Intervalle solltest du einhalten Bre…" at bounding box center [853, 464] width 1206 height 5961
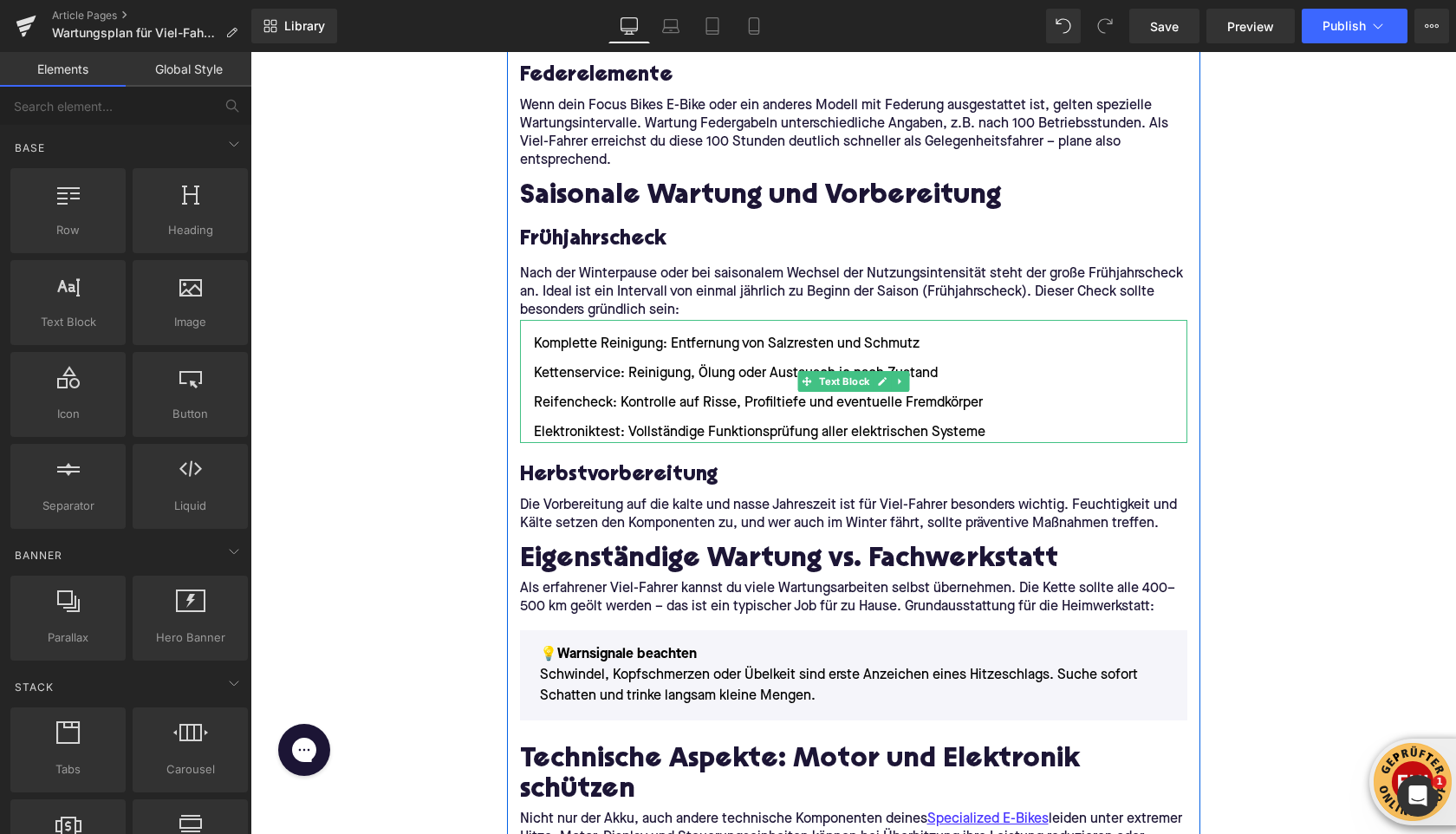
click at [913, 381] on li "Kettenservice: Reinigung, Ölung oder Austausch je nach Zustand" at bounding box center [853, 373] width 668 height 20
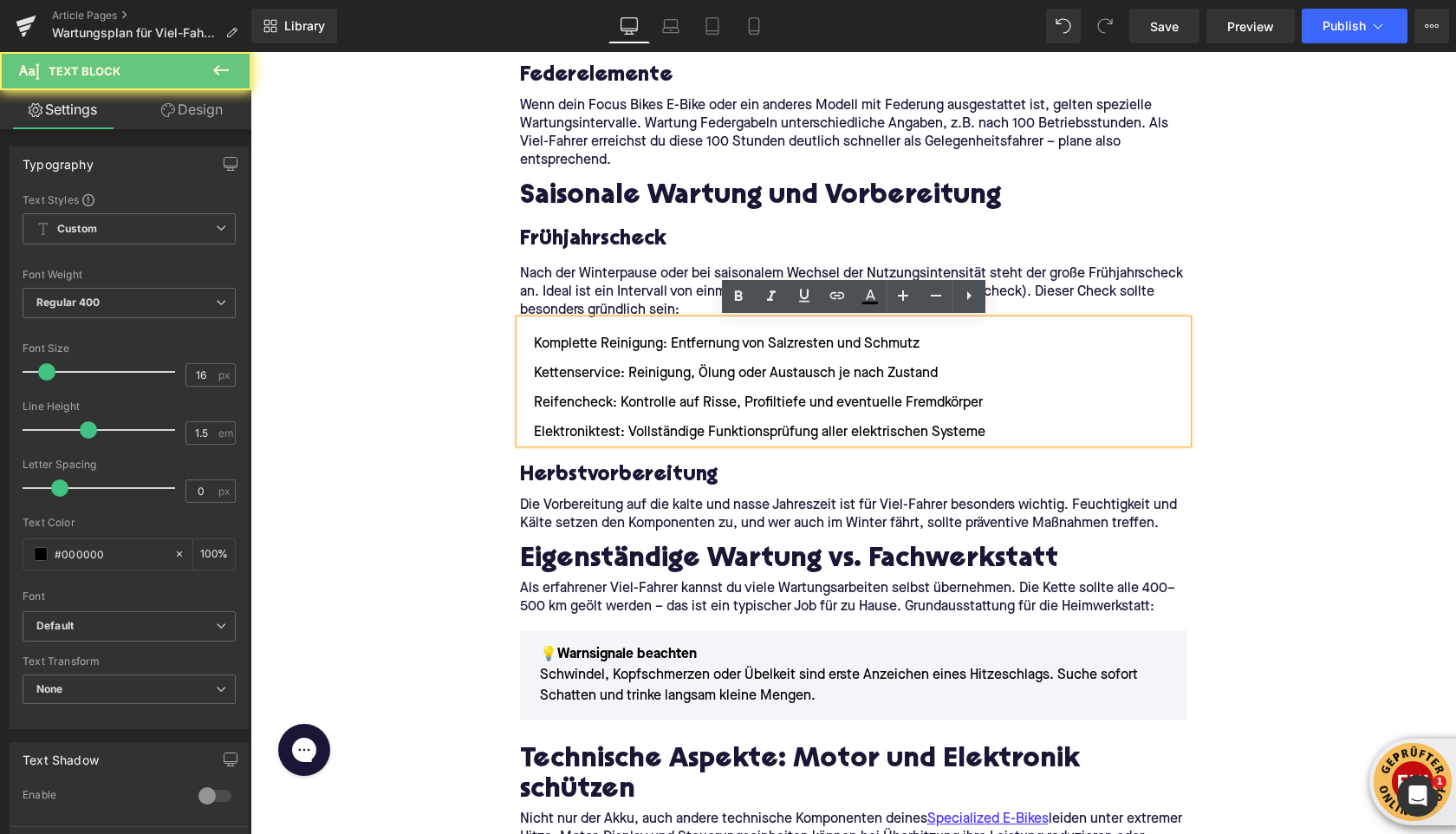
click at [906, 381] on li "Kettenservice: Reinigung, Ölung oder Austausch je nach Zustand" at bounding box center [853, 373] width 668 height 20
click at [445, 382] on div "Home / Wartungsplan für Viel-Fahrer: Diese Intervalle solltest du einhalten Bre…" at bounding box center [853, 464] width 1206 height 5961
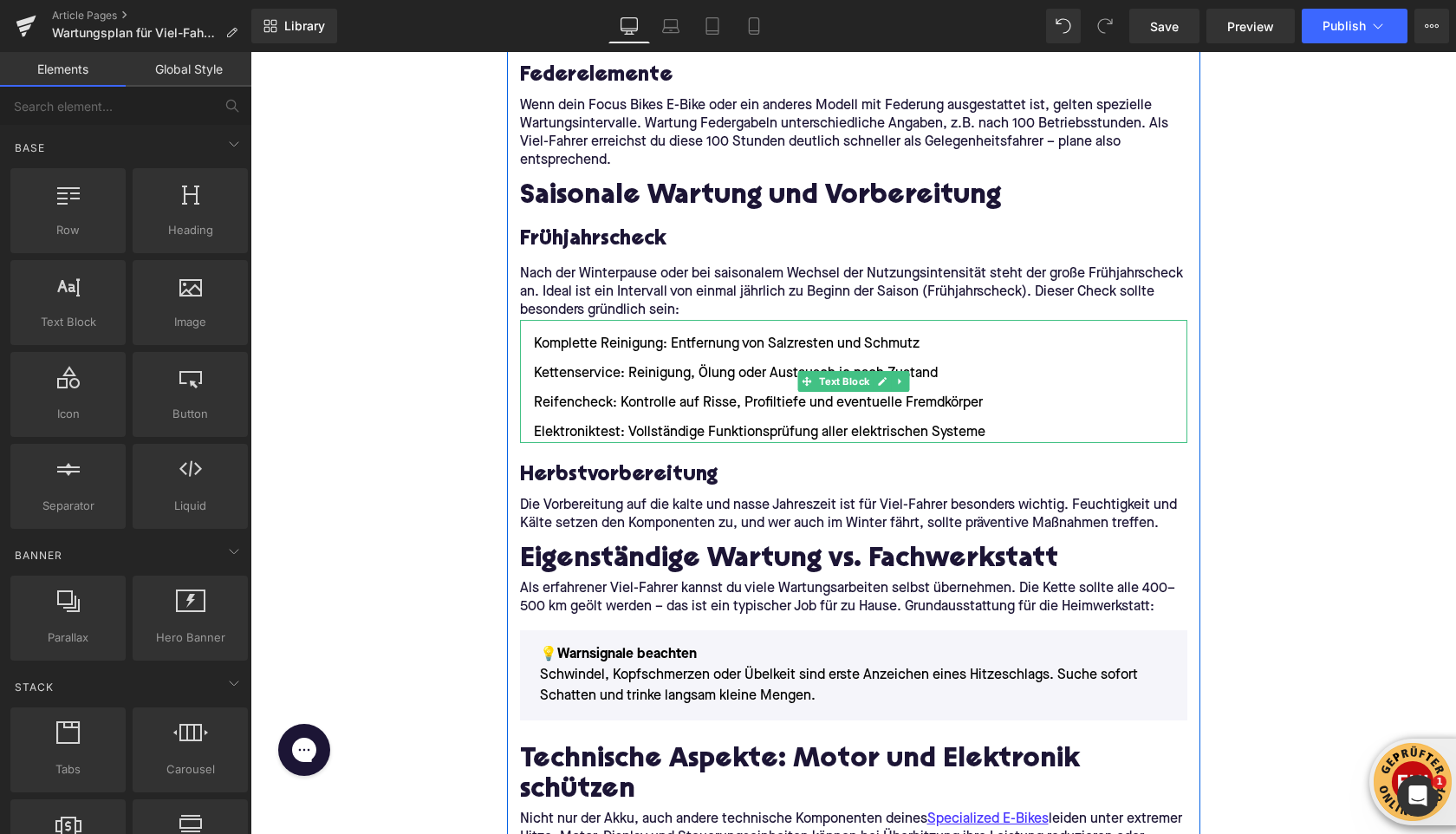
click at [903, 382] on icon at bounding box center [900, 381] width 10 height 11
click at [896, 385] on link at bounding box center [891, 381] width 18 height 20
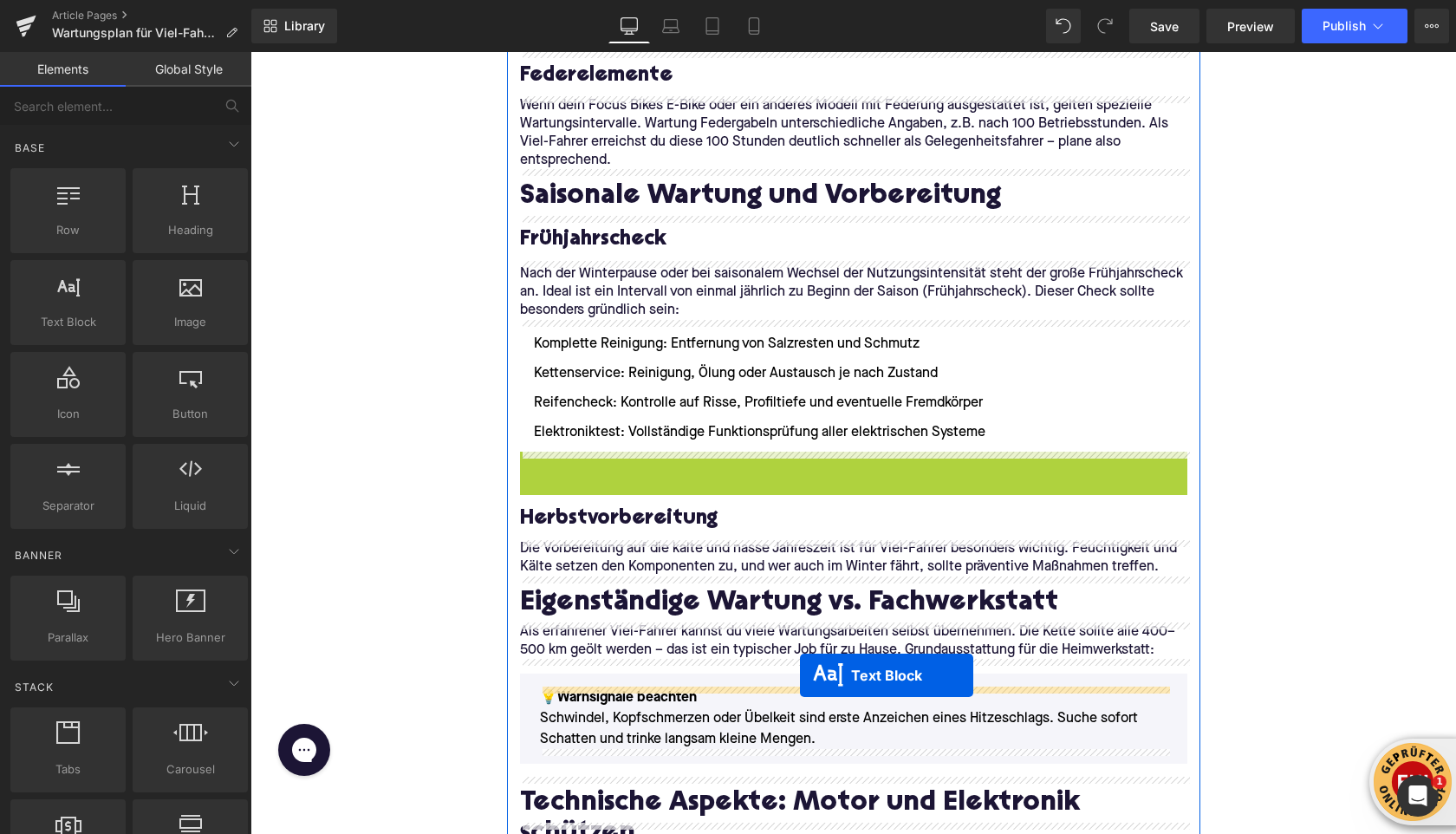
drag, startPoint x: 802, startPoint y: 514, endPoint x: 801, endPoint y: 675, distance: 161.0
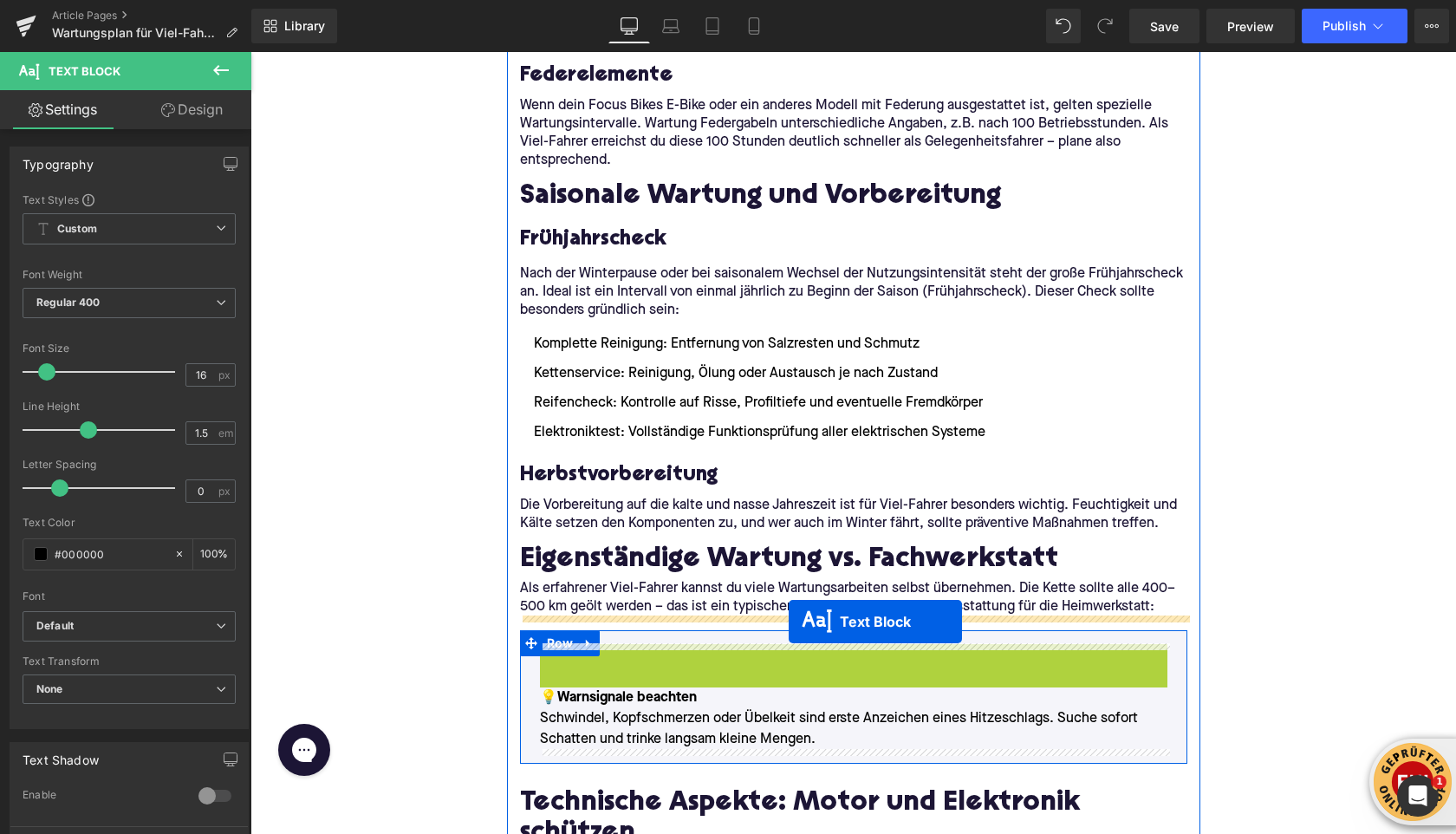
drag, startPoint x: 808, startPoint y: 709, endPoint x: 789, endPoint y: 621, distance: 90.0
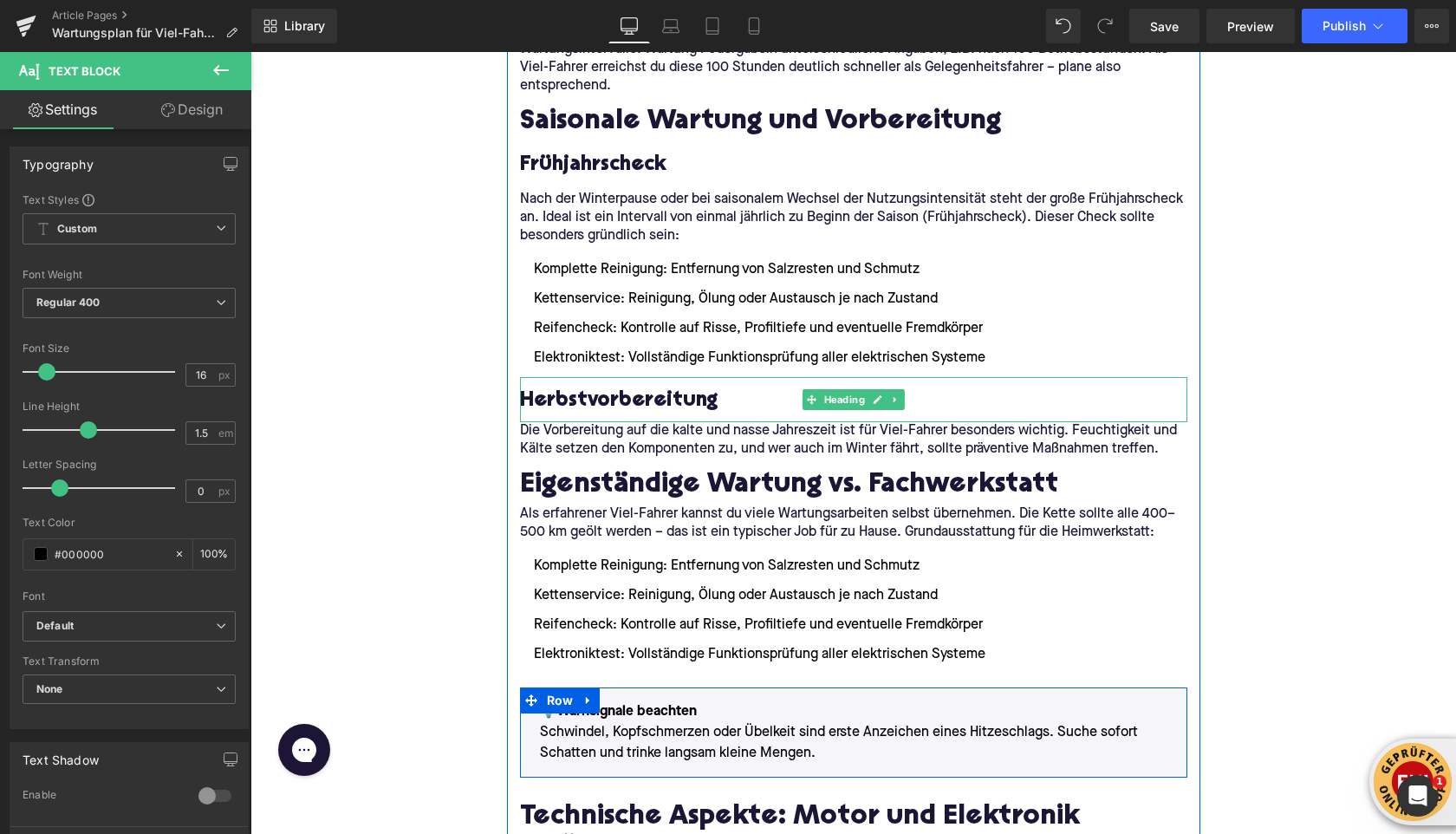
scroll to position [2795, 0]
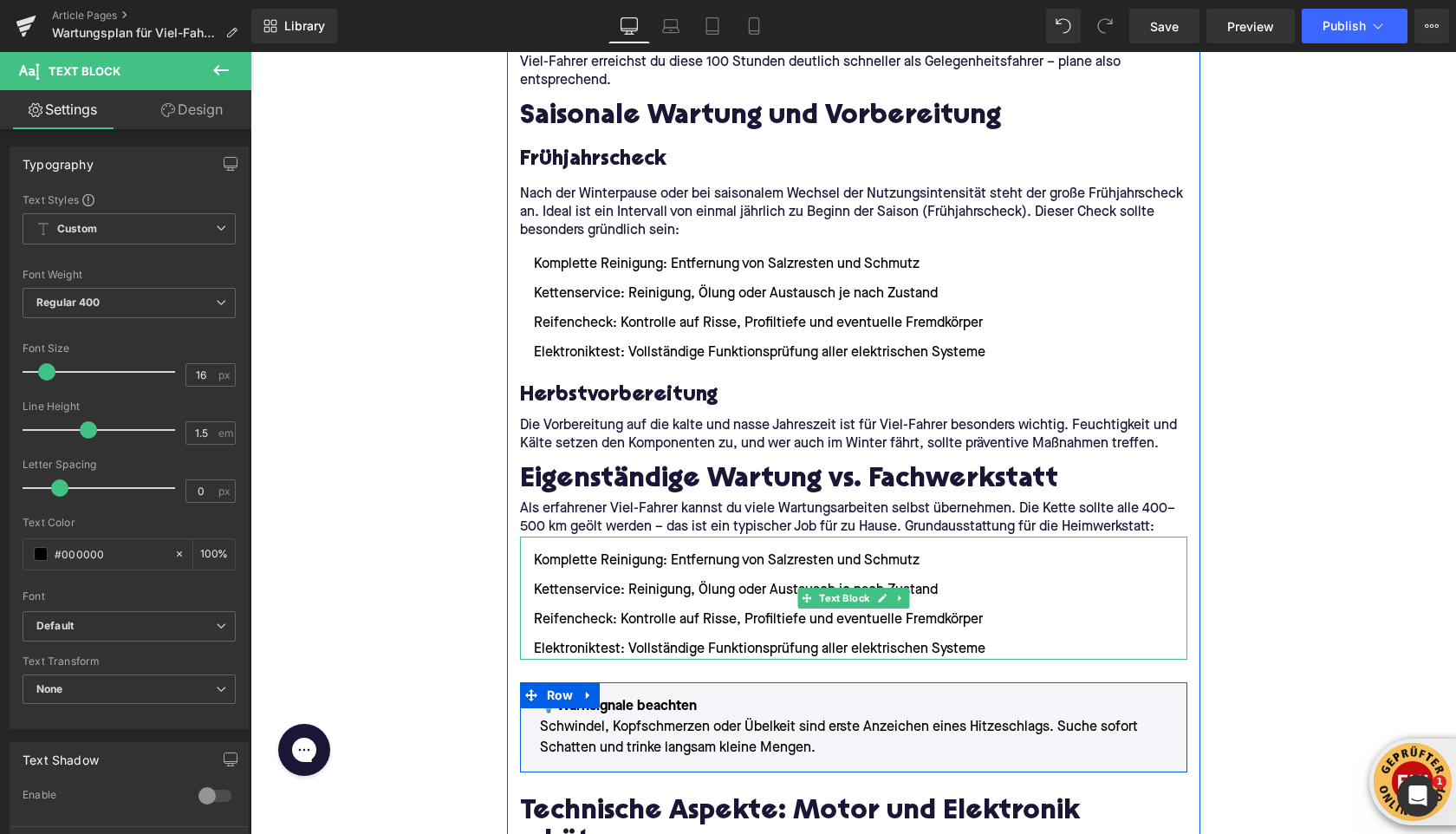
click at [651, 590] on li "Kettenservice: Reinigung, Ölung oder Austausch je nach Zustand" at bounding box center [853, 590] width 668 height 20
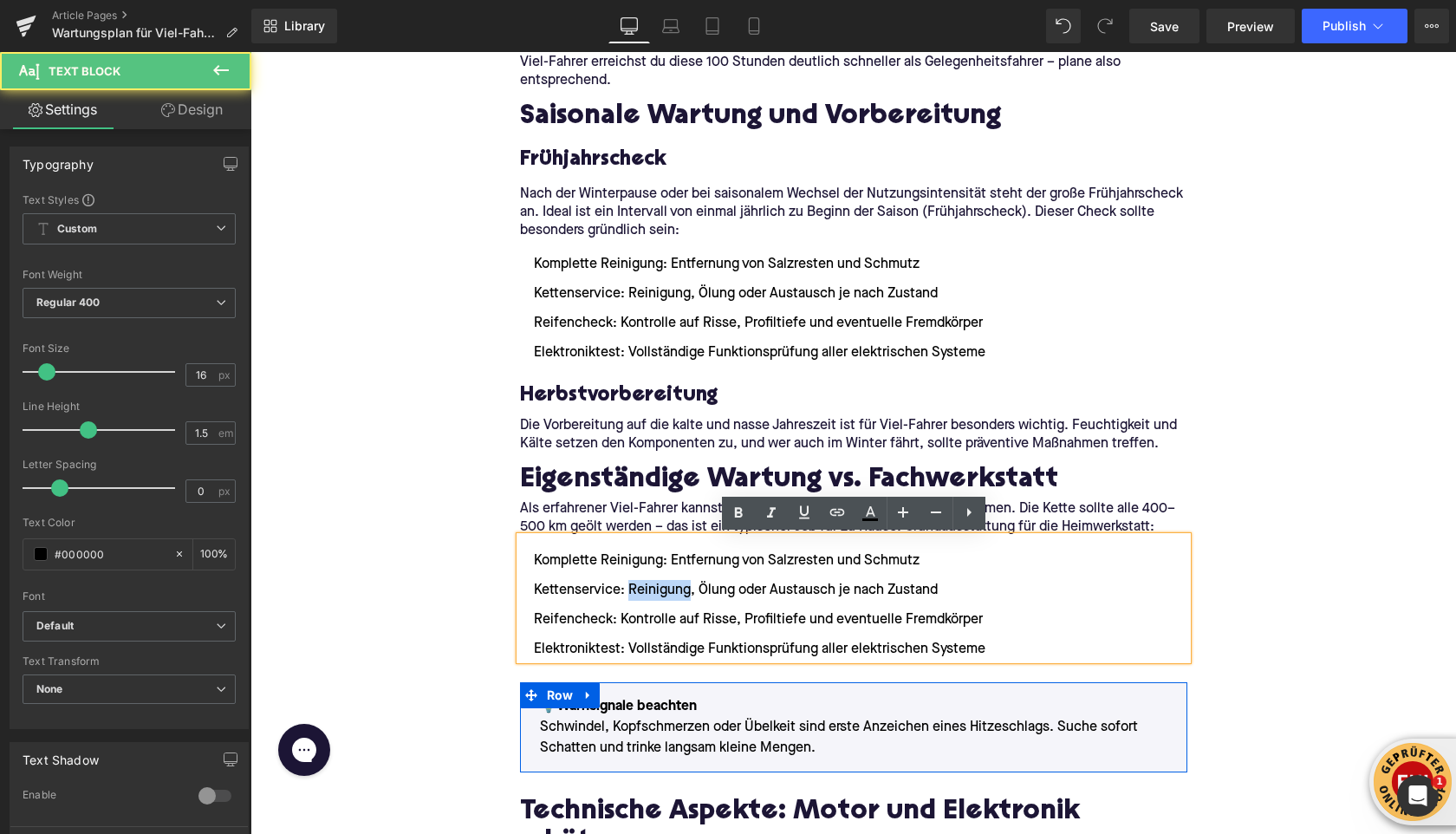
click at [651, 590] on li "Kettenservice: Reinigung, Ölung oder Austausch je nach Zustand" at bounding box center [853, 590] width 668 height 20
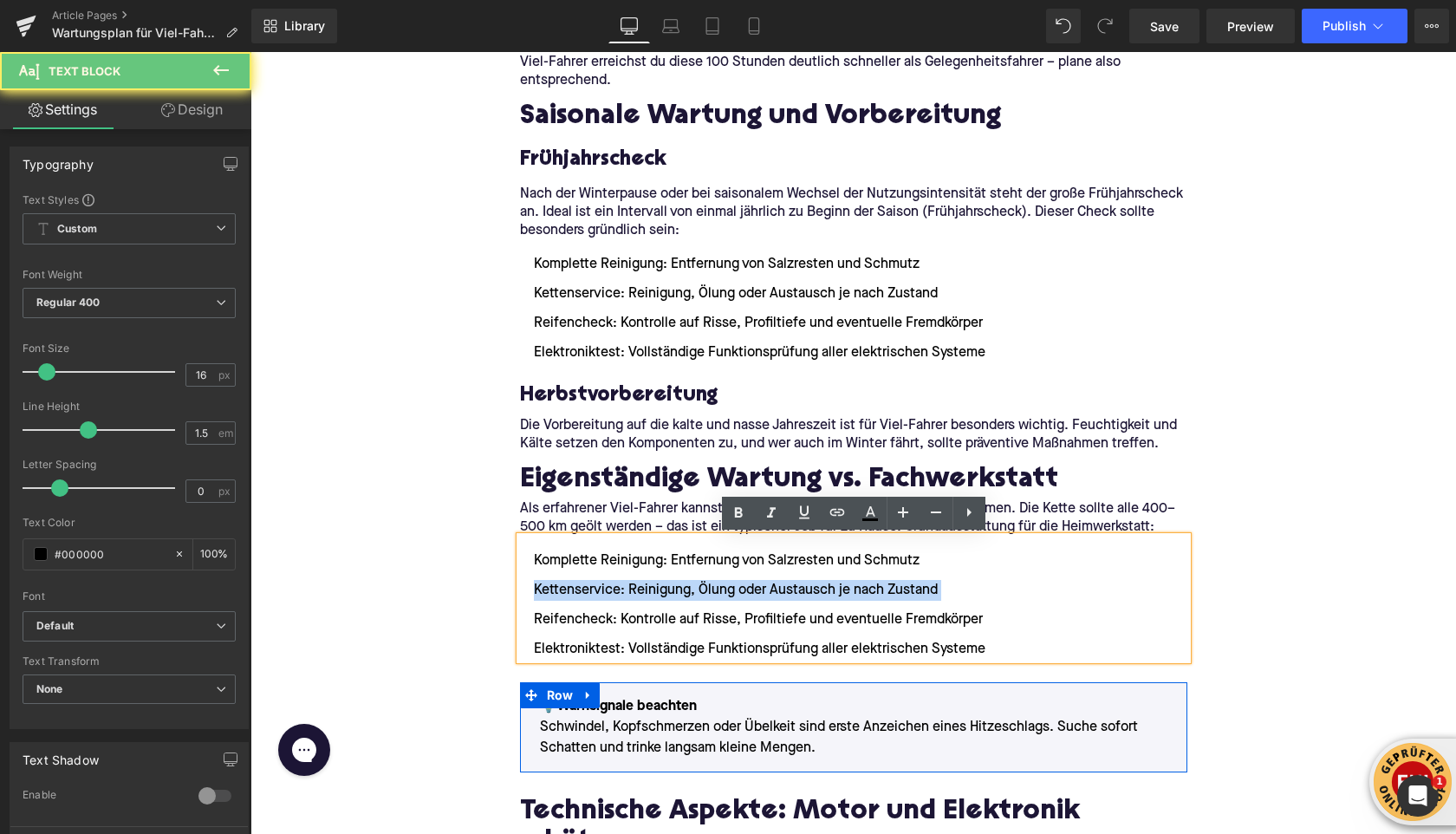
click at [651, 590] on li "Kettenservice: Reinigung, Ölung oder Austausch je nach Zustand" at bounding box center [853, 590] width 668 height 20
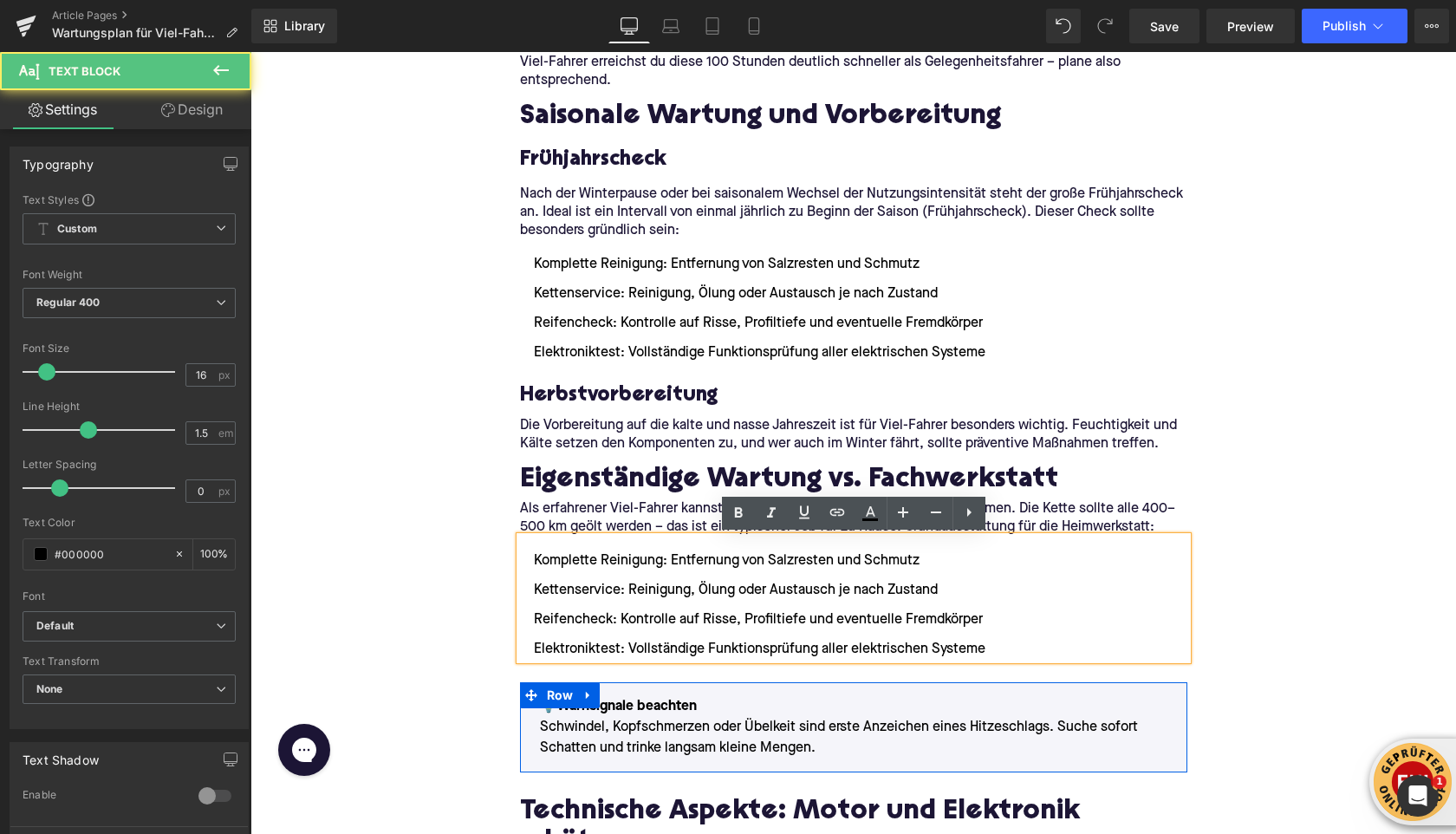
drag, startPoint x: 988, startPoint y: 651, endPoint x: 516, endPoint y: 562, distance: 480.3
click at [520, 562] on div "Komplette Reinigung: Entfernung von Salzresten und Schmutz Kettenservice: Reini…" at bounding box center [853, 598] width 668 height 123
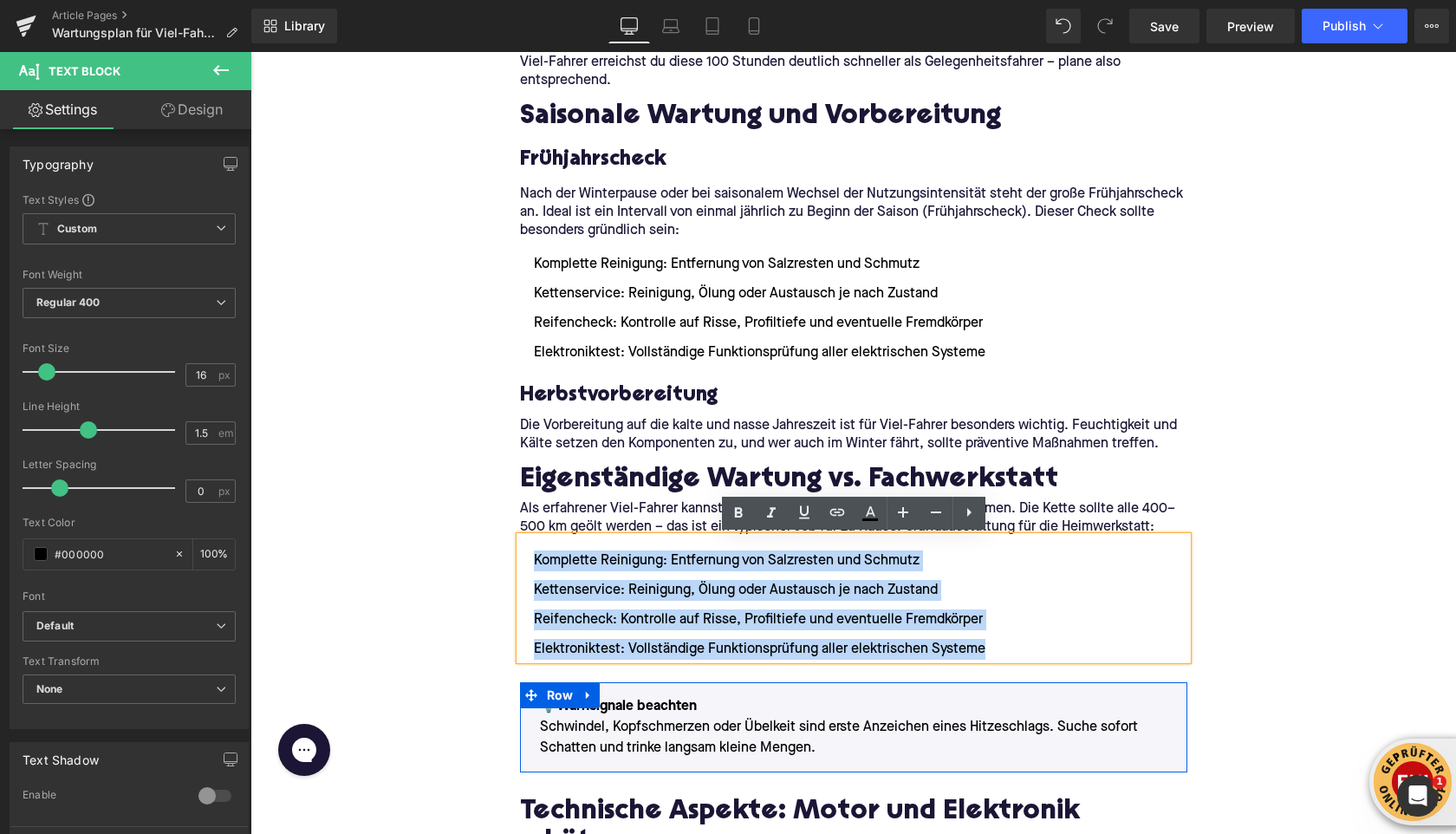
drag, startPoint x: 536, startPoint y: 563, endPoint x: 986, endPoint y: 647, distance: 457.8
click at [986, 647] on ul "Komplette Reinigung: Entfernung von Salzresten und Schmutz Kettenservice: Reini…" at bounding box center [853, 605] width 668 height 109
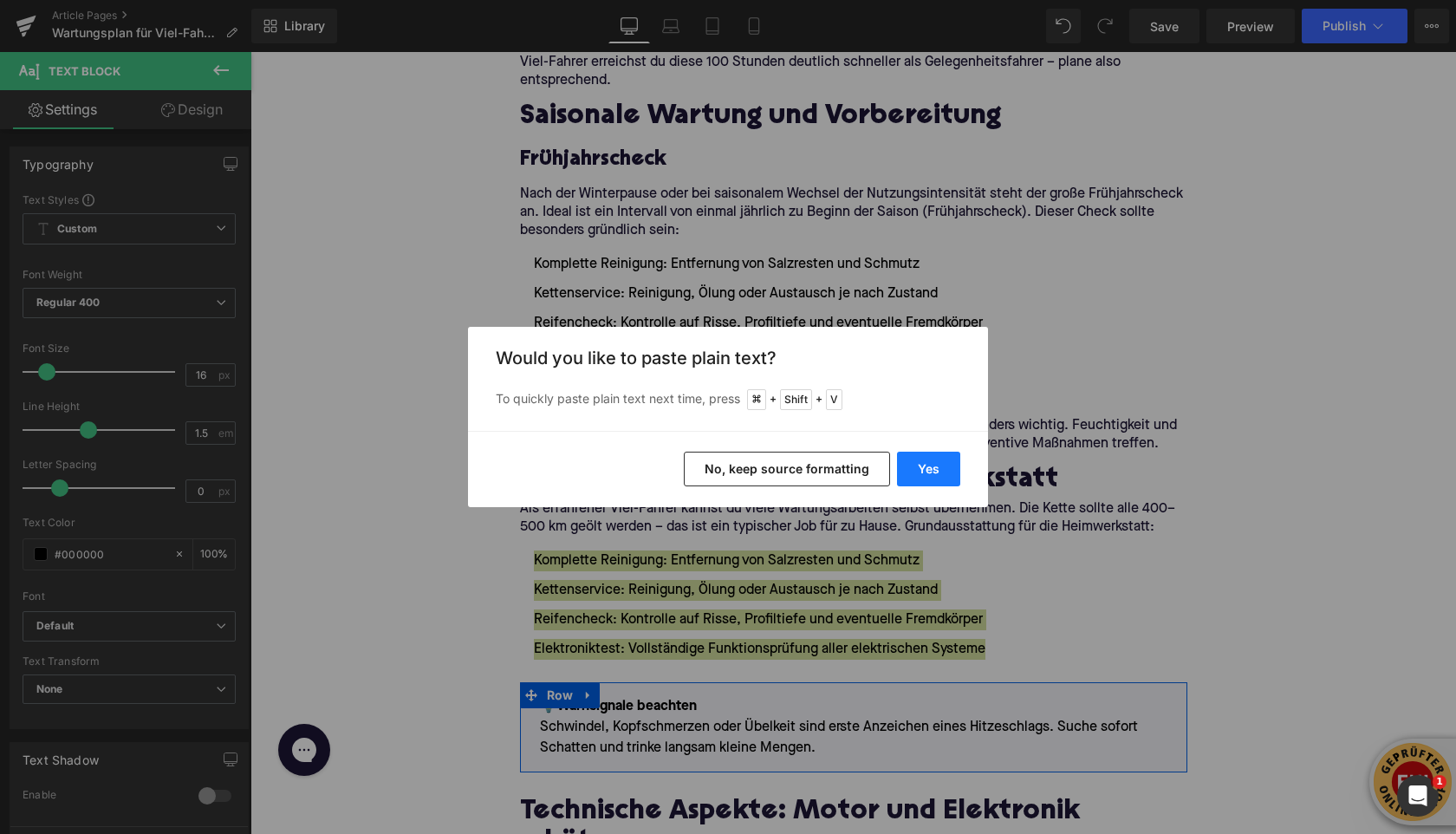
click at [915, 466] on button "Yes" at bounding box center [928, 469] width 63 height 35
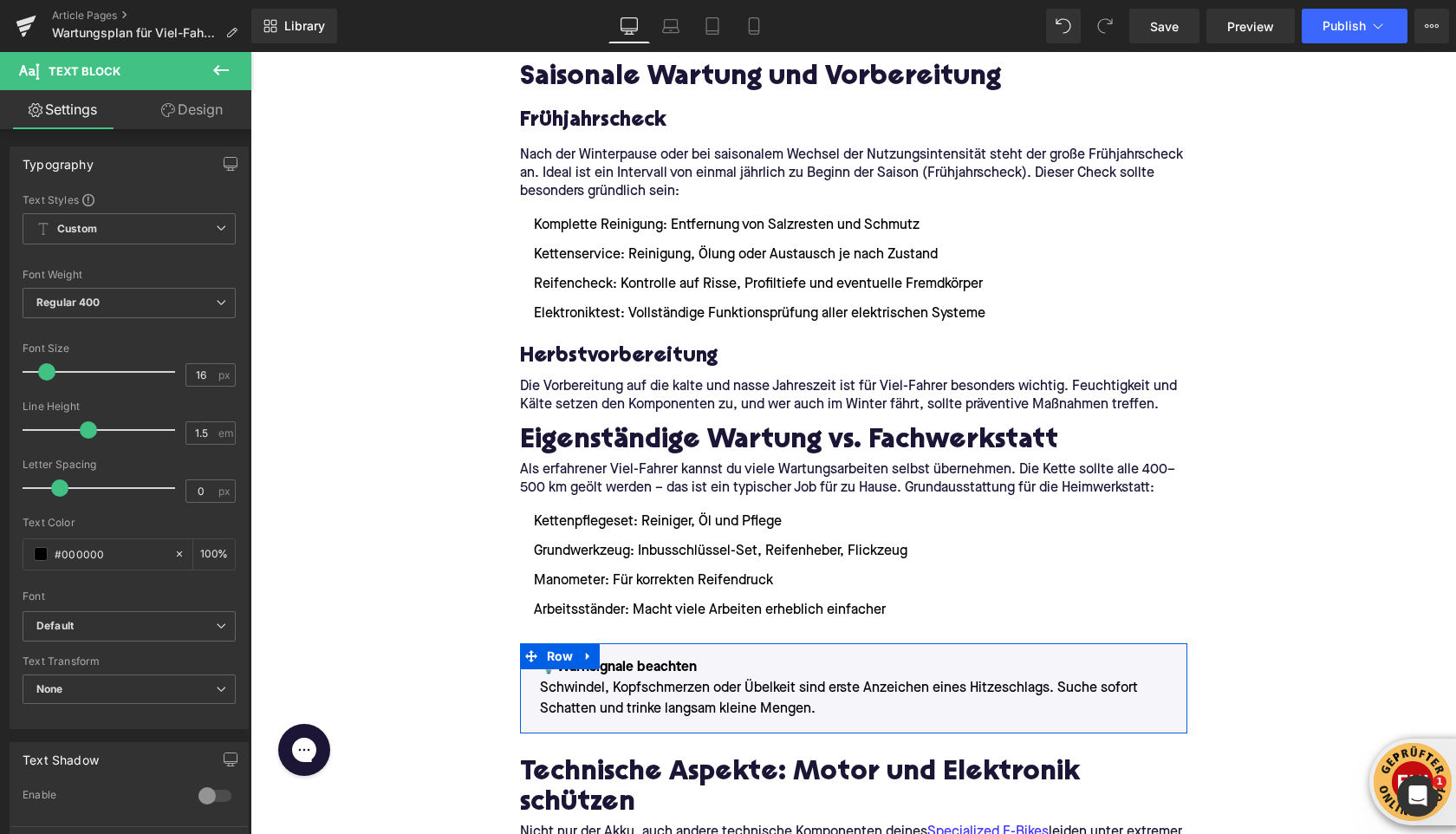
scroll to position [2839, 0]
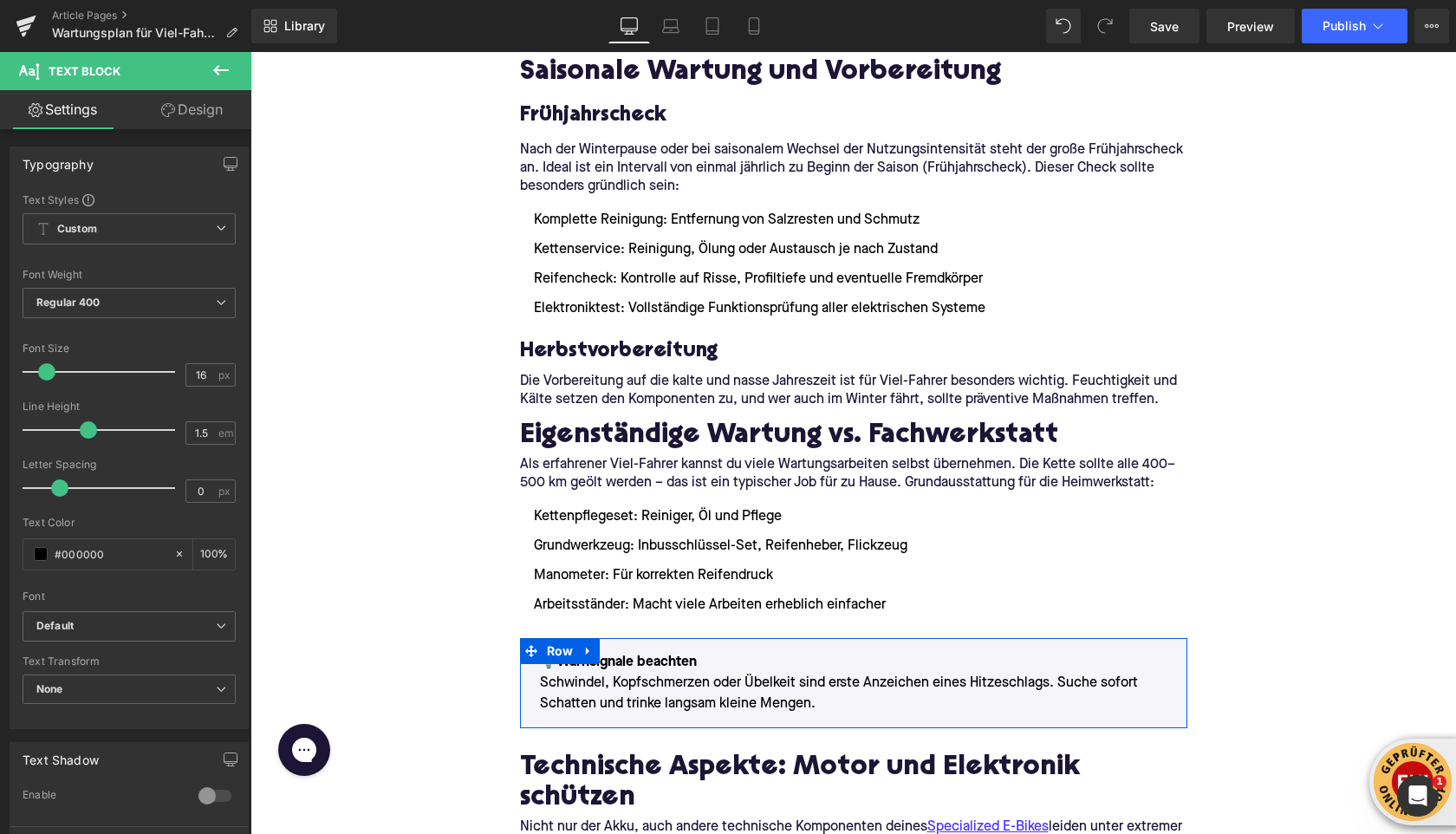
click at [230, 64] on icon at bounding box center [221, 70] width 20 height 20
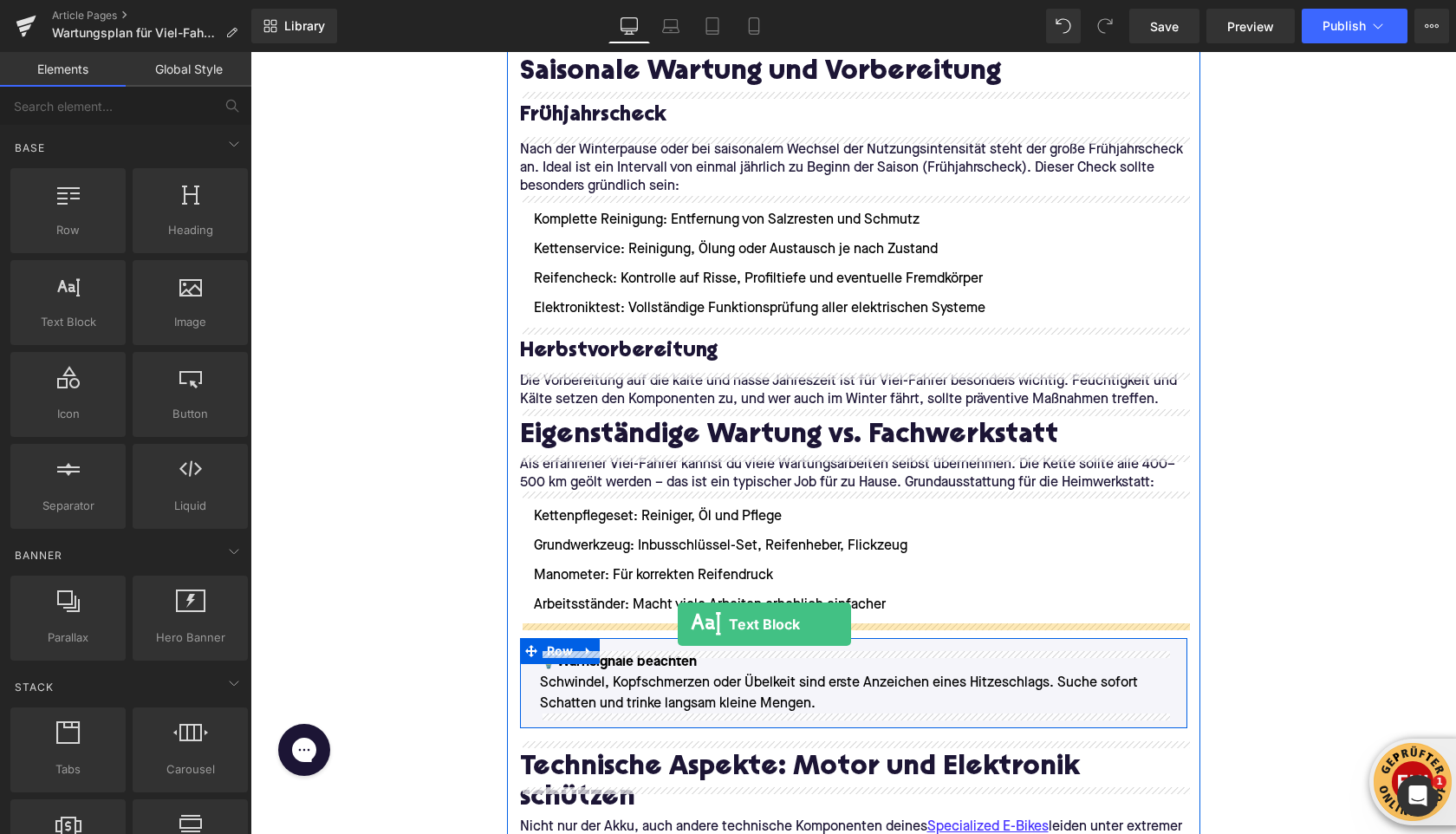
drag, startPoint x: 323, startPoint y: 354, endPoint x: 677, endPoint y: 624, distance: 445.2
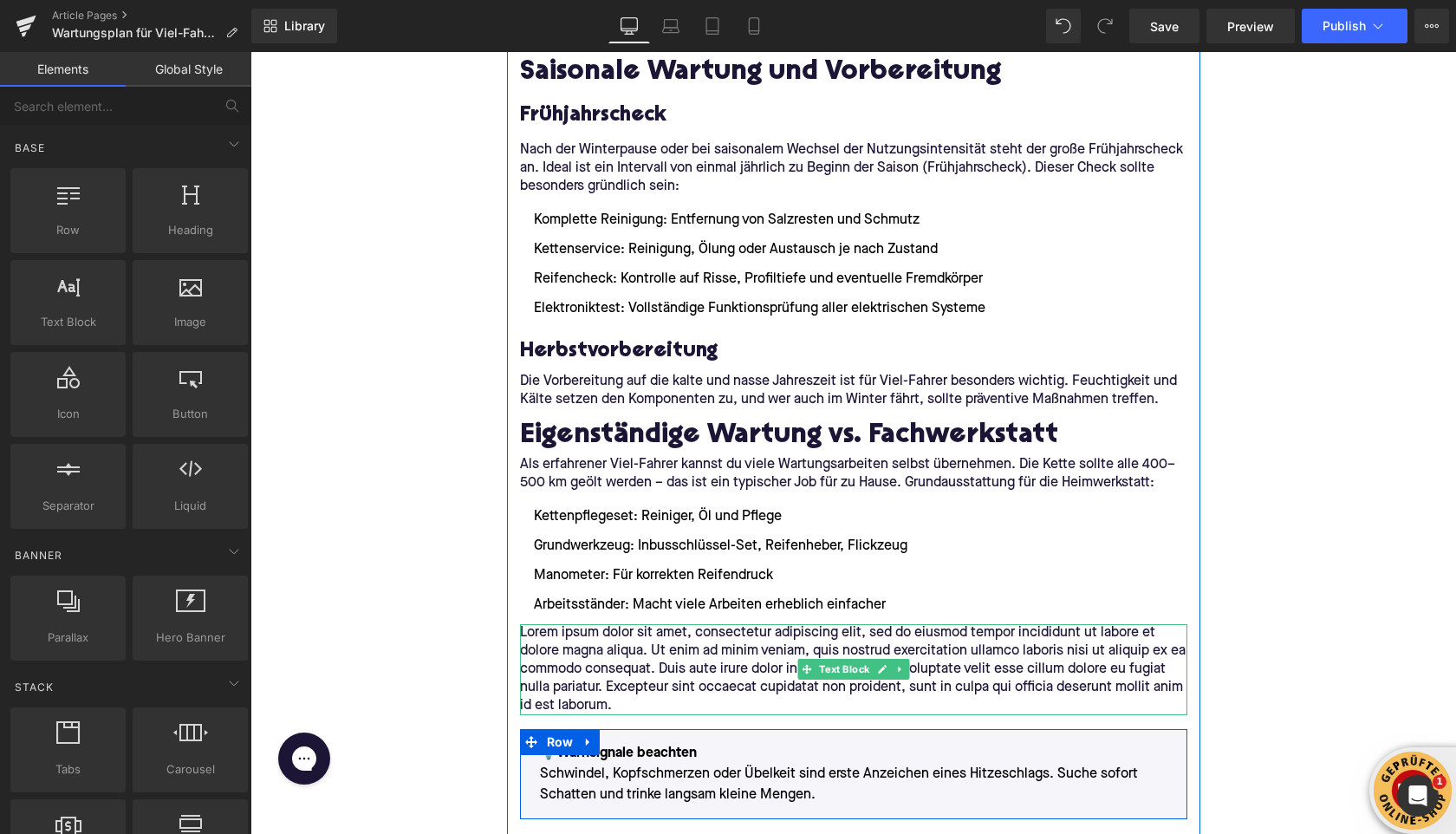
click at [621, 645] on p "Lorem ipsum dolor sit amet, consectetur adipiscing elit, sed do eiusmod tempor …" at bounding box center [853, 670] width 668 height 91
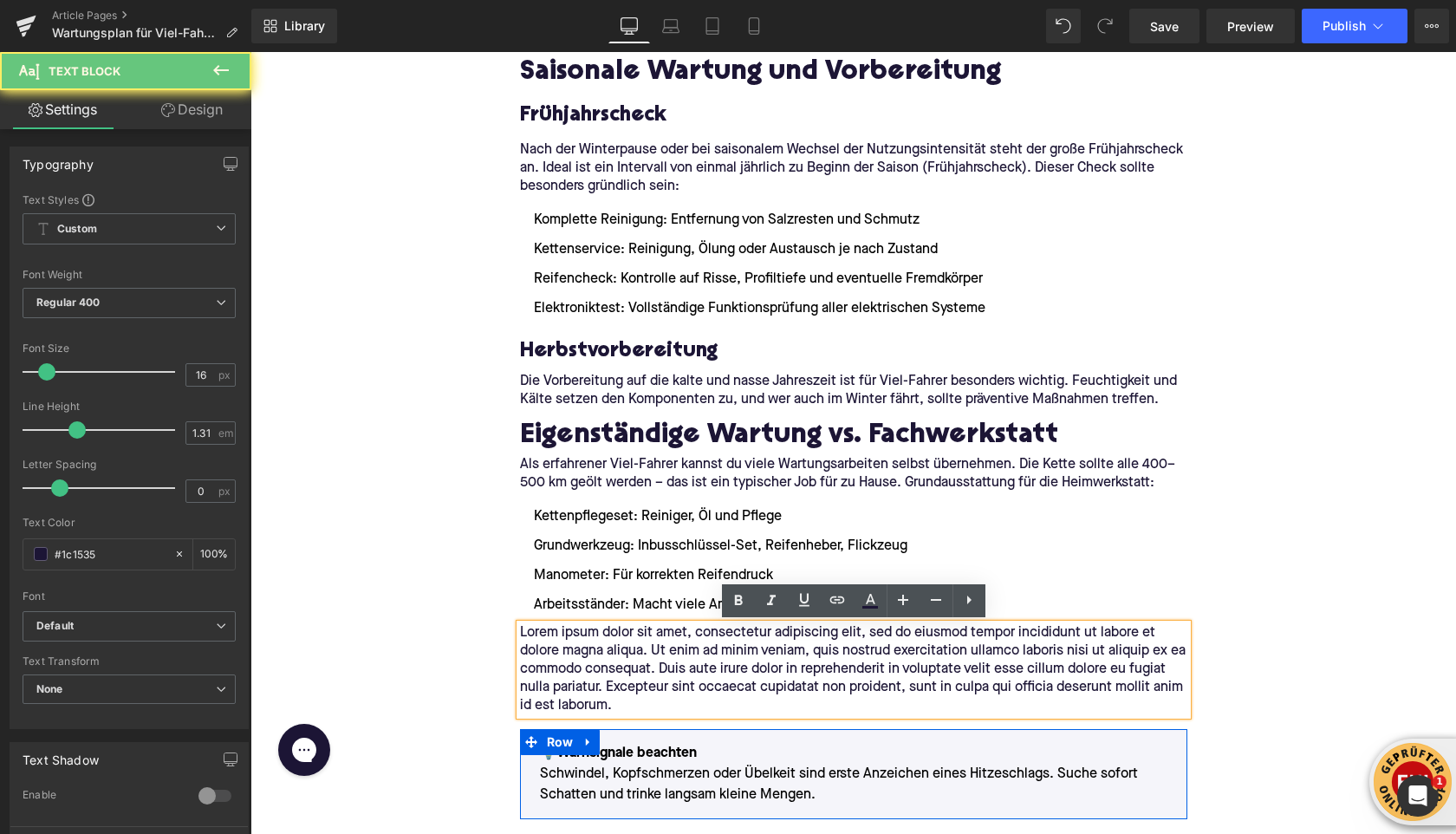
click at [621, 645] on p "Lorem ipsum dolor sit amet, consectetur adipiscing elit, sed do eiusmod tempor …" at bounding box center [853, 670] width 668 height 91
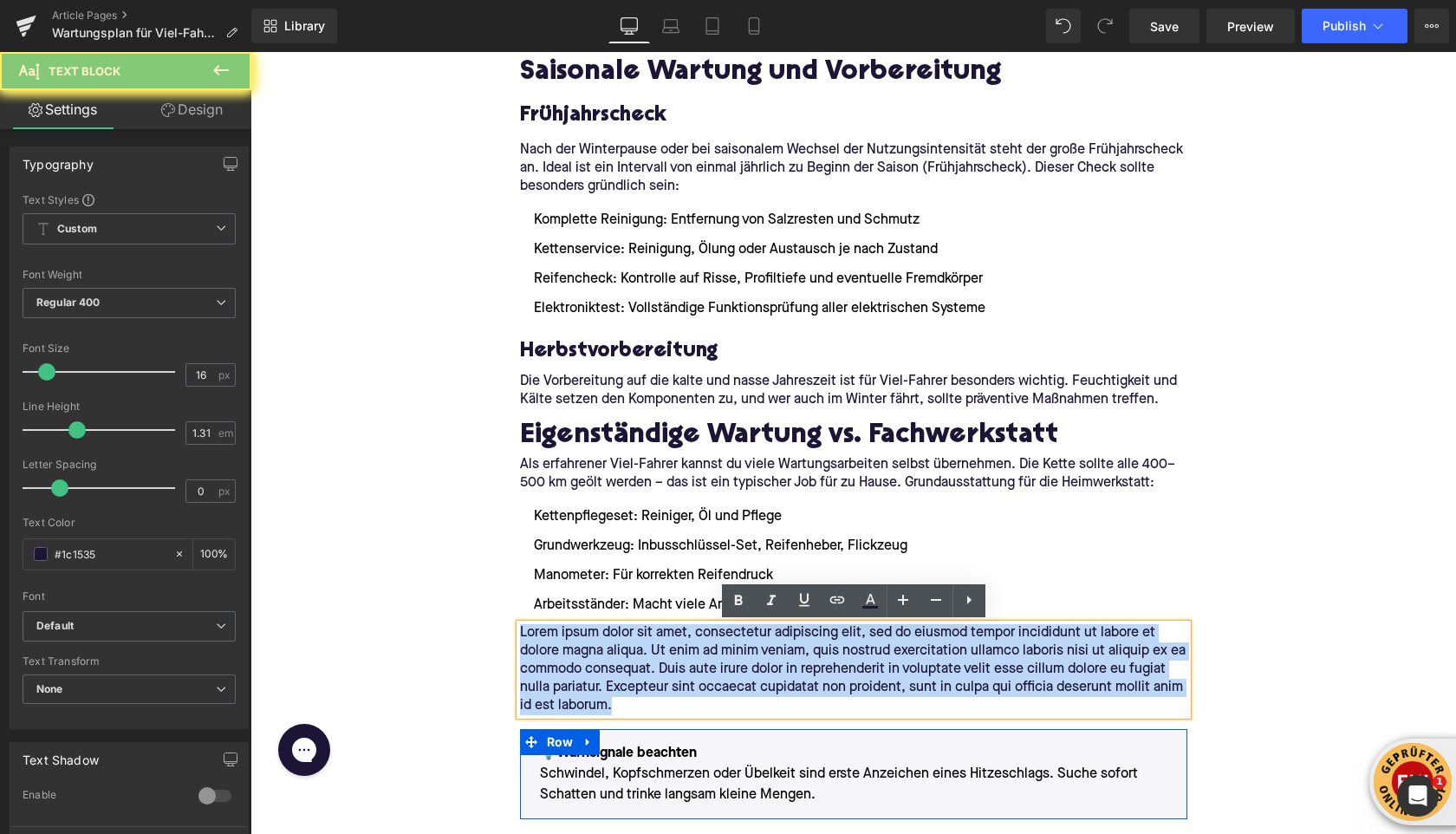
click at [621, 645] on p "Lorem ipsum dolor sit amet, consectetur adipiscing elit, sed do eiusmod tempor …" at bounding box center [853, 670] width 668 height 91
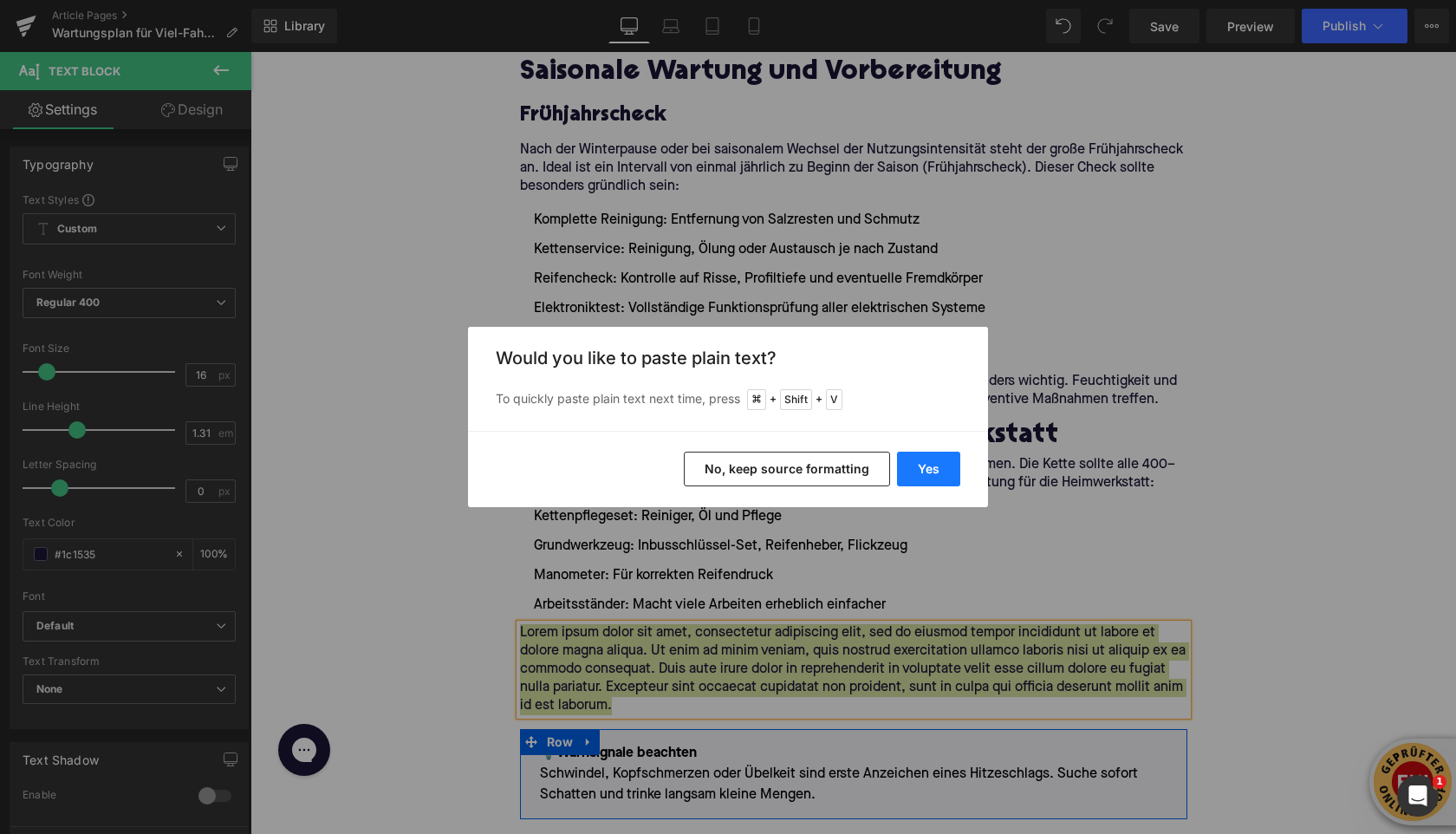
click at [903, 467] on button "Yes" at bounding box center [928, 469] width 63 height 35
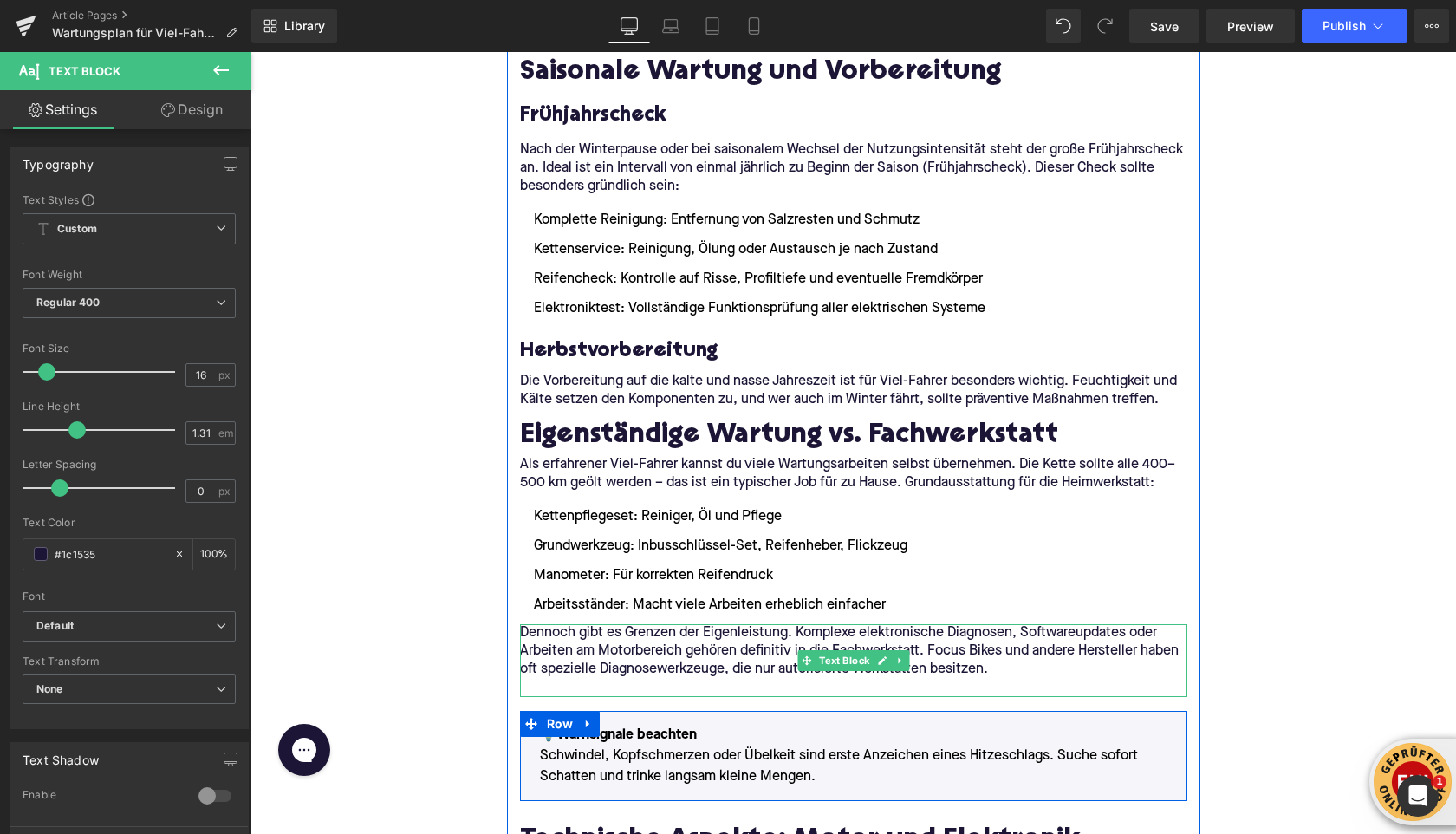
click at [609, 684] on p at bounding box center [853, 687] width 668 height 18
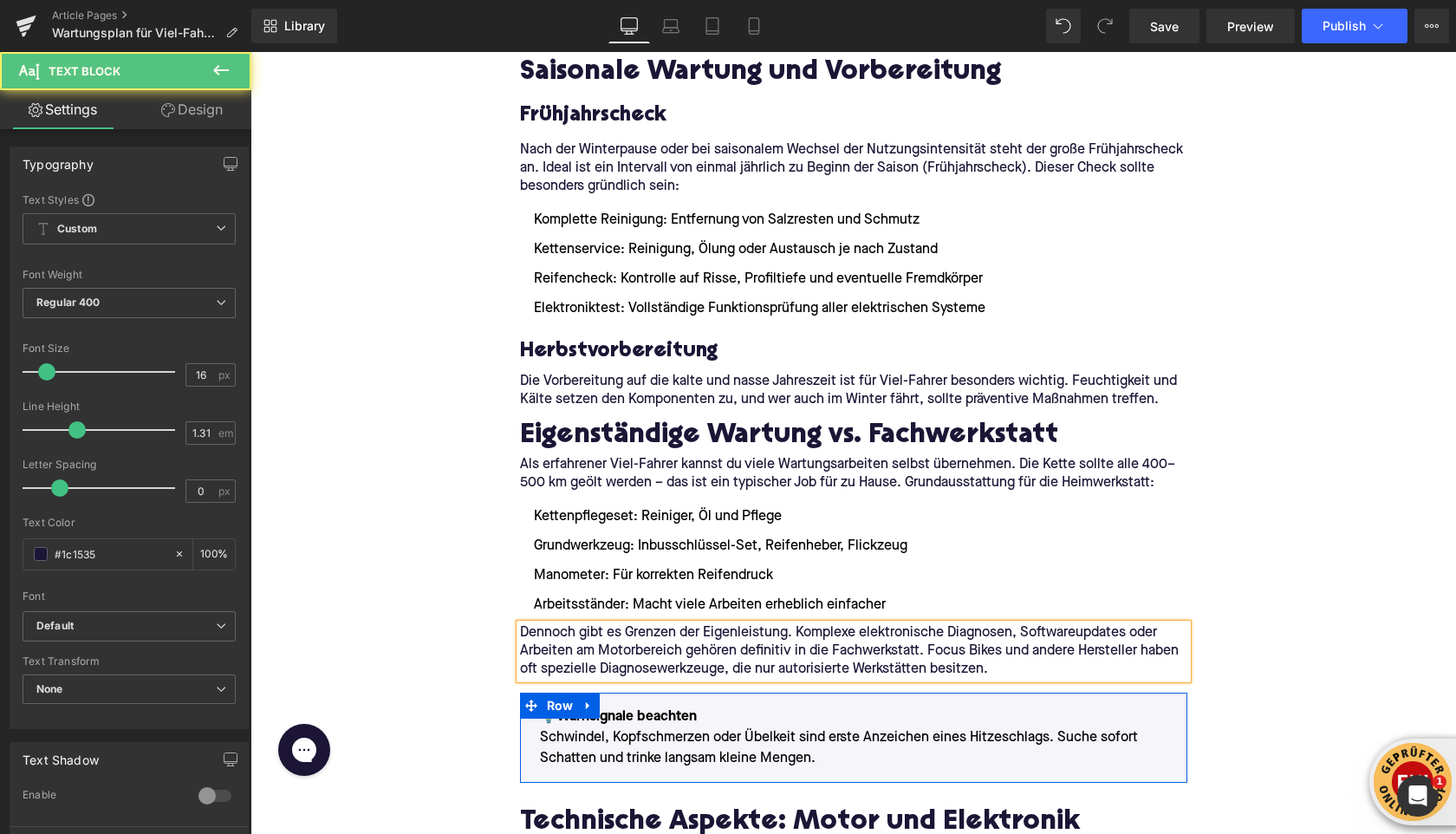
click at [429, 565] on div "Home / Wartungsplan für Viel-Fahrer: Diese Intervalle solltest du einhalten Bre…" at bounding box center [853, 433] width 1206 height 6148
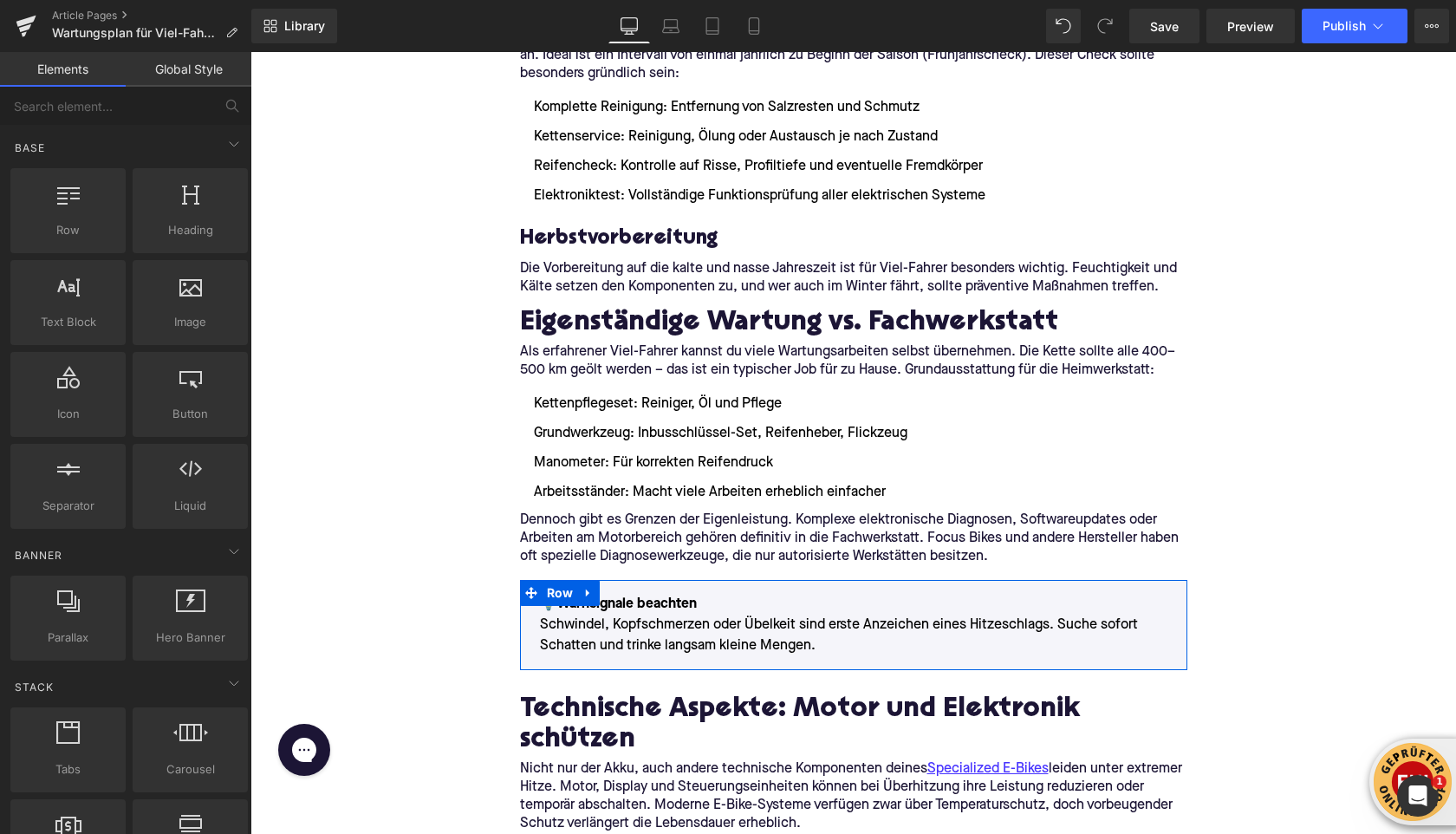
scroll to position [3033, 0]
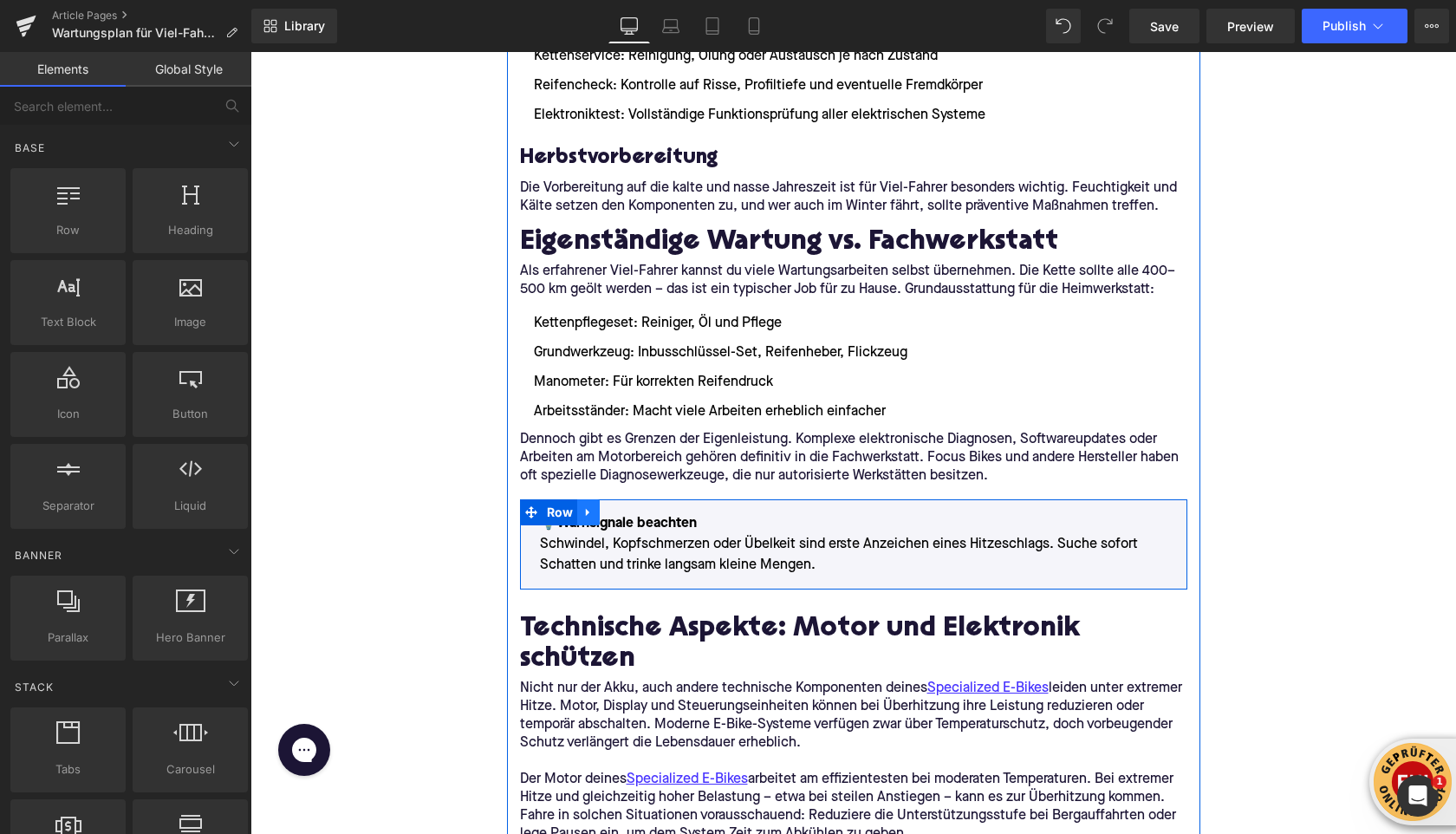
click at [586, 508] on icon at bounding box center [588, 512] width 4 height 8
click at [635, 510] on icon at bounding box center [634, 511] width 12 height 13
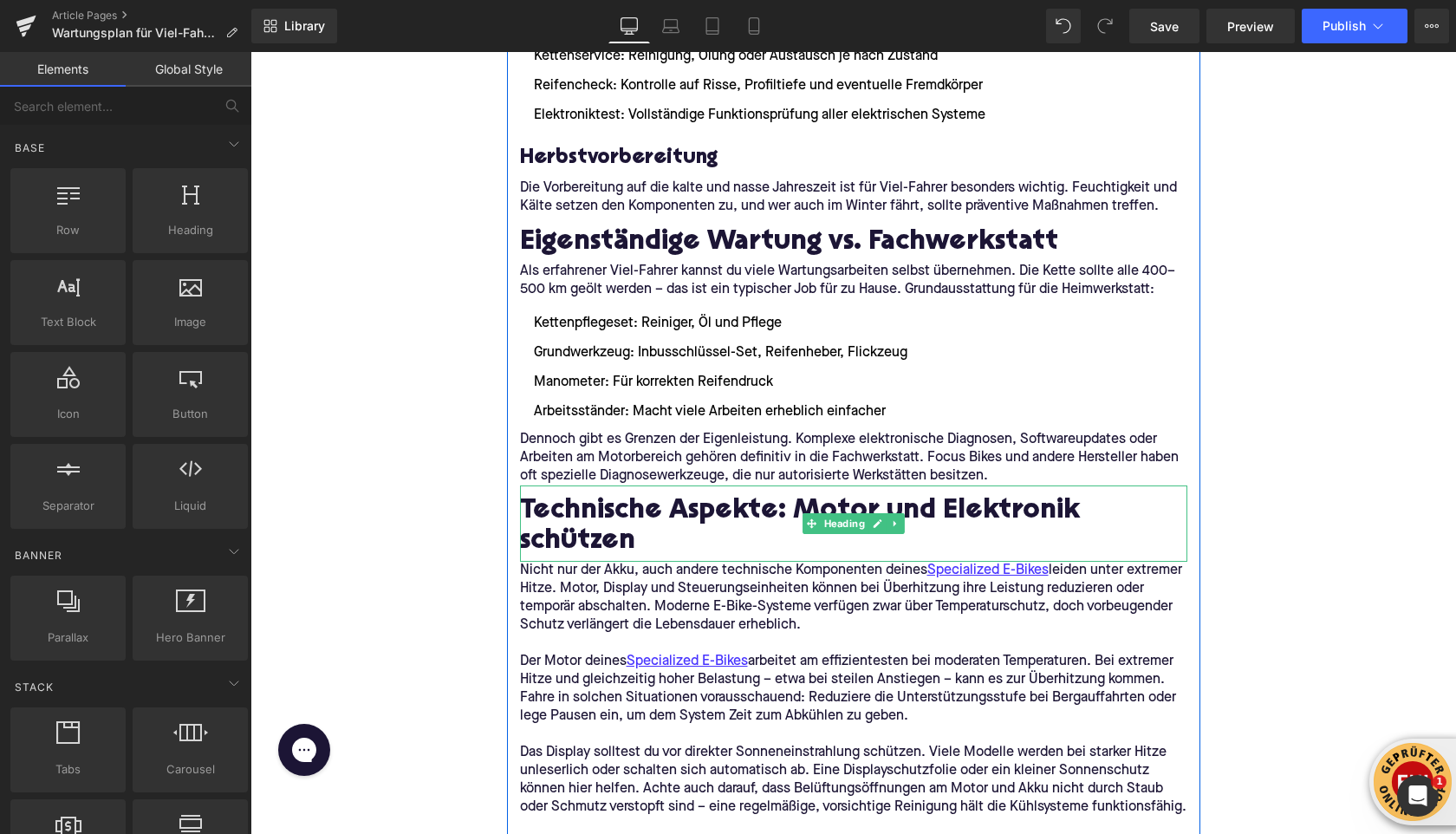
click at [557, 505] on h2 "Technische Aspekte: Motor und Elektronik schützen" at bounding box center [853, 527] width 668 height 61
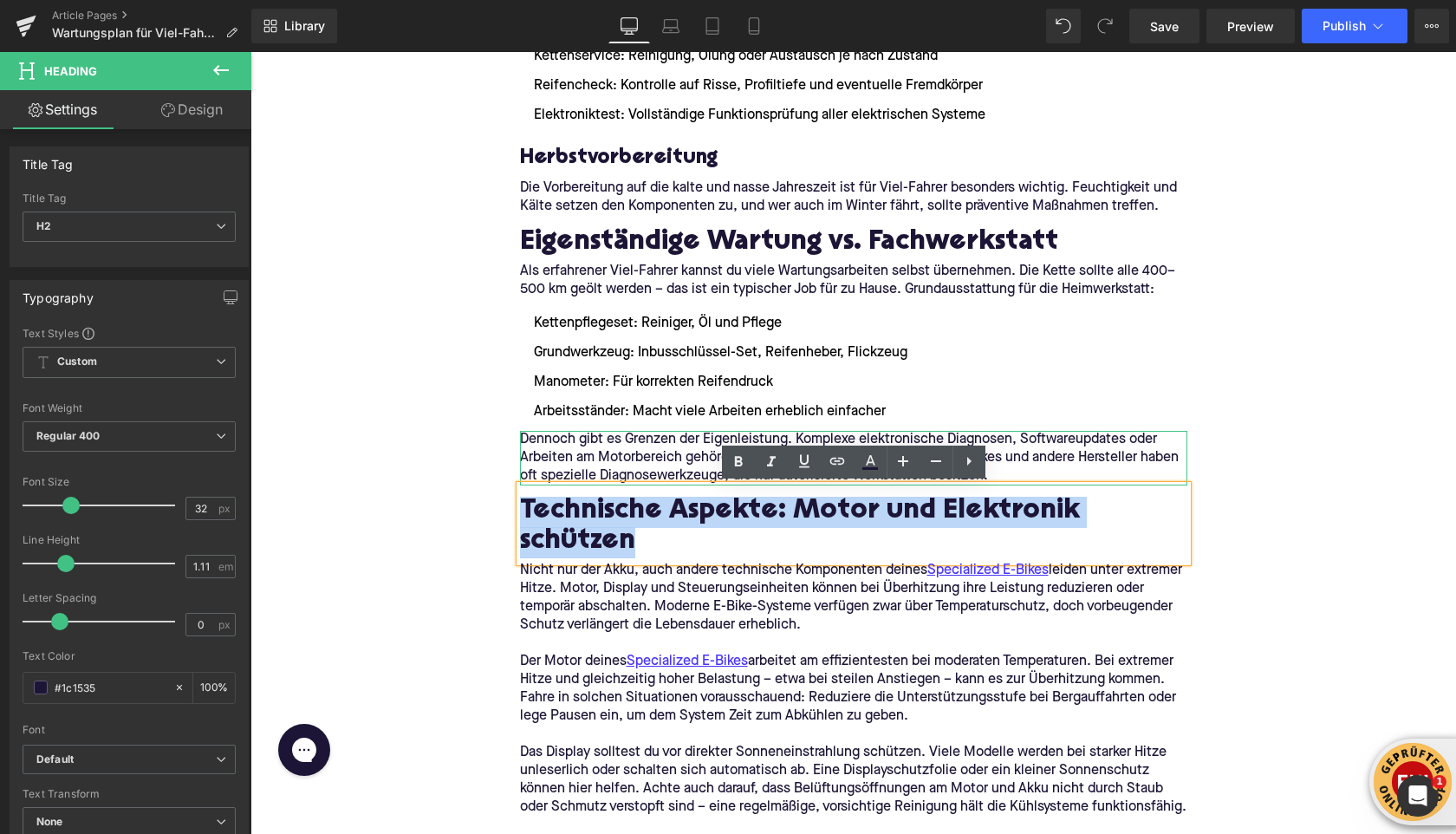
paste div
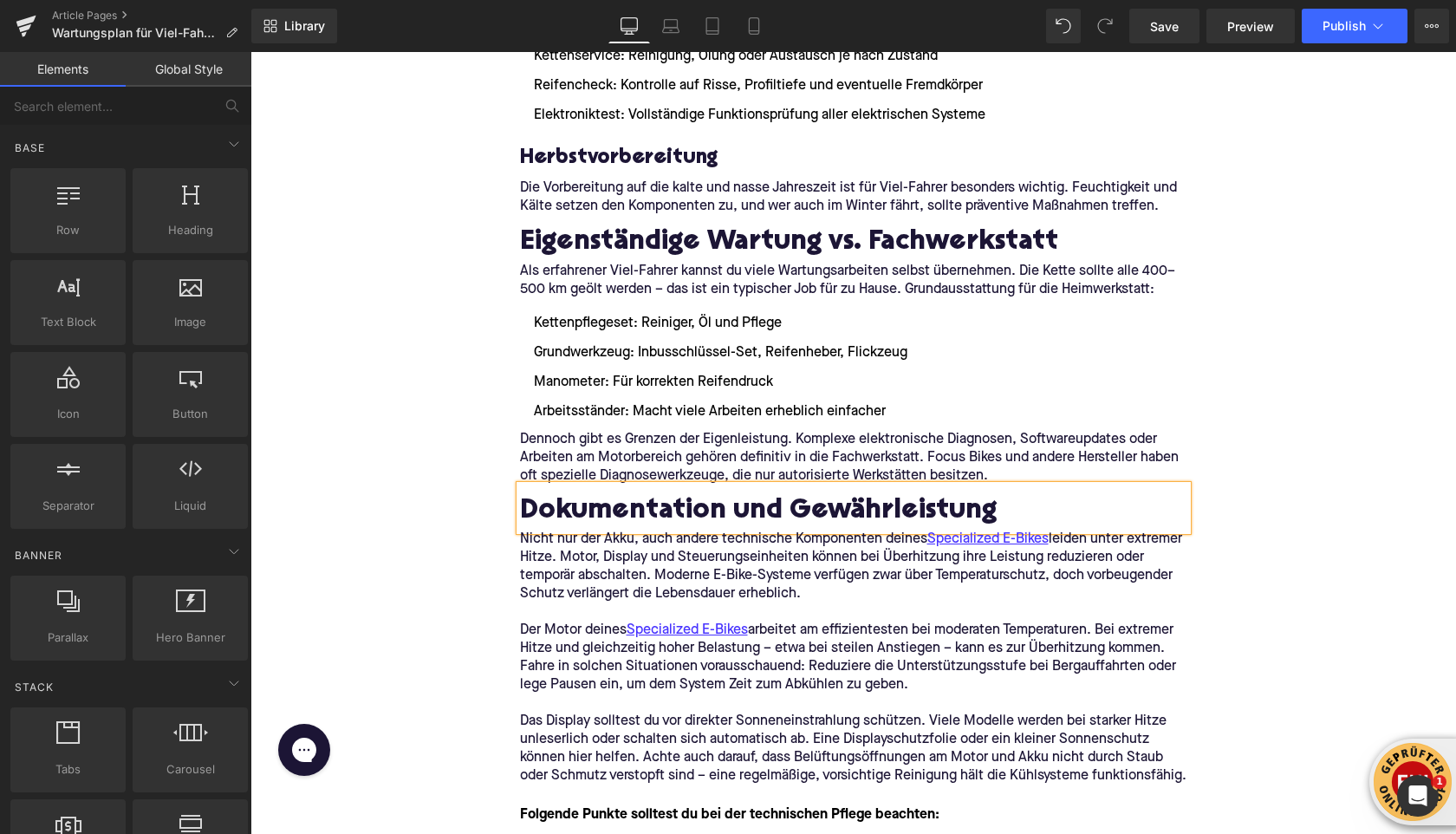
click at [444, 397] on div "Home / Wartungsplan für Viel-Fahrer: Diese Intervalle solltest du einhalten Bre…" at bounding box center [853, 166] width 1206 height 5999
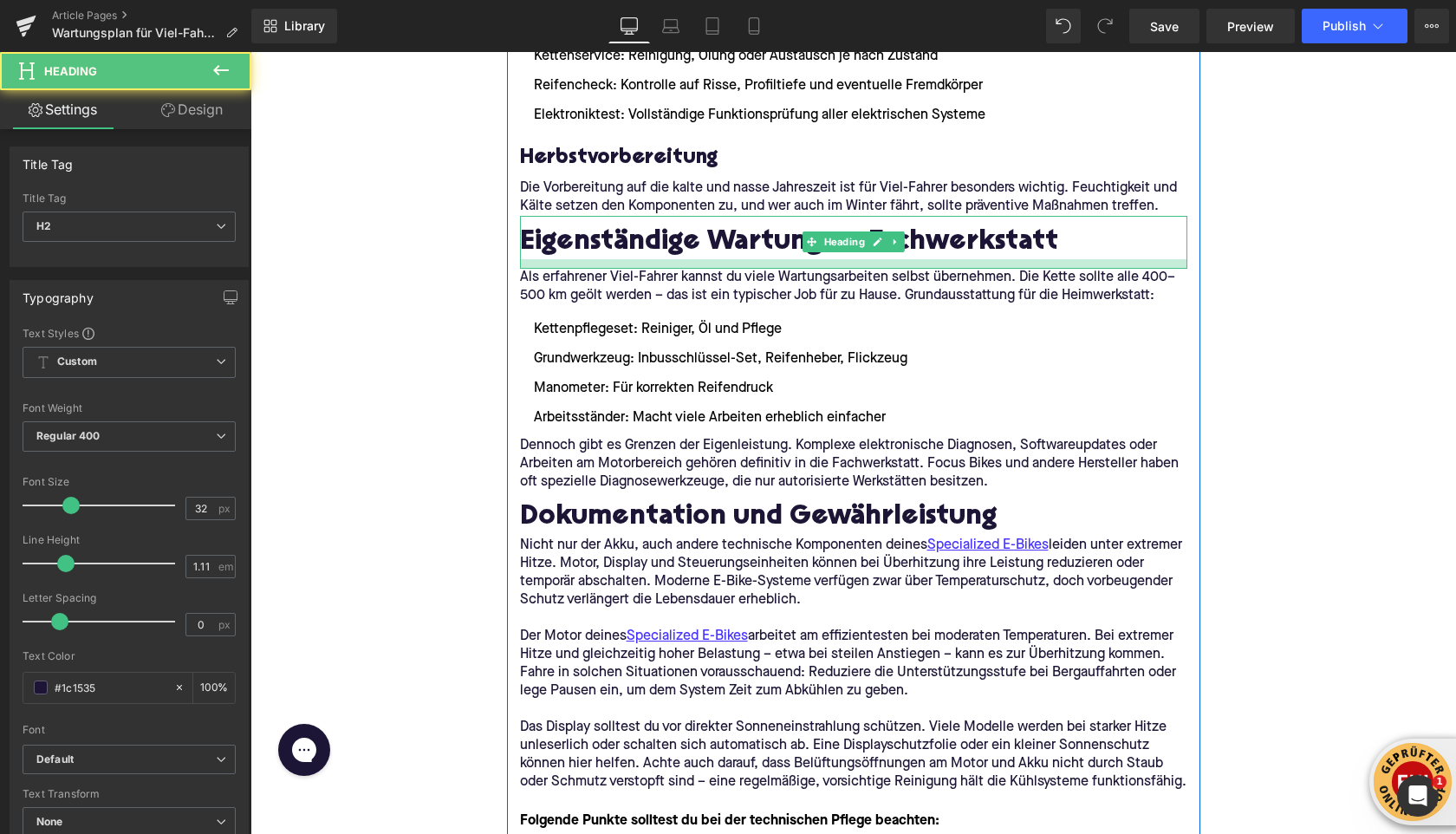
click at [554, 267] on div at bounding box center [853, 264] width 668 height 10
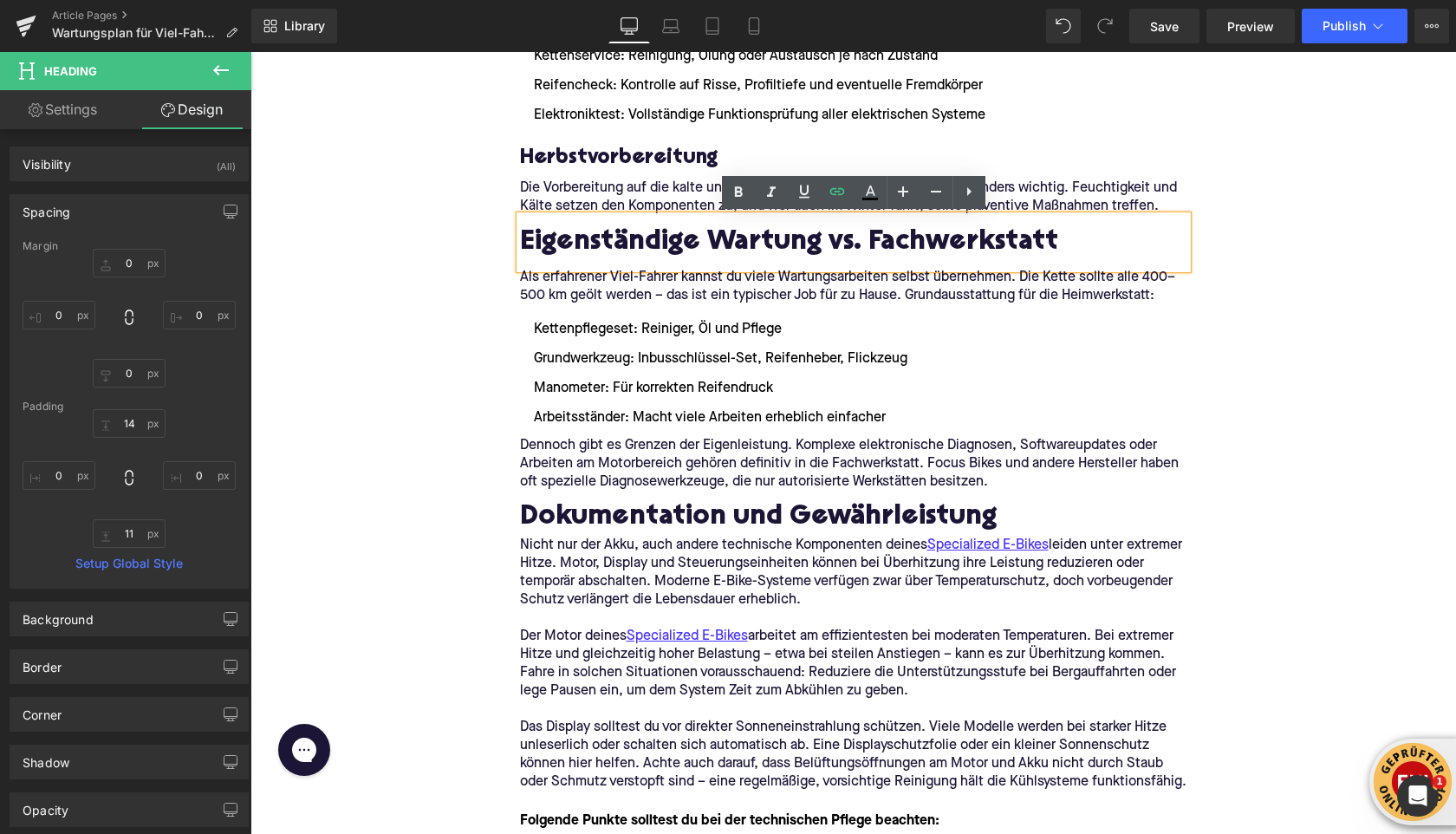
type input "0"
type input "14"
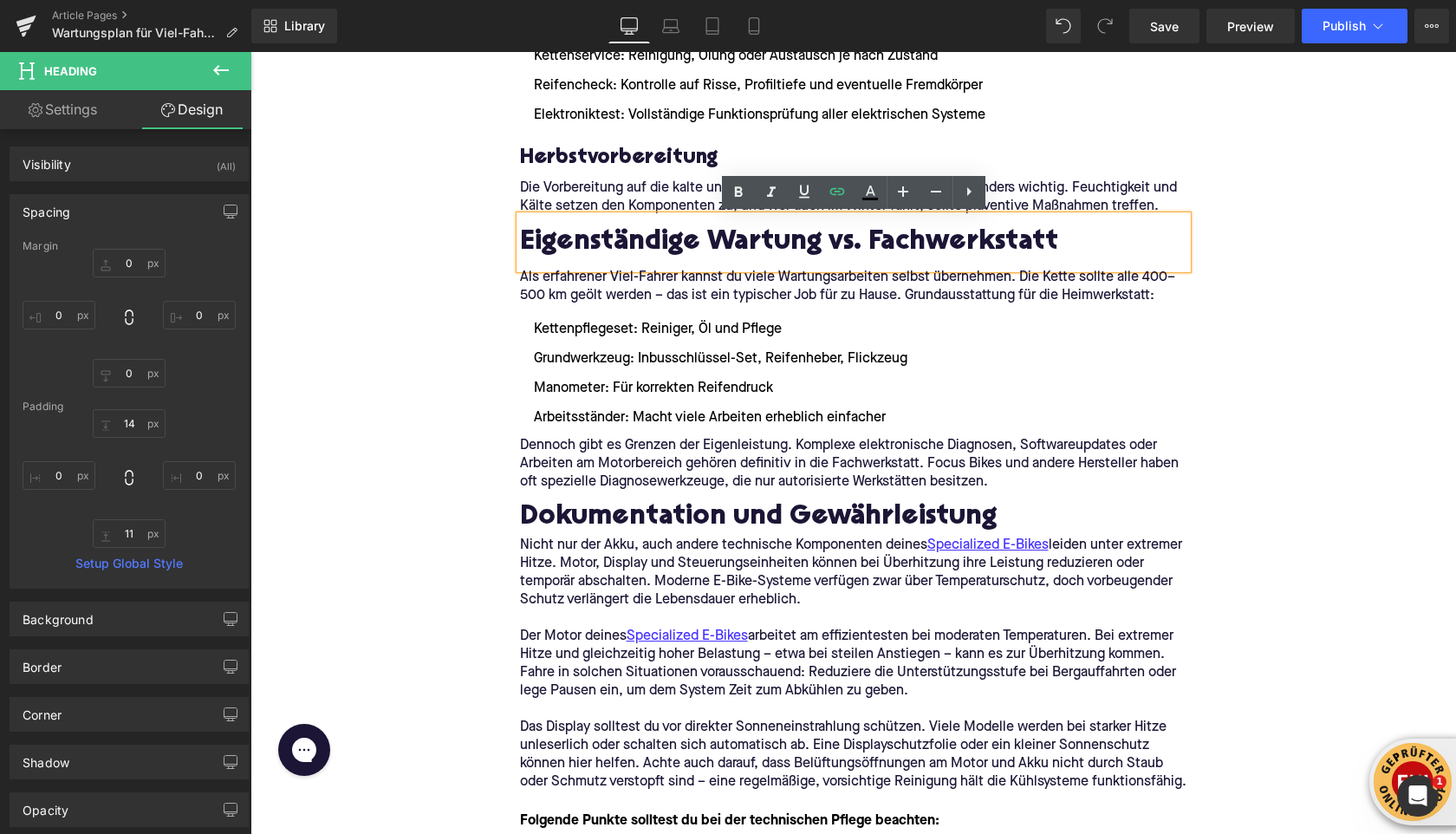
type input "0"
type input "11"
type input "0"
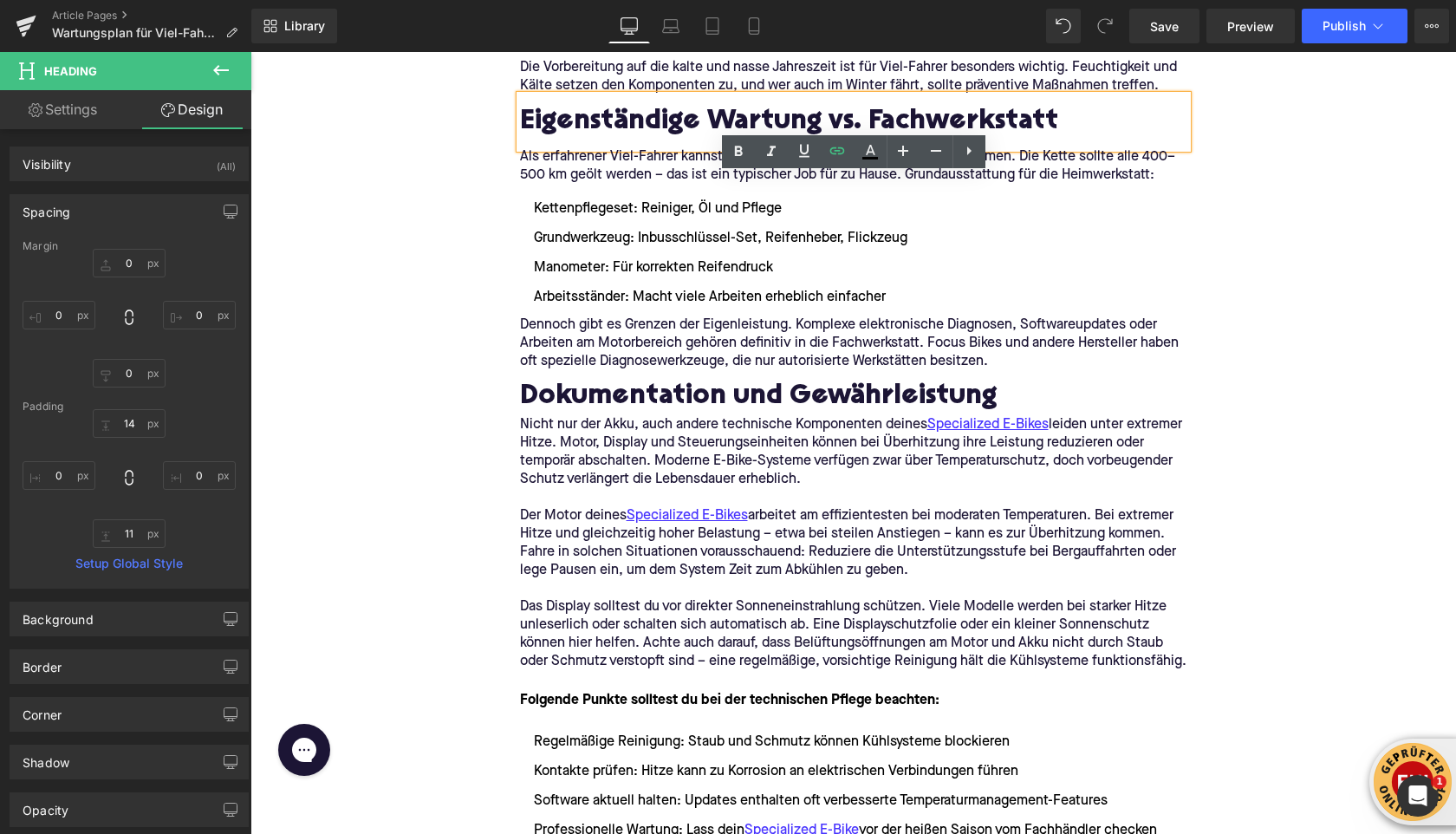
scroll to position [3198, 0]
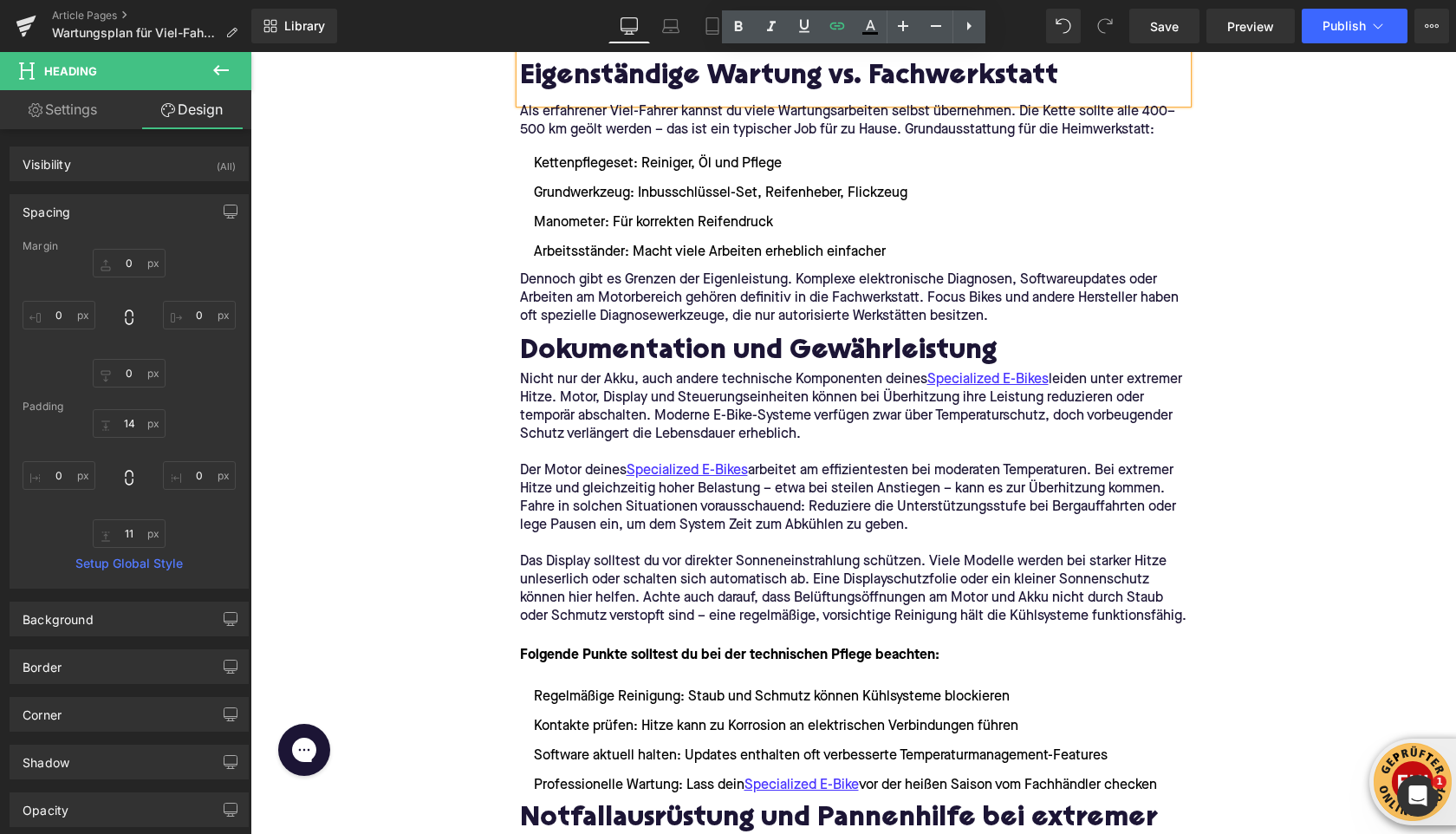
click at [634, 532] on p "Der Motor deines Specialized E-Bikes arbeitet am effizientesten bei moderaten T…" at bounding box center [853, 498] width 668 height 73
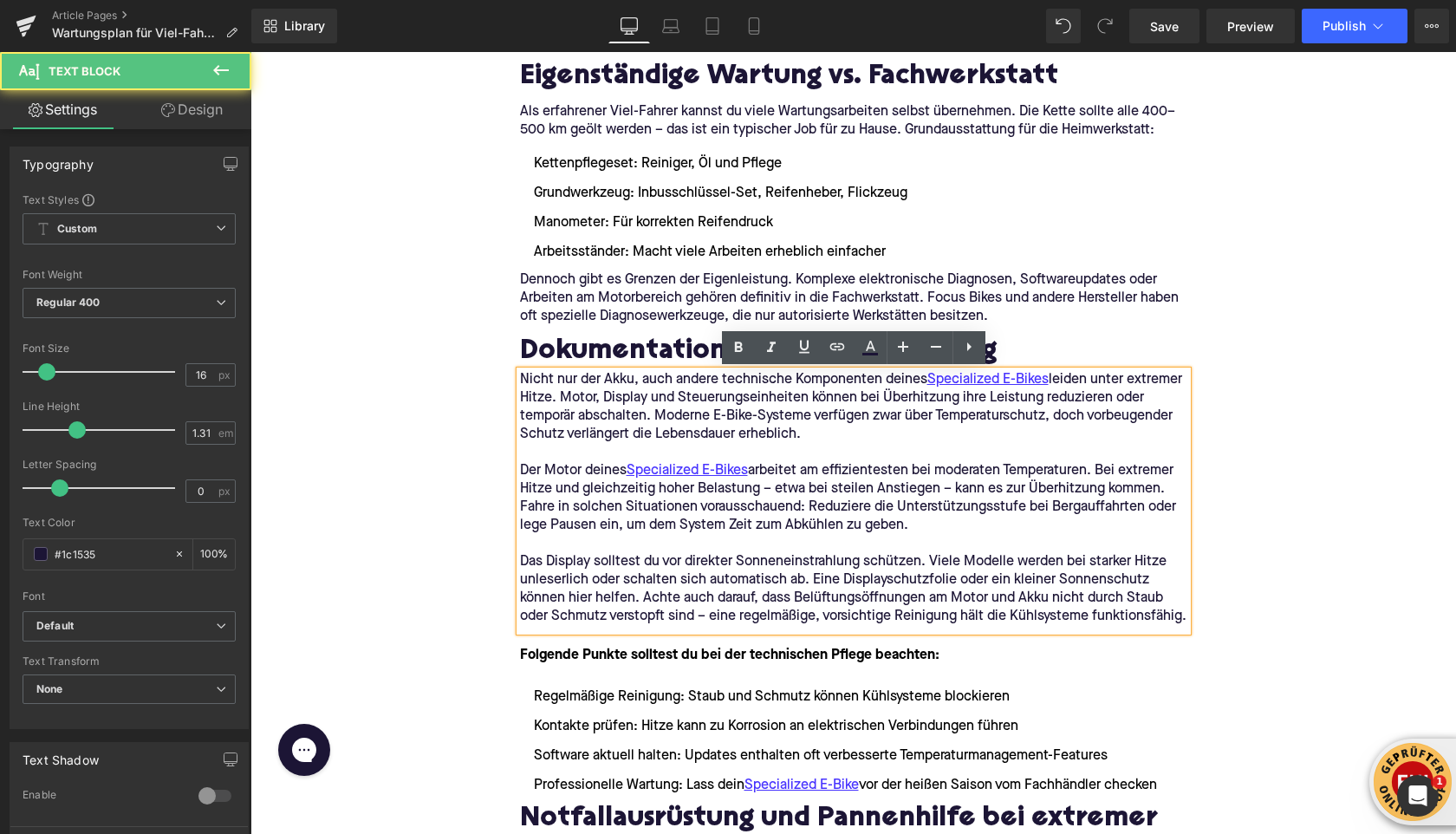
click at [737, 610] on p "Das Display solltest du vor direkter Sonneneinstrahlung schützen. Viele Modelle…" at bounding box center [853, 589] width 668 height 73
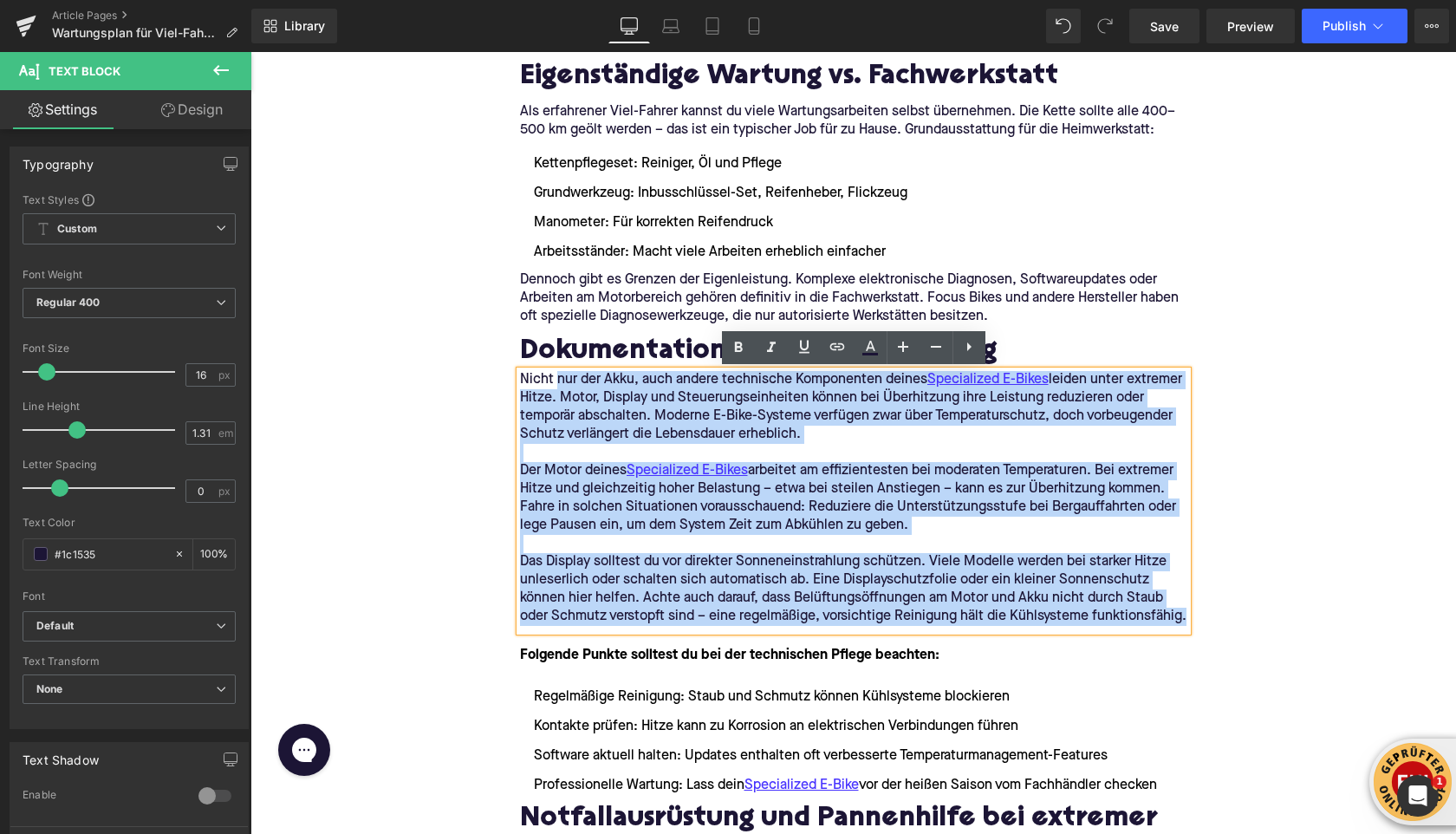
drag, startPoint x: 1184, startPoint y: 616, endPoint x: 556, endPoint y: 381, distance: 670.5
click at [556, 381] on div "Nicht nur der Akku, auch andere technische Komponenten deines Specialized E-Bik…" at bounding box center [853, 502] width 668 height 261
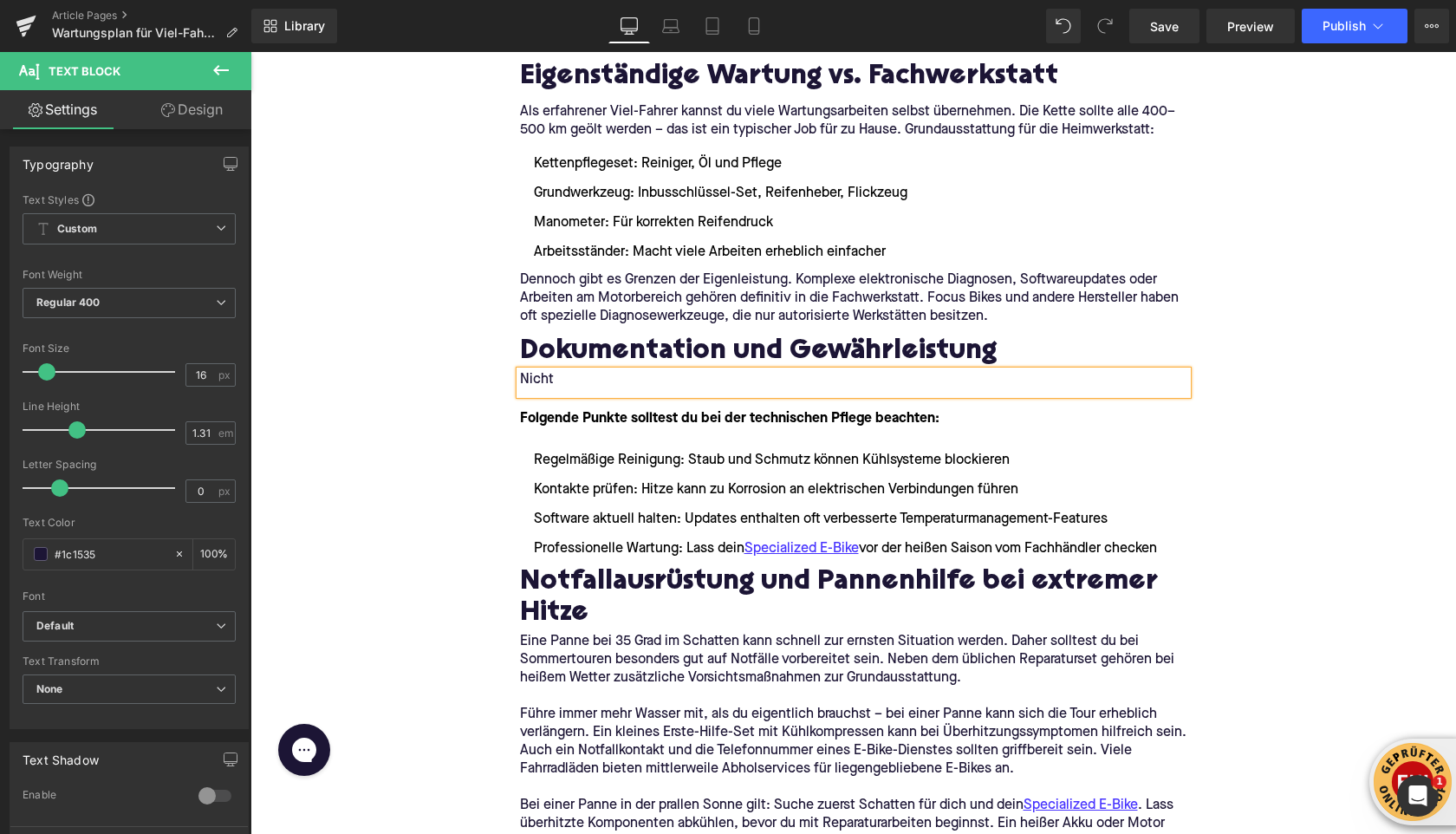
click at [525, 380] on p "Nicht" at bounding box center [853, 380] width 668 height 18
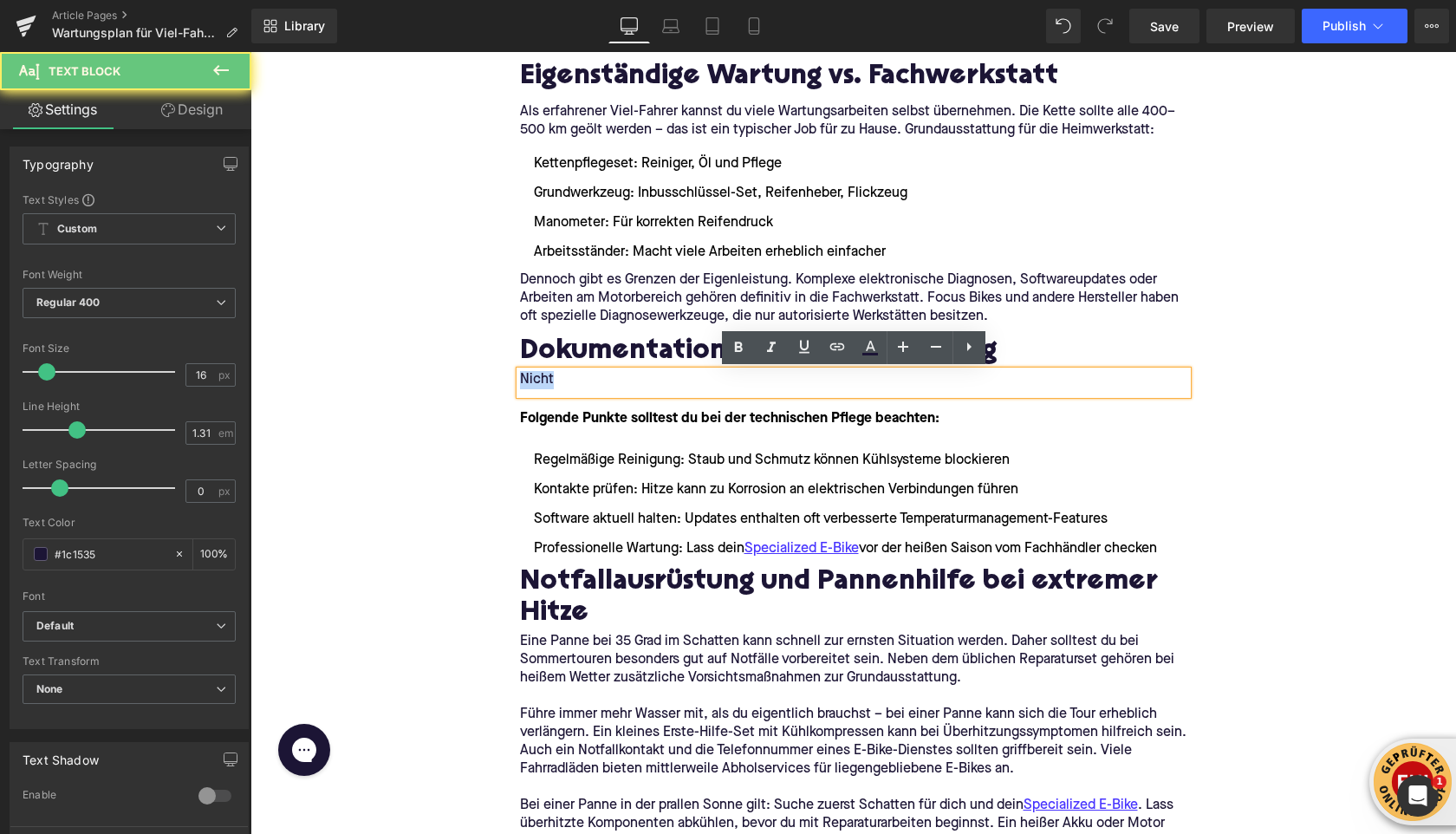
click at [525, 380] on p "Nicht" at bounding box center [853, 380] width 668 height 18
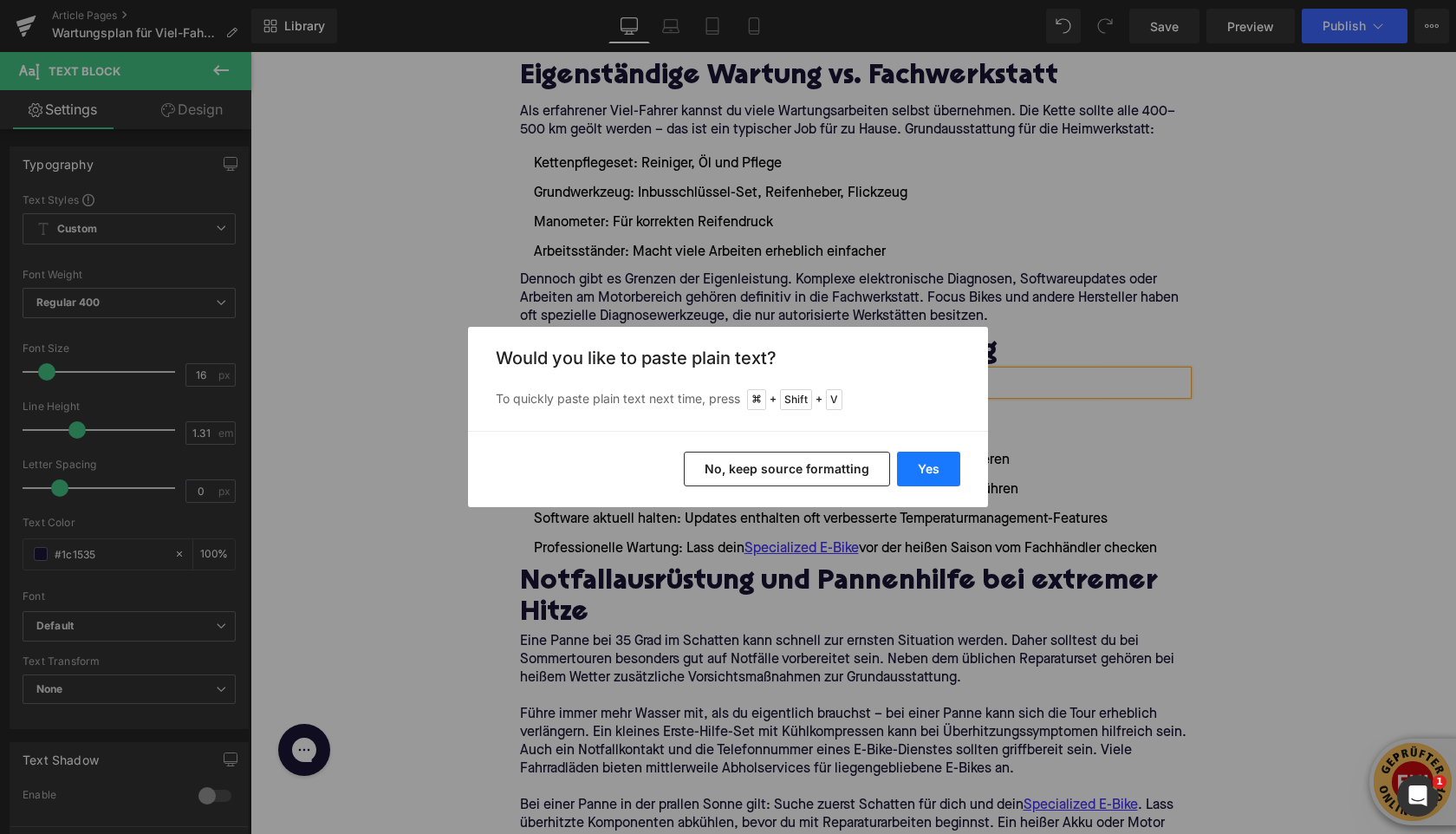
click at [934, 474] on button "Yes" at bounding box center [928, 469] width 63 height 35
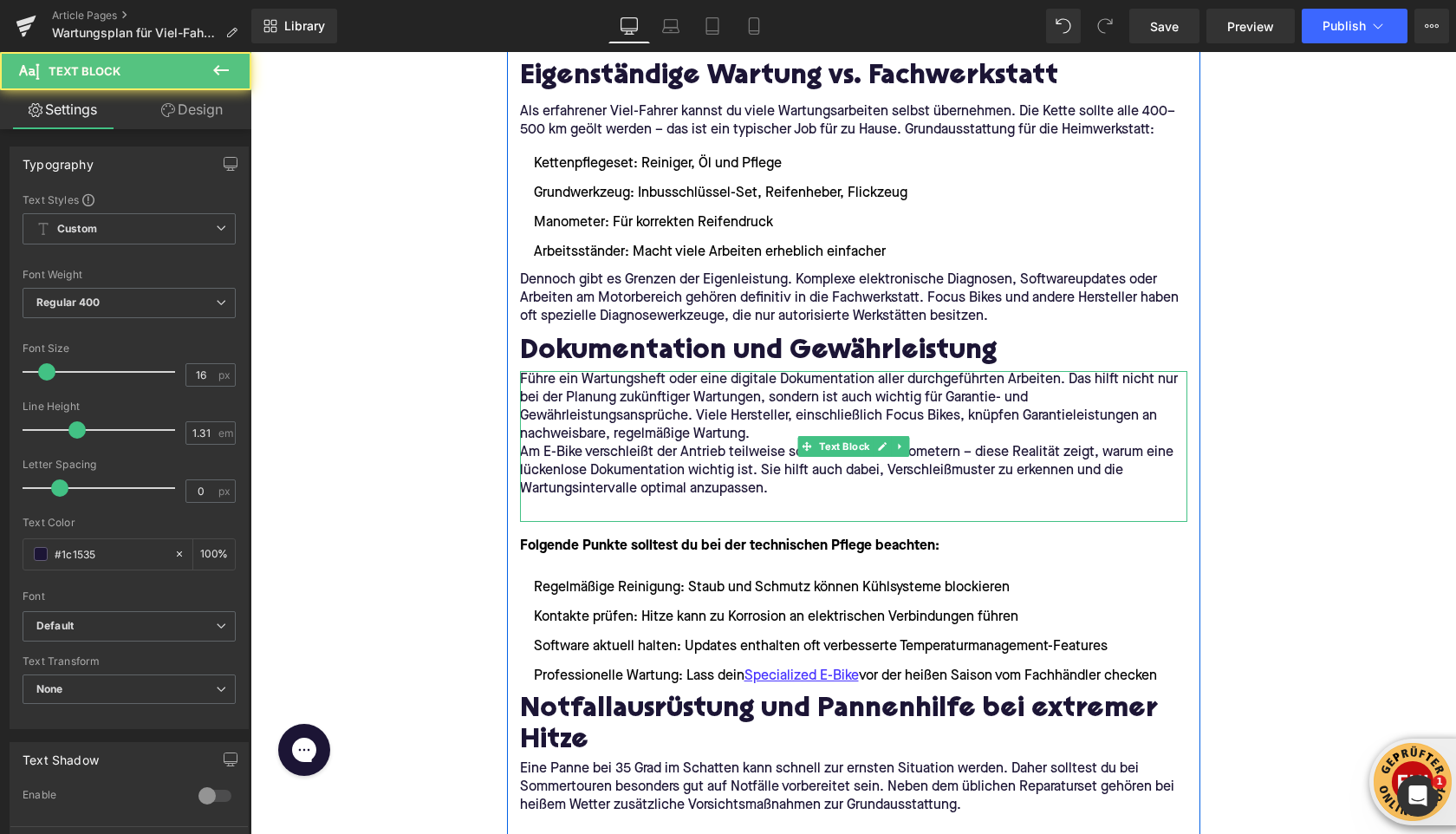
click at [778, 440] on p "Führe ein Wartungsheft oder eine digitale Dokumentation aller durchgeführten Ar…" at bounding box center [853, 407] width 668 height 73
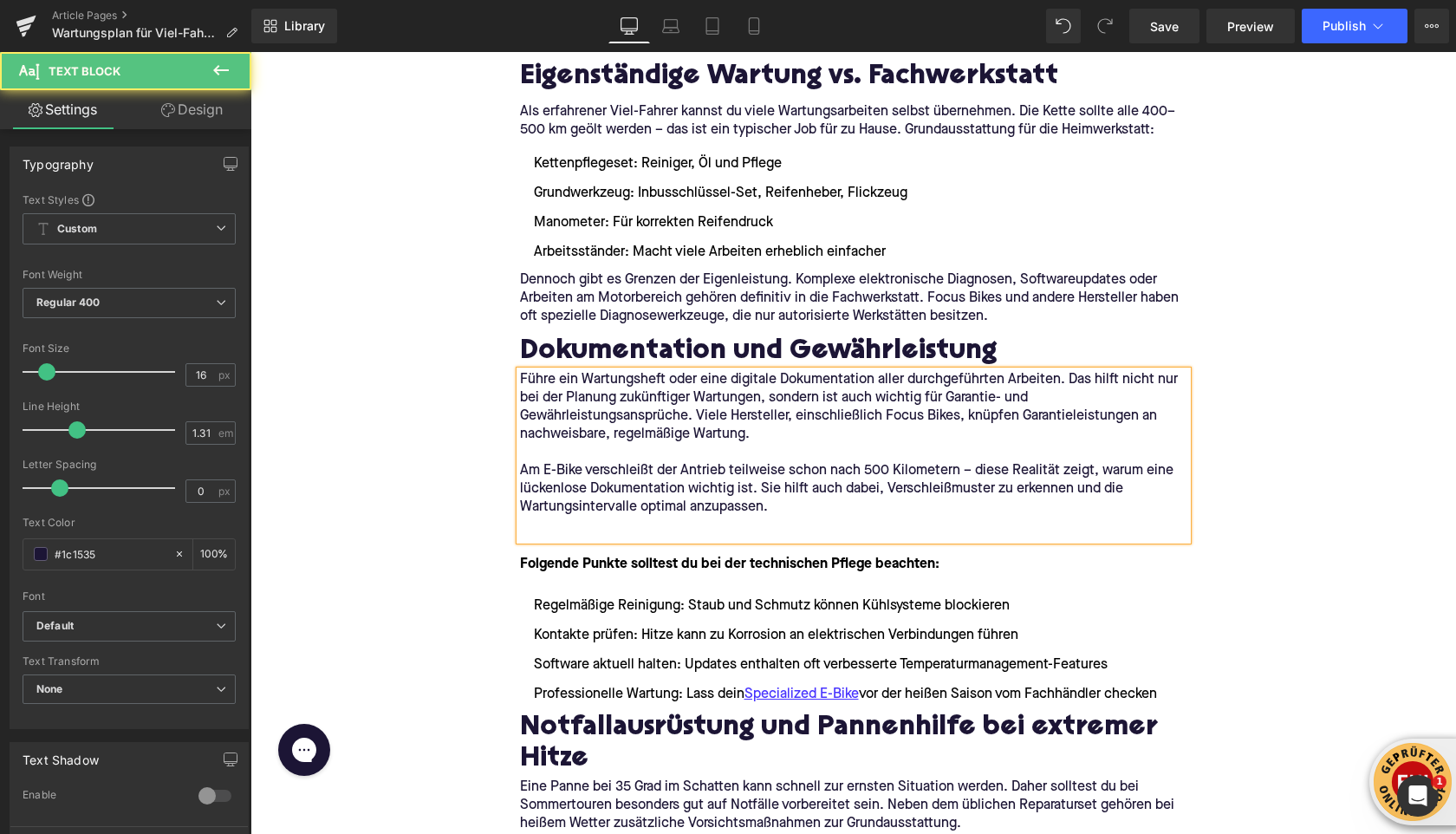
click at [629, 532] on p at bounding box center [853, 526] width 668 height 18
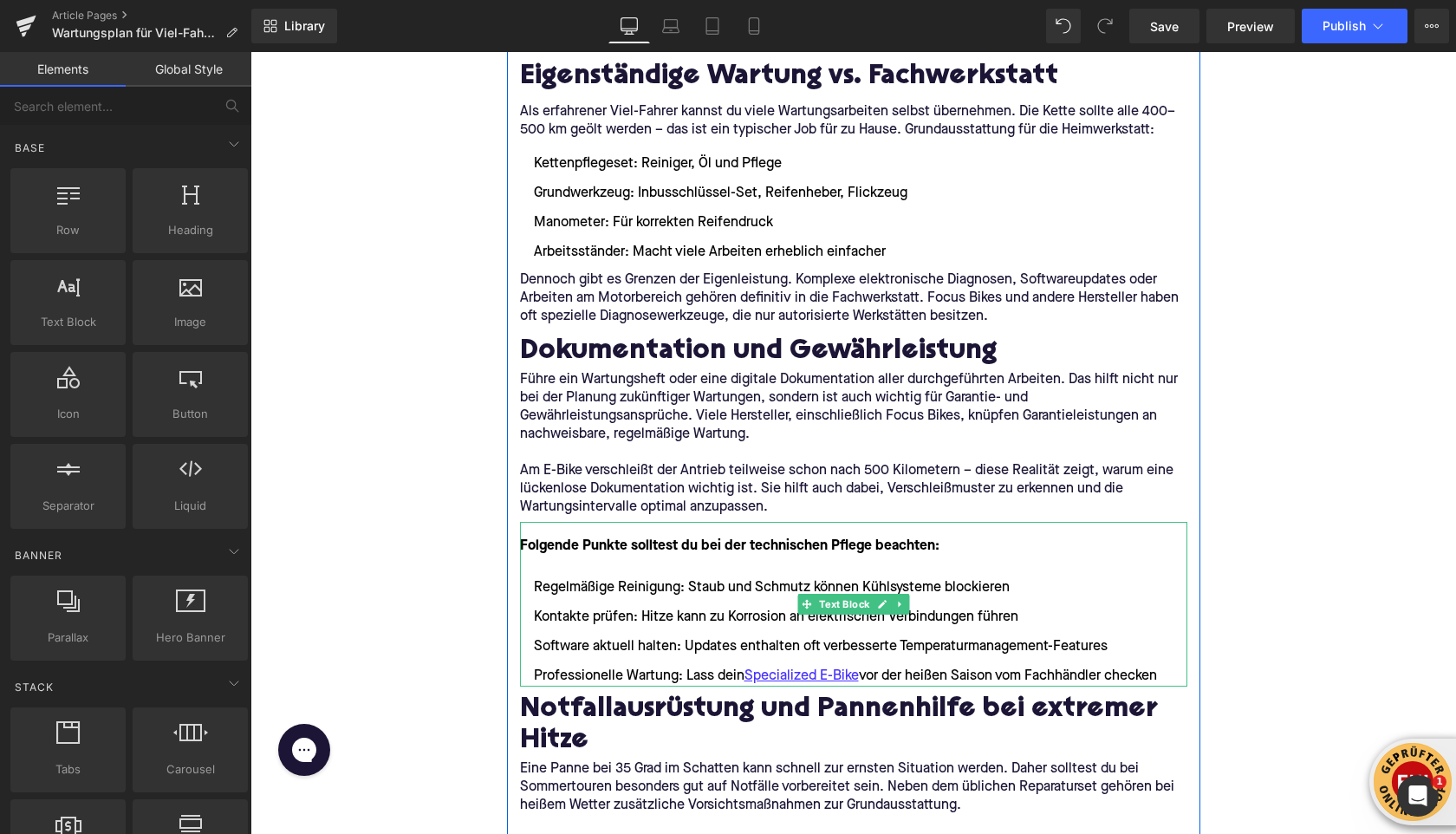
scroll to position [3236, 0]
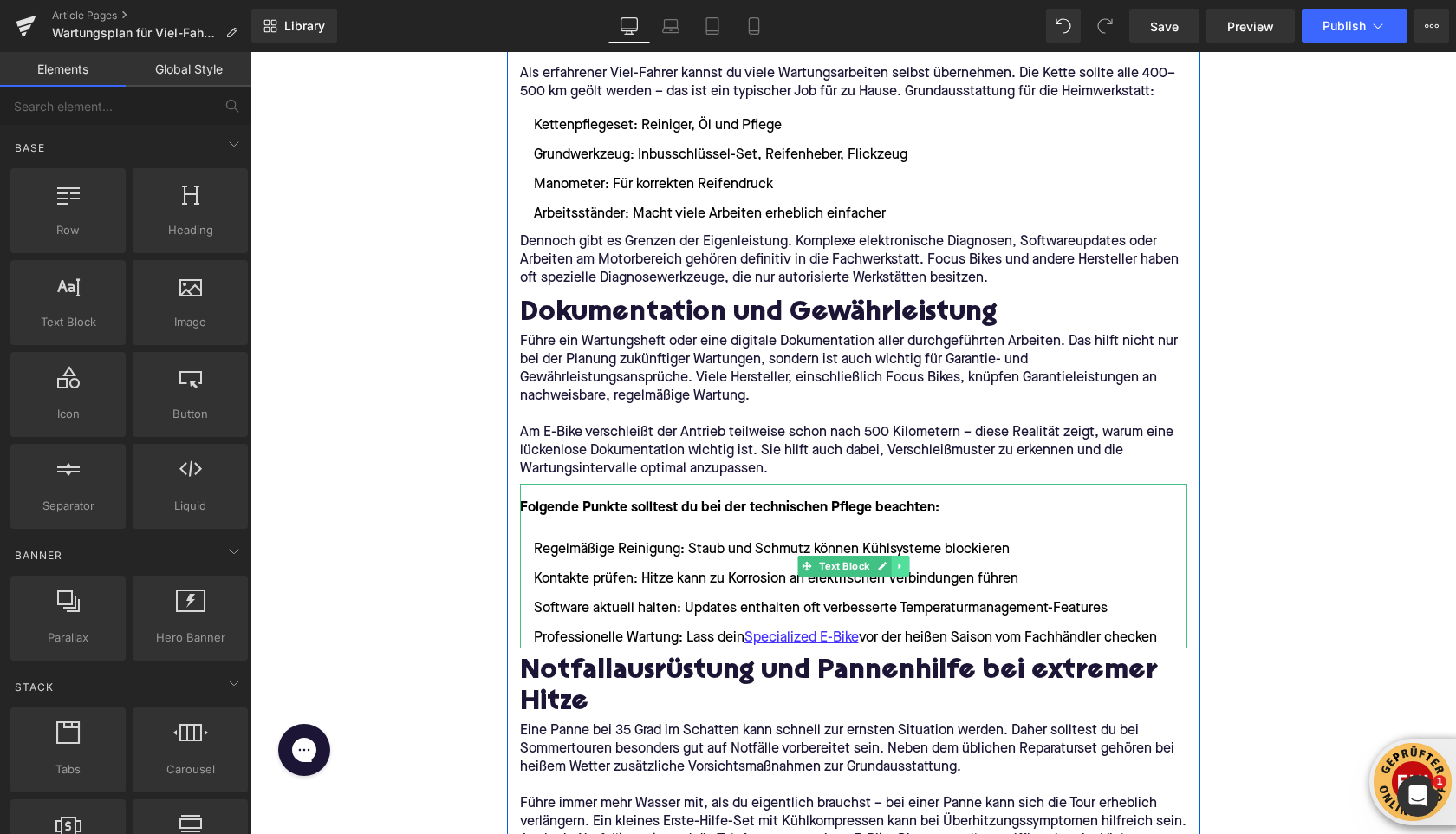
click at [904, 568] on icon at bounding box center [900, 566] width 10 height 11
click at [906, 569] on icon at bounding box center [909, 567] width 10 height 10
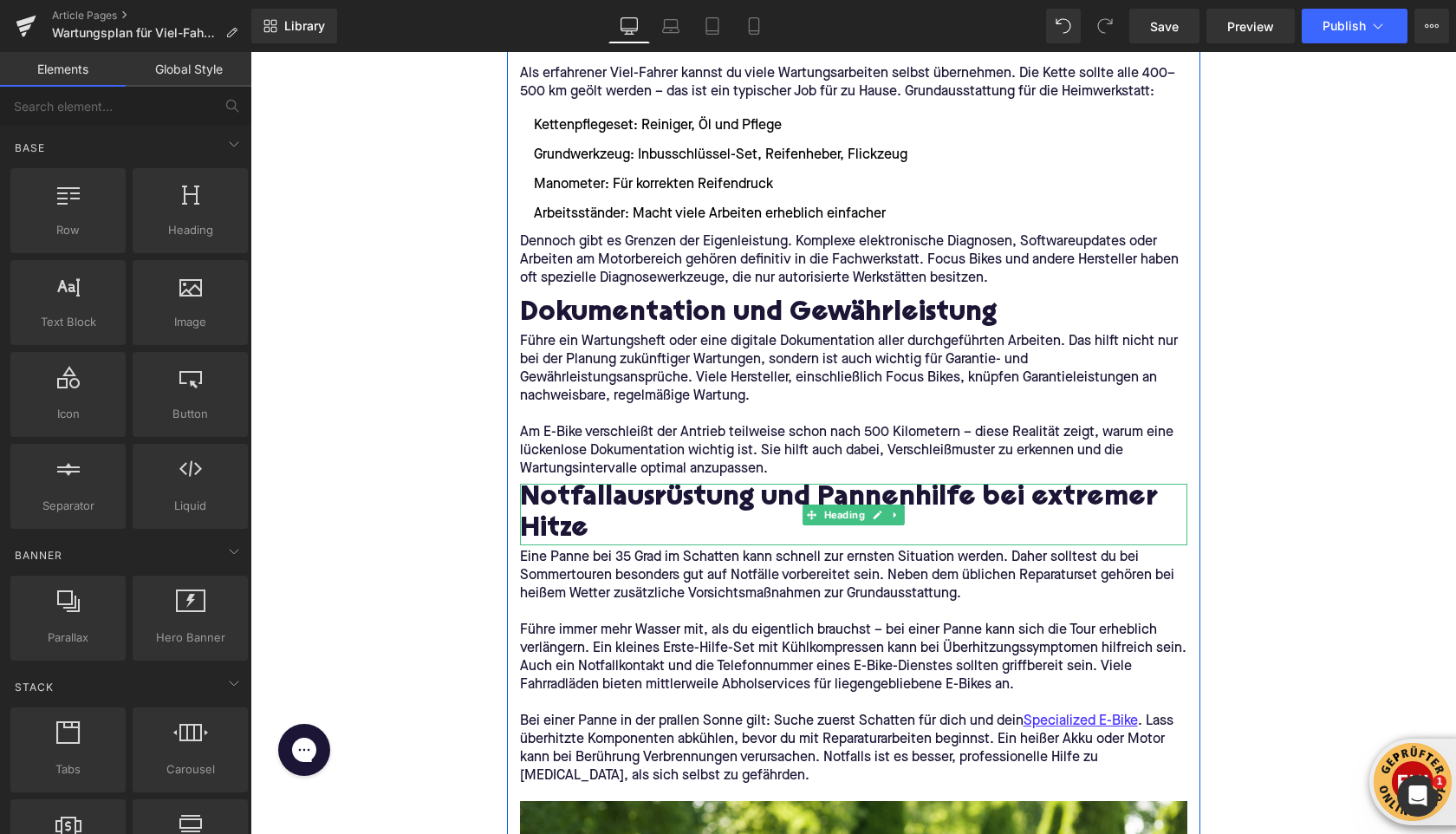
click at [642, 506] on h2 "Notfallausrüstung und Pannenhilfe bei extremer Hitze" at bounding box center [853, 514] width 668 height 61
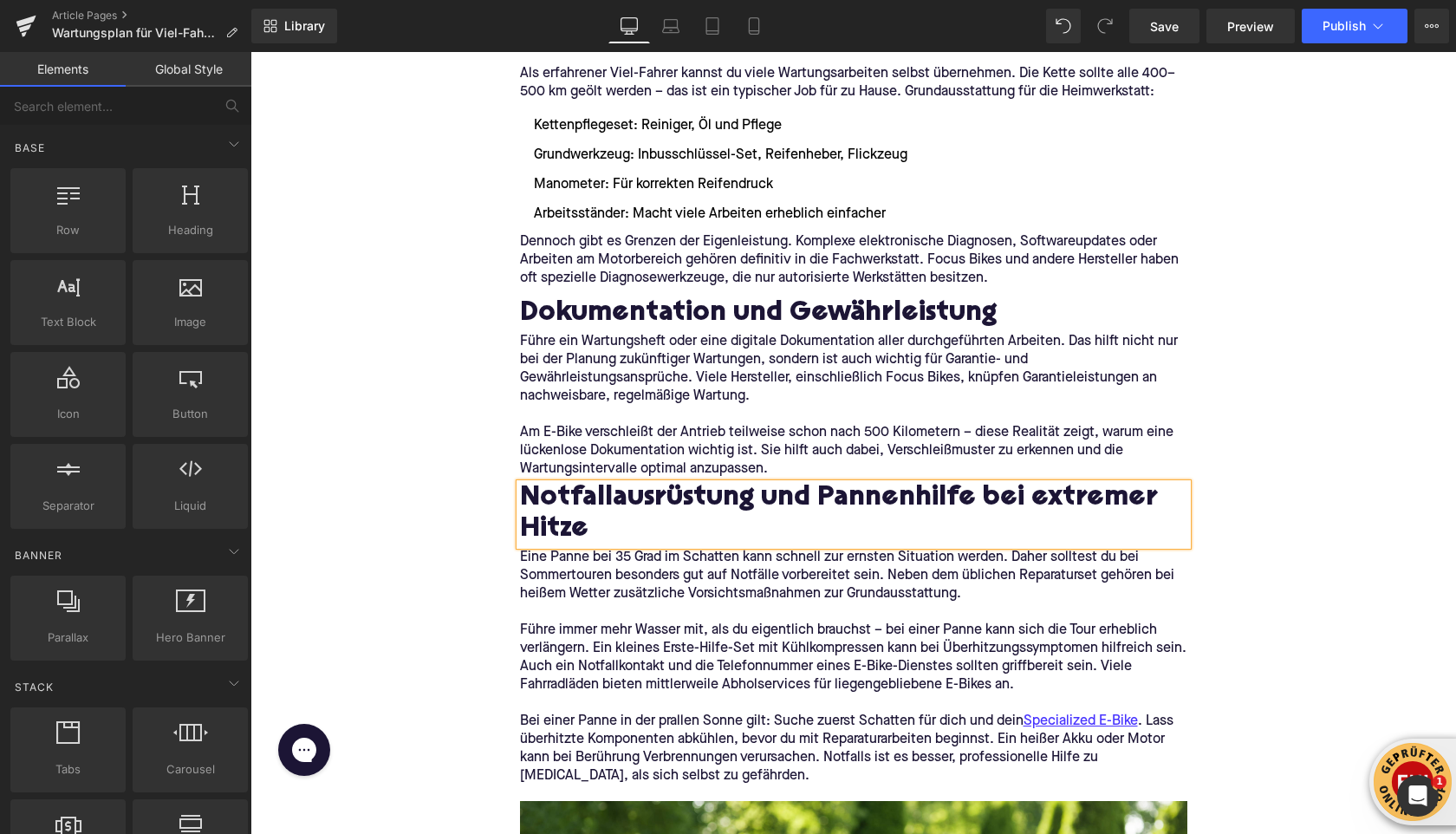
click at [642, 506] on h2 "Notfallausrüstung und Pannenhilfe bei extremer Hitze" at bounding box center [853, 514] width 668 height 61
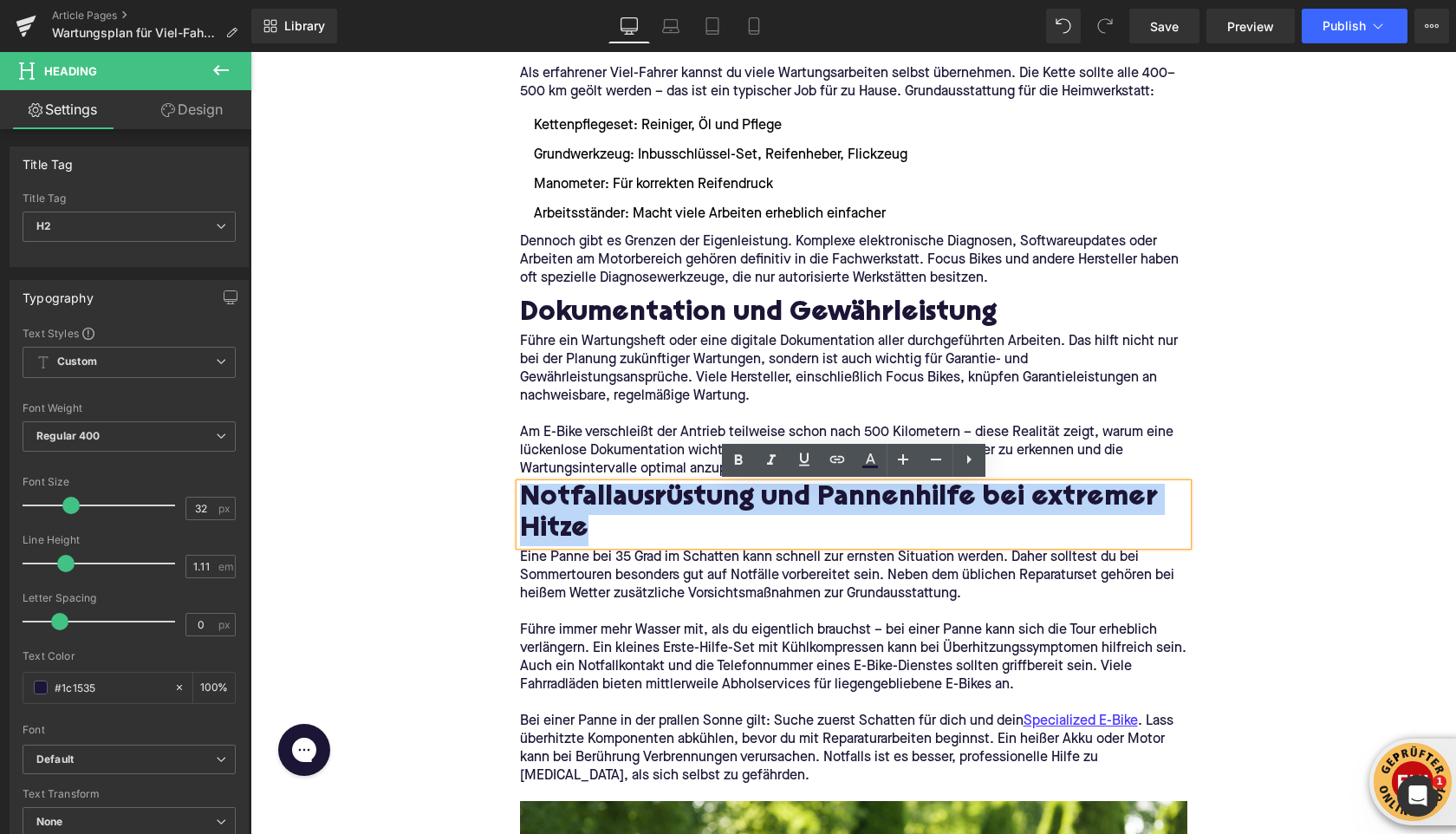
paste div
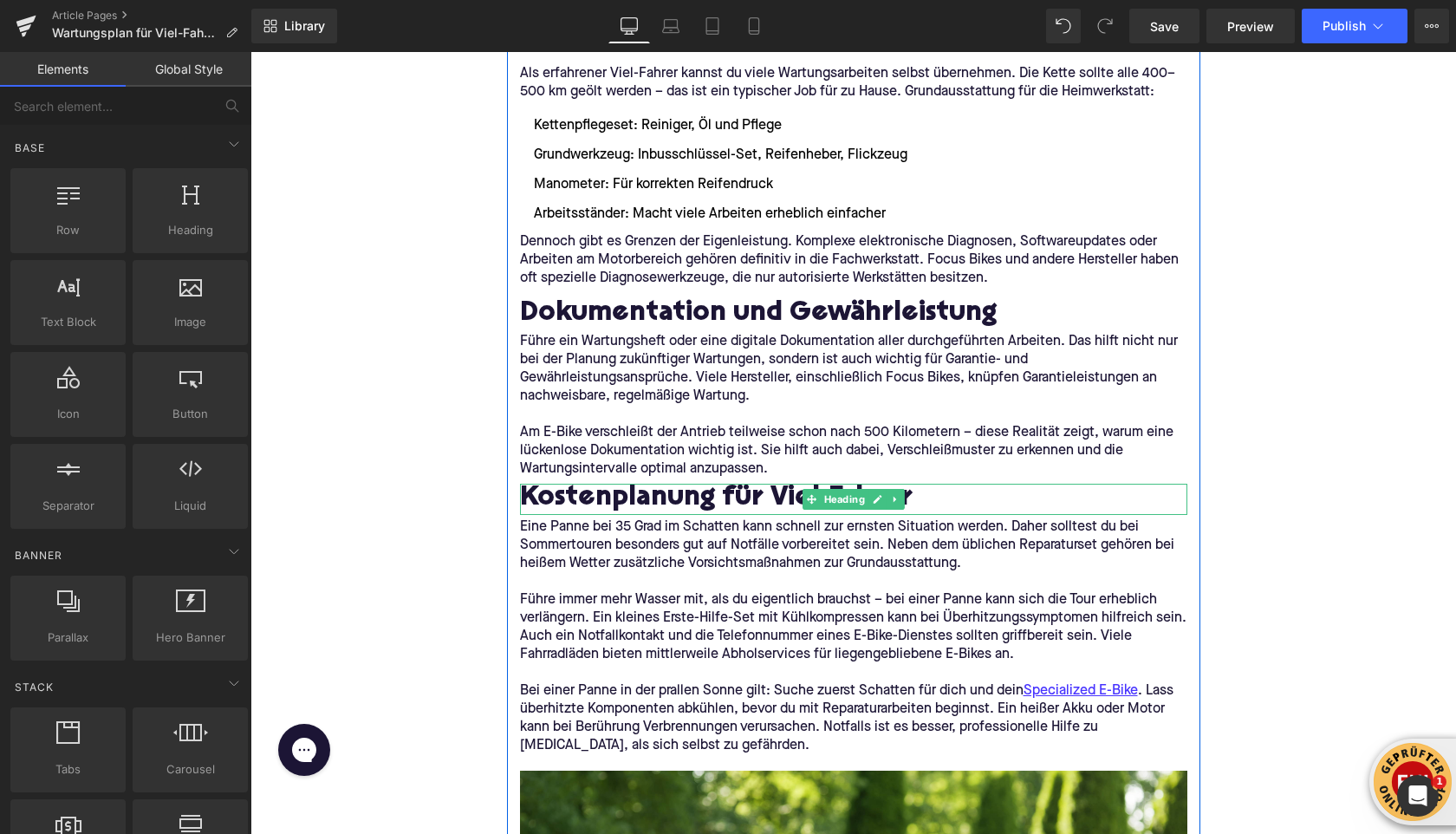
click at [533, 484] on h2 "Kostenplanung für Viel-Fahrer" at bounding box center [853, 500] width 668 height 31
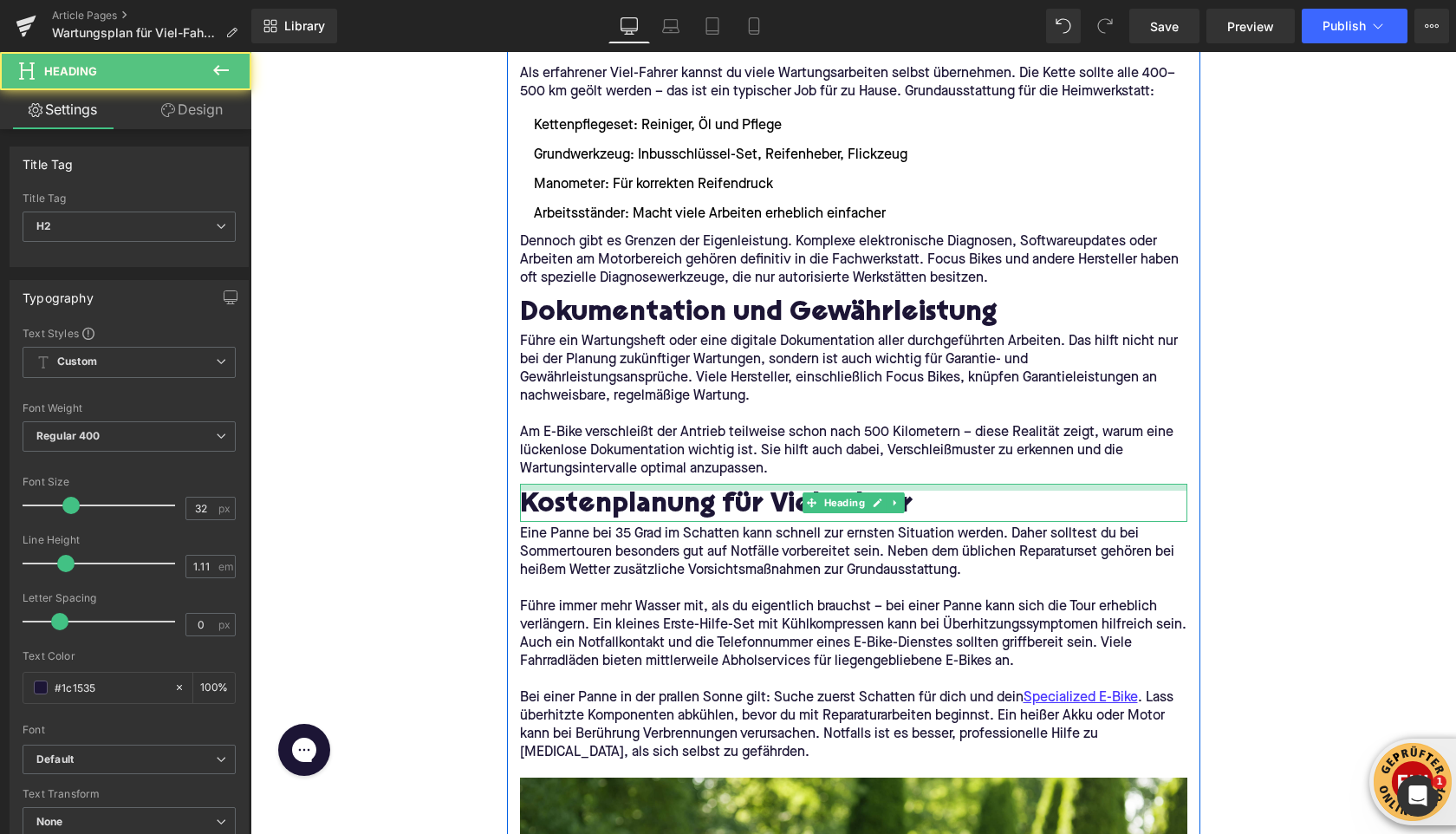
drag, startPoint x: 547, startPoint y: 486, endPoint x: 546, endPoint y: 530, distance: 44.0
click at [546, 493] on div "Kostenplanung für Viel-Fahrer Heading" at bounding box center [853, 503] width 668 height 38
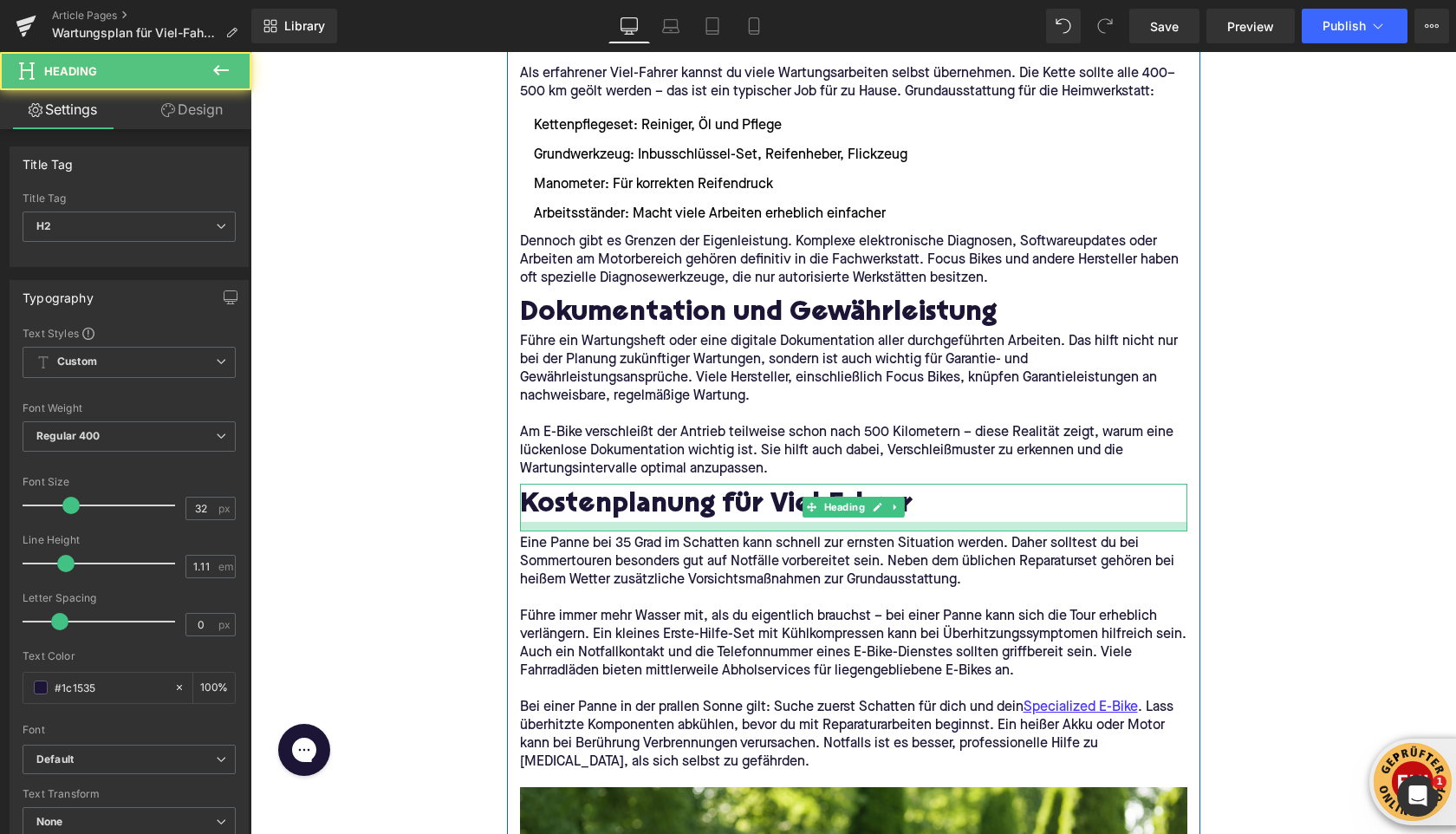
drag, startPoint x: 552, startPoint y: 519, endPoint x: 434, endPoint y: 422, distance: 152.8
click at [552, 528] on div at bounding box center [853, 527] width 668 height 10
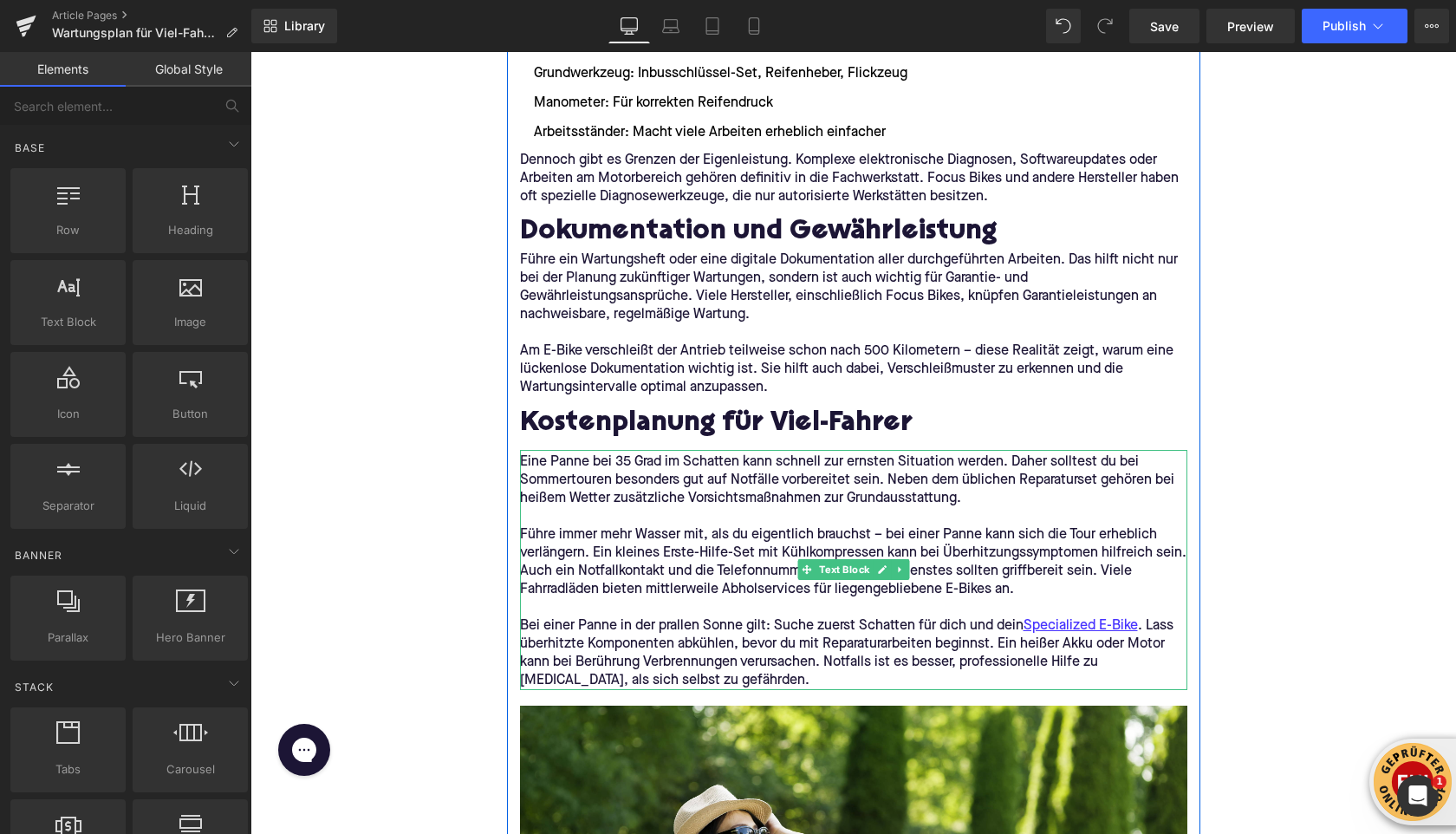
scroll to position [3352, 0]
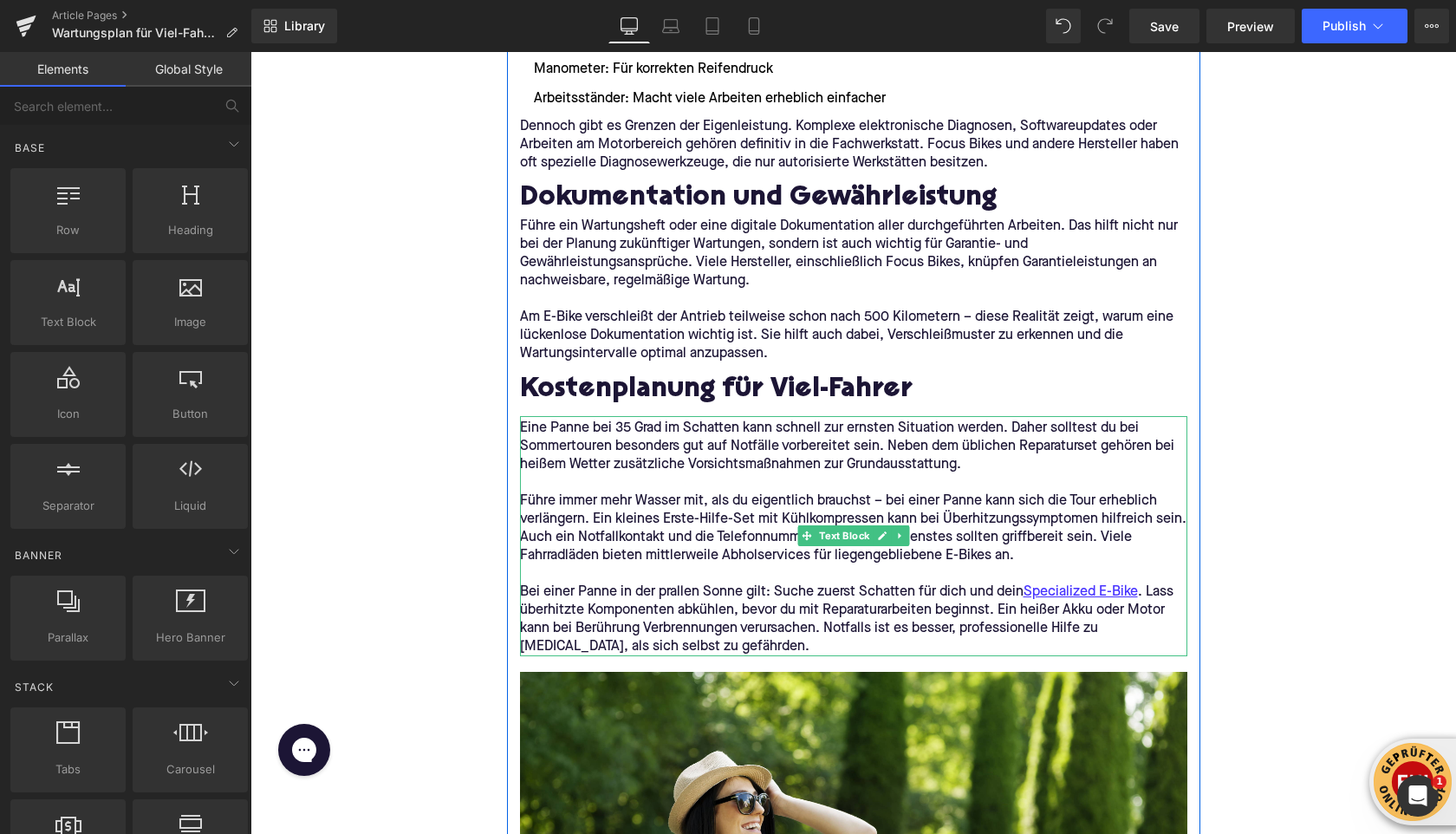
click at [632, 608] on p "Bei einer Panne in der prallen Sonne gilt: Suche zuerst Schatten für dich und d…" at bounding box center [853, 619] width 668 height 73
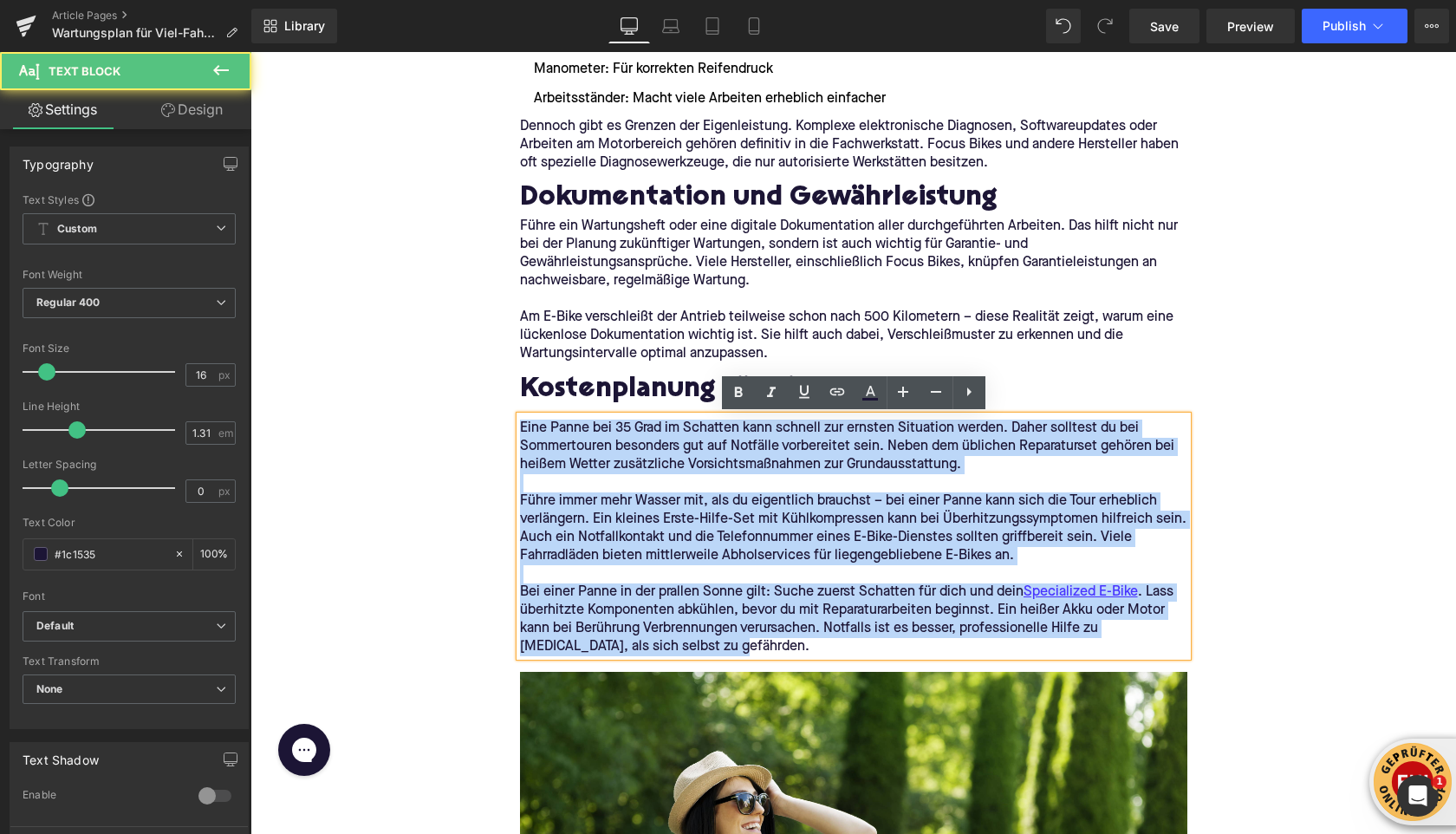
drag, startPoint x: 678, startPoint y: 643, endPoint x: 521, endPoint y: 425, distance: 268.7
click at [521, 425] on div "Eine Panne bei 35 Grad im Schatten kann schnell zur ernsten Situation werden. D…" at bounding box center [853, 536] width 668 height 240
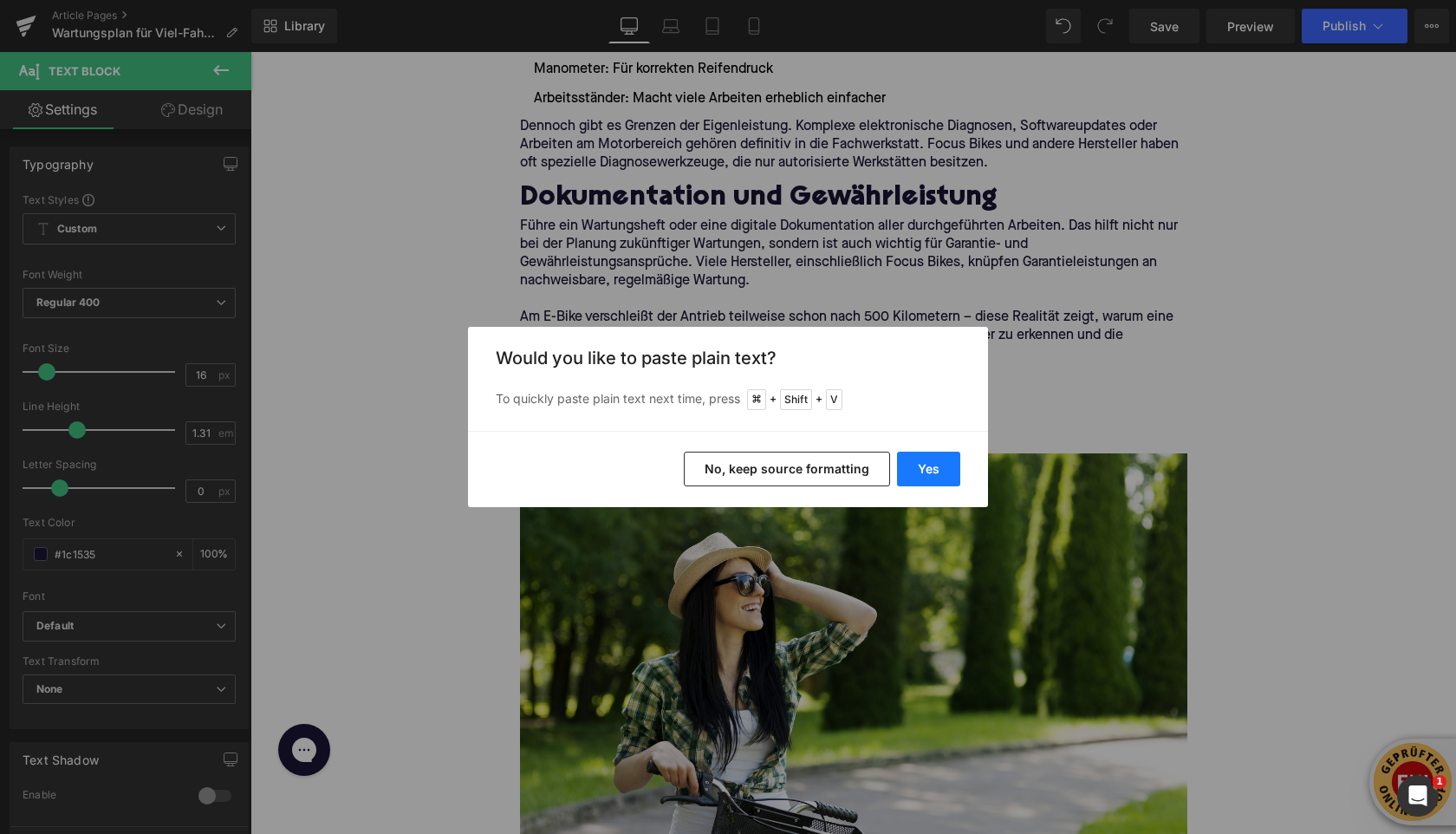
click at [926, 470] on button "Yes" at bounding box center [928, 469] width 63 height 35
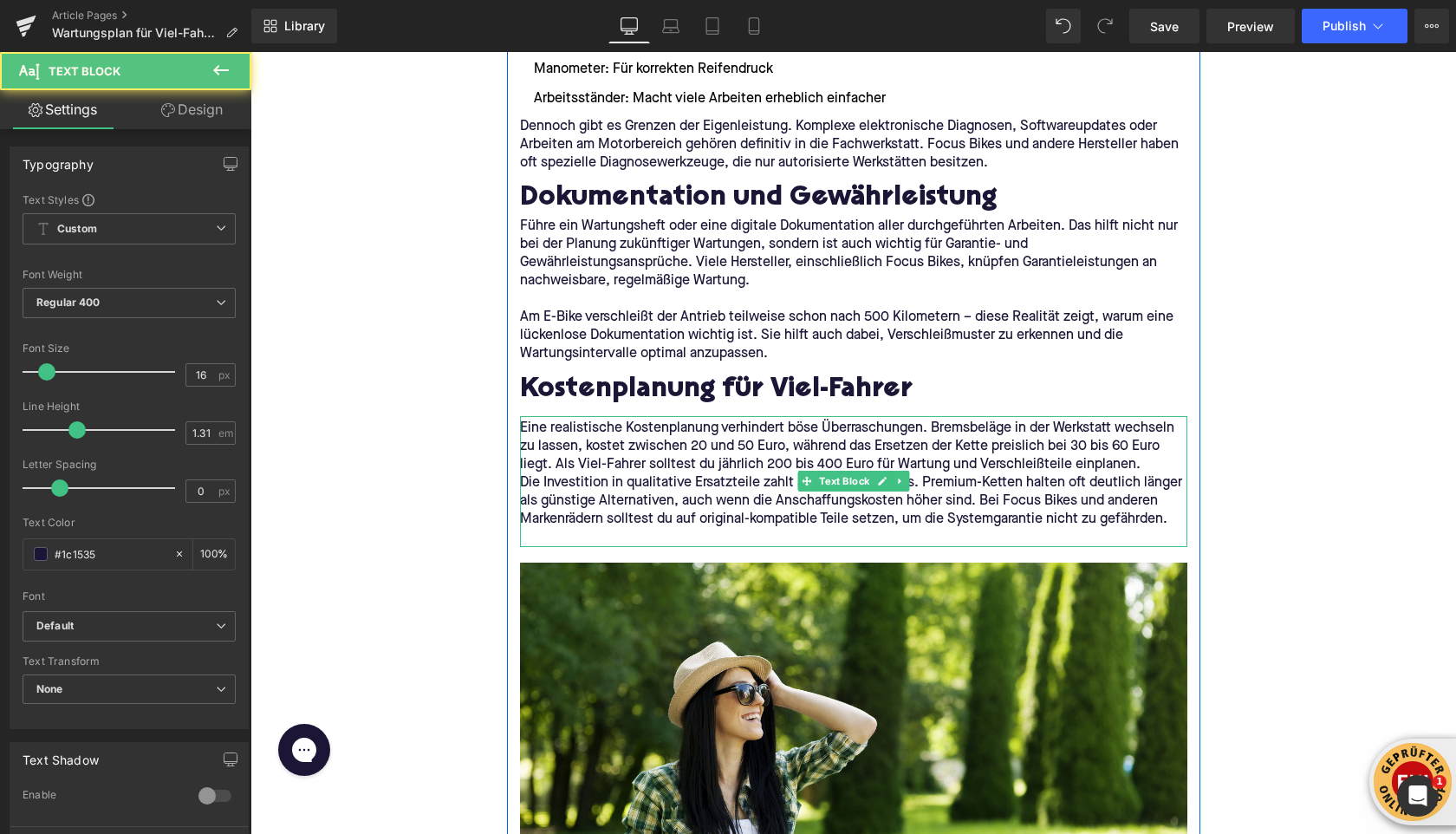
click at [558, 533] on p at bounding box center [853, 538] width 668 height 18
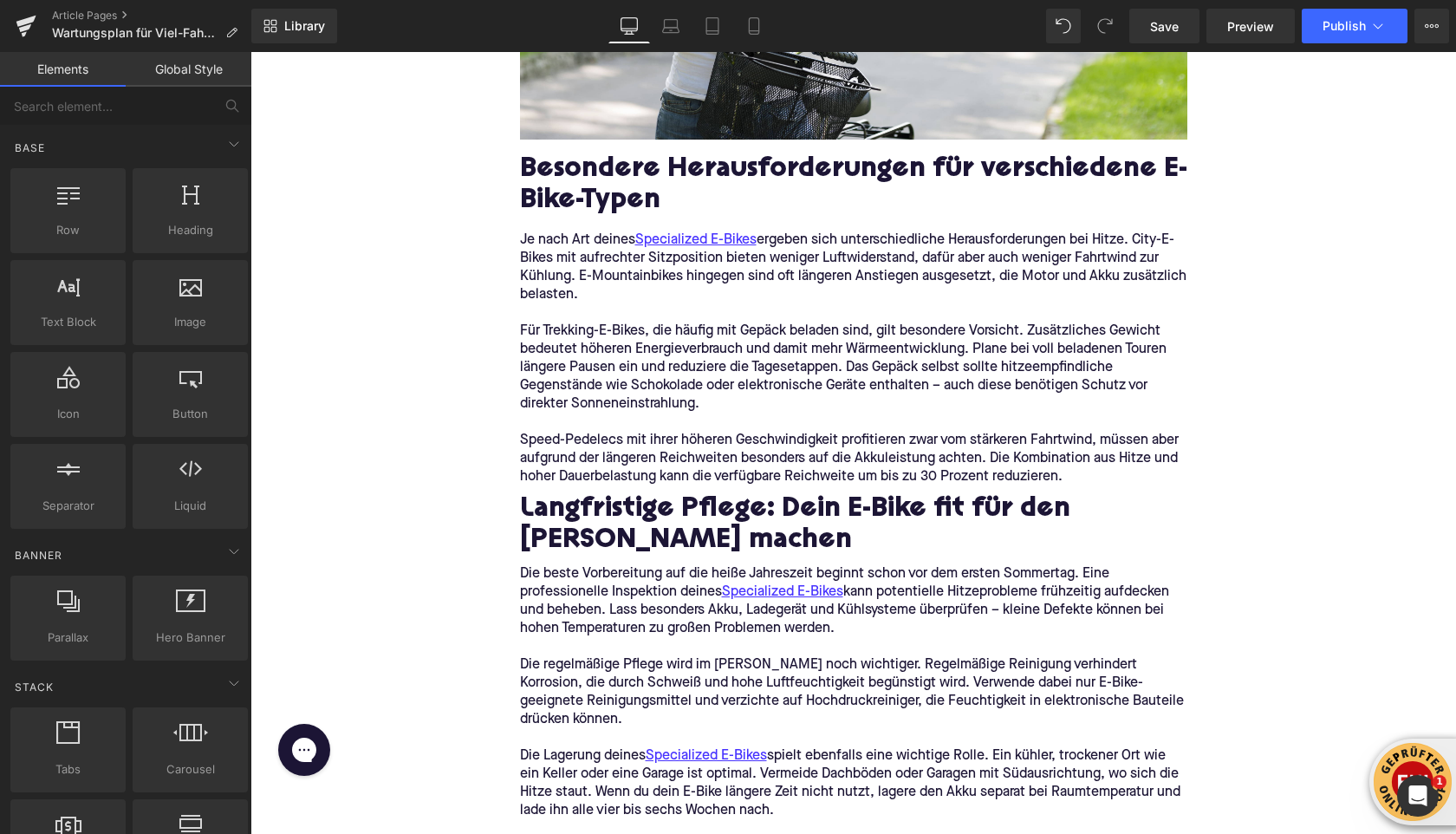
scroll to position [4167, 0]
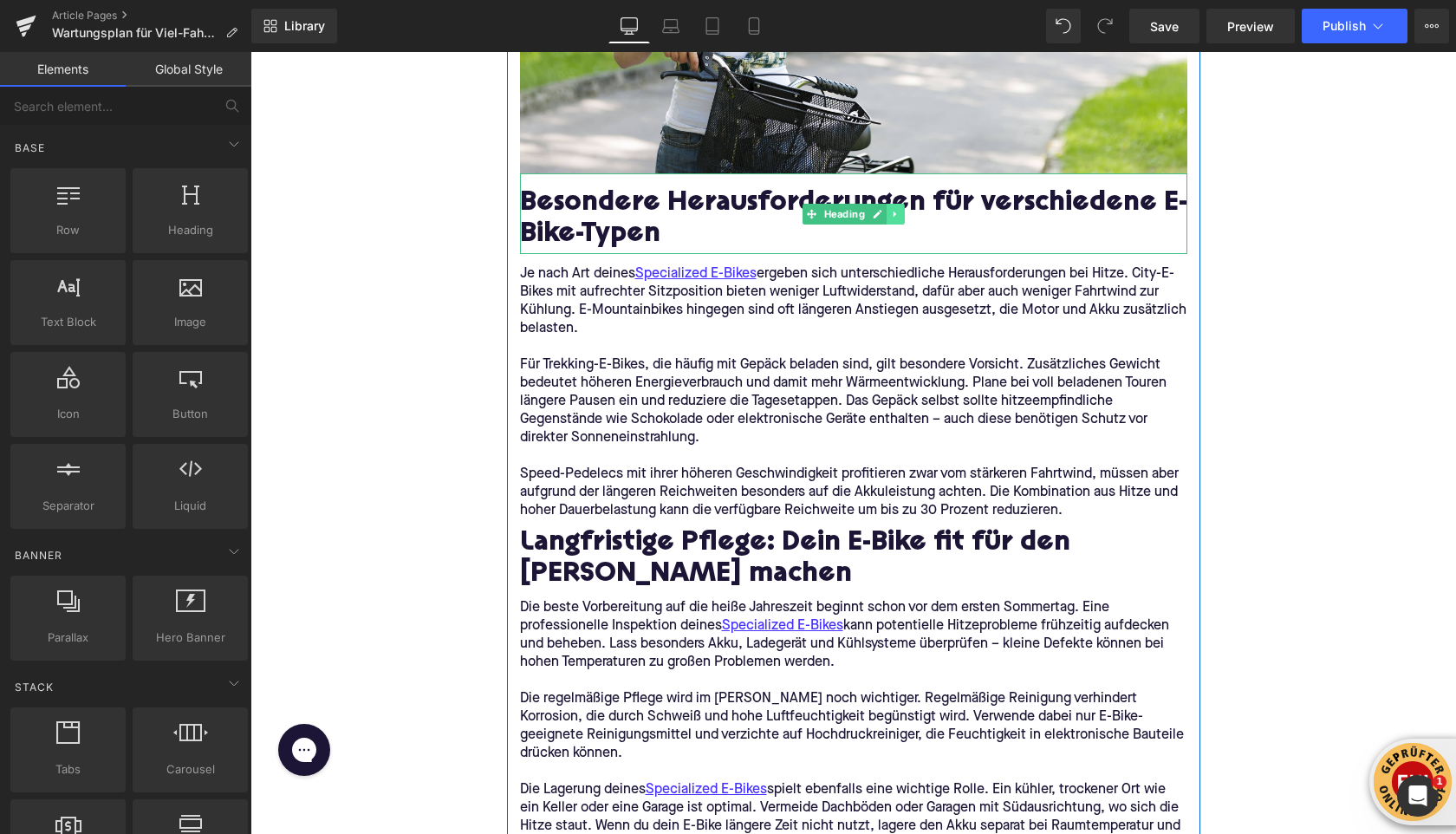
click at [892, 210] on icon at bounding box center [895, 214] width 10 height 11
click at [900, 212] on icon at bounding box center [905, 214] width 10 height 10
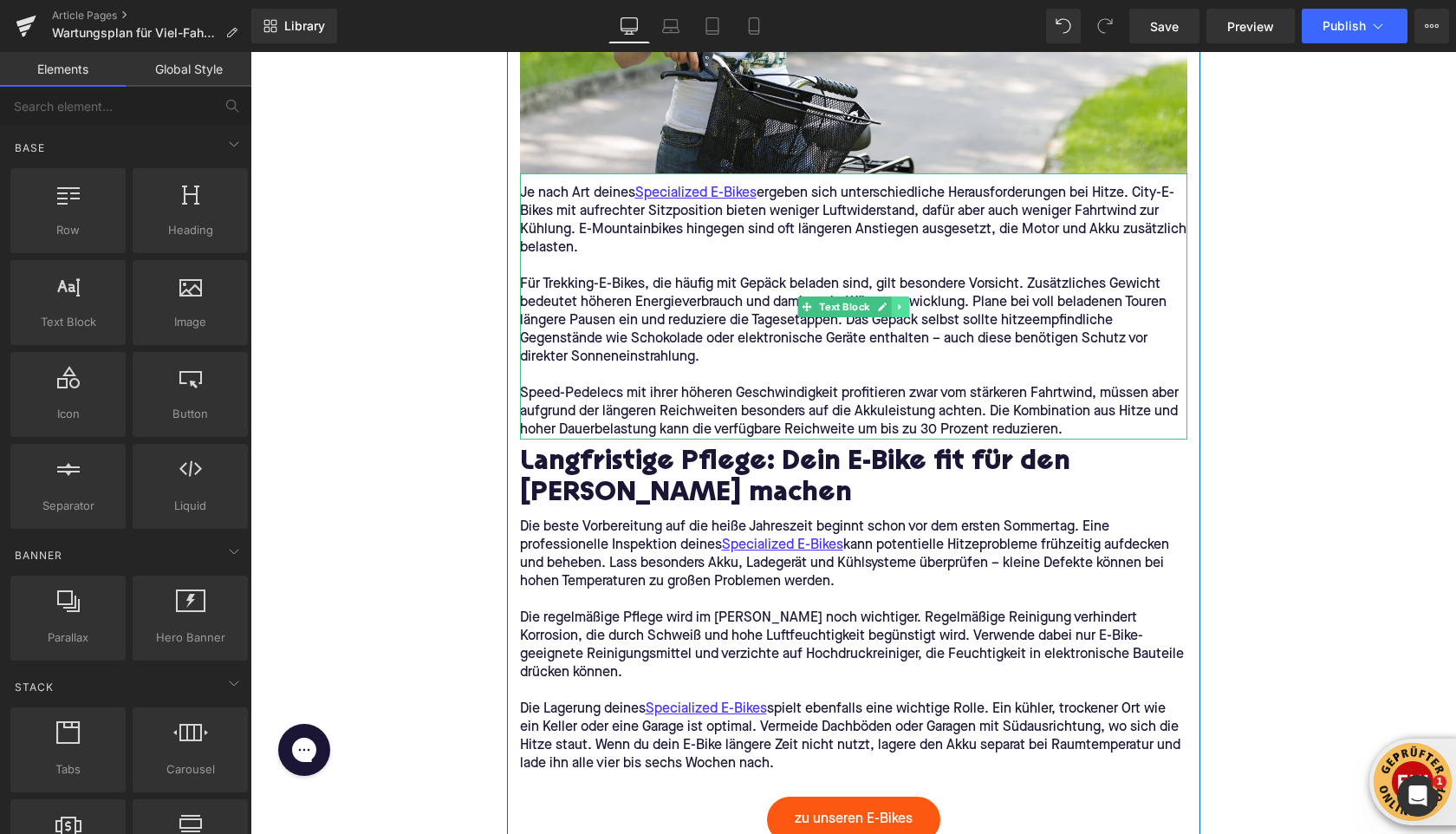
click at [900, 310] on icon at bounding box center [900, 306] width 10 height 11
click at [904, 308] on icon at bounding box center [909, 306] width 10 height 11
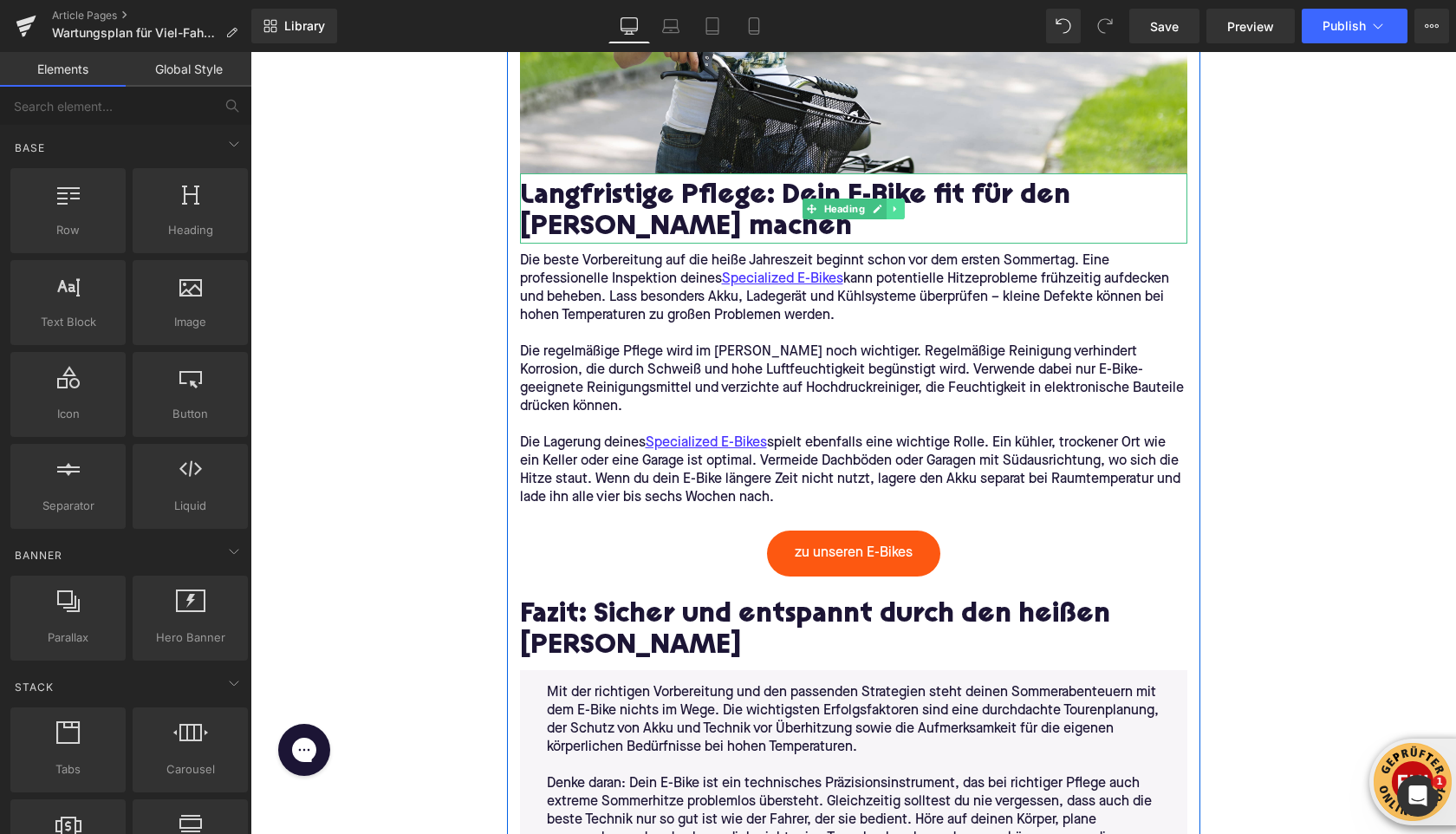
click at [897, 204] on icon at bounding box center [895, 209] width 10 height 11
click at [898, 205] on link at bounding box center [904, 208] width 18 height 20
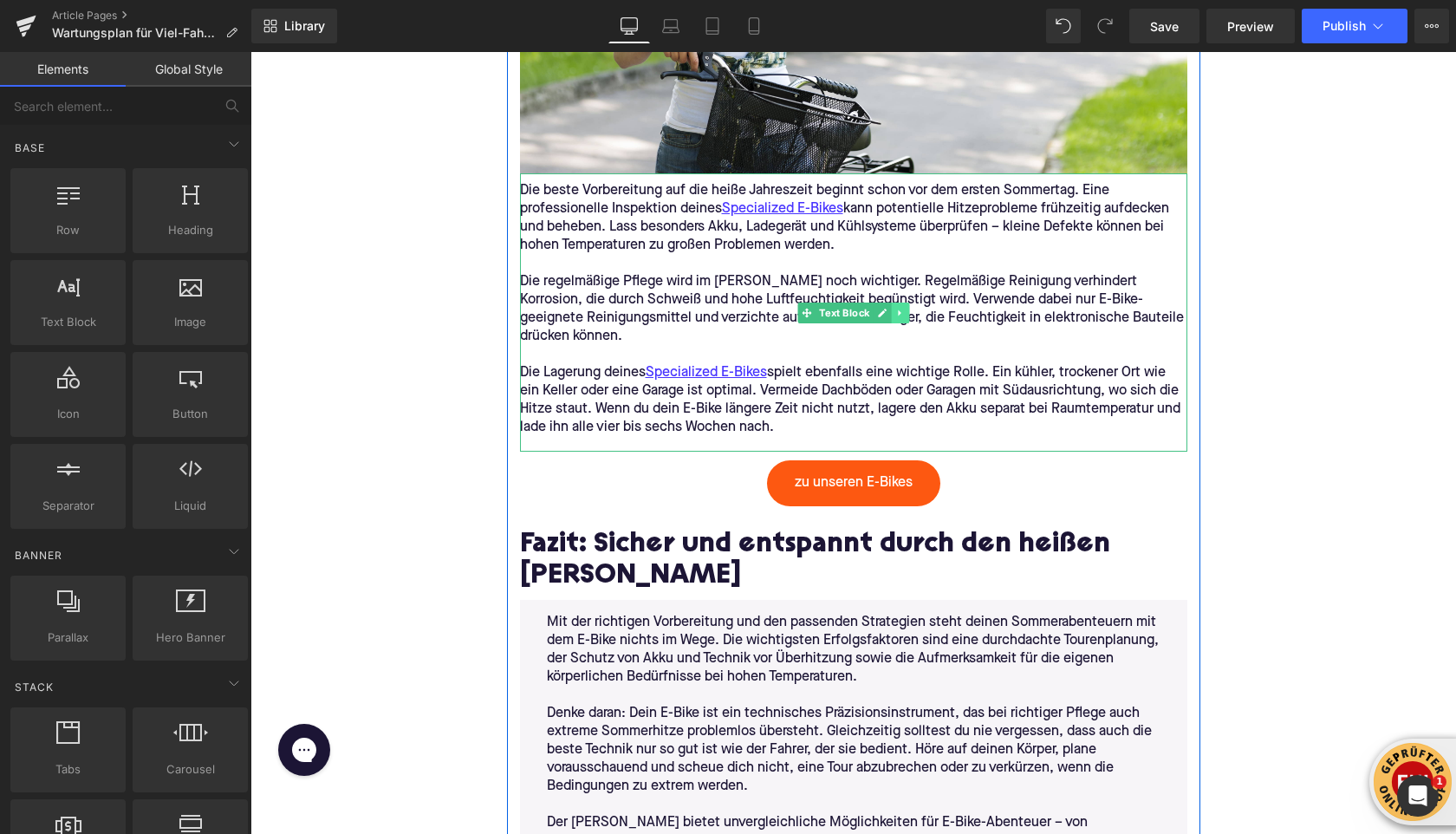
click at [902, 314] on icon at bounding box center [900, 313] width 10 height 11
click at [904, 314] on icon at bounding box center [909, 313] width 10 height 11
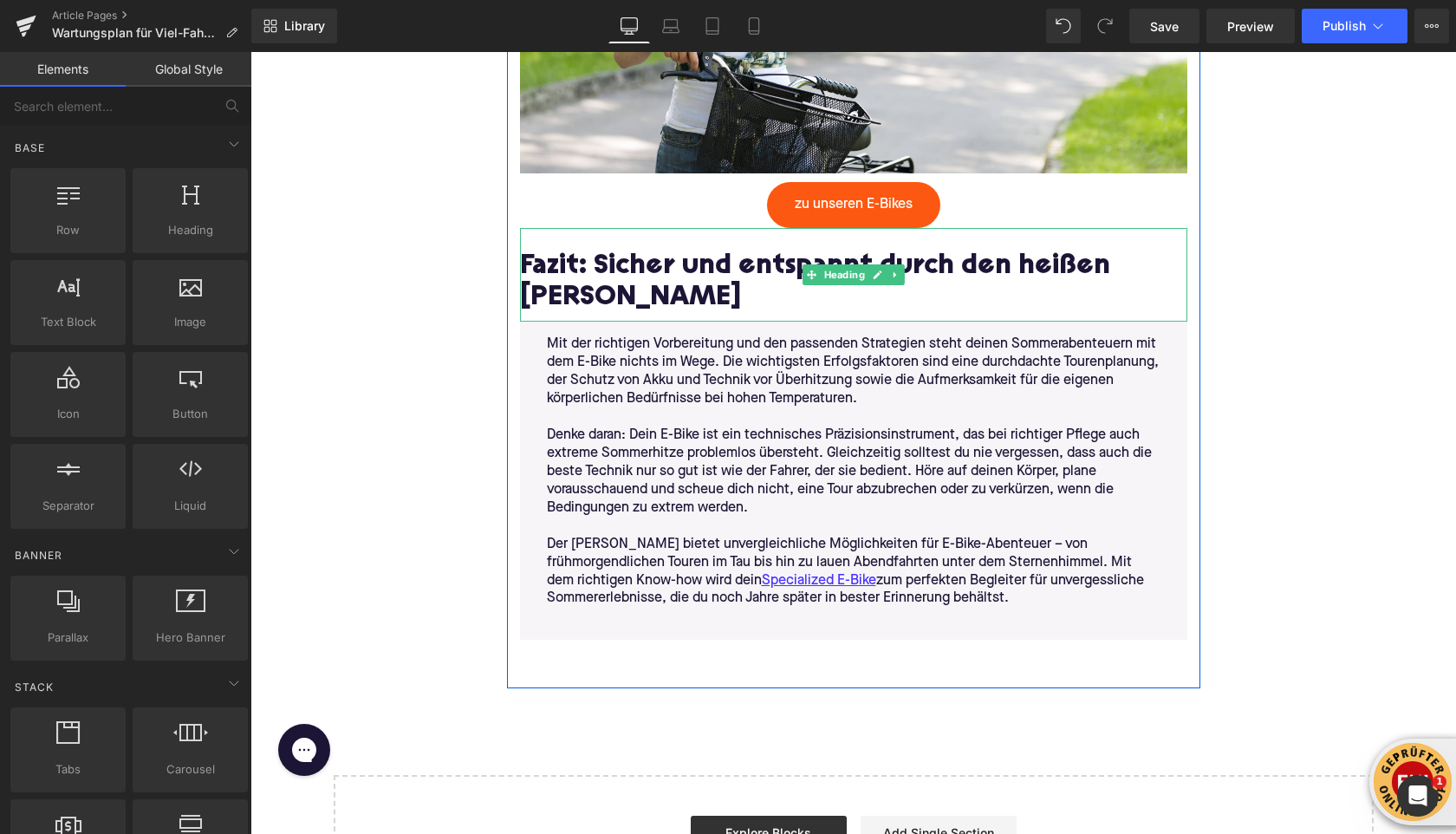
click at [617, 274] on h2 "Fazit: Sicher und entspannt durch den heißen [PERSON_NAME]" at bounding box center [853, 283] width 668 height 61
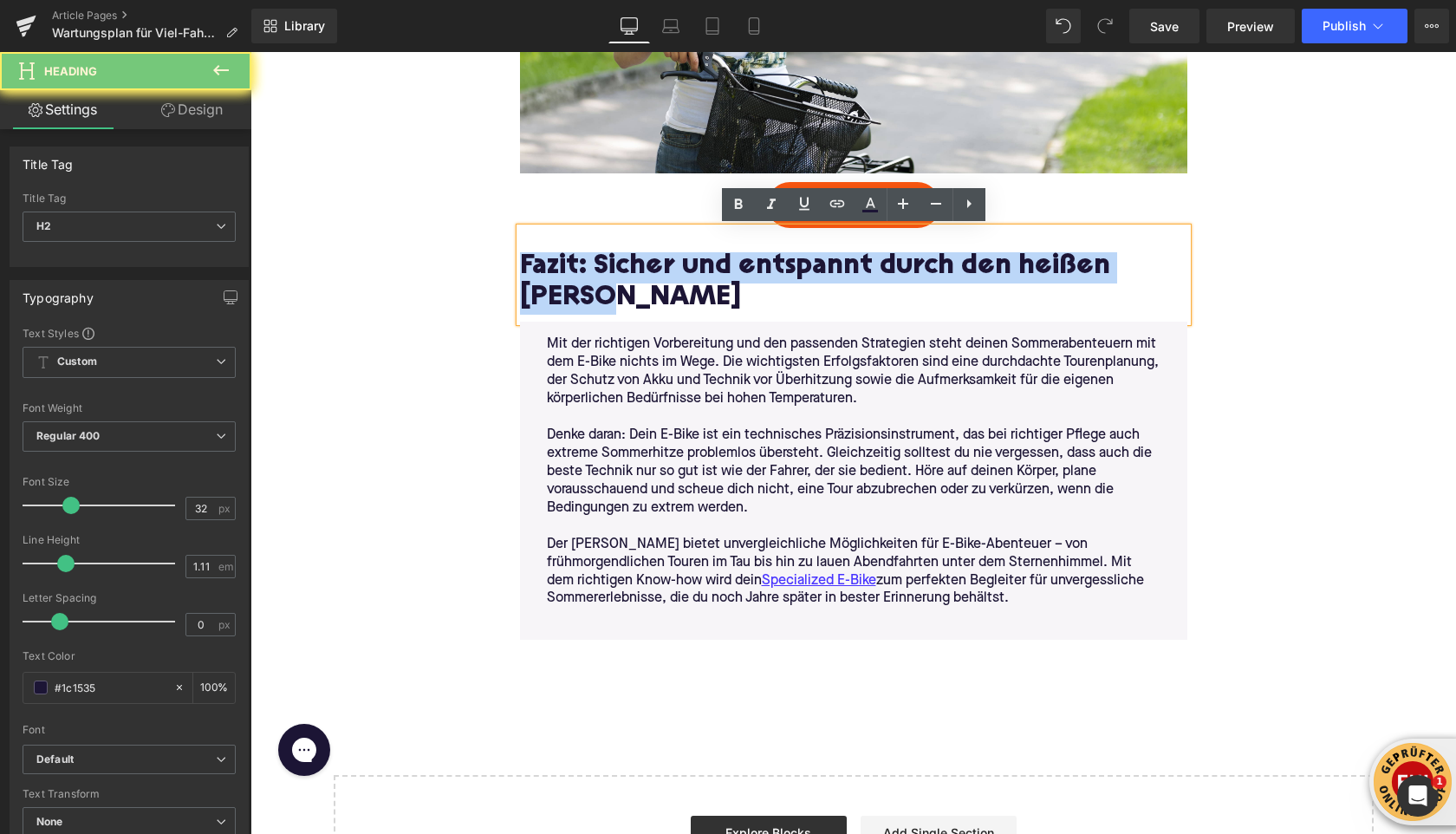
paste div
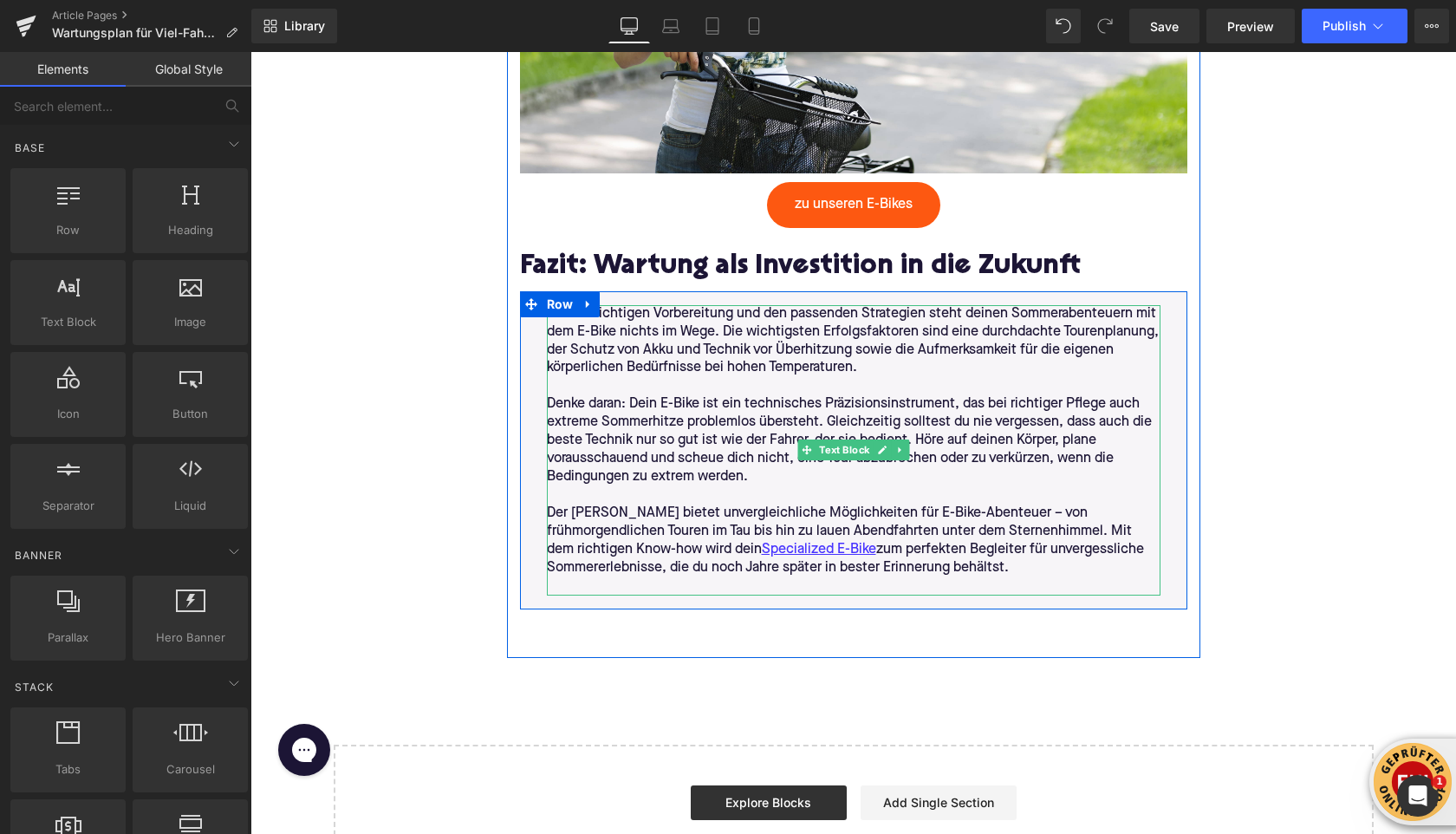
click at [647, 395] on p at bounding box center [853, 386] width 613 height 18
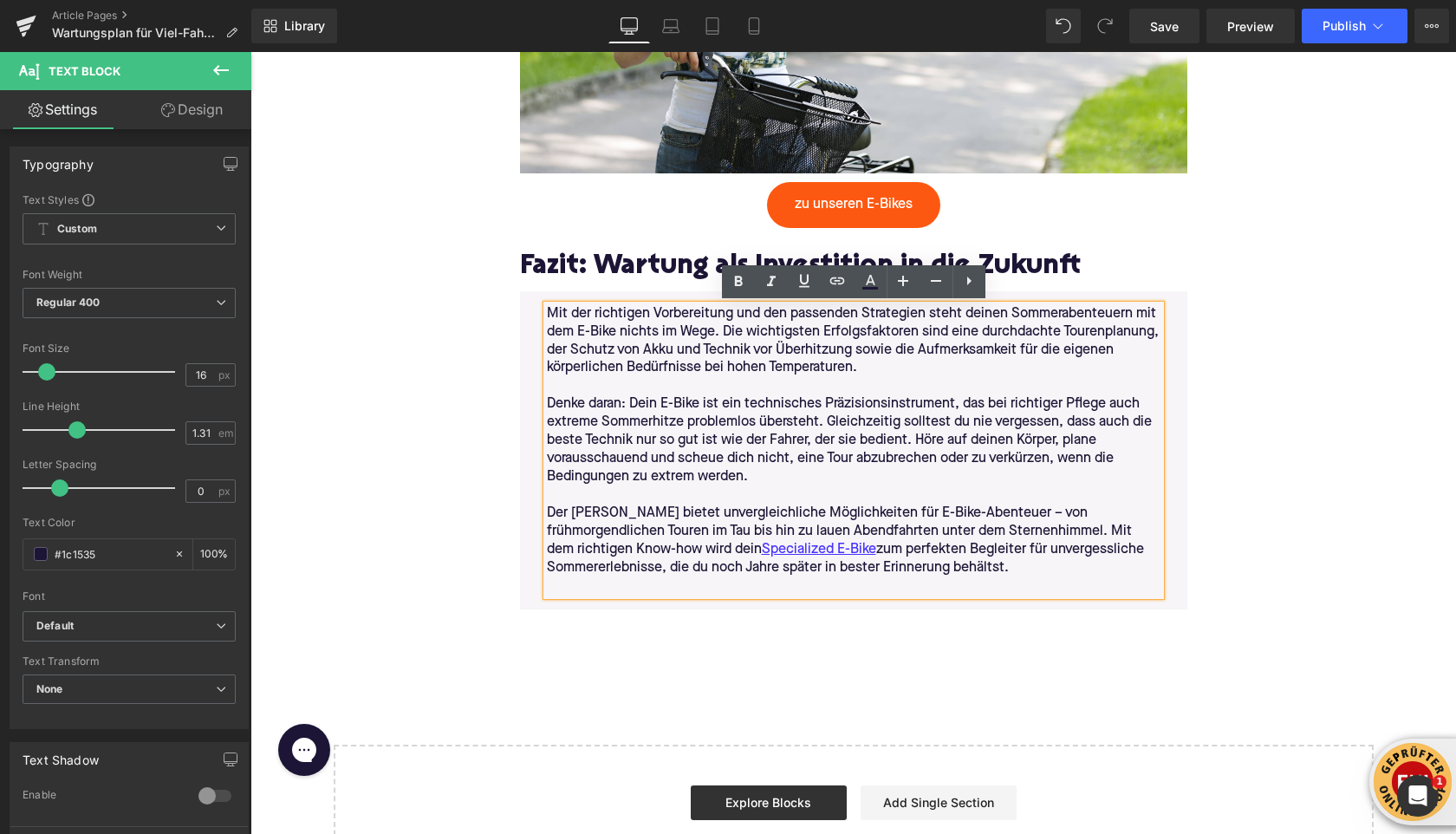
drag, startPoint x: 893, startPoint y: 569, endPoint x: 542, endPoint y: 314, distance: 433.9
click at [547, 314] on div "Mit der richtigen Vorbereitung und den passenden Strategien steht deinen Sommer…" at bounding box center [853, 450] width 613 height 291
drag, startPoint x: 547, startPoint y: 314, endPoint x: 893, endPoint y: 568, distance: 429.2
click at [893, 568] on div "Mit der richtigen Vorbereitung und den passenden Strategien steht deinen Sommer…" at bounding box center [853, 450] width 613 height 291
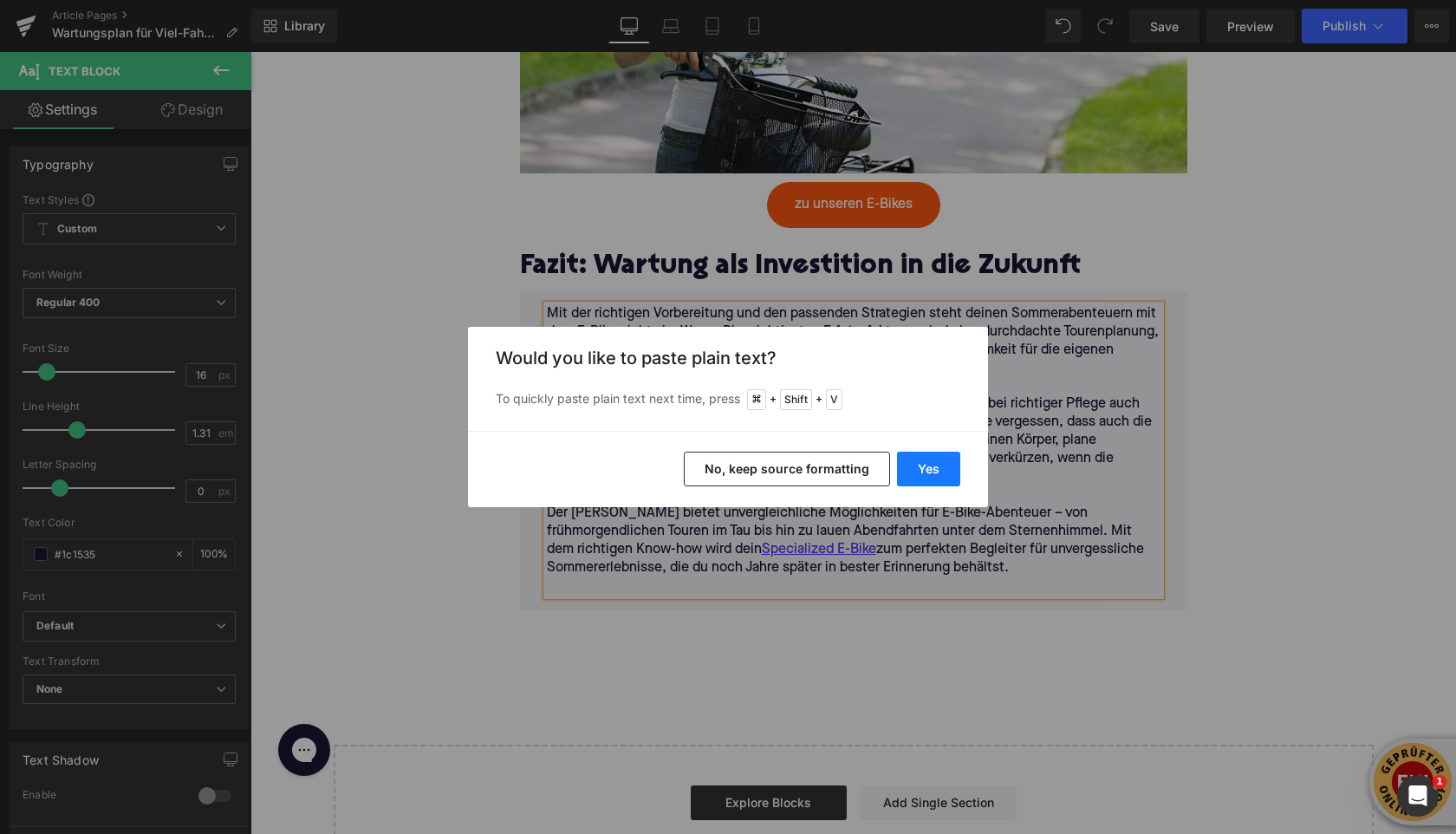
click at [927, 466] on button "Yes" at bounding box center [928, 469] width 63 height 35
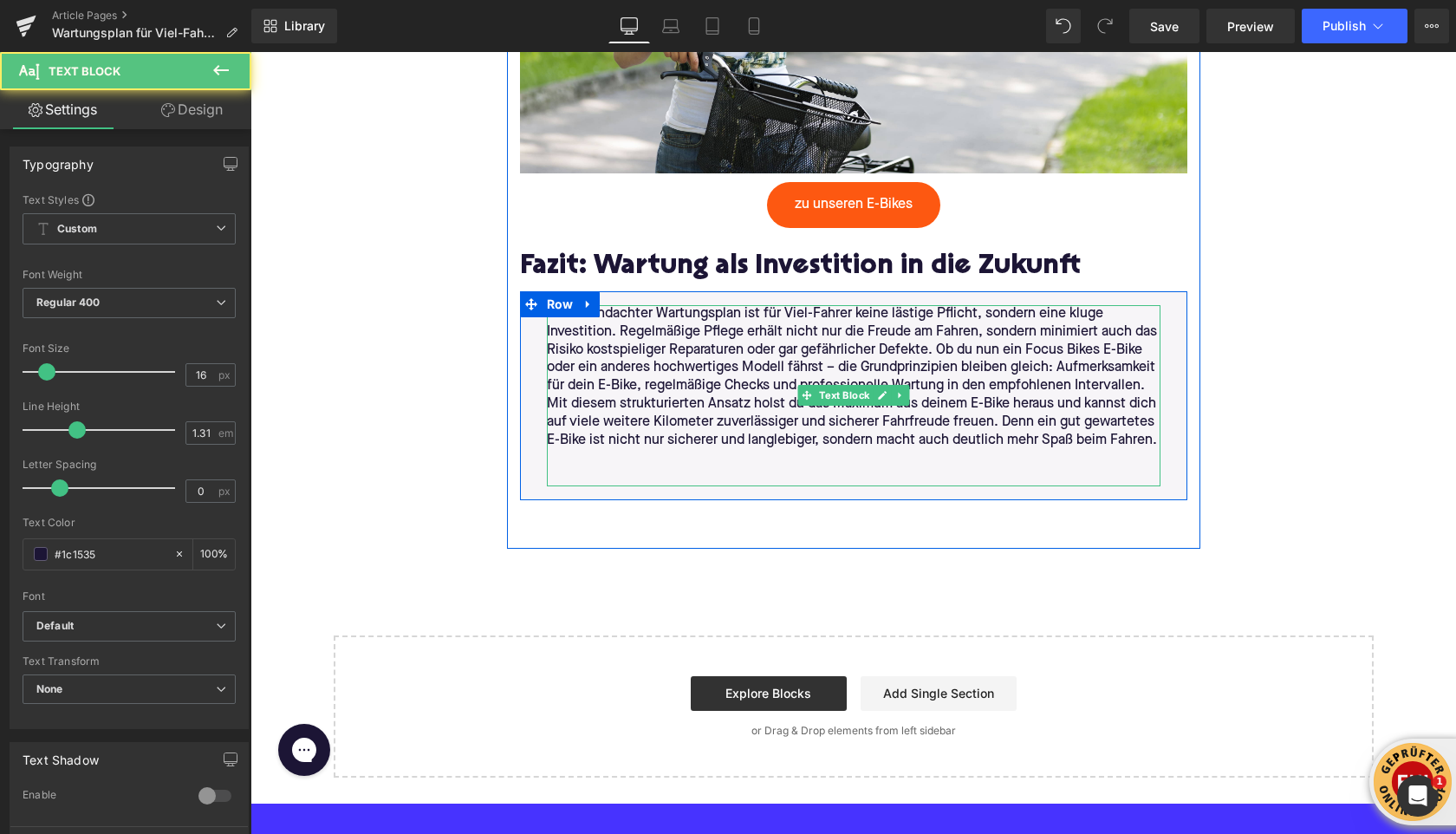
click at [1139, 386] on p "Ein durchdachter Wartungsplan ist für Viel-Fahrer keine lästige Pflicht, sonder…" at bounding box center [853, 351] width 613 height 91
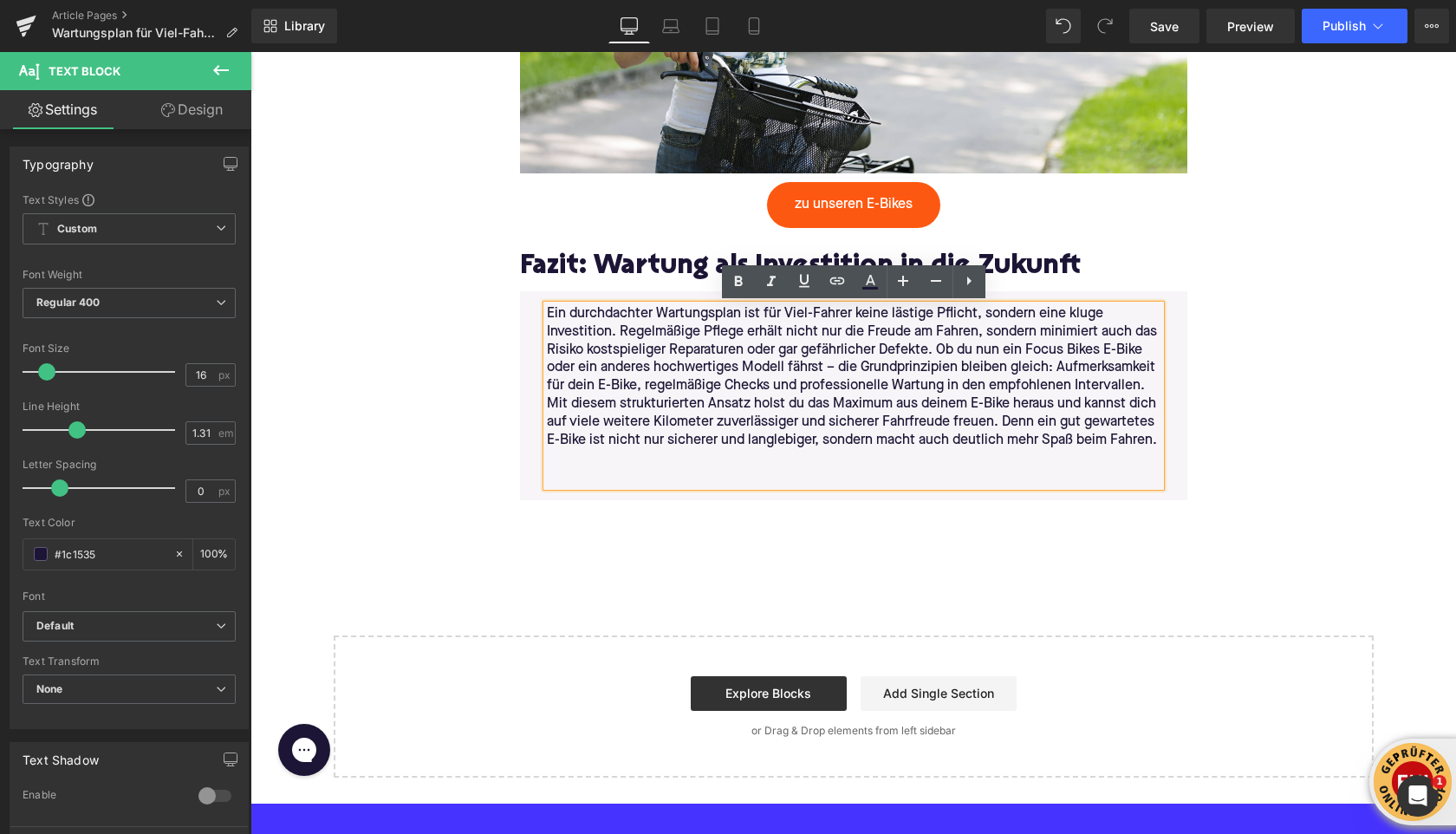
click at [940, 349] on p "Ein durchdachter Wartungsplan ist für Viel-Fahrer keine lästige Pflicht, sonder…" at bounding box center [853, 351] width 613 height 91
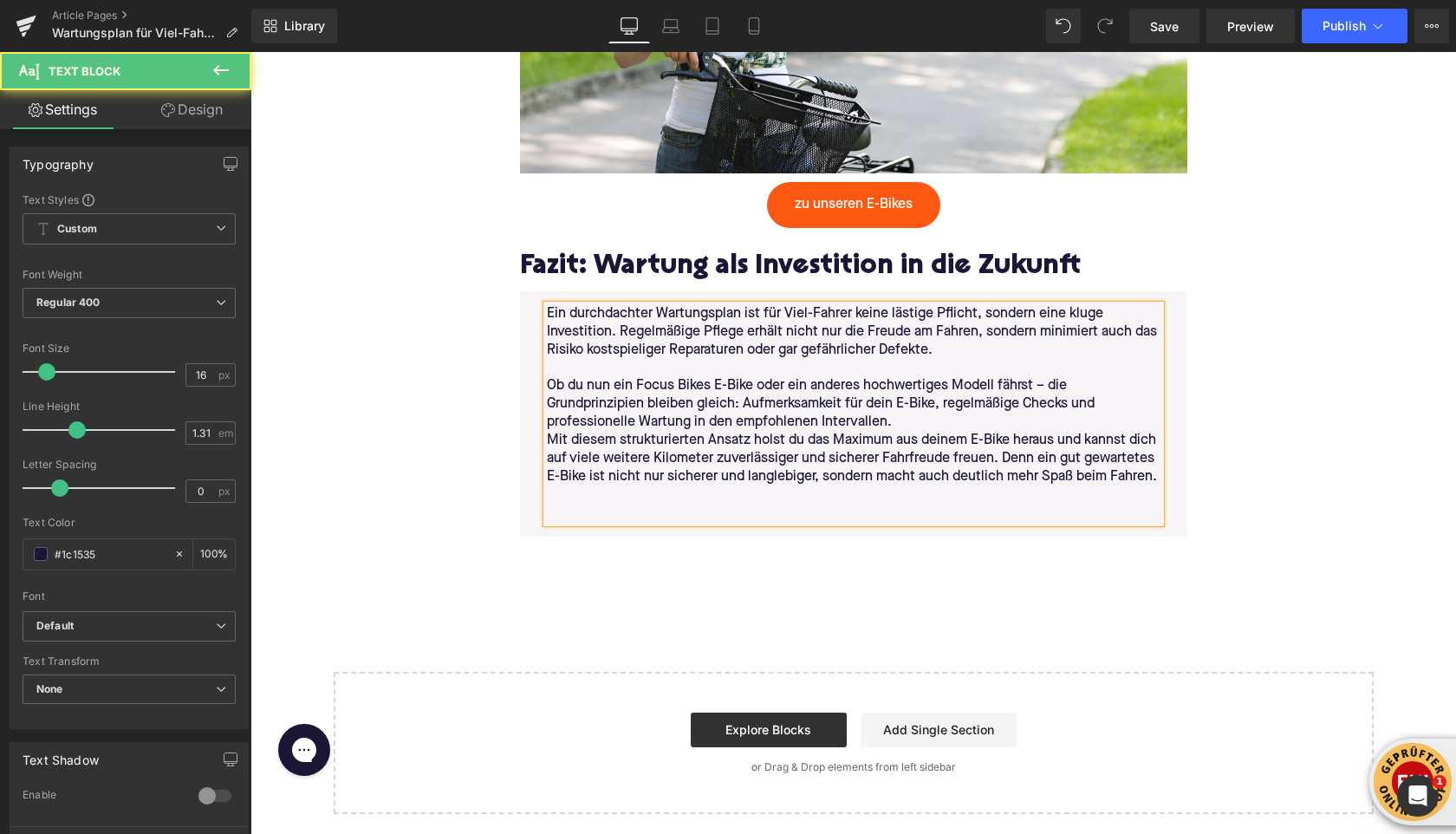
click at [976, 423] on p "Ob du nun ein Focus Bikes E-Bike oder ein anderes hochwertiges Modell fährst – …" at bounding box center [853, 404] width 613 height 54
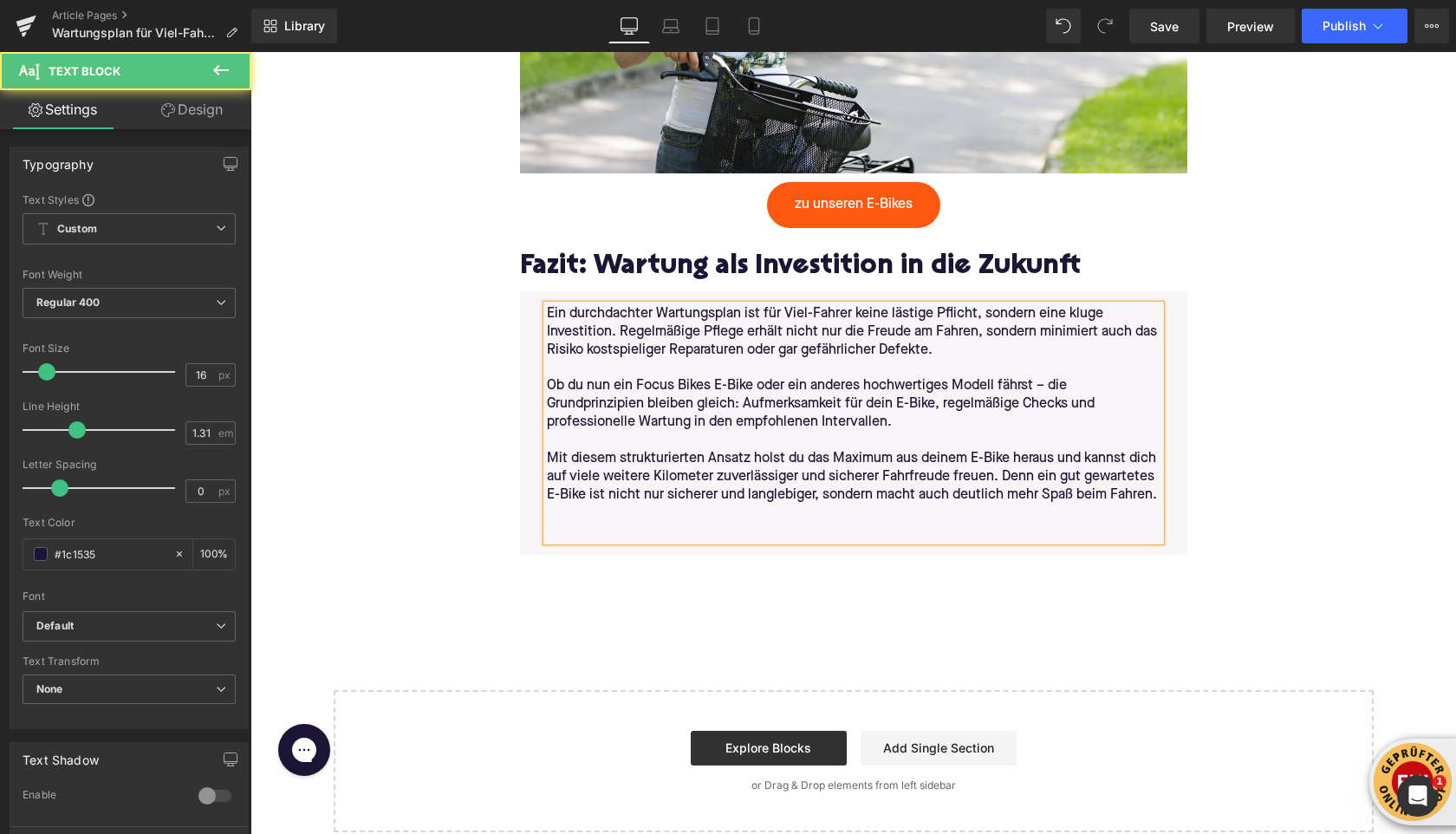
click at [625, 533] on p at bounding box center [853, 532] width 613 height 18
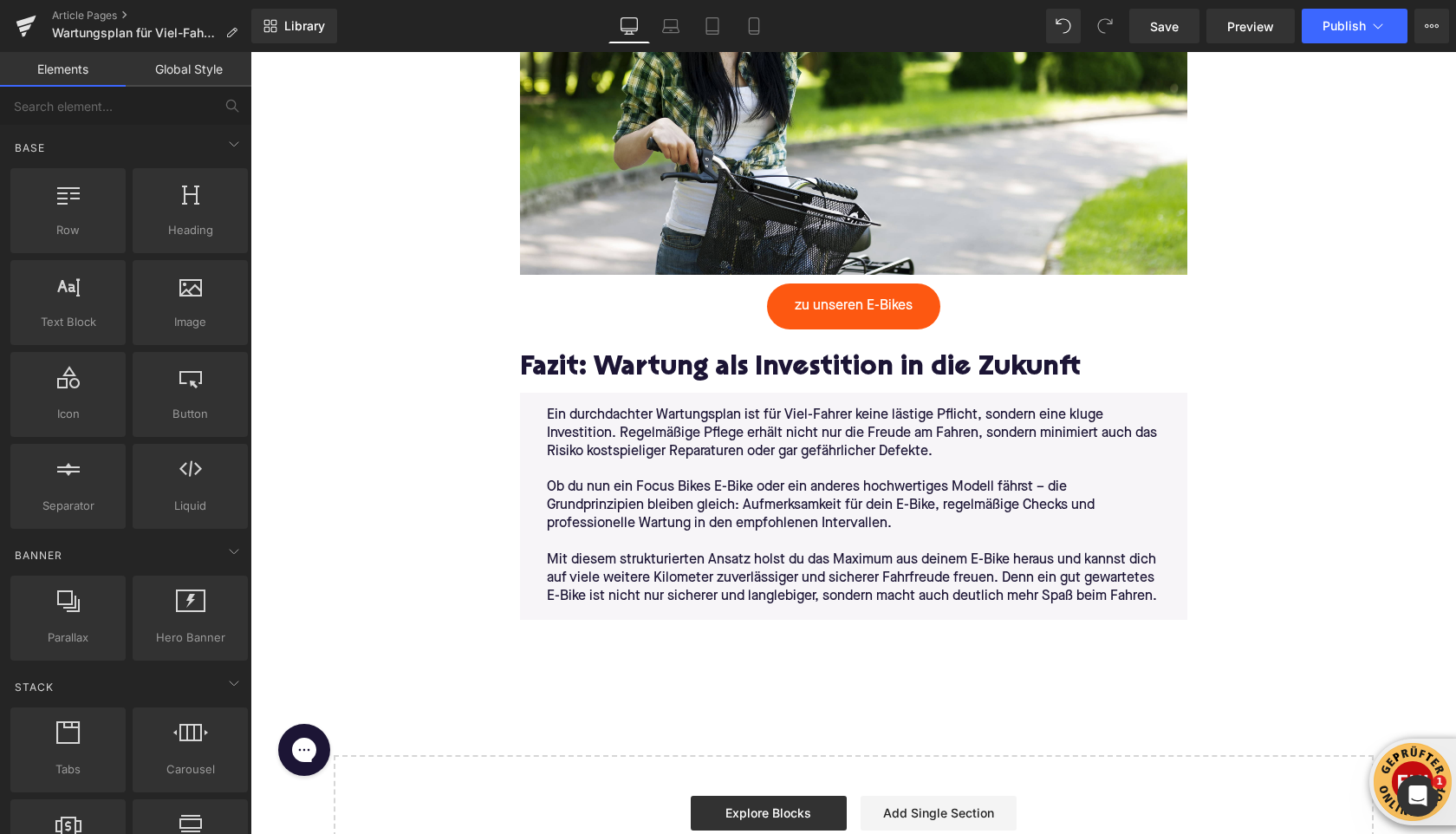
scroll to position [4063, 0]
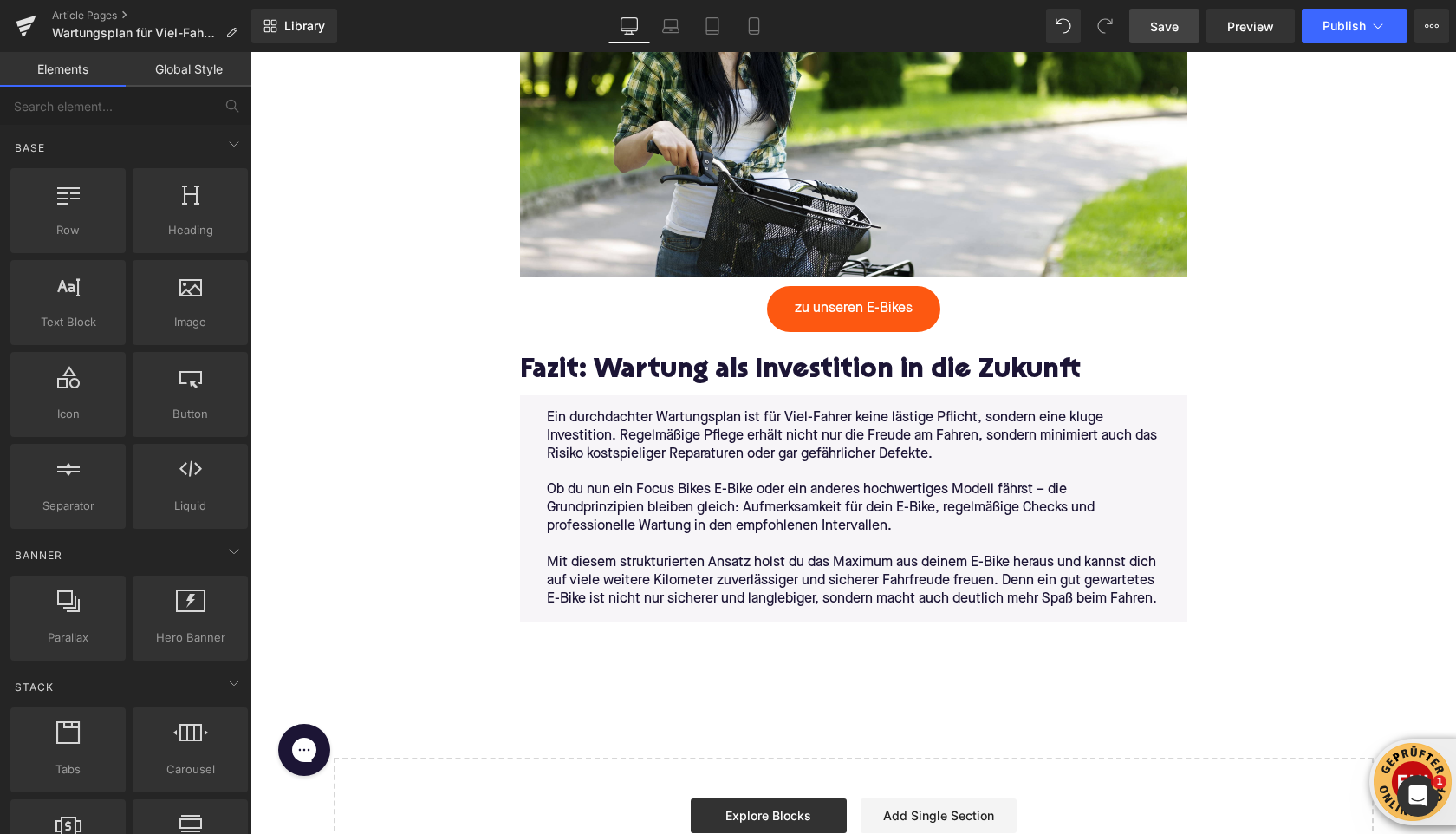
click at [1150, 30] on link "Save" at bounding box center [1164, 26] width 70 height 35
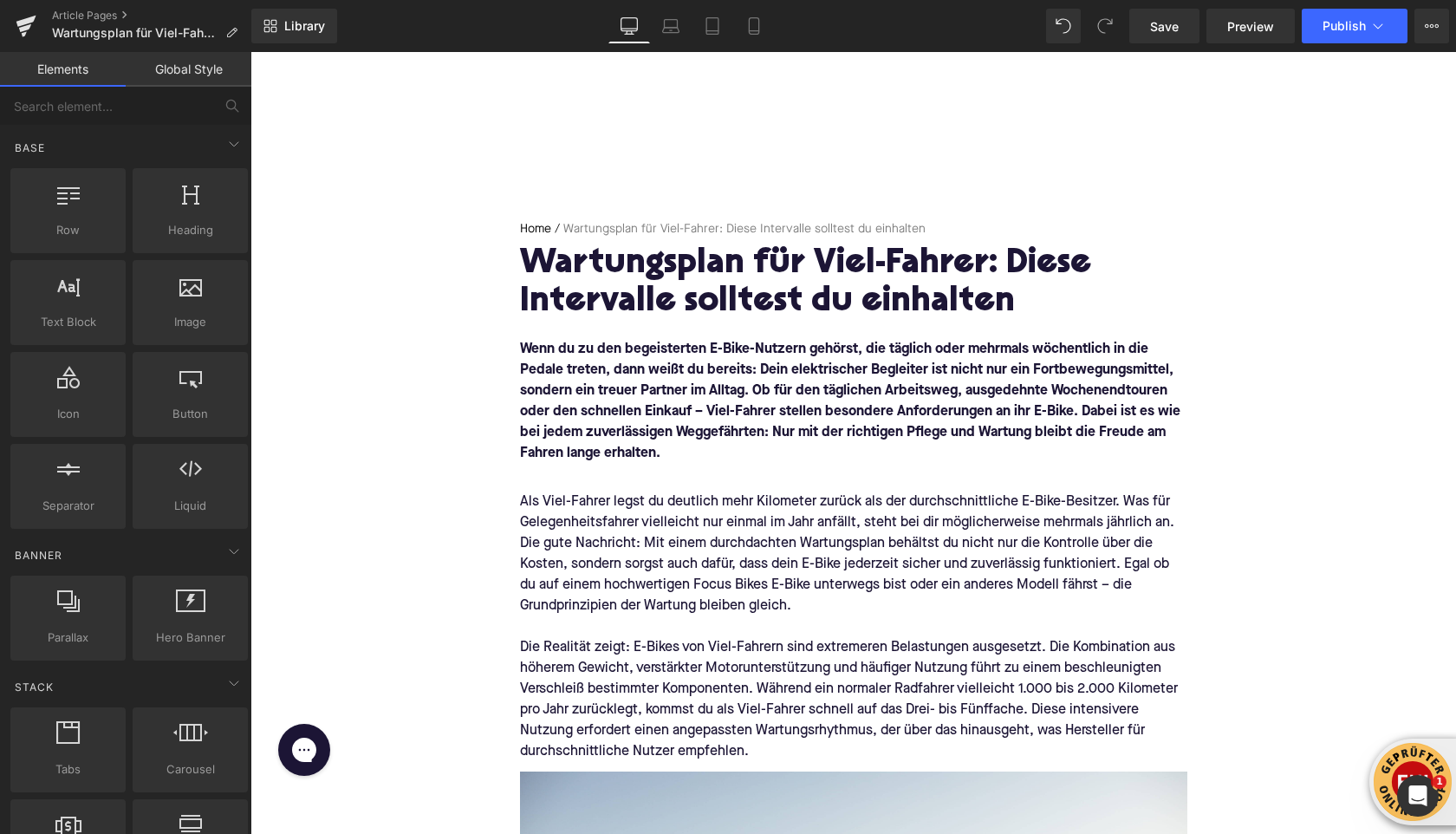
scroll to position [0, 0]
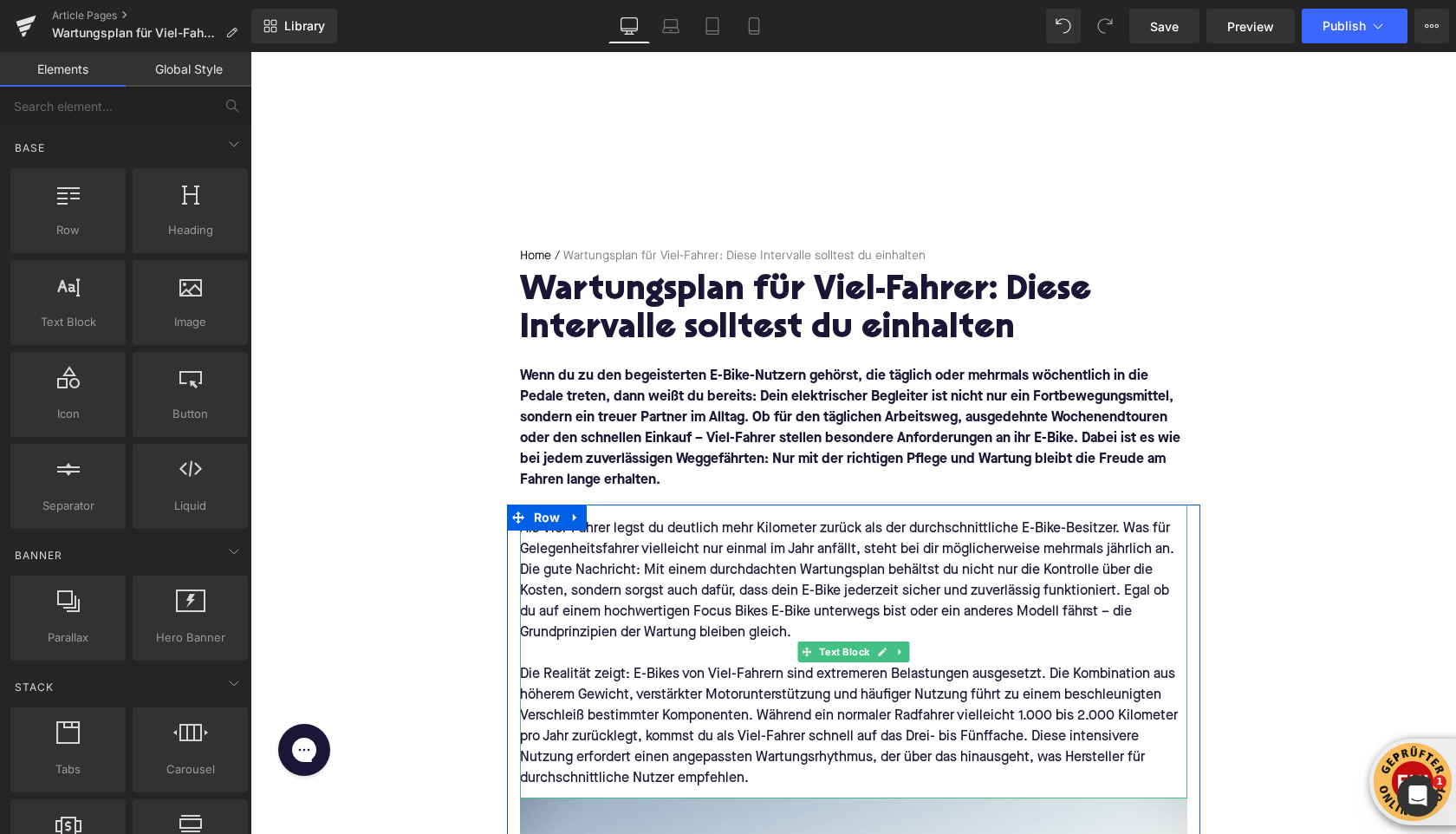
click at [710, 605] on div "Als Viel-Fahrer legst du deutlich mehr Kilometer zurück als der durchschnittlic…" at bounding box center [853, 580] width 668 height 124
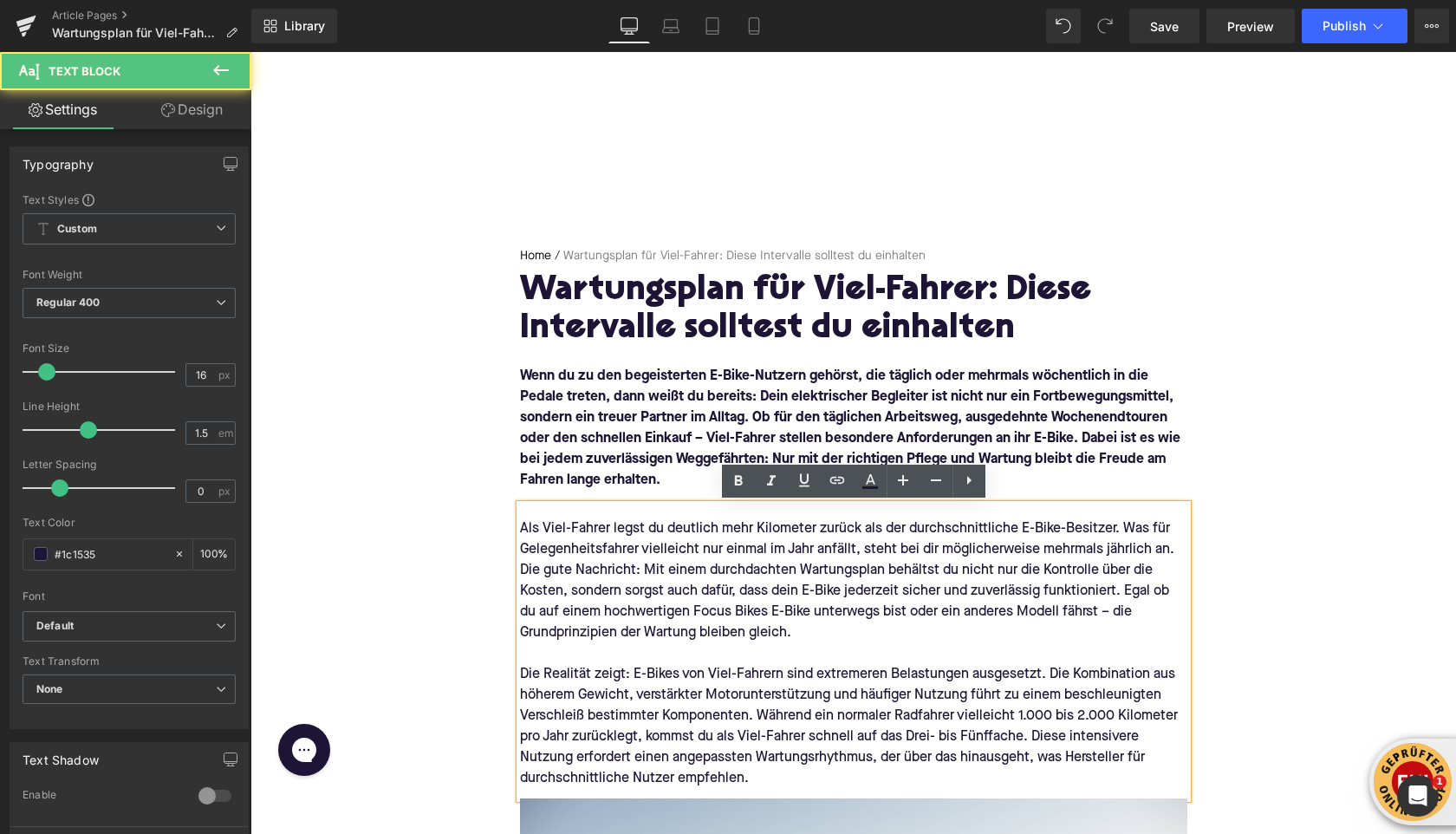
click at [778, 611] on div "Als Viel-Fahrer legst du deutlich mehr Kilometer zurück als der durchschnittlic…" at bounding box center [853, 580] width 668 height 124
click at [747, 611] on div "Als Viel-Fahrer legst du deutlich mehr Kilometer zurück als der durchschnittlic…" at bounding box center [853, 580] width 668 height 124
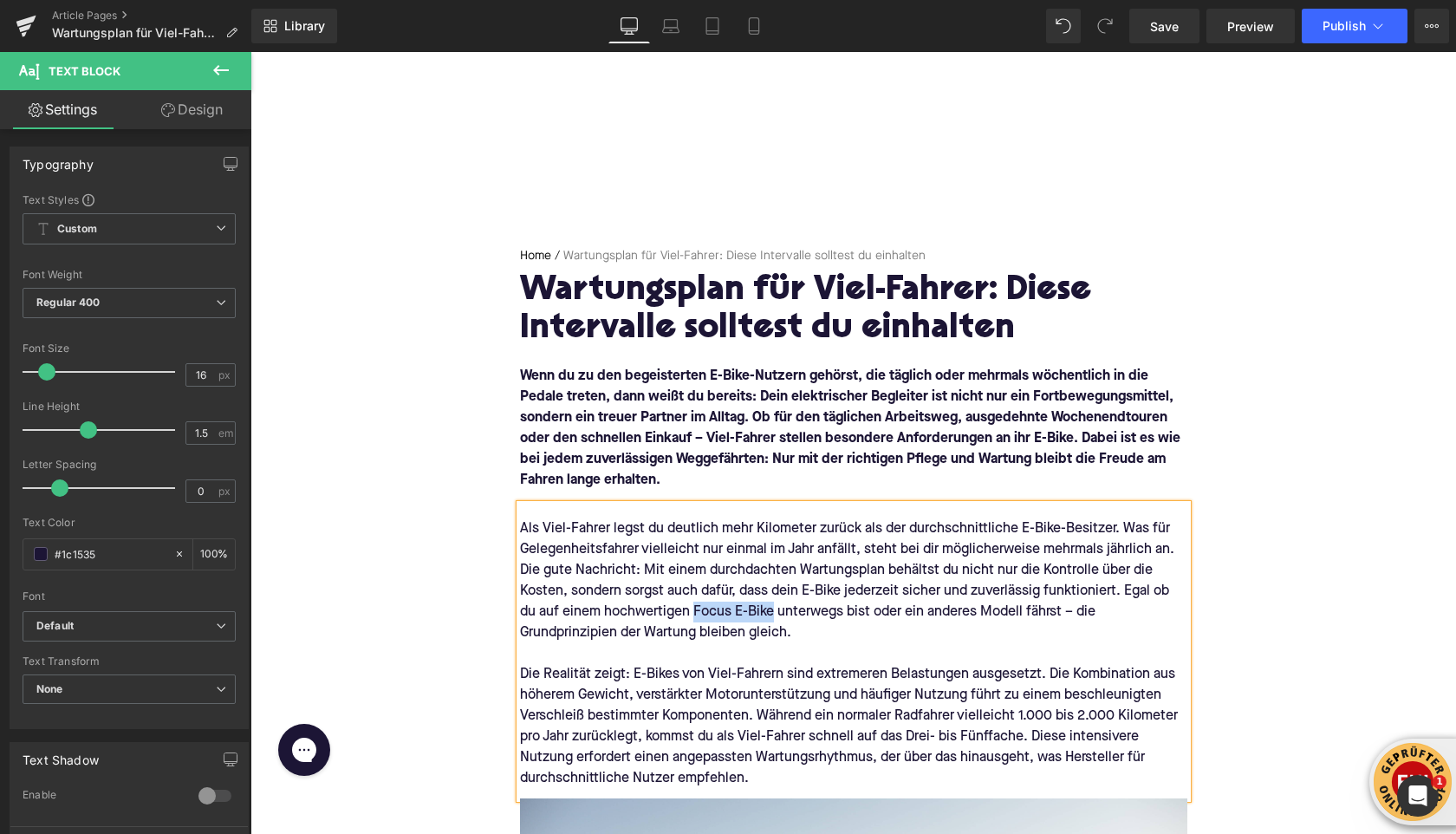
drag, startPoint x: 773, startPoint y: 610, endPoint x: 693, endPoint y: 613, distance: 80.1
click at [693, 613] on div "Als Viel-Fahrer legst du deutlich mehr Kilometer zurück als der durchschnittlic…" at bounding box center [853, 580] width 668 height 124
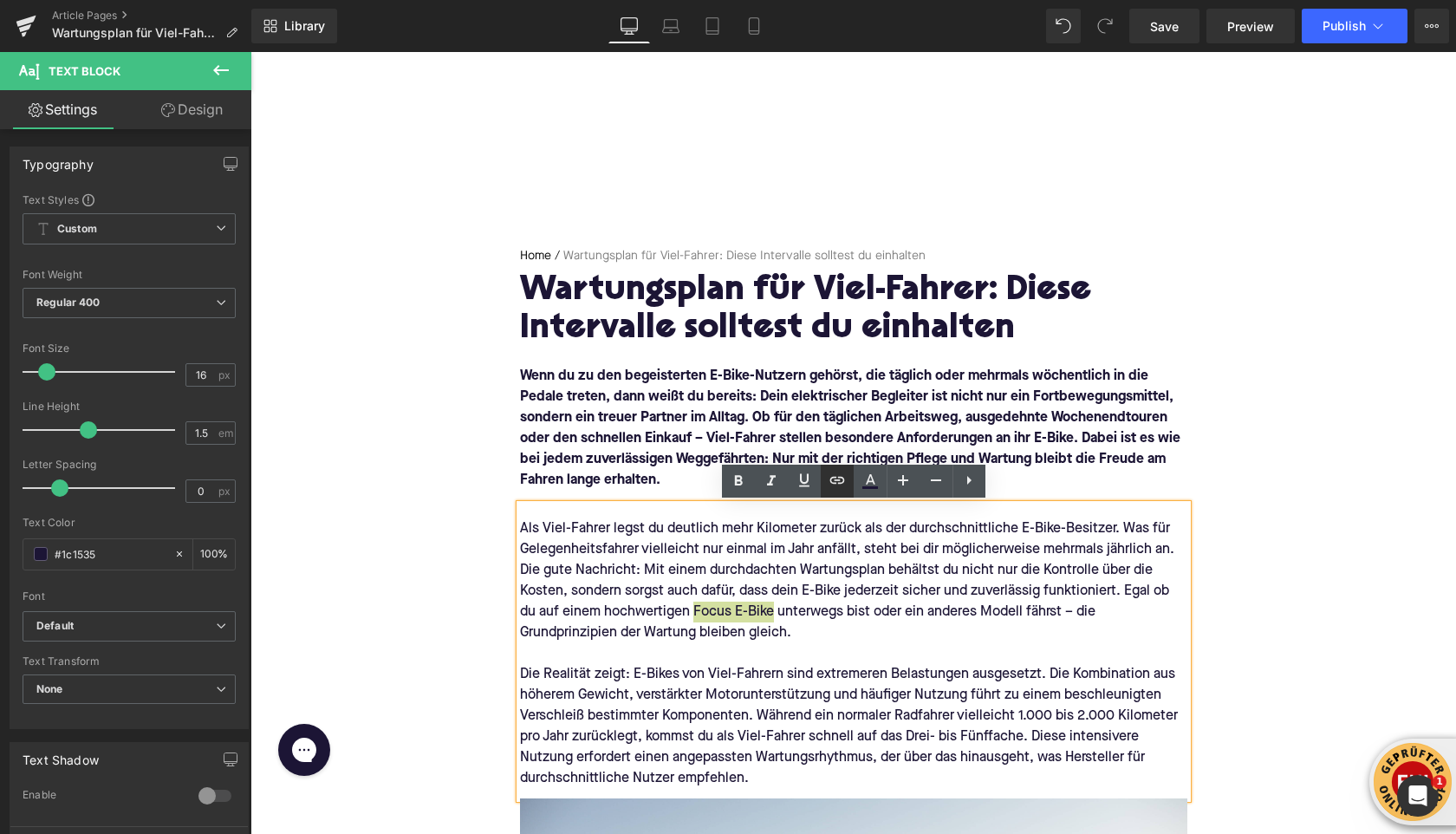
click at [770, 658] on input "text" at bounding box center [780, 650] width 267 height 44
paste input "[URL][DOMAIN_NAME]"
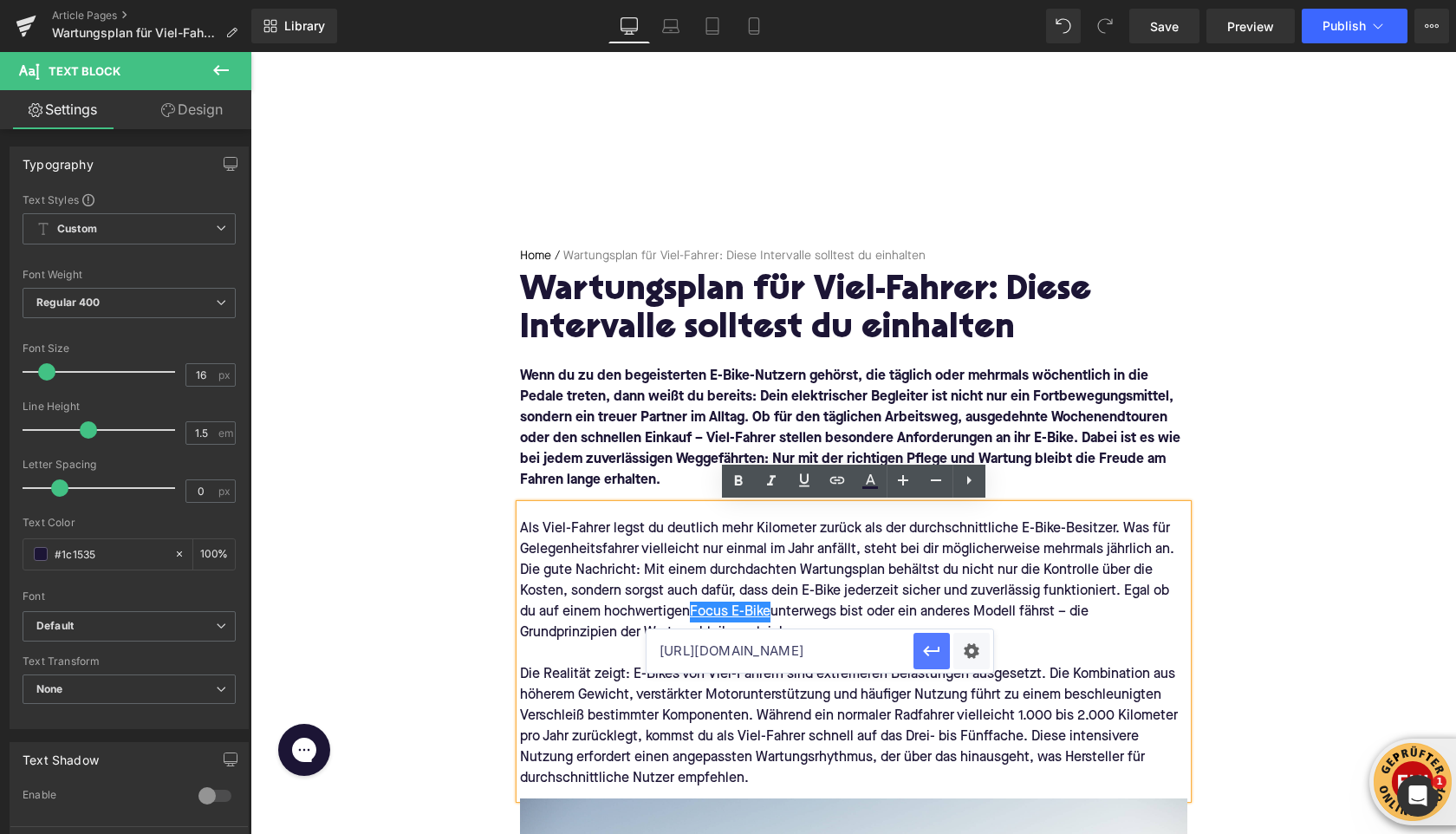
drag, startPoint x: 680, startPoint y: 606, endPoint x: 931, endPoint y: 657, distance: 256.1
click at [931, 657] on icon "button" at bounding box center [931, 650] width 20 height 20
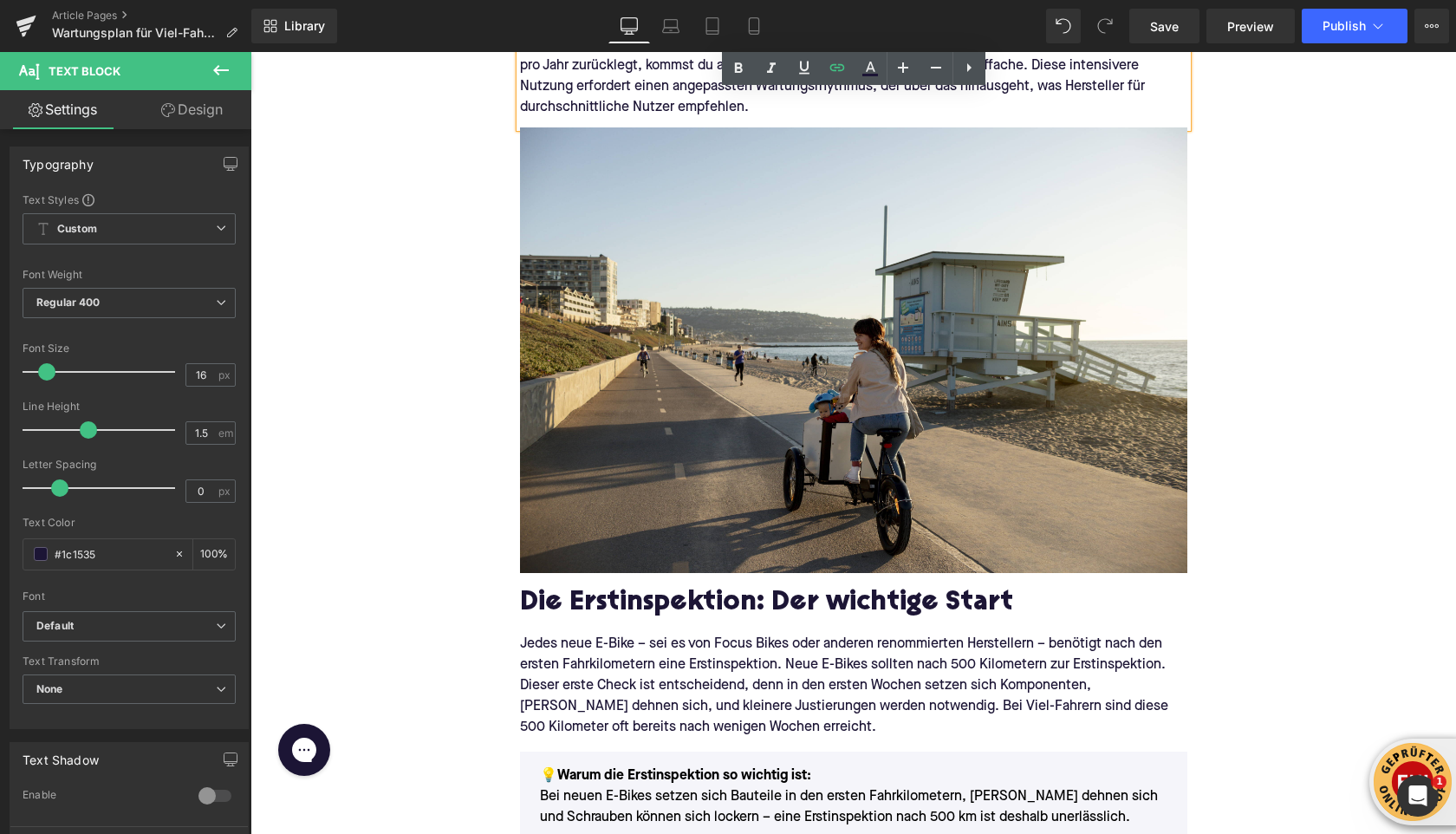
scroll to position [678, 0]
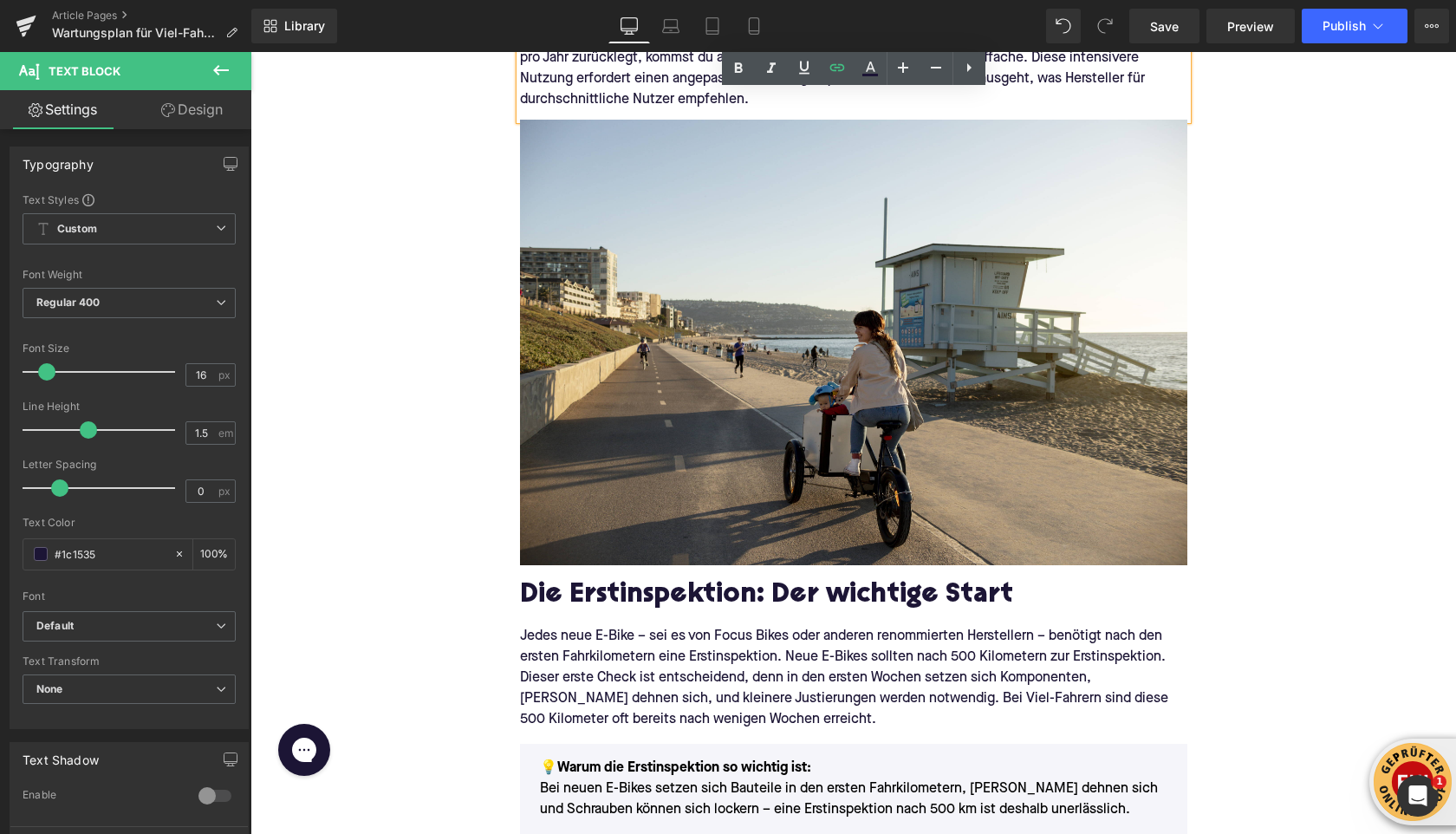
click at [771, 637] on p "Jedes neue E-Bike – sei es von Focus Bikes oder anderen renommierten Hersteller…" at bounding box center [853, 678] width 668 height 104
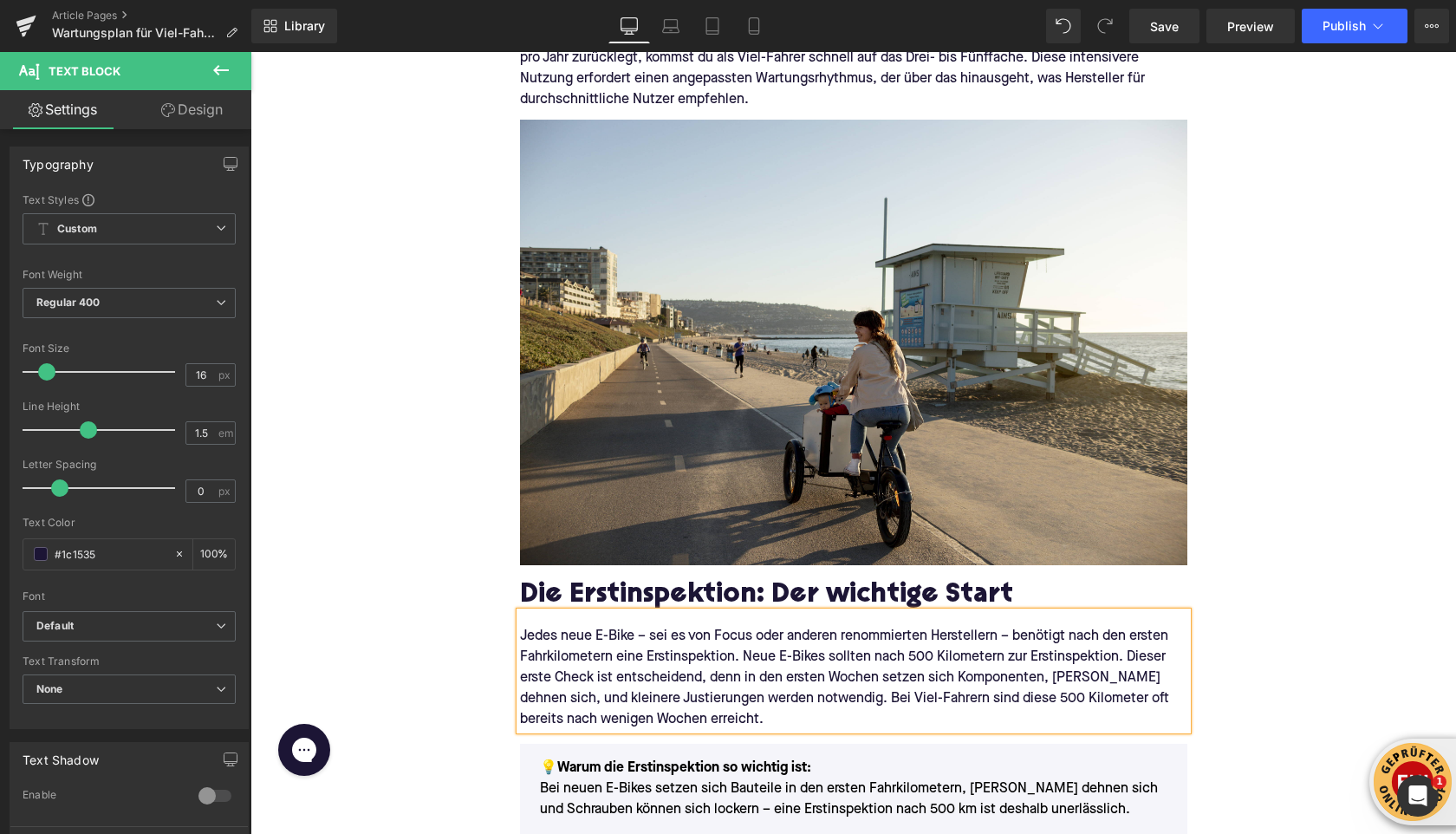
click at [739, 637] on p "Jedes neue E-Bike – sei es von Focus oder anderen renommierten Herstellern – be…" at bounding box center [853, 678] width 668 height 104
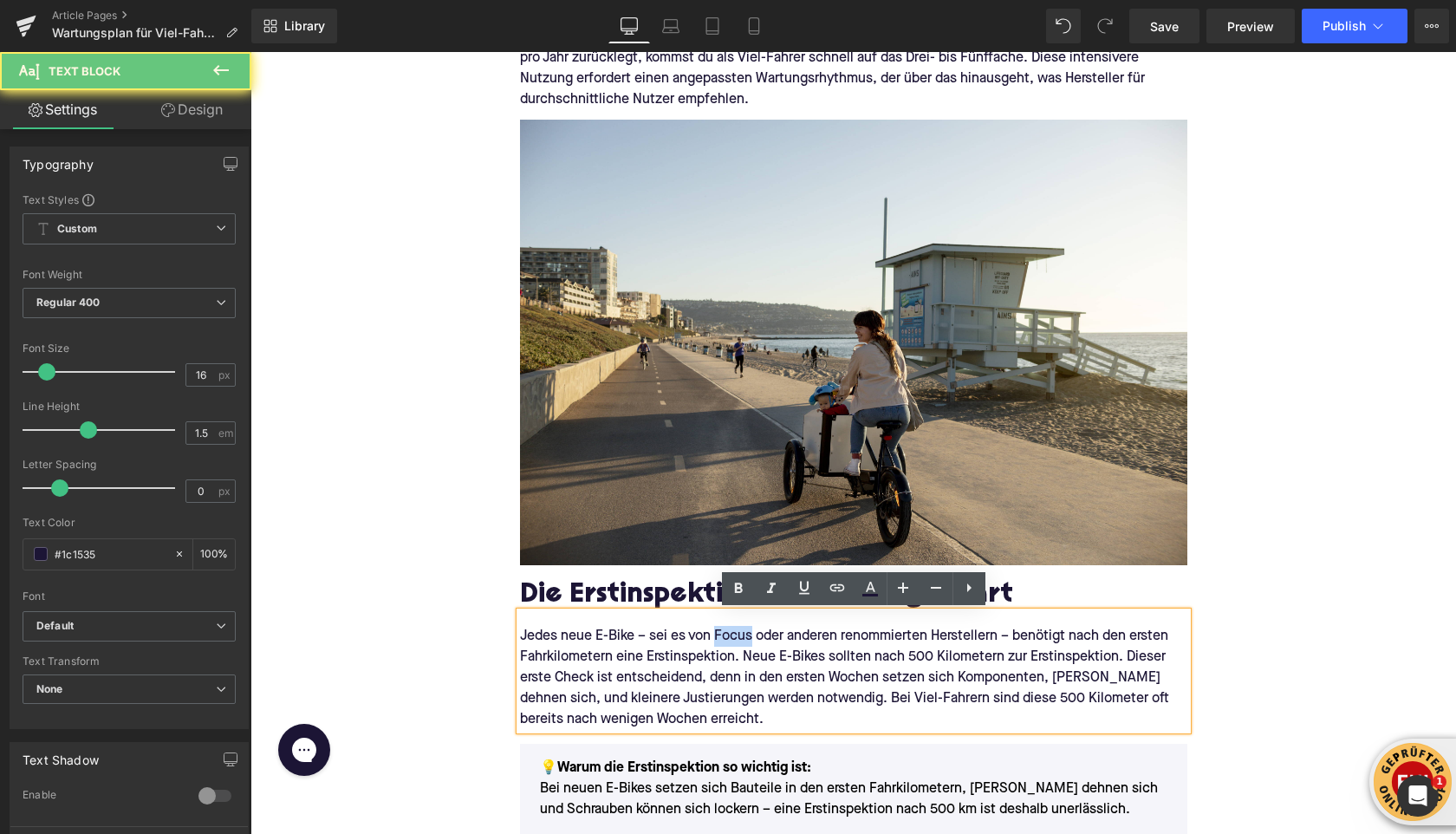
click at [739, 637] on p "Jedes neue E-Bike – sei es von Focus oder anderen renommierten Herstellern – be…" at bounding box center [853, 678] width 668 height 104
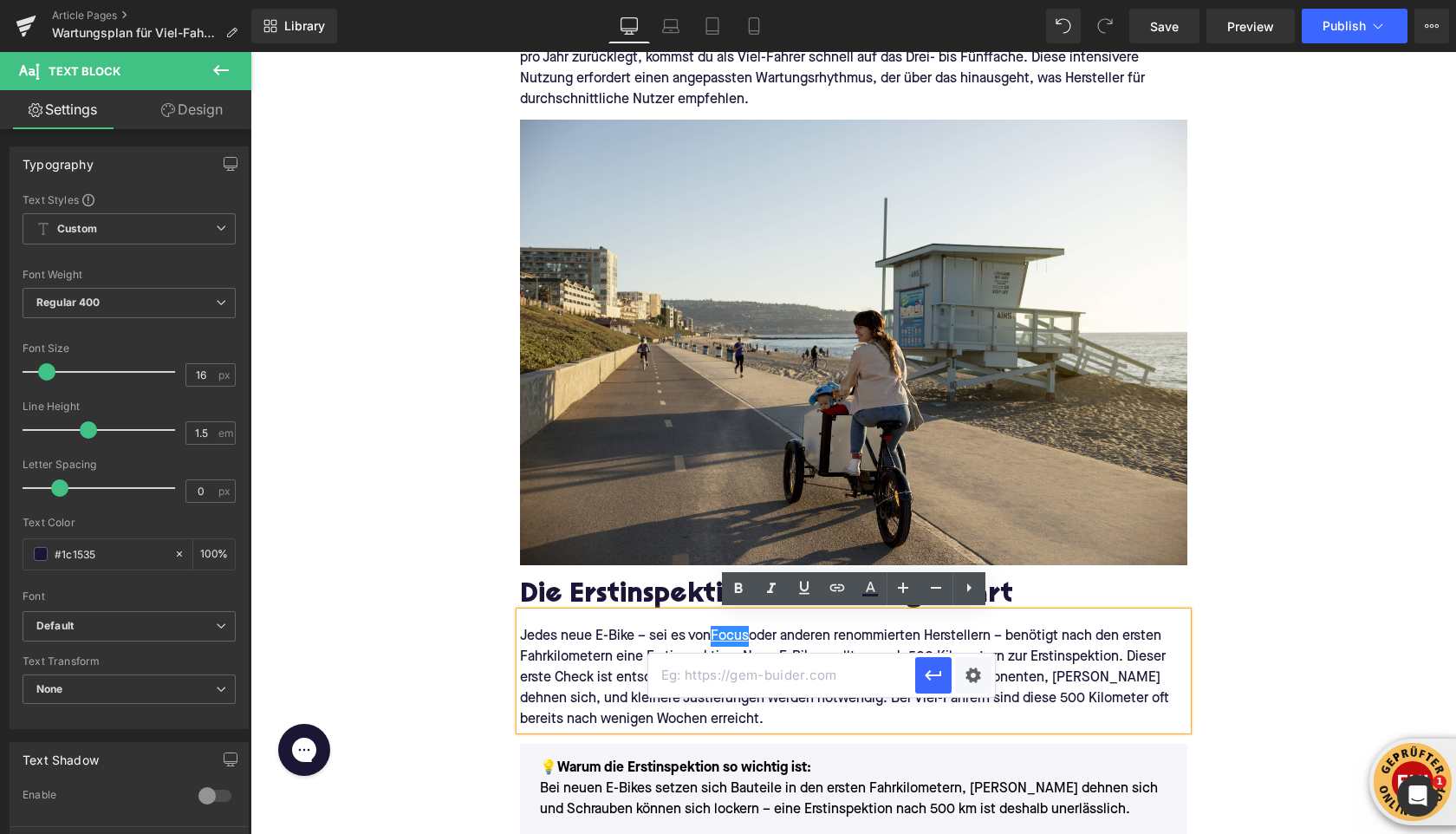
click at [794, 663] on input "text" at bounding box center [781, 675] width 267 height 44
paste input "[URL][DOMAIN_NAME]"
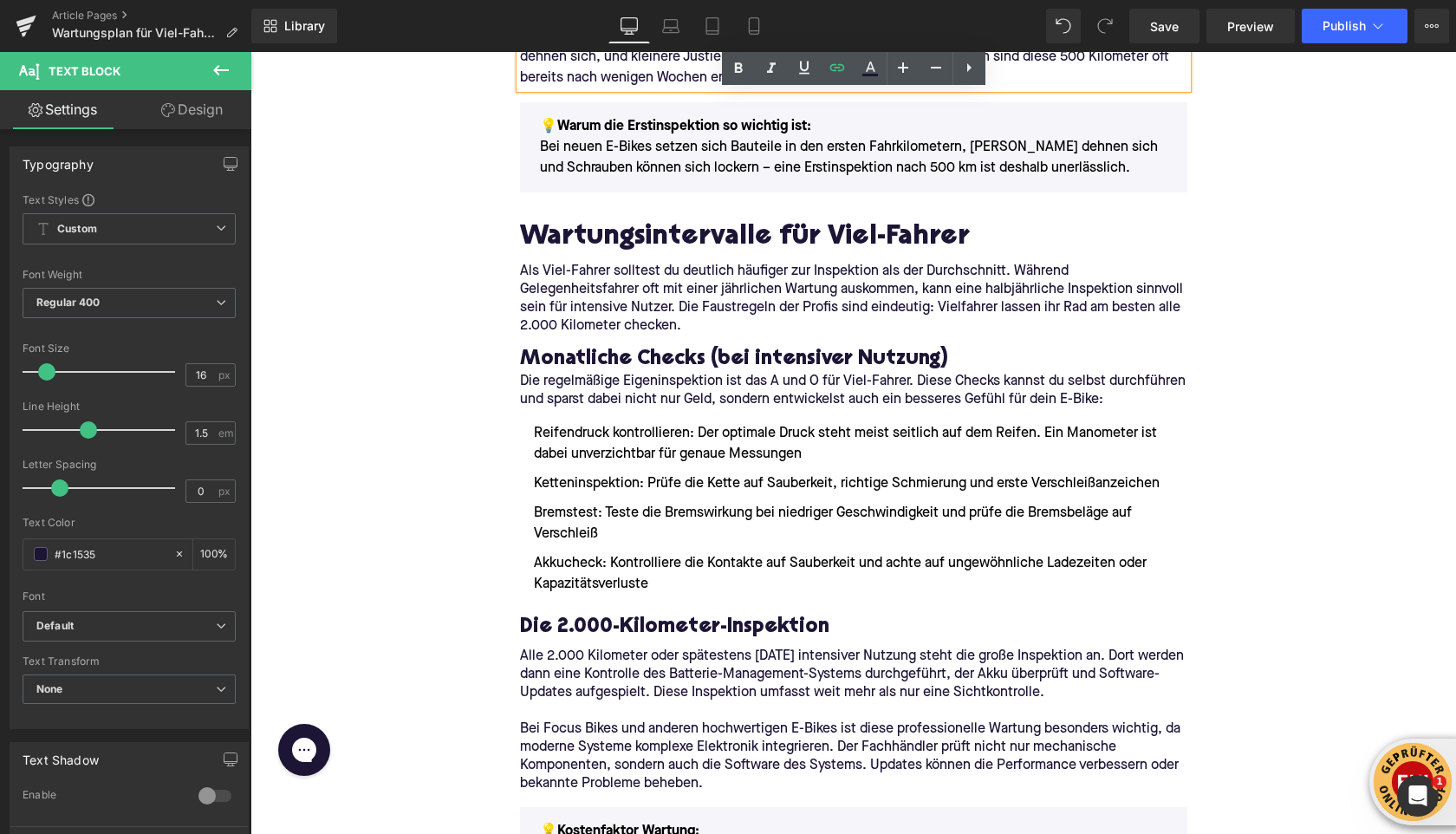
scroll to position [1323, 0]
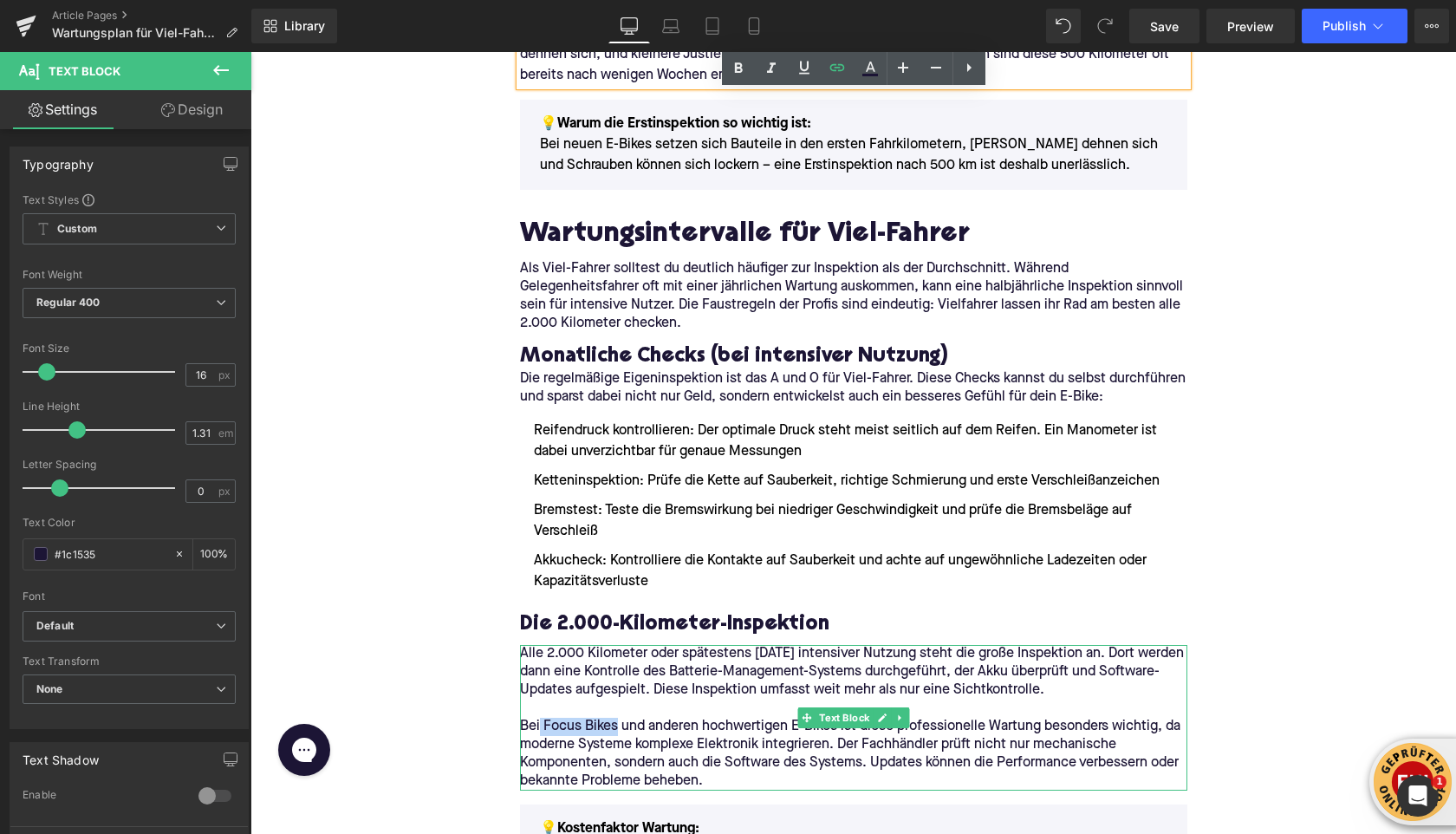
drag, startPoint x: 540, startPoint y: 727, endPoint x: 618, endPoint y: 725, distance: 78.0
click at [619, 725] on p "Bei Focus Bikes und anderen hochwertigen E-Bikes ist diese professionelle Wartu…" at bounding box center [853, 753] width 668 height 73
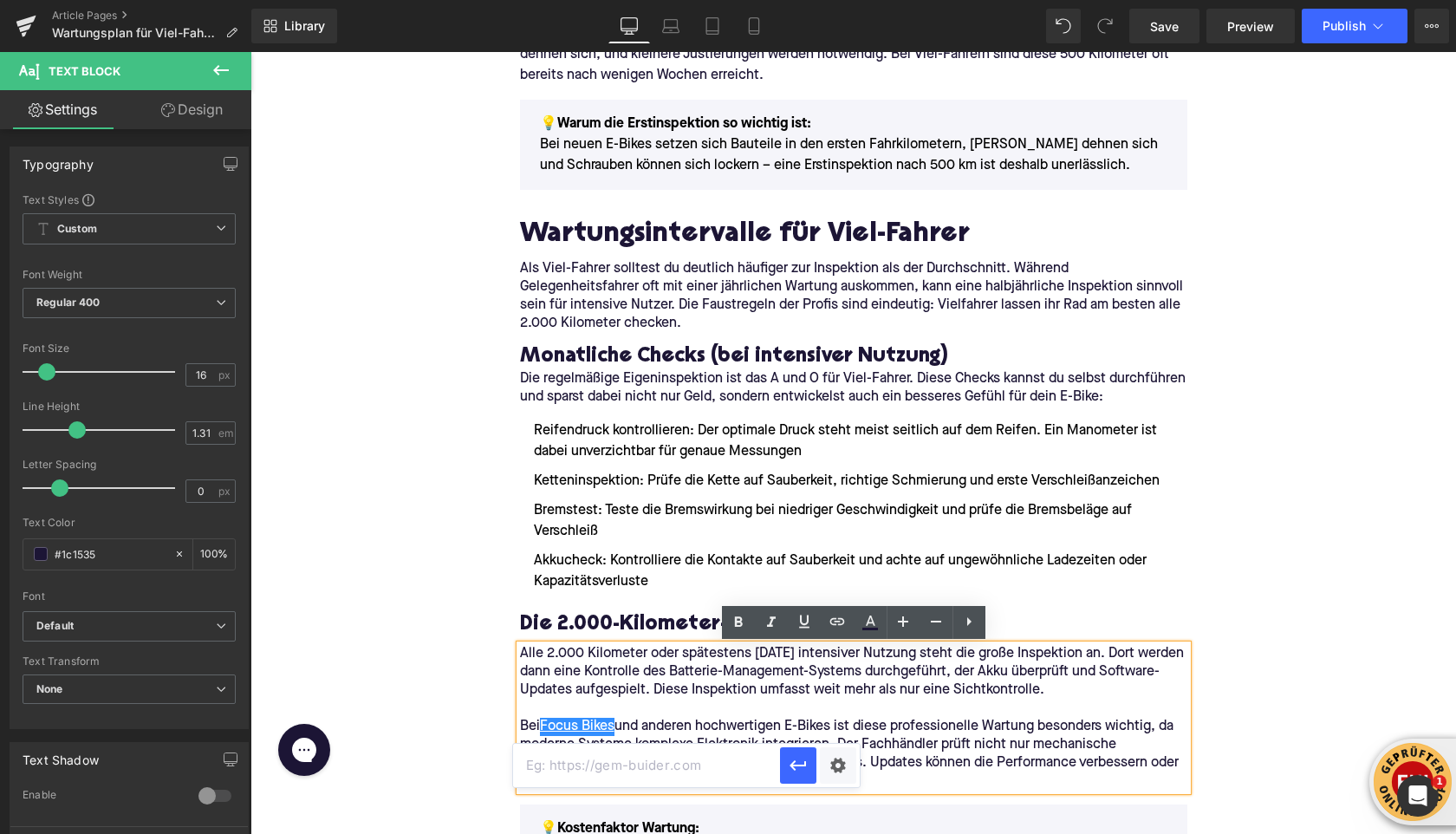
click at [706, 761] on input "text" at bounding box center [646, 765] width 267 height 44
paste input "[URL][DOMAIN_NAME]"
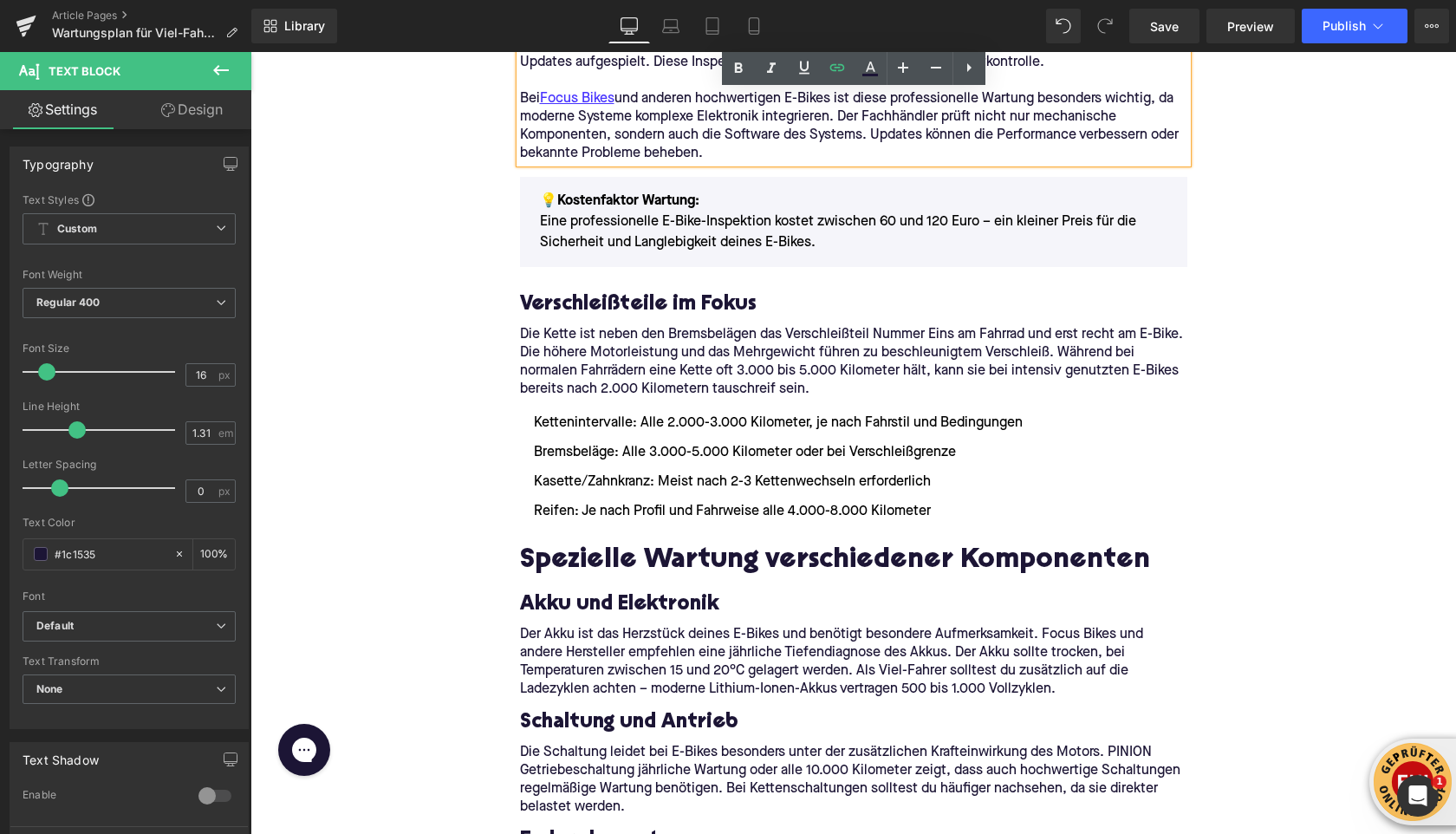
scroll to position [1972, 0]
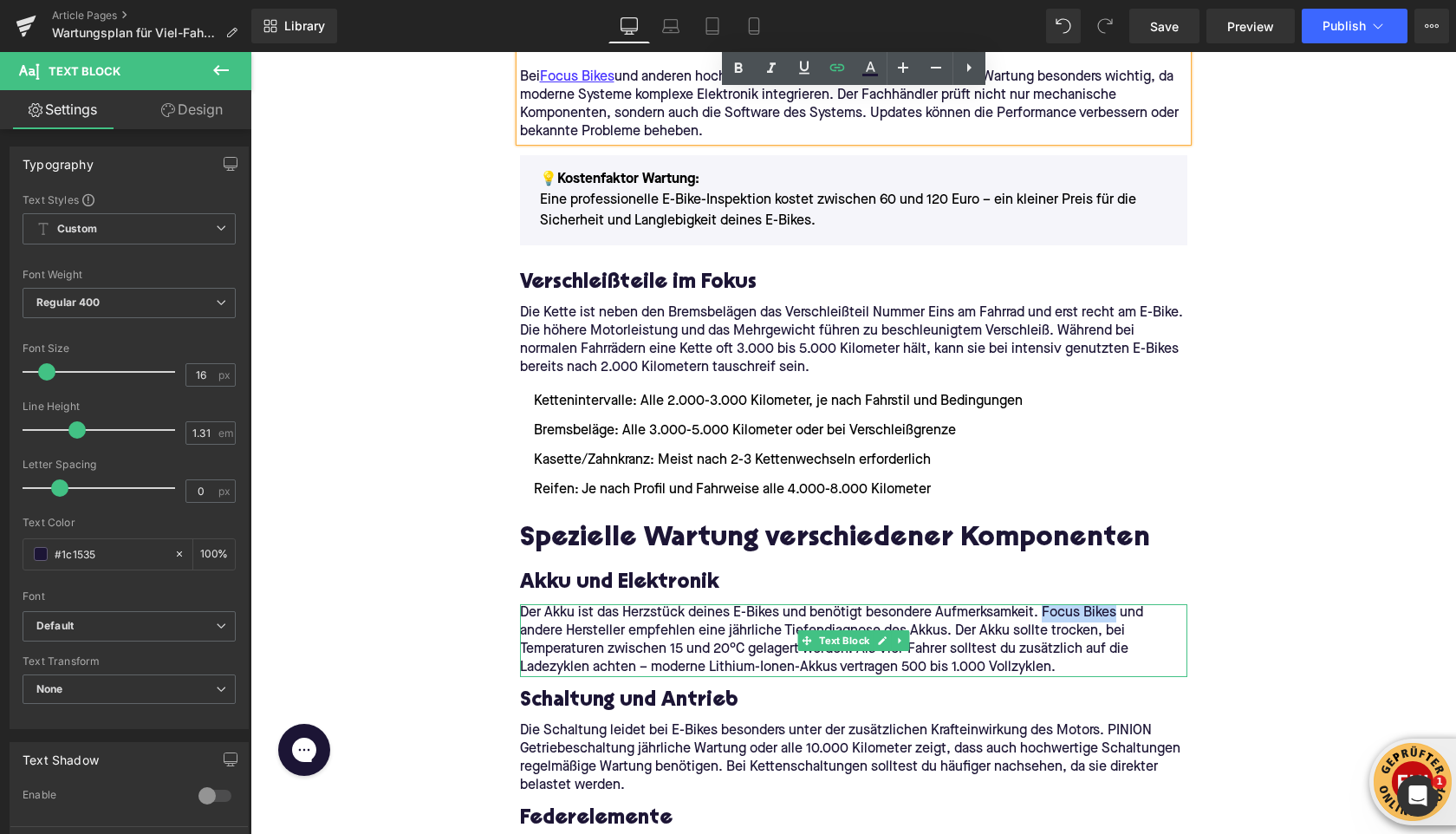
drag, startPoint x: 1047, startPoint y: 612, endPoint x: 1120, endPoint y: 613, distance: 73.0
click at [1120, 613] on p "Der Akku ist das Herzstück deines E-Bikes und benötigt besondere Aufmerksamkeit…" at bounding box center [853, 641] width 668 height 73
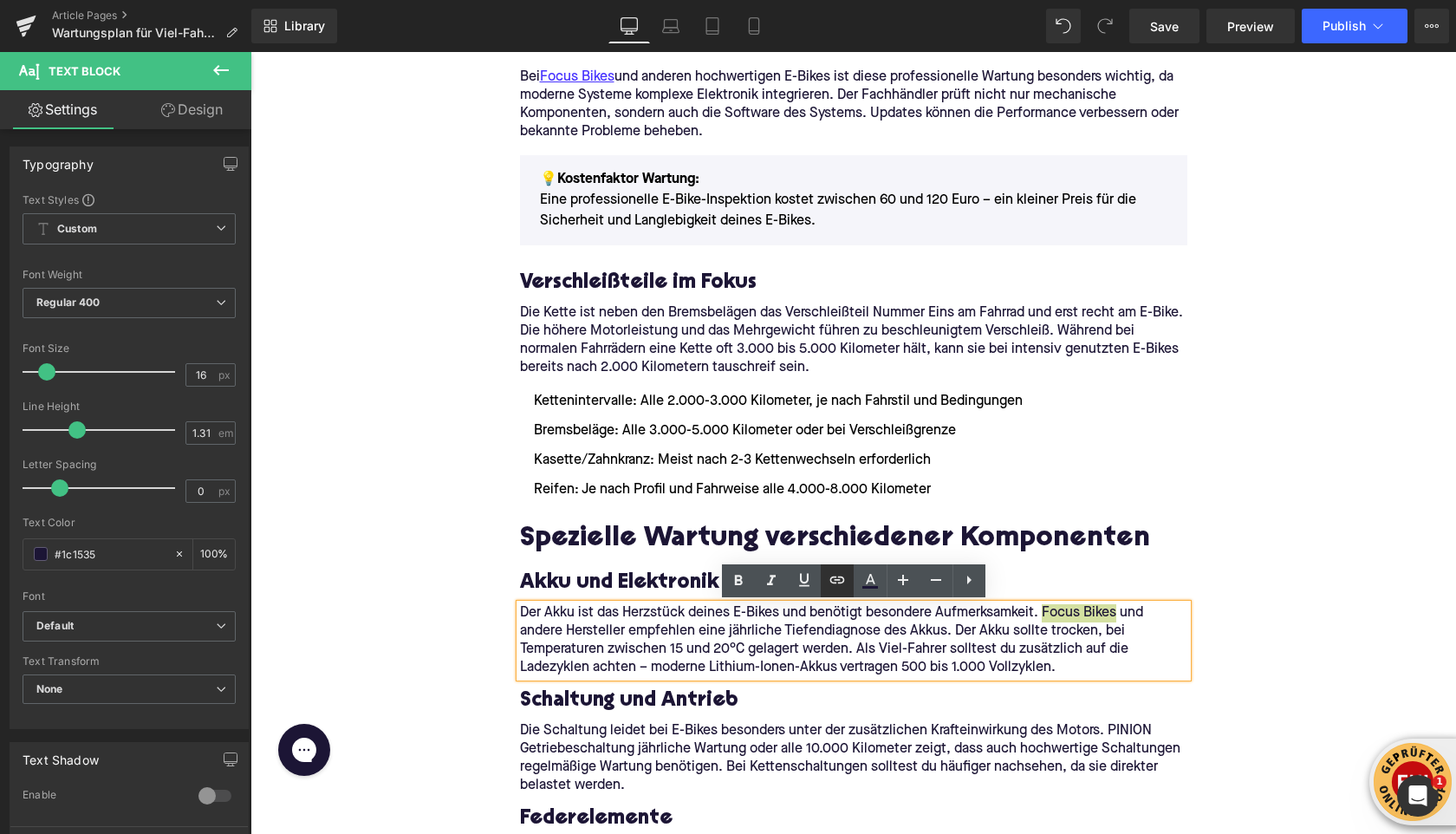
click at [824, 581] on link at bounding box center [838, 581] width 33 height 33
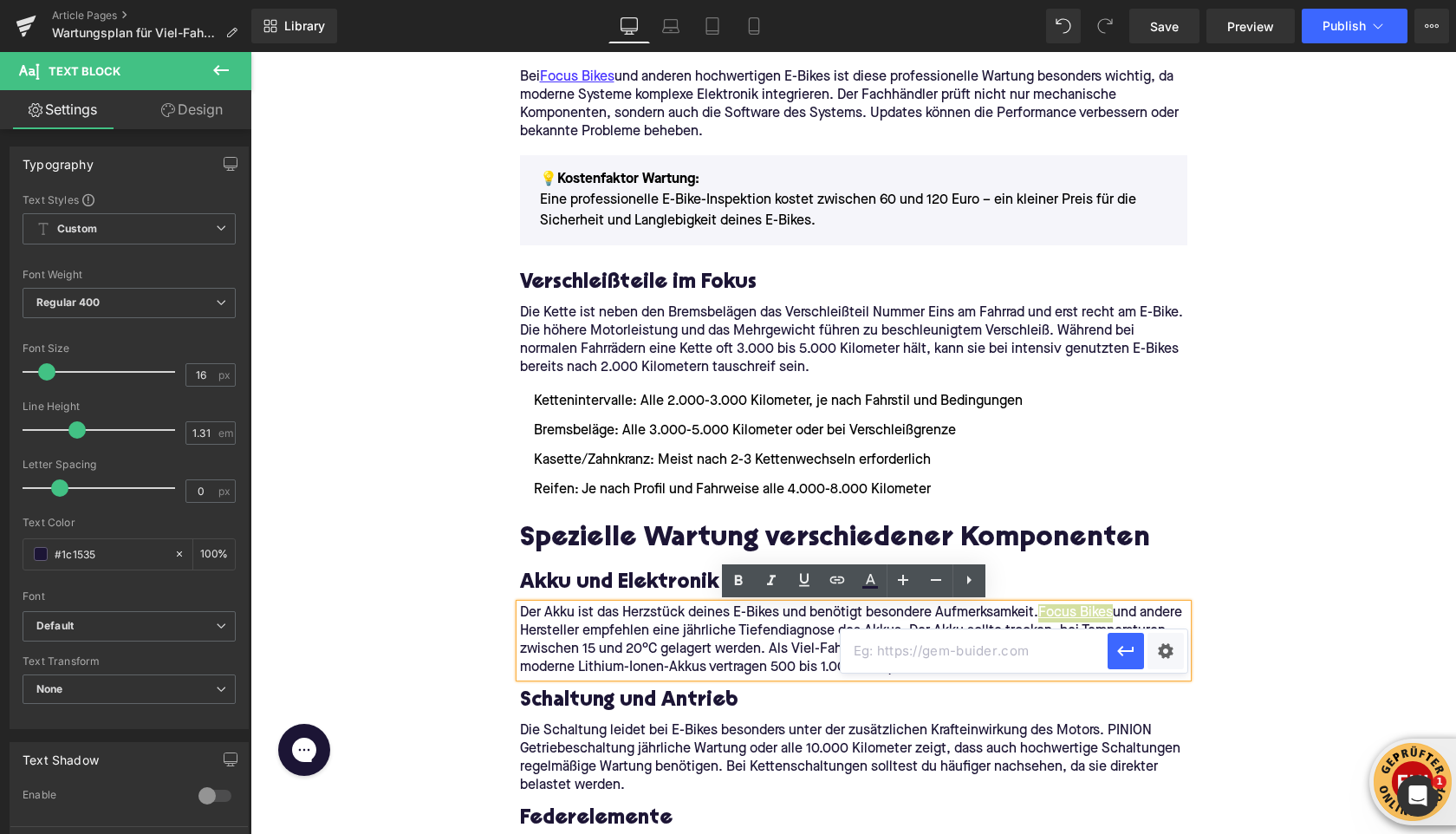
click at [866, 661] on input "text" at bounding box center [974, 650] width 267 height 44
paste input "[URL][DOMAIN_NAME]"
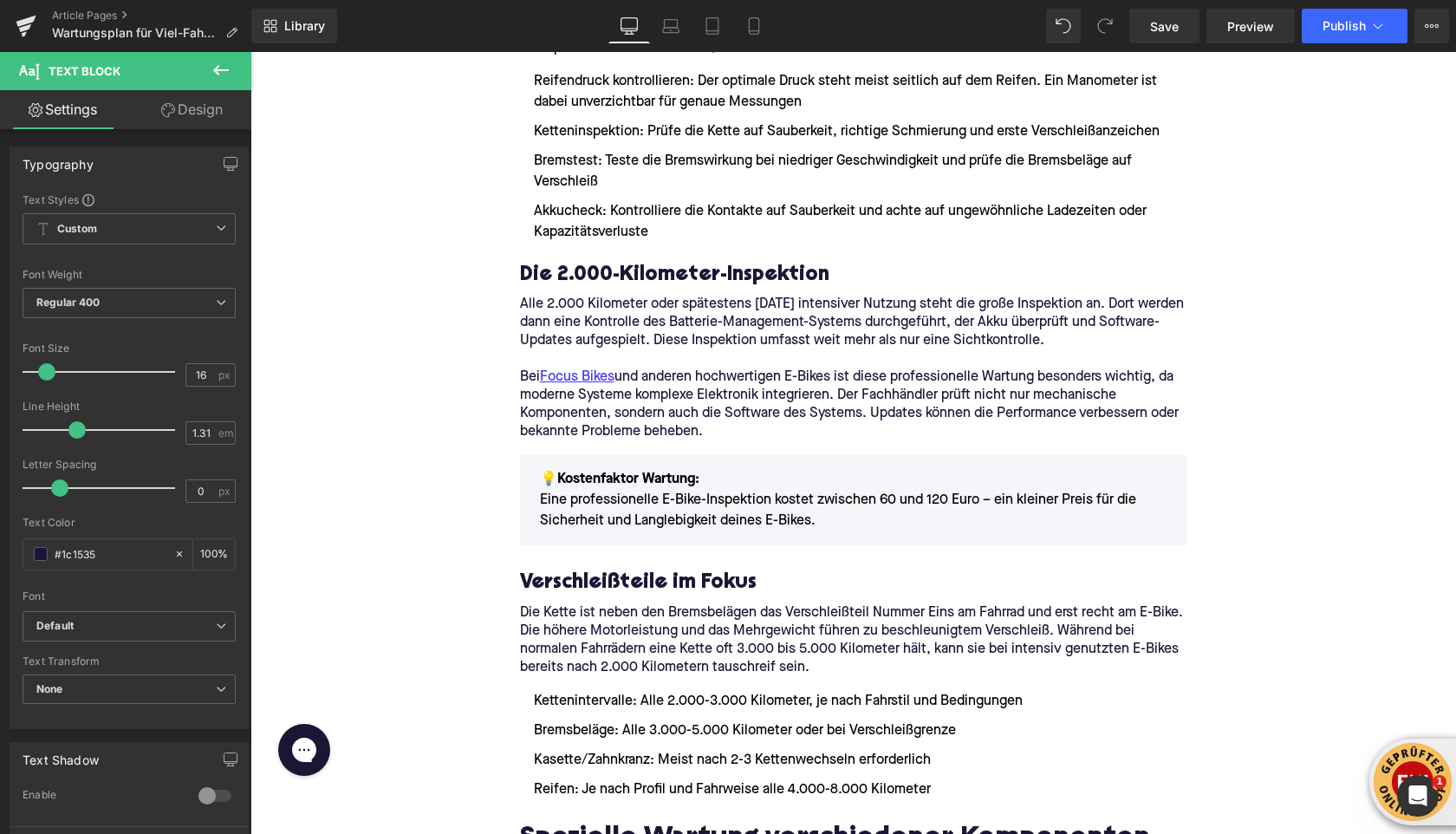
scroll to position [1652, 0]
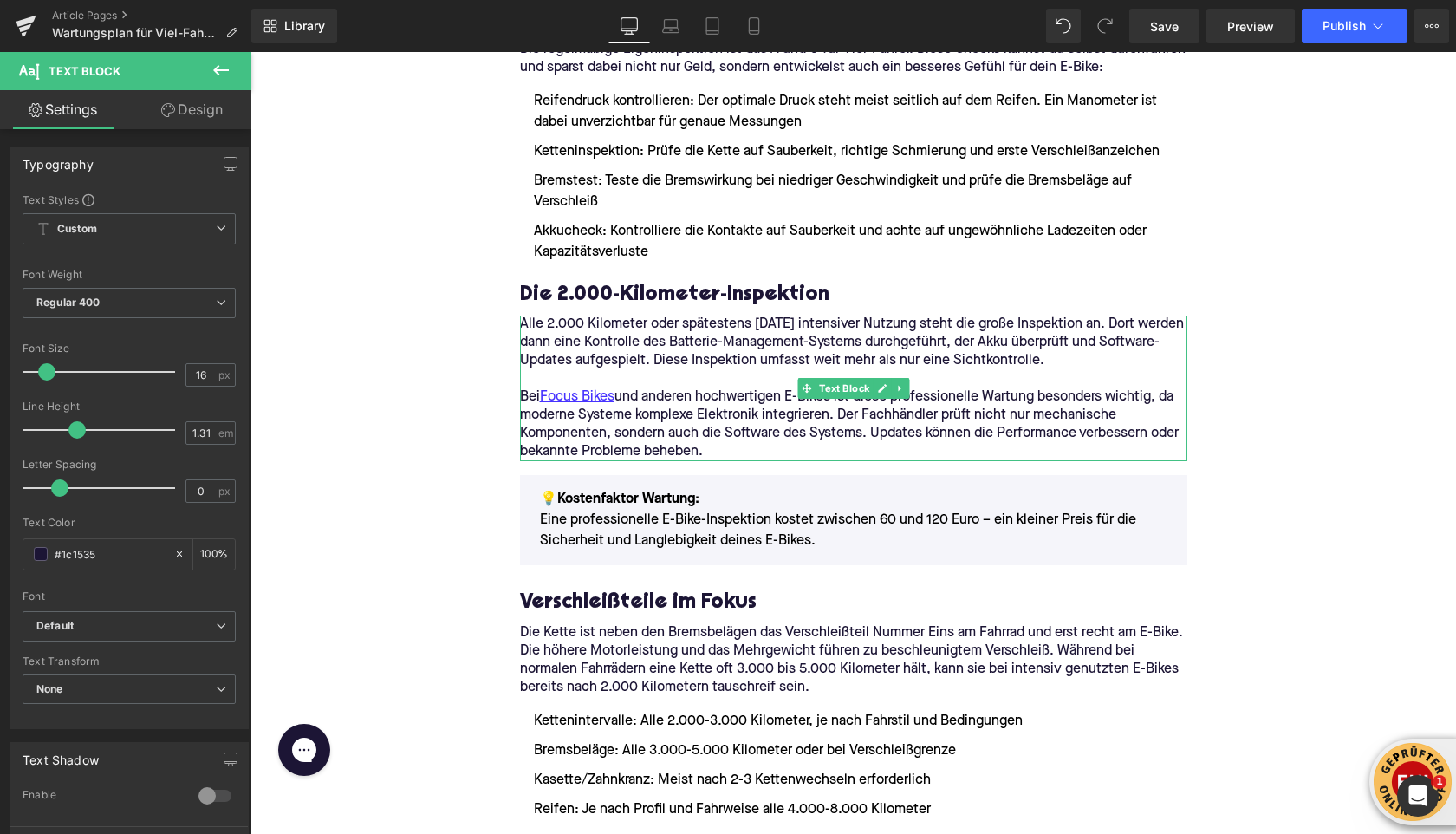
click at [538, 396] on p "Bei Focus Bikes und anderen hochwertigen E-Bikes ist diese professionelle Wartu…" at bounding box center [853, 425] width 668 height 73
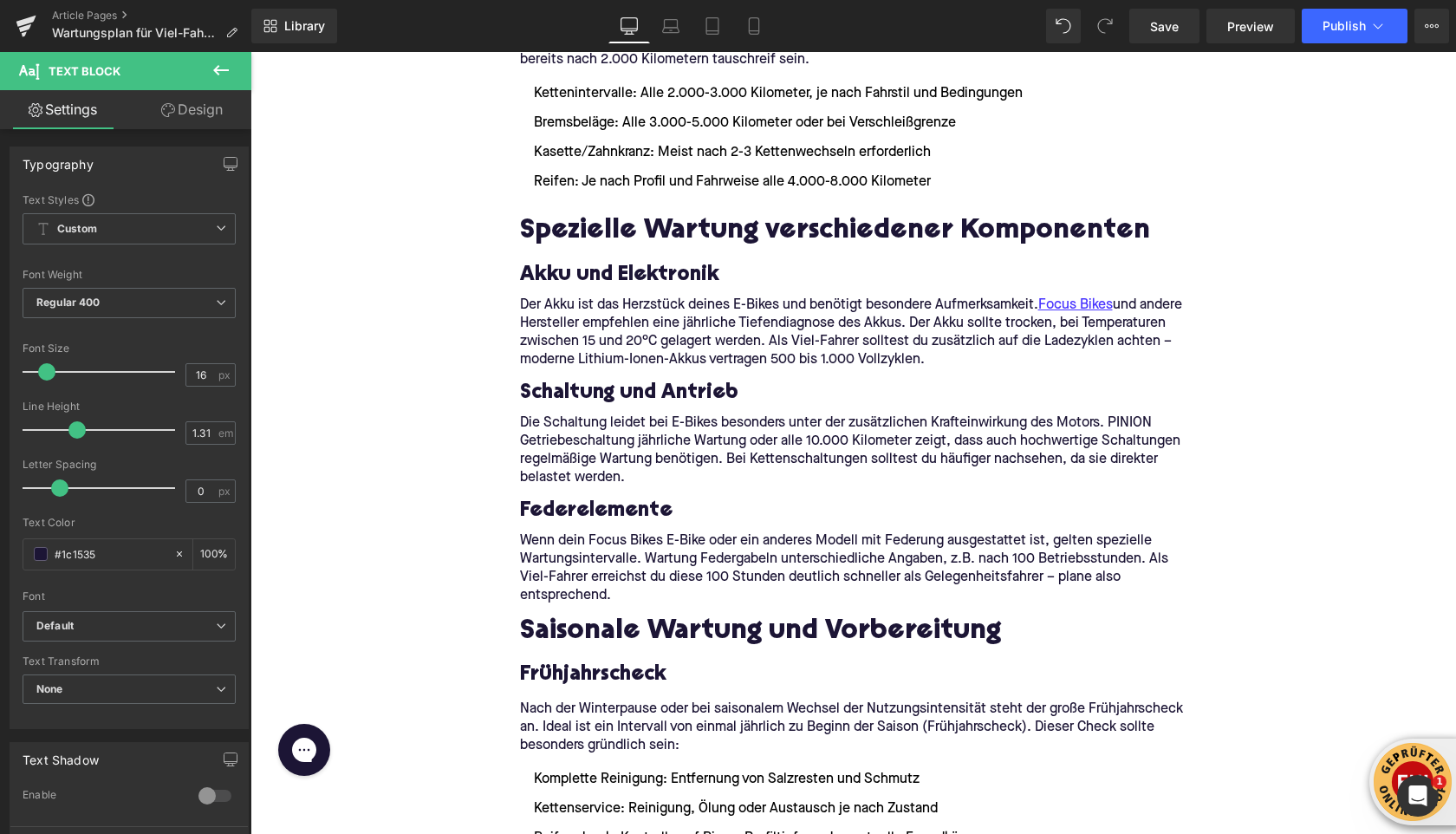
scroll to position [2295, 0]
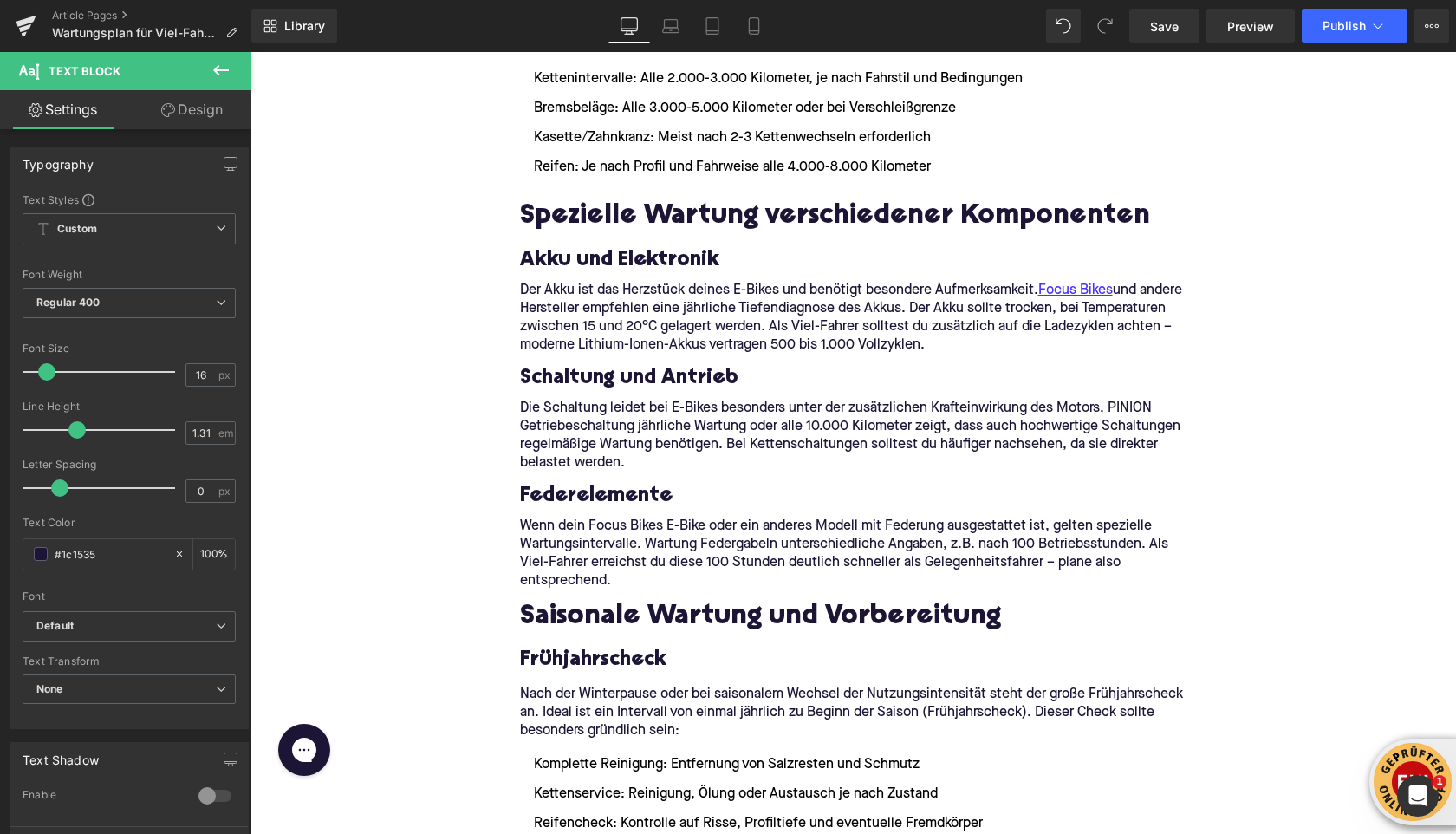
click at [642, 524] on p "Wenn dein Focus Bikes E-Bike oder ein anderes Modell mit Federung ausgestattet …" at bounding box center [853, 553] width 668 height 73
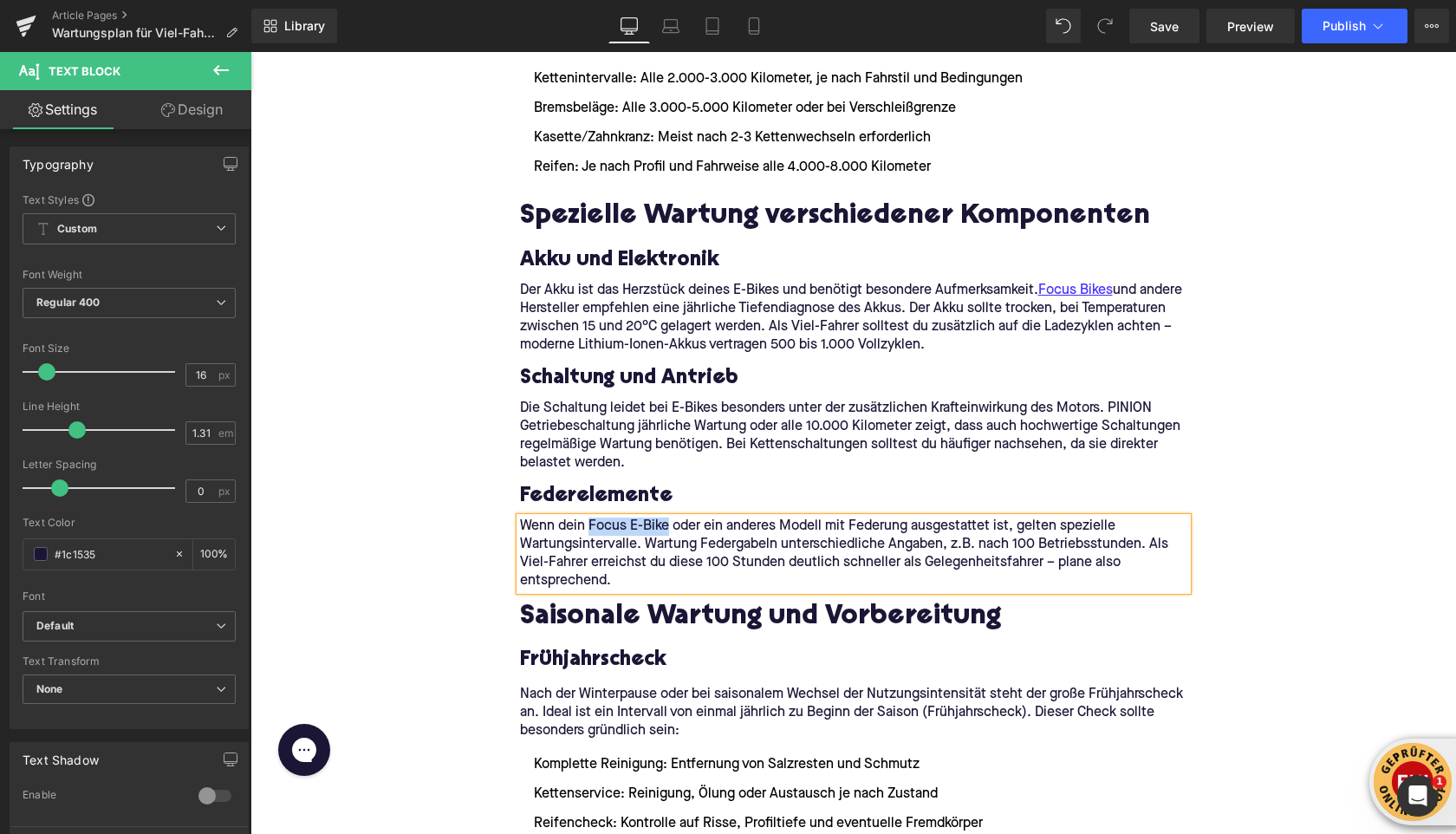
drag, startPoint x: 589, startPoint y: 526, endPoint x: 670, endPoint y: 527, distance: 81.0
click at [669, 527] on p "Wenn dein Focus E-Bike oder ein anderes Modell mit Federung ausgestattet ist, g…" at bounding box center [853, 553] width 668 height 73
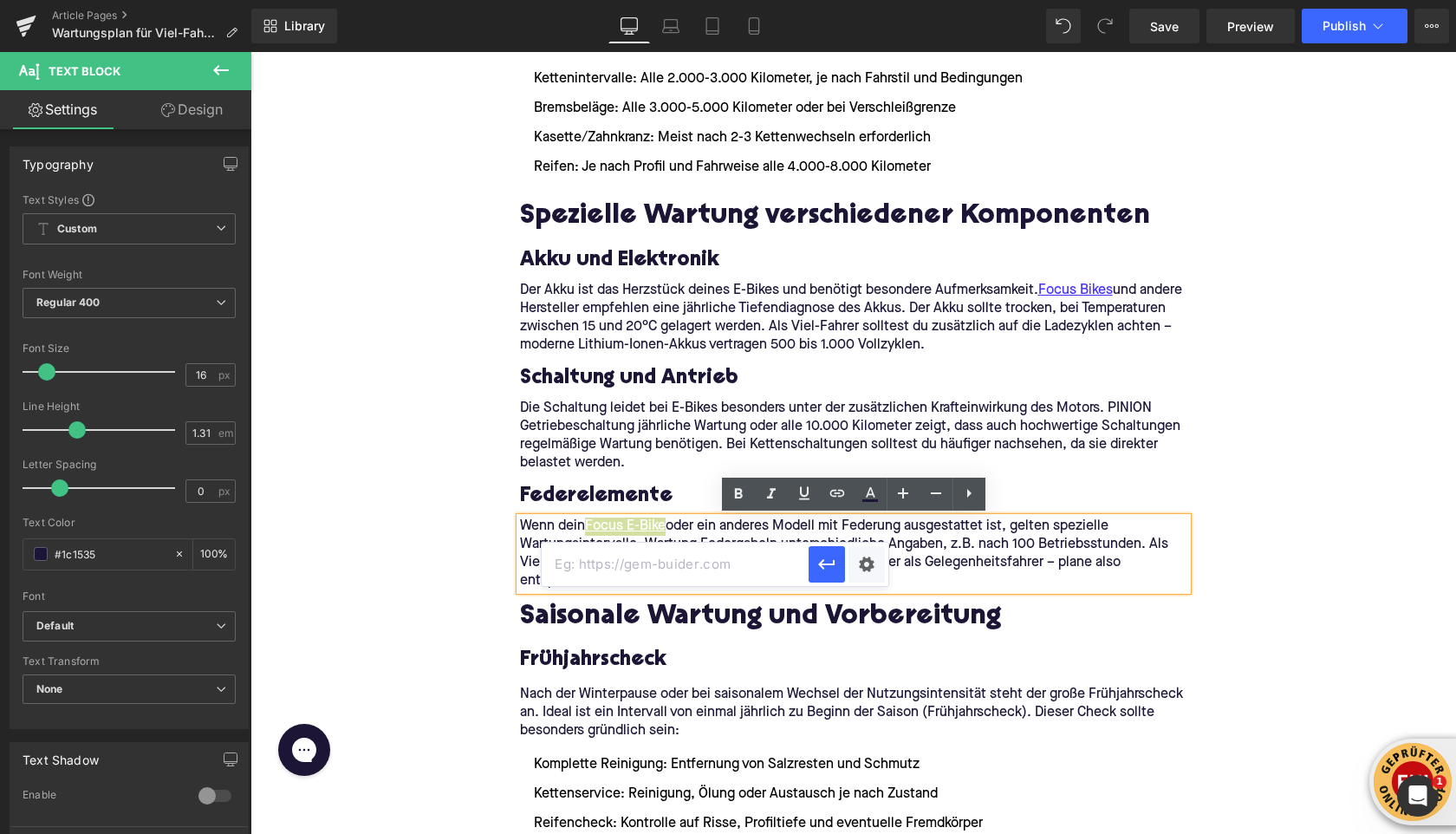
click at [757, 562] on input "text" at bounding box center [675, 564] width 267 height 44
paste input "[URL][DOMAIN_NAME]"
type input "[URL][DOMAIN_NAME]"
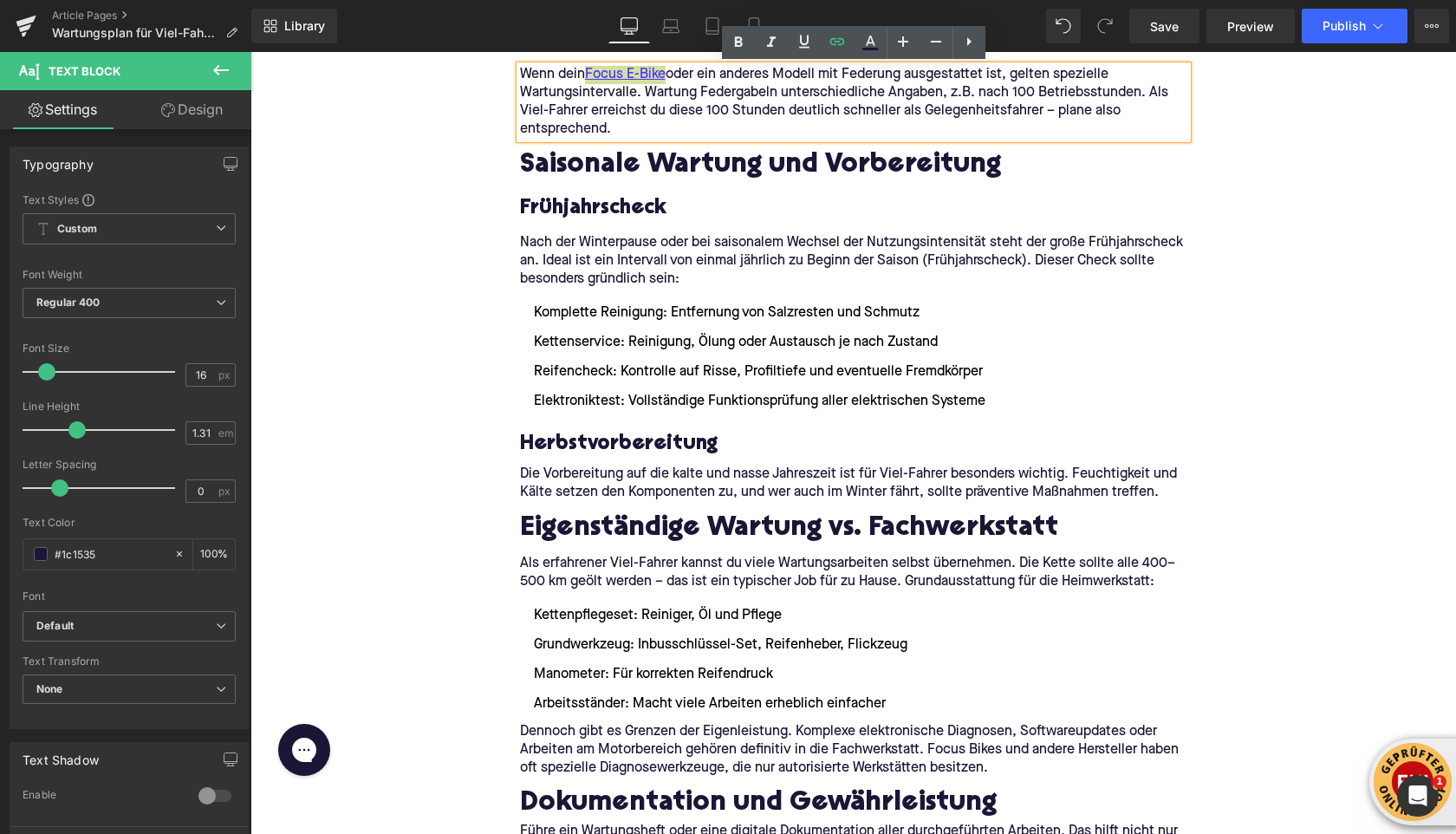
scroll to position [2819, 0]
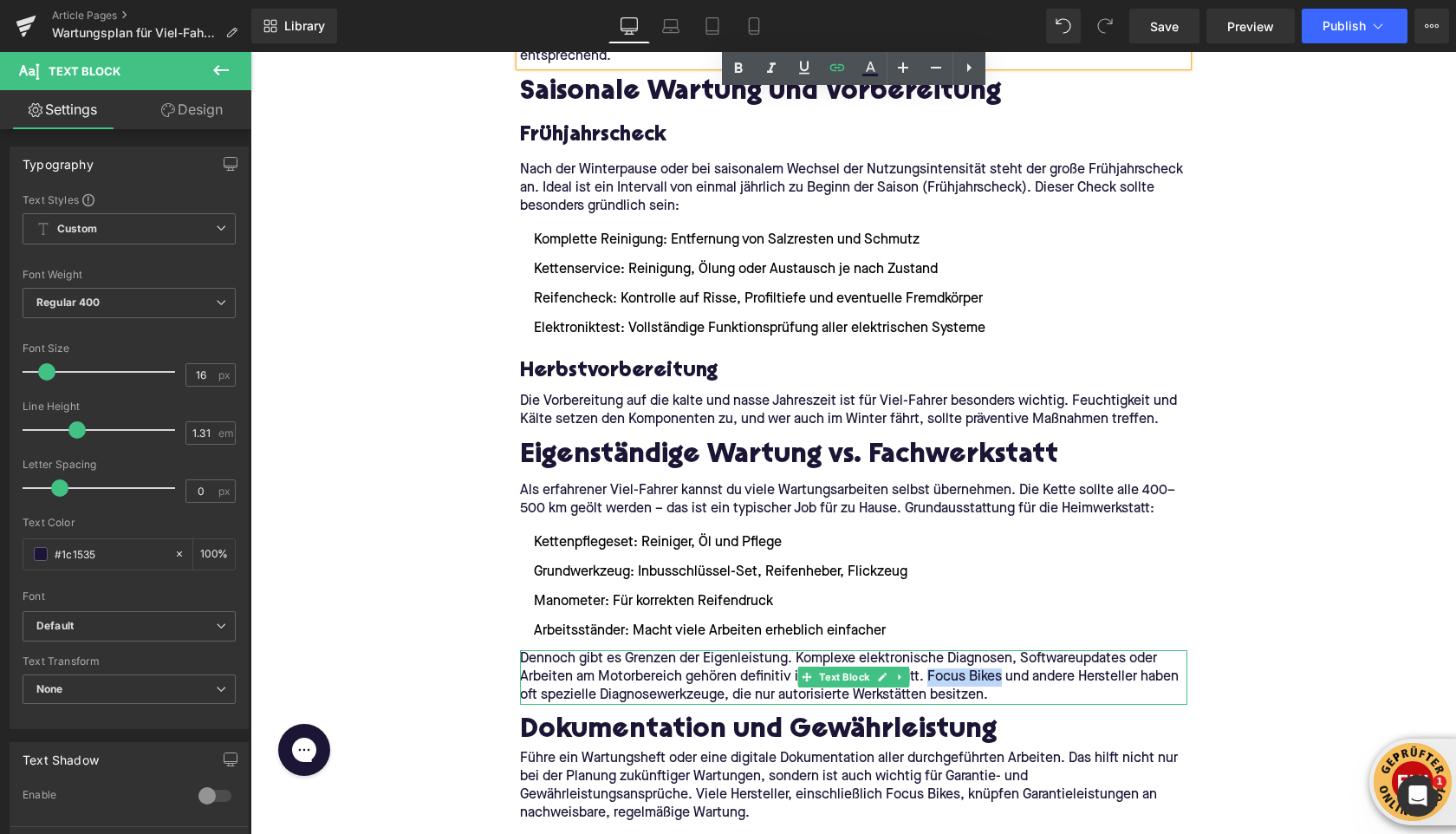
drag, startPoint x: 969, startPoint y: 681, endPoint x: 999, endPoint y: 681, distance: 30.0
click at [999, 681] on p "Dennoch gibt es Grenzen der Eigenleistung. Komplexe elektronische Diagnosen, So…" at bounding box center [853, 678] width 668 height 54
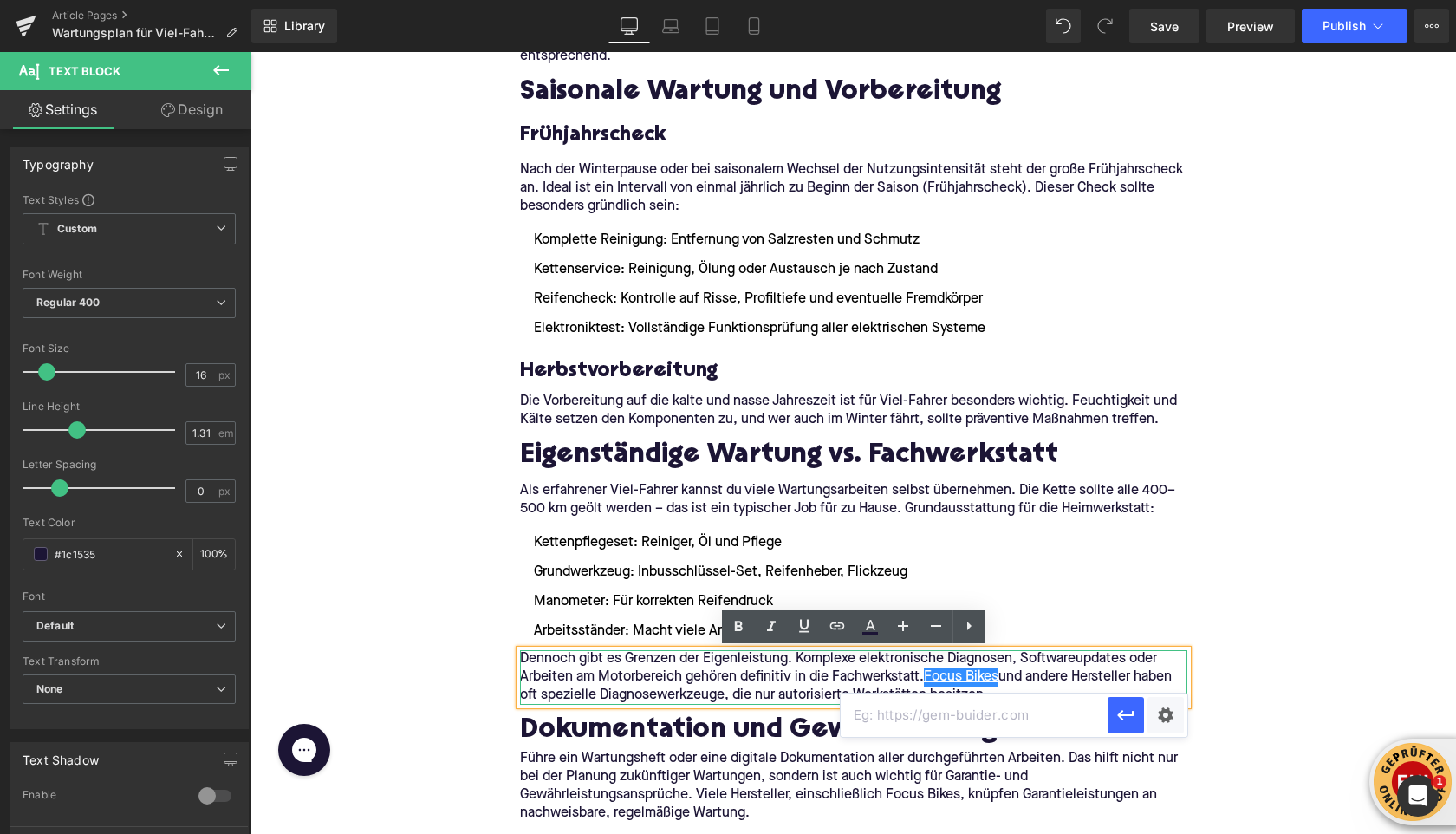
click at [862, 697] on input "text" at bounding box center [974, 714] width 267 height 44
paste input "[URL][DOMAIN_NAME]"
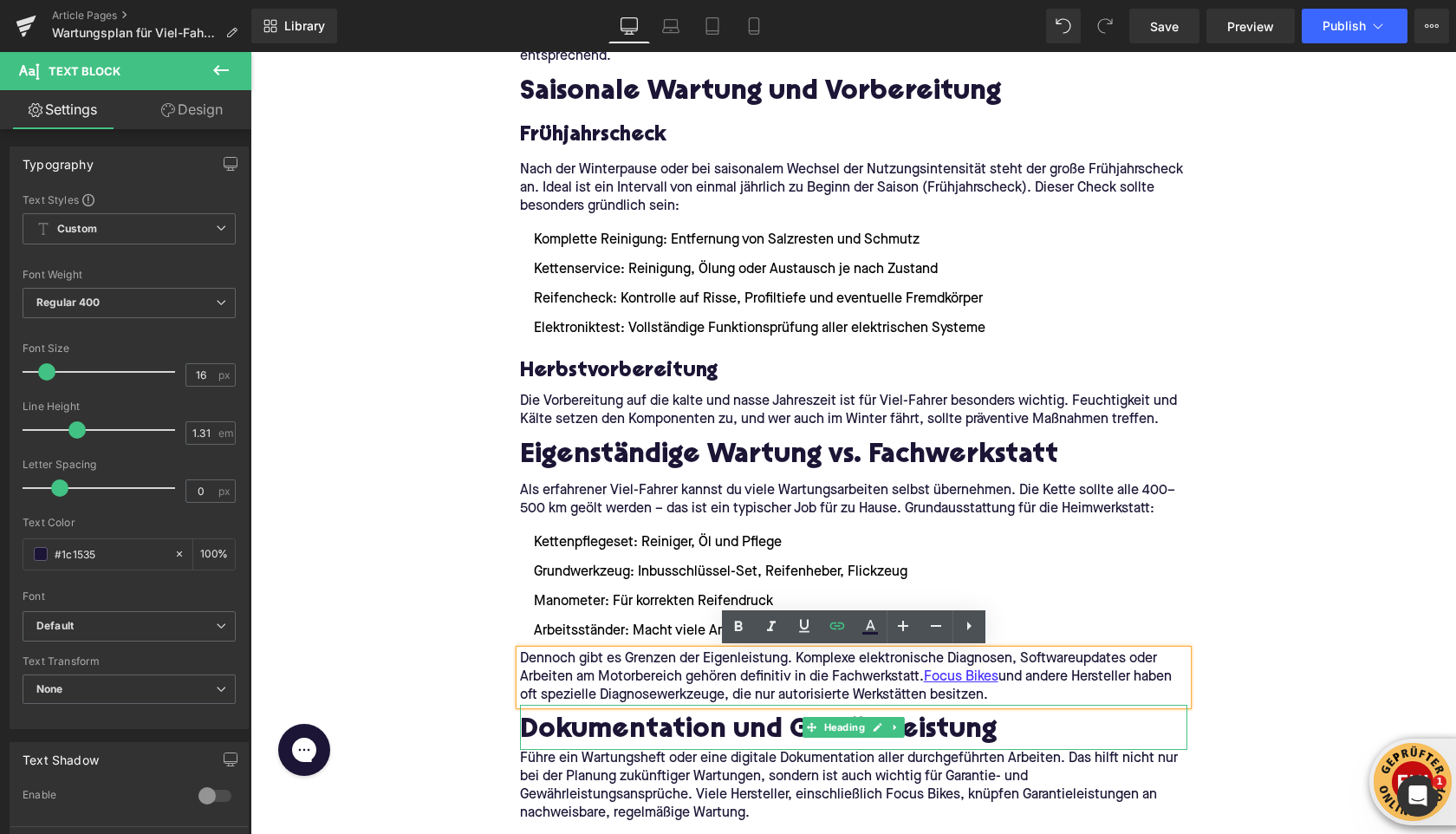
scroll to position [2986, 0]
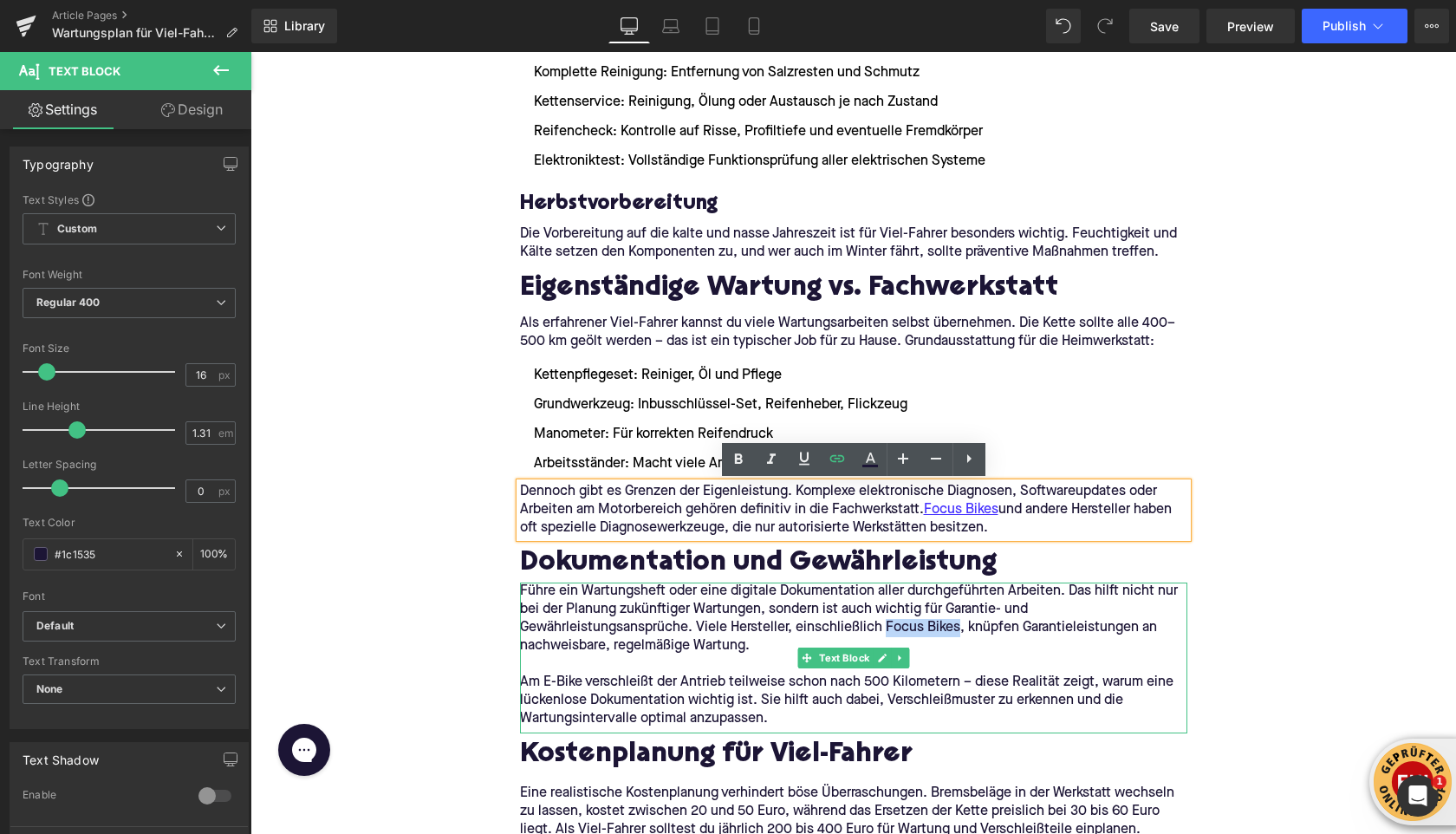
drag, startPoint x: 884, startPoint y: 629, endPoint x: 957, endPoint y: 630, distance: 73.0
click at [957, 630] on p "Führe ein Wartungsheft oder eine digitale Dokumentation aller durchgeführten Ar…" at bounding box center [853, 618] width 668 height 73
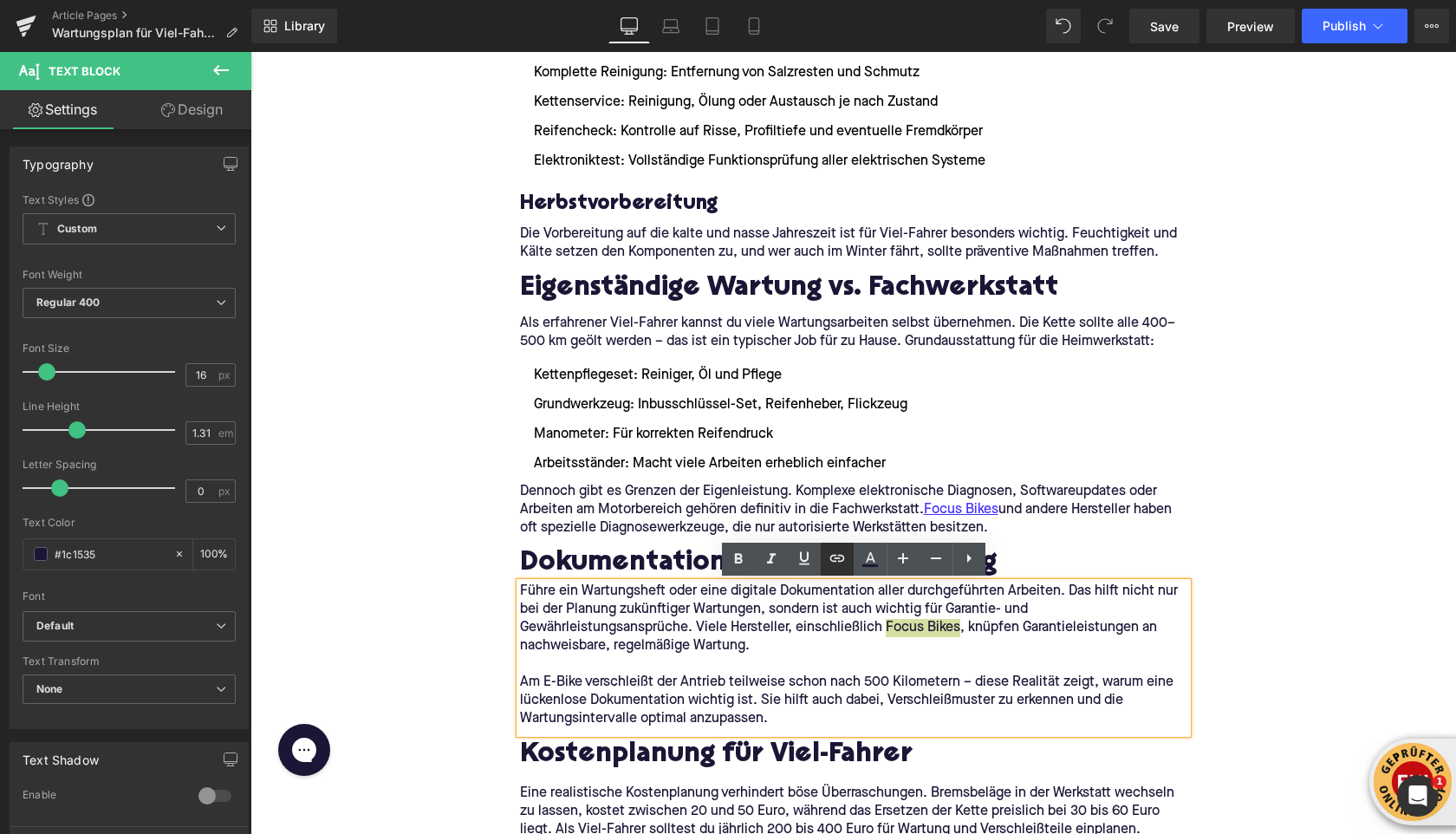
click at [845, 572] on link at bounding box center [838, 559] width 33 height 33
click at [870, 671] on input "text" at bounding box center [967, 666] width 267 height 44
paste input "[URL][DOMAIN_NAME]"
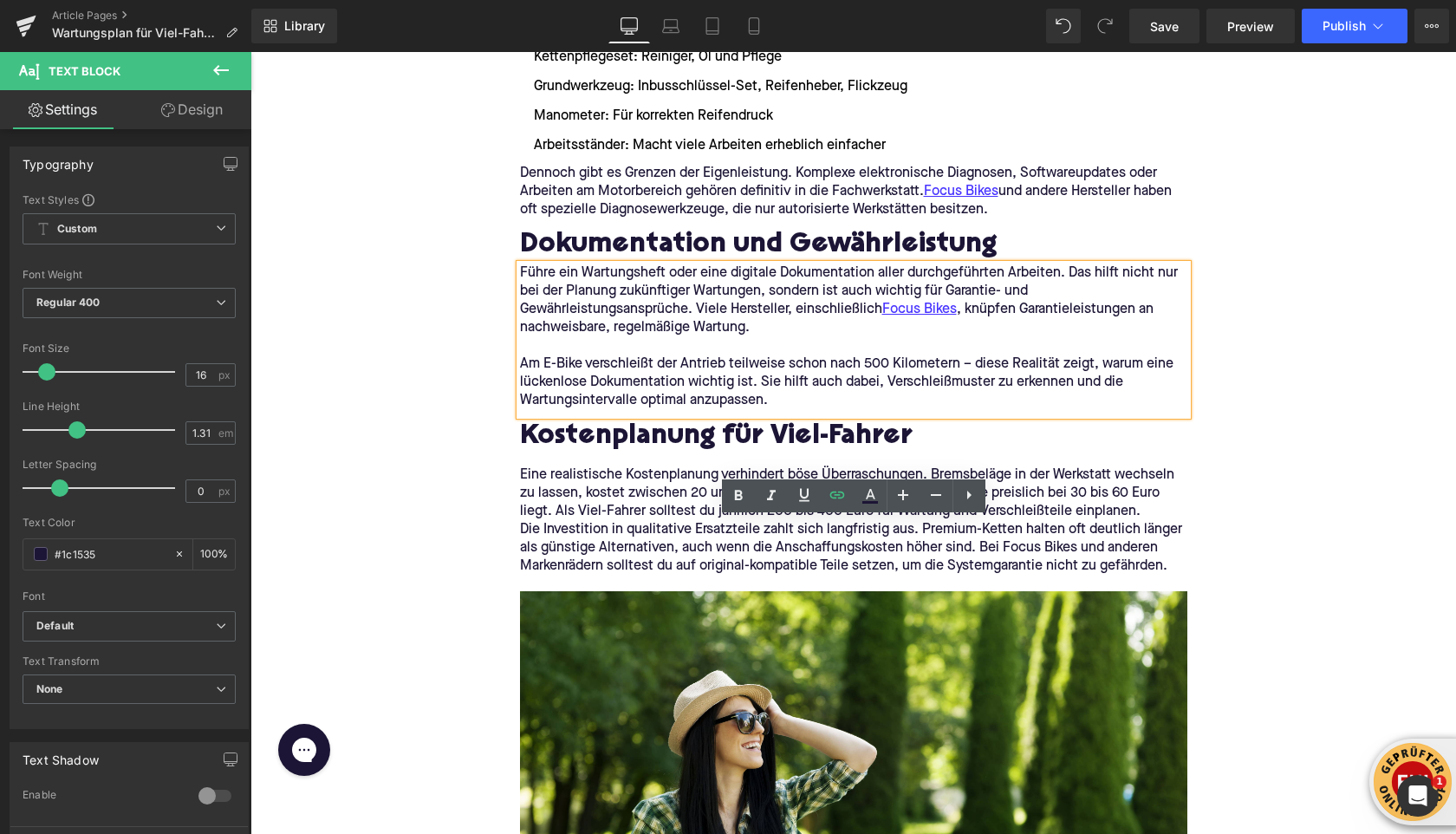
scroll to position [3510, 0]
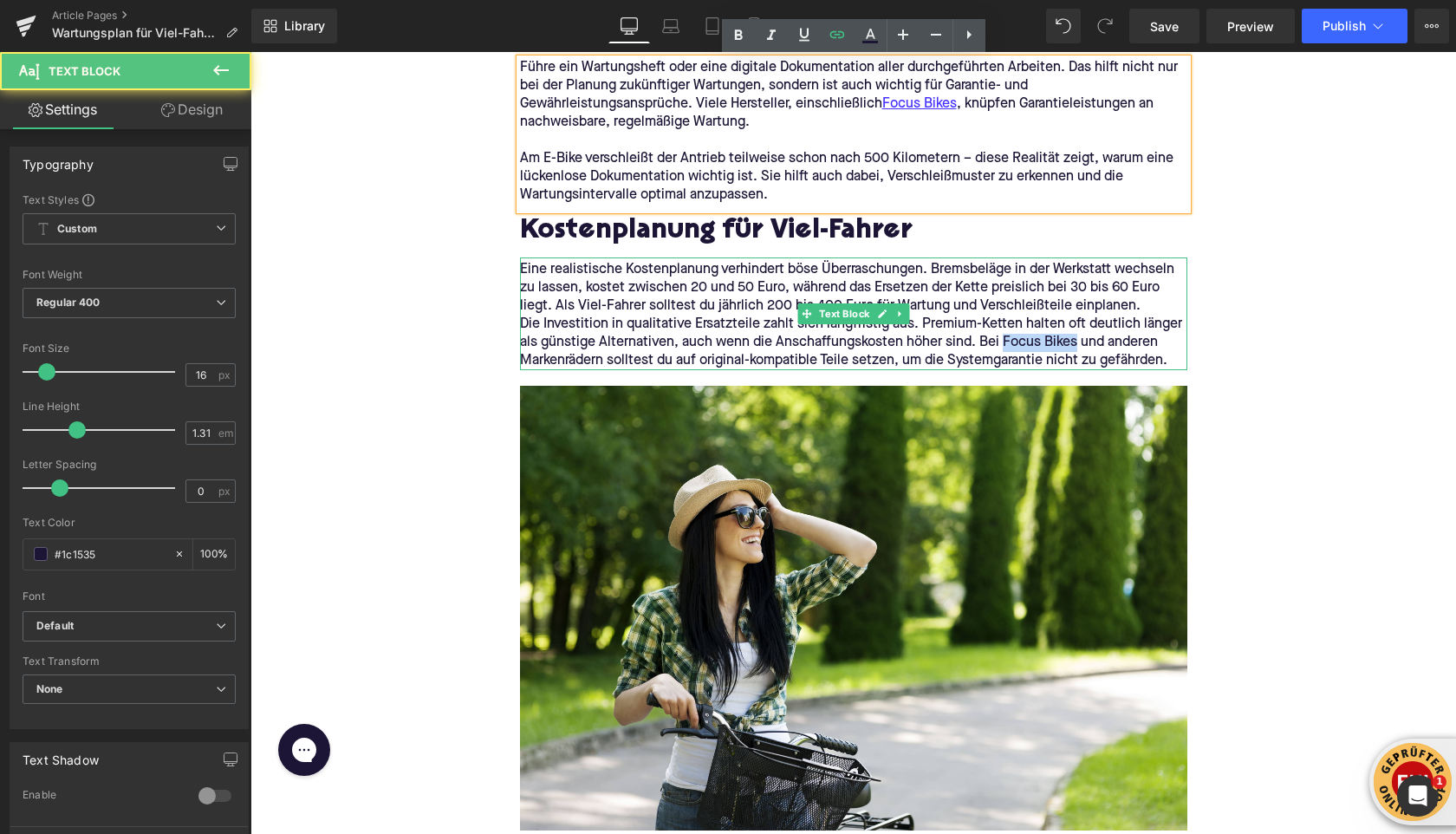
drag, startPoint x: 1002, startPoint y: 339, endPoint x: 1074, endPoint y: 344, distance: 72.2
click at [1074, 344] on p "Die Investition in qualitative Ersatzteile zahlt sich langfristig aus. Premium-…" at bounding box center [853, 343] width 668 height 54
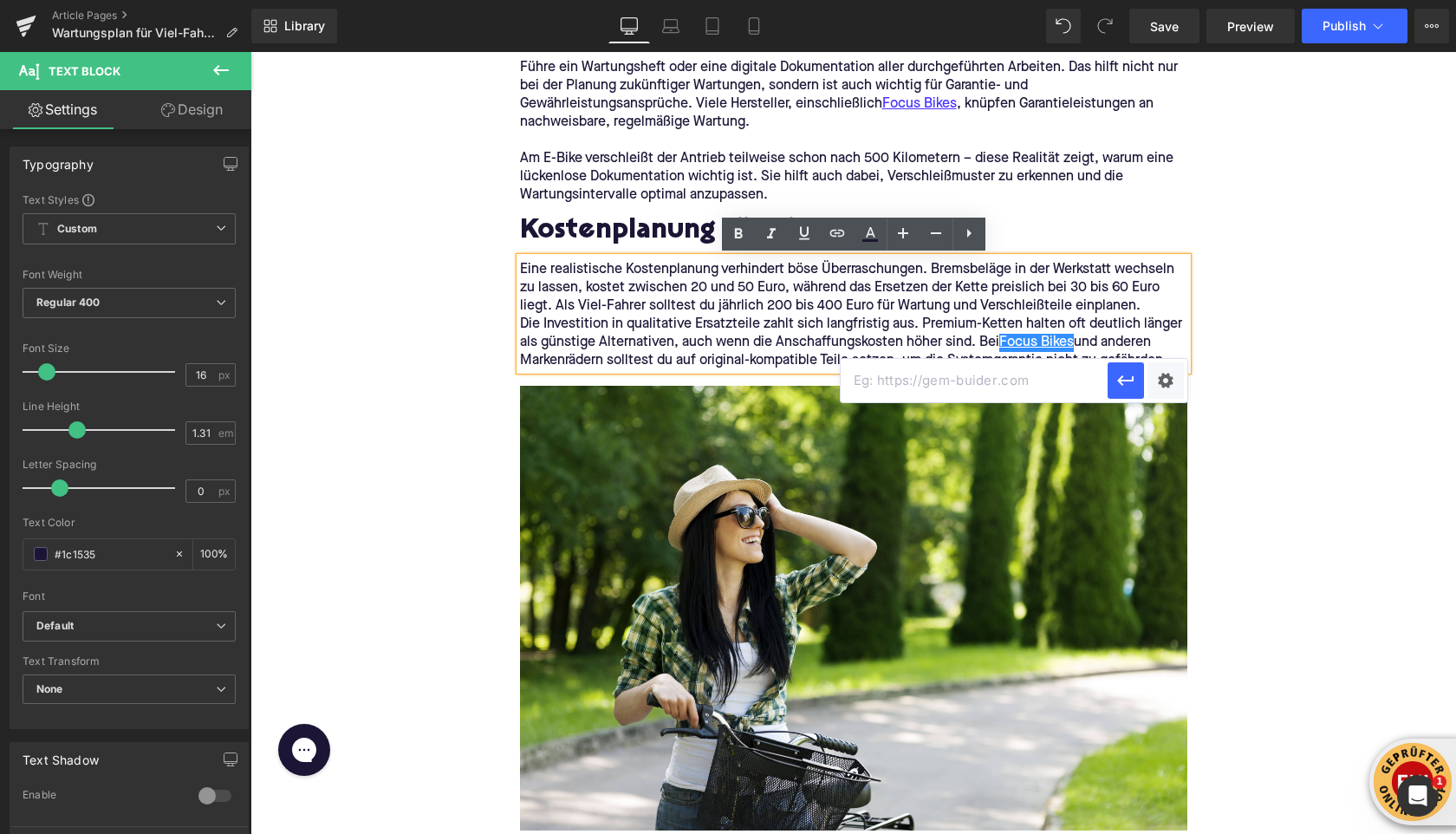
click at [870, 389] on input "text" at bounding box center [974, 380] width 267 height 44
paste input "[URL][DOMAIN_NAME]"
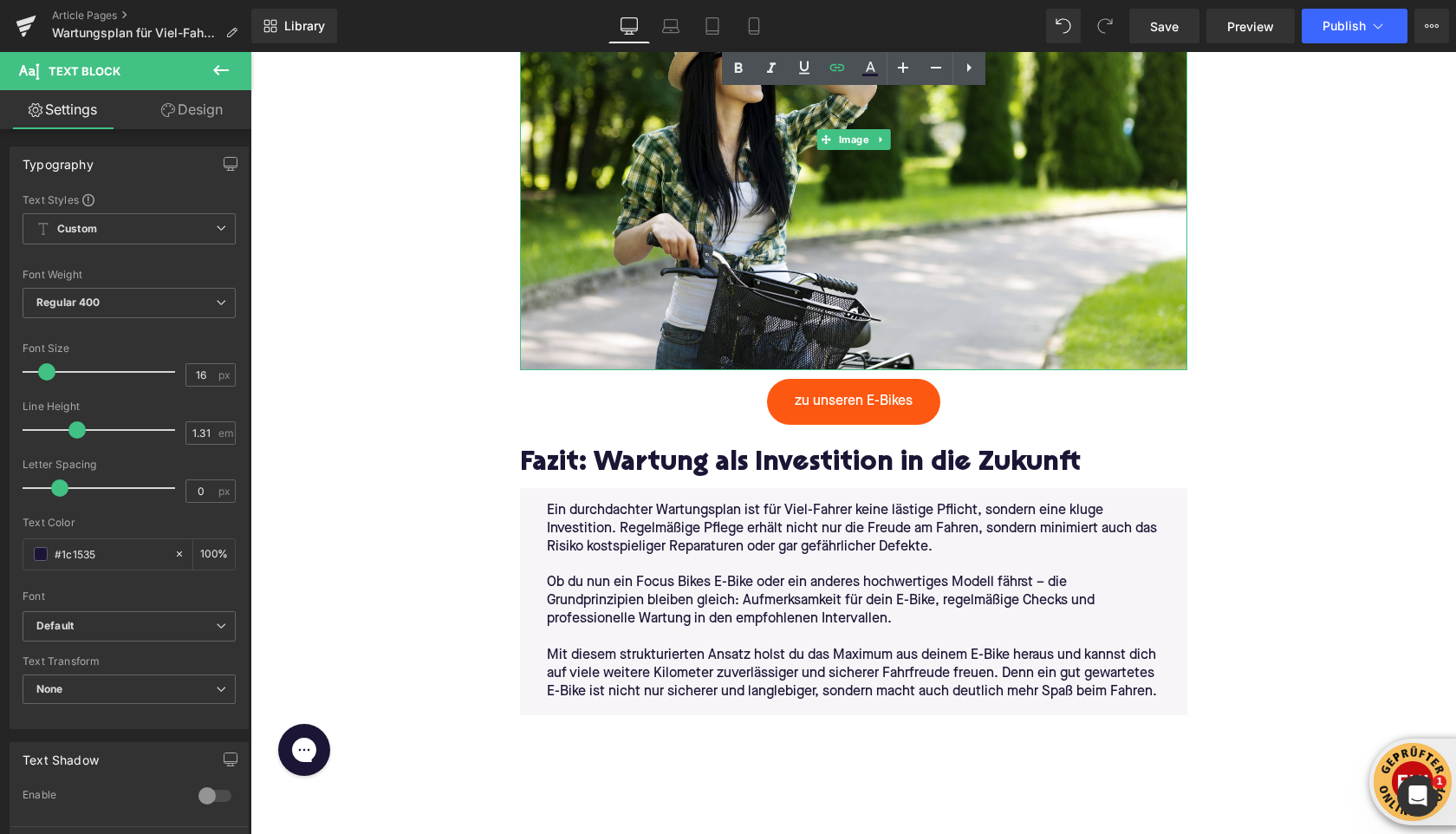
scroll to position [4015, 0]
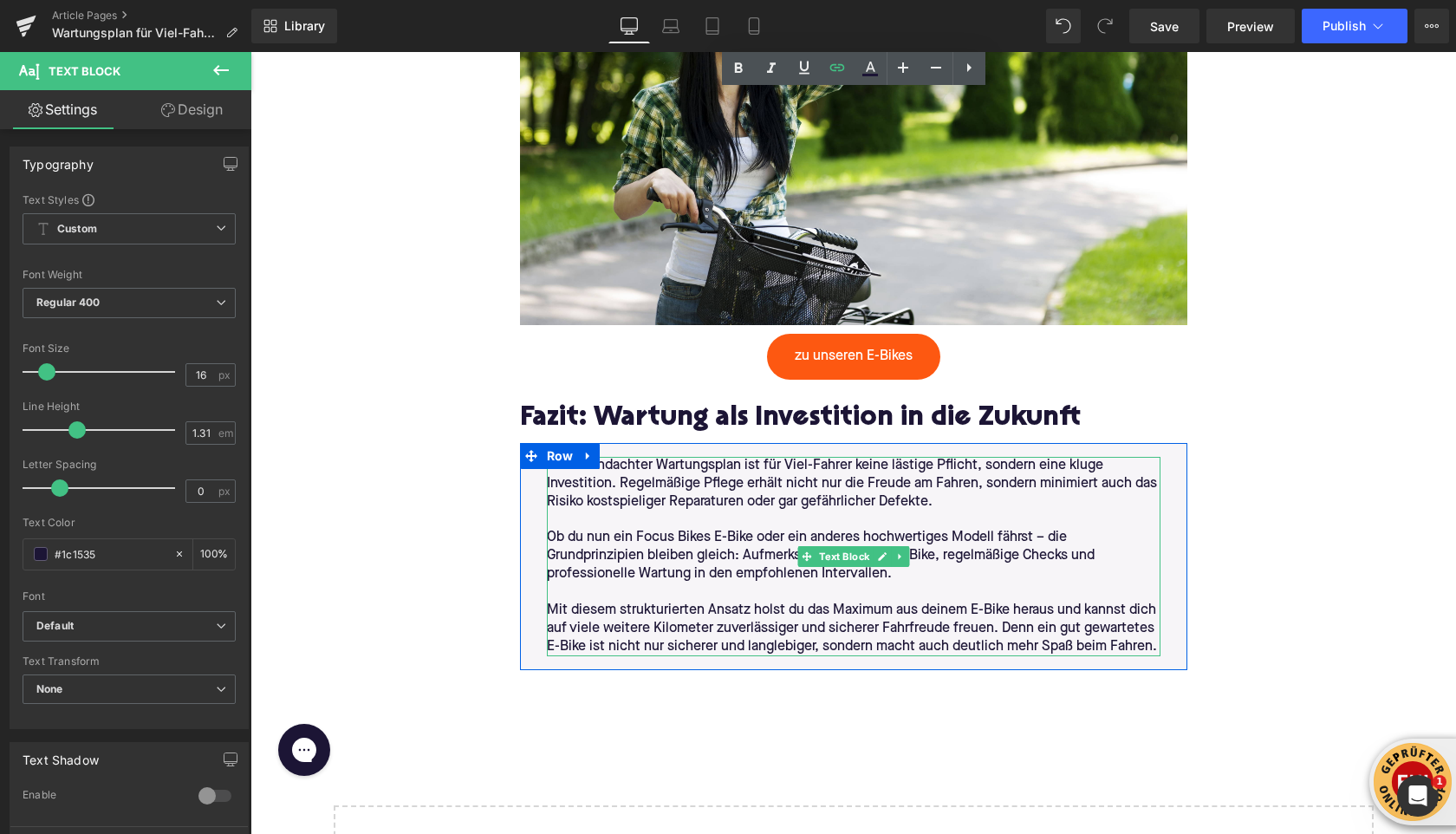
click at [697, 537] on p "Ob du nun ein Focus Bikes E-Bike oder ein anderes hochwertiges Modell fährst – …" at bounding box center [853, 556] width 613 height 54
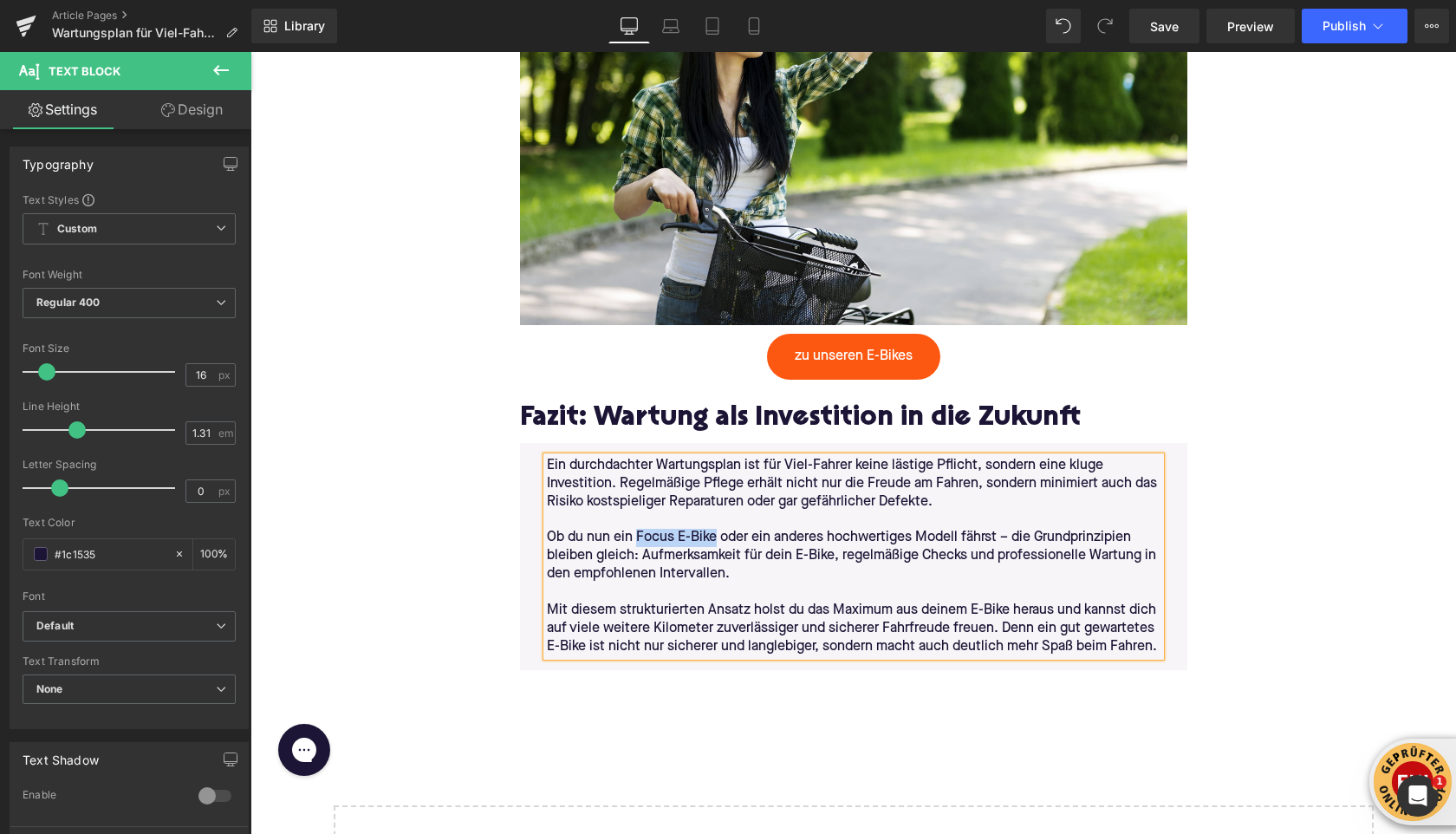
drag, startPoint x: 715, startPoint y: 539, endPoint x: 637, endPoint y: 541, distance: 78.0
click at [637, 541] on p "Ob du nun ein Focus E-Bike oder ein anderes hochwertiges Modell fährst – die Gr…" at bounding box center [853, 556] width 613 height 54
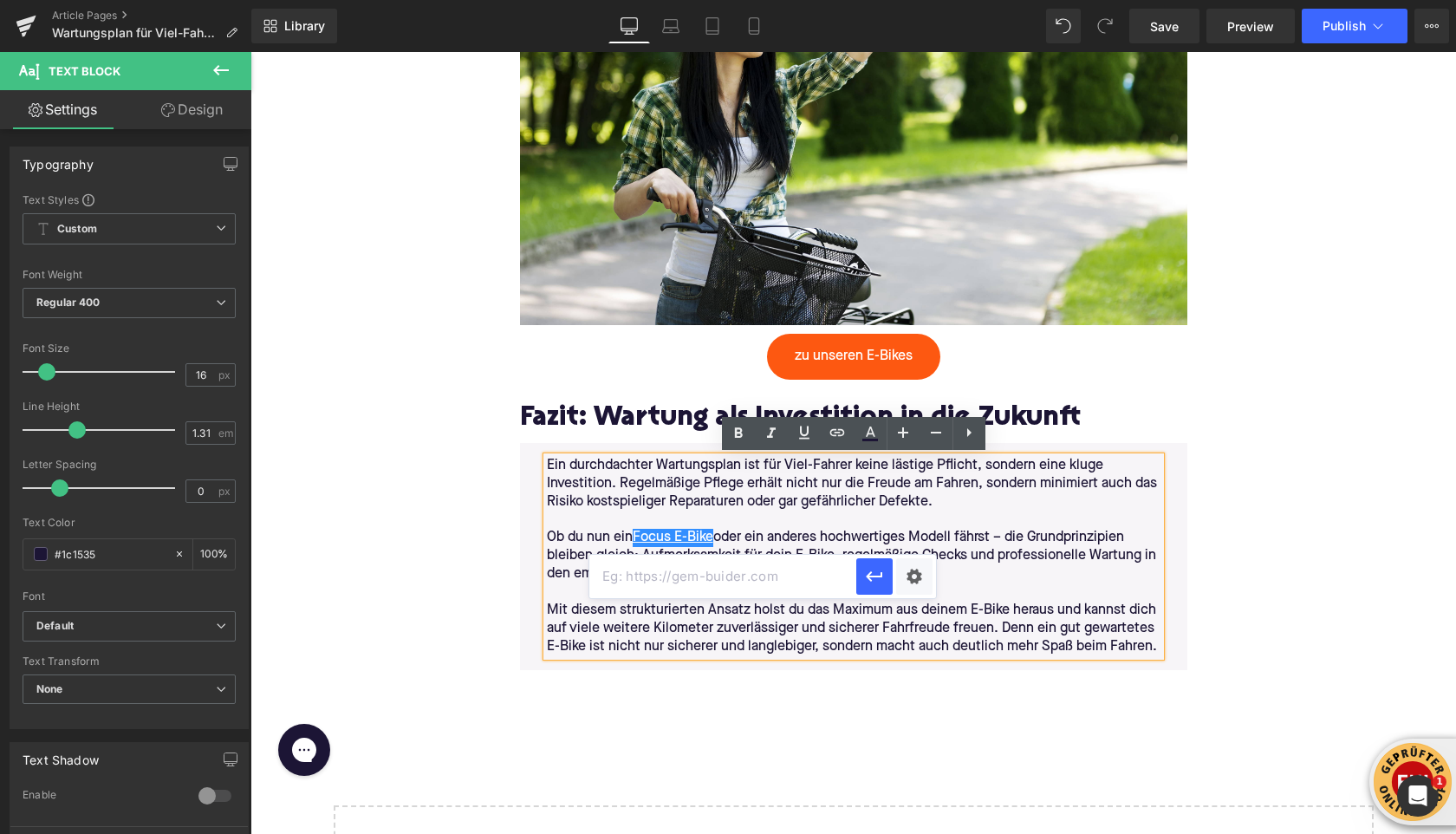
click at [801, 580] on input "text" at bounding box center [722, 576] width 267 height 44
paste input "[URL][DOMAIN_NAME]"
type input "[URL][DOMAIN_NAME]"
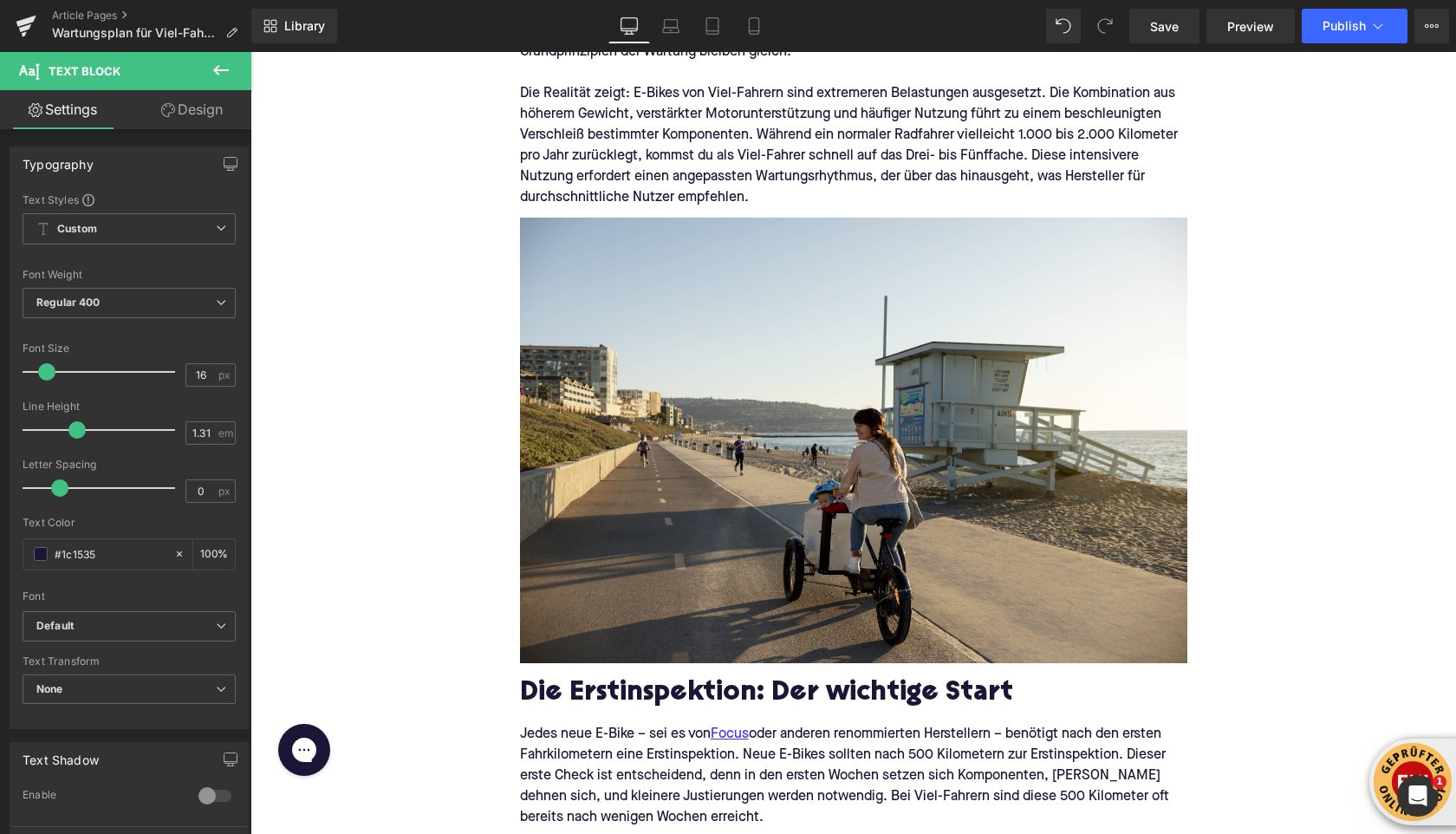
scroll to position [613, 0]
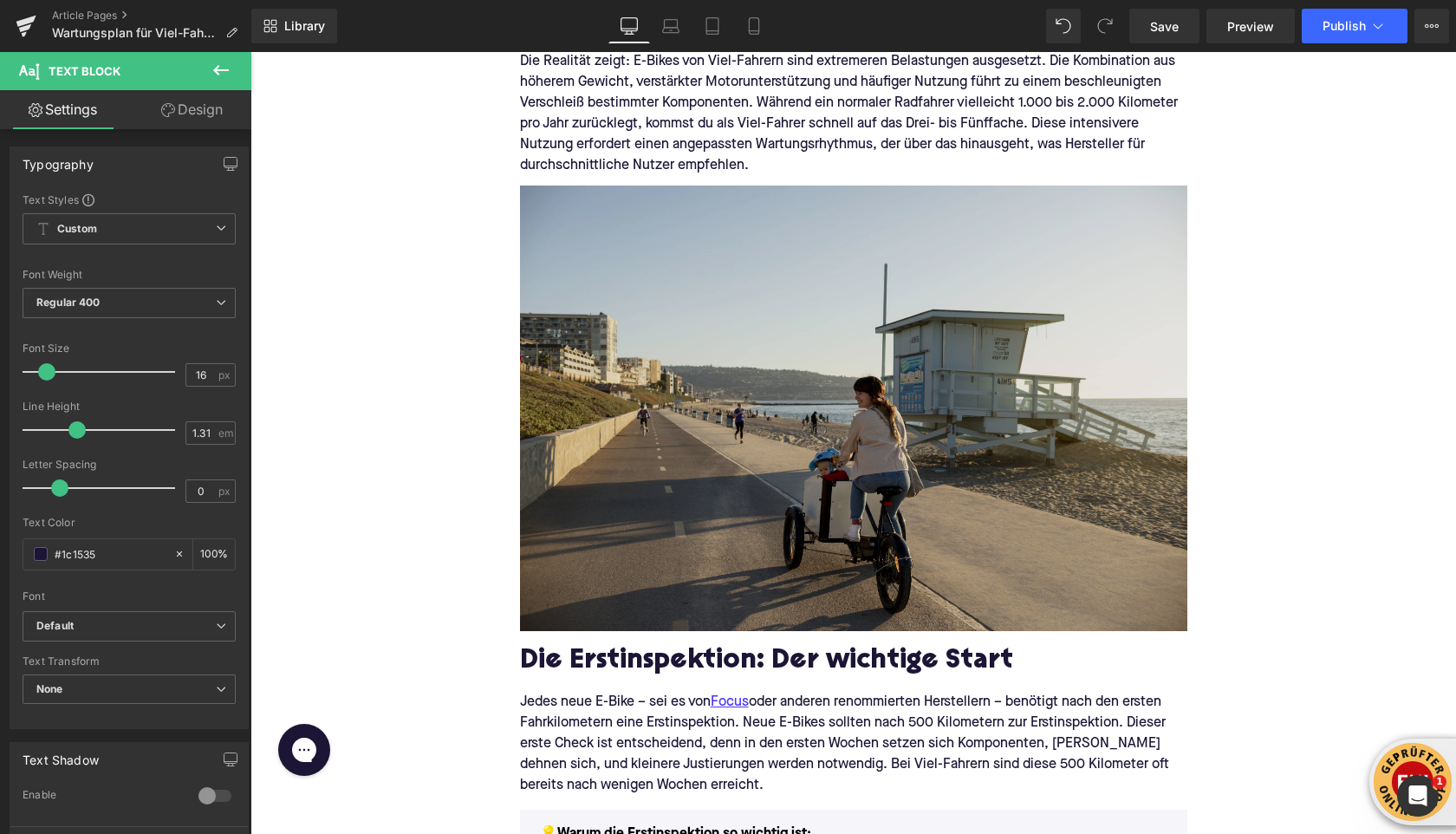
click at [795, 403] on img at bounding box center [853, 408] width 668 height 445
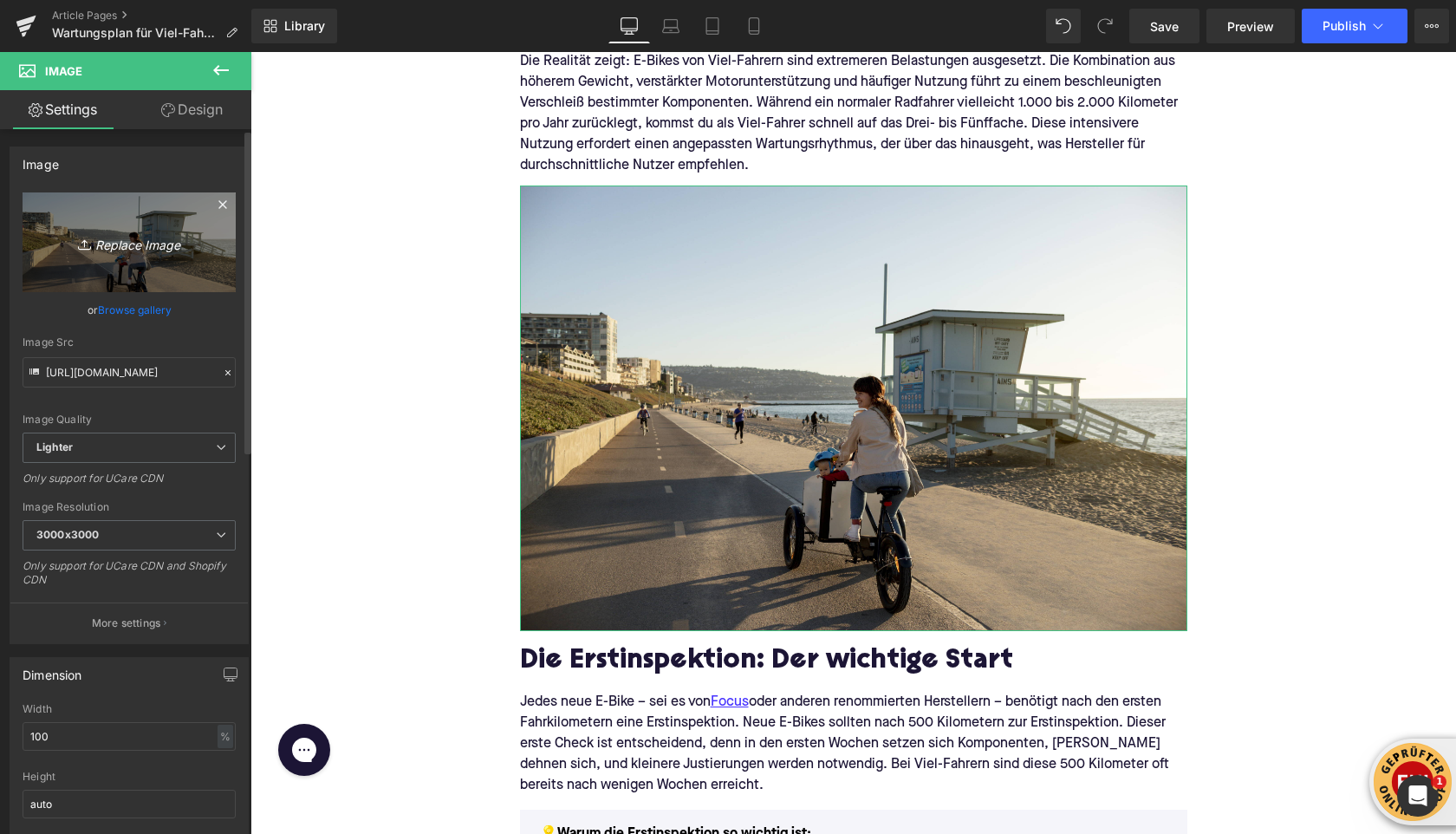
click at [128, 252] on icon "Replace Image" at bounding box center [129, 242] width 139 height 21
type input "C:\fakepath\dan-burton-P4H2wo6Lo7s-unsplash.jpg"
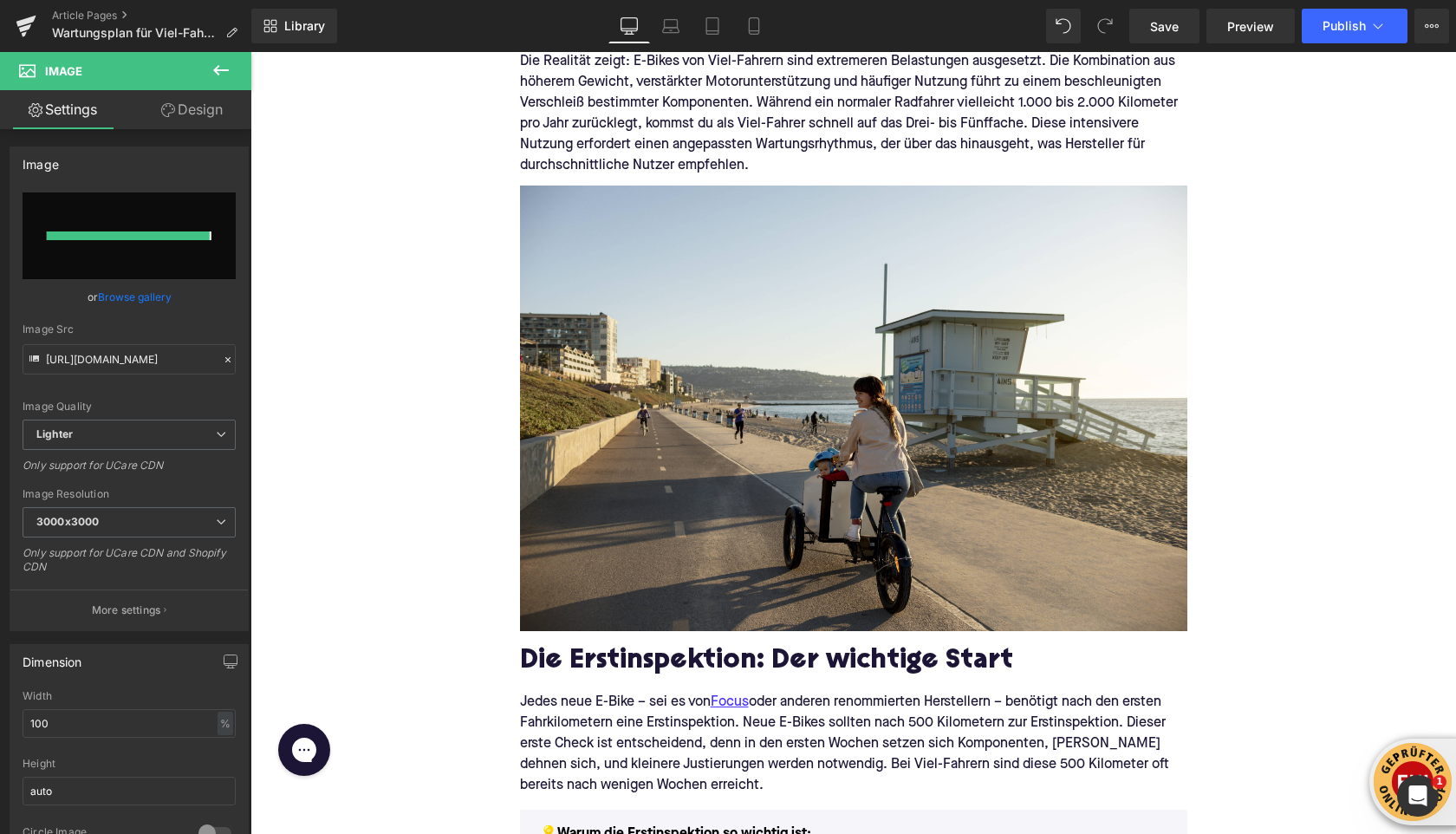
type input "[URL][DOMAIN_NAME]"
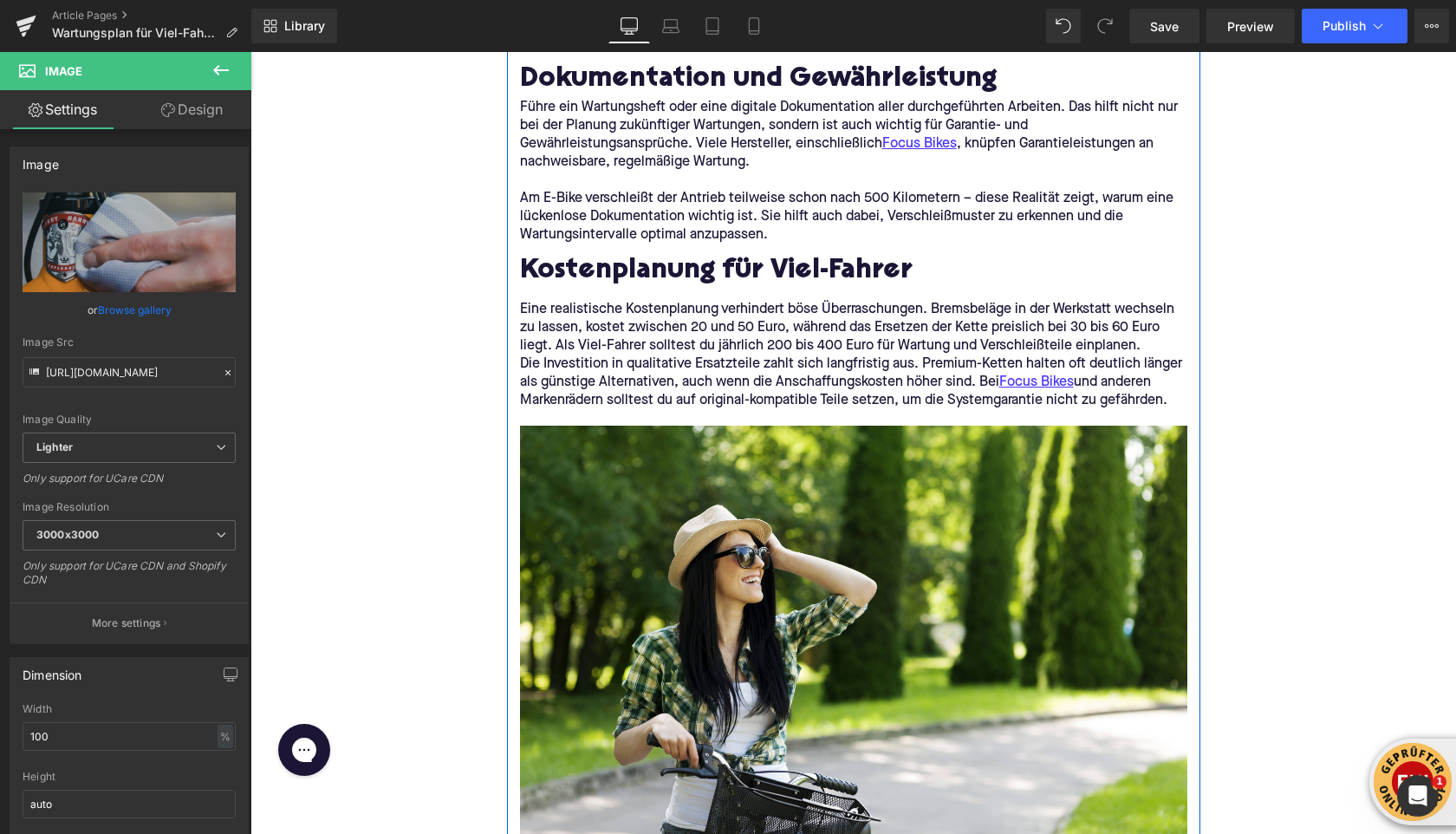
scroll to position [3754, 0]
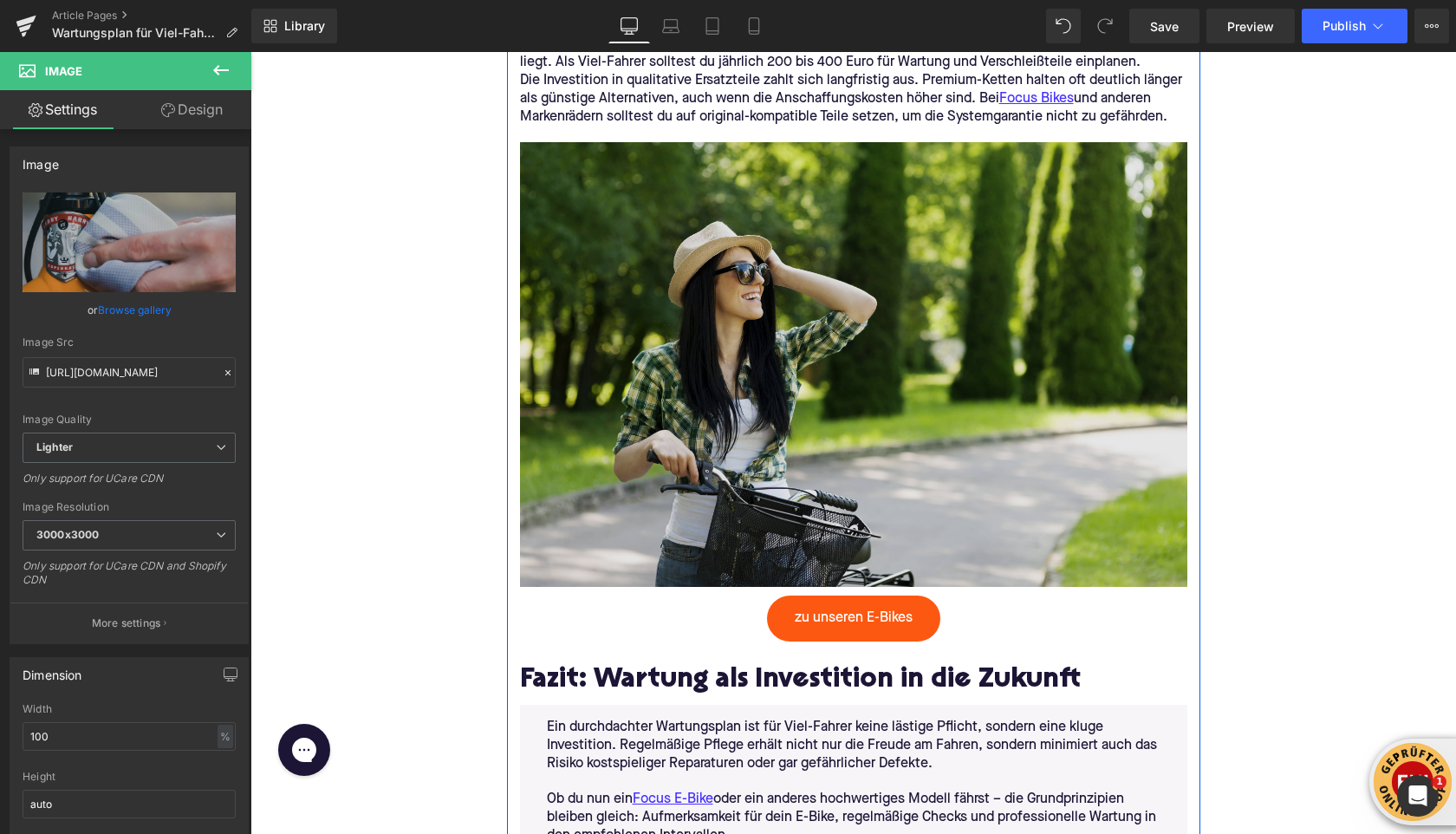
click at [742, 360] on img at bounding box center [853, 357] width 668 height 461
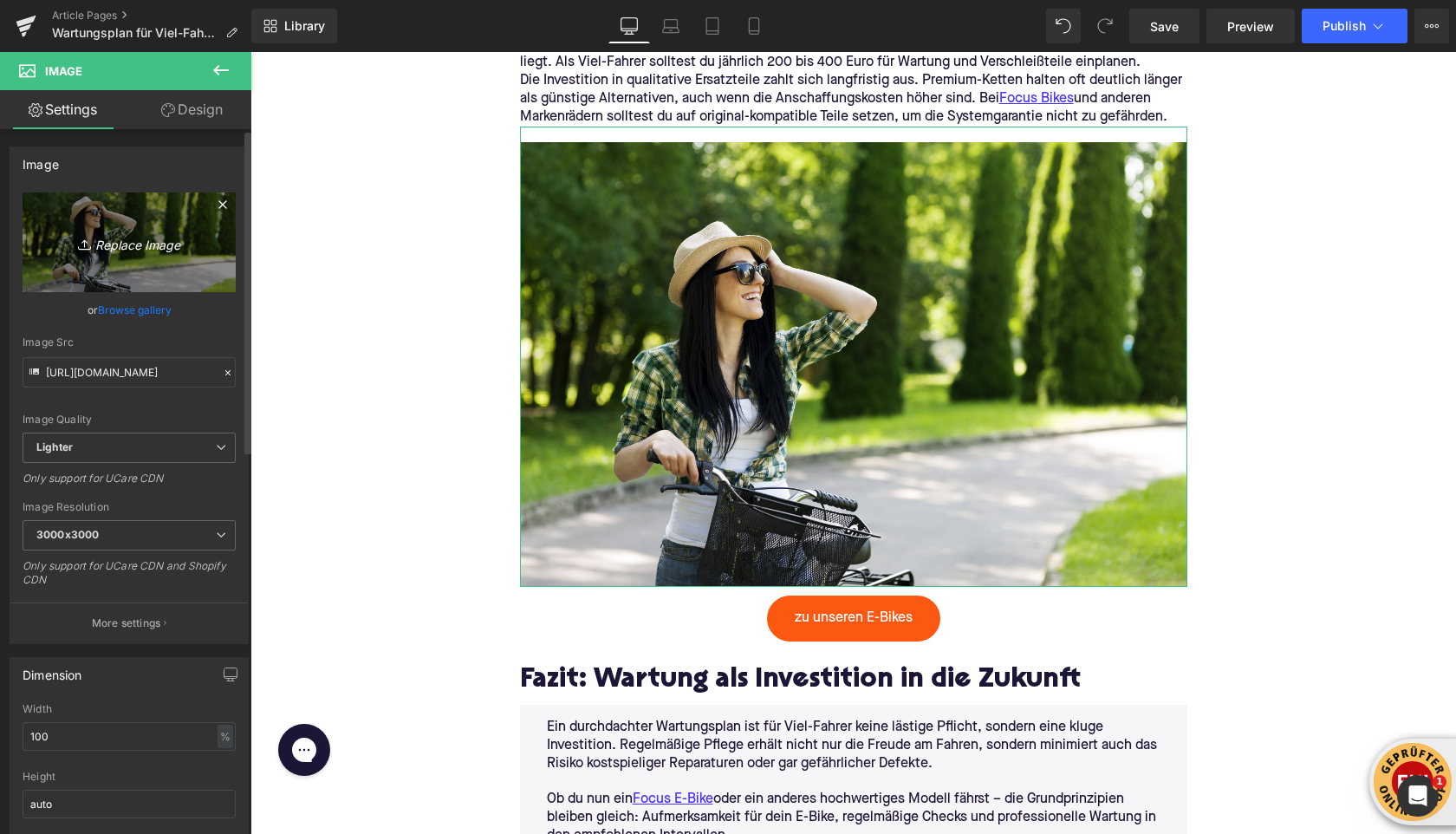
click at [101, 241] on icon "Replace Image" at bounding box center [129, 242] width 139 height 21
type input "C:\fakepath\denago-ebikes-m_-F3PBt9uU-unsplash.jpg"
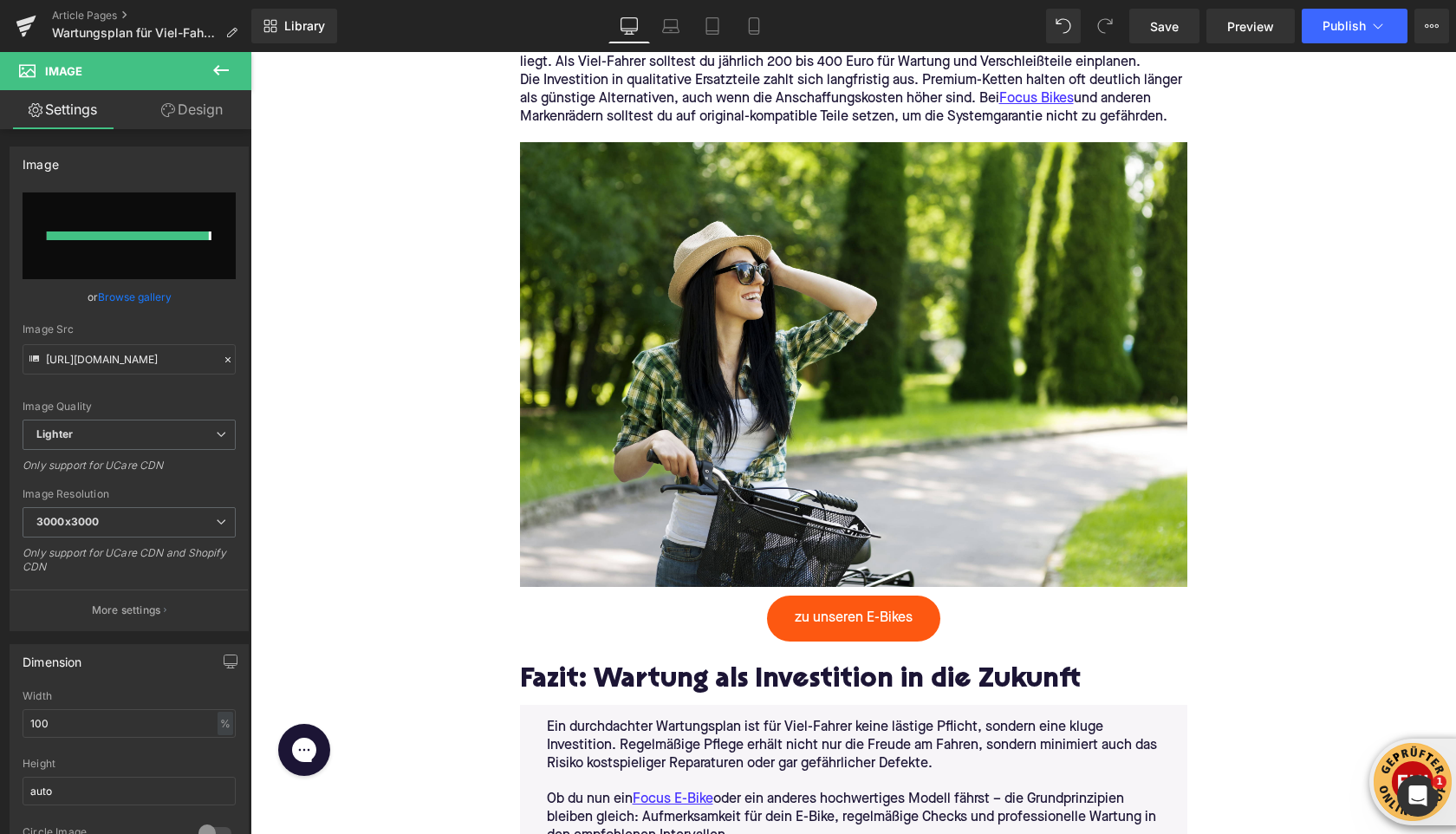
type input "[URL][DOMAIN_NAME]"
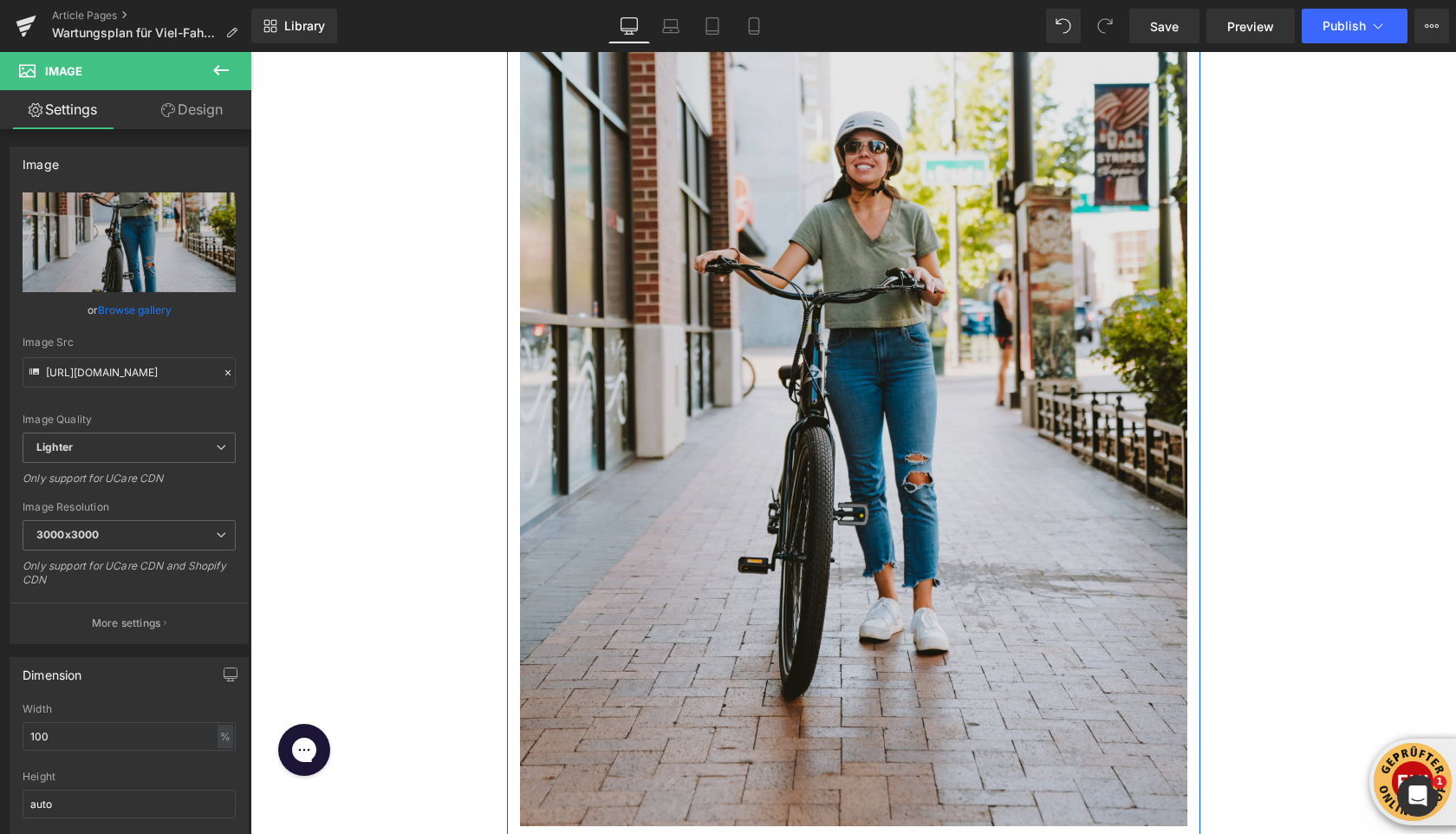
scroll to position [3630, 0]
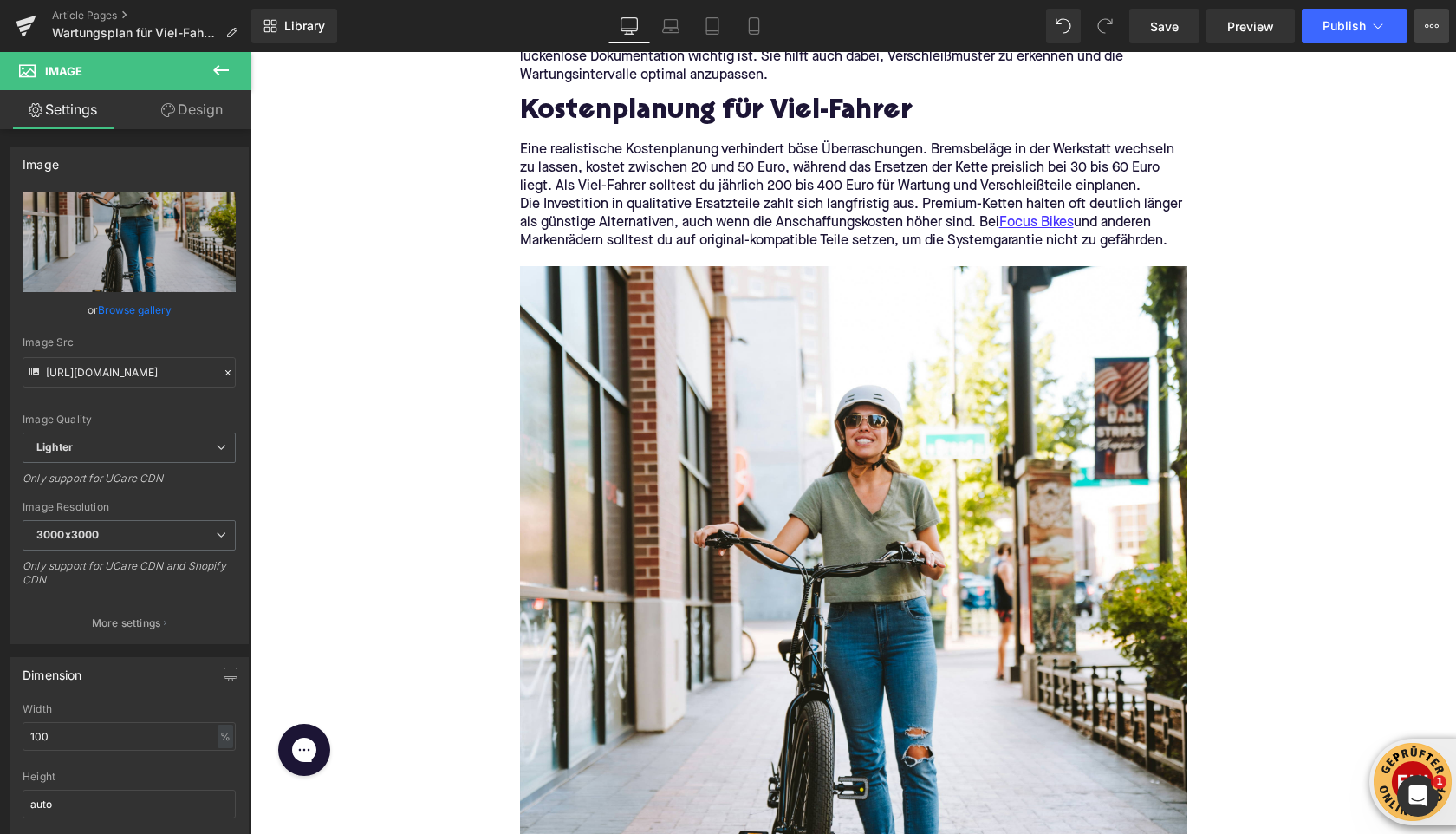
click at [1429, 30] on icon at bounding box center [1432, 26] width 14 height 14
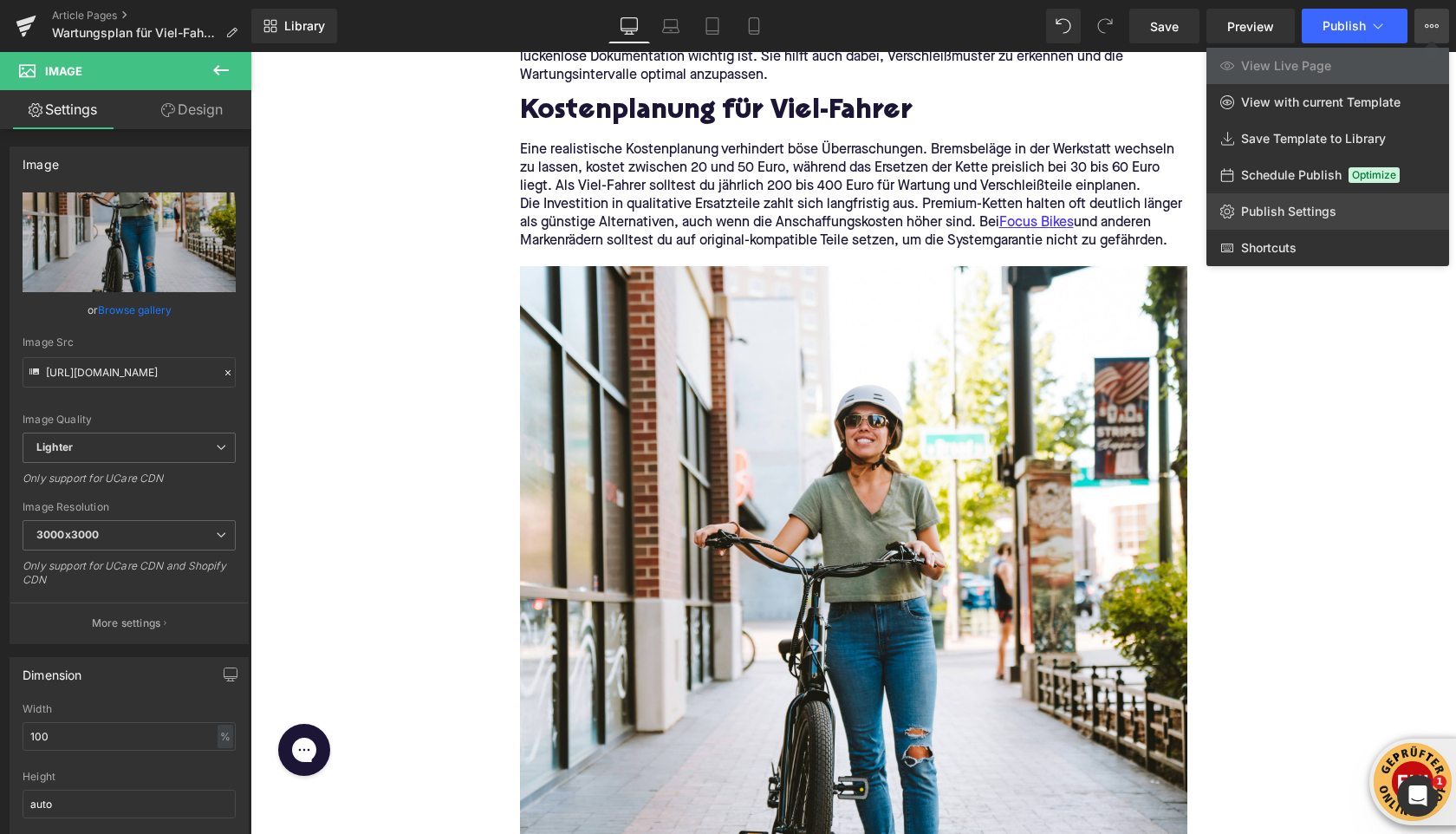
click at [1278, 208] on span "Publish Settings" at bounding box center [1289, 212] width 95 height 16
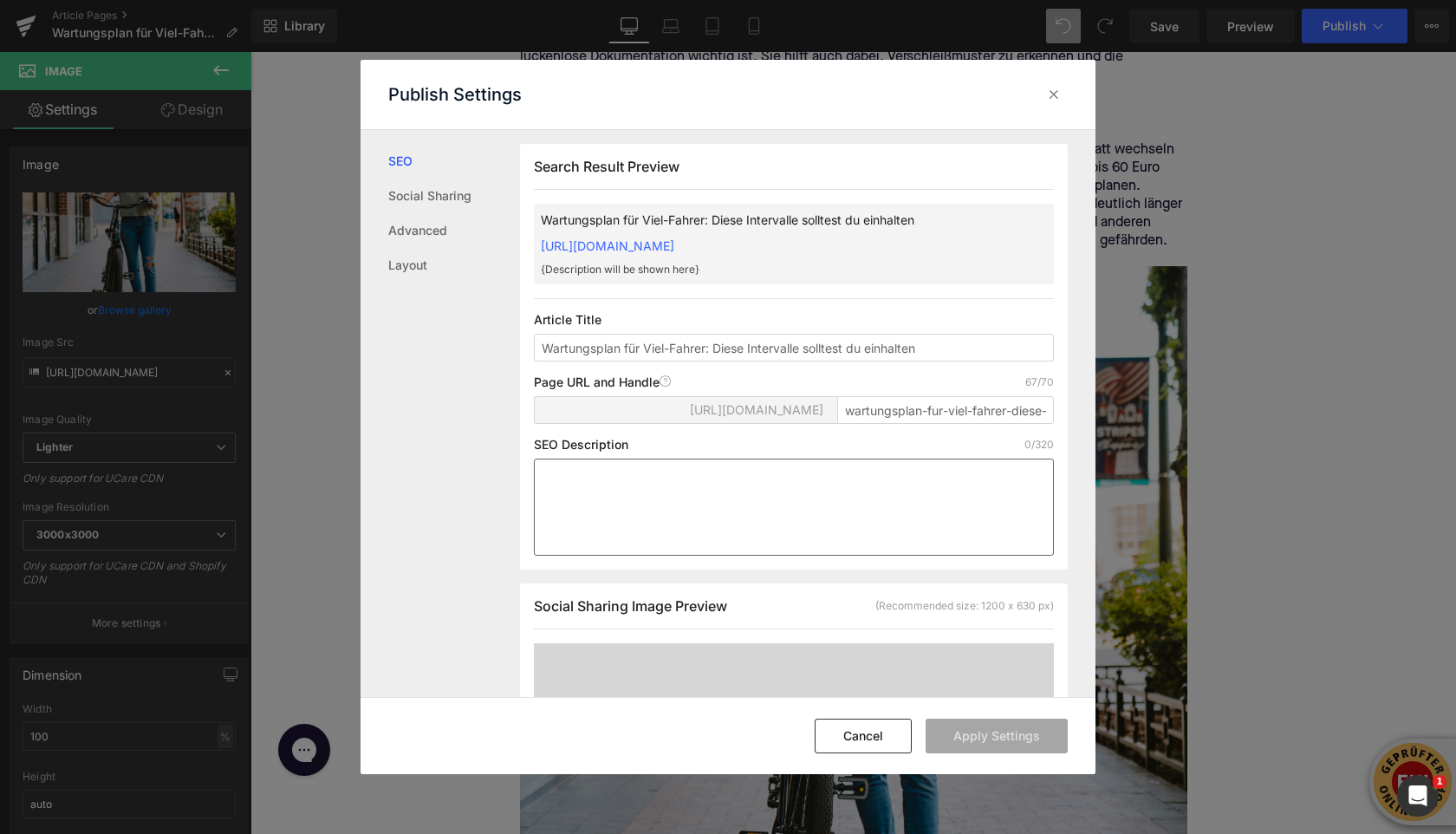
scroll to position [1, 0]
click at [603, 492] on textarea at bounding box center [793, 506] width 520 height 97
paste textarea "Du fährst viele Kilometer mit deinem E-Bike? Mit unserem Wartungsplan für Viel-…"
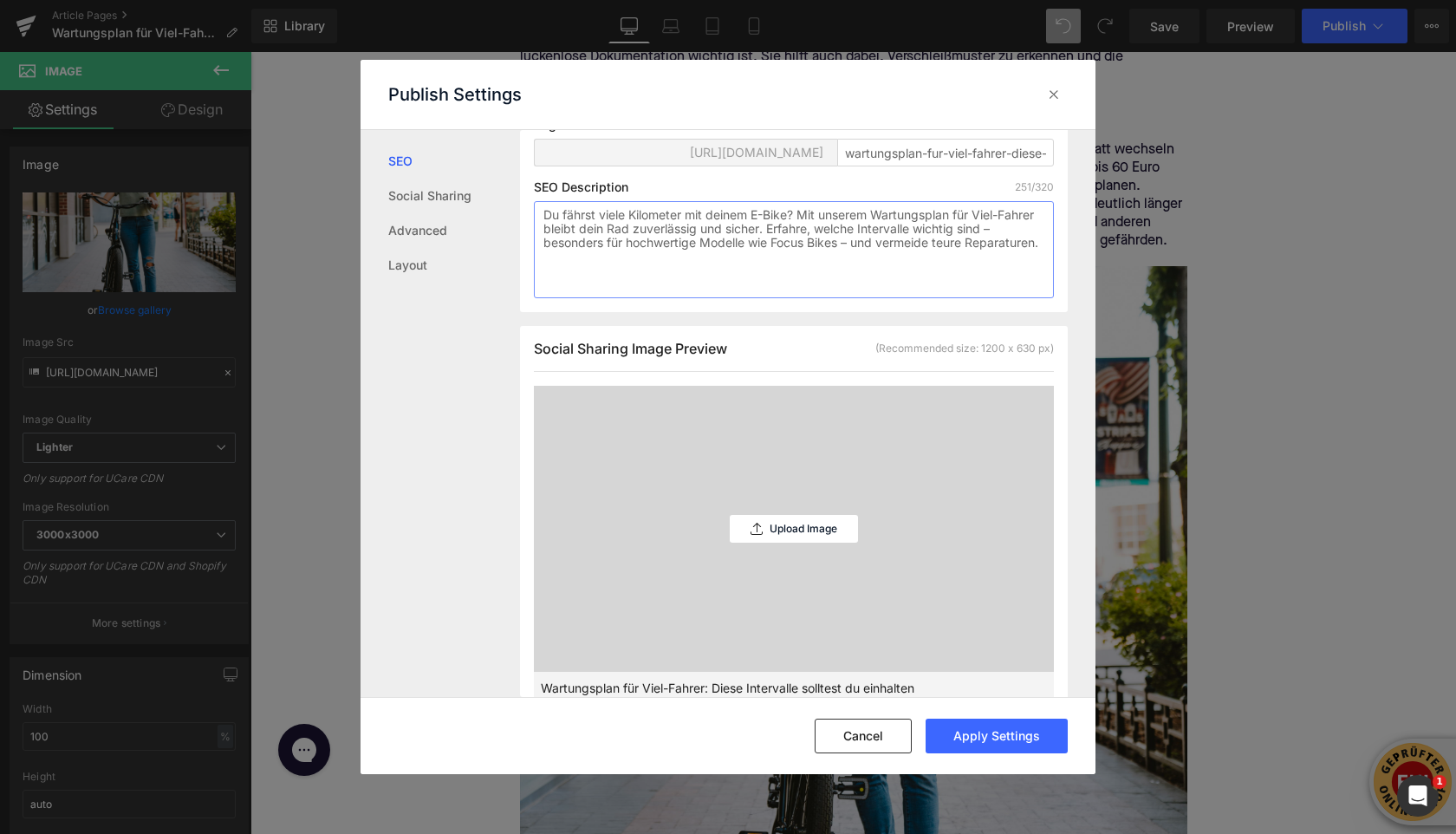
scroll to position [356, 0]
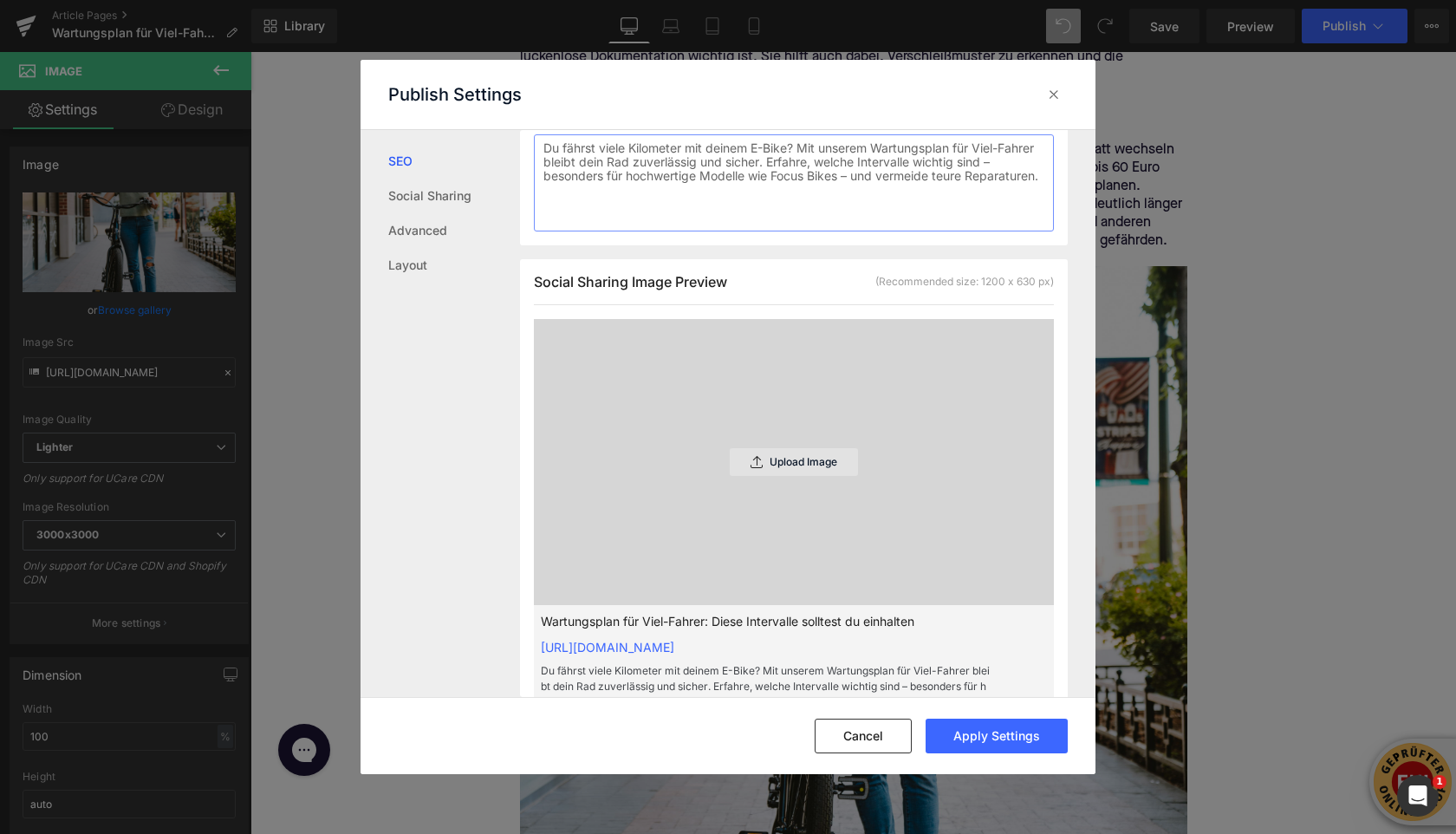
type textarea "Du fährst viele Kilometer mit deinem E-Bike? Mit unserem Wartungsplan für Viel-…"
click at [751, 469] on icon at bounding box center [756, 462] width 12 height 12
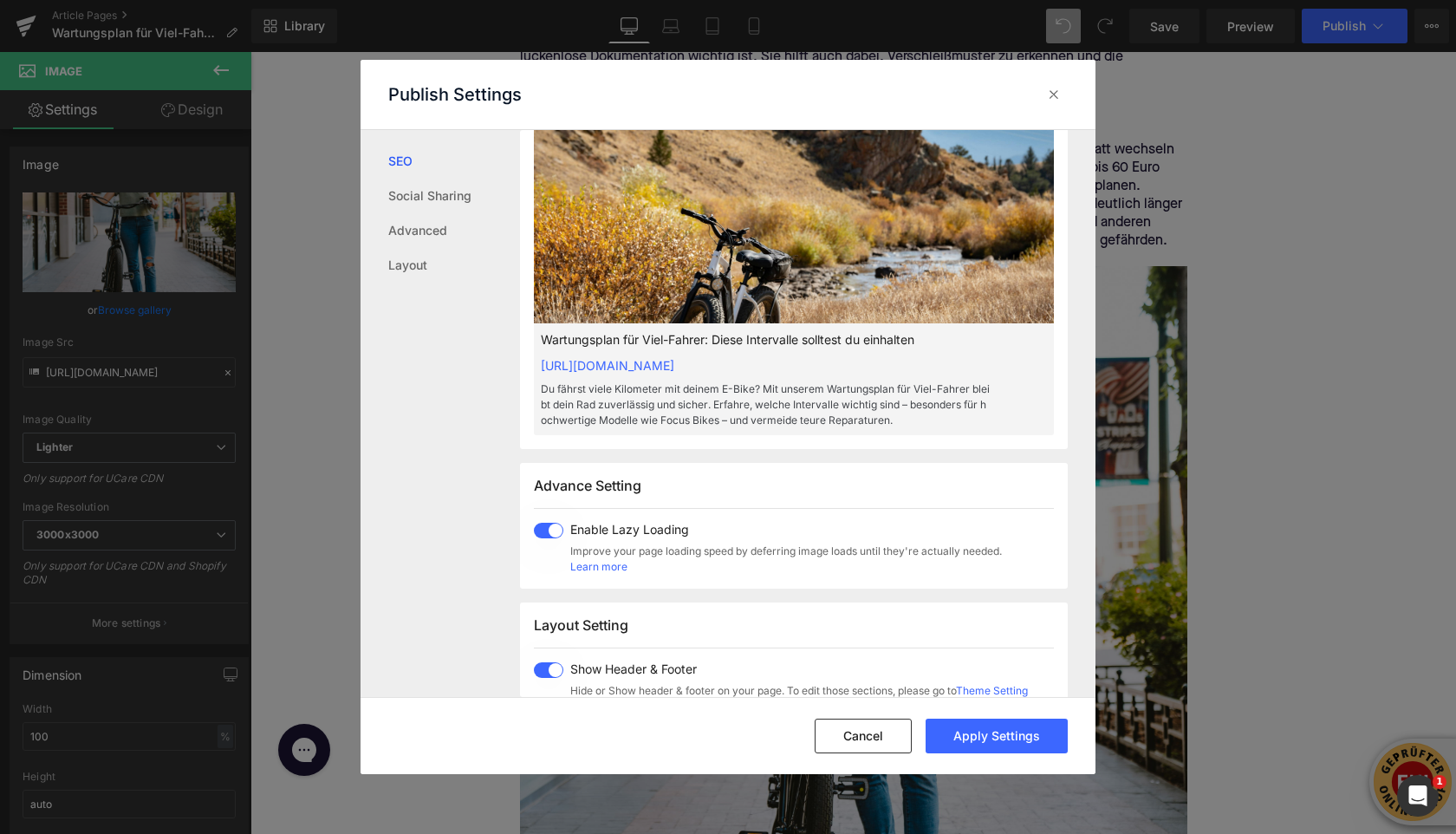
scroll to position [639, 0]
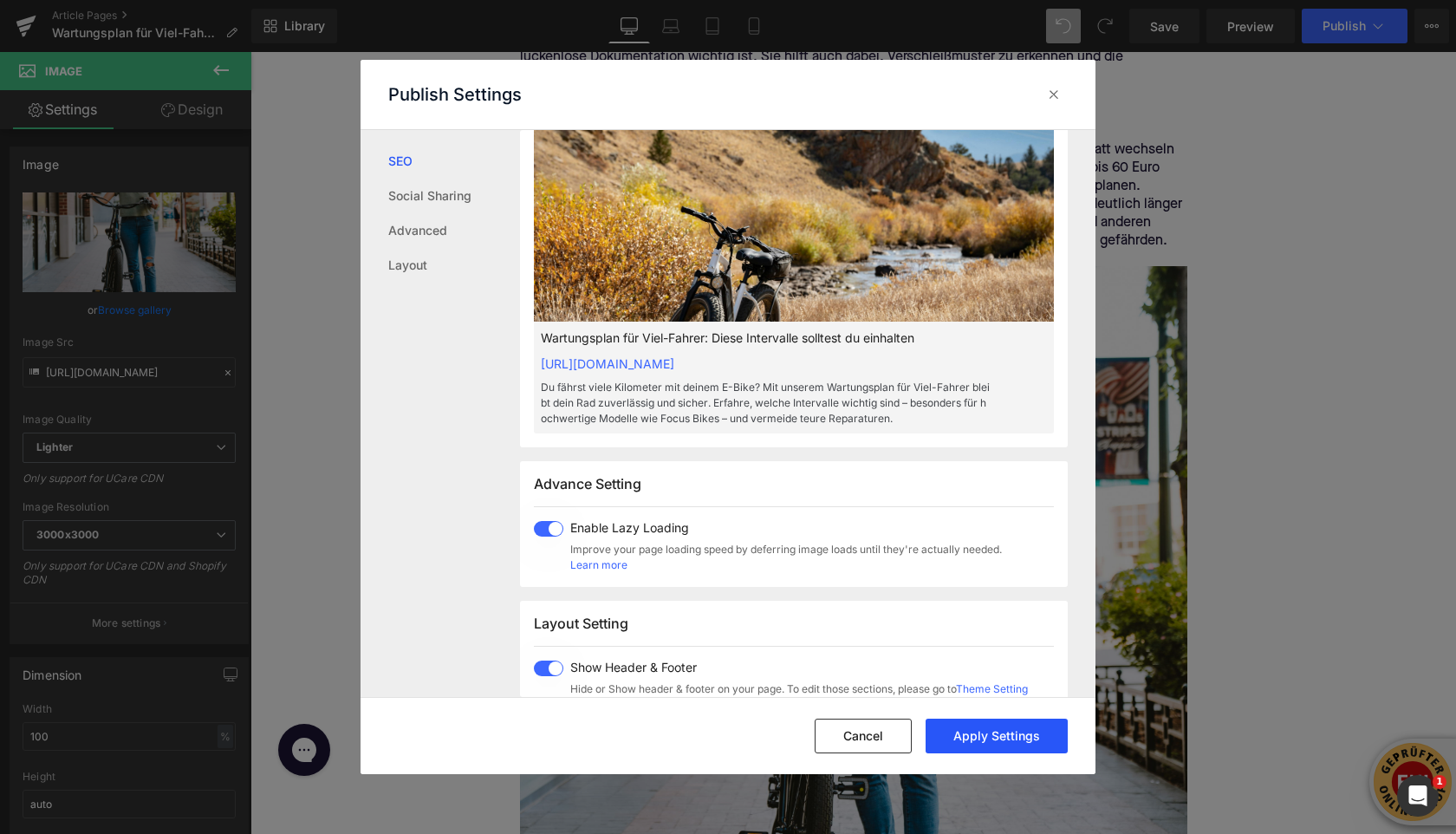
click at [984, 738] on button "Apply Settings" at bounding box center [996, 736] width 142 height 35
click at [1054, 88] on icon at bounding box center [1055, 94] width 17 height 17
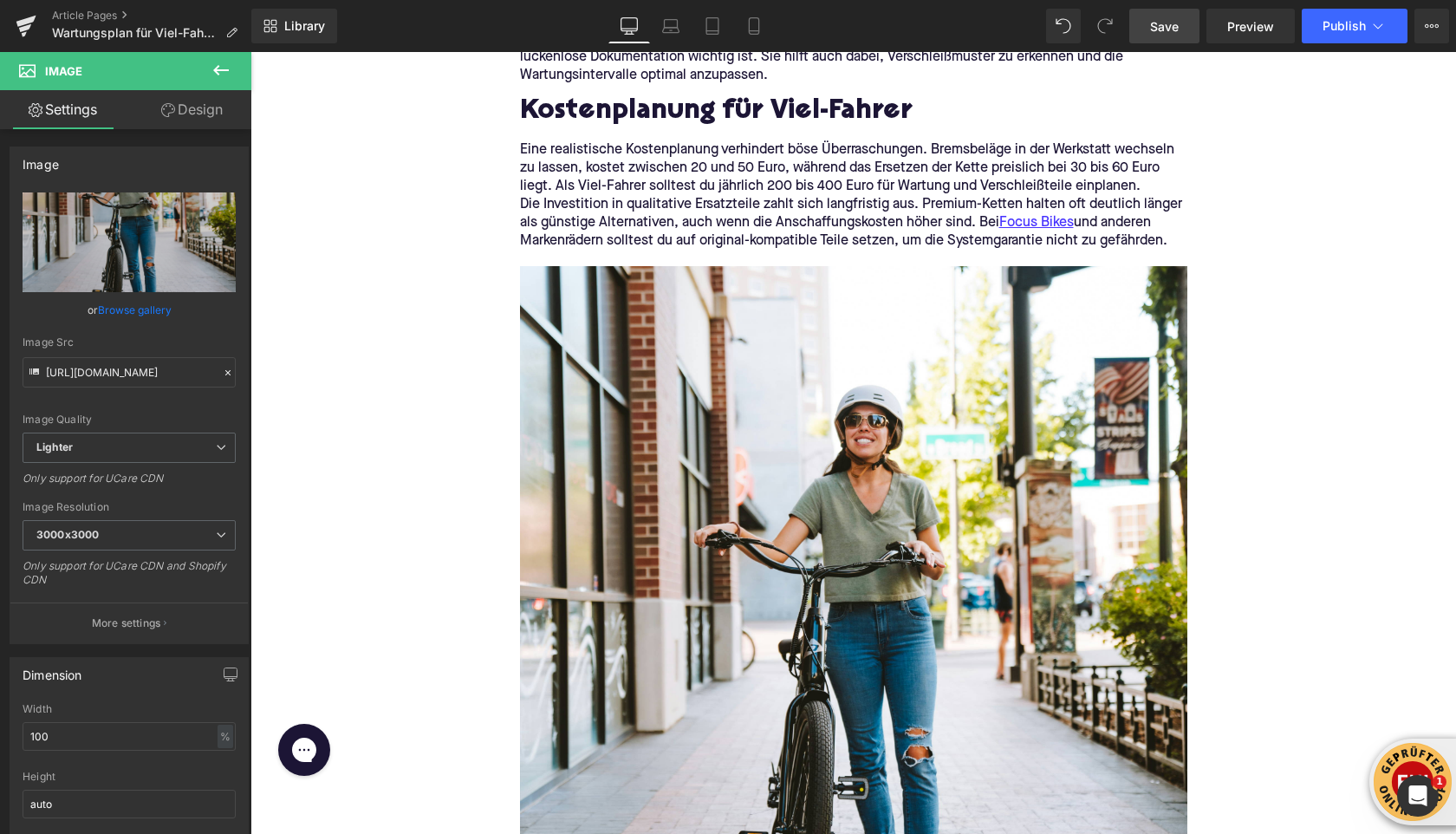
click at [1155, 27] on span "Save" at bounding box center [1163, 26] width 28 height 18
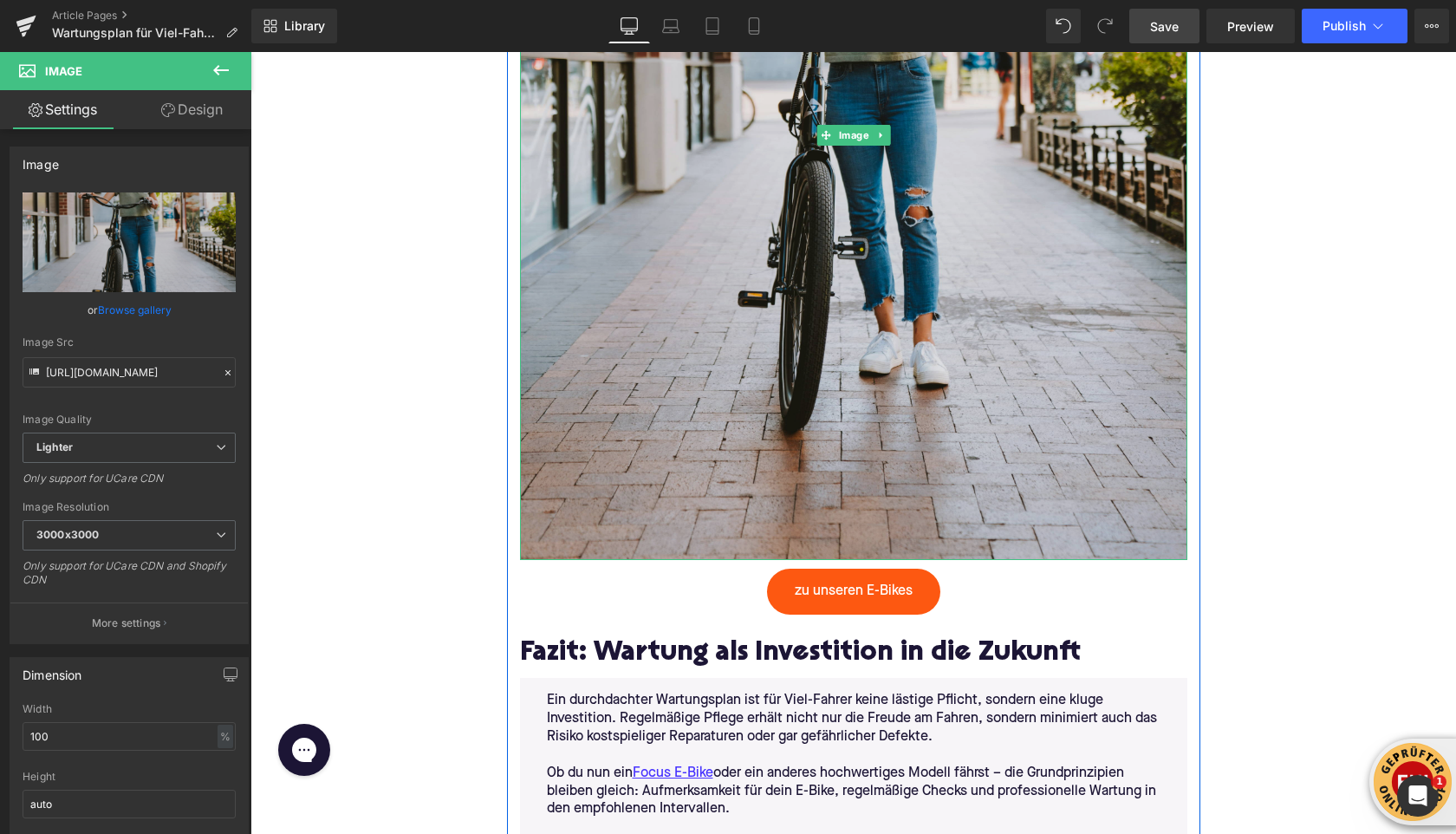
scroll to position [4172, 0]
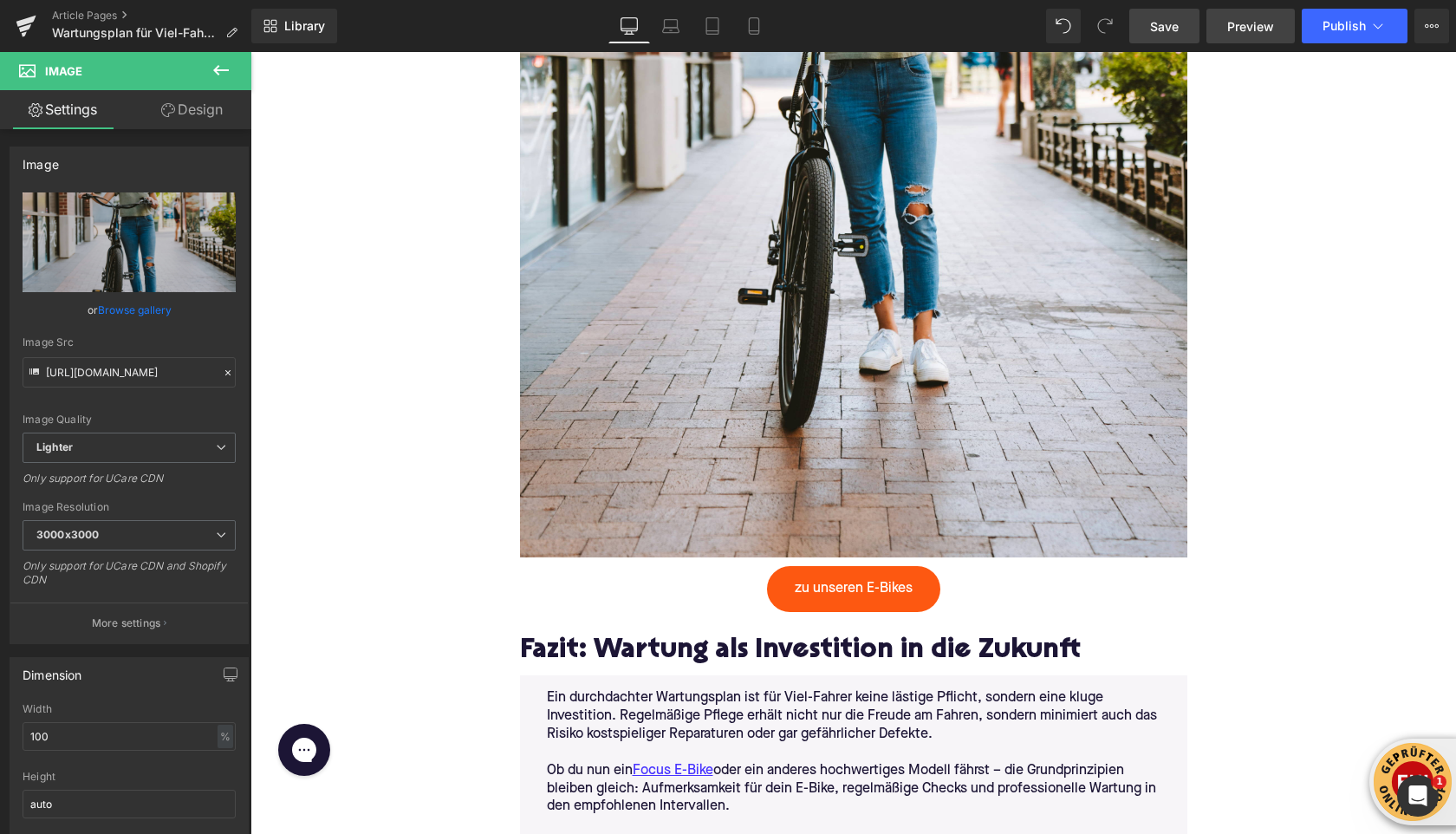
click at [1225, 28] on link "Preview" at bounding box center [1250, 26] width 88 height 35
click at [1342, 23] on span "Publish" at bounding box center [1344, 26] width 44 height 14
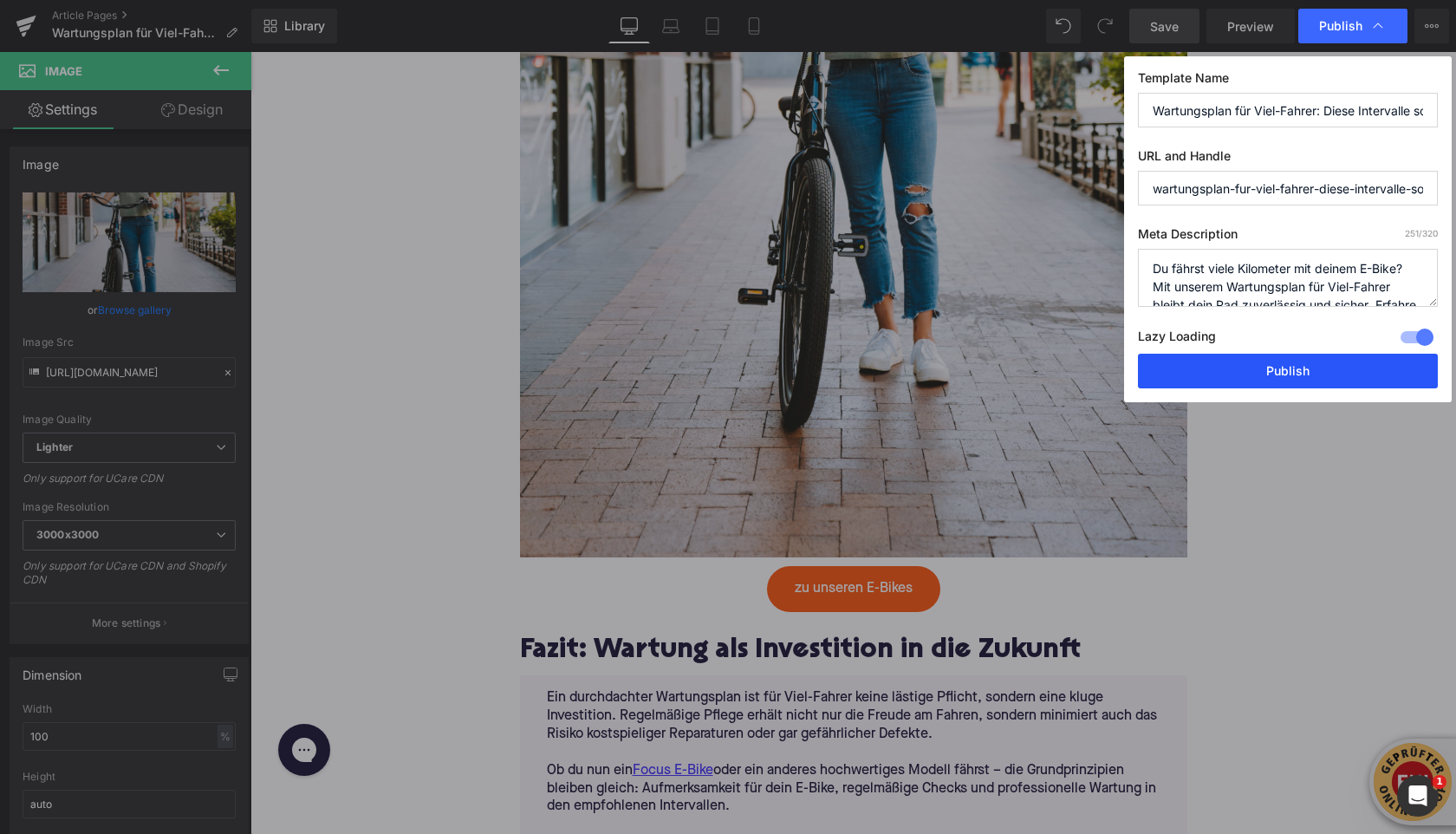
drag, startPoint x: 1268, startPoint y: 371, endPoint x: 946, endPoint y: 248, distance: 344.7
click at [1268, 371] on button "Publish" at bounding box center [1288, 371] width 300 height 35
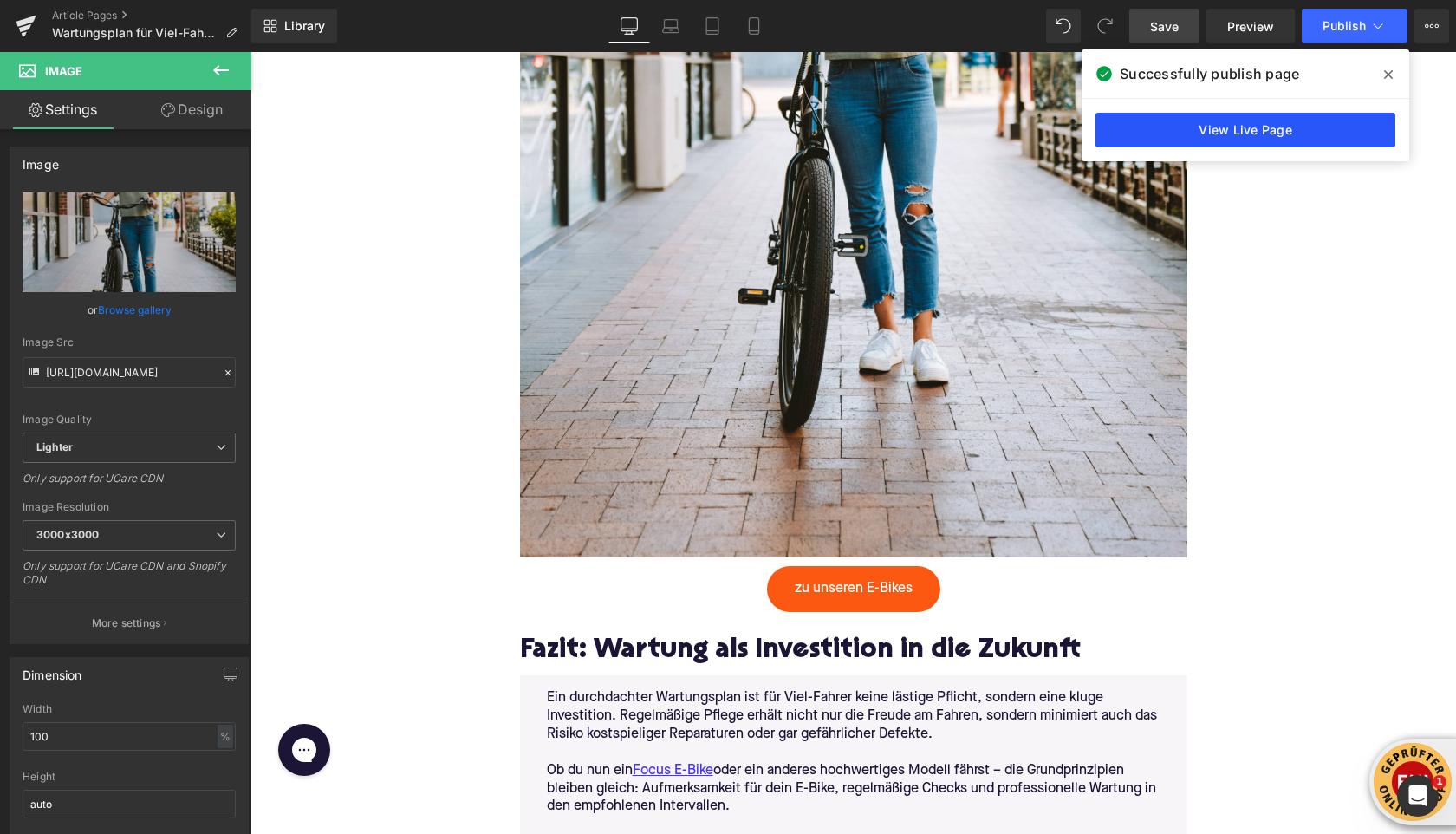
click at [1135, 122] on link "View Live Page" at bounding box center [1245, 130] width 300 height 35
